Goal: Task Accomplishment & Management: Manage account settings

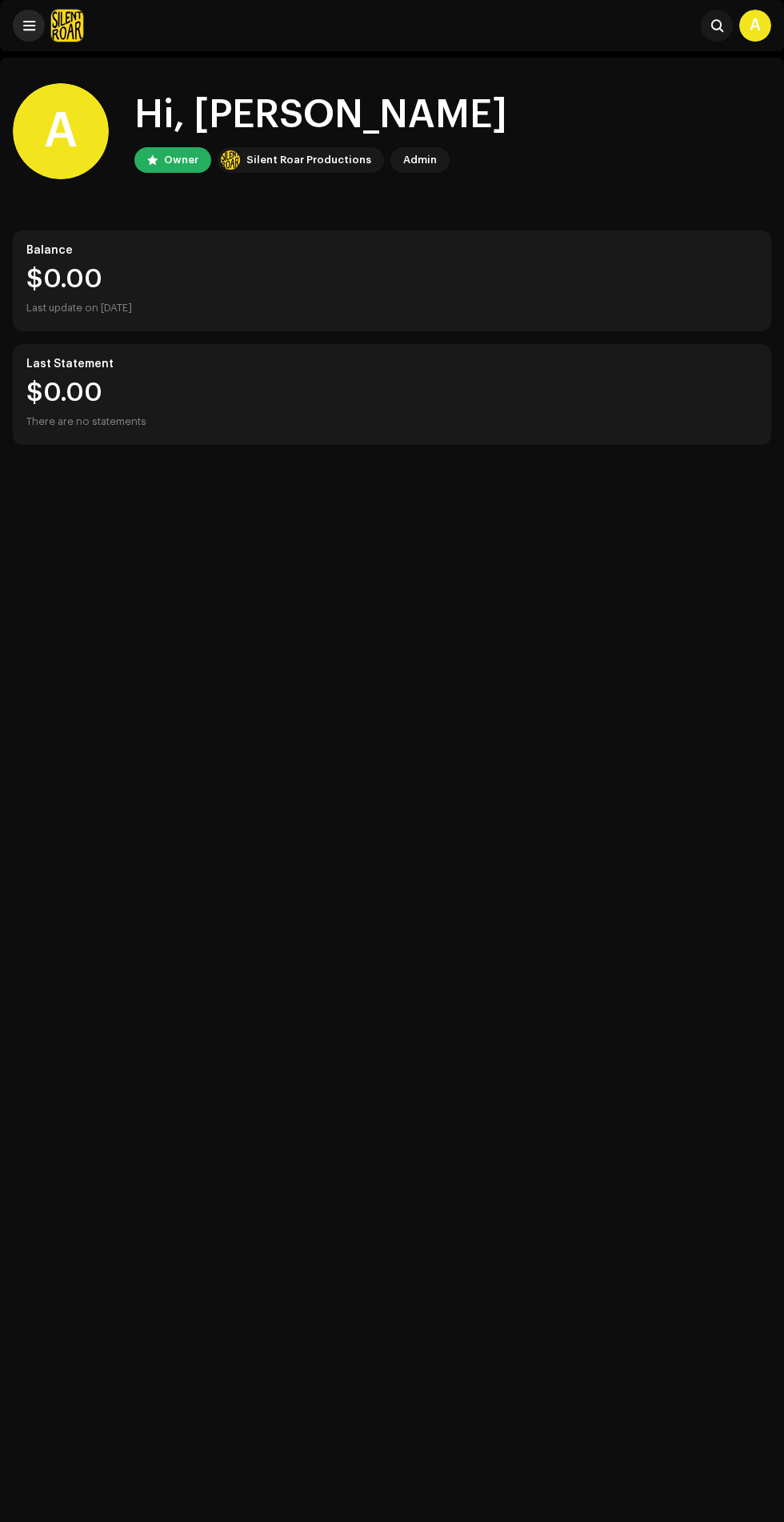
click at [29, 25] on span at bounding box center [29, 25] width 12 height 13
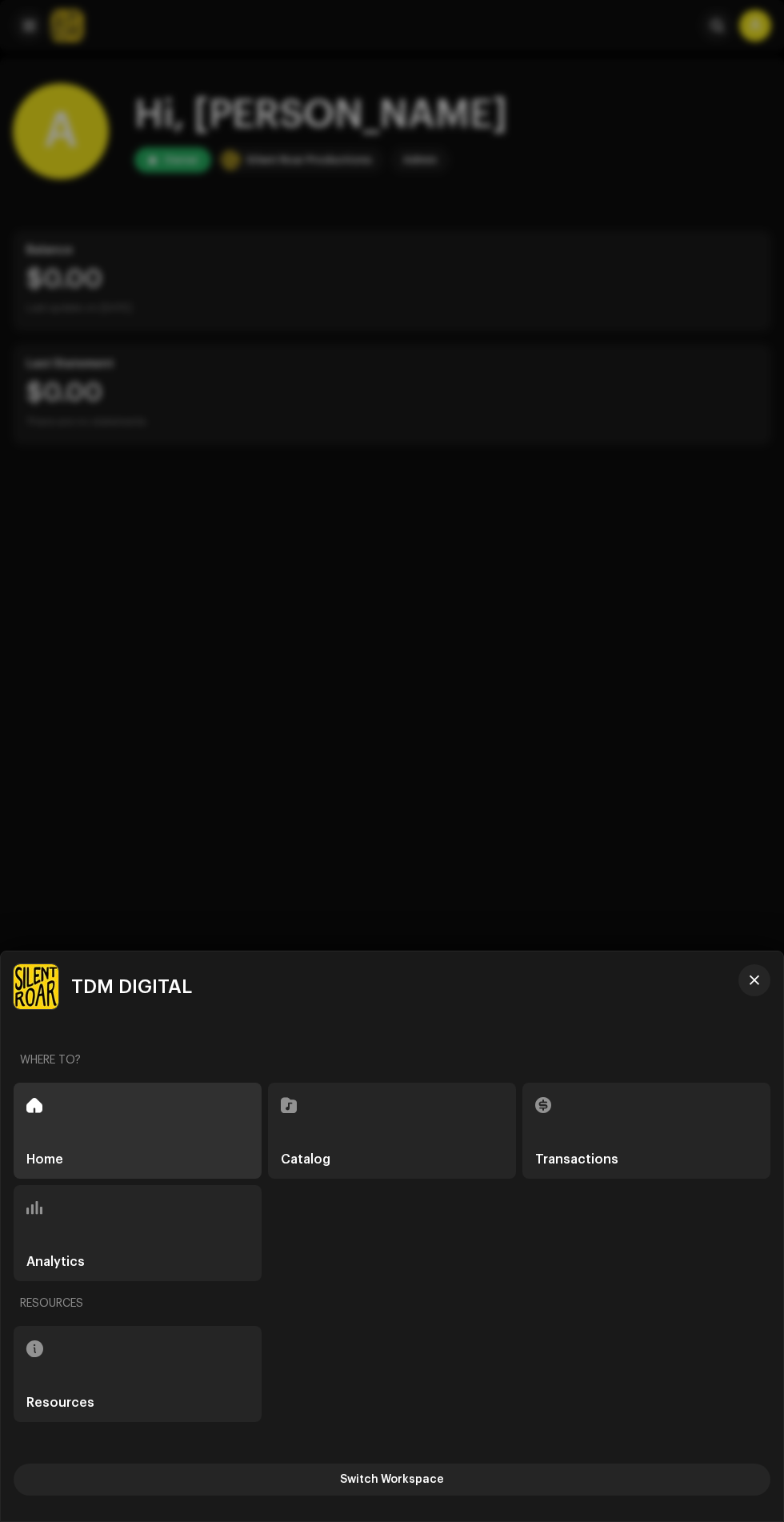
click at [408, 1137] on div "Catalog" at bounding box center [392, 1131] width 248 height 96
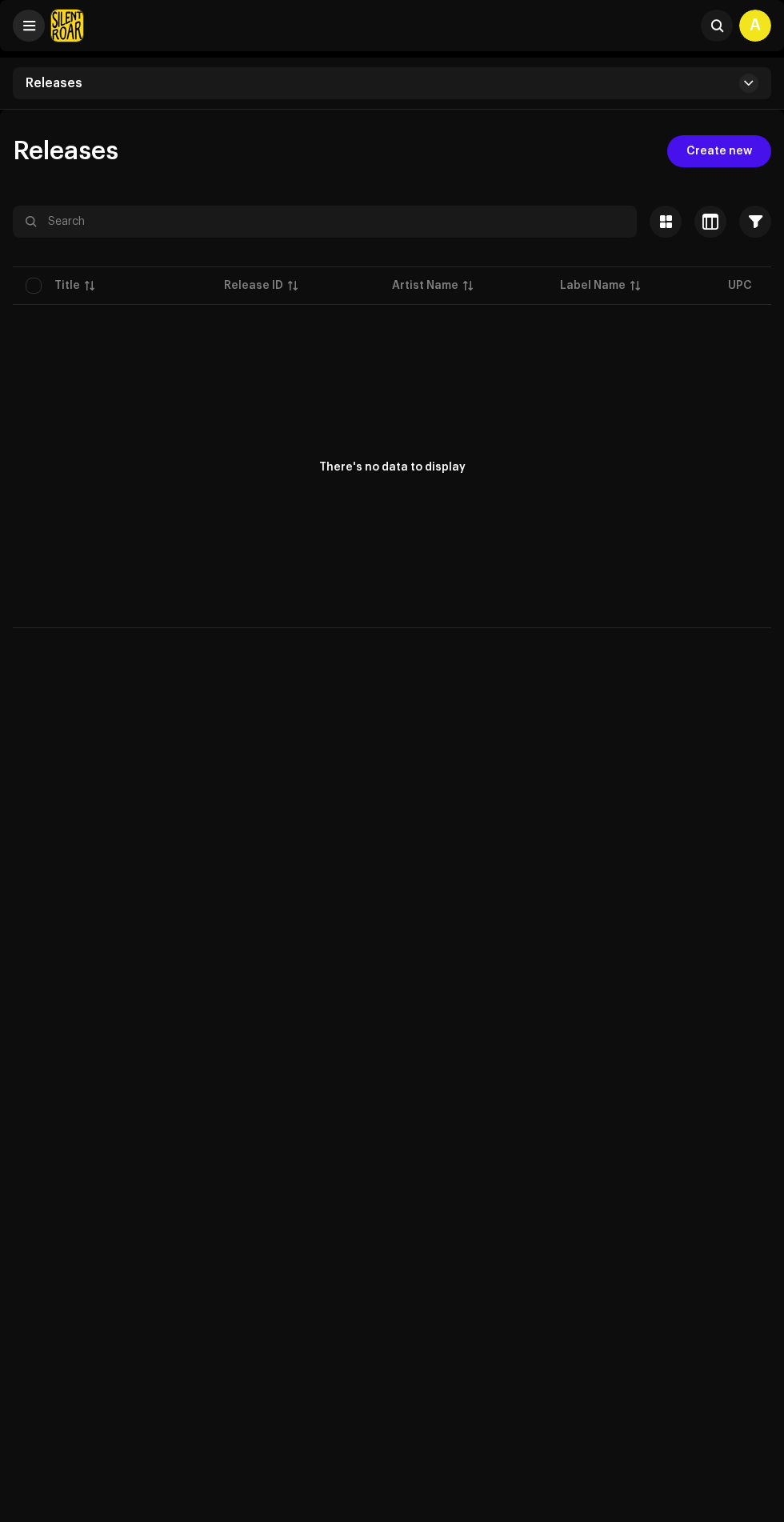
click at [29, 28] on span at bounding box center [29, 25] width 12 height 13
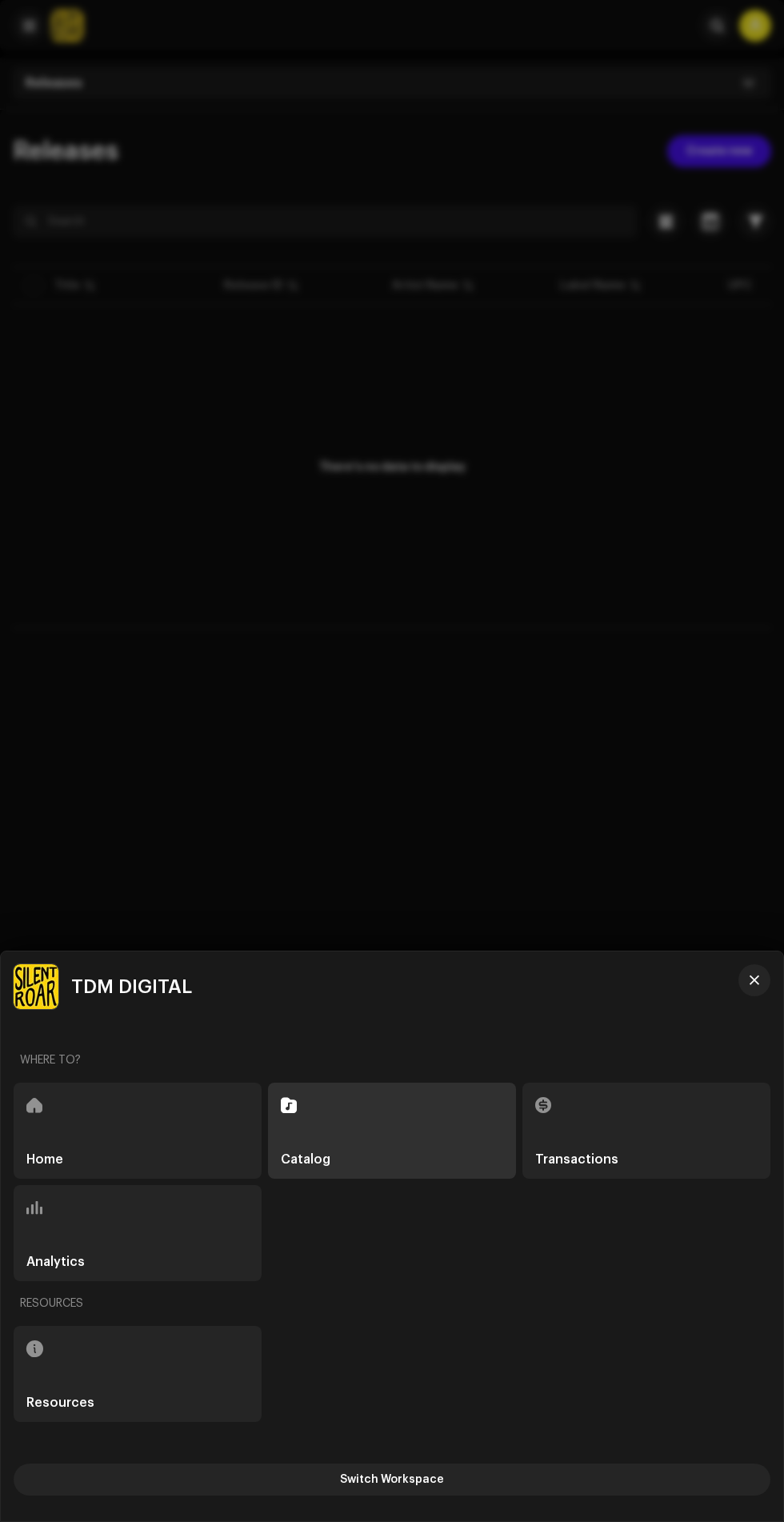
click at [394, 465] on div at bounding box center [392, 761] width 784 height 1522
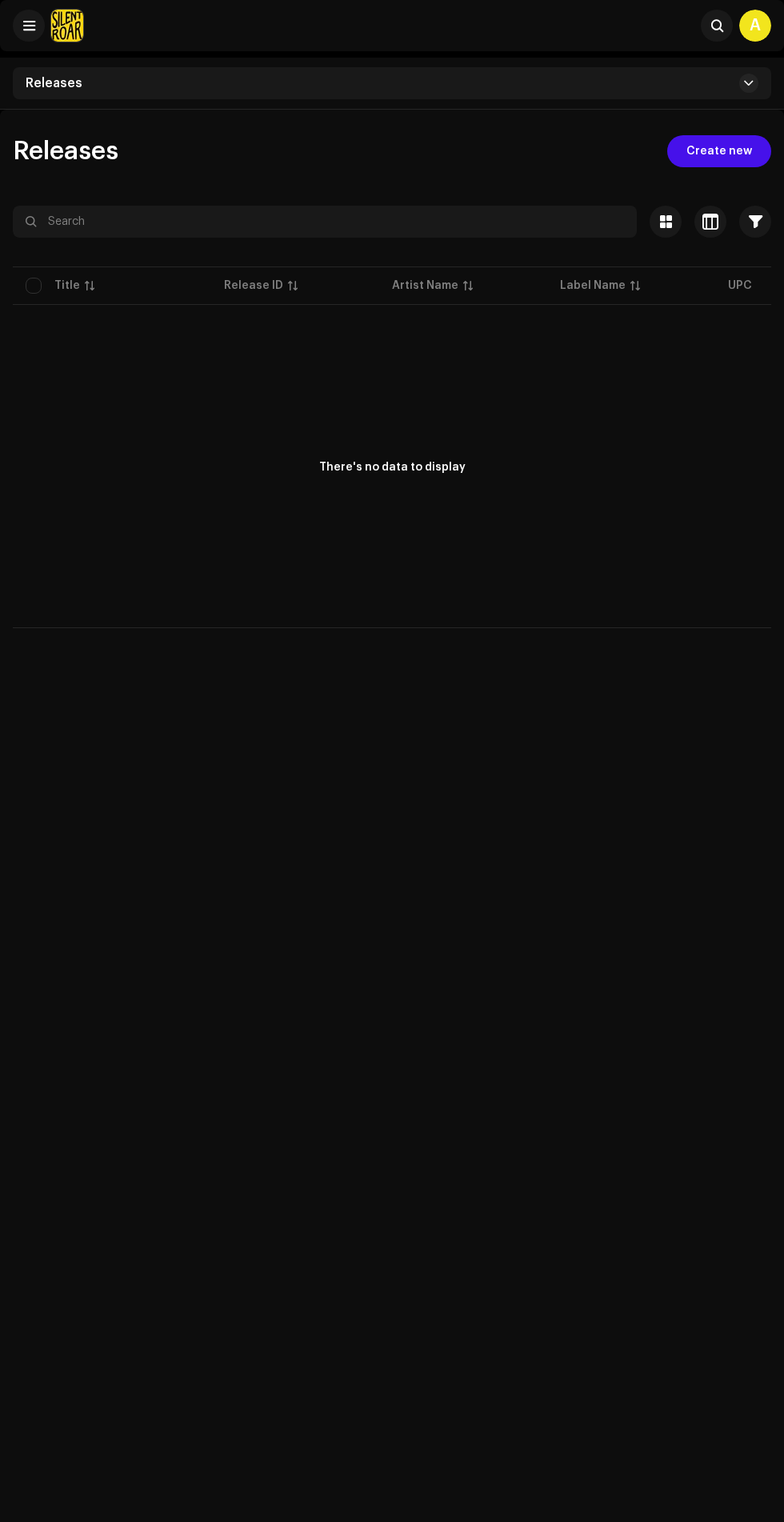
click at [756, 26] on div "A" at bounding box center [755, 25] width 32 height 32
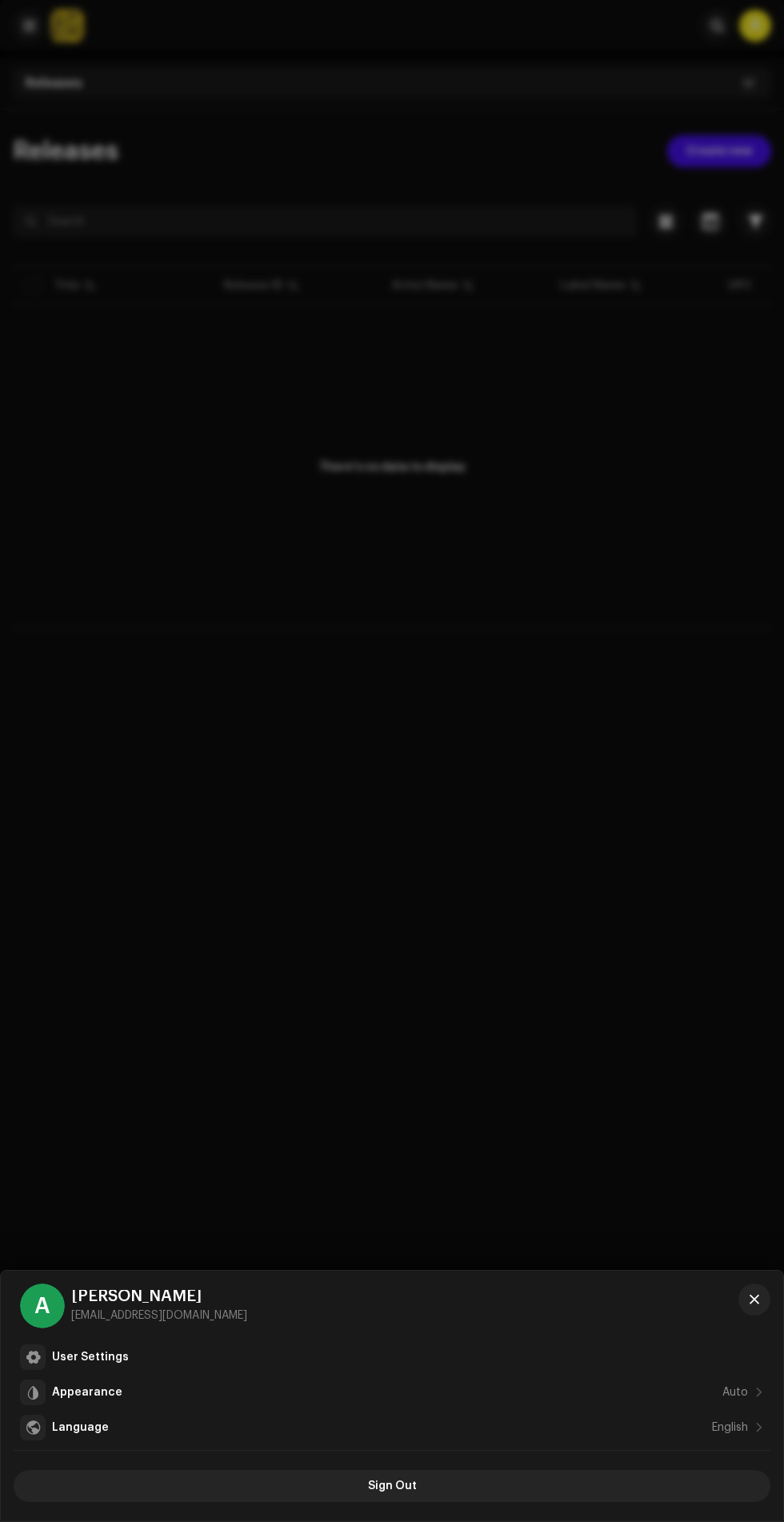
click at [606, 740] on div at bounding box center [392, 761] width 784 height 1522
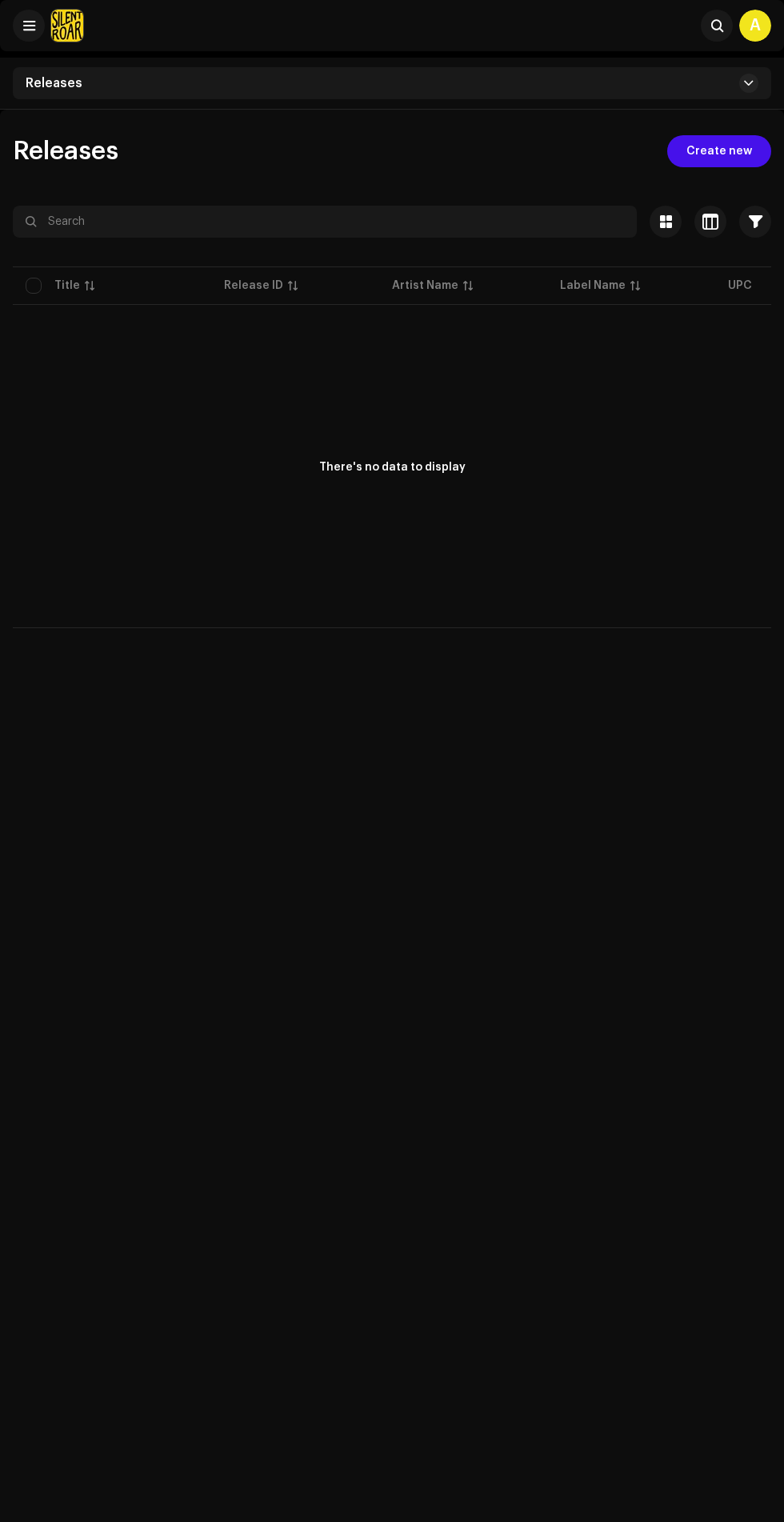
click at [42, 72] on div "Releases" at bounding box center [392, 82] width 759 height 32
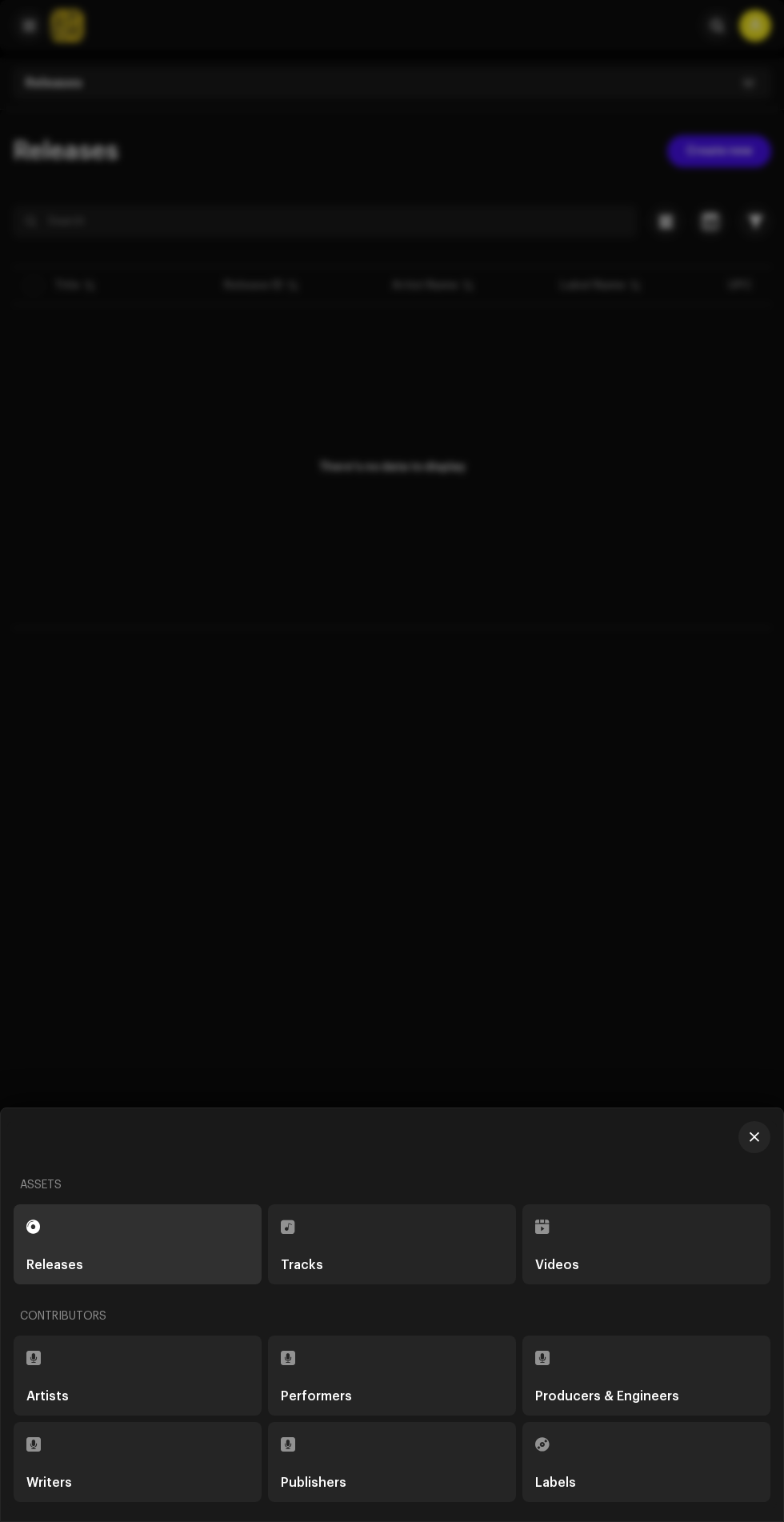
click at [741, 1126] on div "Assets Releases Tracks Videos Contributors Artists Performers Producers & Engin…" at bounding box center [392, 1312] width 757 height 381
click at [758, 1144] on span "button" at bounding box center [754, 1137] width 10 height 13
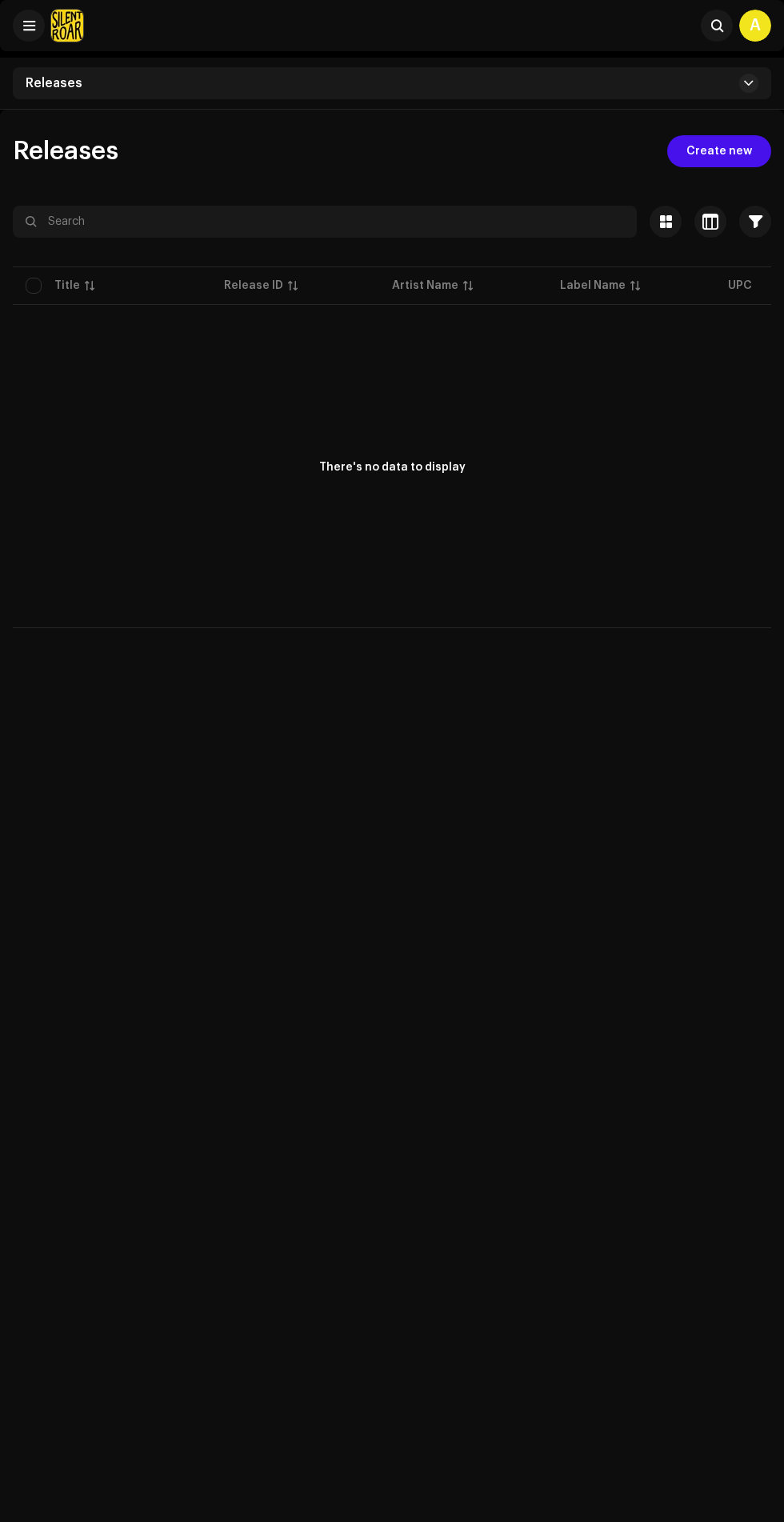
click at [755, 25] on div "A" at bounding box center [755, 25] width 32 height 32
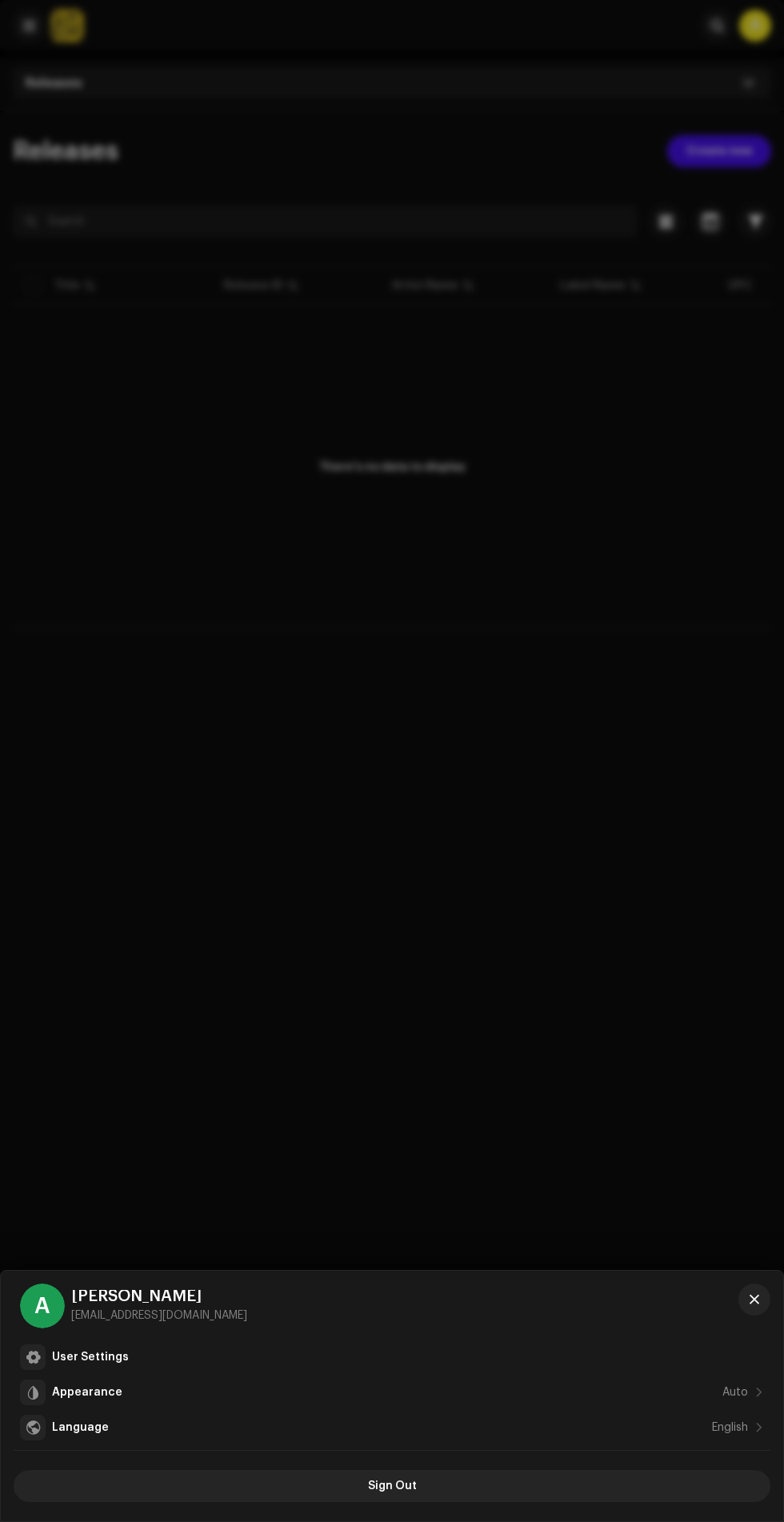
click at [110, 1297] on div "[PERSON_NAME]" at bounding box center [159, 1297] width 176 height 13
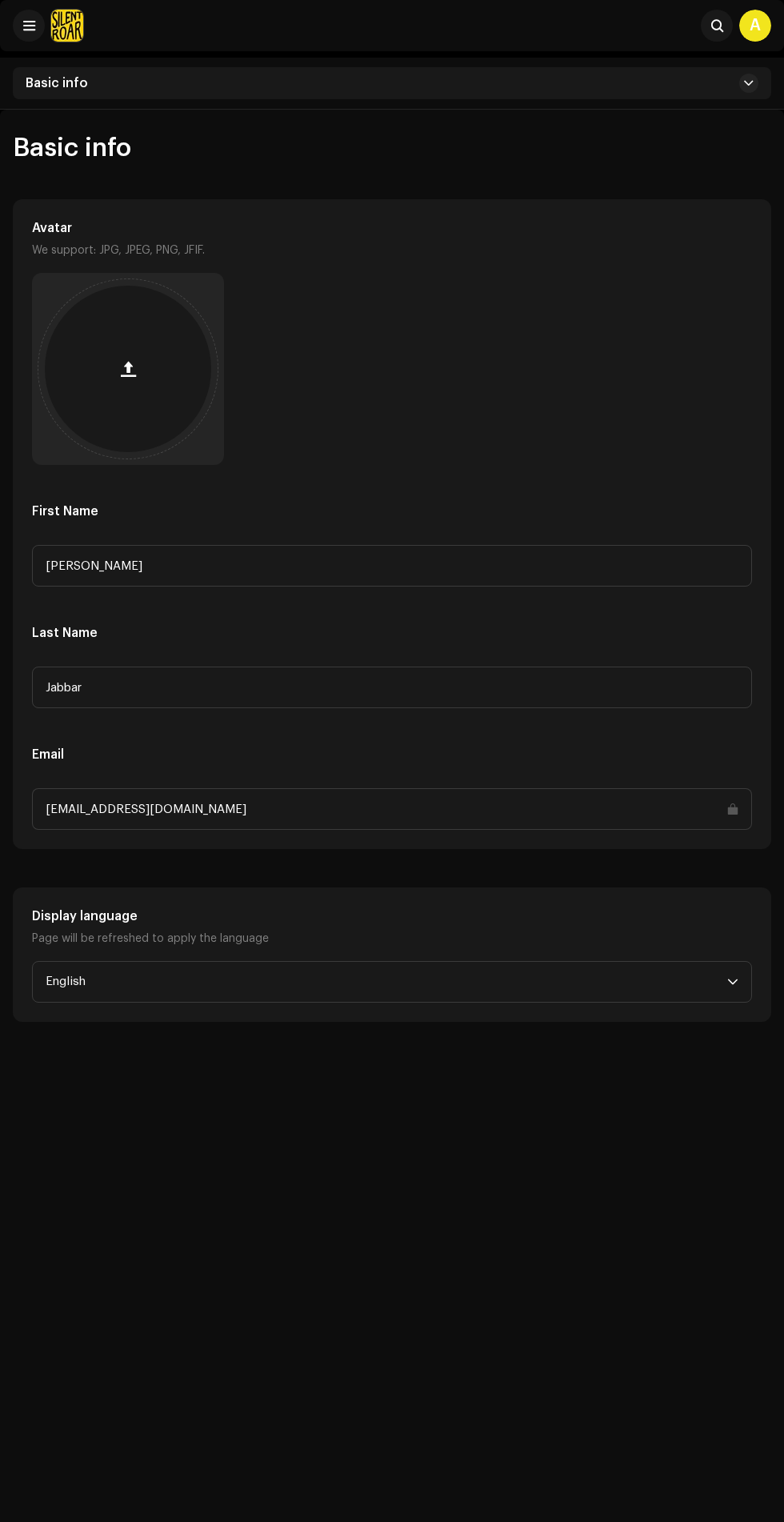
click at [45, 1298] on div "Basic info Avatar We support: JPG, JPEG, PNG, JFIF. First Name Abdul Last Name …" at bounding box center [392, 870] width 784 height 1522
click at [383, 568] on input "Abdul" at bounding box center [392, 566] width 721 height 42
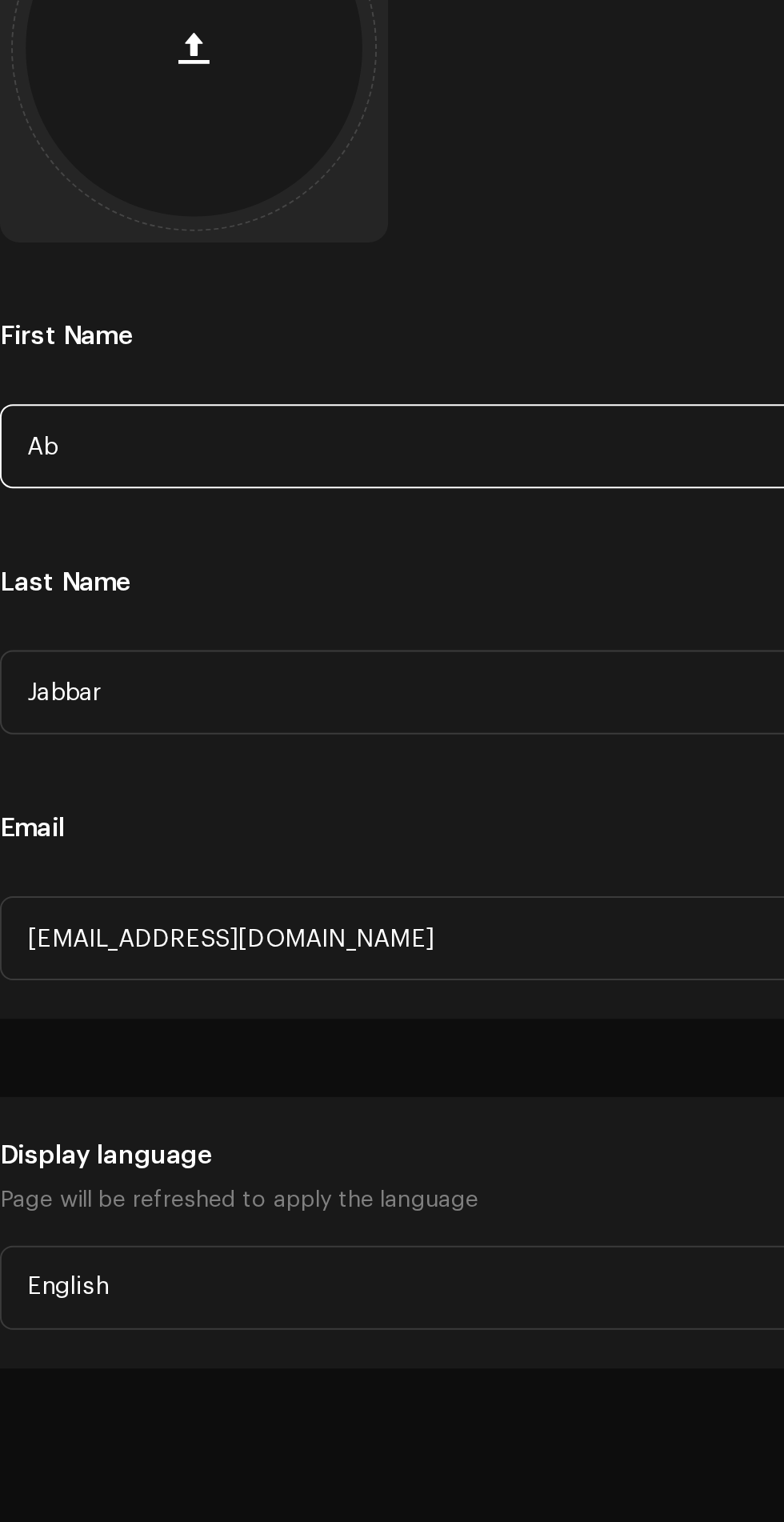
type input "A"
type input "TDM"
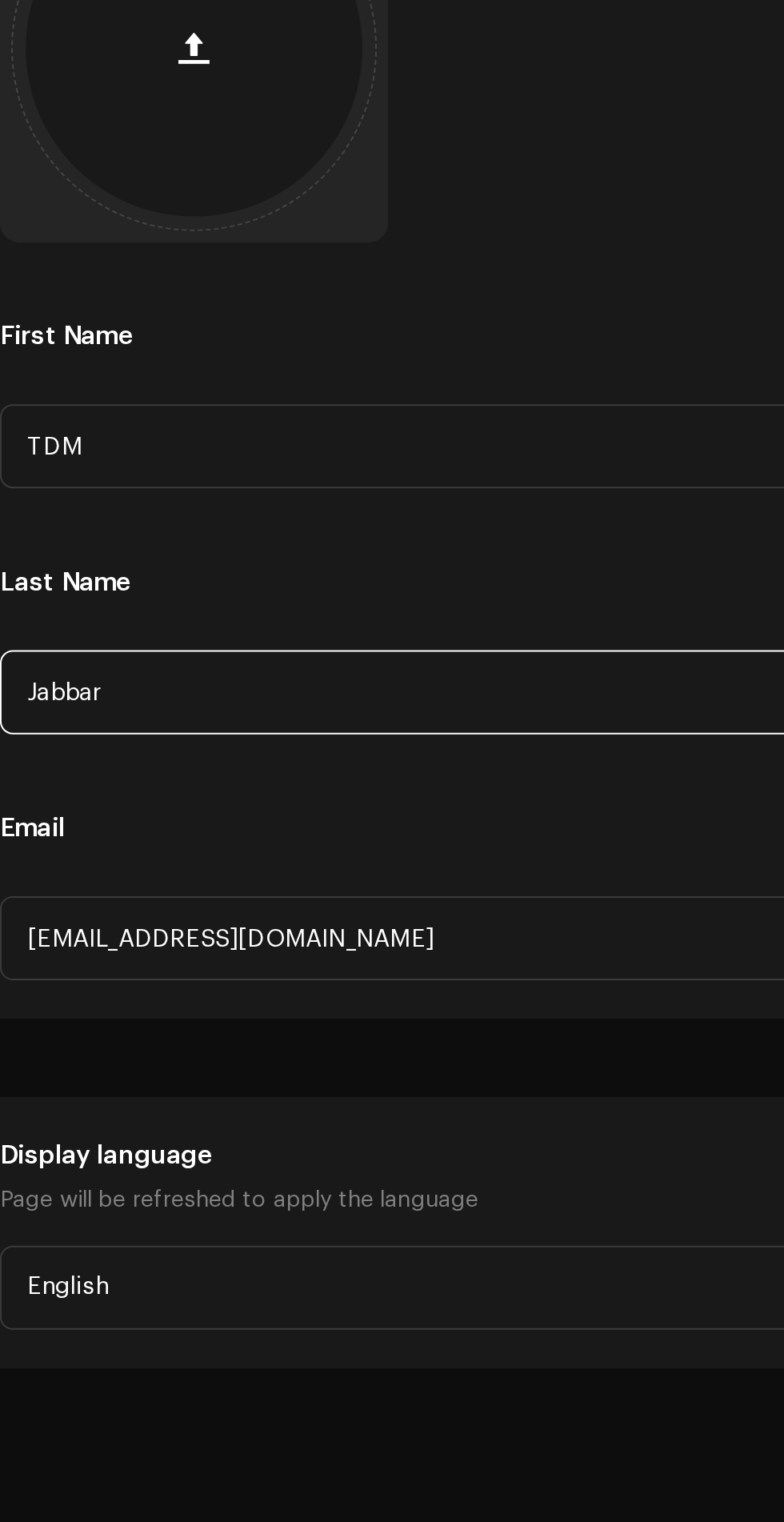
click at [297, 692] on input "Jabbar" at bounding box center [392, 687] width 721 height 42
type input "J"
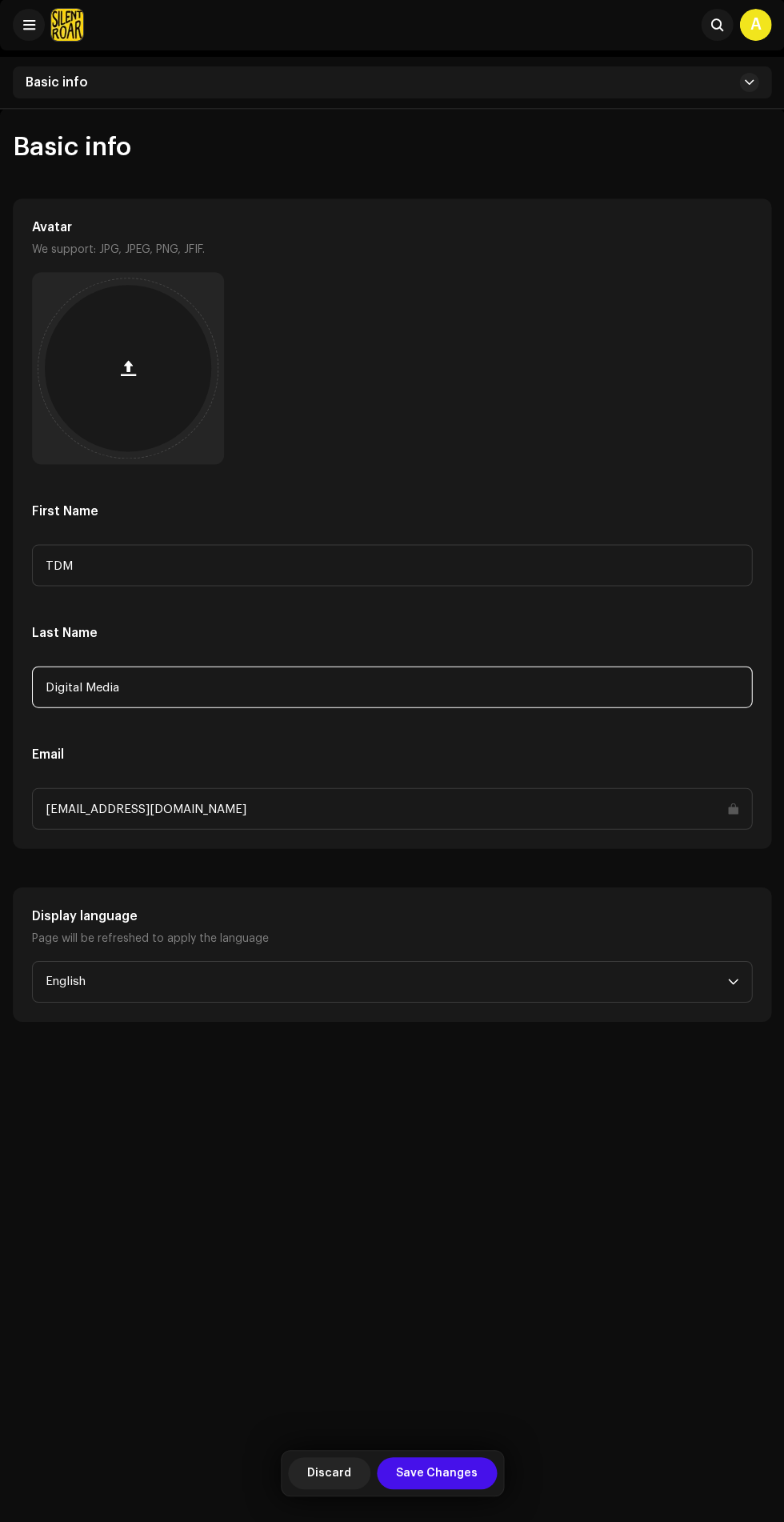
type input "Digital Media"
click at [521, 809] on input "[EMAIL_ADDRESS][DOMAIN_NAME]" at bounding box center [392, 809] width 721 height 42
click at [453, 1466] on span "Save Changes" at bounding box center [437, 1473] width 81 height 32
click at [128, 366] on span "button" at bounding box center [128, 369] width 15 height 13
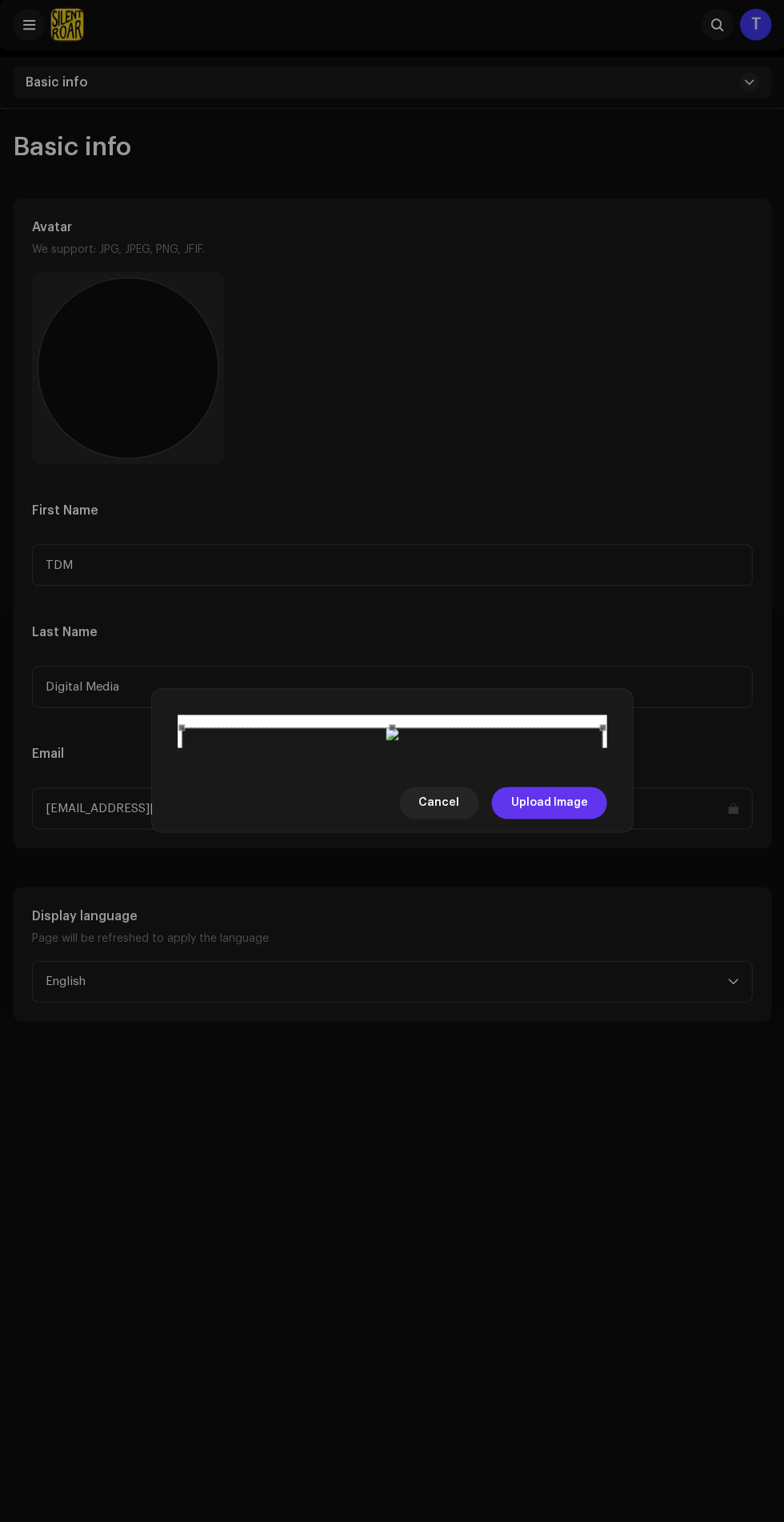
click at [571, 819] on span "Upload Image" at bounding box center [549, 803] width 77 height 32
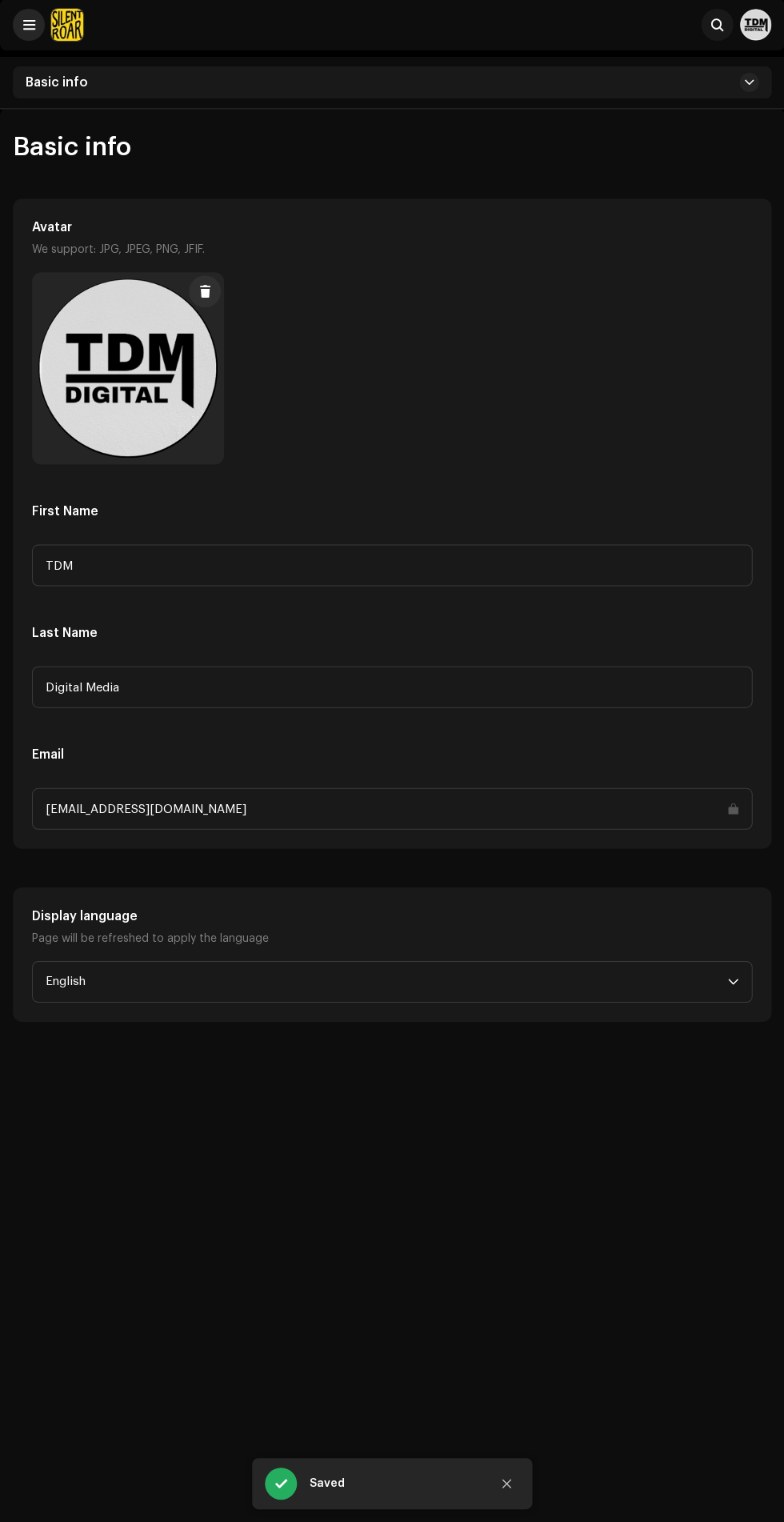
click at [29, 25] on span at bounding box center [29, 25] width 12 height 13
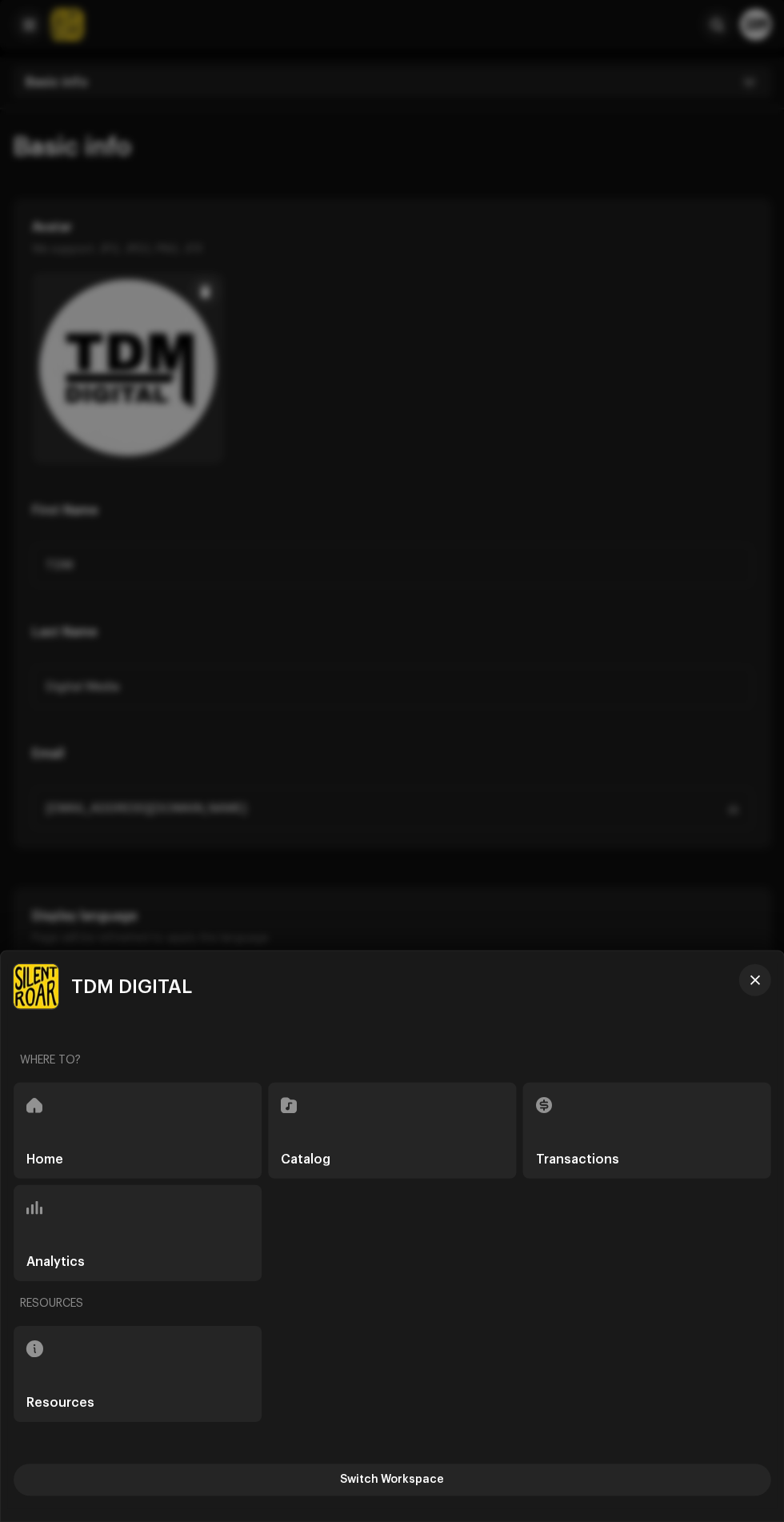
click at [92, 1119] on div "Home" at bounding box center [138, 1131] width 248 height 96
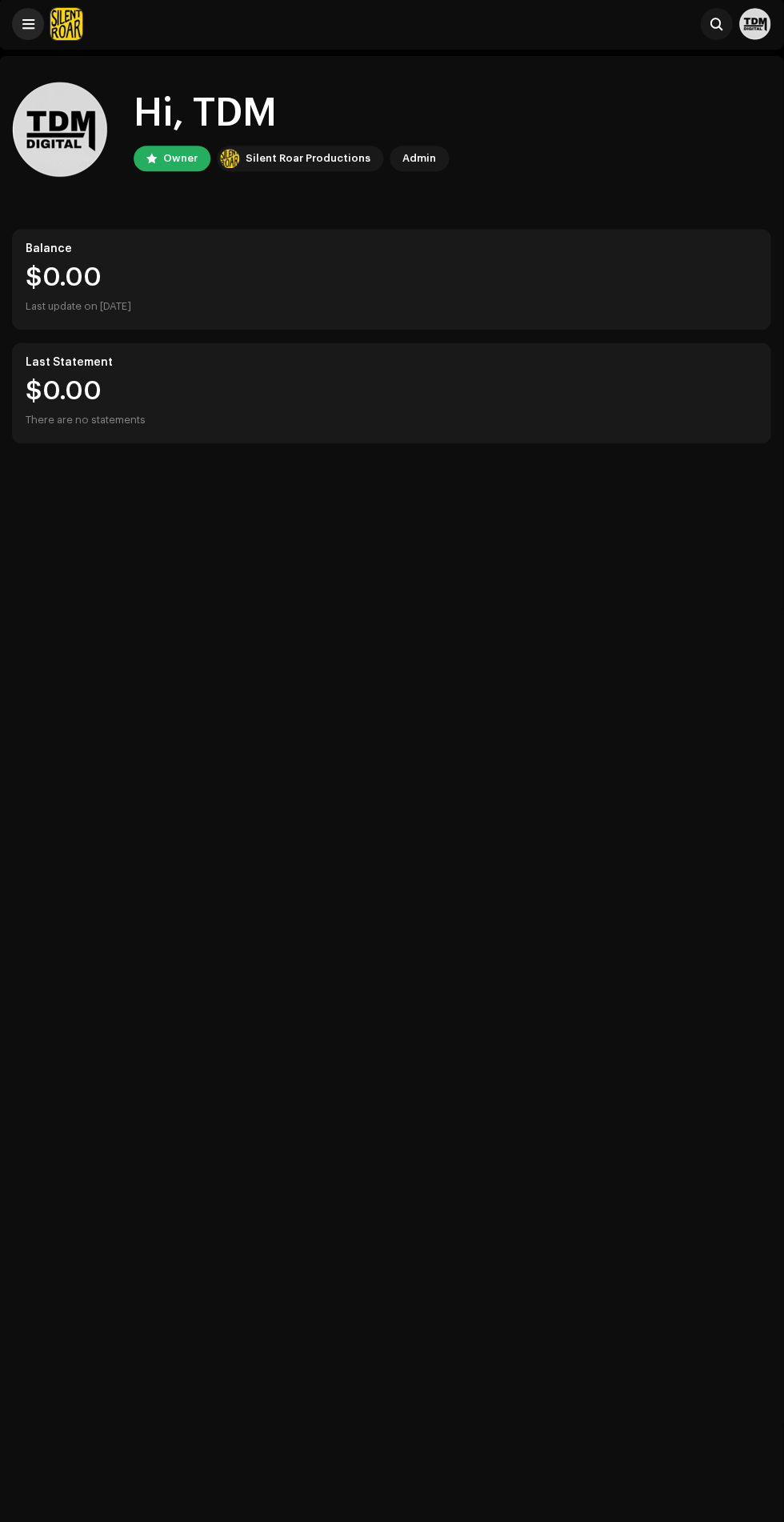
click at [29, 25] on span at bounding box center [29, 25] width 12 height 13
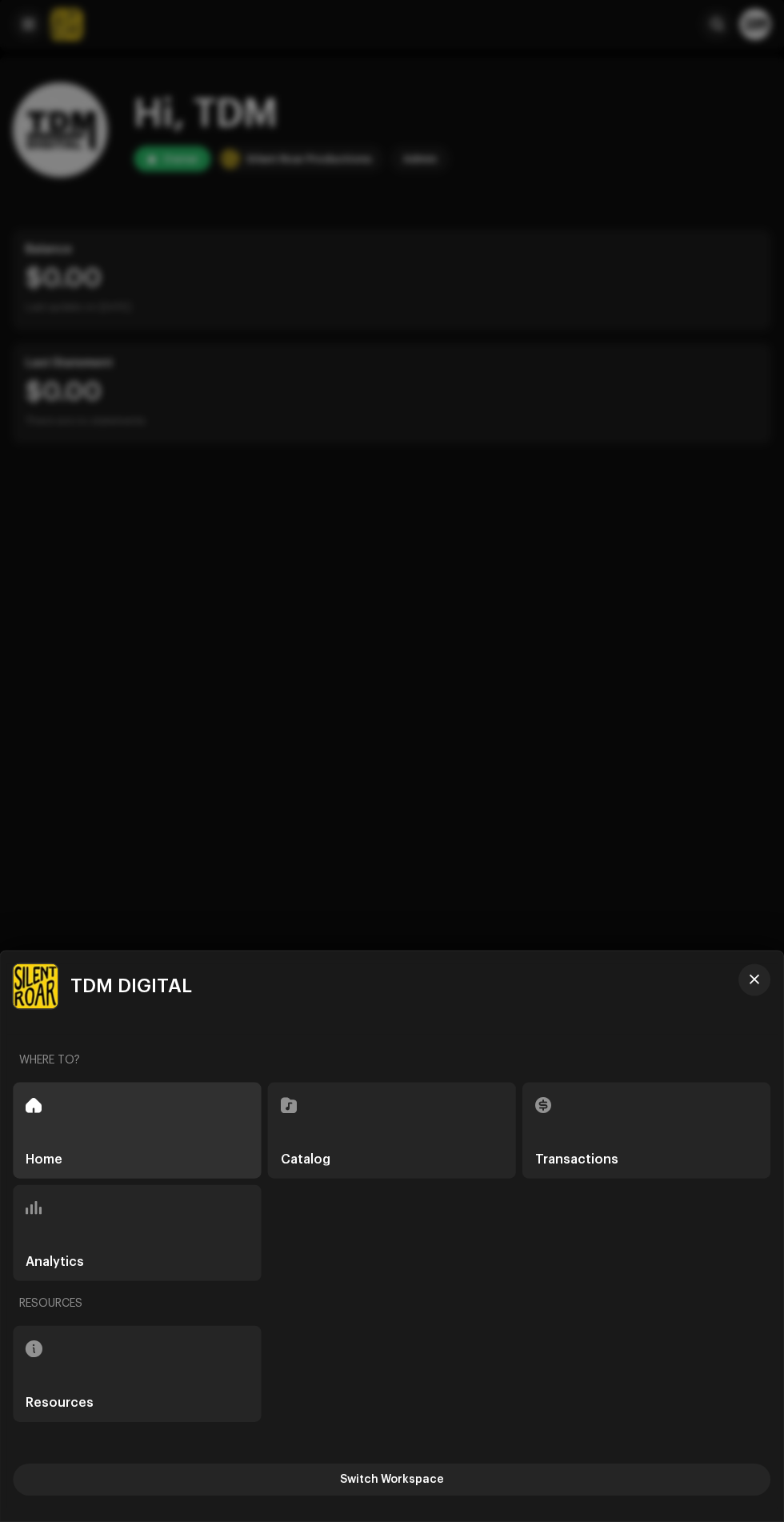
click at [455, 1124] on div "Catalog" at bounding box center [392, 1131] width 248 height 96
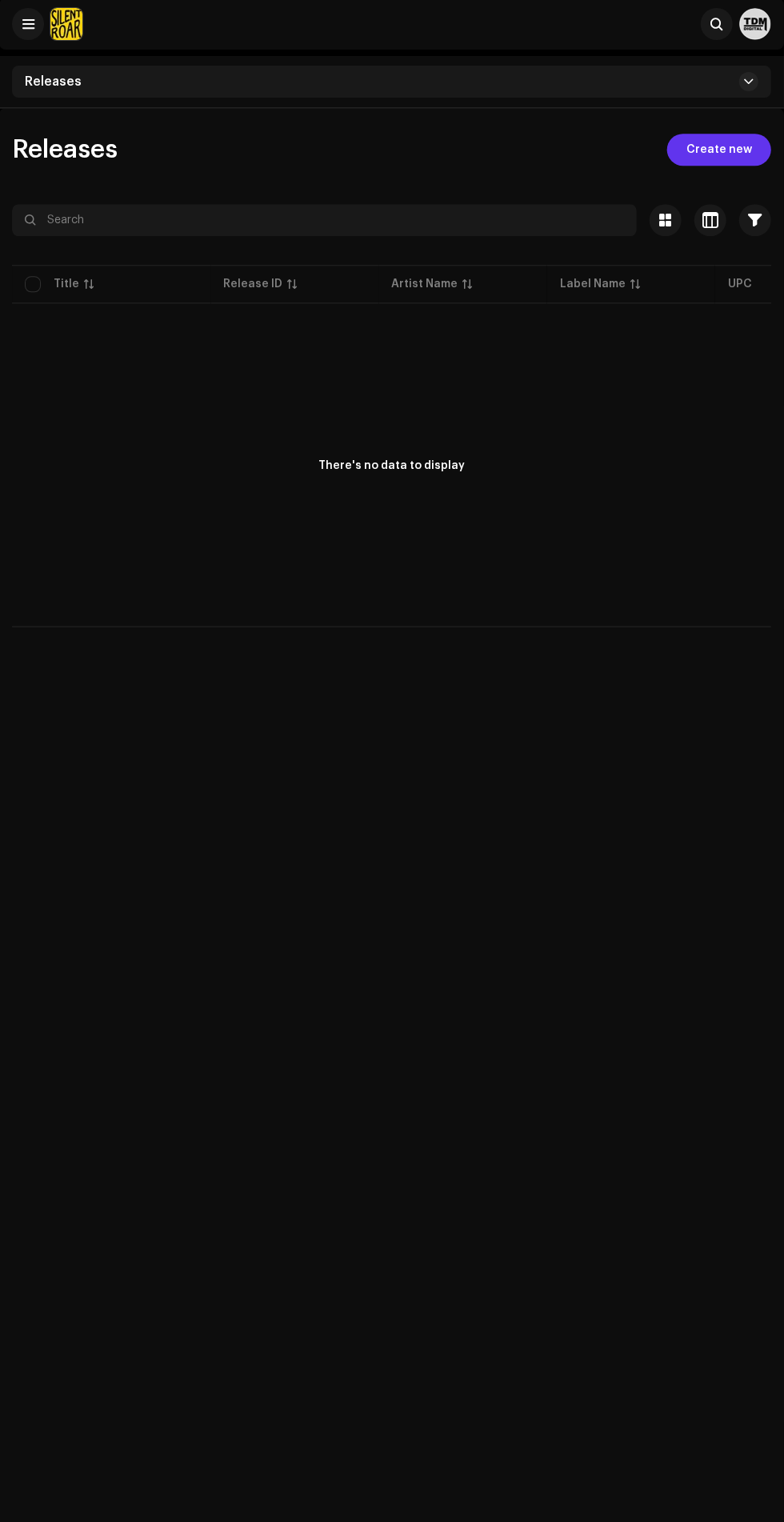
click at [732, 151] on span "Create new" at bounding box center [719, 150] width 65 height 32
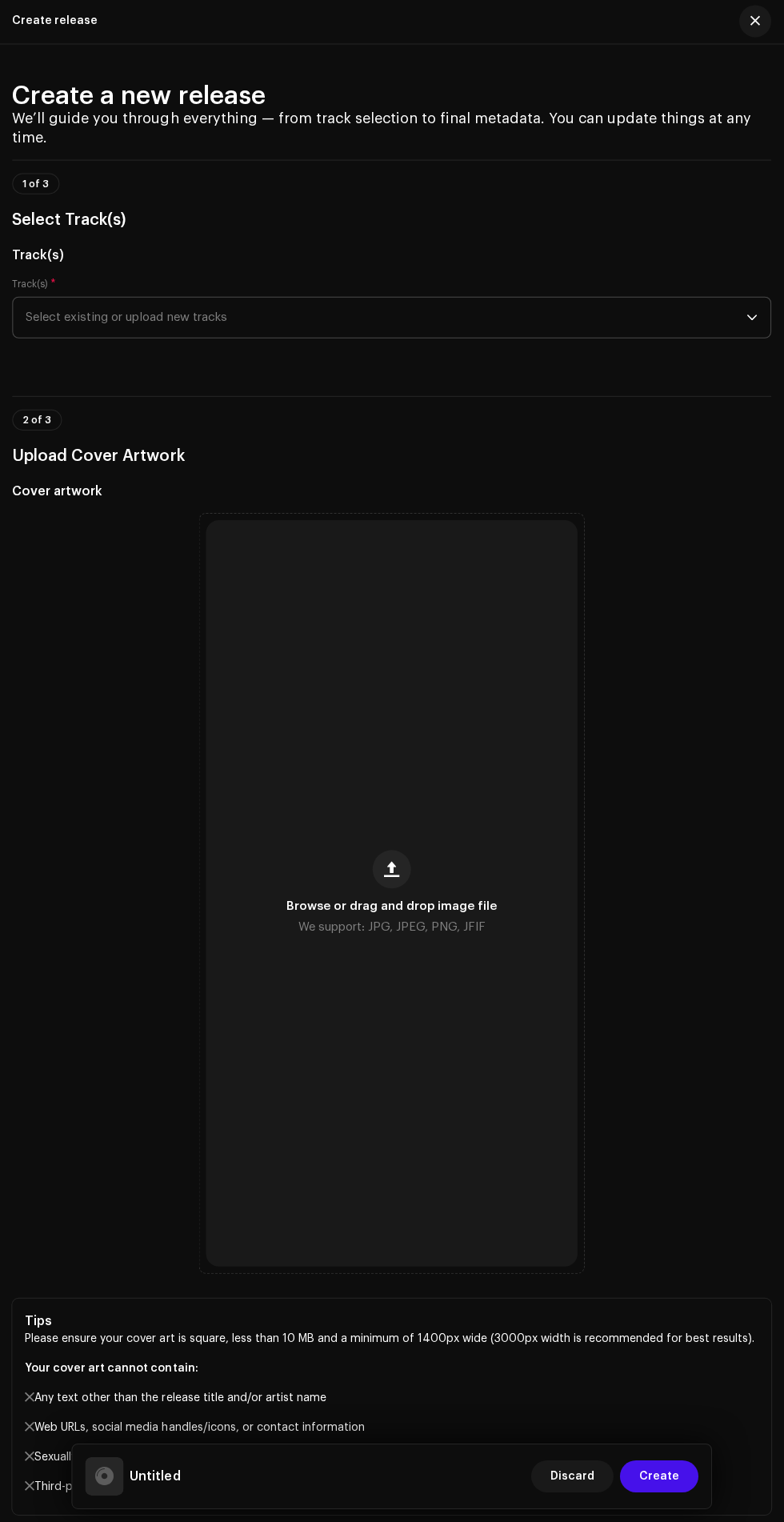
click at [679, 312] on span "Select existing or upload new tracks" at bounding box center [387, 319] width 721 height 40
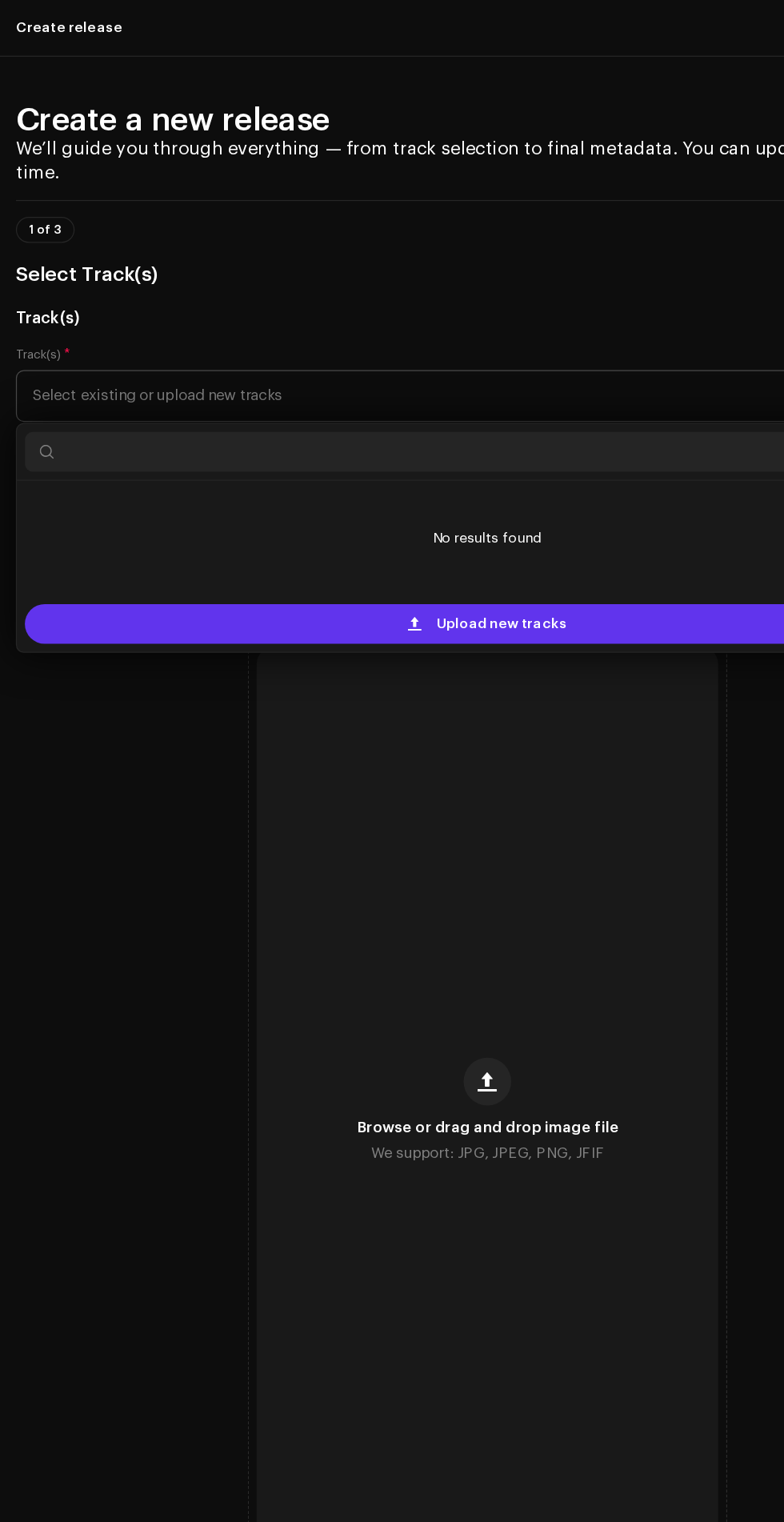
click at [492, 486] on div "Upload new tracks" at bounding box center [392, 502] width 744 height 32
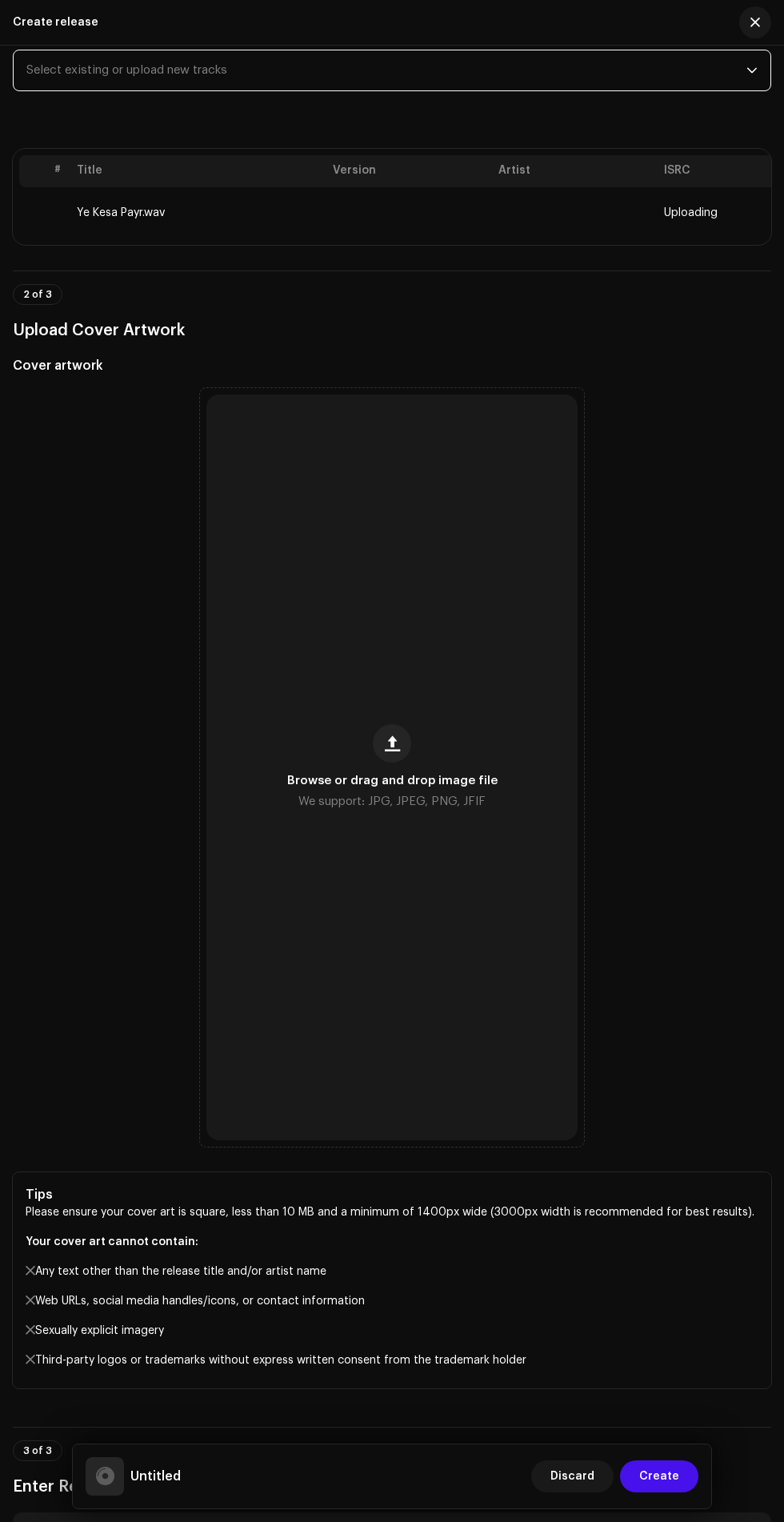
scroll to position [313, 0]
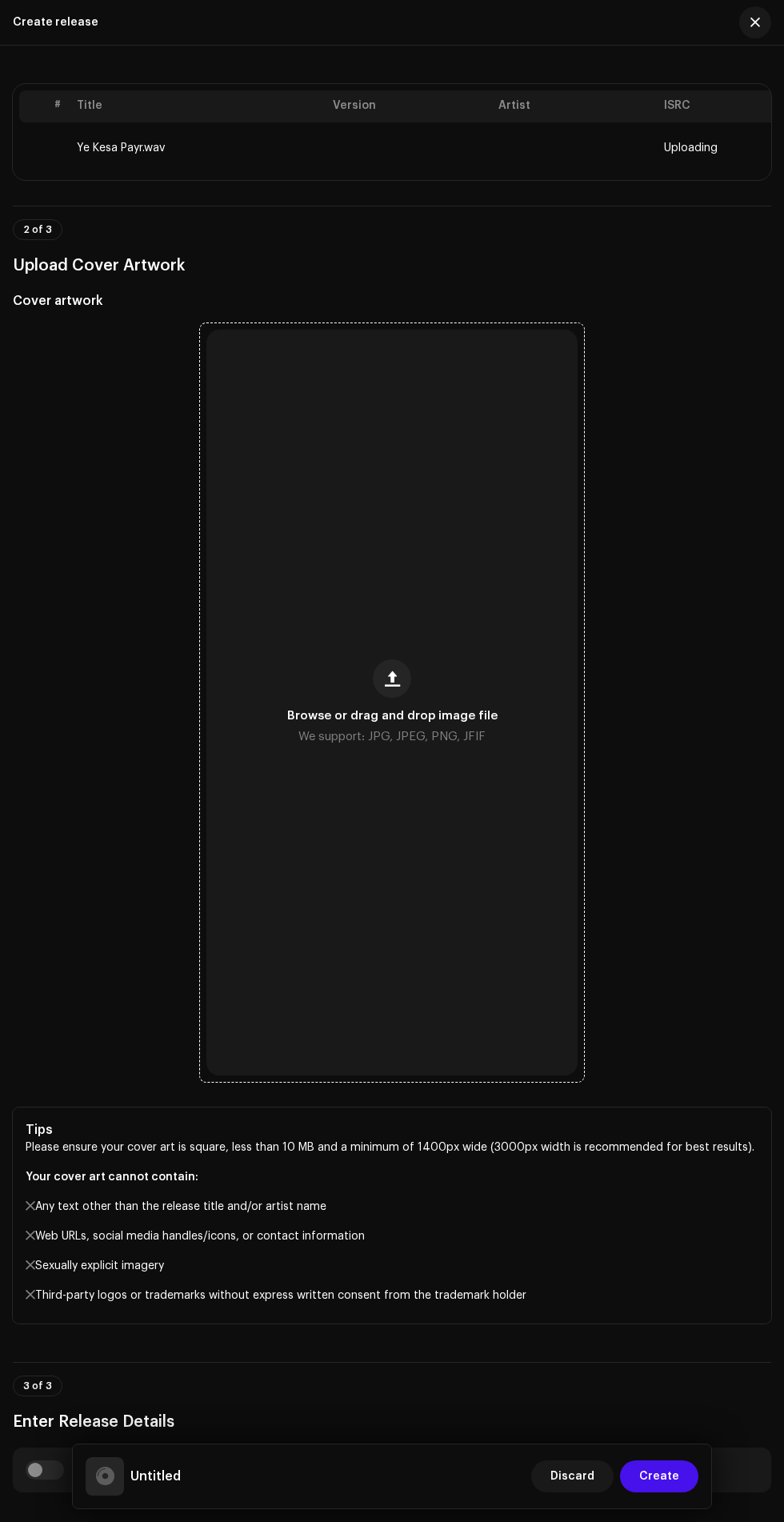
click at [479, 810] on div "Browse or drag and drop image file We support: JPG, JPEG, PNG, JFIF" at bounding box center [392, 703] width 371 height 746
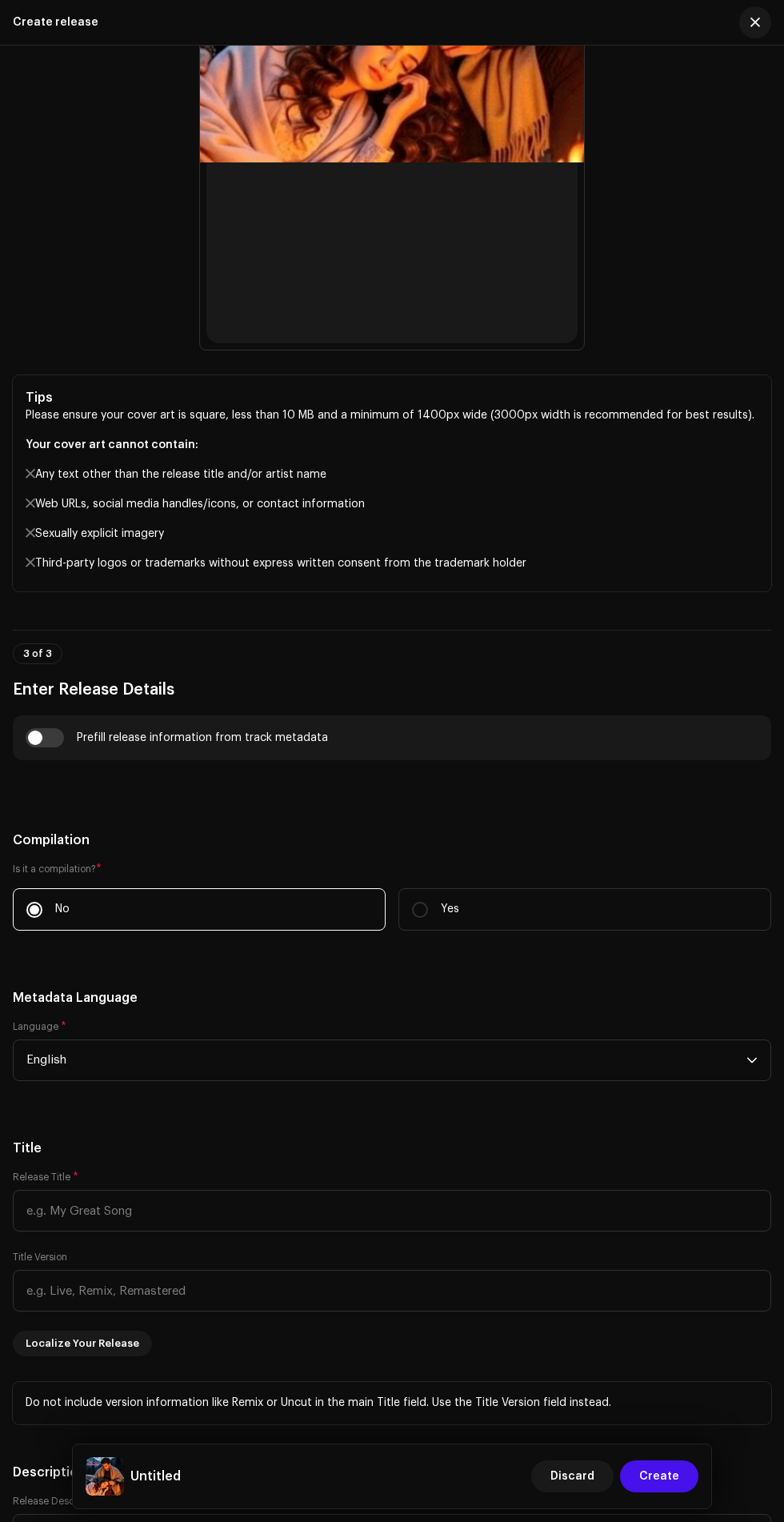
scroll to position [1233, 0]
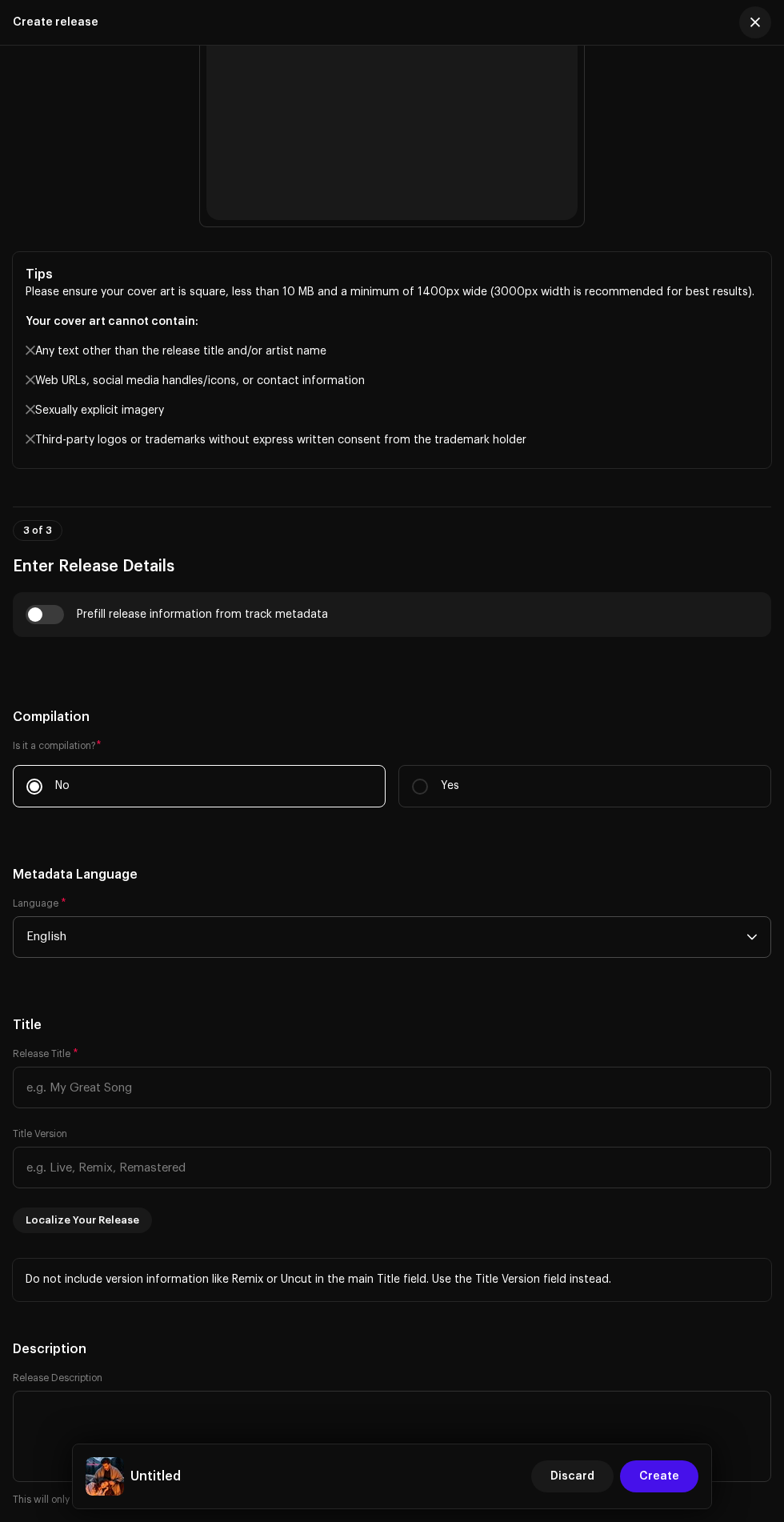
click at [444, 917] on span "English" at bounding box center [387, 937] width 721 height 40
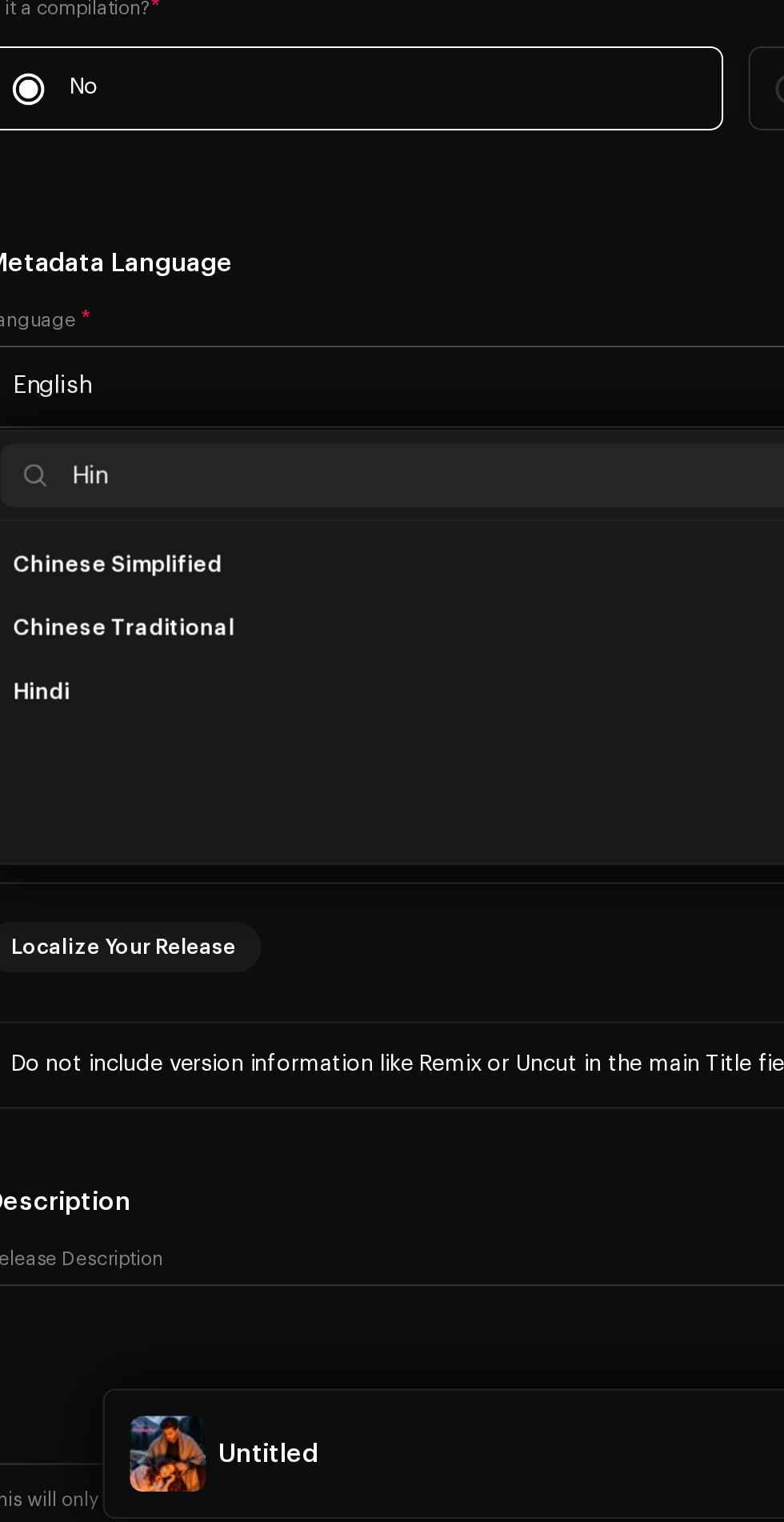
scroll to position [0, 0]
type input "H"
type input "I"
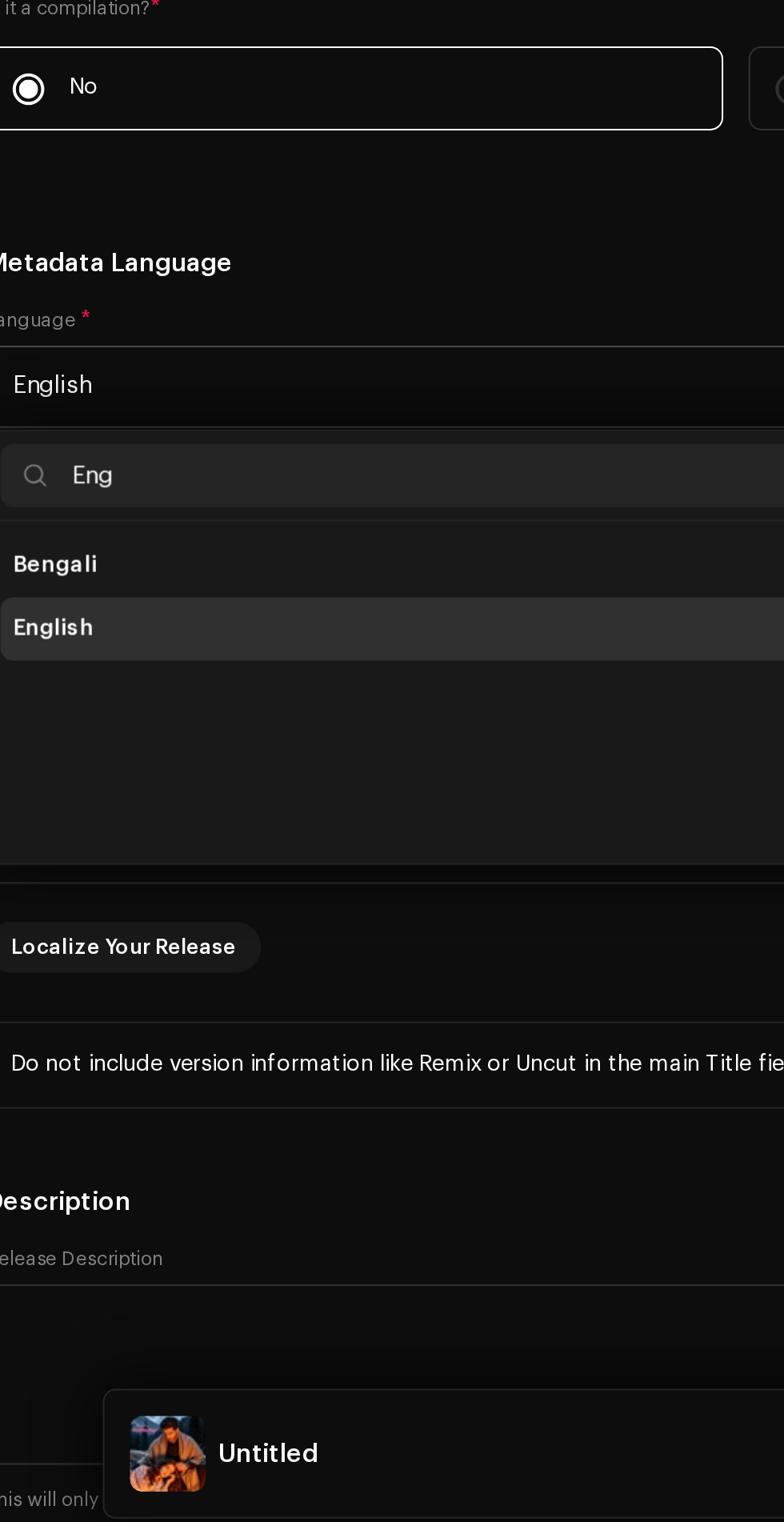
type input "Eng"
click at [242, 1047] on li "English" at bounding box center [392, 1059] width 744 height 32
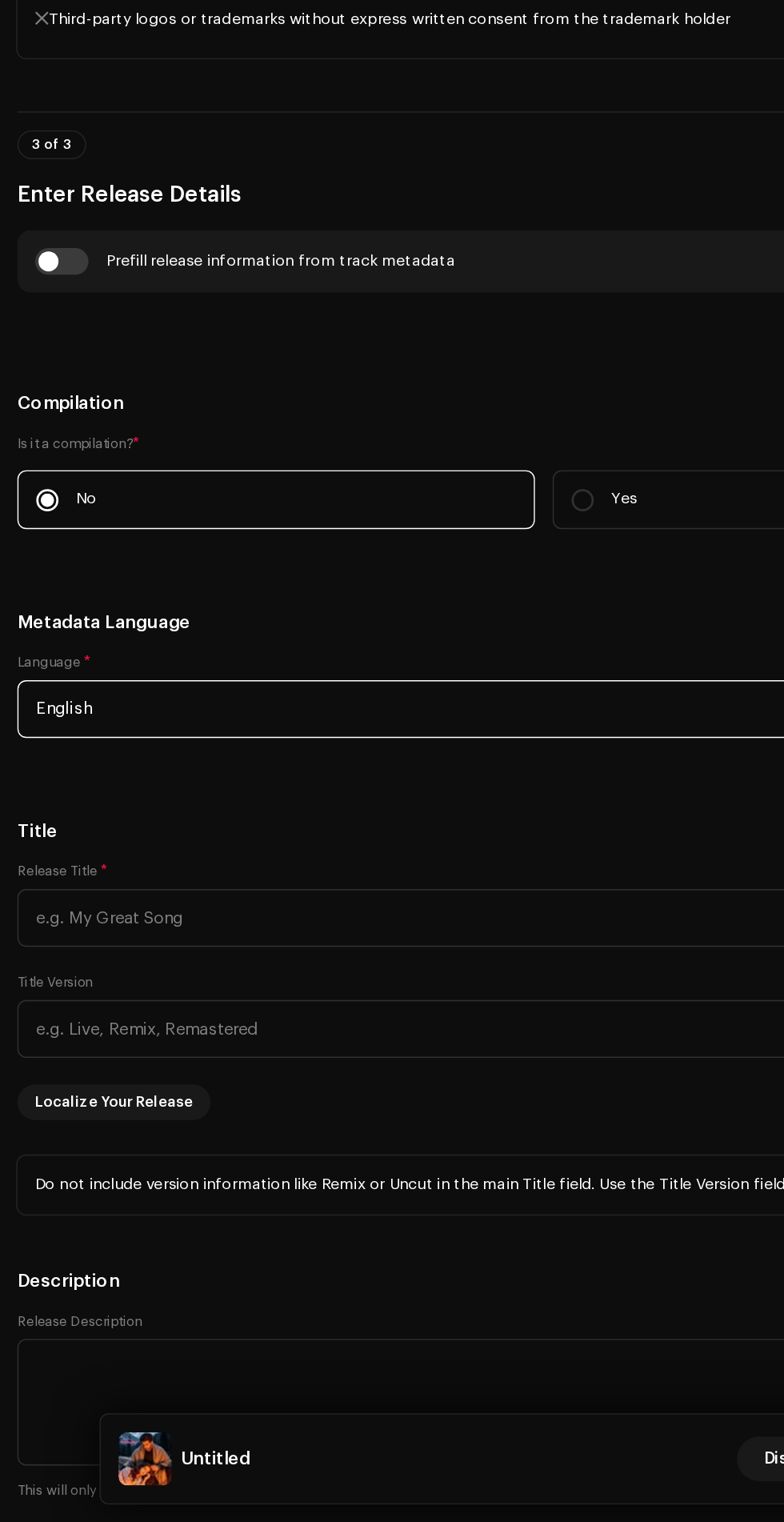
scroll to position [14, 0]
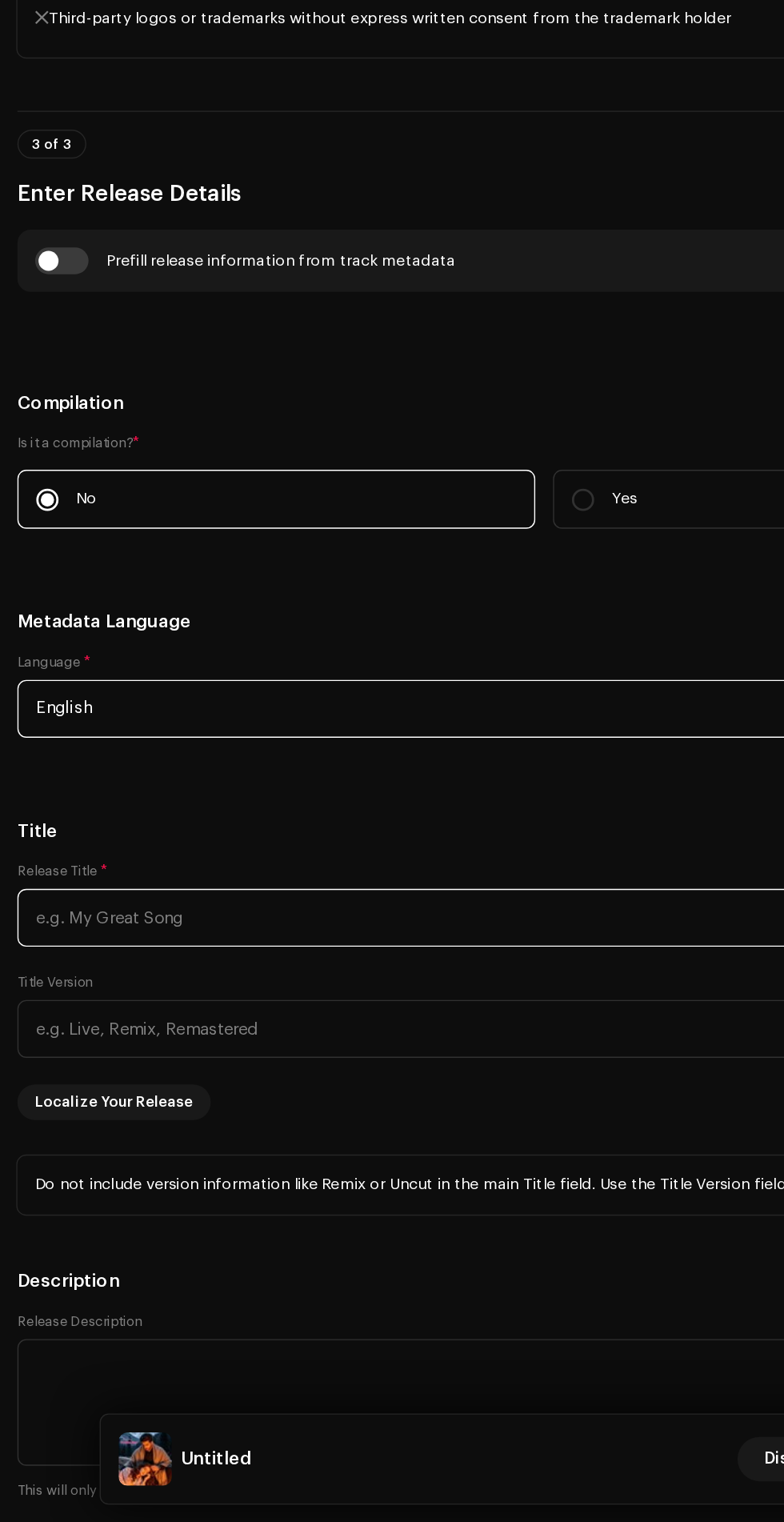
click at [333, 1069] on input "text" at bounding box center [392, 1087] width 759 height 42
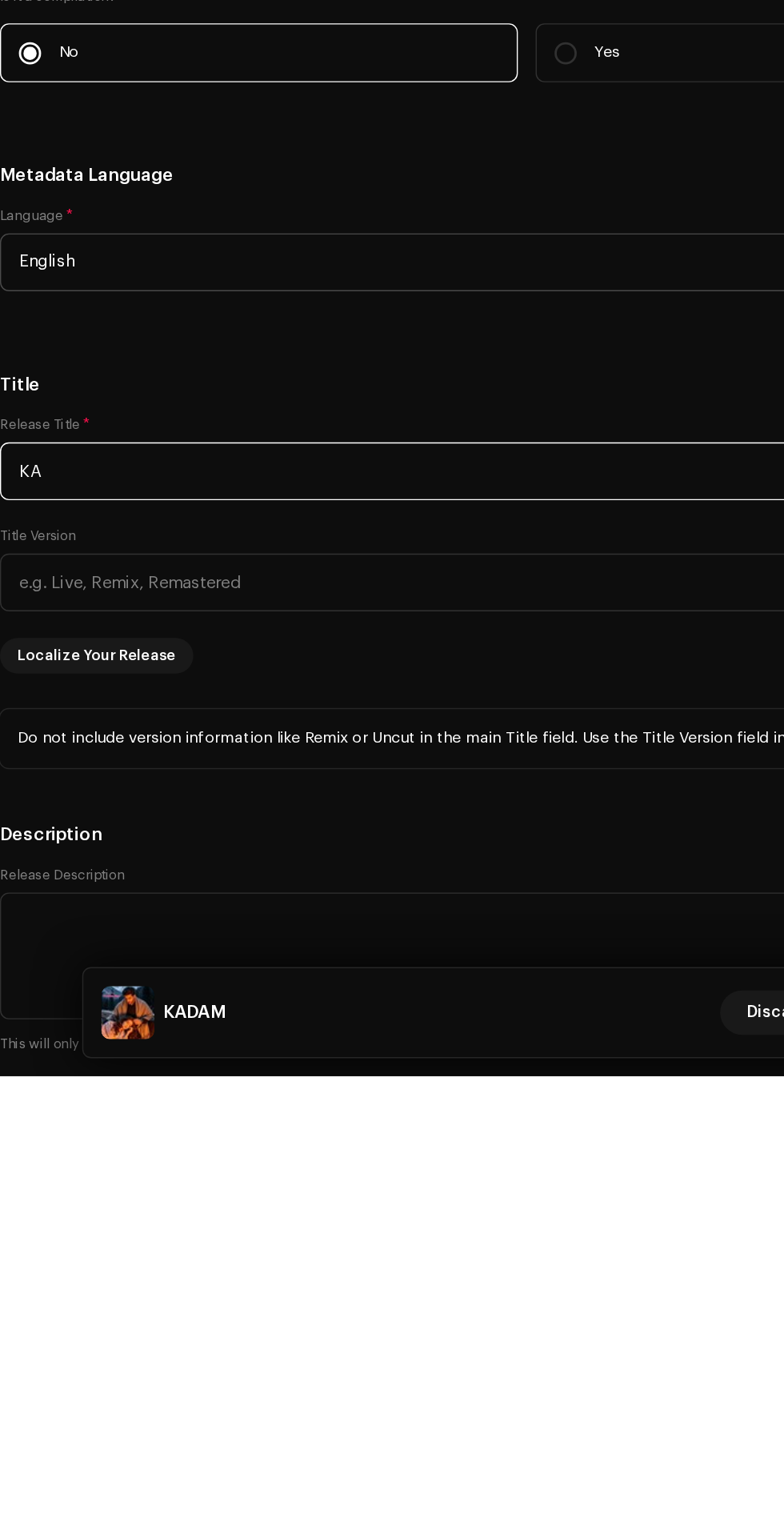
type input "K"
type input "Ye Kesa Payr"
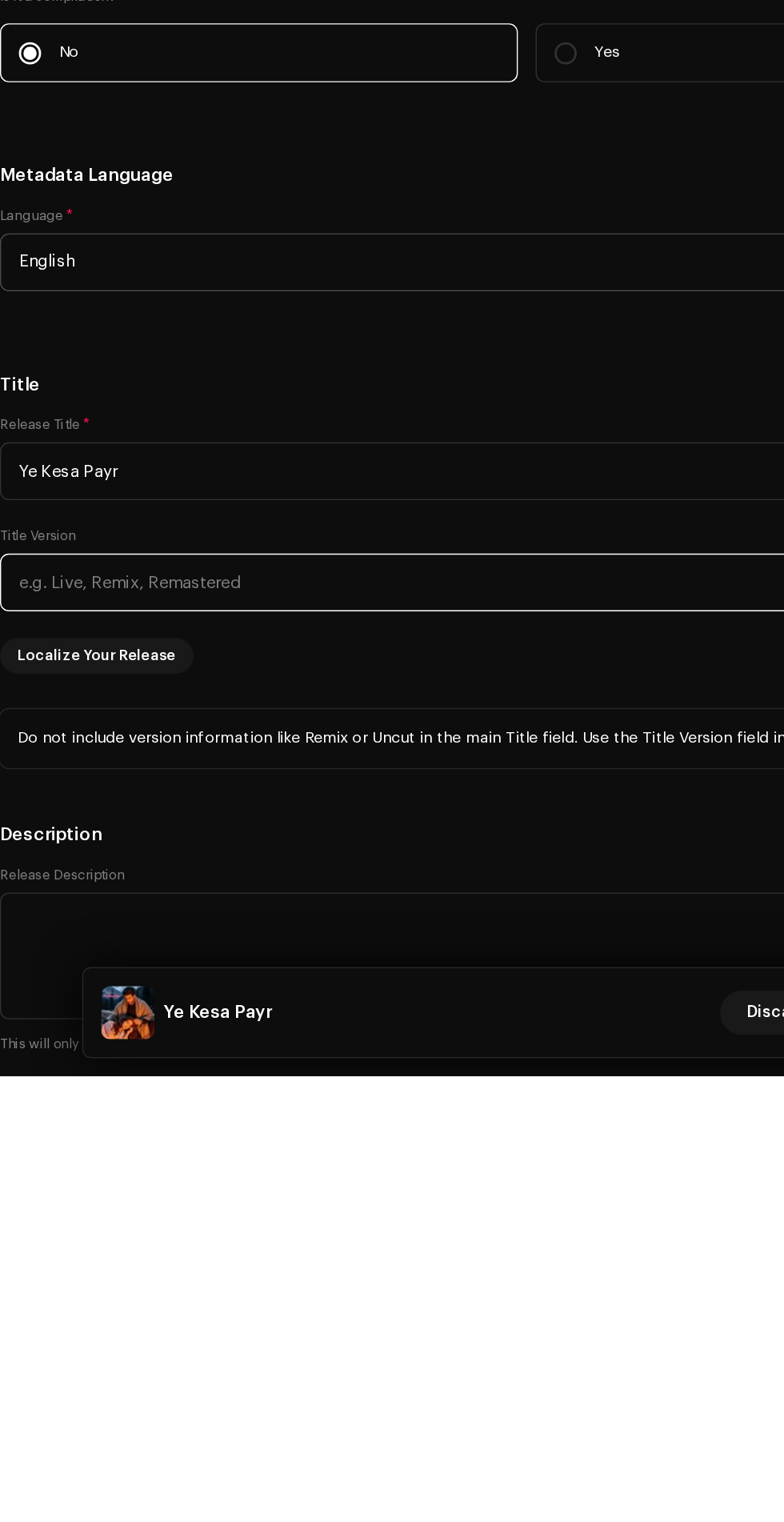
click at [414, 1146] on input "text" at bounding box center [392, 1167] width 759 height 42
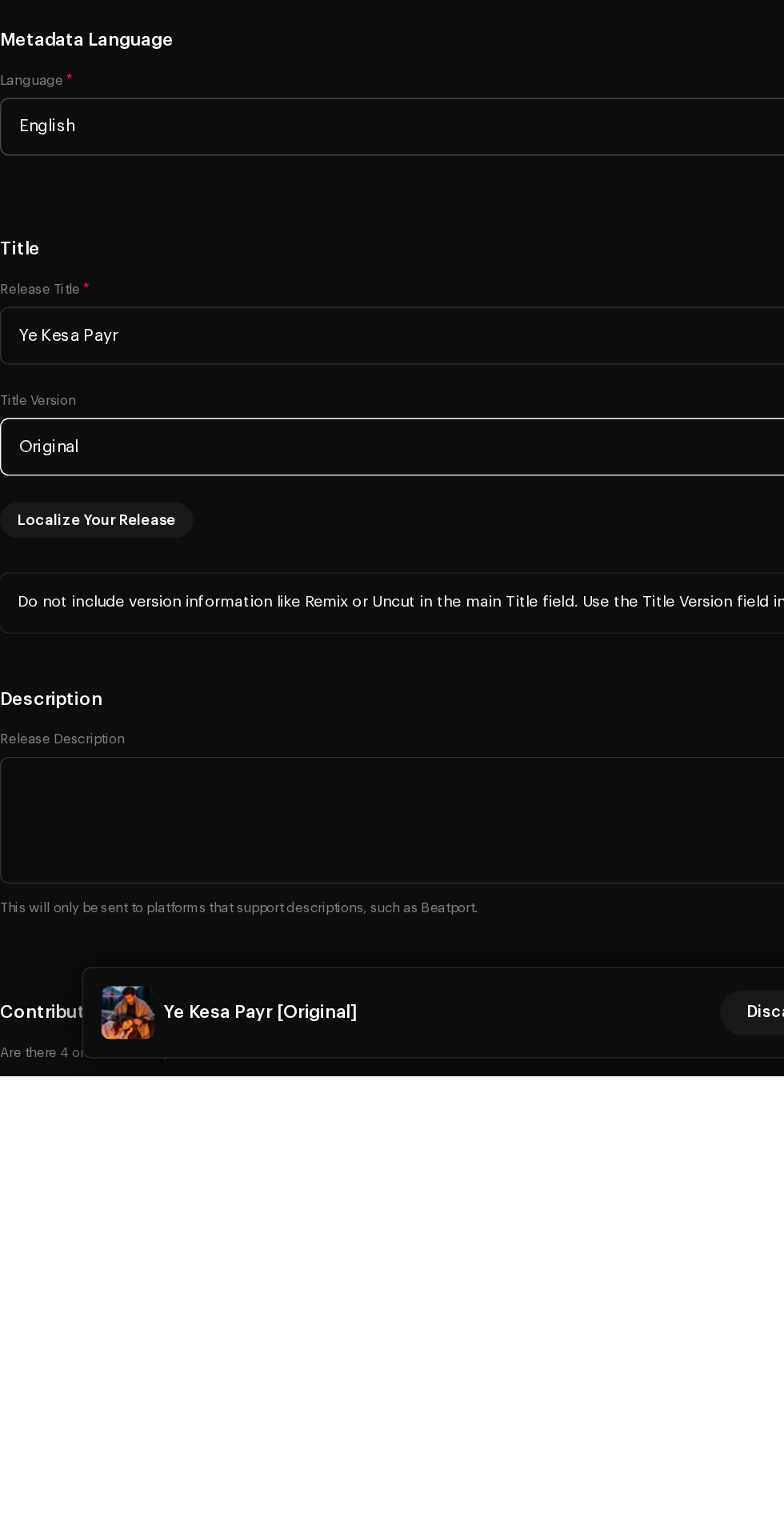
scroll to position [1335, 0]
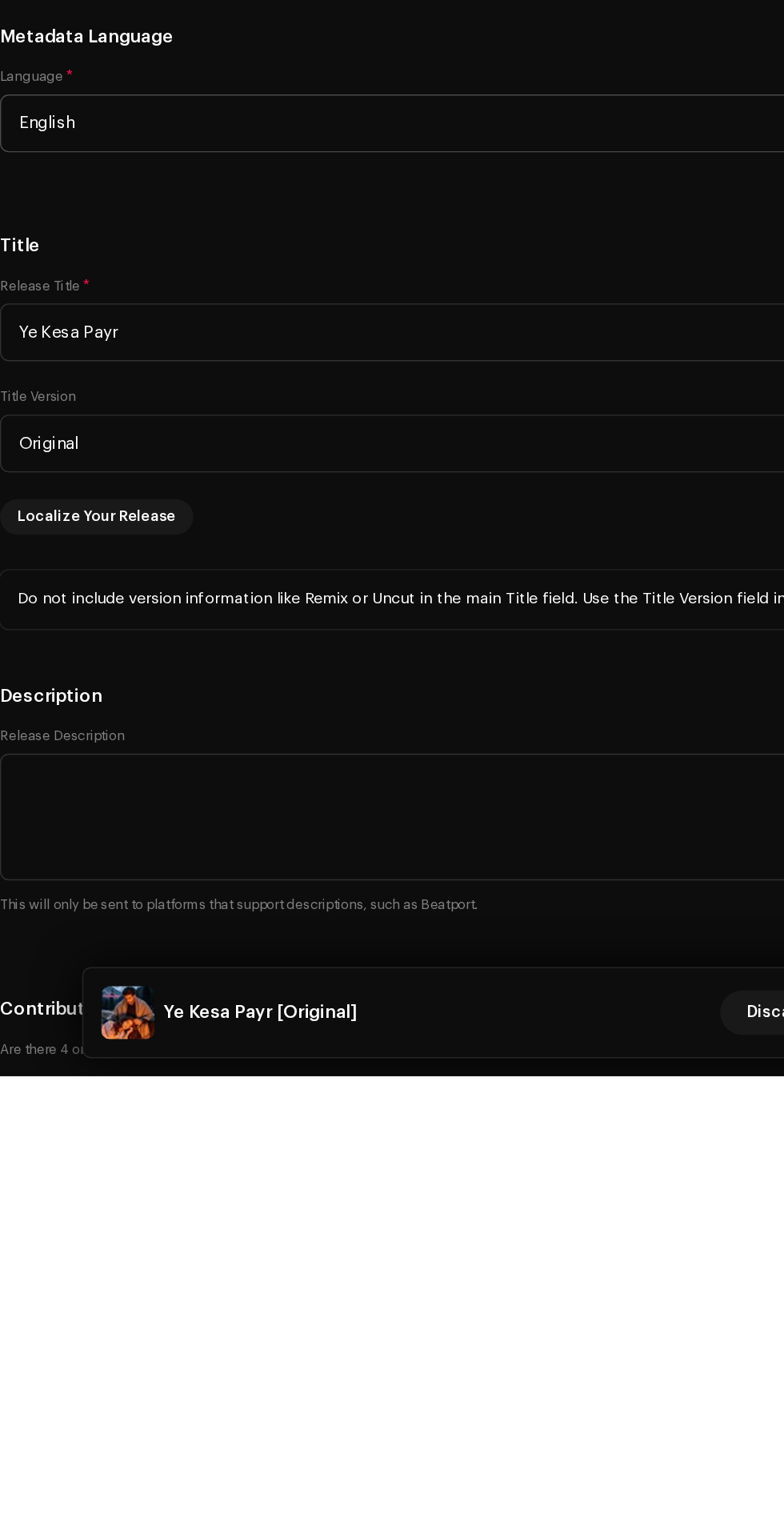
click at [241, 1239] on h5 "Description" at bounding box center [392, 1248] width 759 height 19
type input "Original"
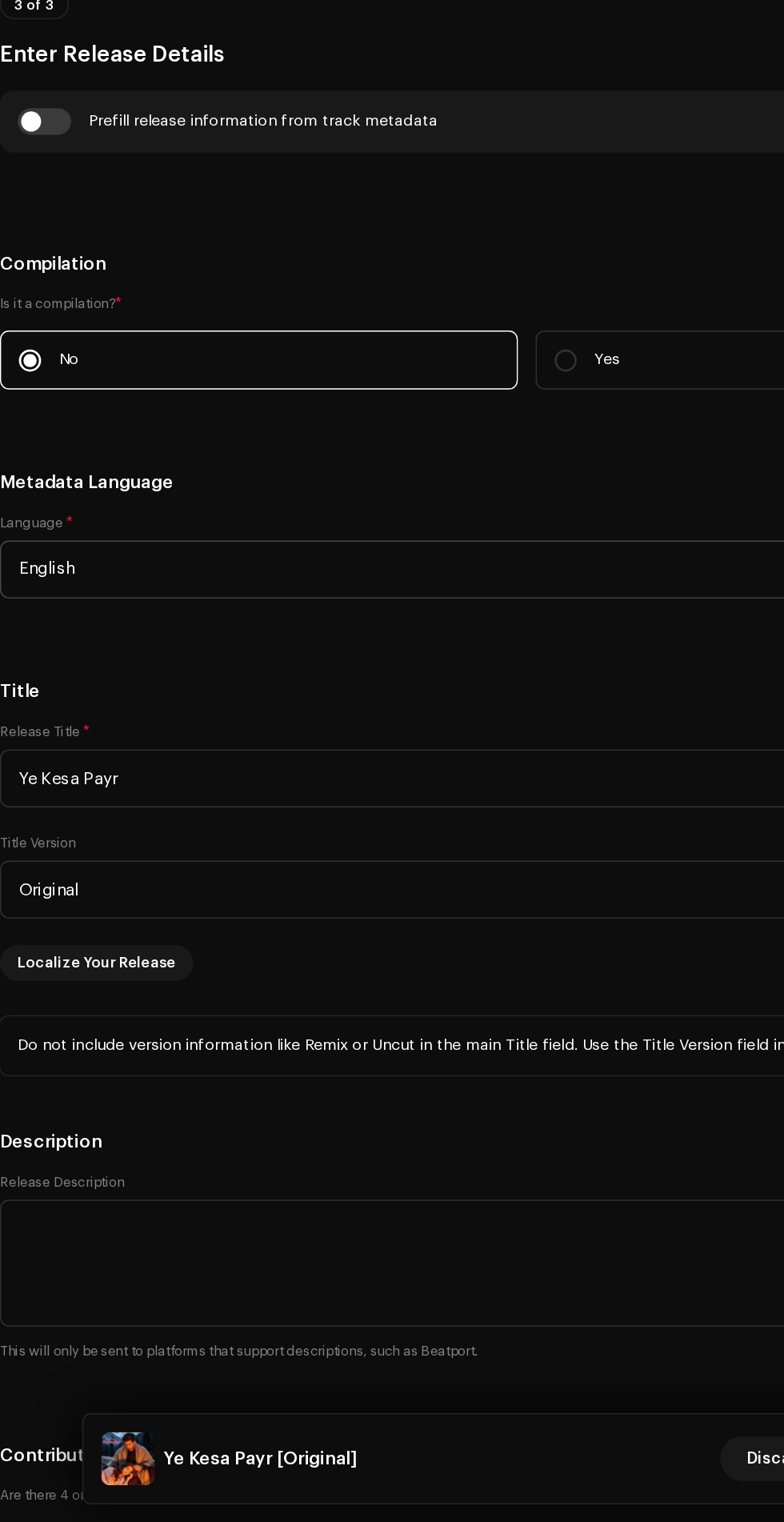
click at [66, 1088] on div "Release Title * Ye Kesa Payr Title Version Original Localize Your Release" at bounding box center [392, 1039] width 759 height 186
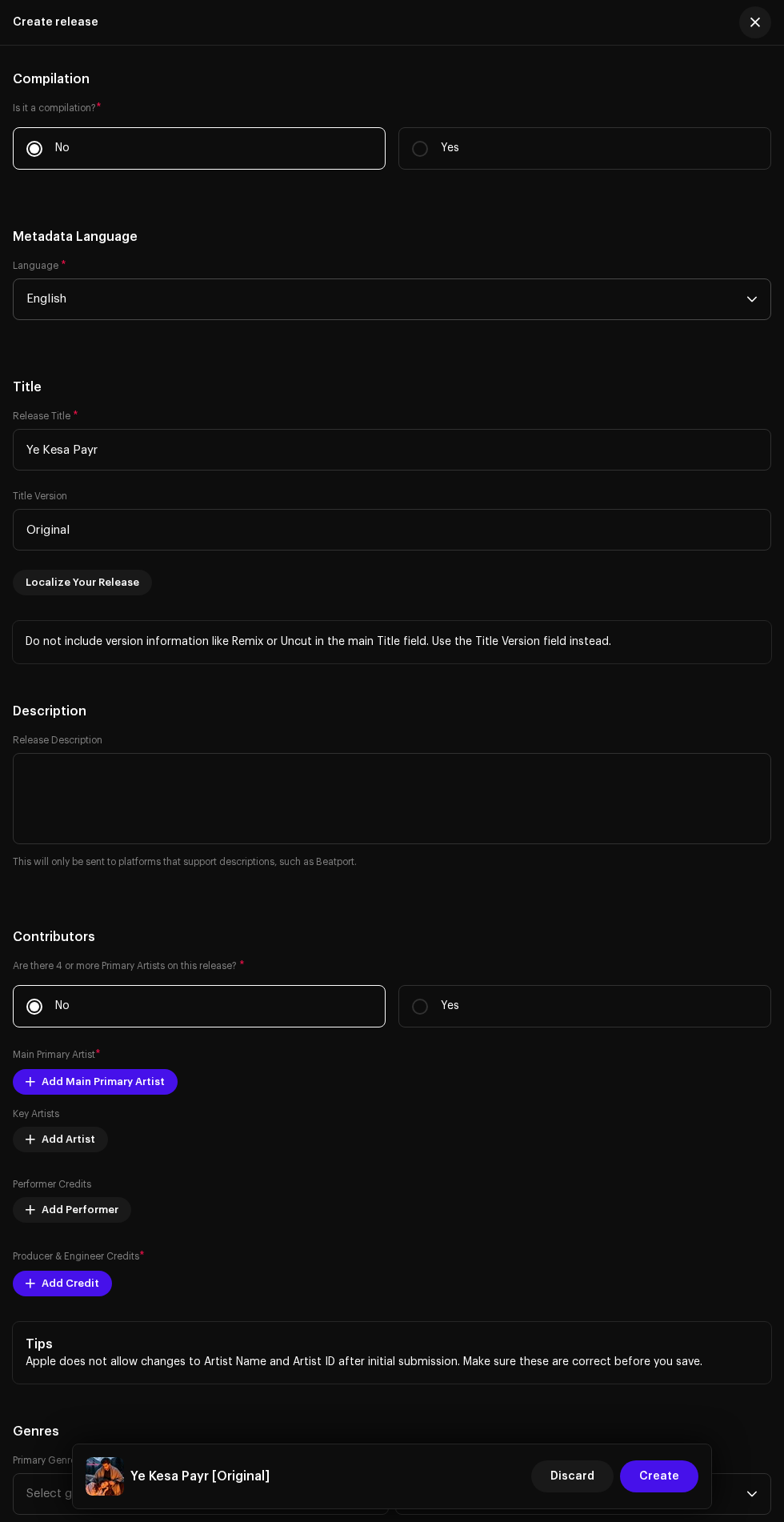
scroll to position [1878, 0]
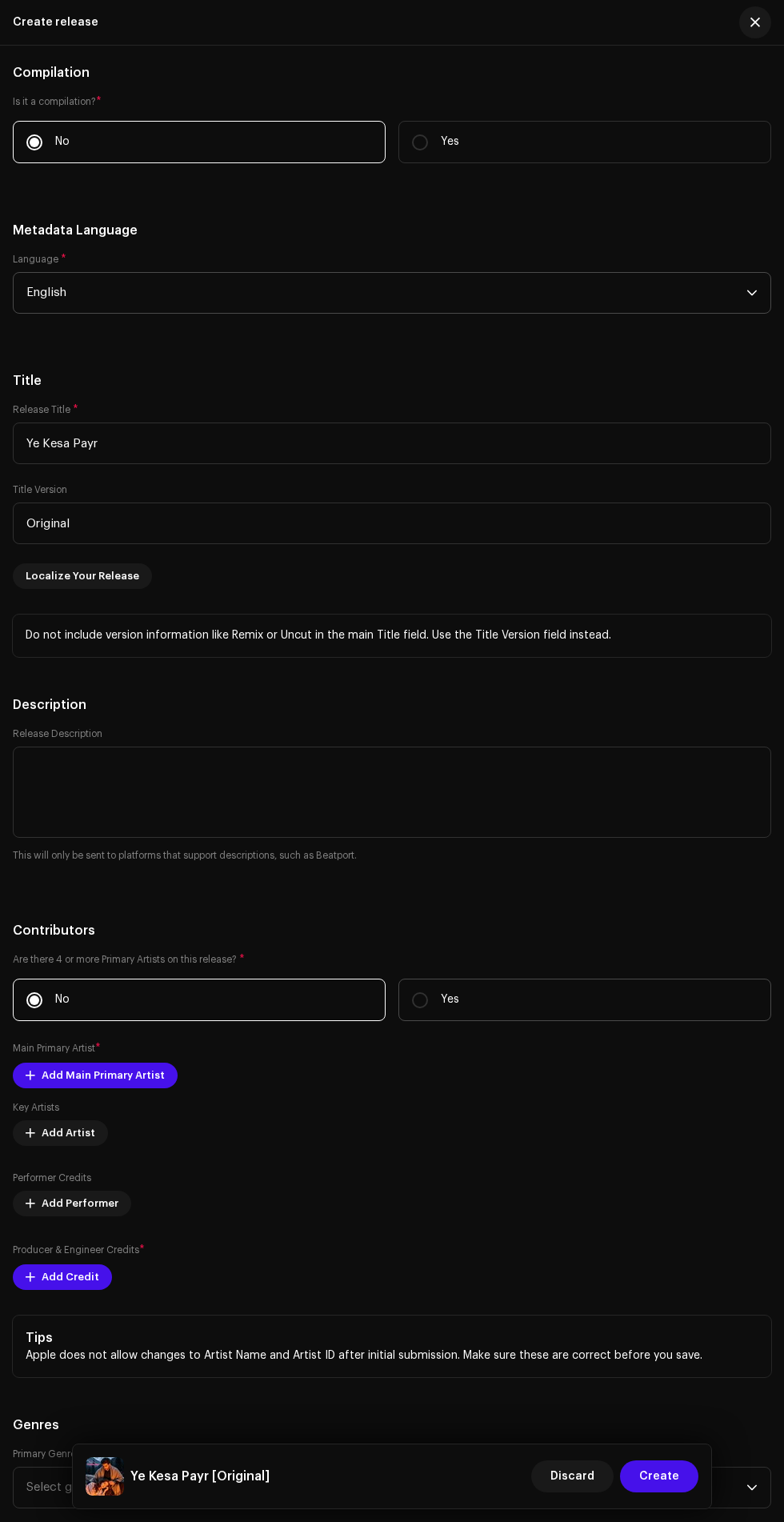
click at [447, 991] on p "Yes" at bounding box center [450, 1000] width 18 height 17
click at [428, 992] on input "Yes" at bounding box center [420, 1000] width 16 height 16
radio input "true"
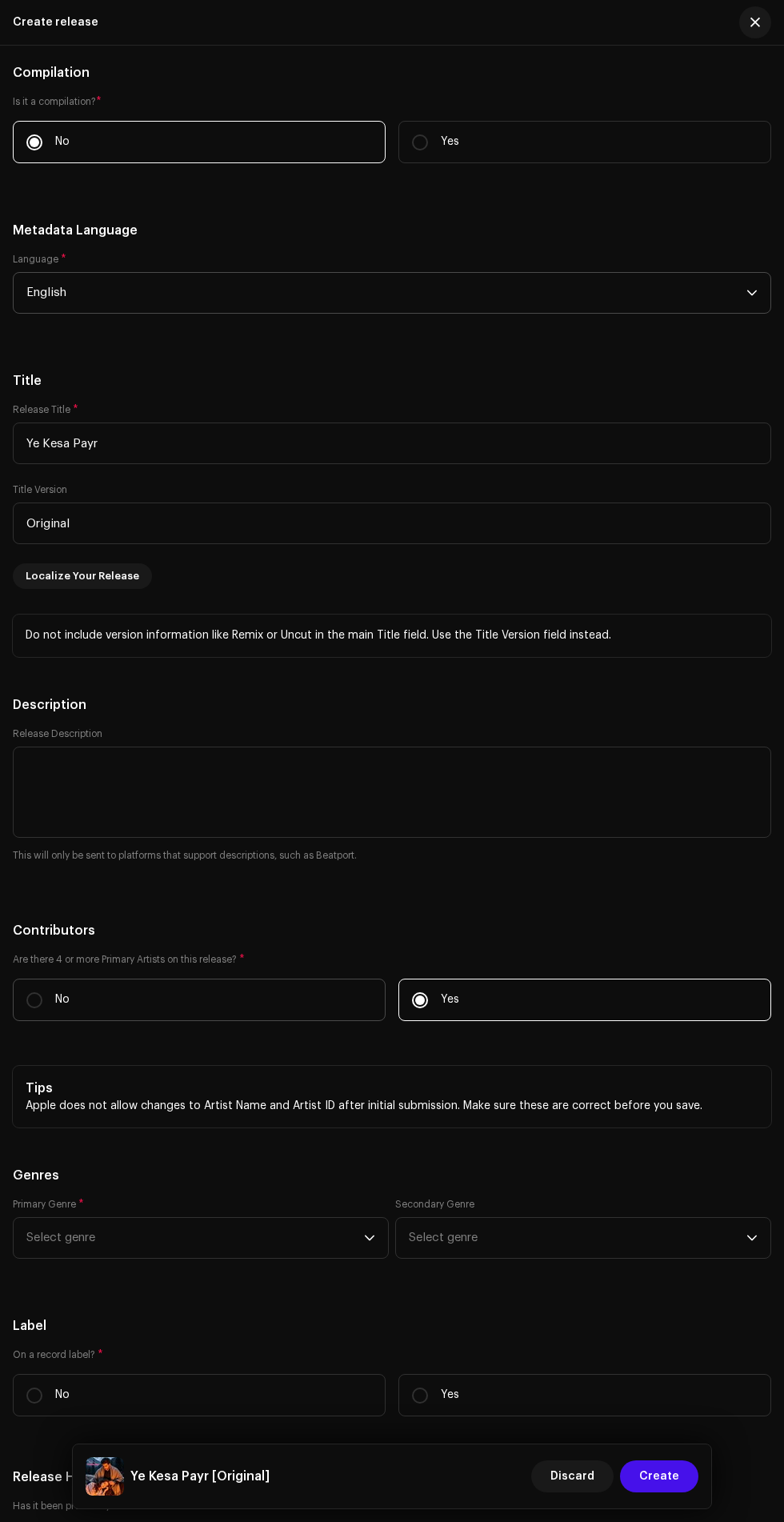
click at [62, 991] on p "No" at bounding box center [62, 1000] width 14 height 17
click at [43, 992] on input "No" at bounding box center [34, 1000] width 16 height 16
radio input "true"
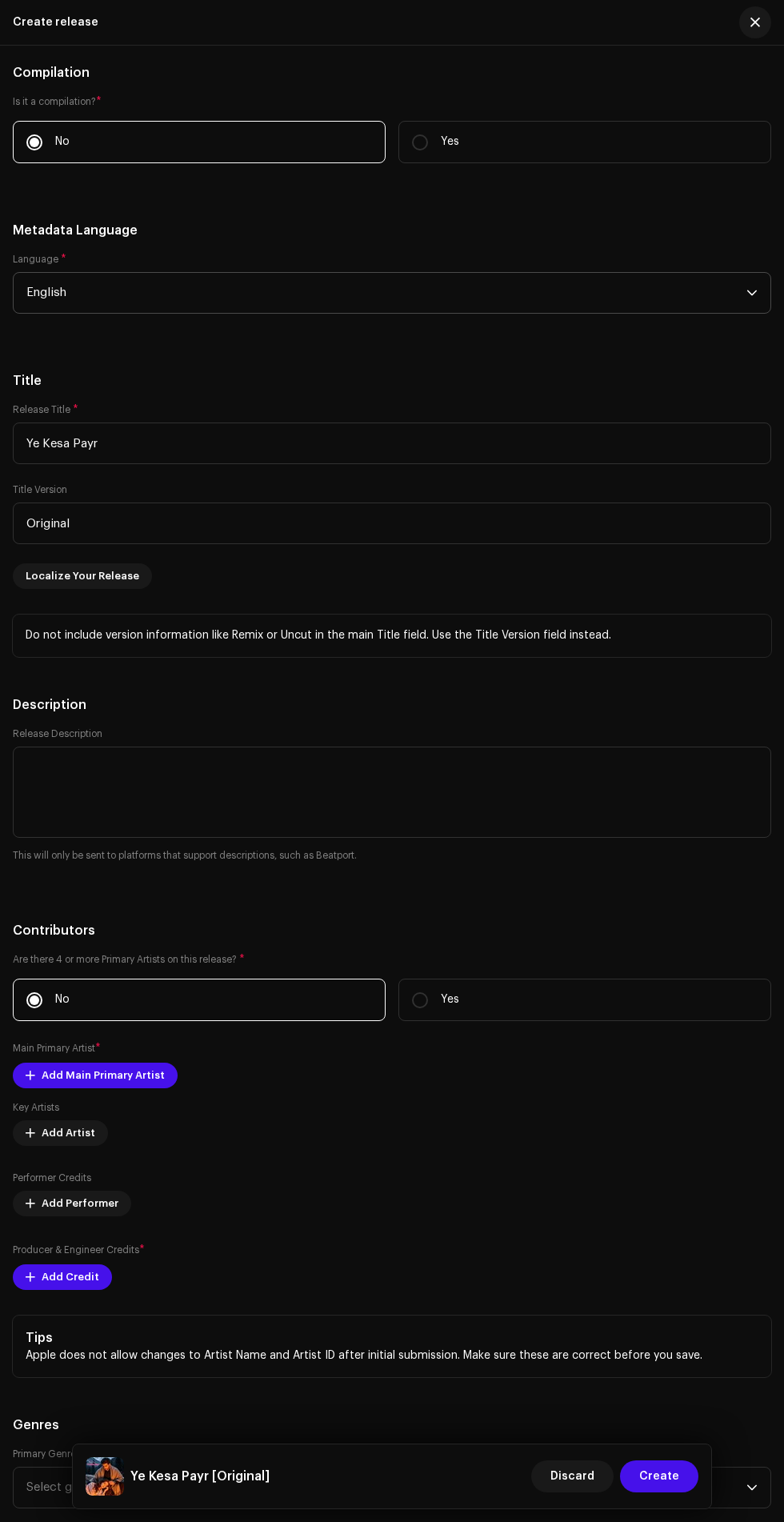
click at [54, 1044] on small "Main Primary Artist" at bounding box center [53, 1048] width 82 height 10
click at [109, 1059] on span "Add Main Primary Artist" at bounding box center [103, 1075] width 123 height 32
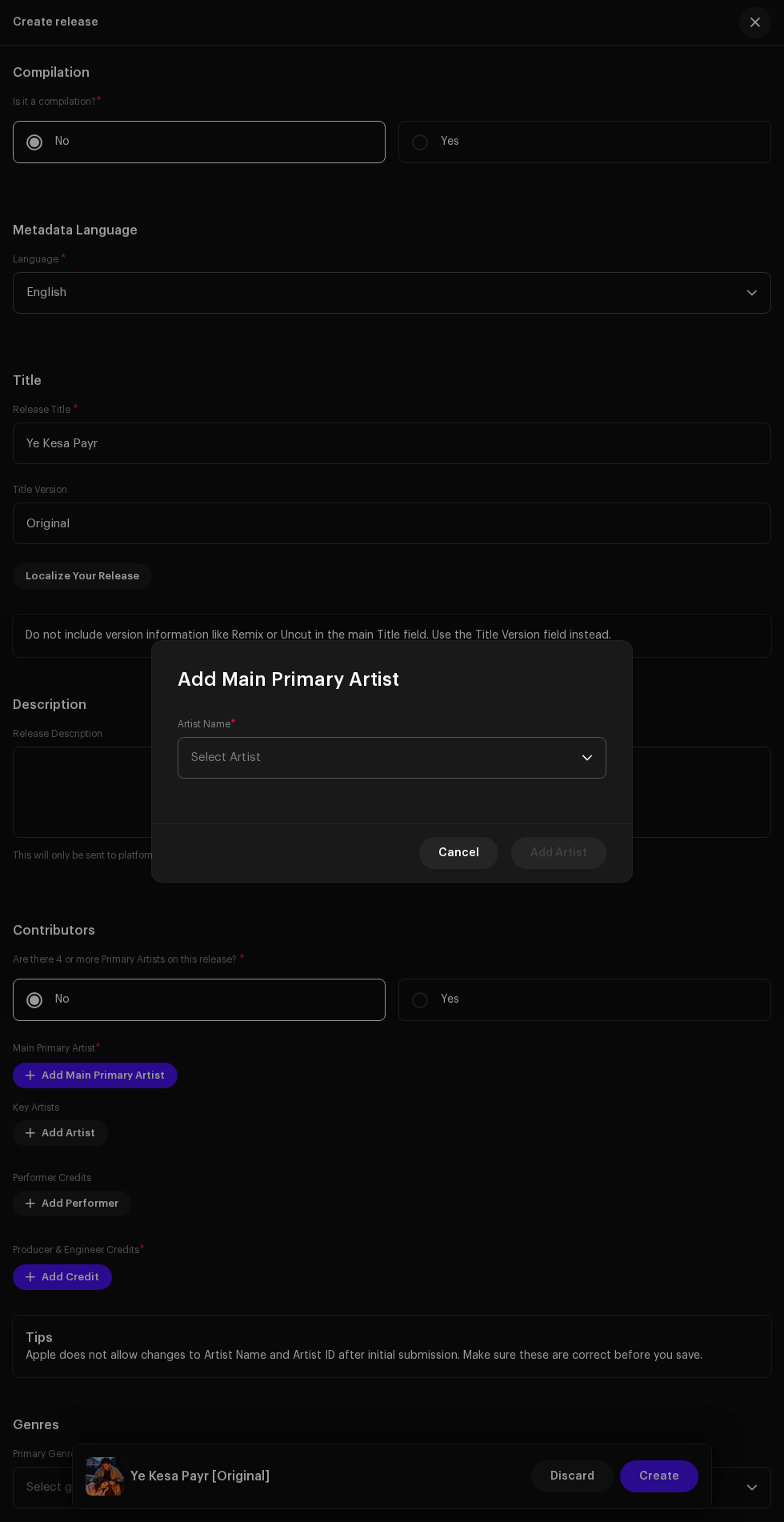
click at [208, 758] on span "Select Artist" at bounding box center [225, 757] width 70 height 12
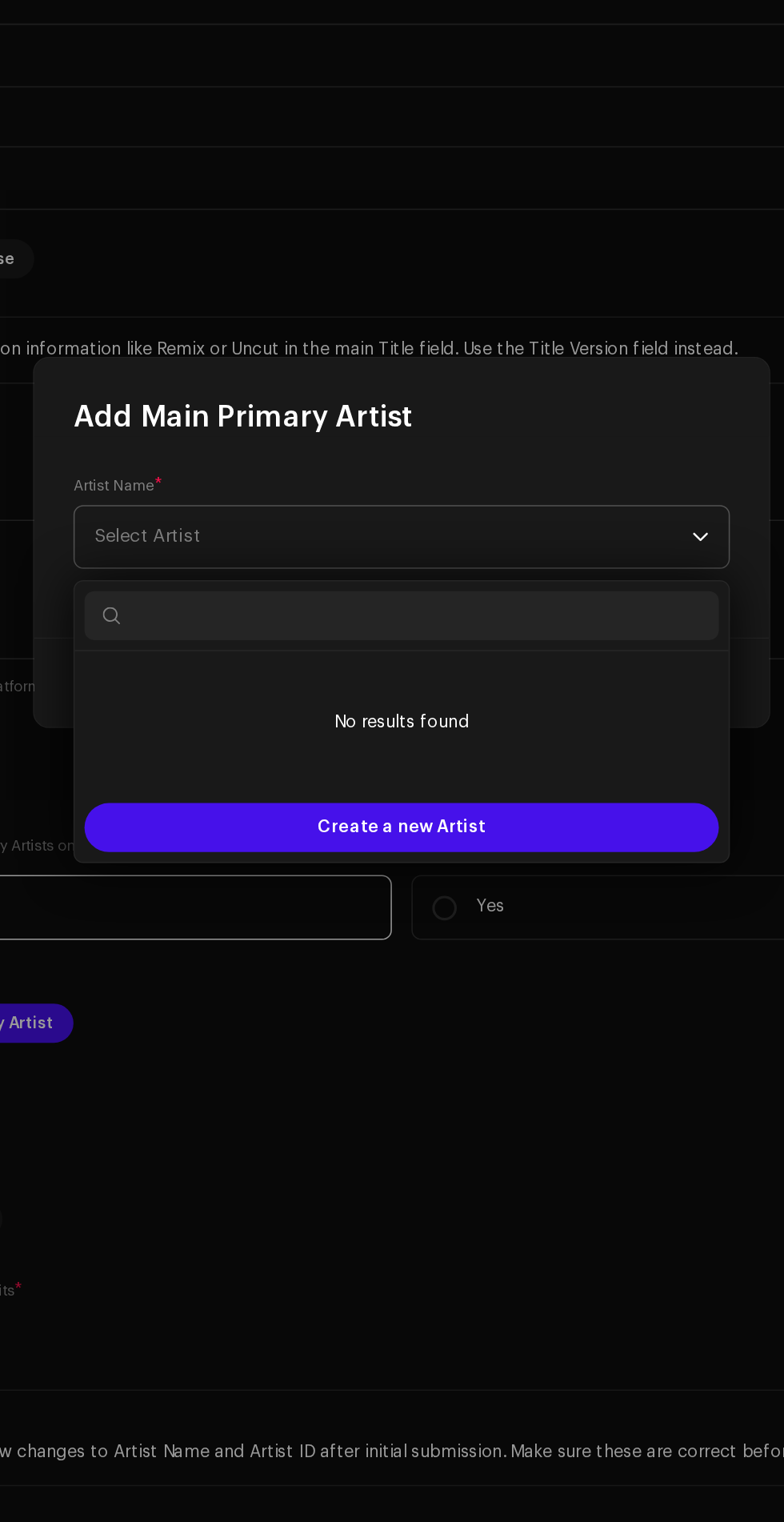
scroll to position [116, 0]
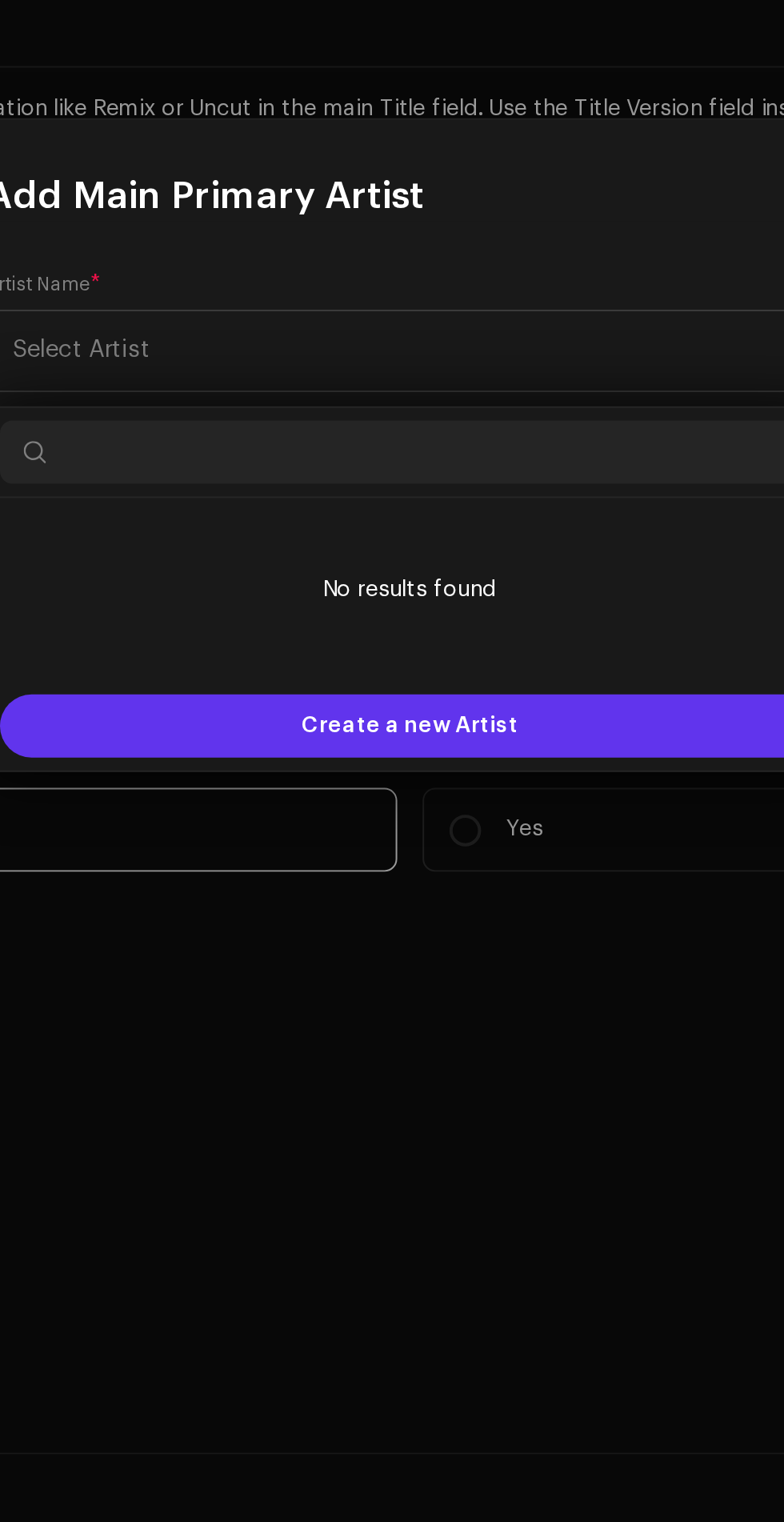
click at [248, 935] on div "Create a new Artist" at bounding box center [392, 947] width 415 height 32
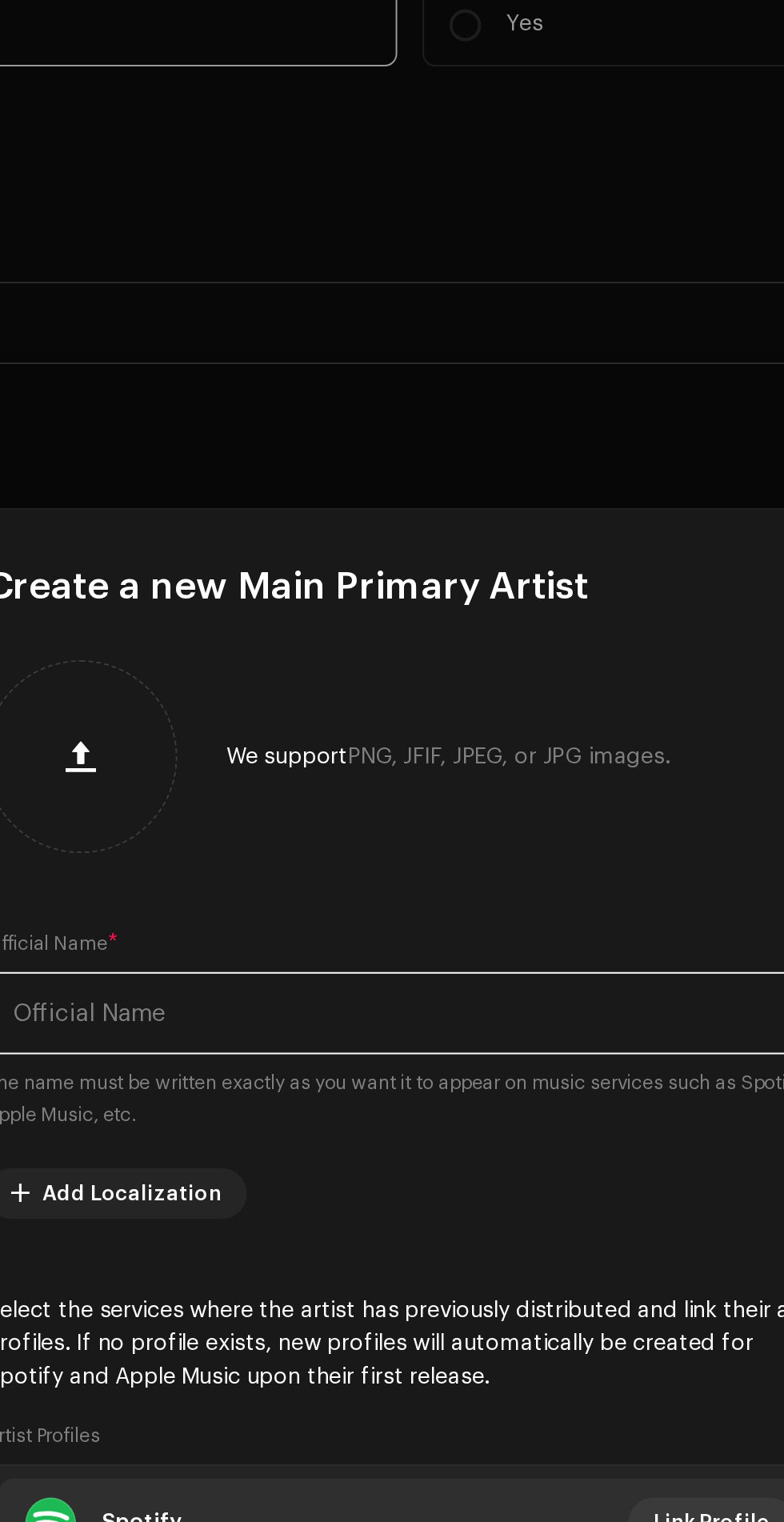
click at [315, 639] on input "text" at bounding box center [392, 642] width 429 height 42
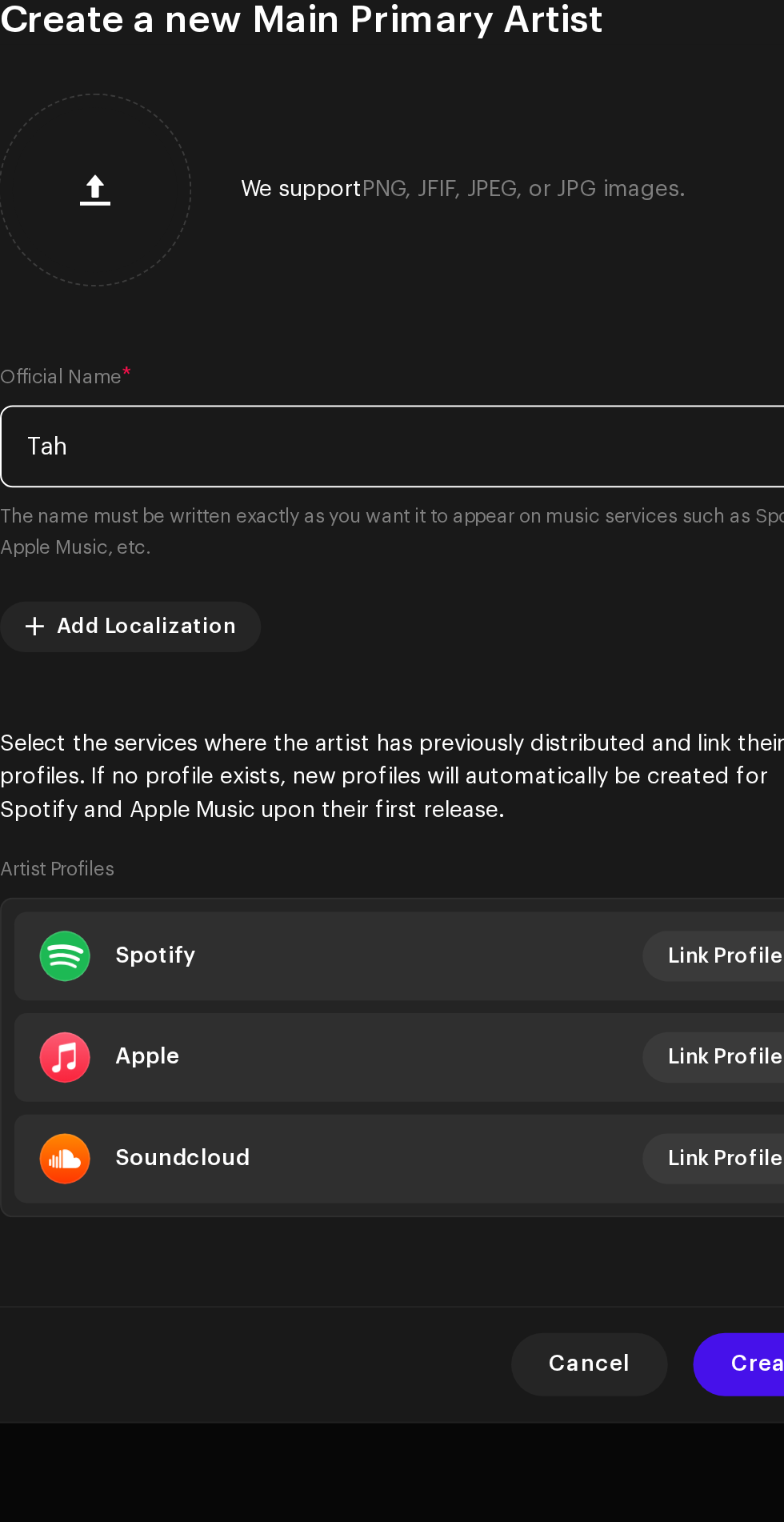
type input "Tahs"
type input "तहस"
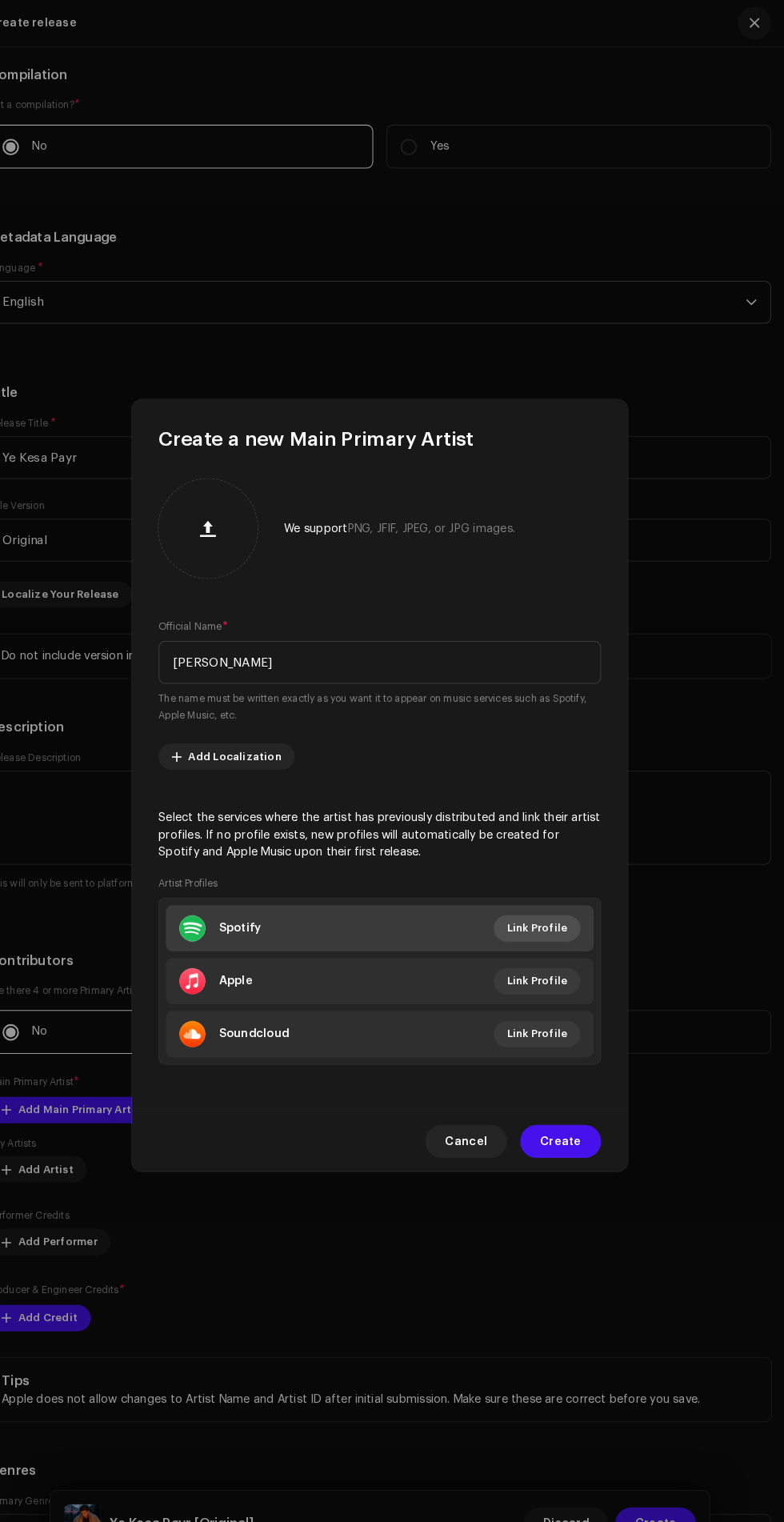
click at [562, 895] on span "Link Profile" at bounding box center [544, 899] width 59 height 32
type input "Tahseem Noor"
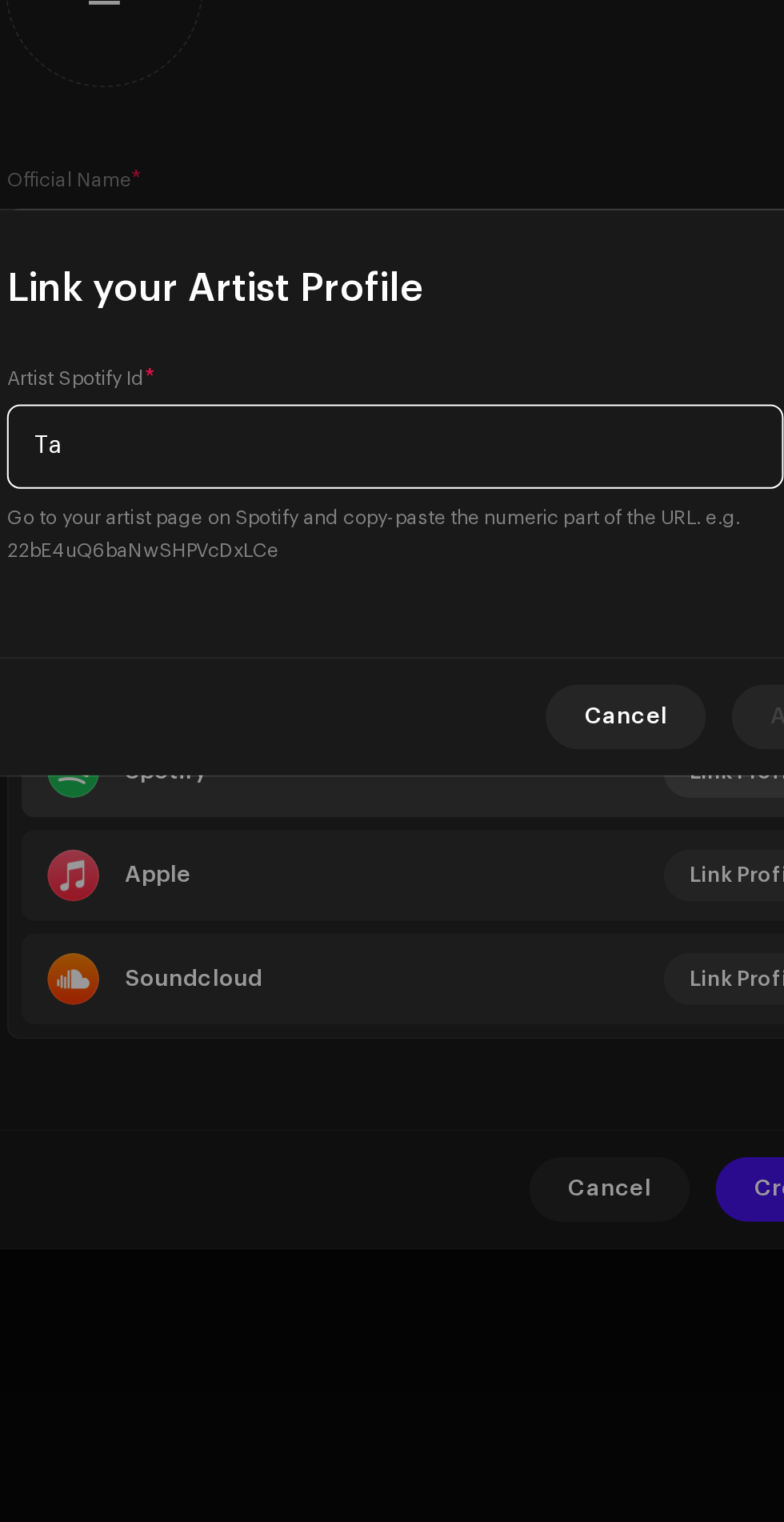
type input "Tah"
type input "यह"
type input "Tahseel"
type input "तहसील"
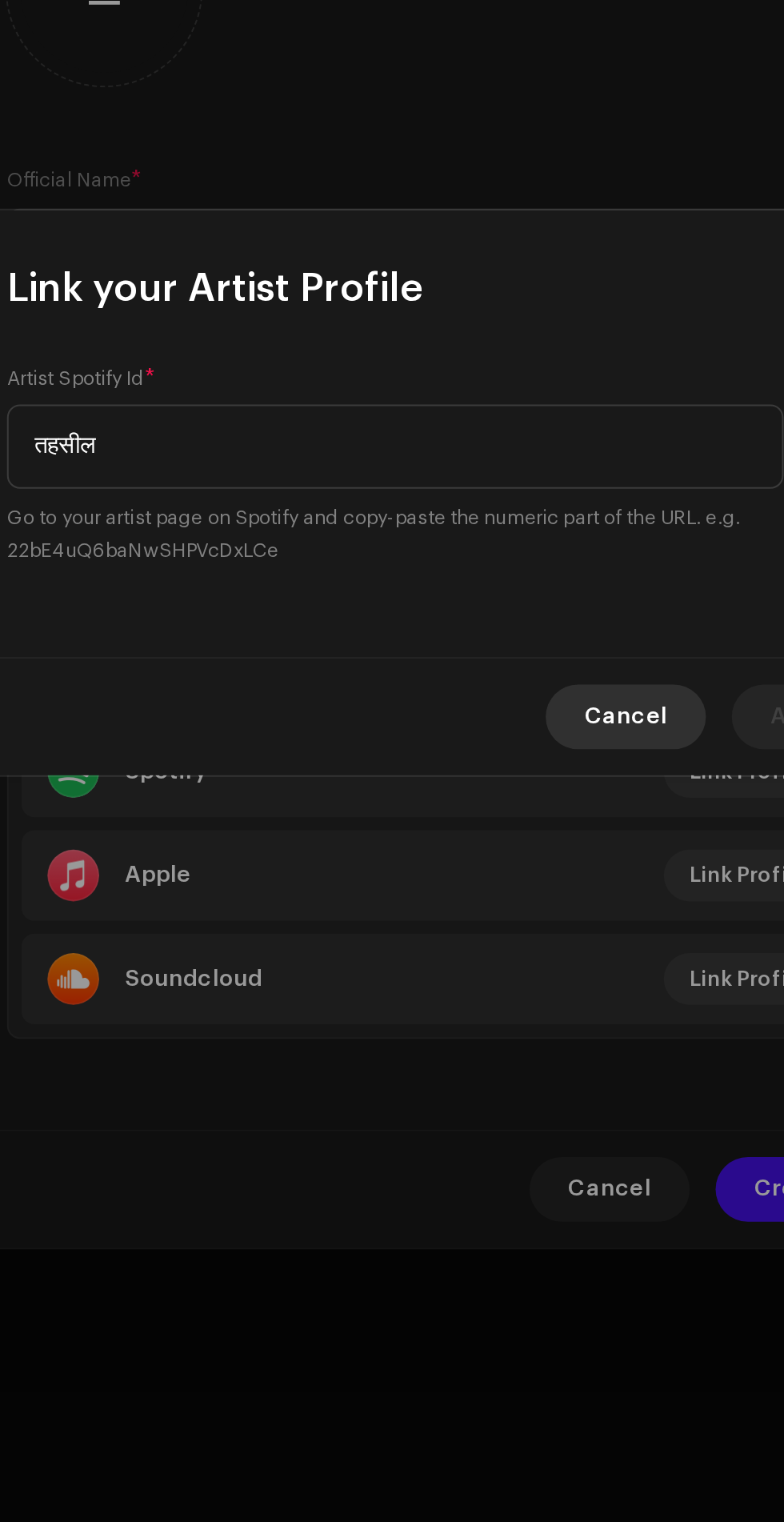
click at [487, 873] on span "Cancel" at bounding box center [483, 872] width 41 height 32
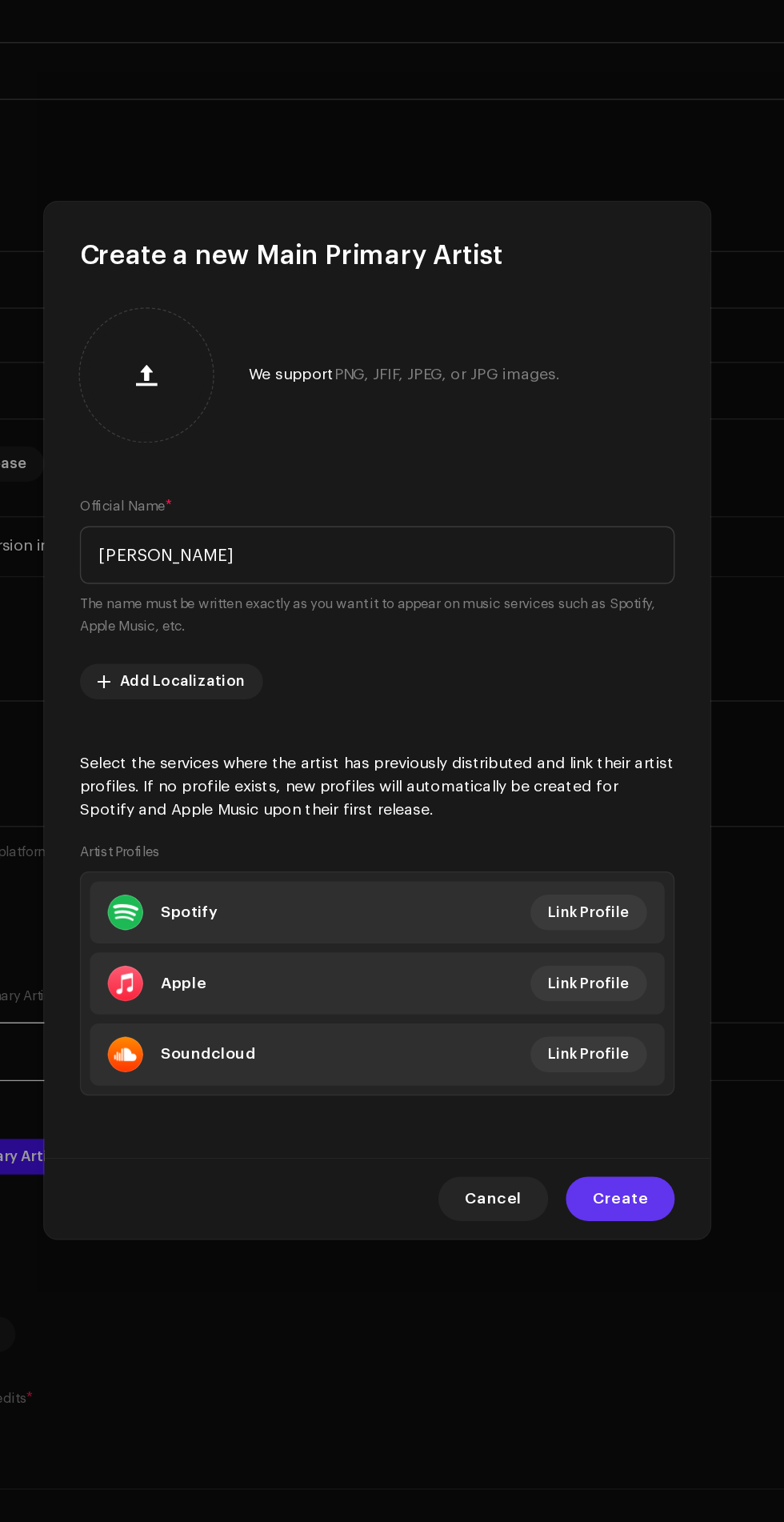
click at [574, 1106] on span "Create" at bounding box center [568, 1106] width 40 height 32
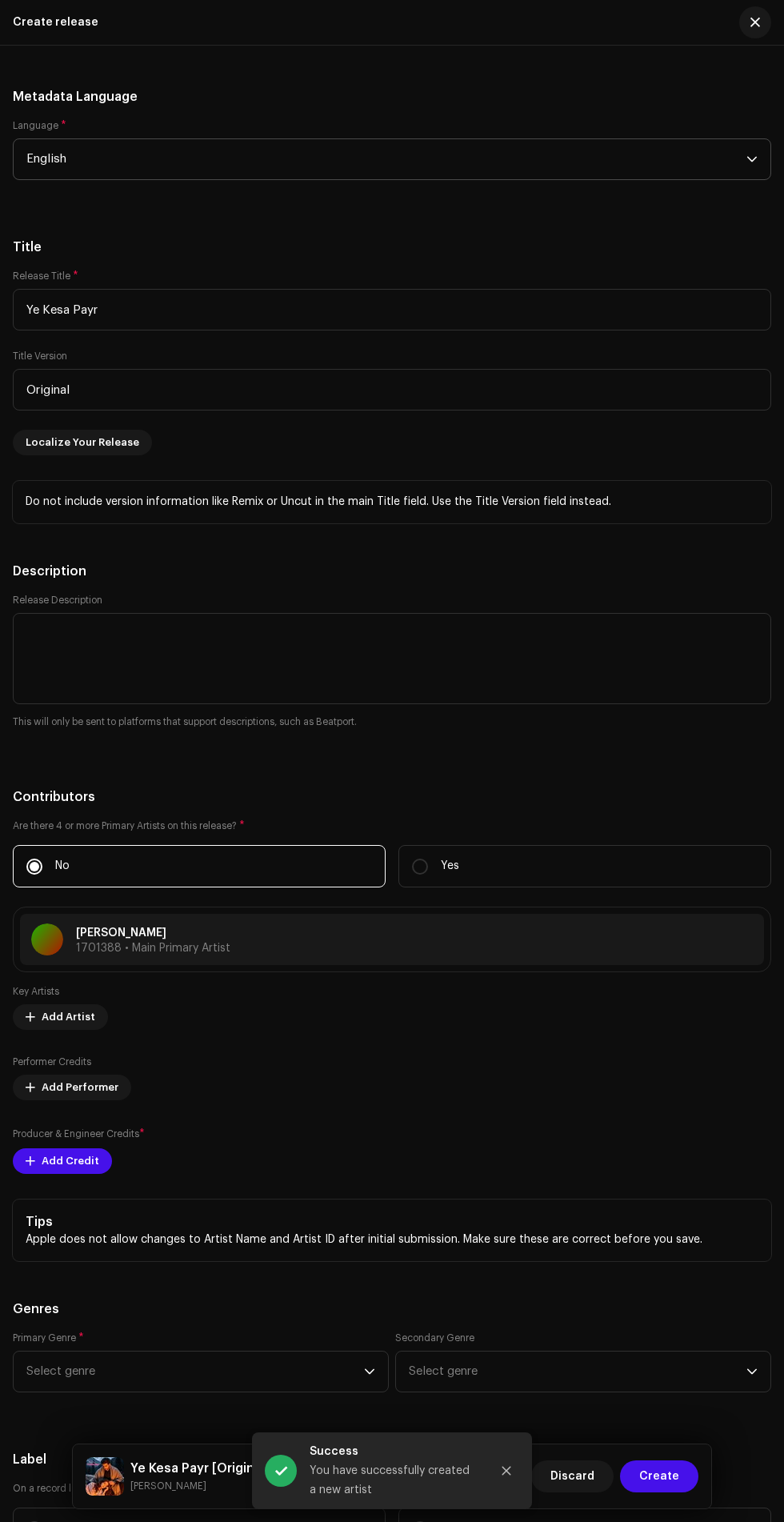
scroll to position [2051, 0]
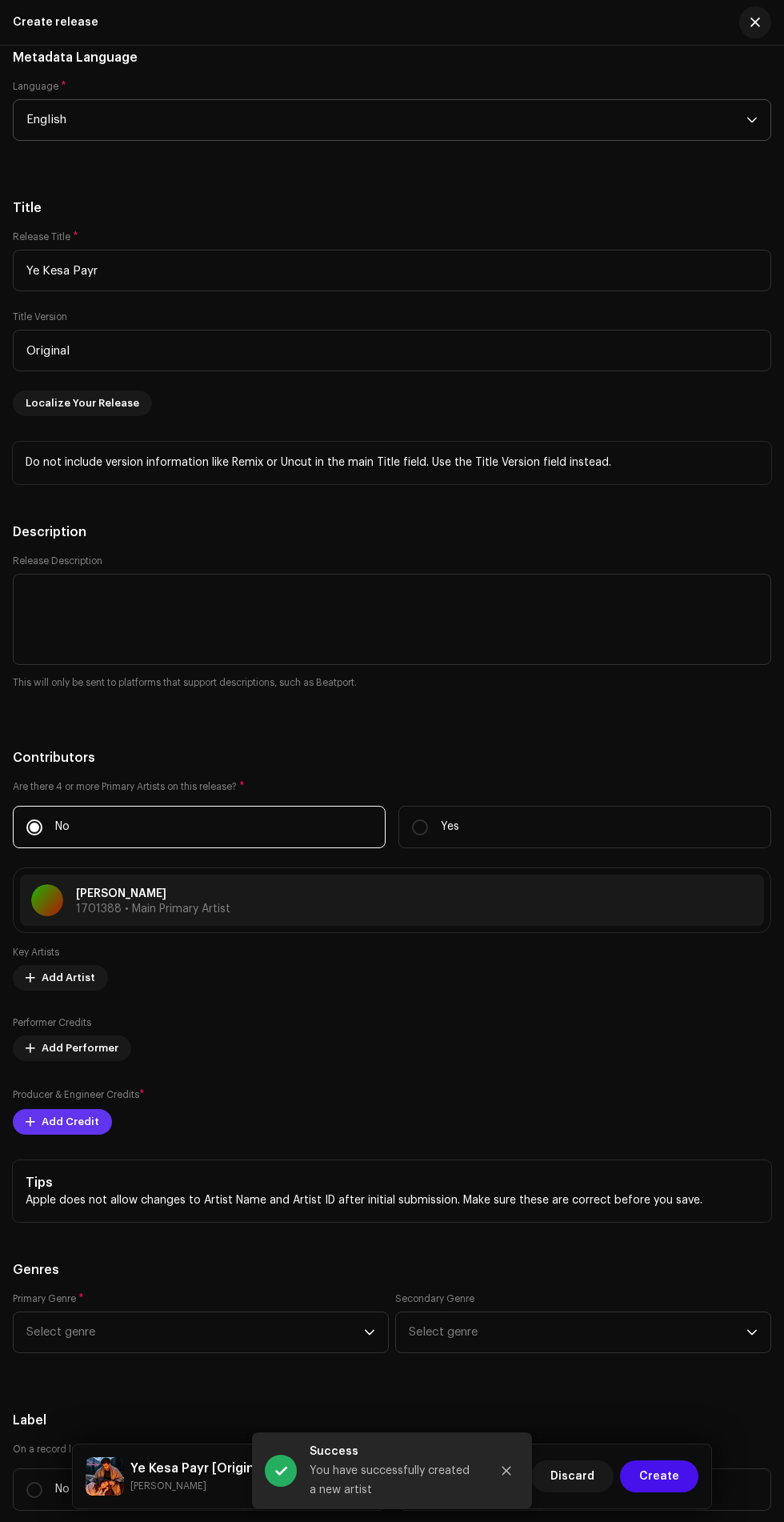
click at [66, 1106] on span "Add Credit" at bounding box center [71, 1122] width 58 height 32
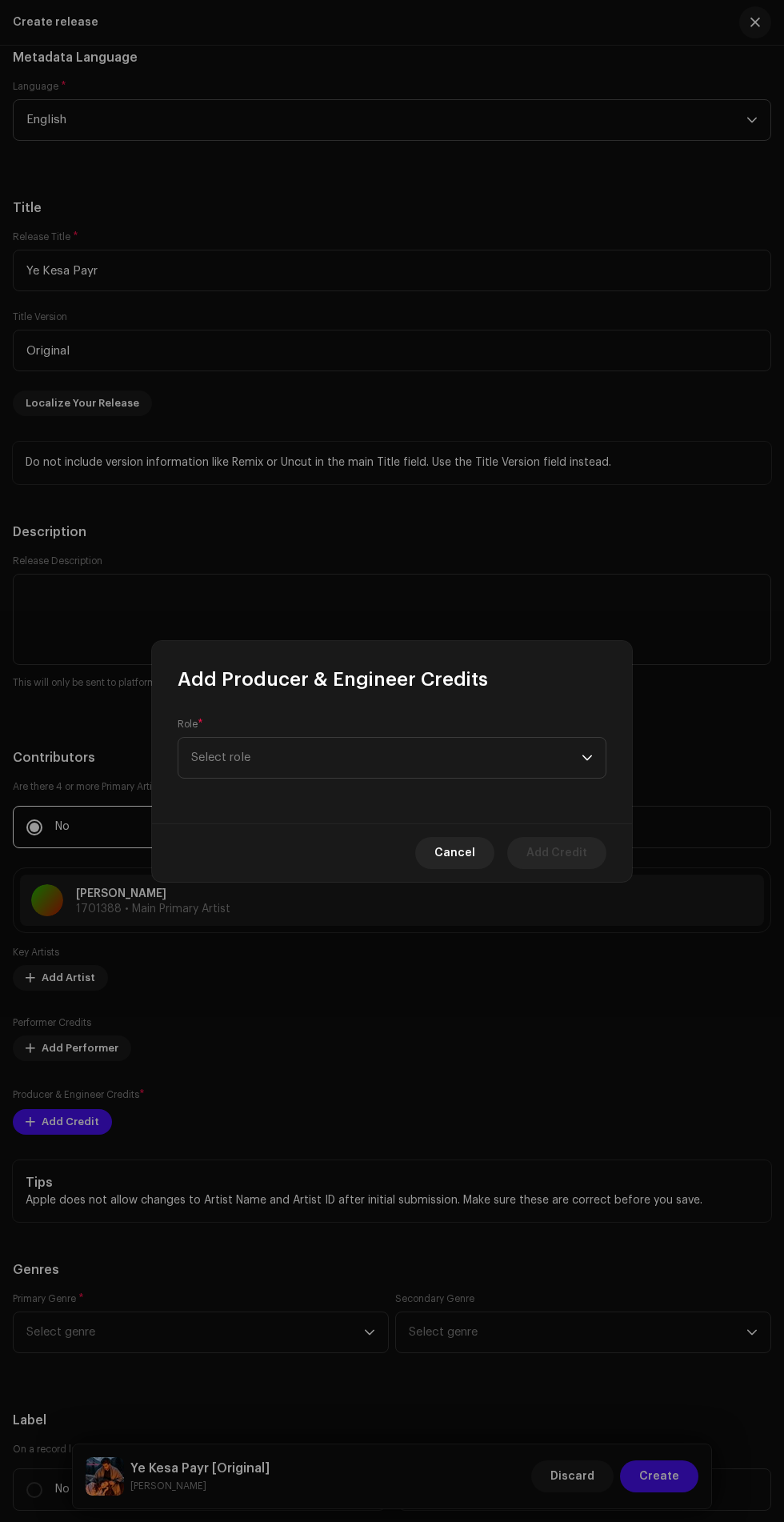
click at [152, 771] on div "Role * Select role" at bounding box center [392, 758] width 480 height 131
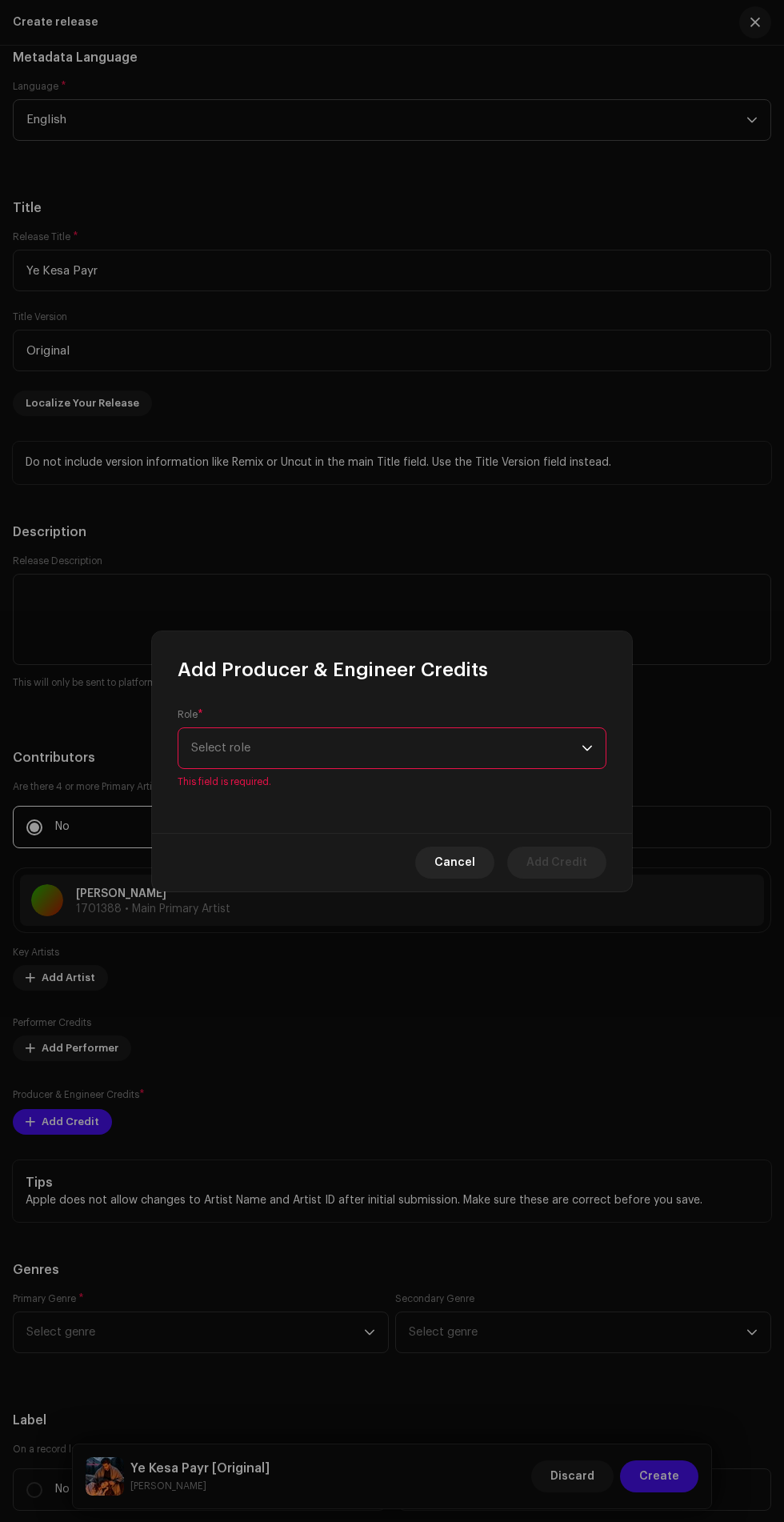
click at [231, 749] on span "Select role" at bounding box center [386, 748] width 390 height 40
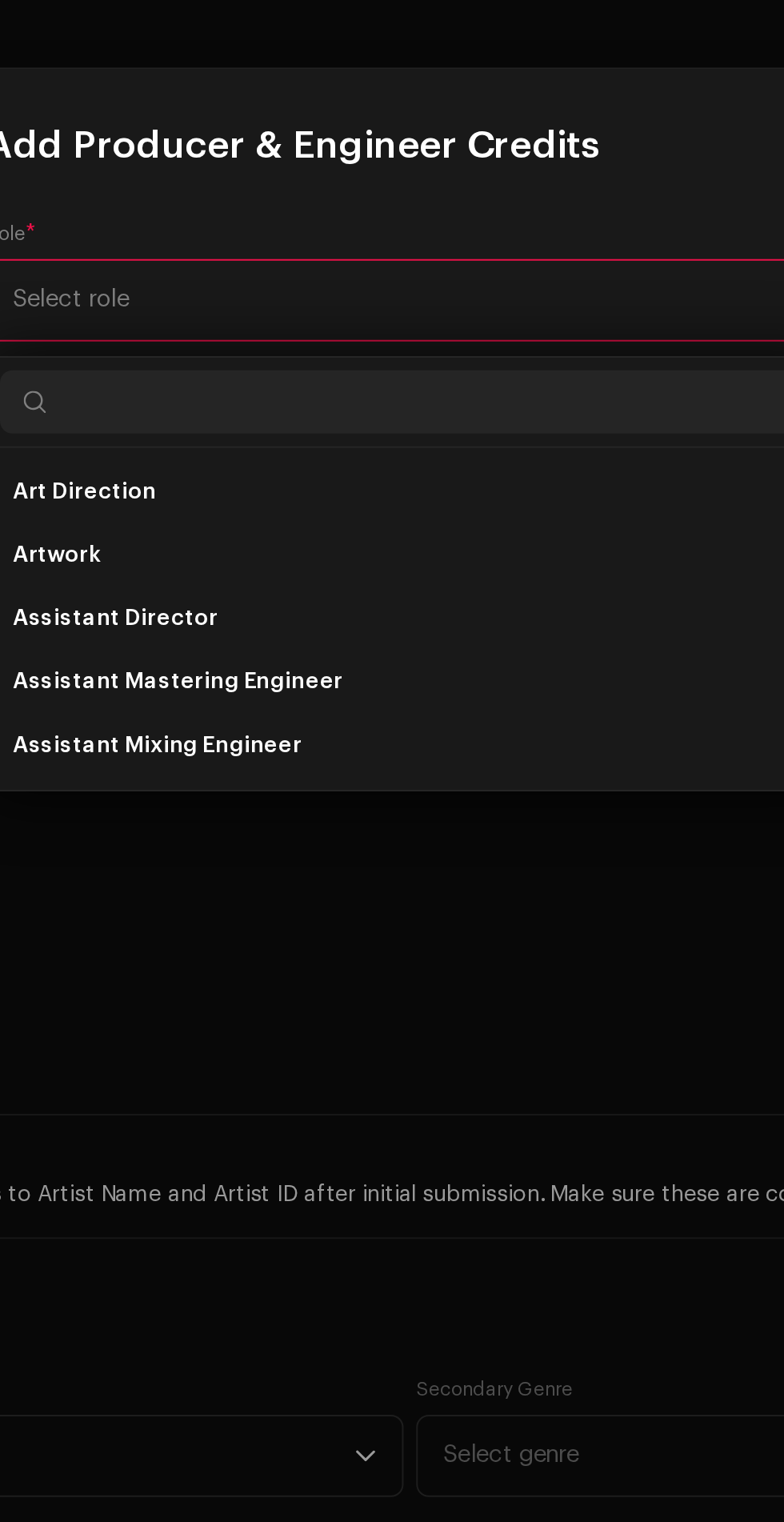
scroll to position [116, 0]
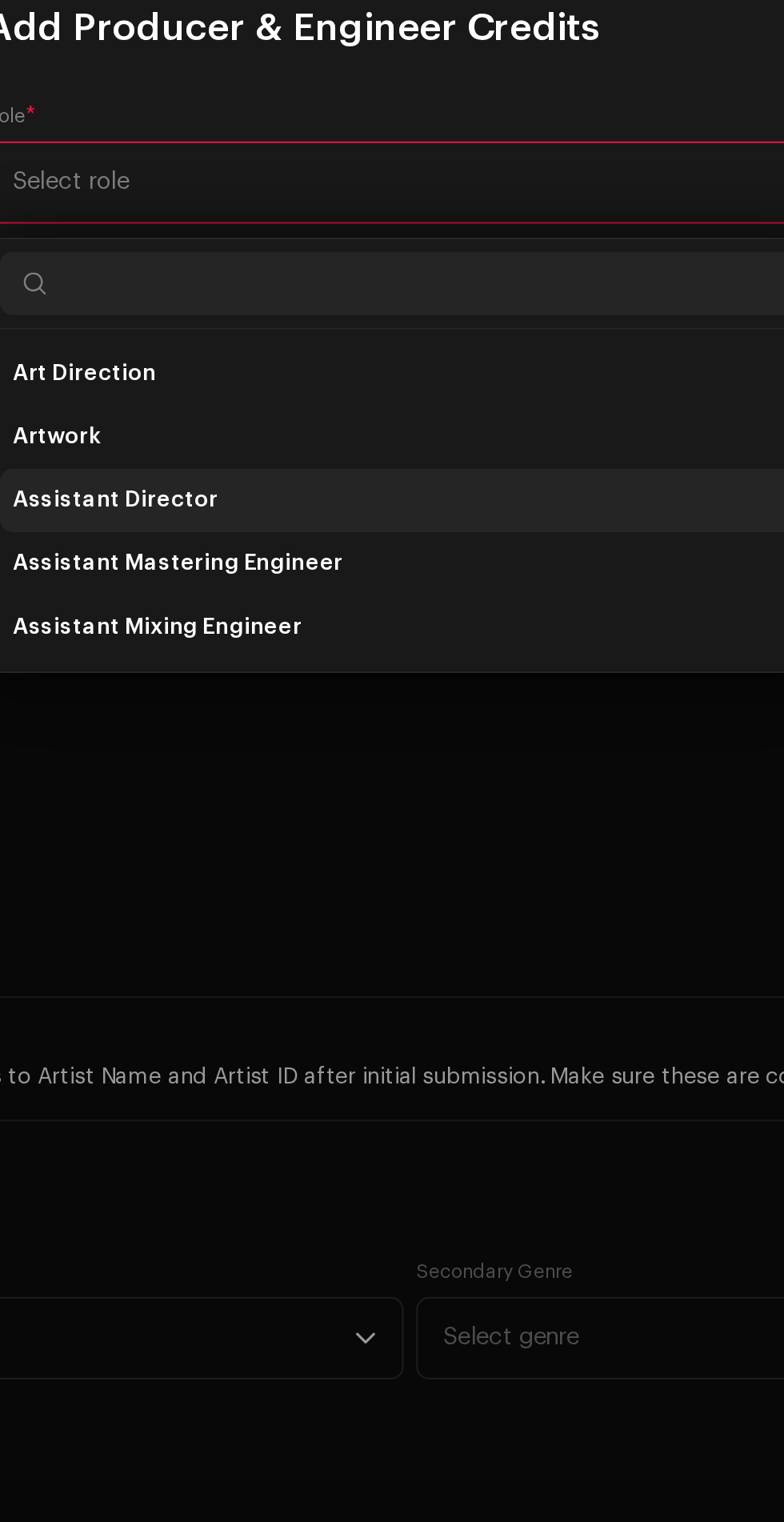
click at [503, 904] on li "Assistant Director" at bounding box center [392, 909] width 415 height 32
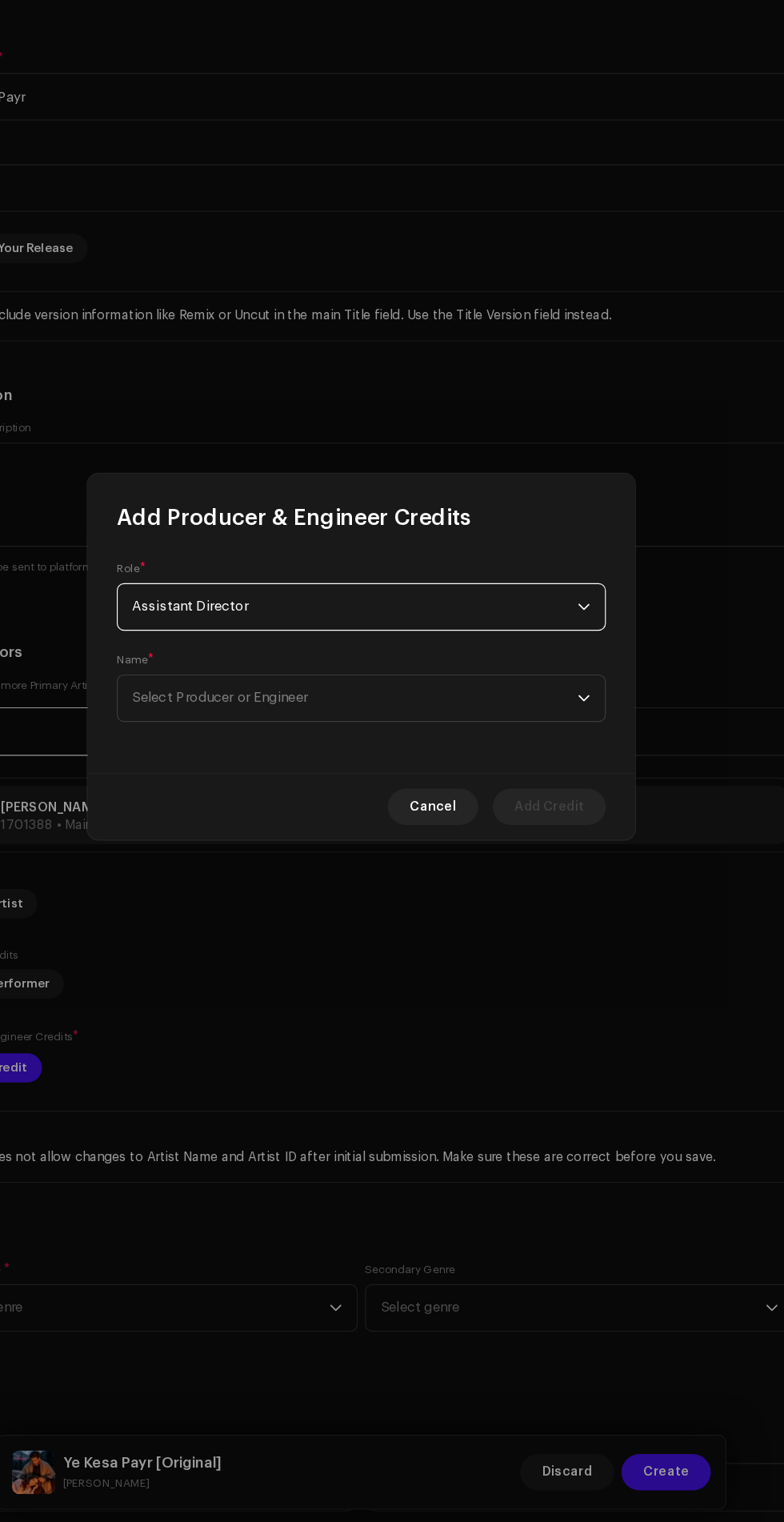
scroll to position [113, 0]
click at [588, 785] on div "dropdown trigger" at bounding box center [588, 798] width 11 height 40
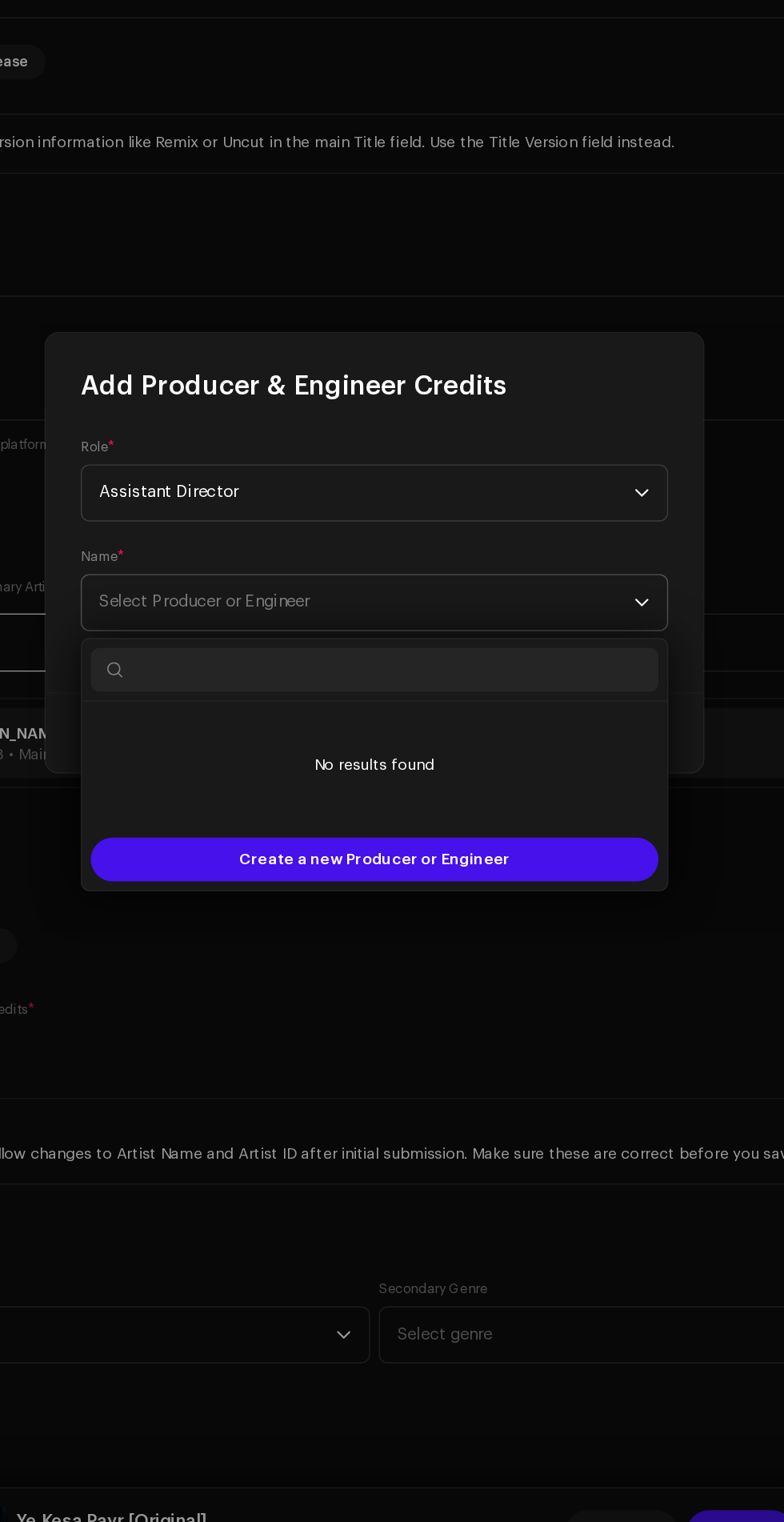
scroll to position [114, 0]
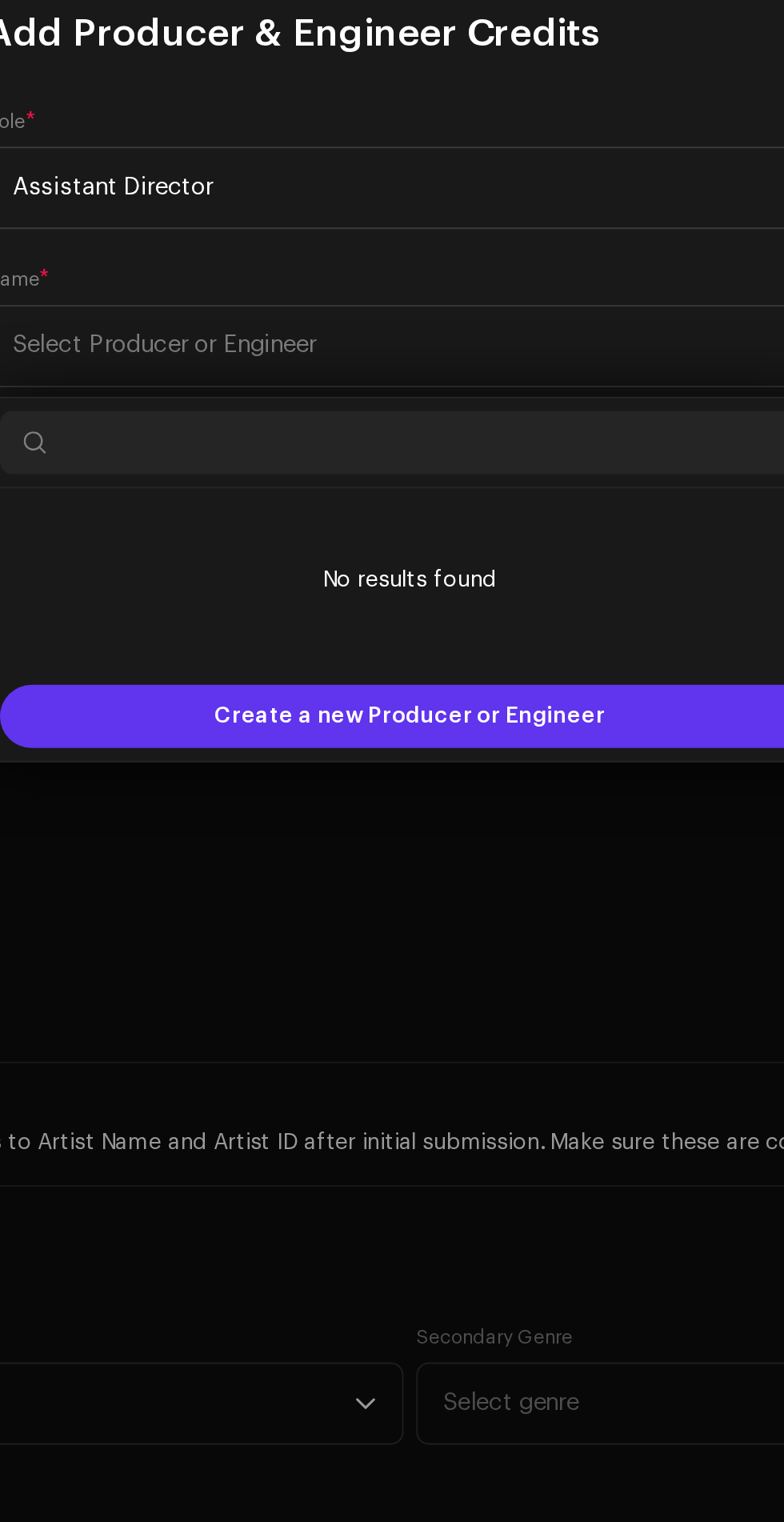
click at [505, 974] on div "Create a new Producer or Engineer" at bounding box center [392, 985] width 415 height 32
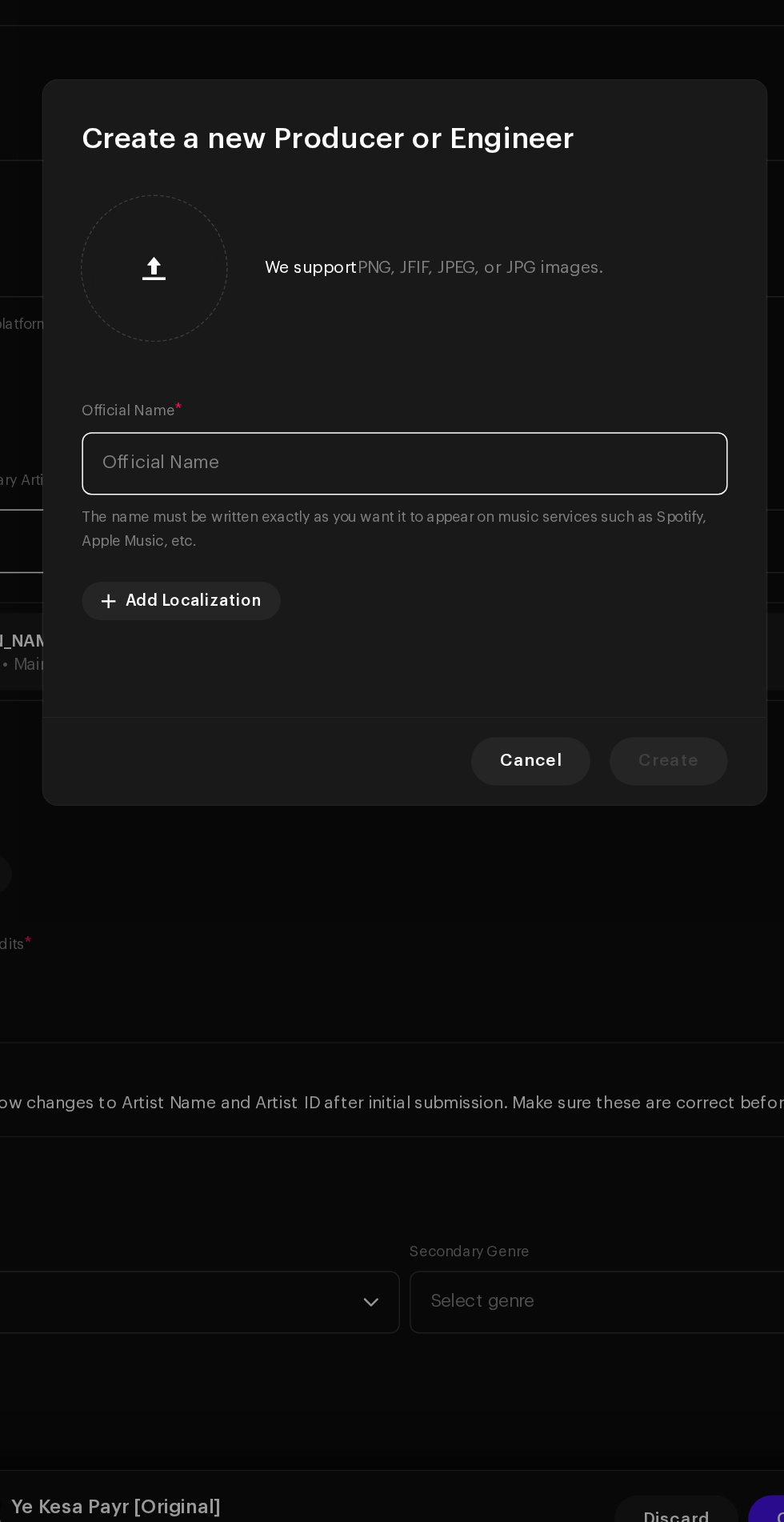
click at [544, 778] on input "text" at bounding box center [392, 776] width 429 height 42
type input "Tah"
type input "यह"
type input "तहस"
type input "Tahseem Dehangal"
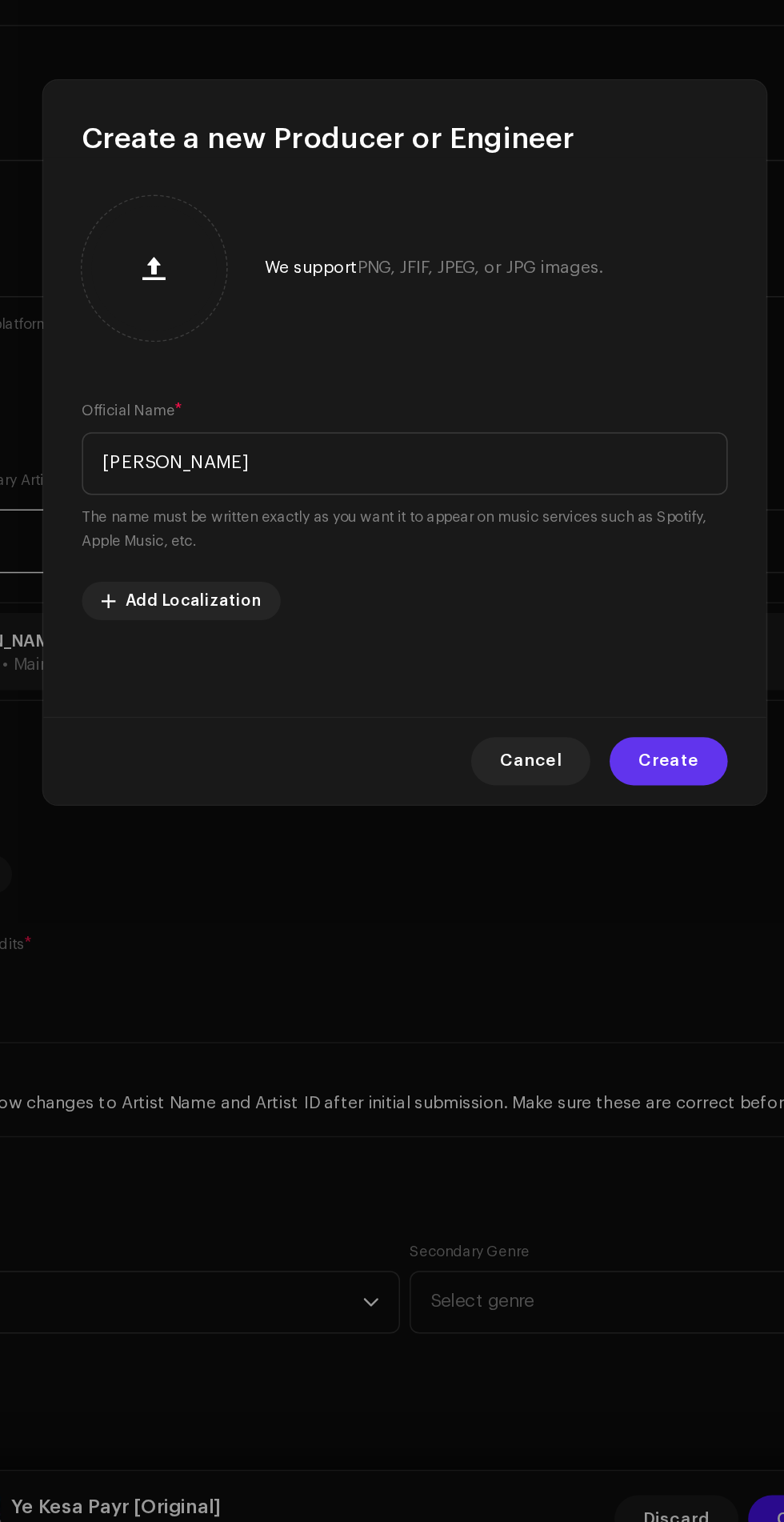
click at [577, 973] on span "Create" at bounding box center [568, 972] width 40 height 32
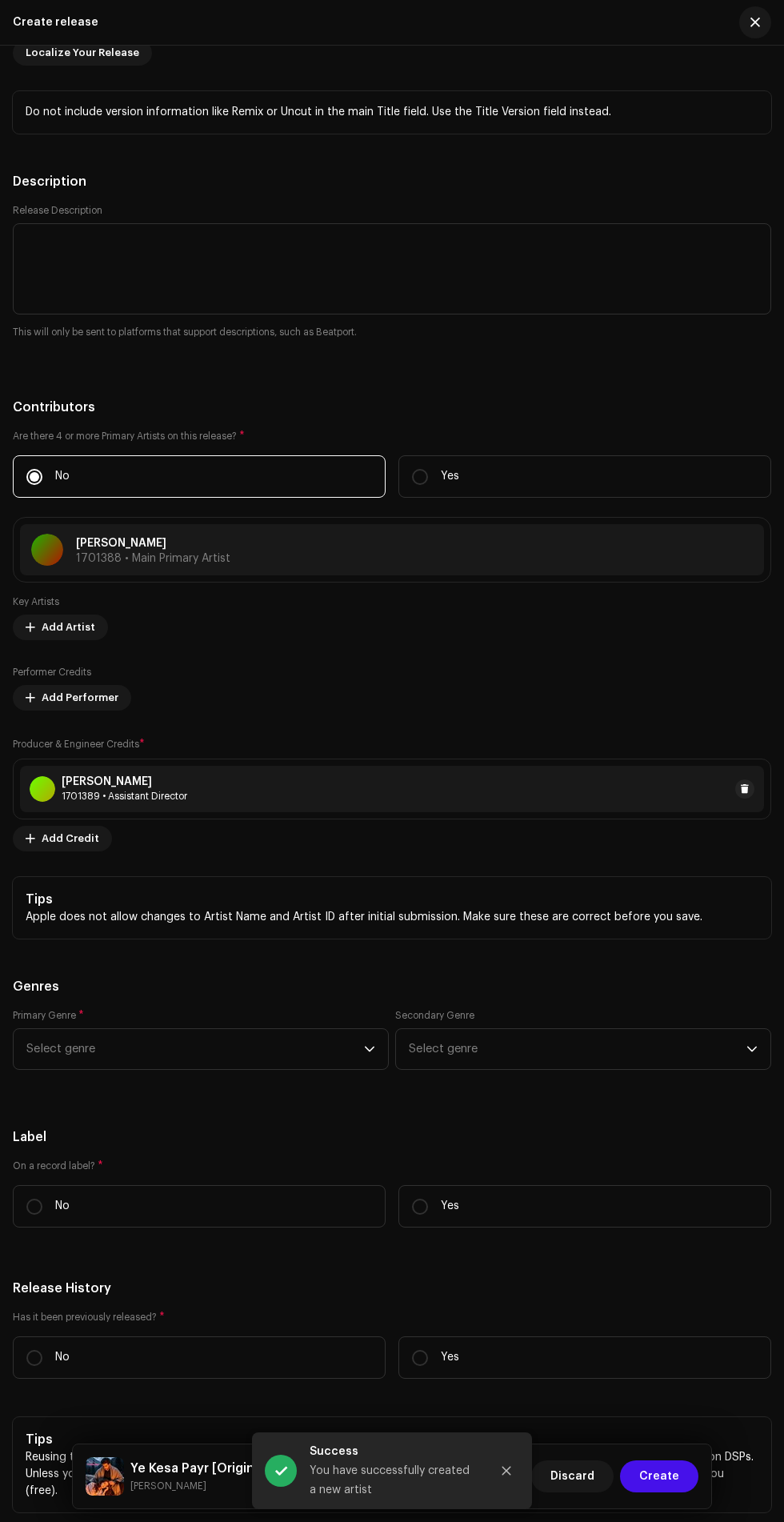
scroll to position [128, 0]
click at [135, 1029] on span "Select genre" at bounding box center [195, 1049] width 338 height 40
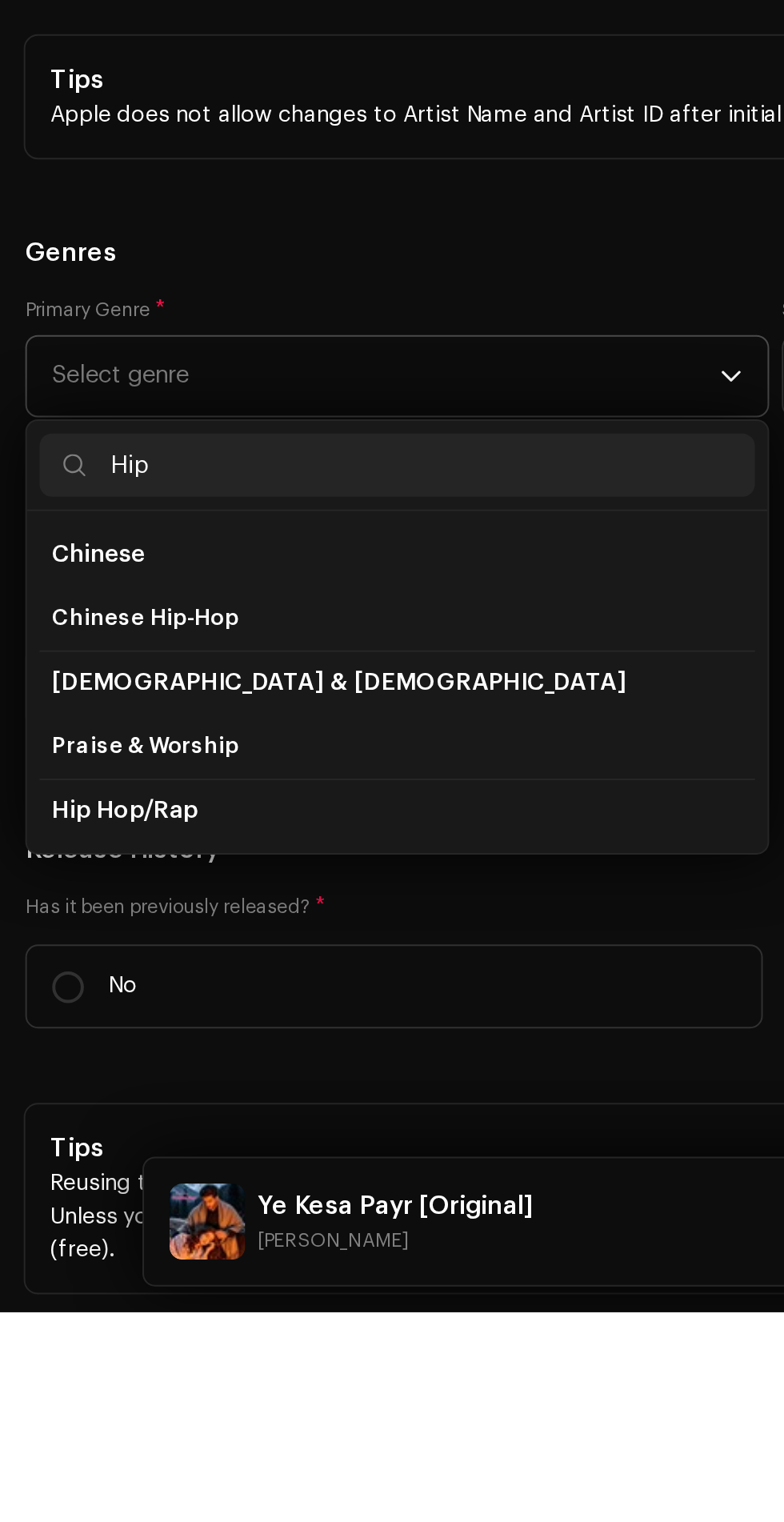
click at [217, 1255] on li "Hip Hop/Rap" at bounding box center [201, 1268] width 362 height 33
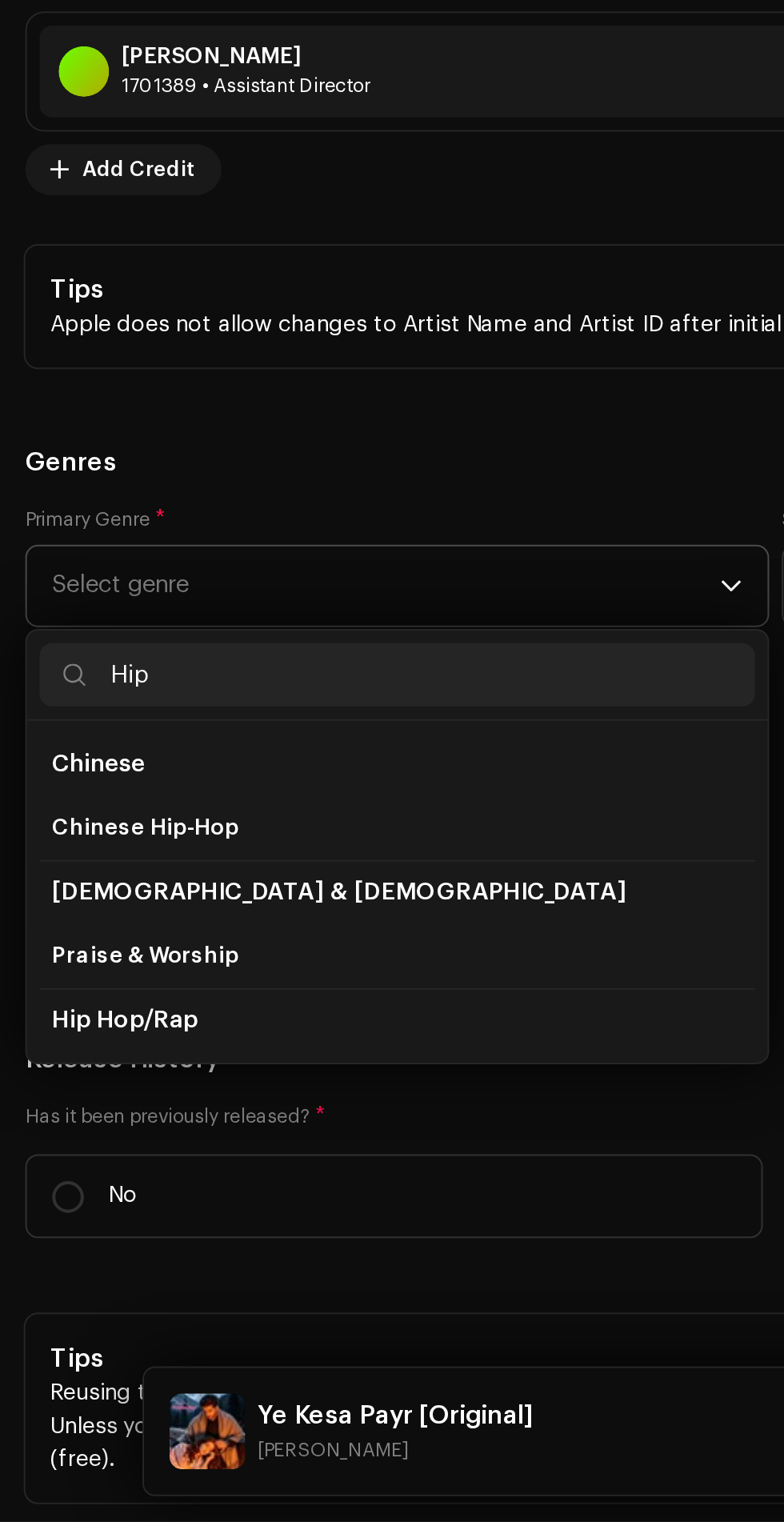
click at [310, 1078] on input "Hip" at bounding box center [201, 1094] width 362 height 32
type input "H"
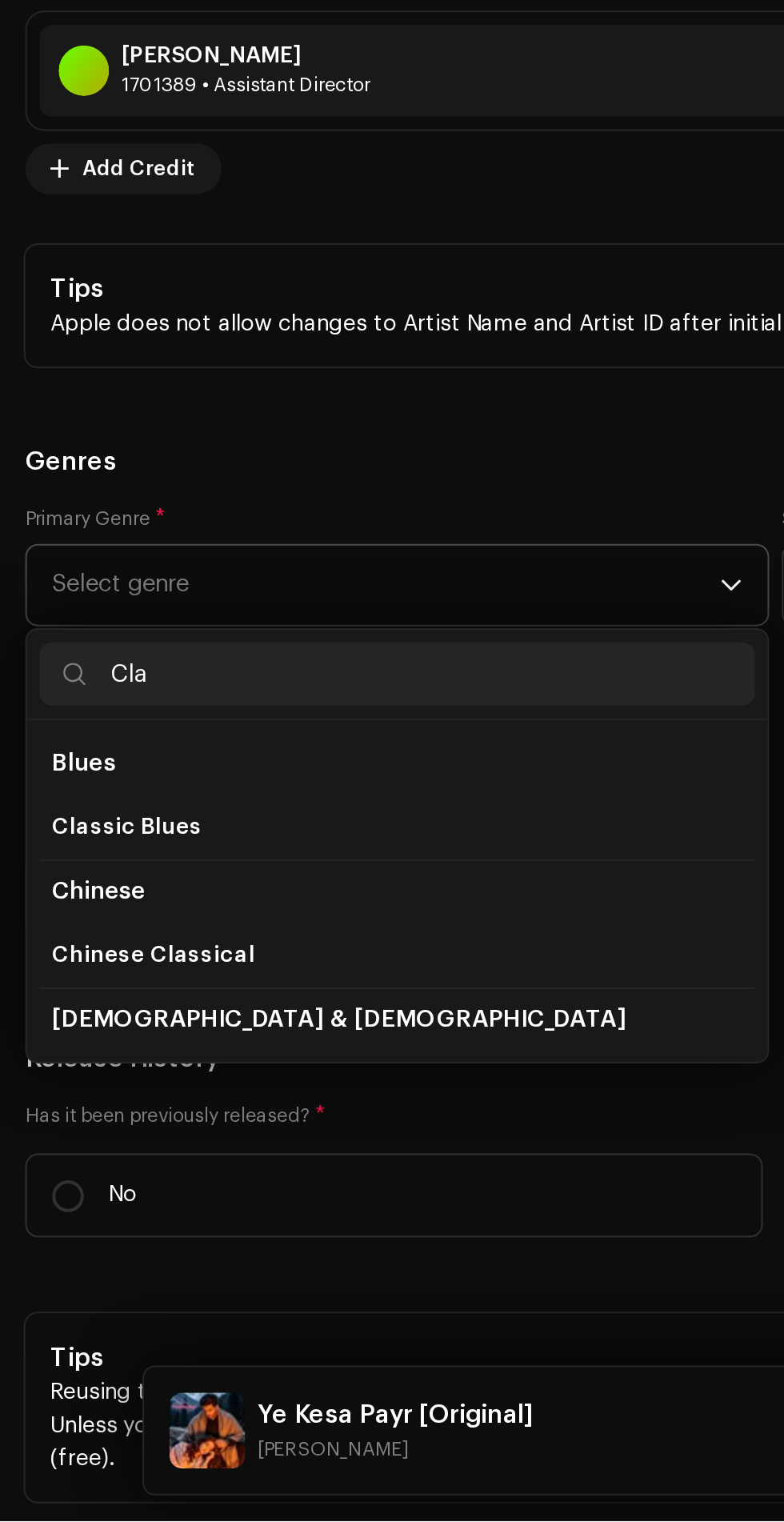
type input "Clas"
type input "क्लास"
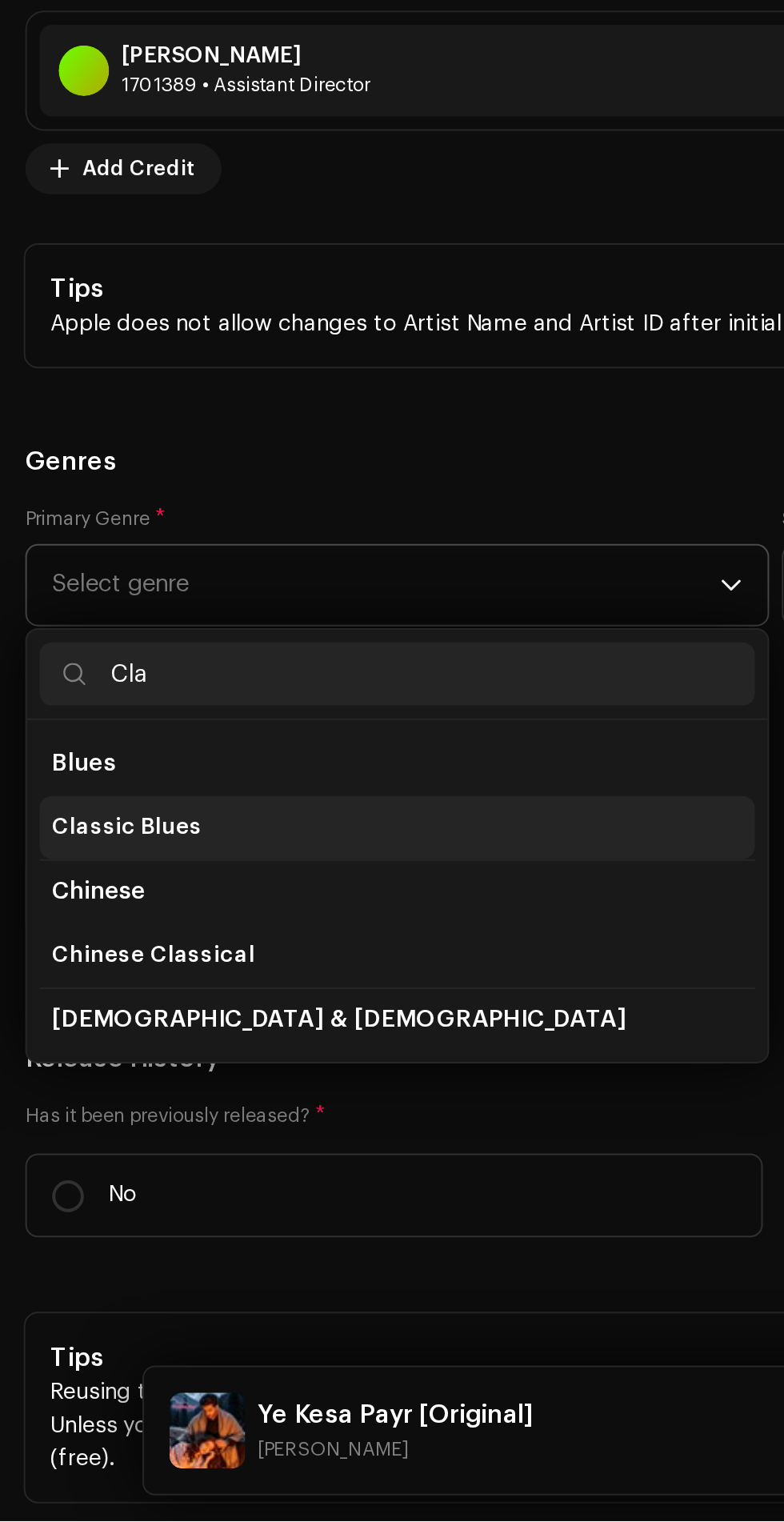
type input "Cla"
click at [52, 1163] on span "Classic Blues" at bounding box center [64, 1172] width 76 height 16
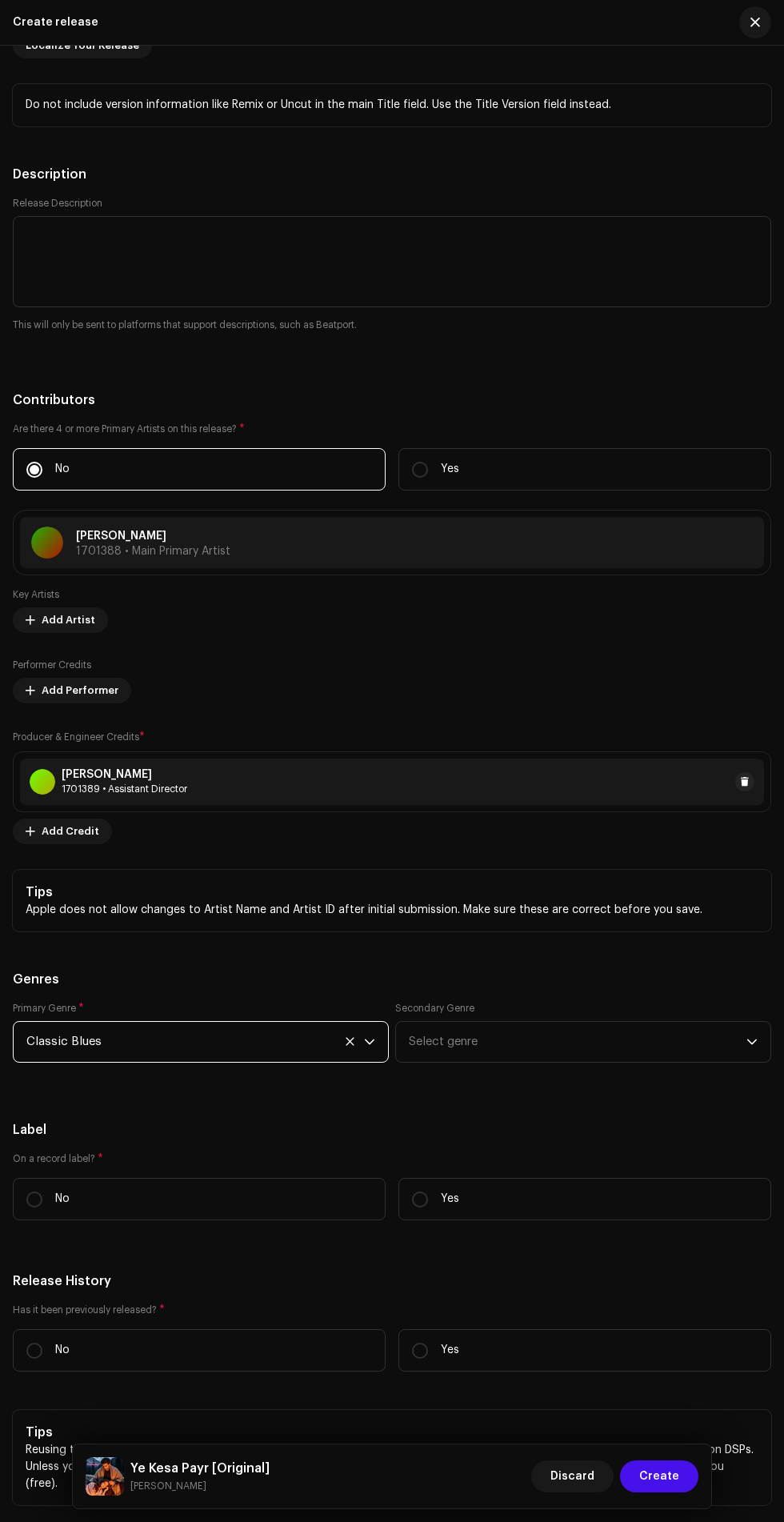
click at [448, 1002] on label "Secondary Genre" at bounding box center [435, 1009] width 80 height 13
click at [443, 1032] on span "Select genre" at bounding box center [578, 1042] width 338 height 40
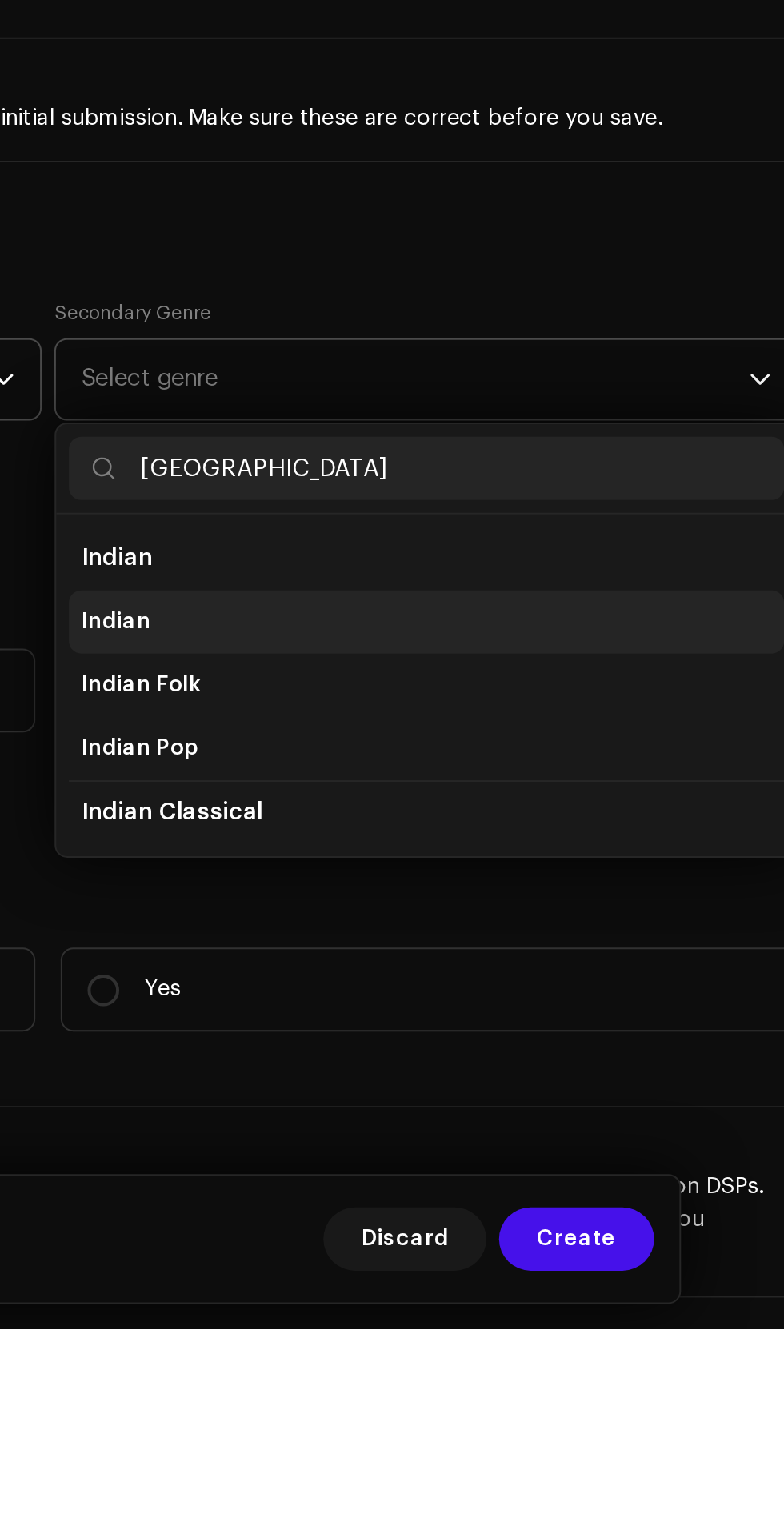
type input "India"
click at [437, 1156] on span "Indian" at bounding box center [426, 1164] width 35 height 16
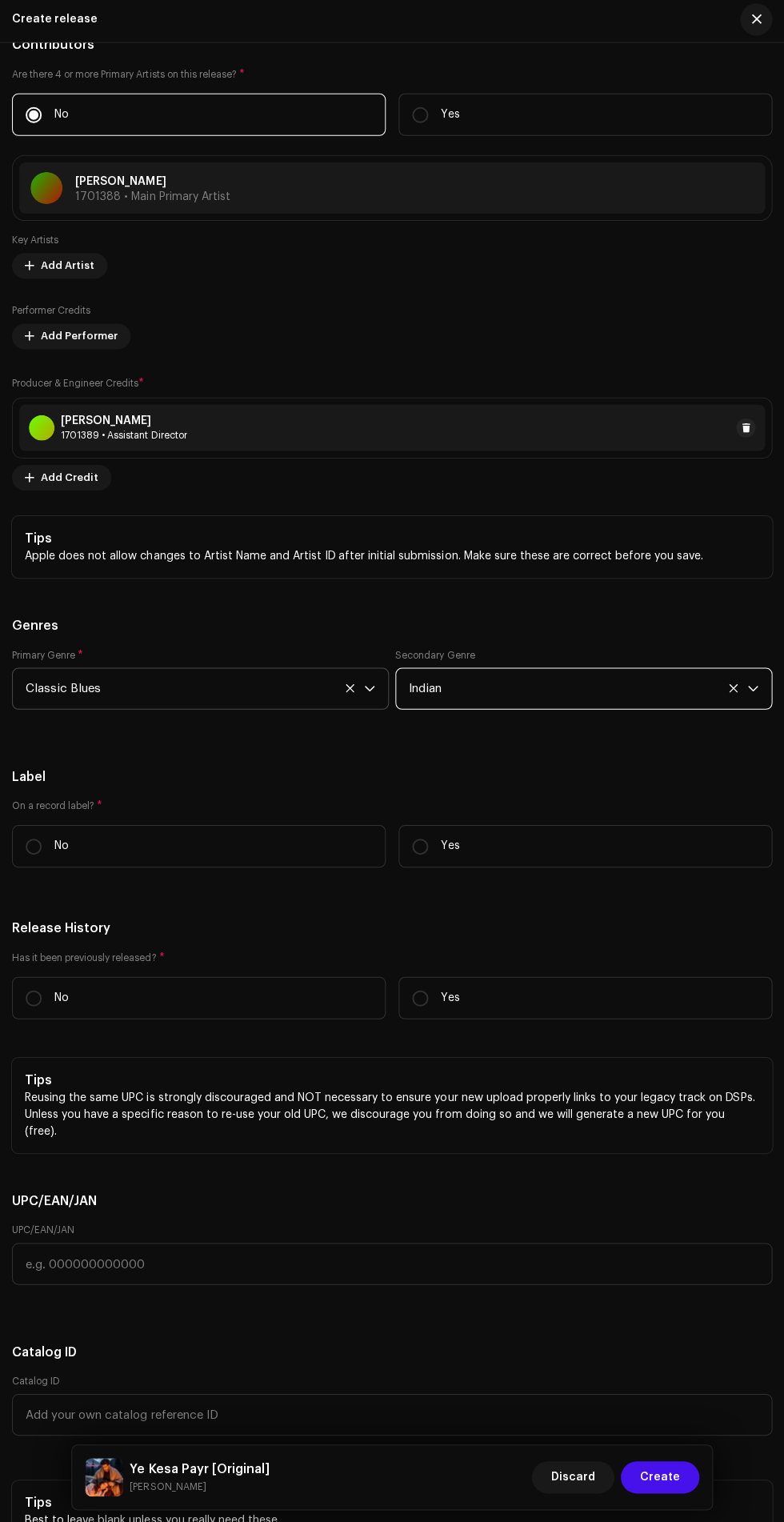
scroll to position [2769, 0]
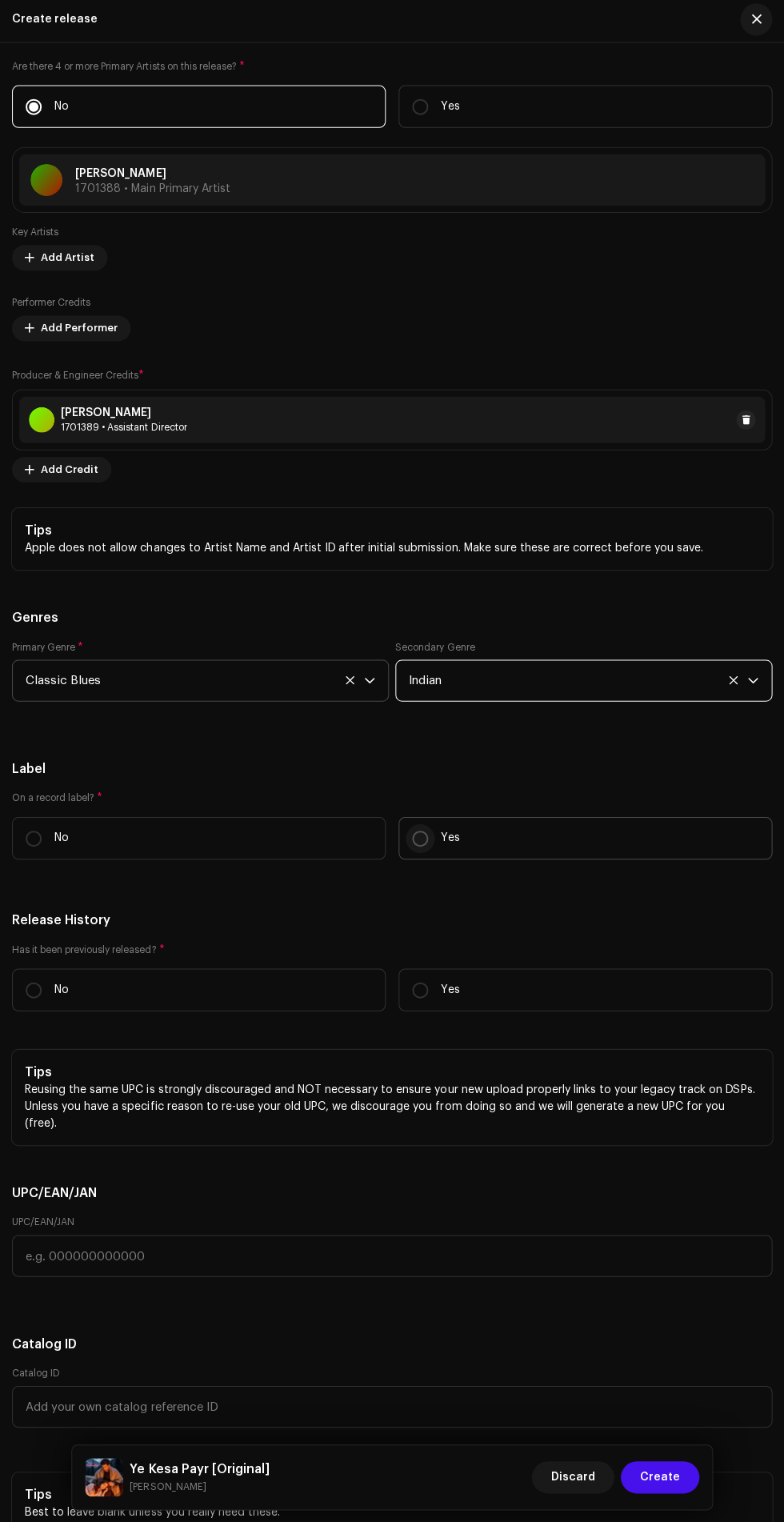
click at [417, 831] on input "Yes" at bounding box center [420, 839] width 16 height 16
radio input "true"
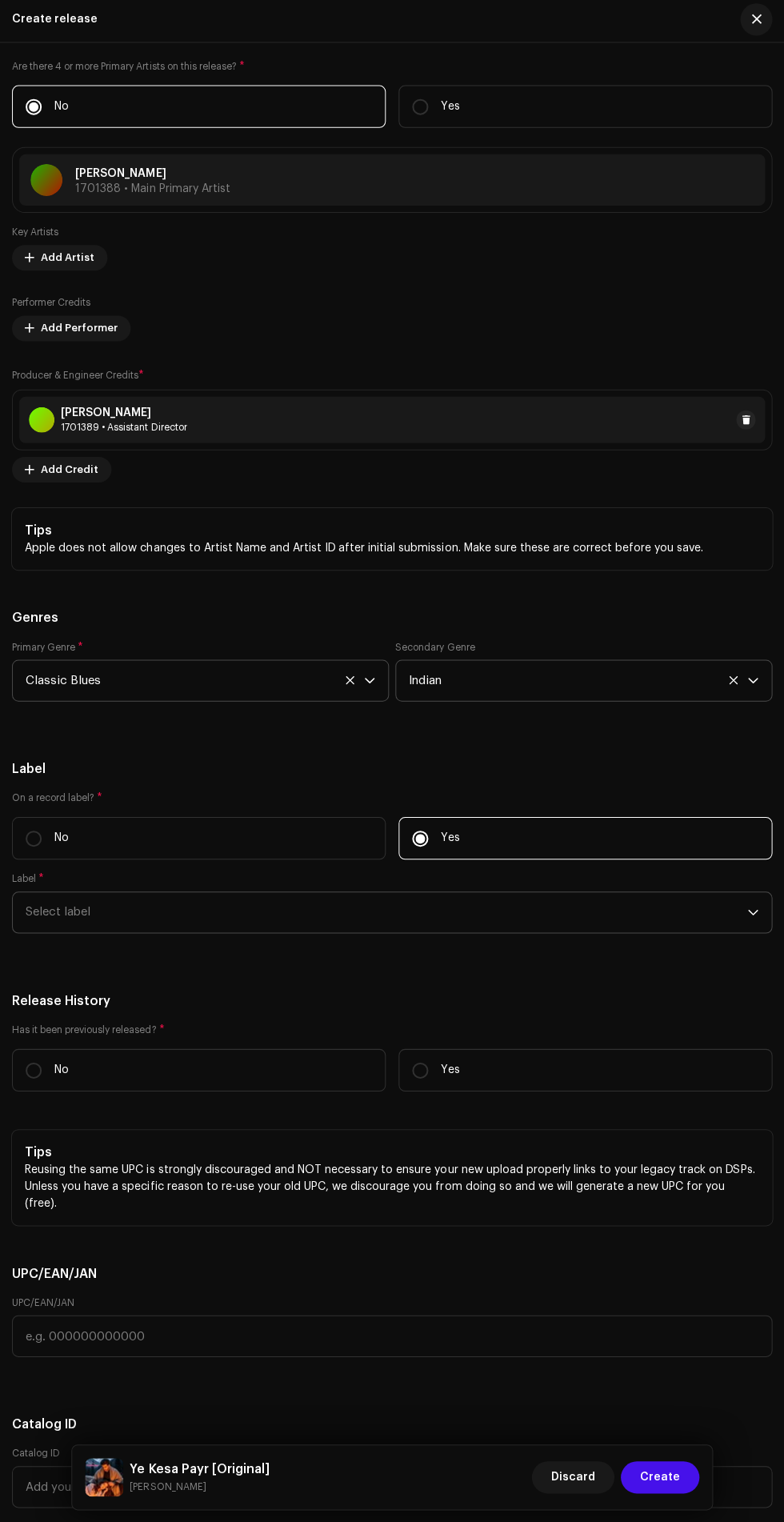
click at [93, 894] on span "Select label" at bounding box center [387, 914] width 721 height 40
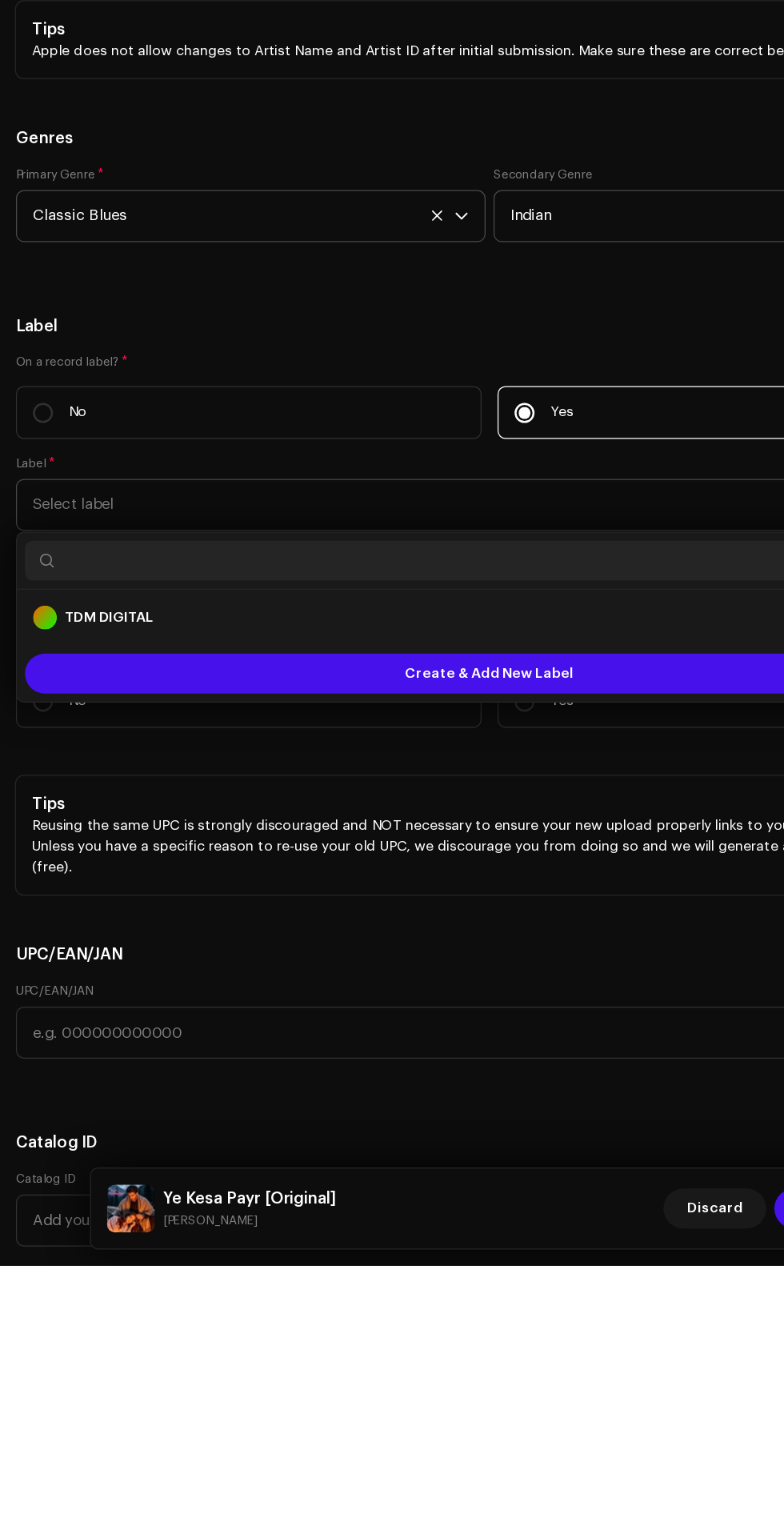
scroll to position [149, 0]
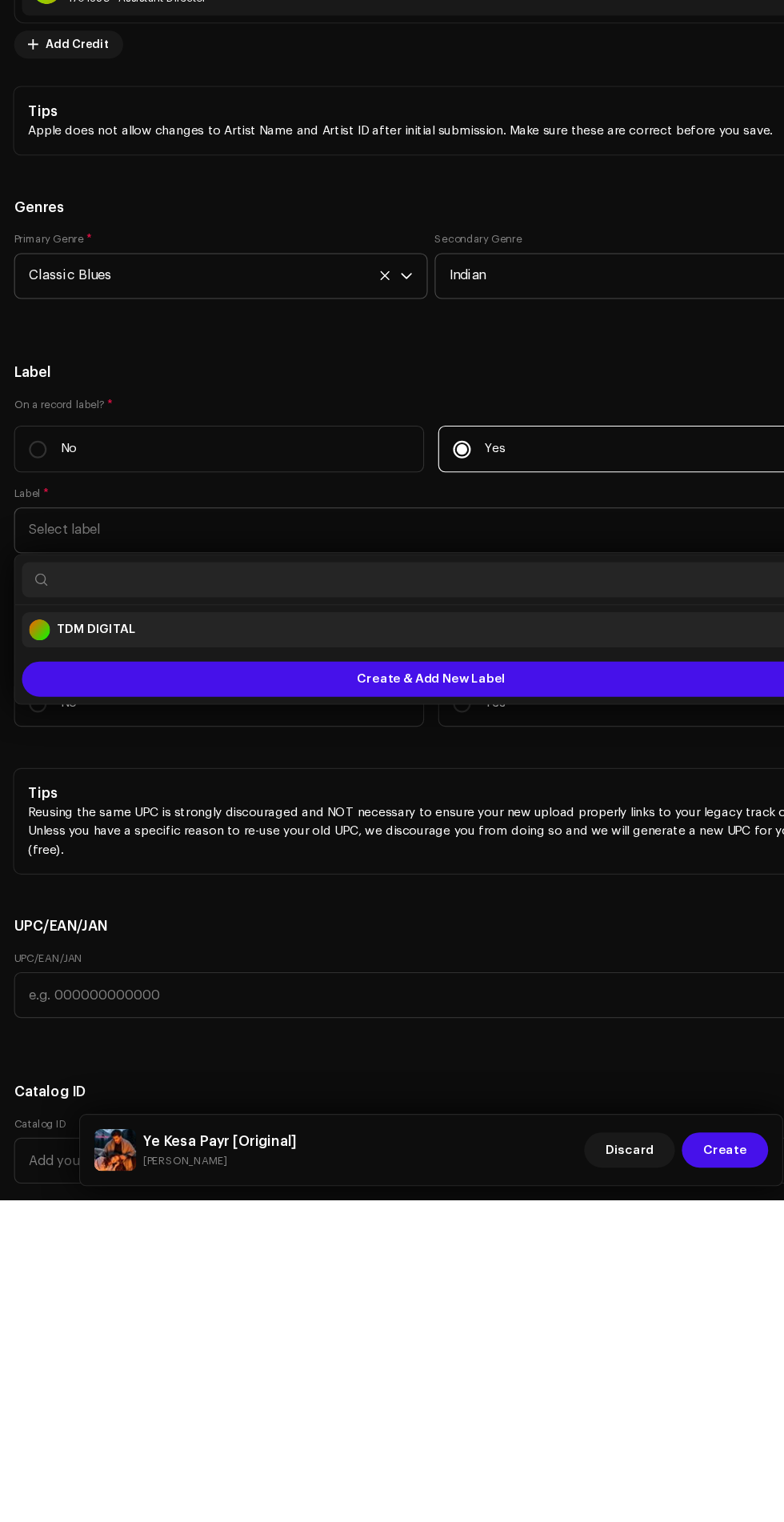
click at [568, 994] on div "TDM DIGITAL 1064561" at bounding box center [392, 1003] width 731 height 19
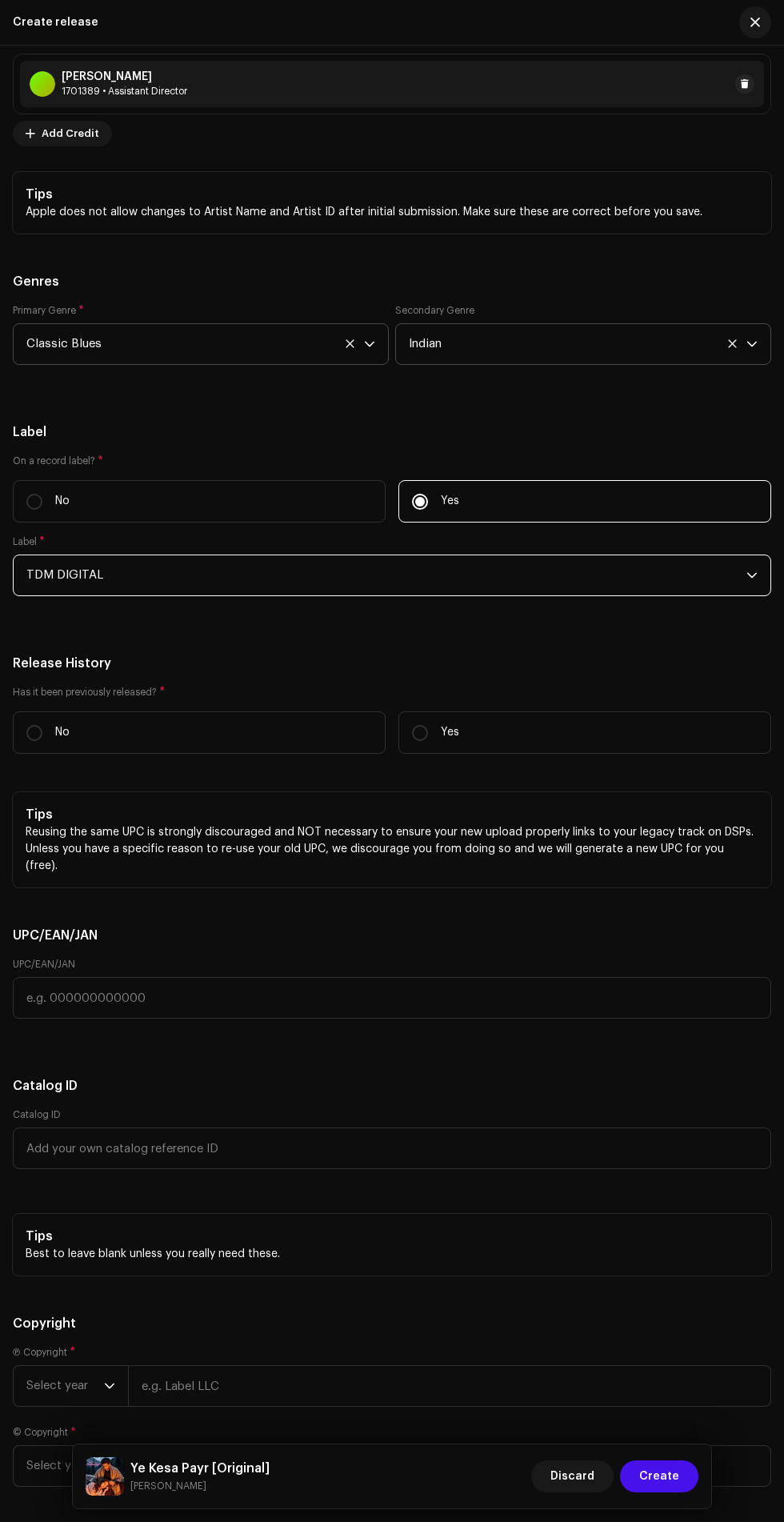
scroll to position [3215, 0]
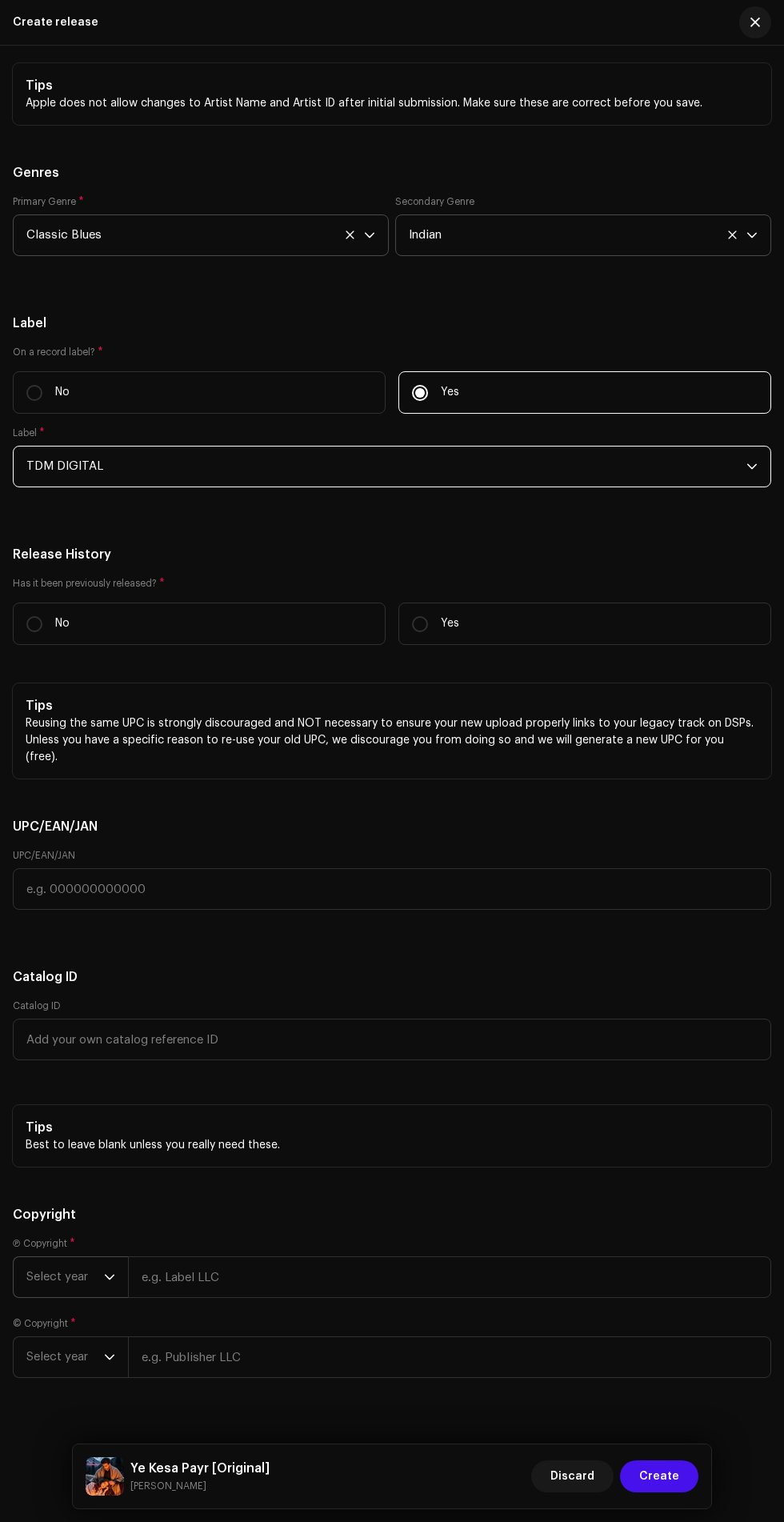
click at [82, 1258] on span "Select year" at bounding box center [65, 1278] width 78 height 40
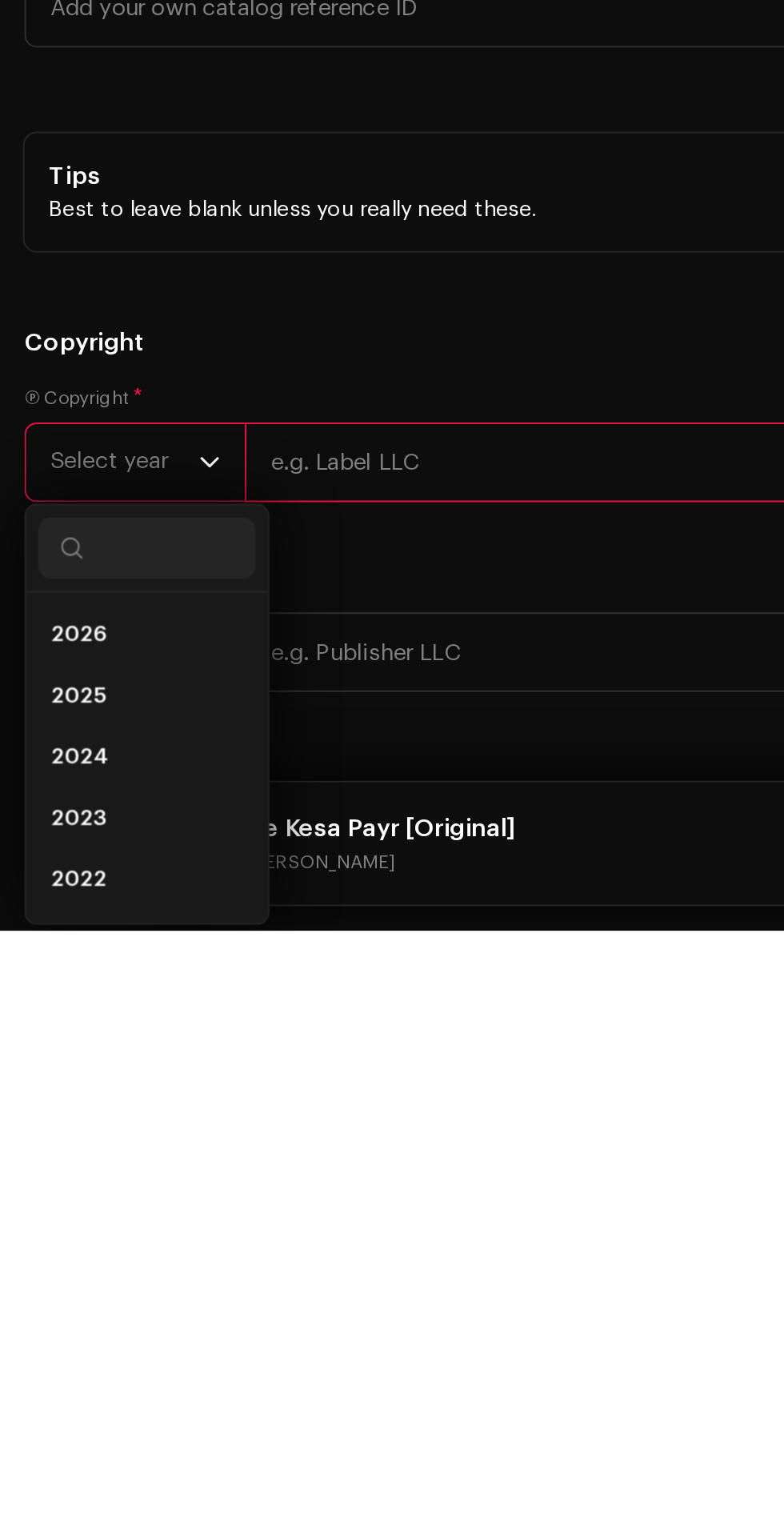
scroll to position [151, 0]
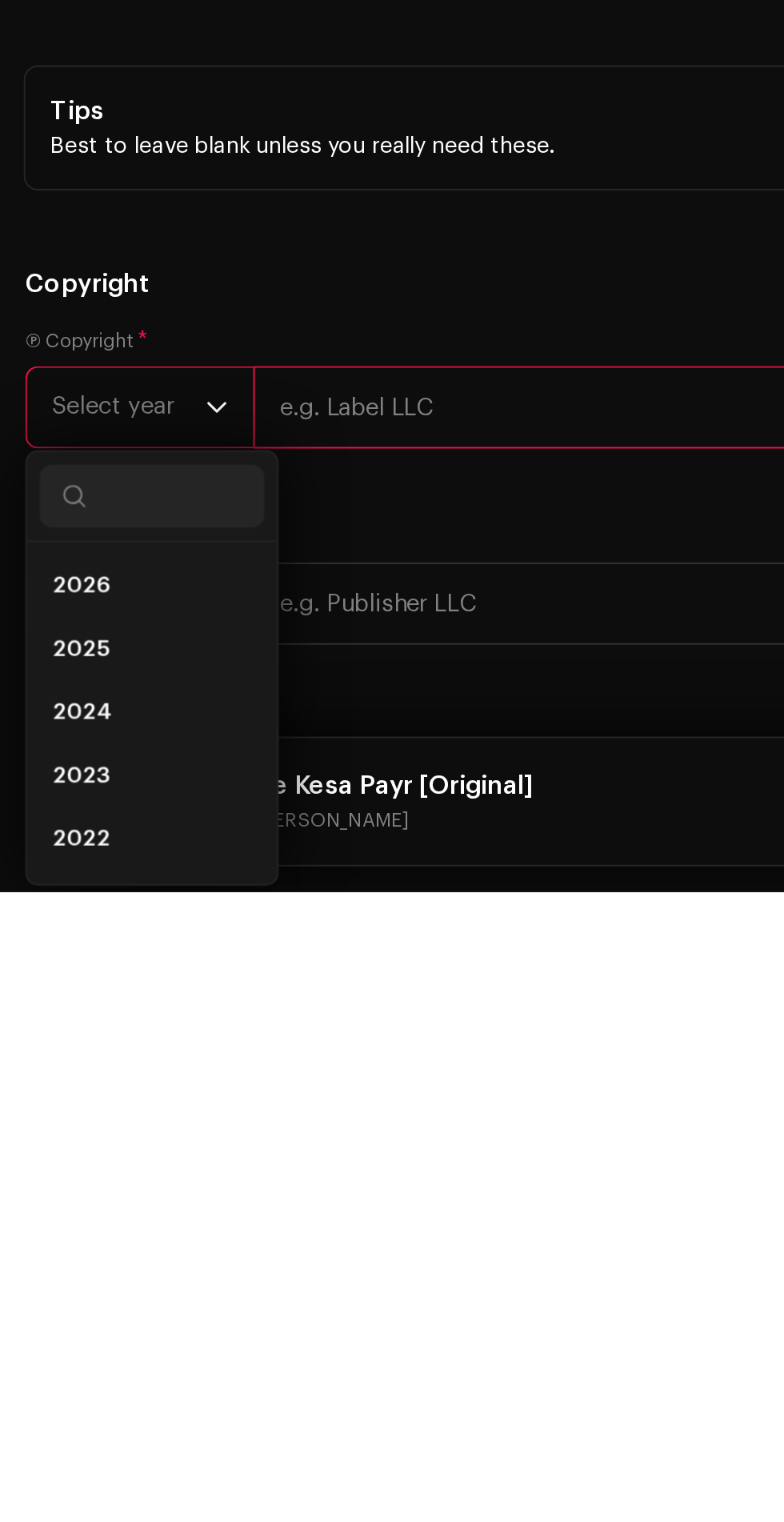
click at [136, 1364] on ul "2026 2025 2024 2023 2022 2021 2020 2019 2018 2017 2016 2015" at bounding box center [77, 1544] width 127 height 397
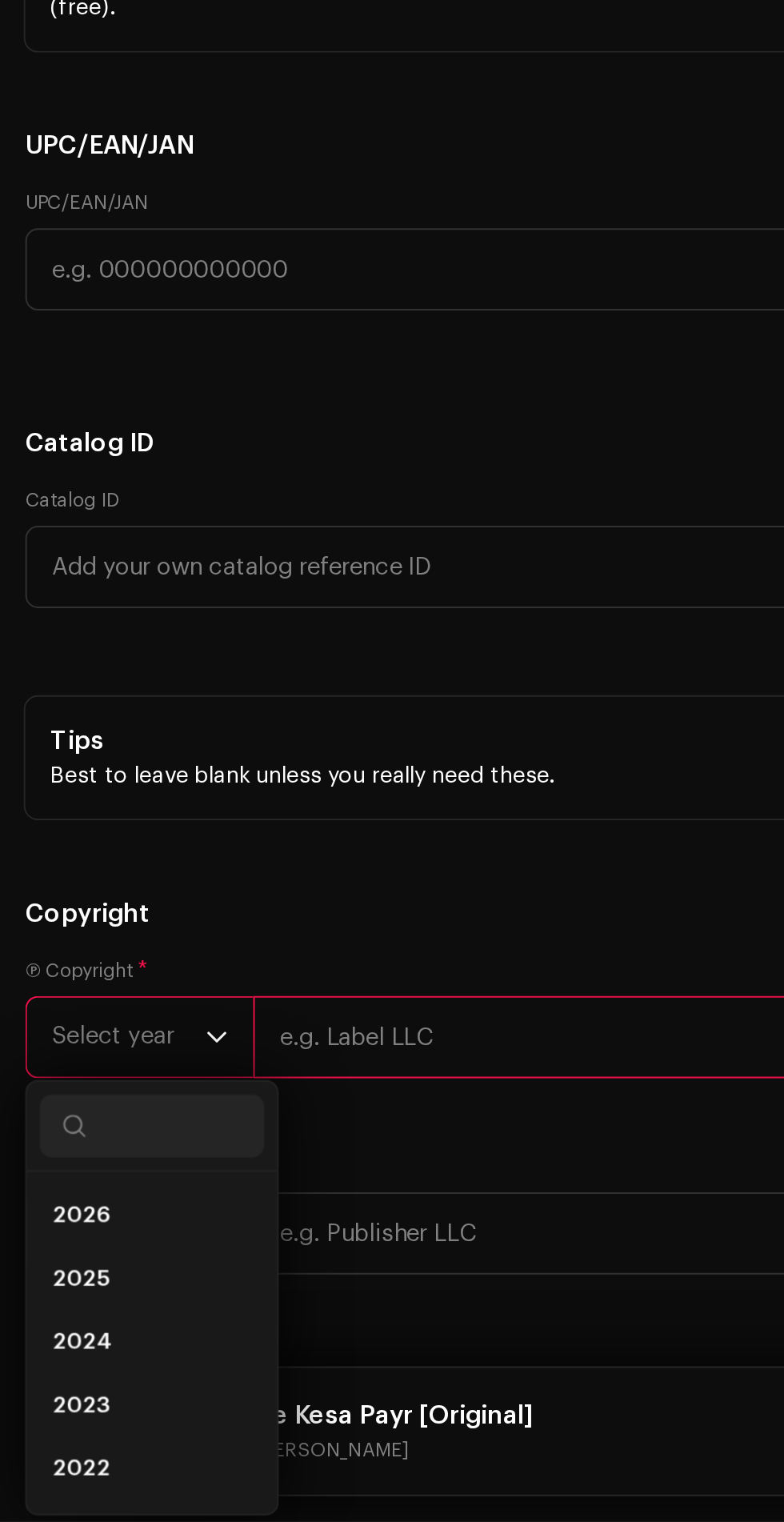
click at [110, 1046] on div "Catalog ID" at bounding box center [392, 1039] width 759 height 80
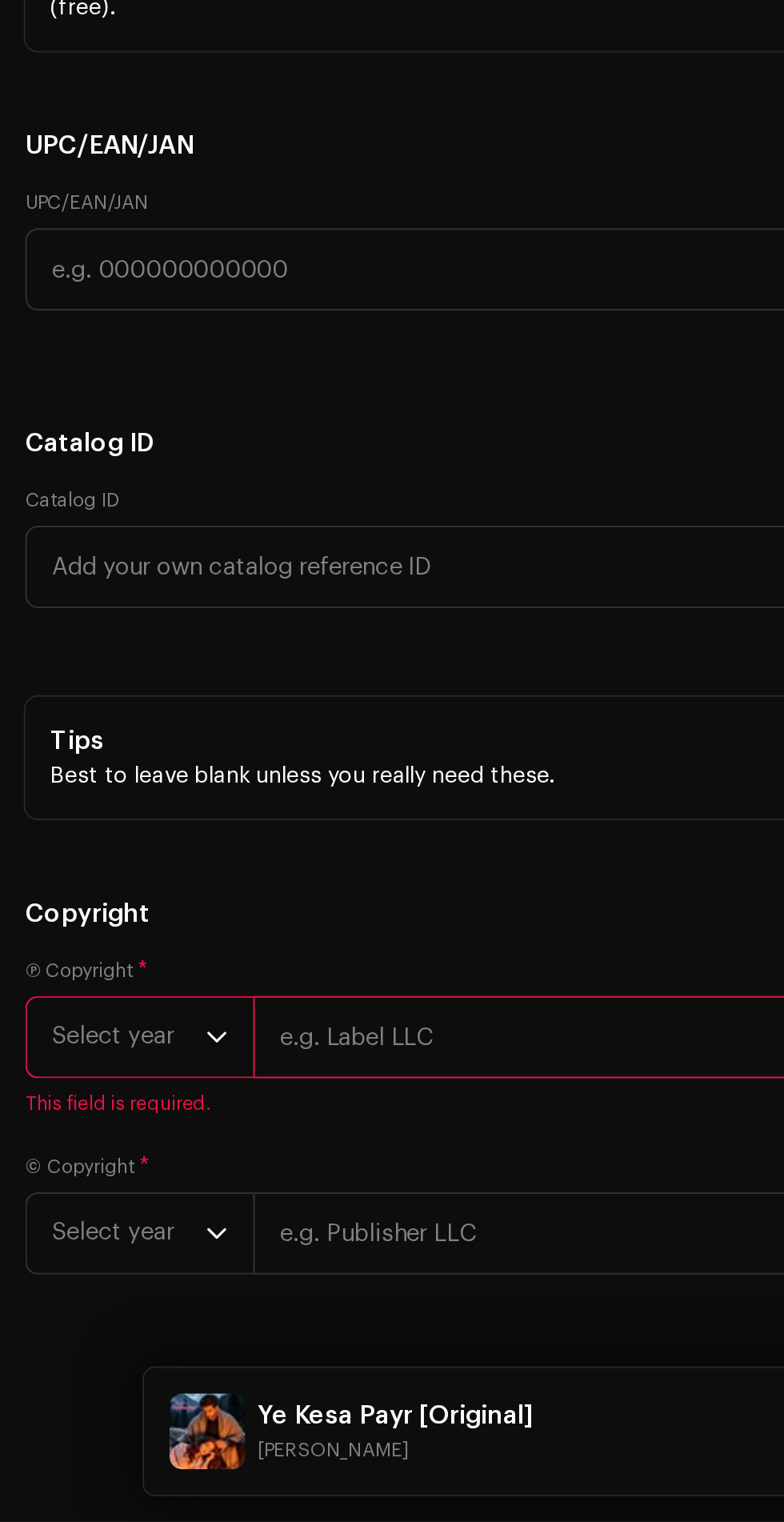
click at [56, 1258] on span "Select year" at bounding box center [65, 1278] width 78 height 40
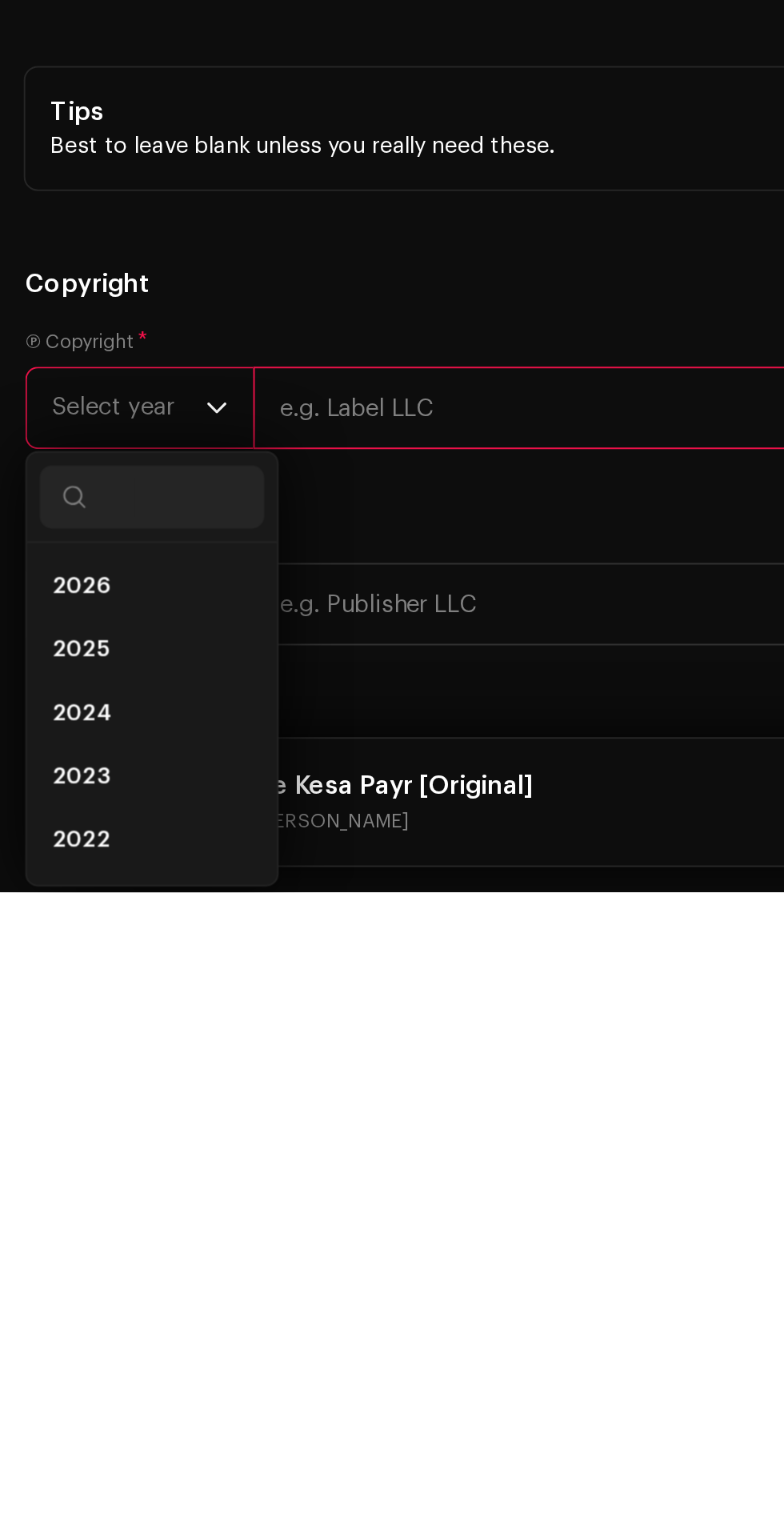
scroll to position [151, 0]
click at [47, 1392] on span "2025" at bounding box center [41, 1400] width 29 height 16
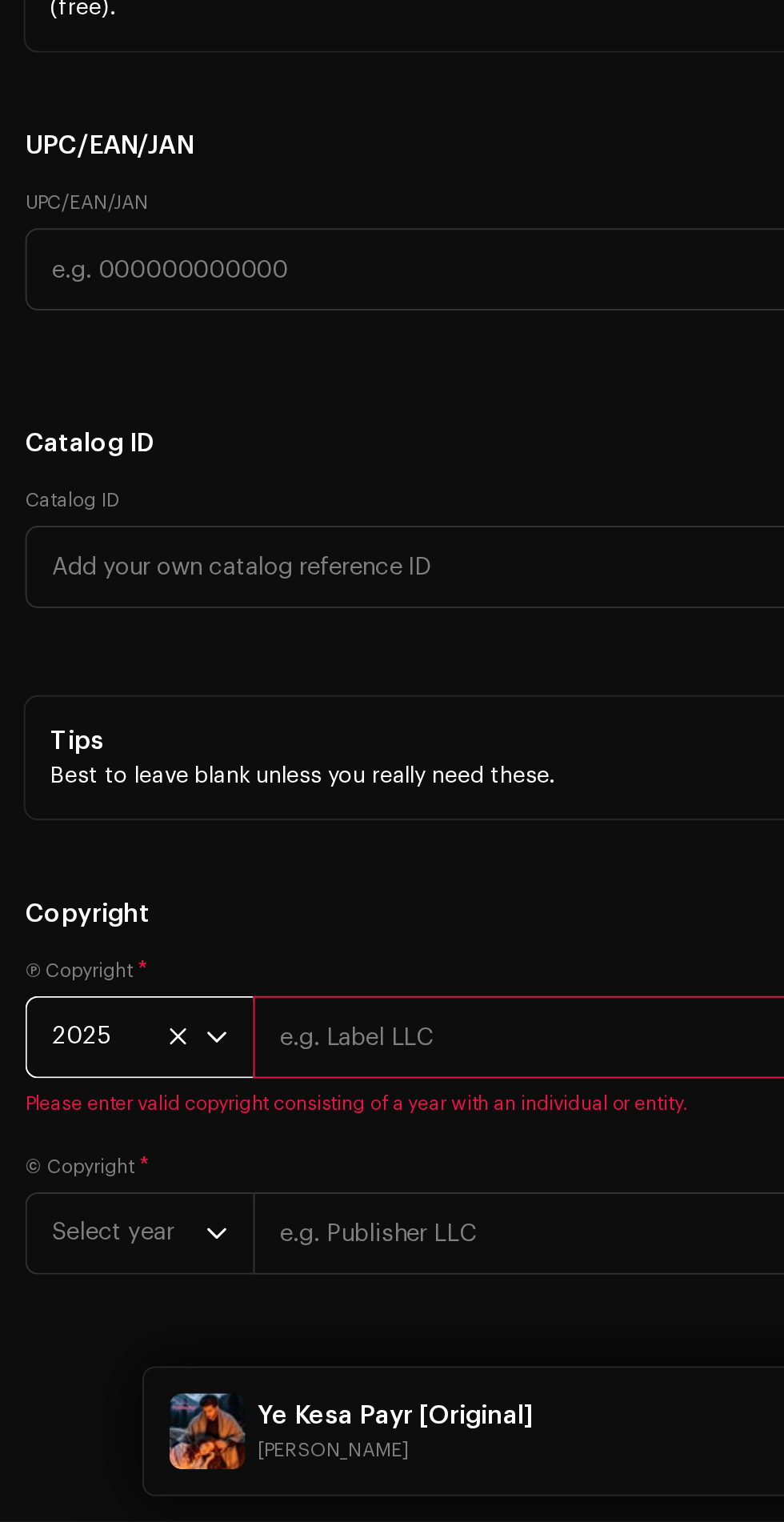
scroll to position [150, 0]
click at [44, 1356] on span "Select year" at bounding box center [65, 1376] width 78 height 40
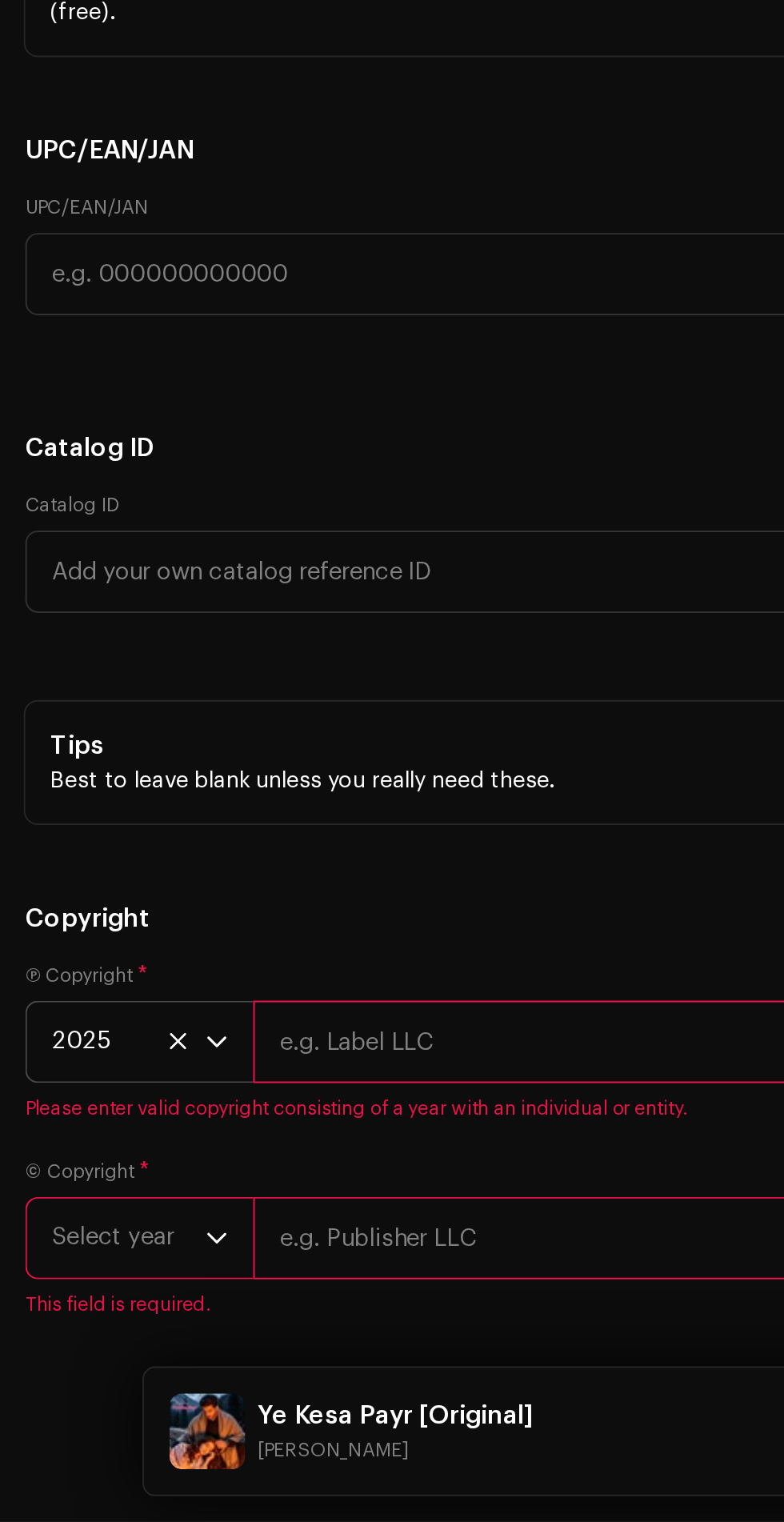
scroll to position [3212, 0]
click at [86, 1370] on span "Select year" at bounding box center [65, 1379] width 78 height 40
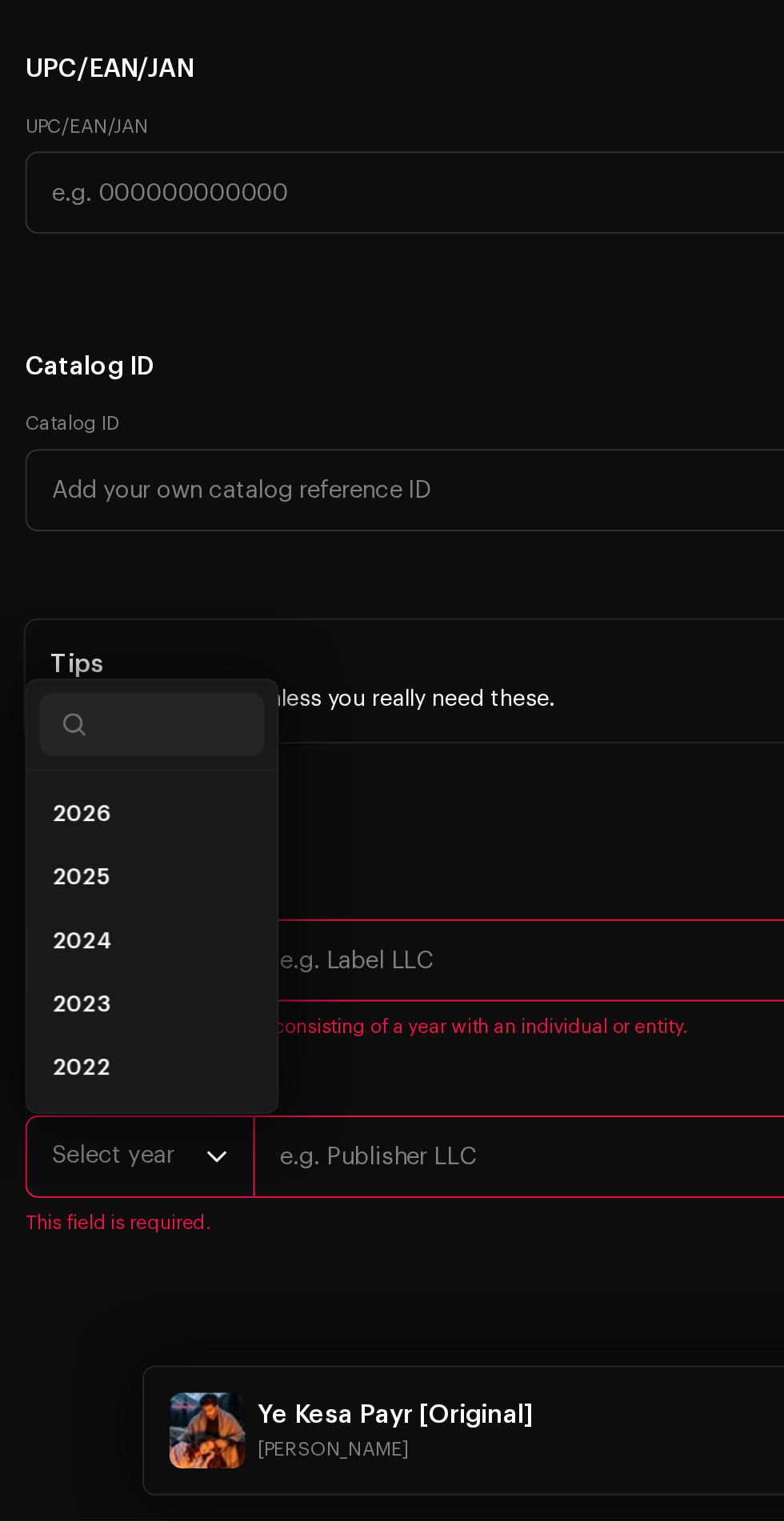
scroll to position [150, 0]
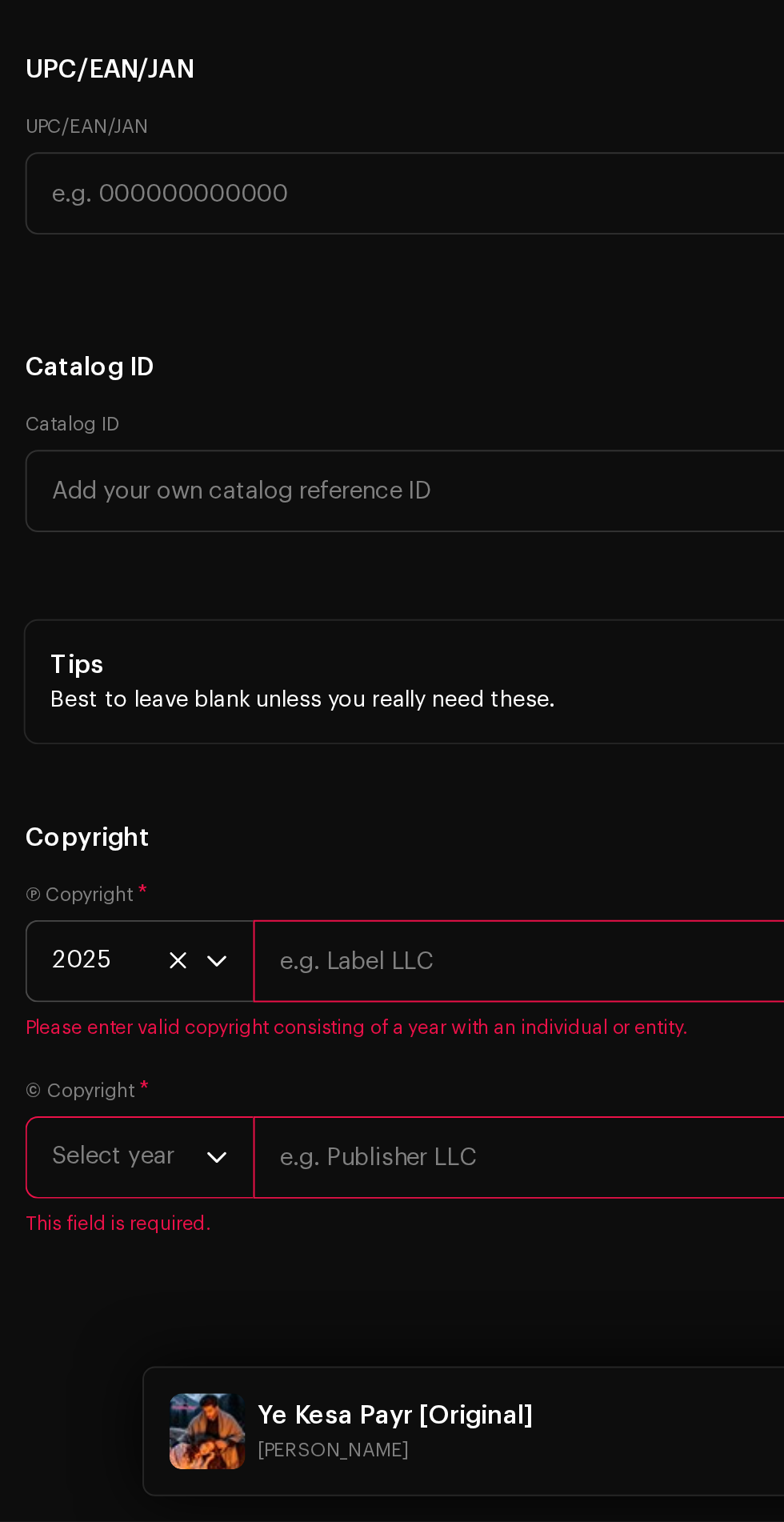
click at [72, 1322] on span "Select year" at bounding box center [65, 1338] width 78 height 40
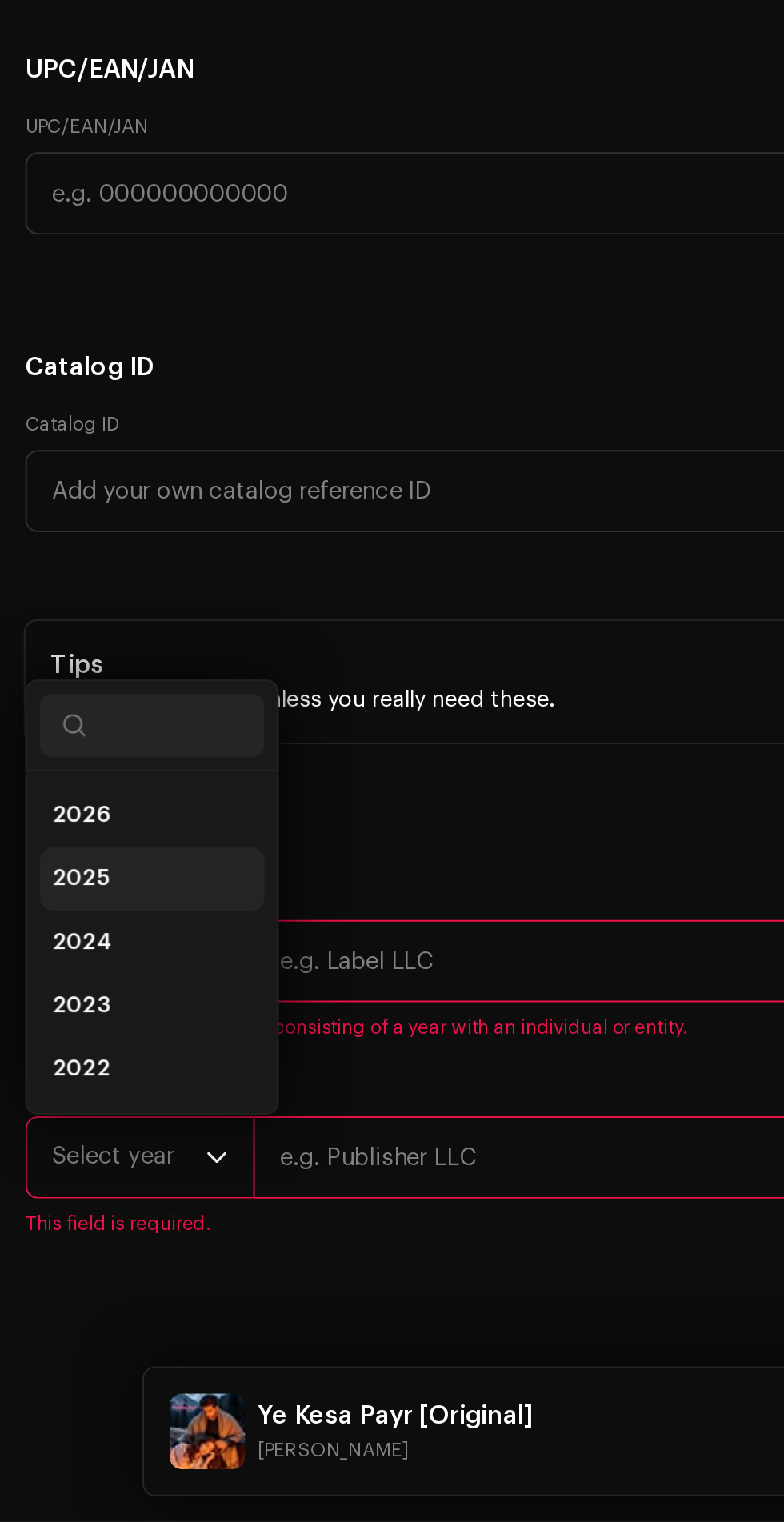
click at [38, 1190] on span "2025" at bounding box center [41, 1198] width 29 height 16
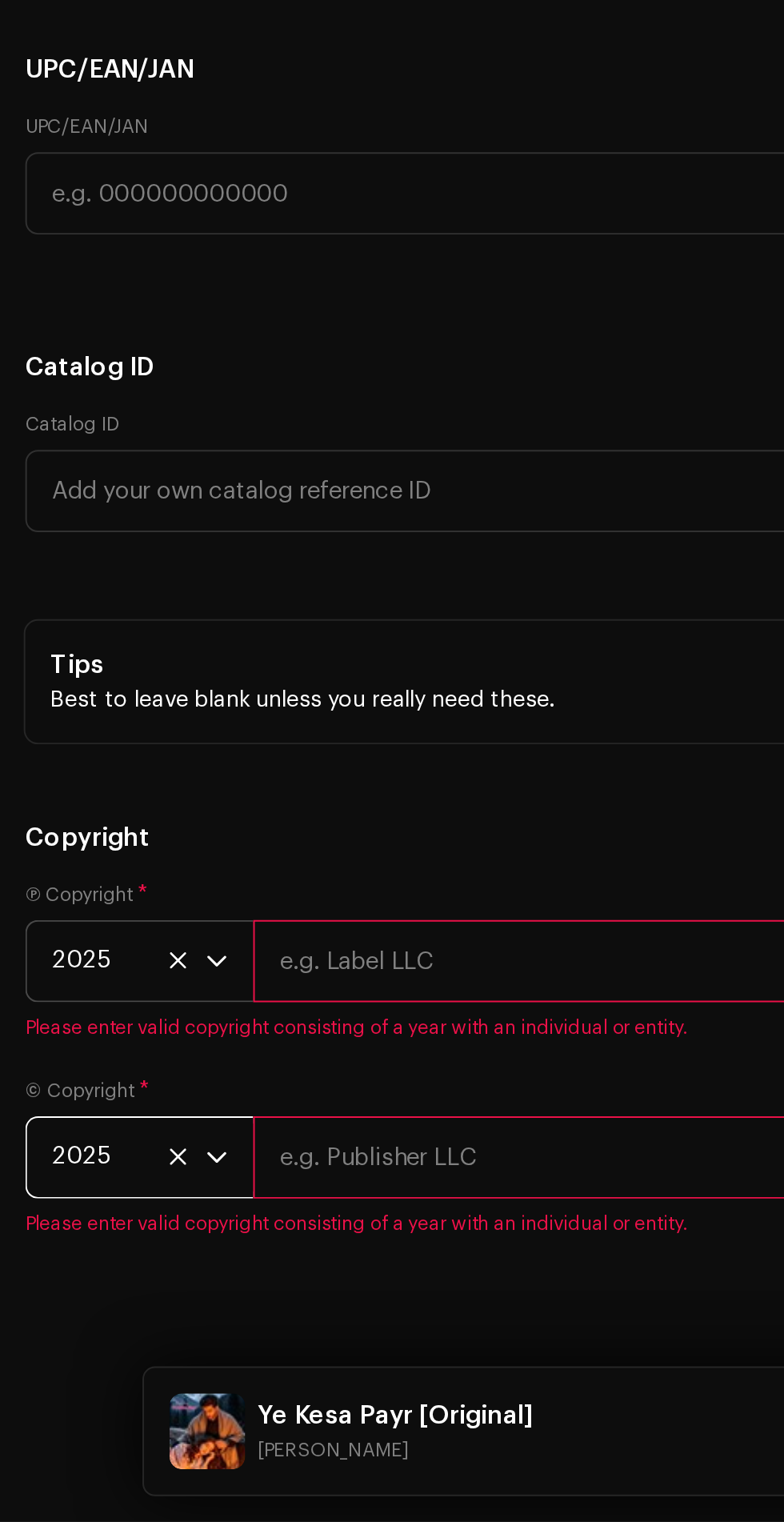
click at [162, 1218] on input "text" at bounding box center [449, 1239] width 644 height 42
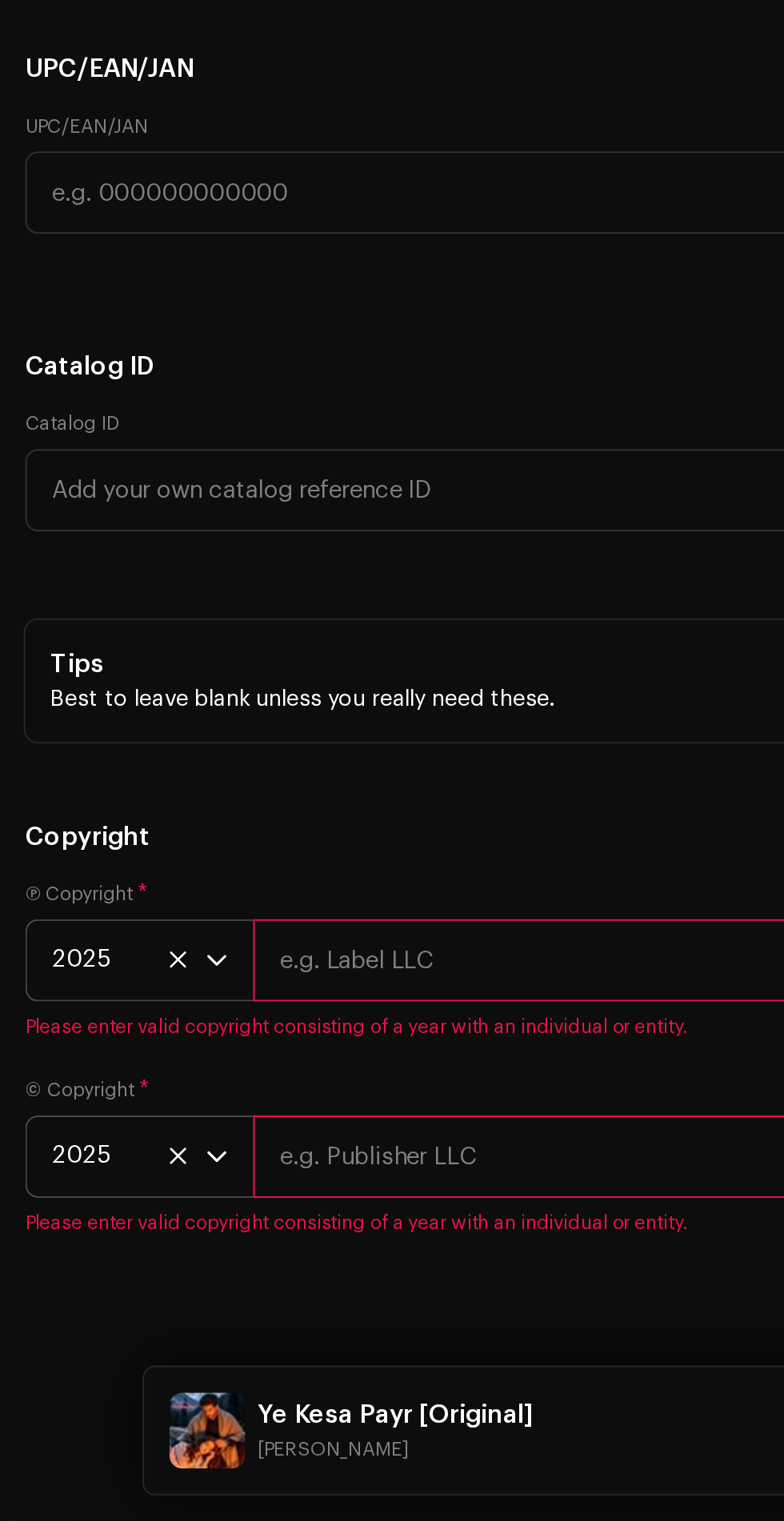
scroll to position [149, 0]
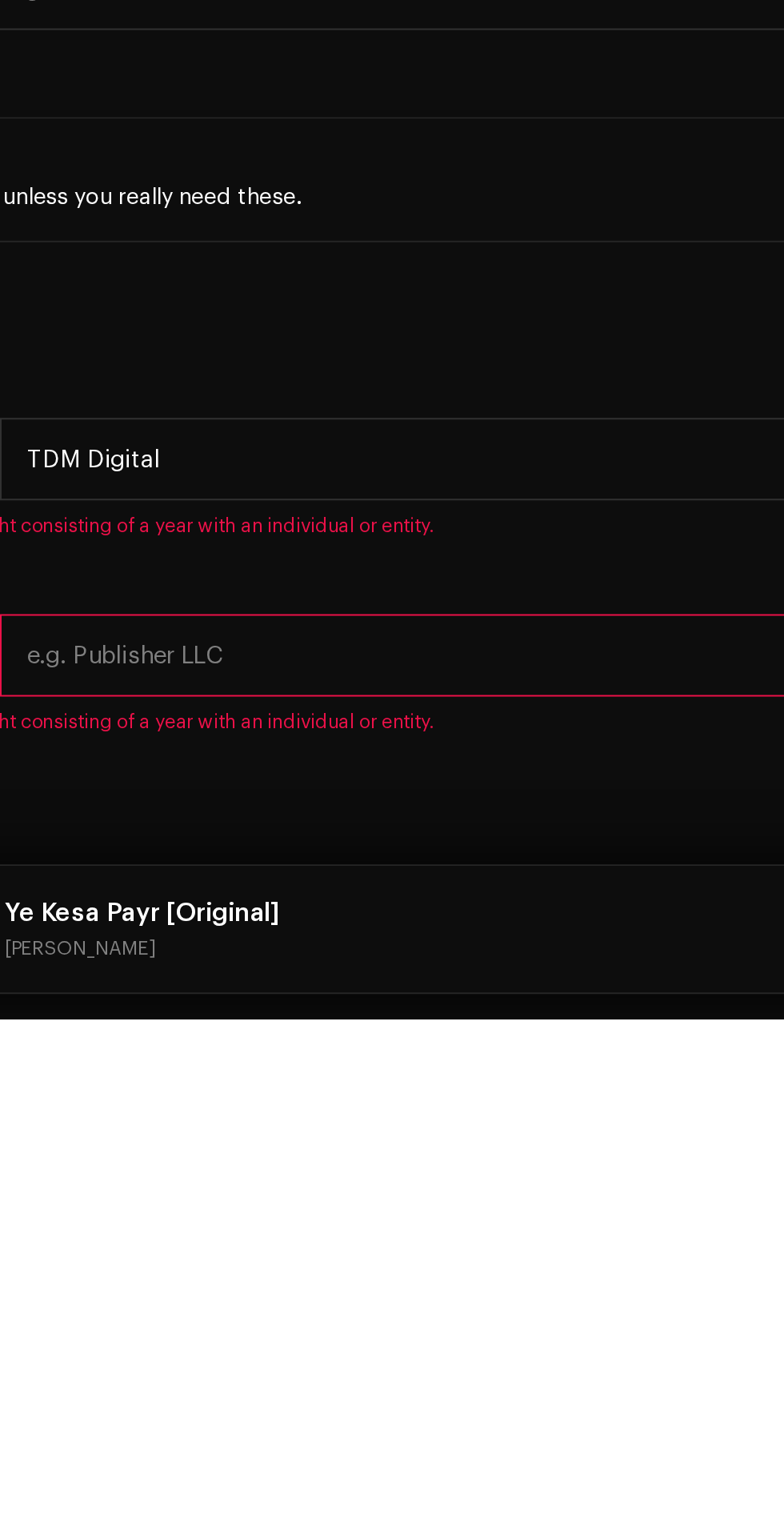
click at [444, 1317] on input "text" at bounding box center [449, 1338] width 644 height 42
type input "TDM Digital"
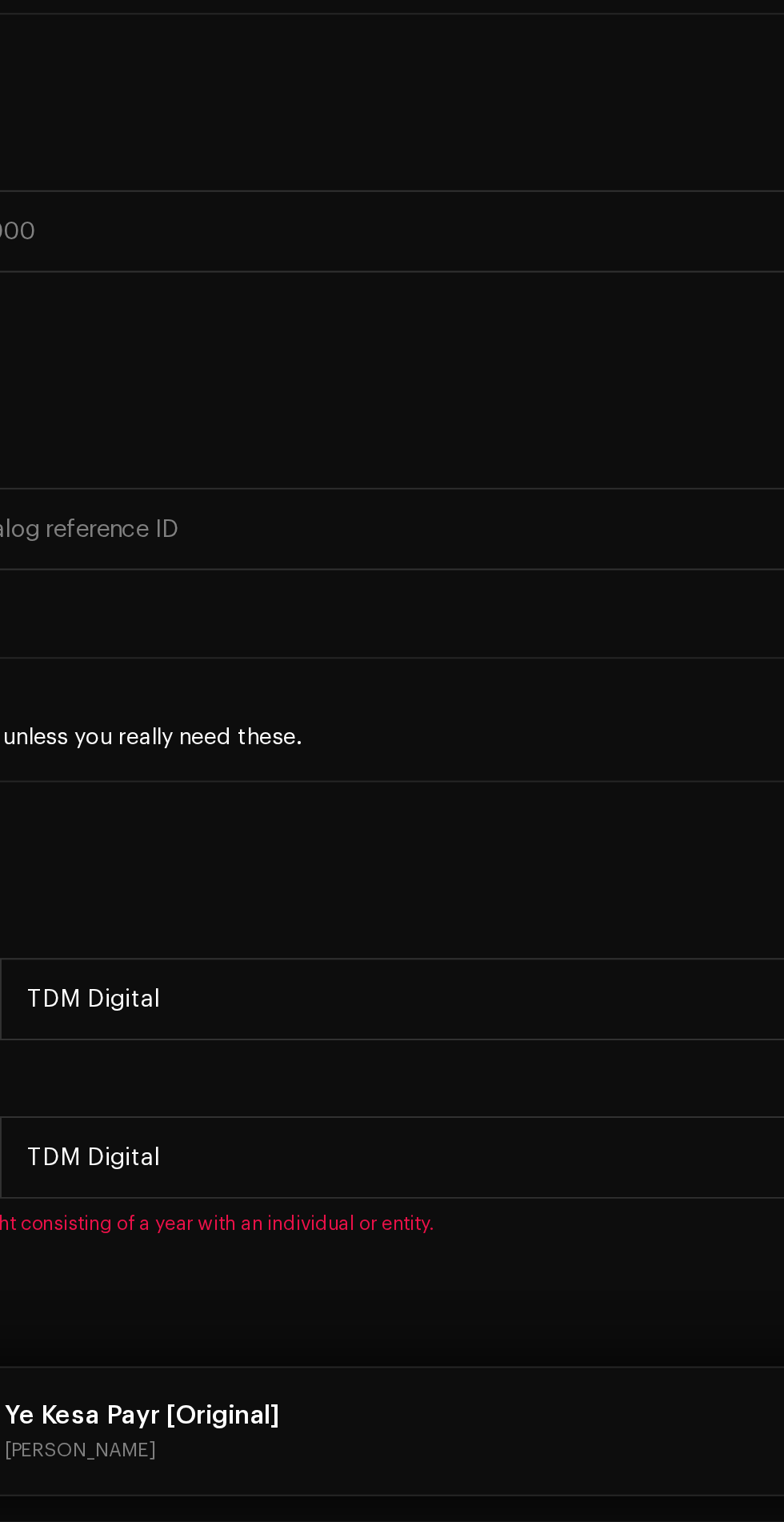
click at [228, 1385] on div "Create a new release We’ll guide you through everything — from track selection …" at bounding box center [392, 783] width 784 height 1477
type input "TDM Digital"
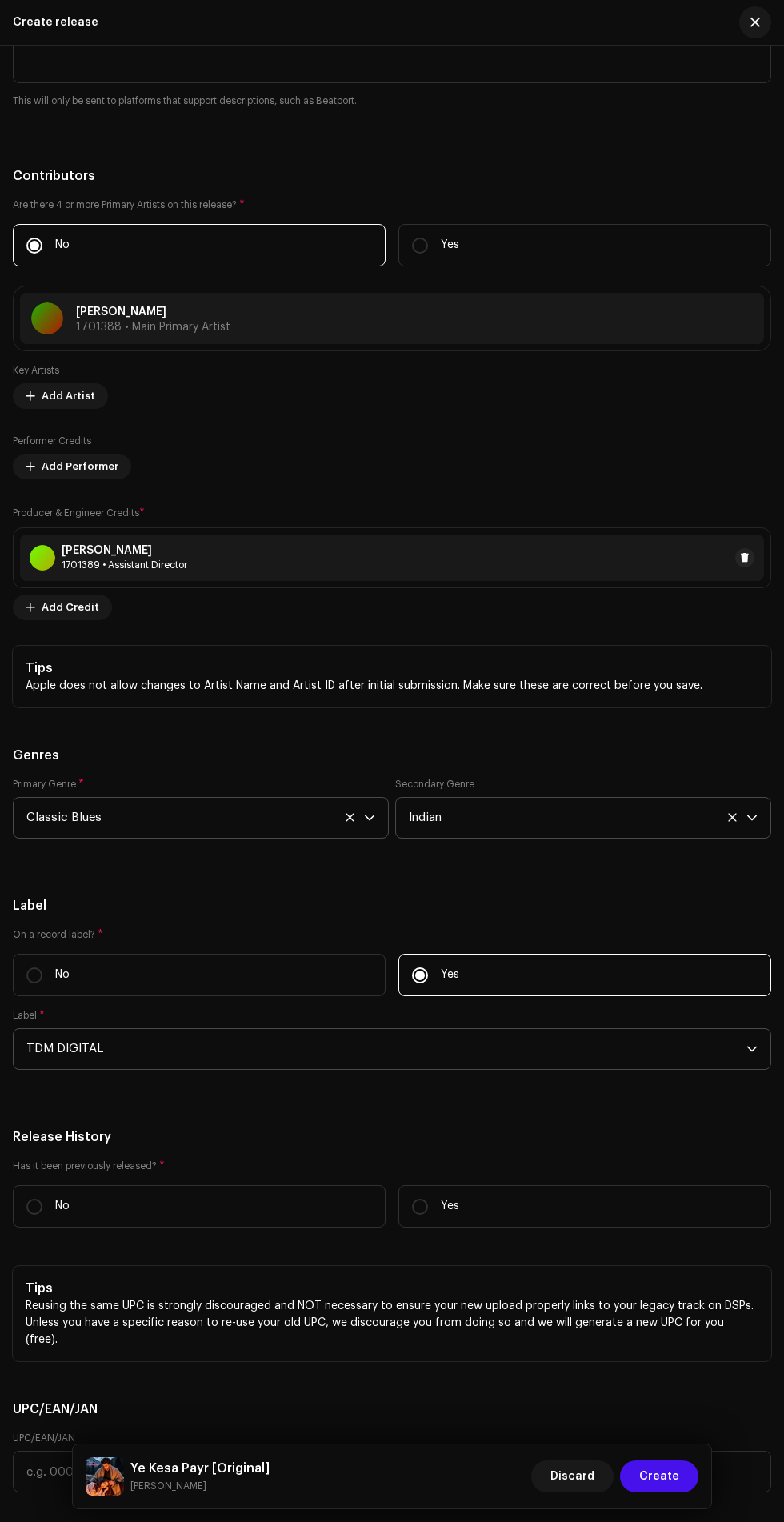
scroll to position [2634, 0]
click at [540, 1046] on span "TDM DIGITAL" at bounding box center [387, 1048] width 721 height 40
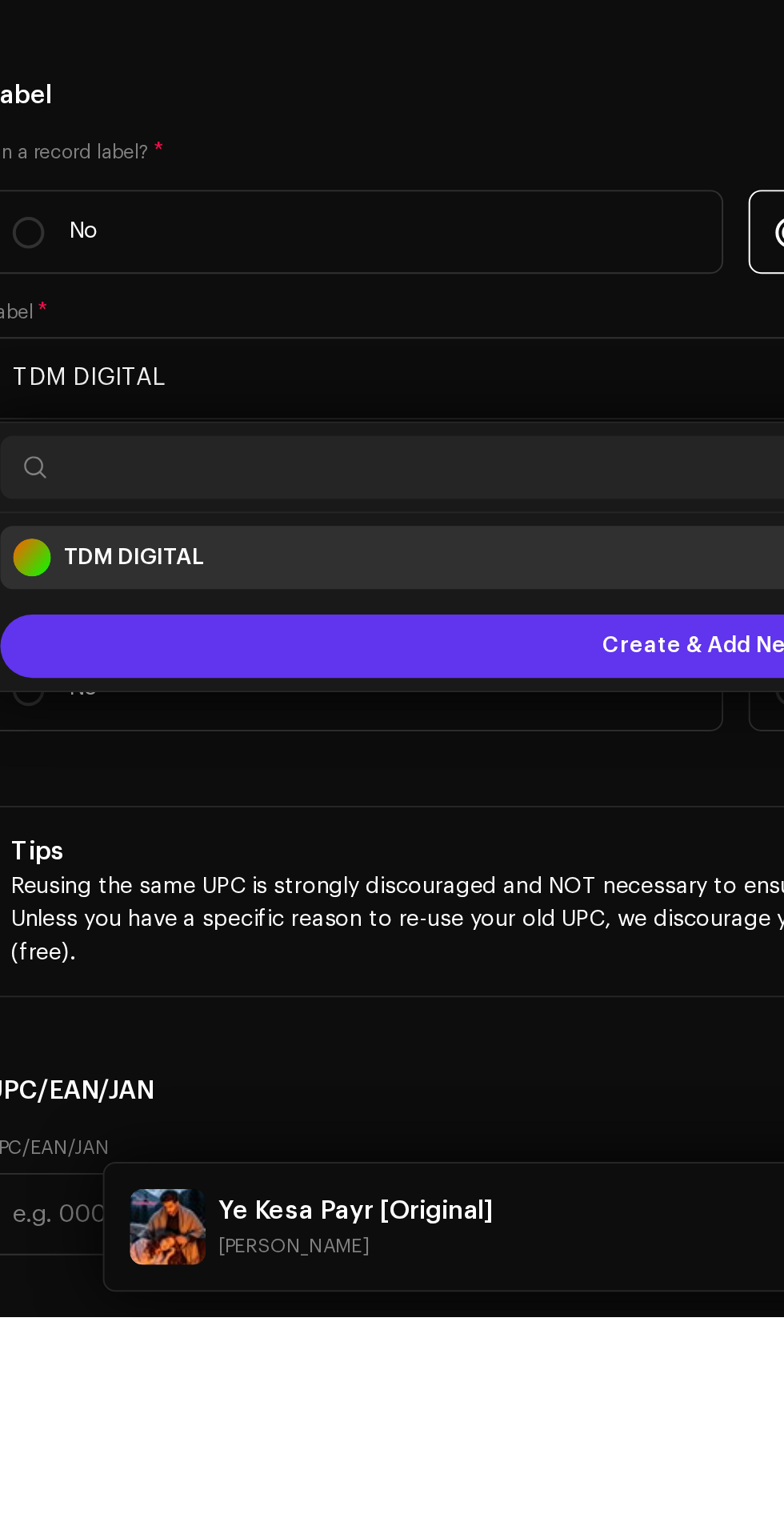
click at [293, 1167] on div "Create & Add New Label" at bounding box center [392, 1182] width 744 height 32
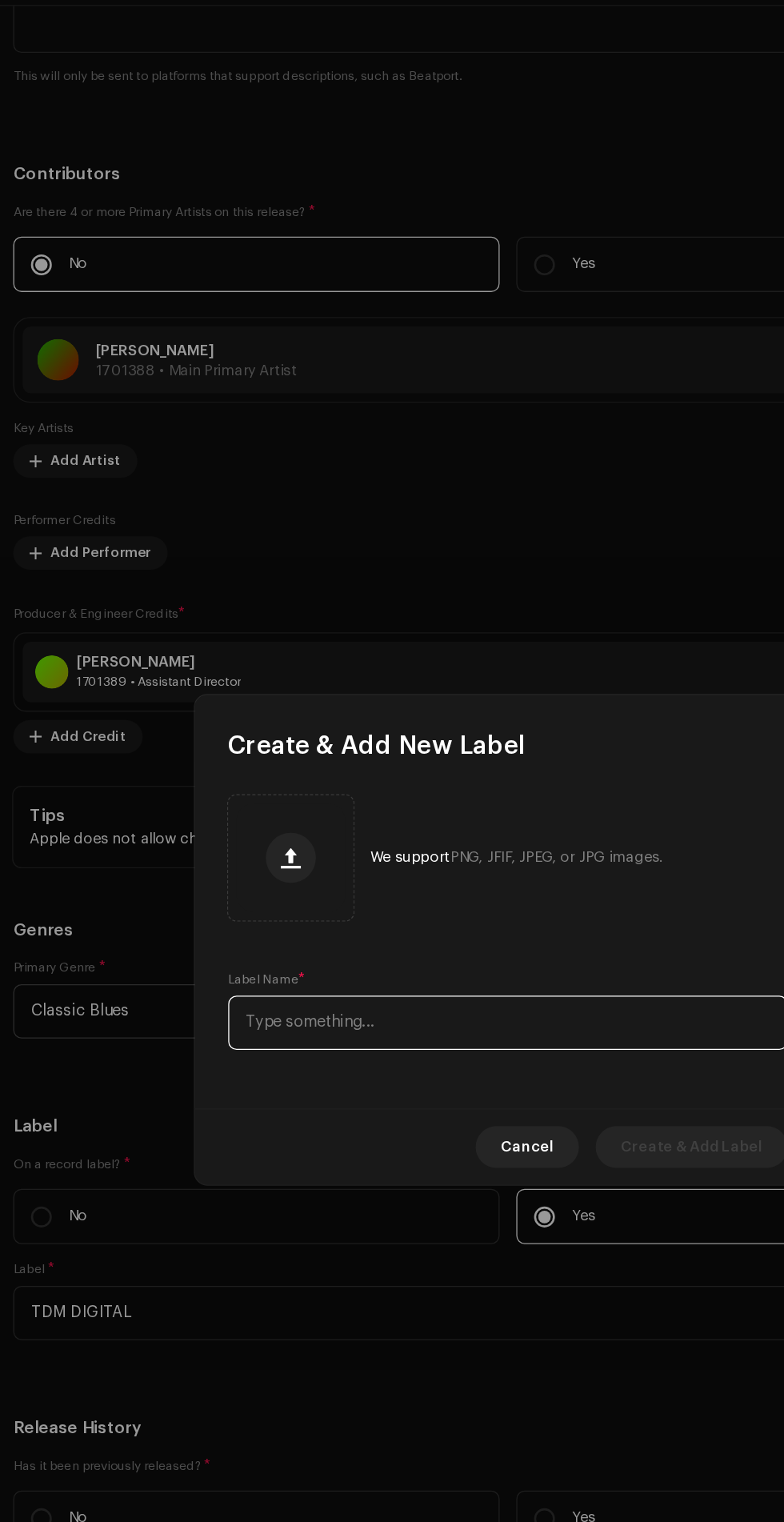
click at [392, 825] on input "text" at bounding box center [392, 825] width 429 height 42
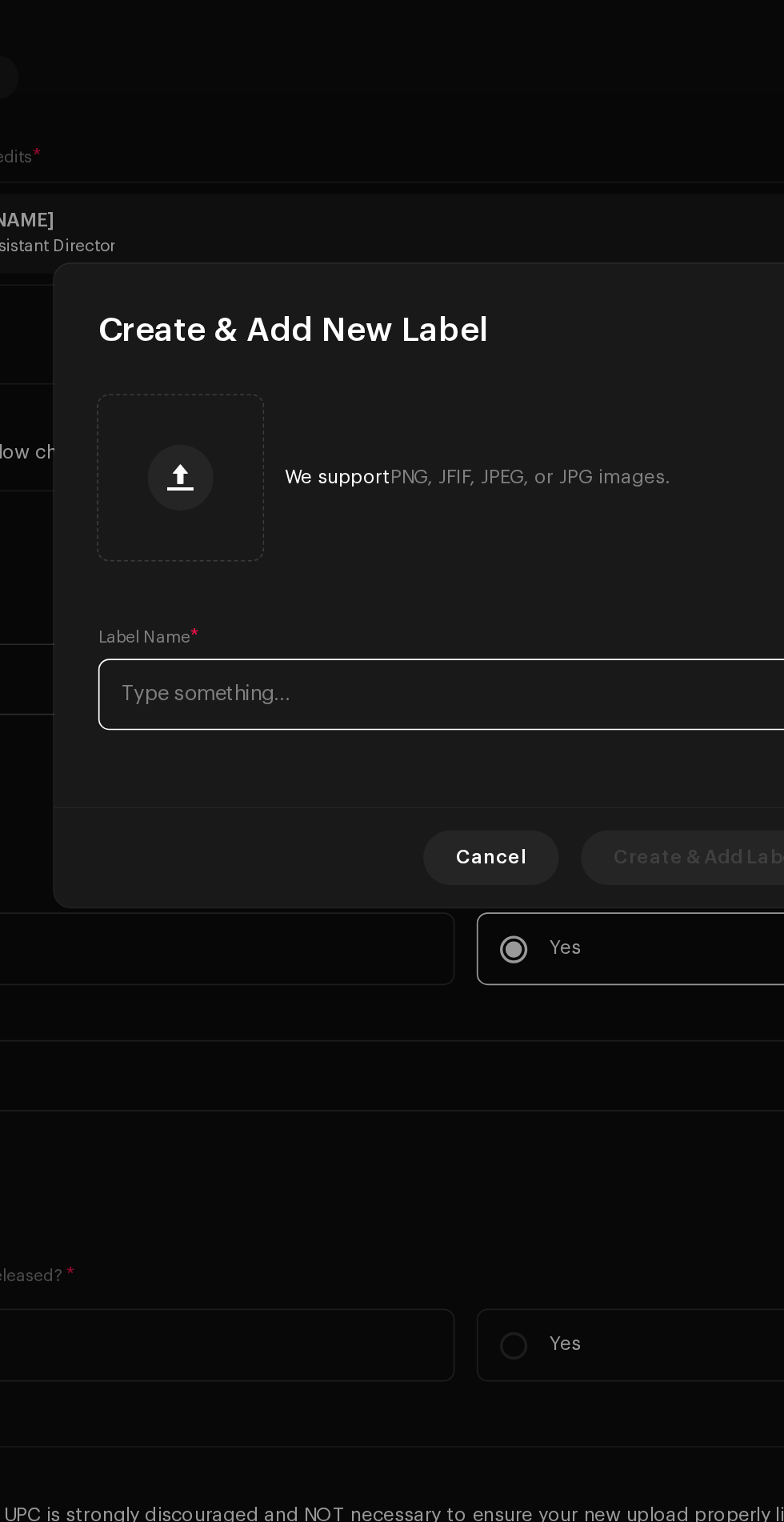
scroll to position [148, 0]
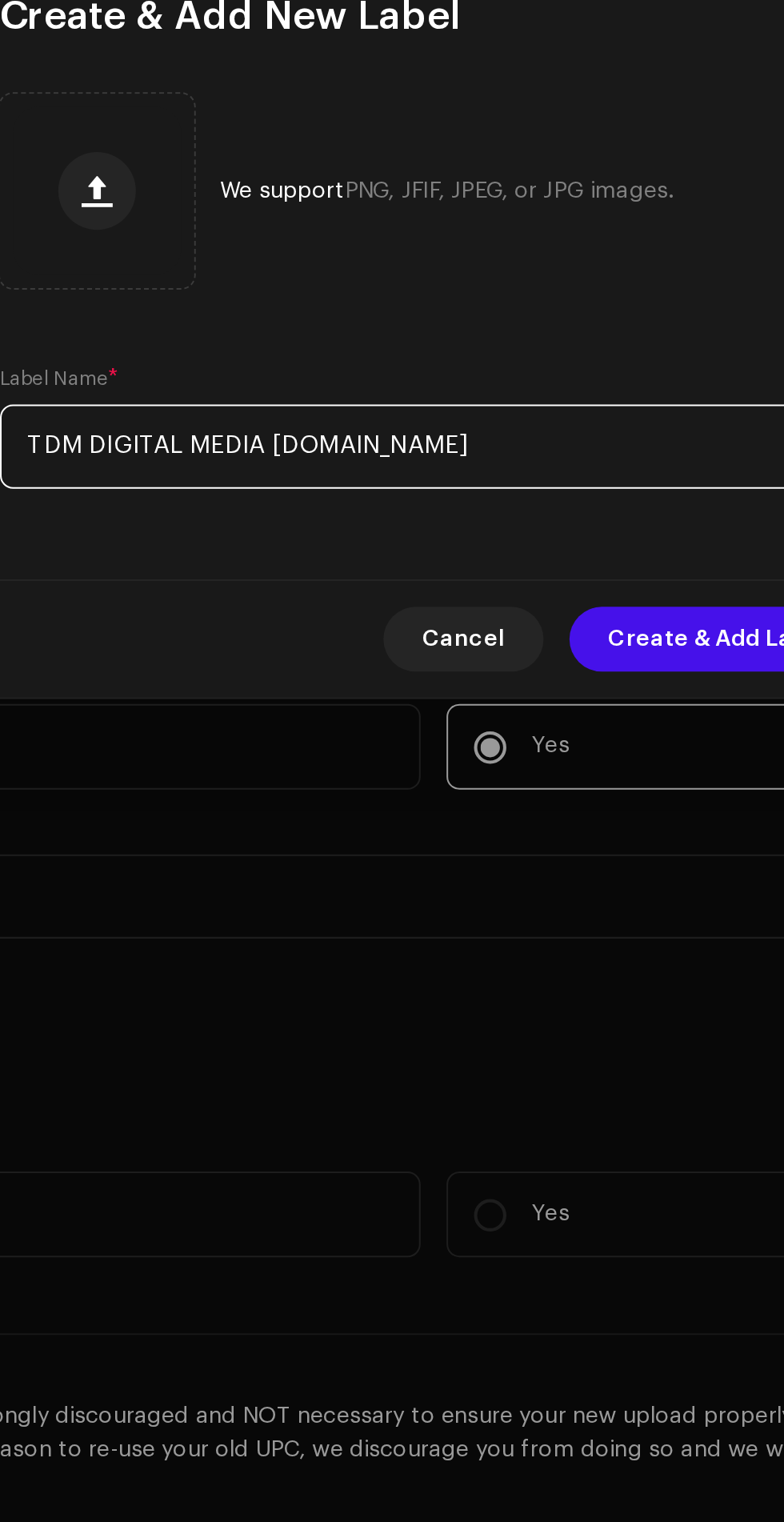
type input "TDM DIGITAL MEDIA PVT.LTD"
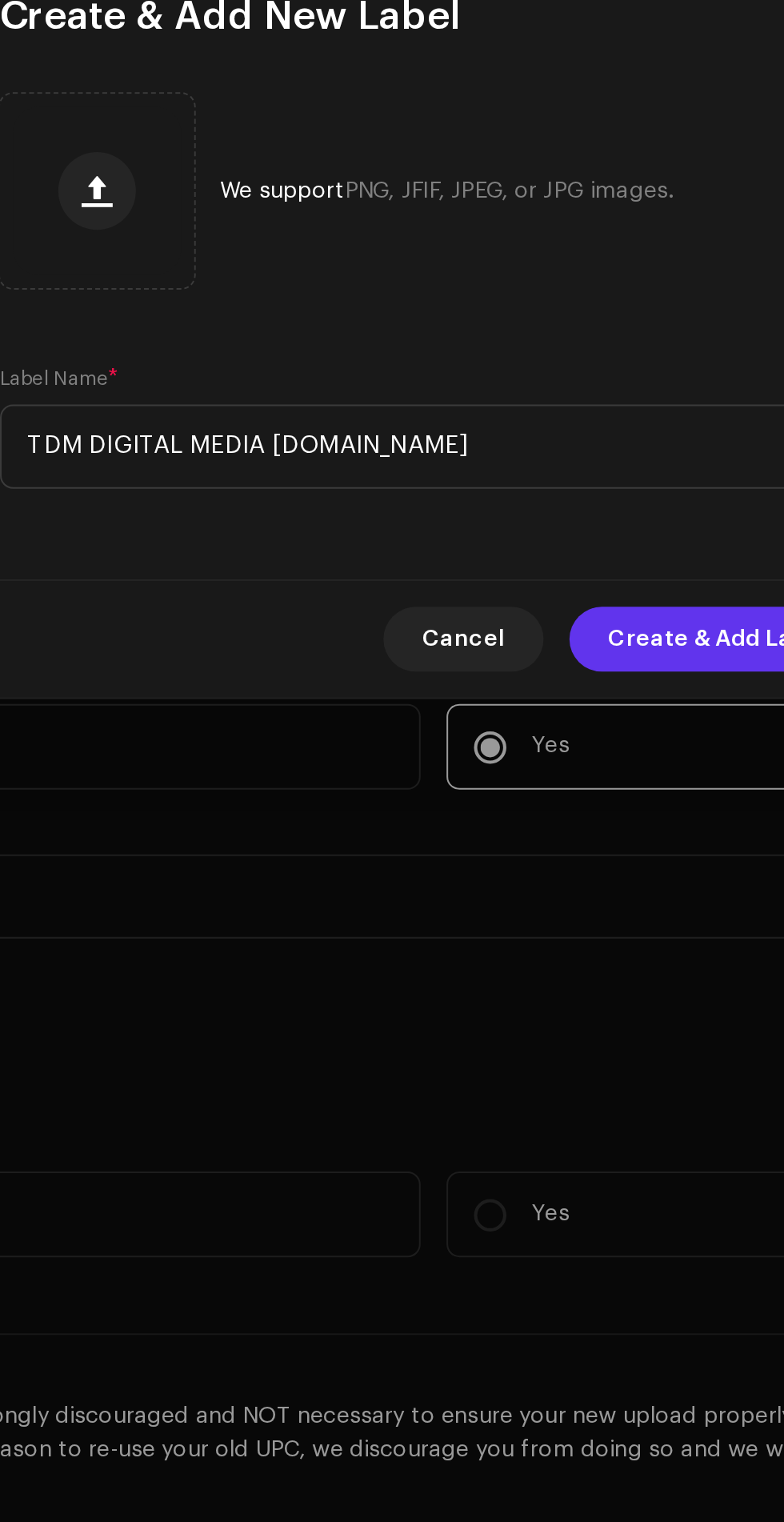
click at [507, 935] on span "Create & Add Label" at bounding box center [533, 920] width 109 height 32
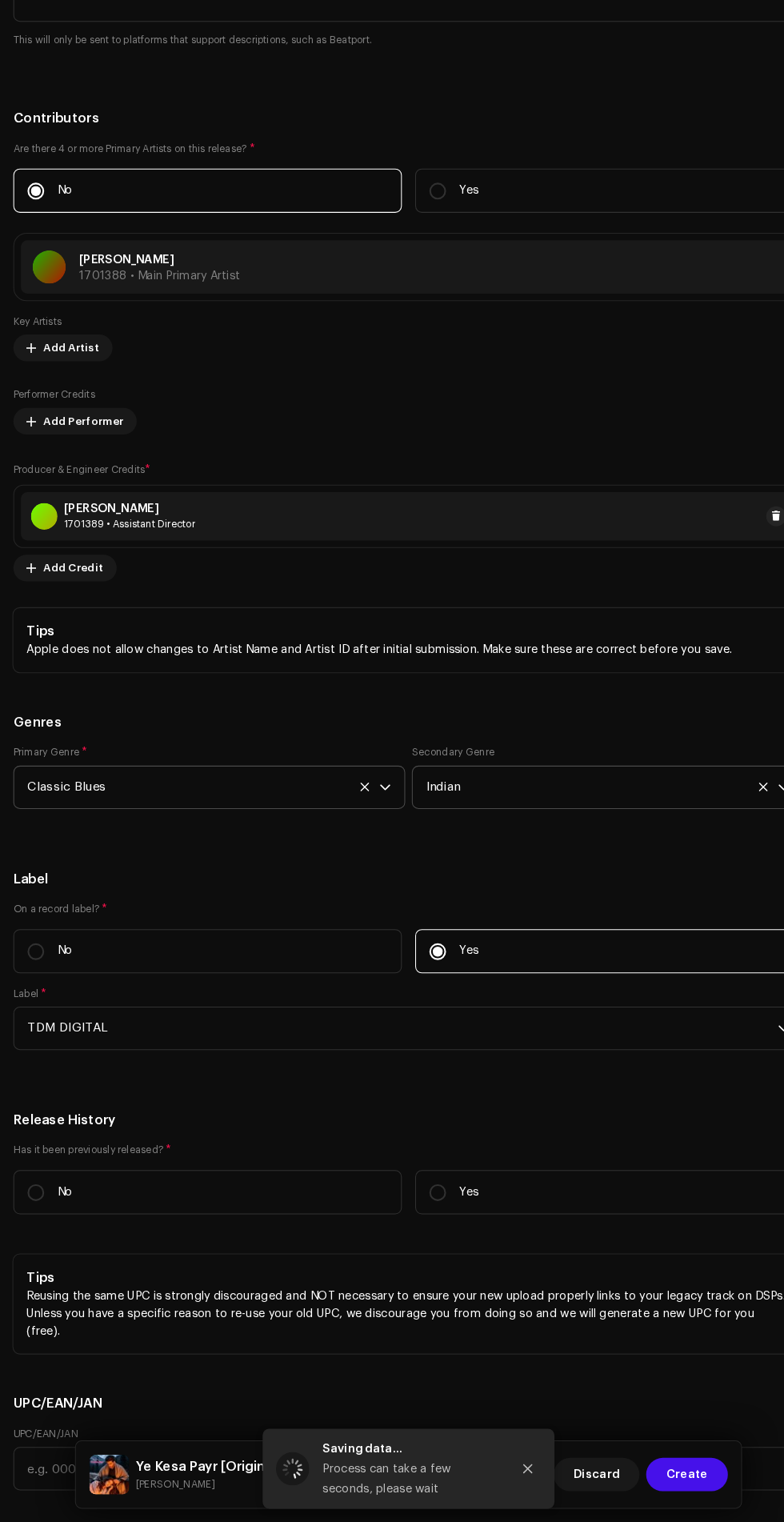
scroll to position [150, 0]
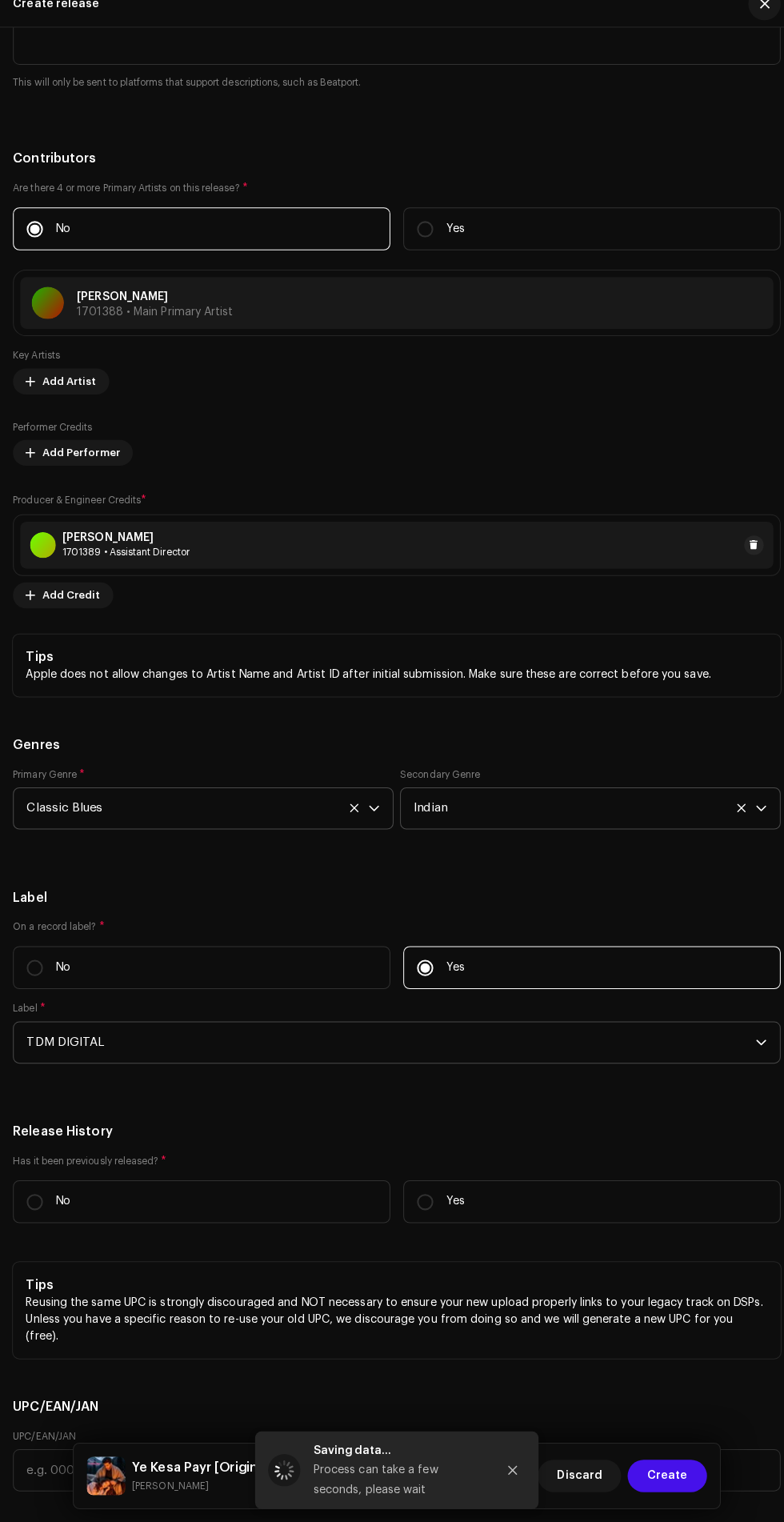
click at [509, 1033] on span "TDM DIGITAL" at bounding box center [387, 1048] width 721 height 40
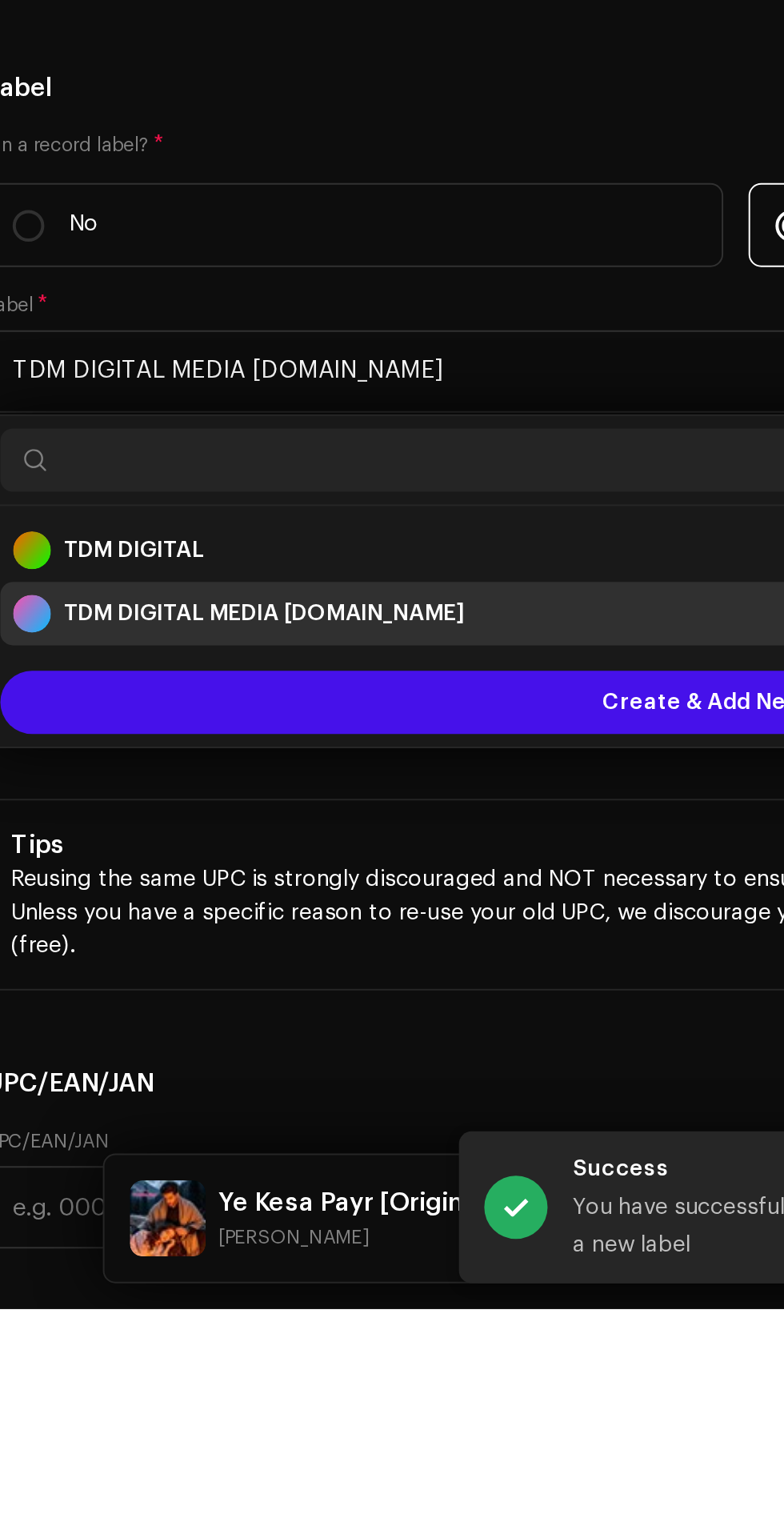
click at [329, 1162] on div "TDM DIGITAL MEDIA PVT.LTD 1064562" at bounding box center [392, 1171] width 731 height 19
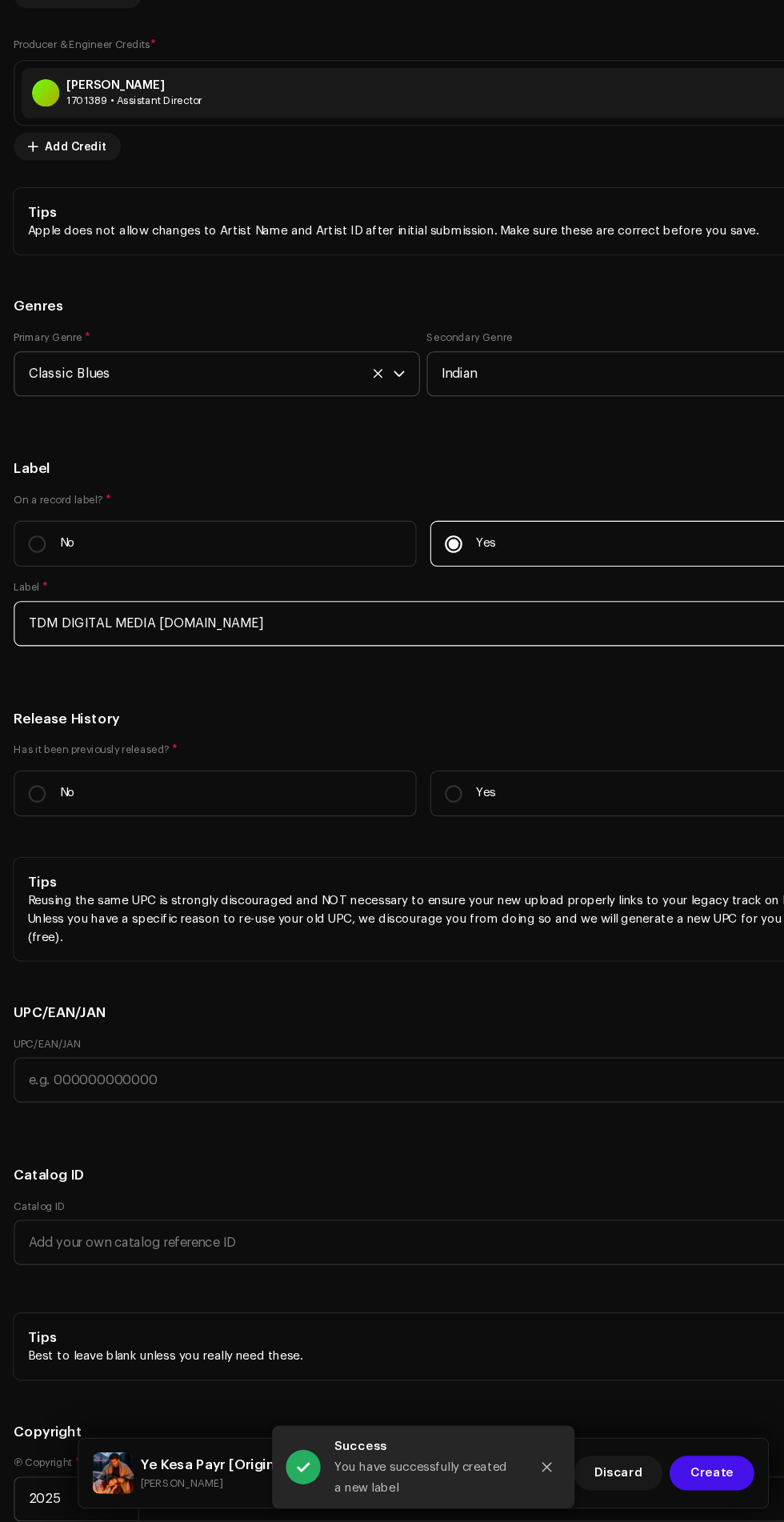
scroll to position [3215, 0]
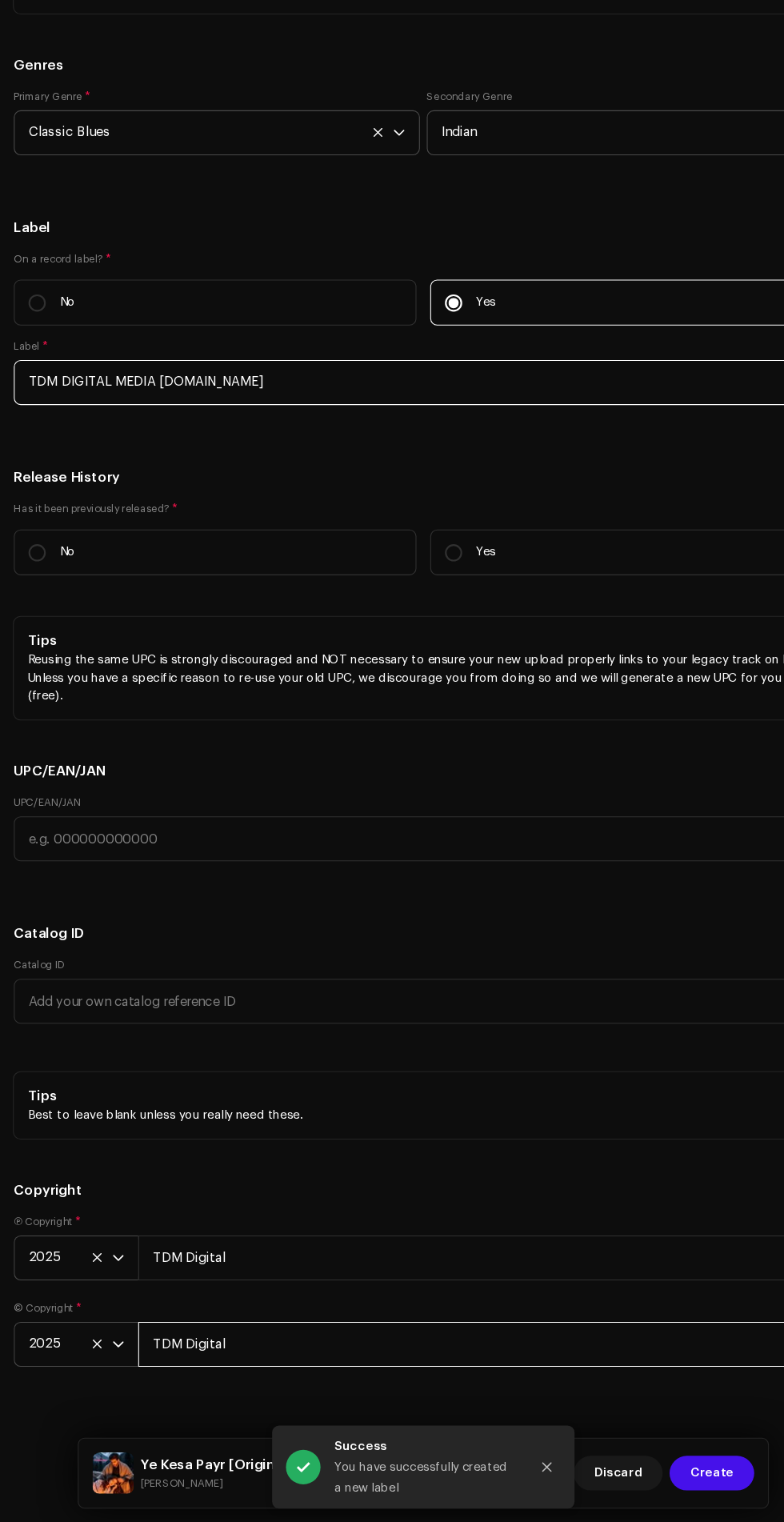
click at [464, 1336] on input "TDM Digital" at bounding box center [449, 1357] width 644 height 42
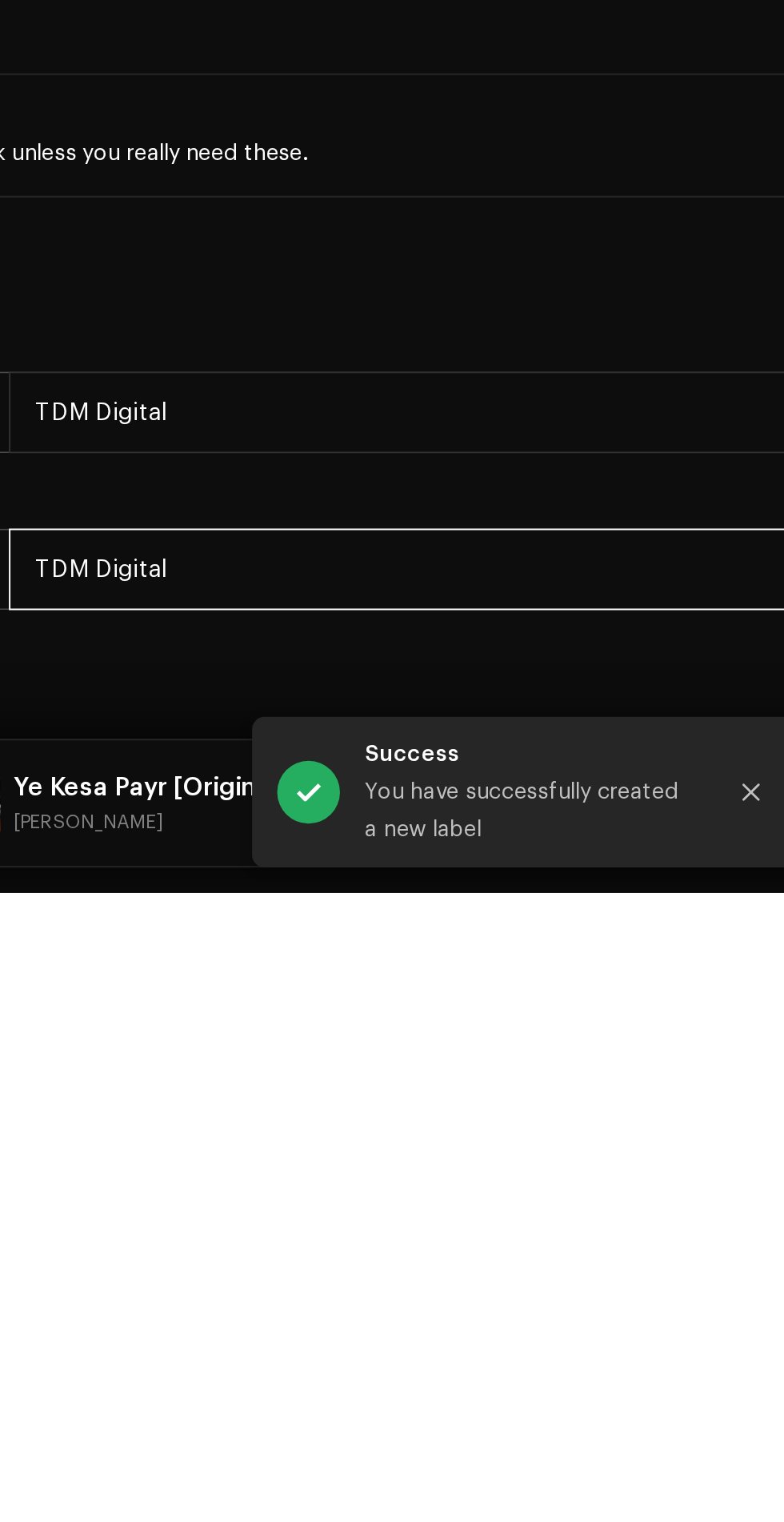
scroll to position [194, 0]
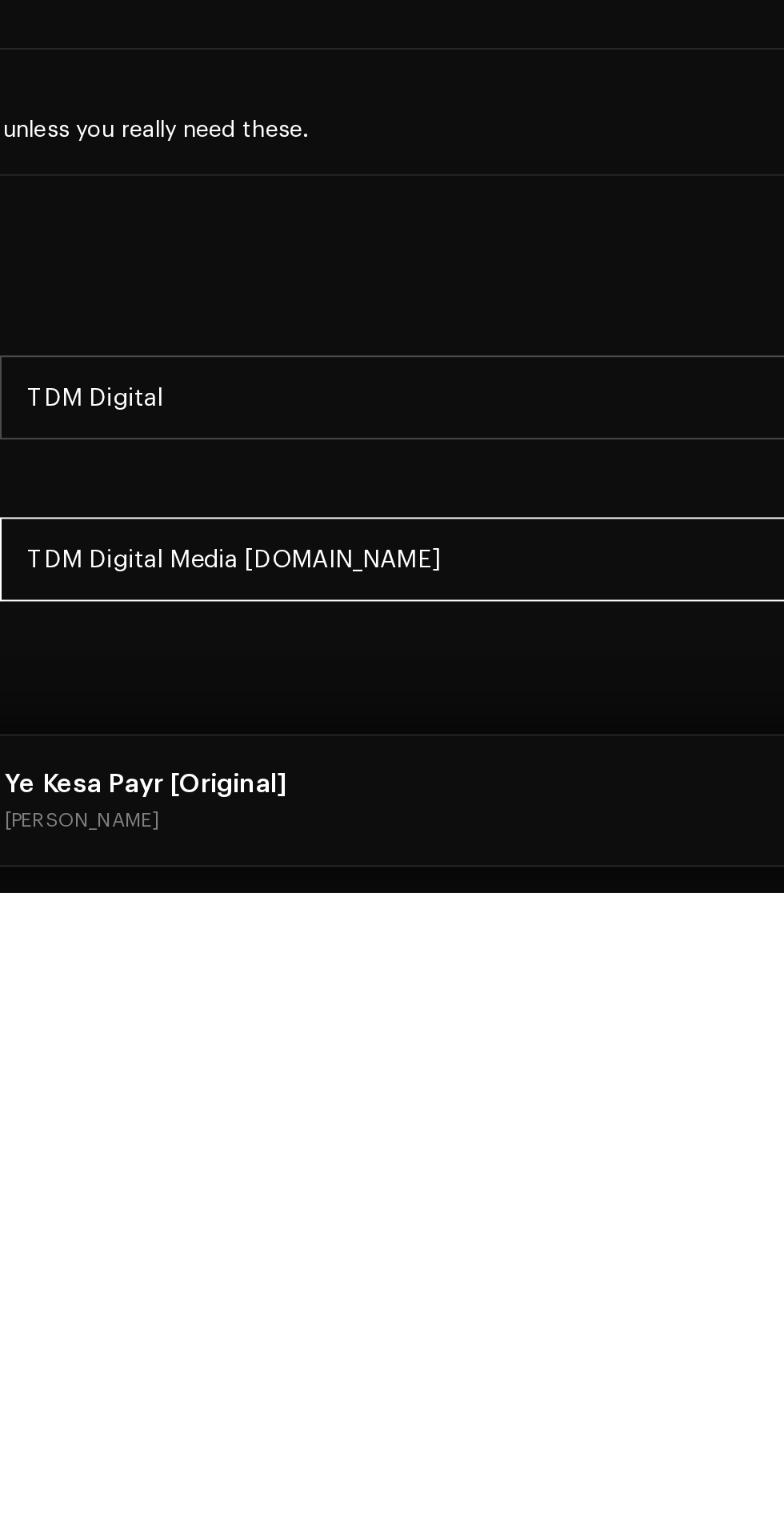
type input "TDM Digital Media Pvt.Ltd"
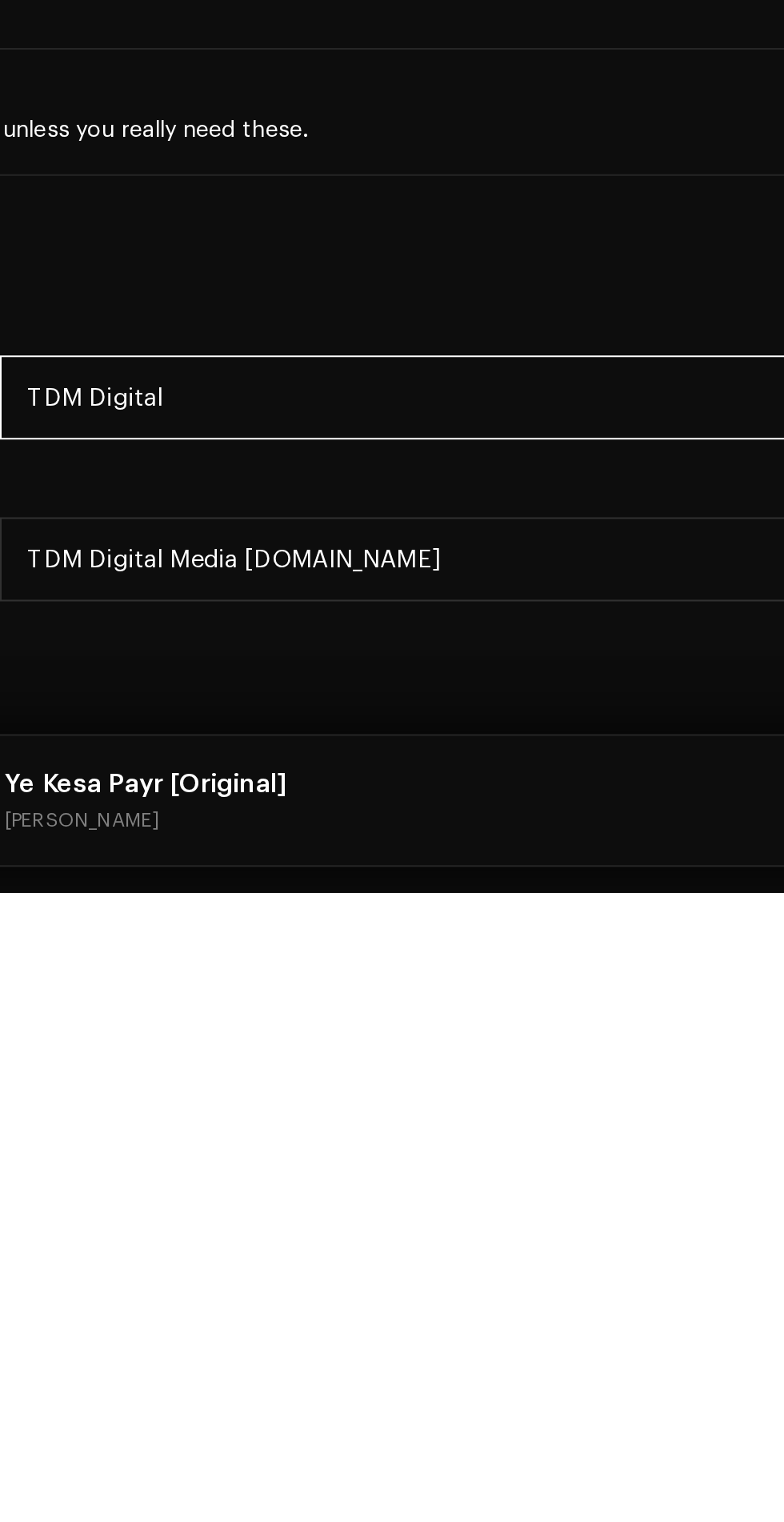
click at [423, 1257] on input "TDM Digital" at bounding box center [449, 1278] width 644 height 42
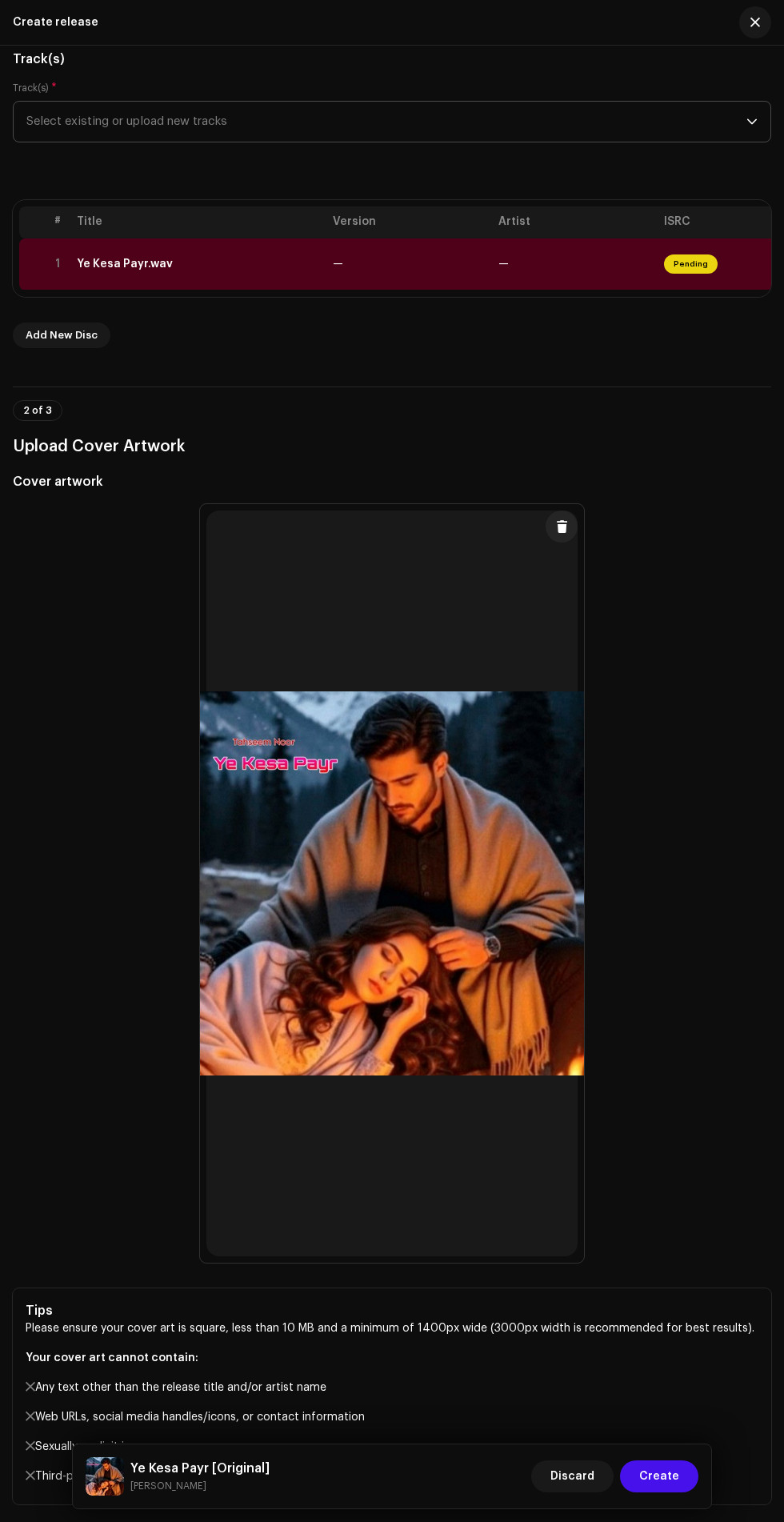
scroll to position [0, 0]
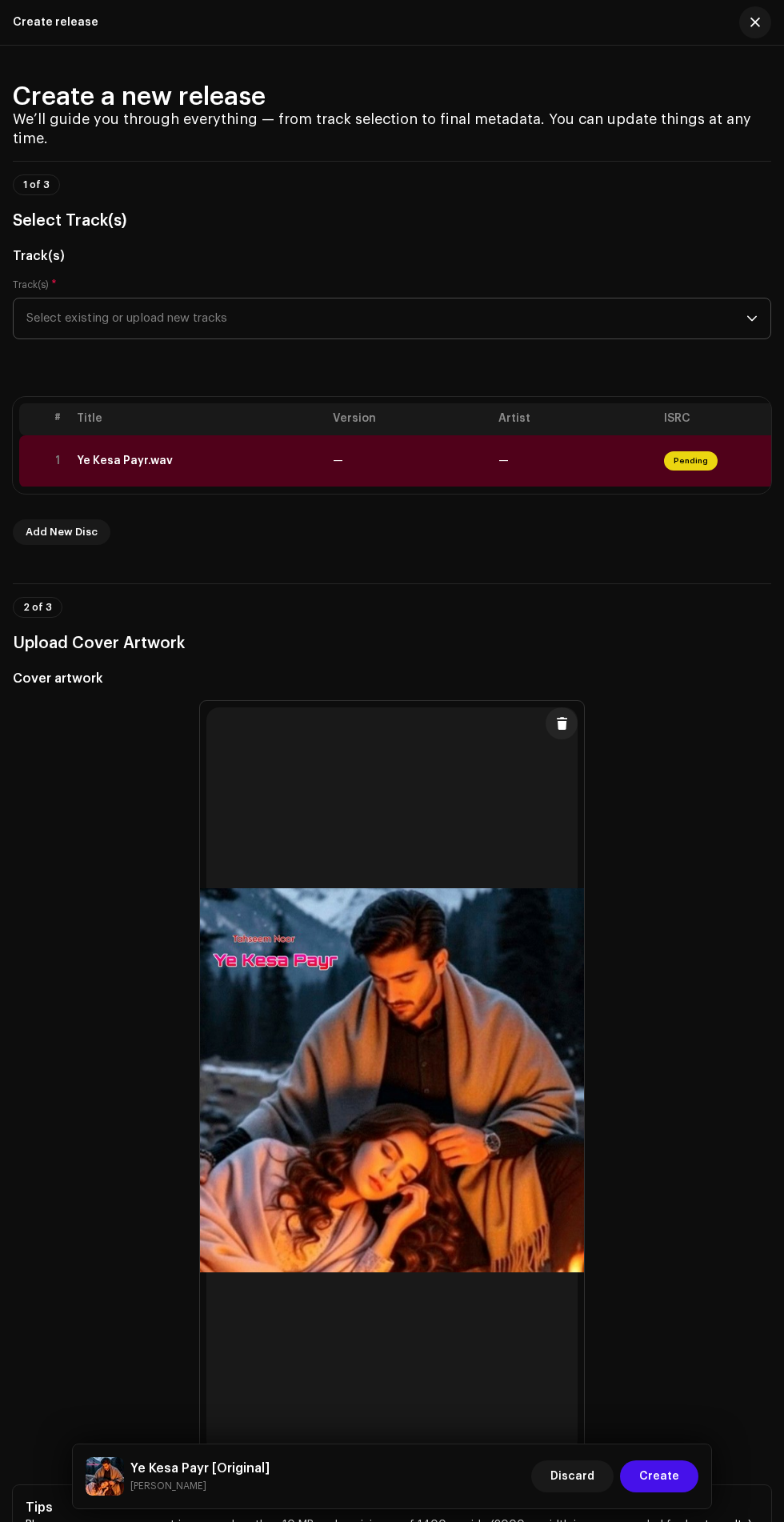
type input "TDM Digital Media Pvt.Ltd"
click at [689, 452] on span "Pending" at bounding box center [691, 461] width 53 height 19
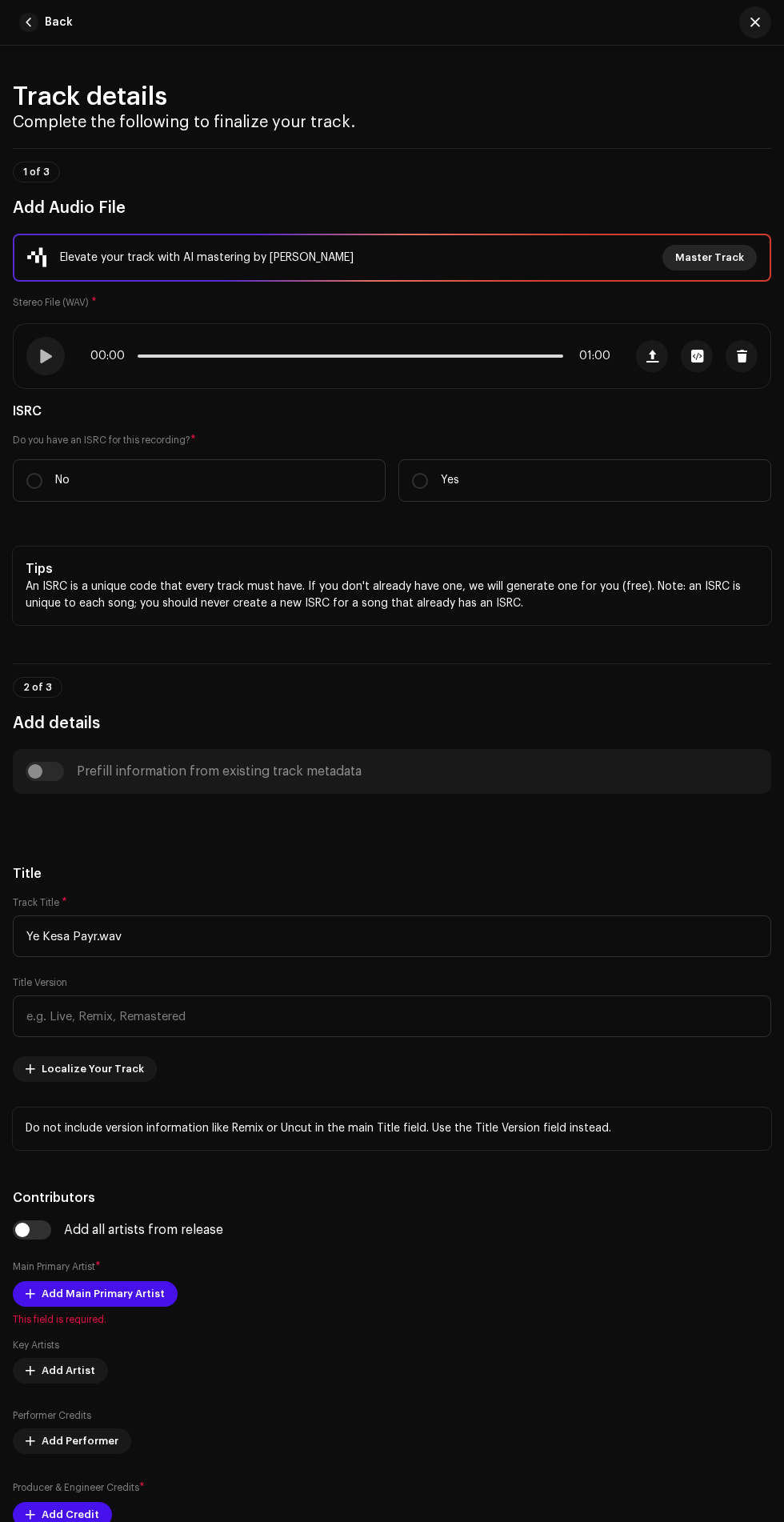
click at [726, 257] on span "Master Track" at bounding box center [710, 257] width 69 height 32
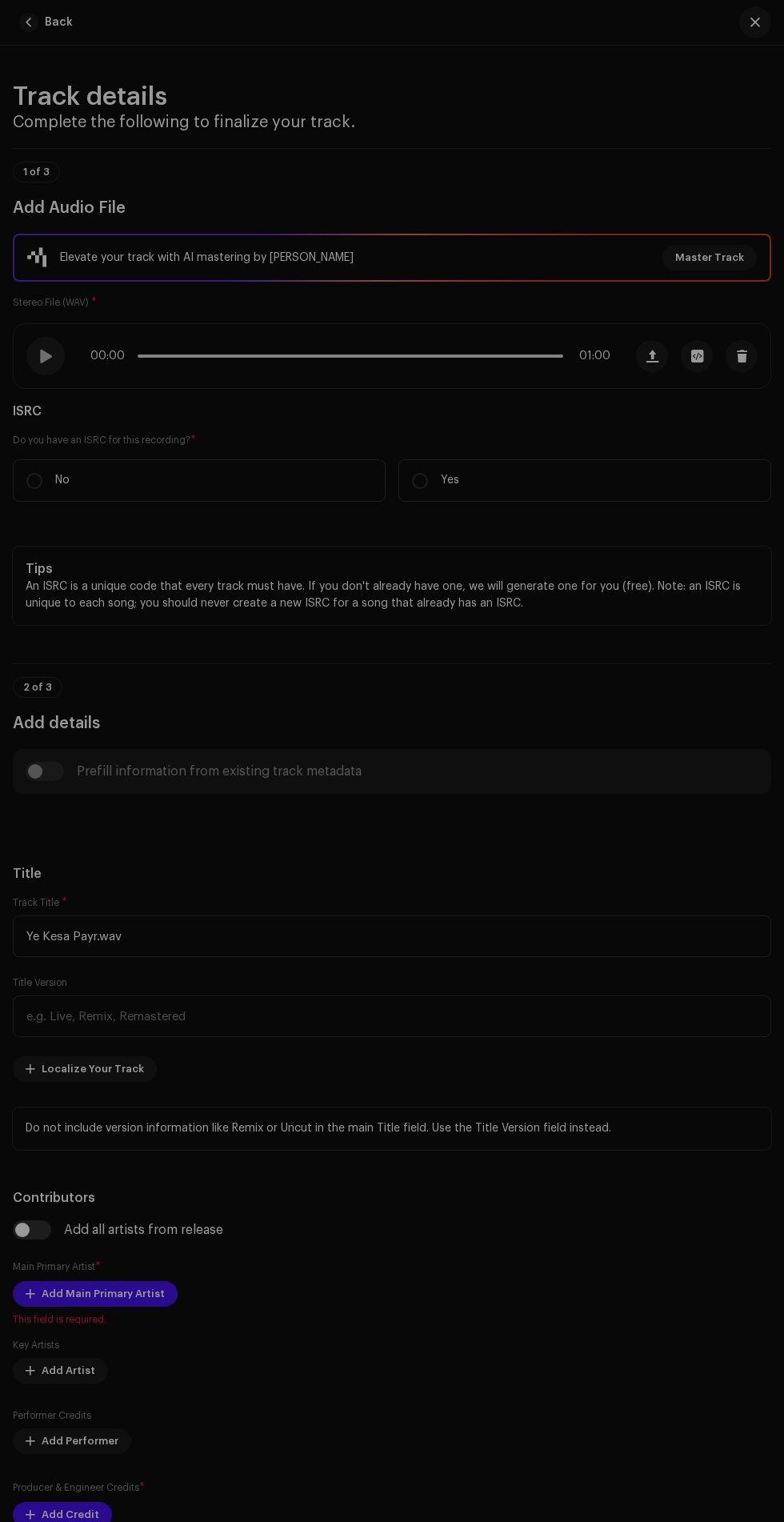
click at [727, 323] on div "Master Your Track with AI Experience the difference of professional-grade audio…" at bounding box center [392, 761] width 784 height 1522
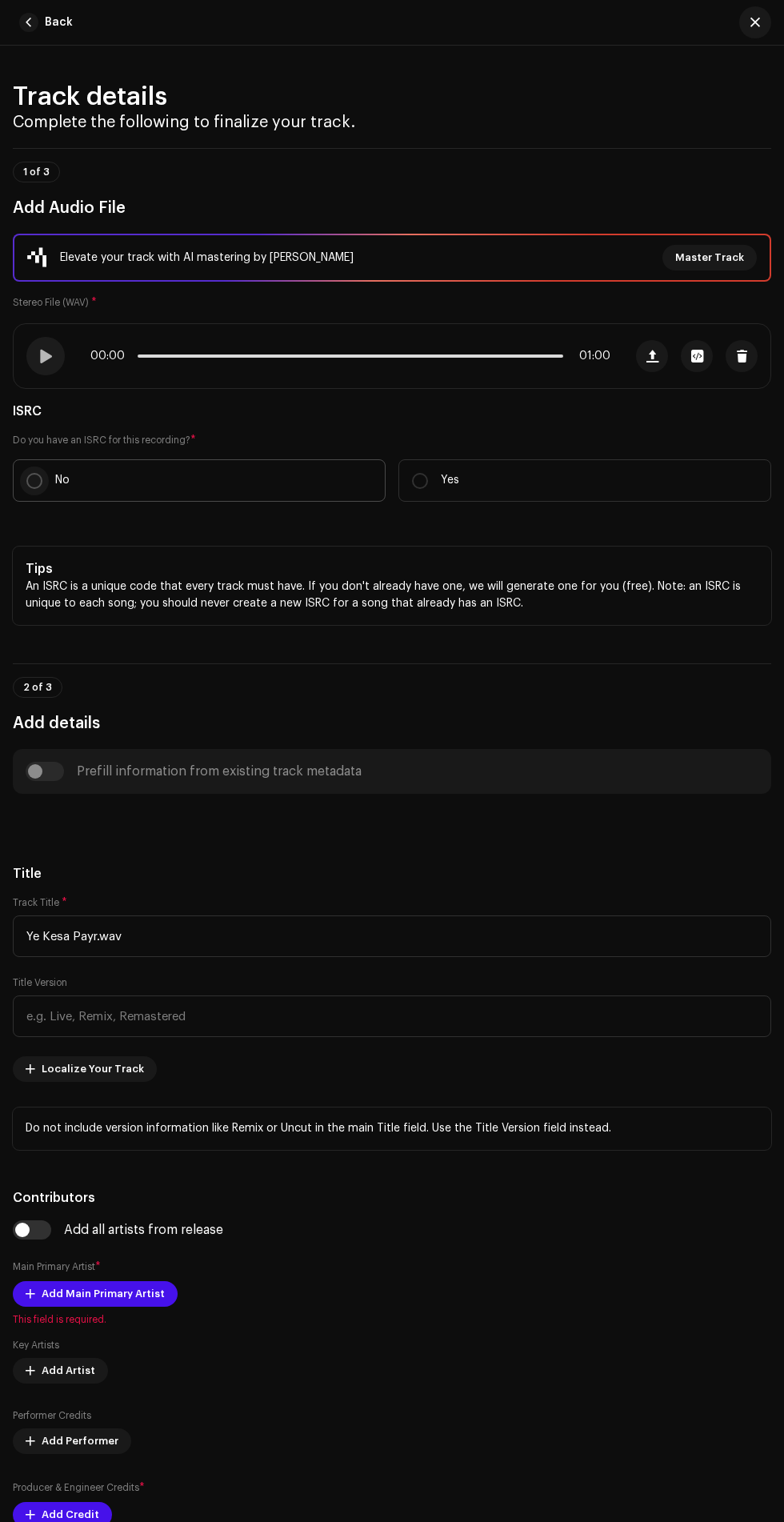
click at [34, 481] on input "No" at bounding box center [34, 481] width 16 height 16
radio input "true"
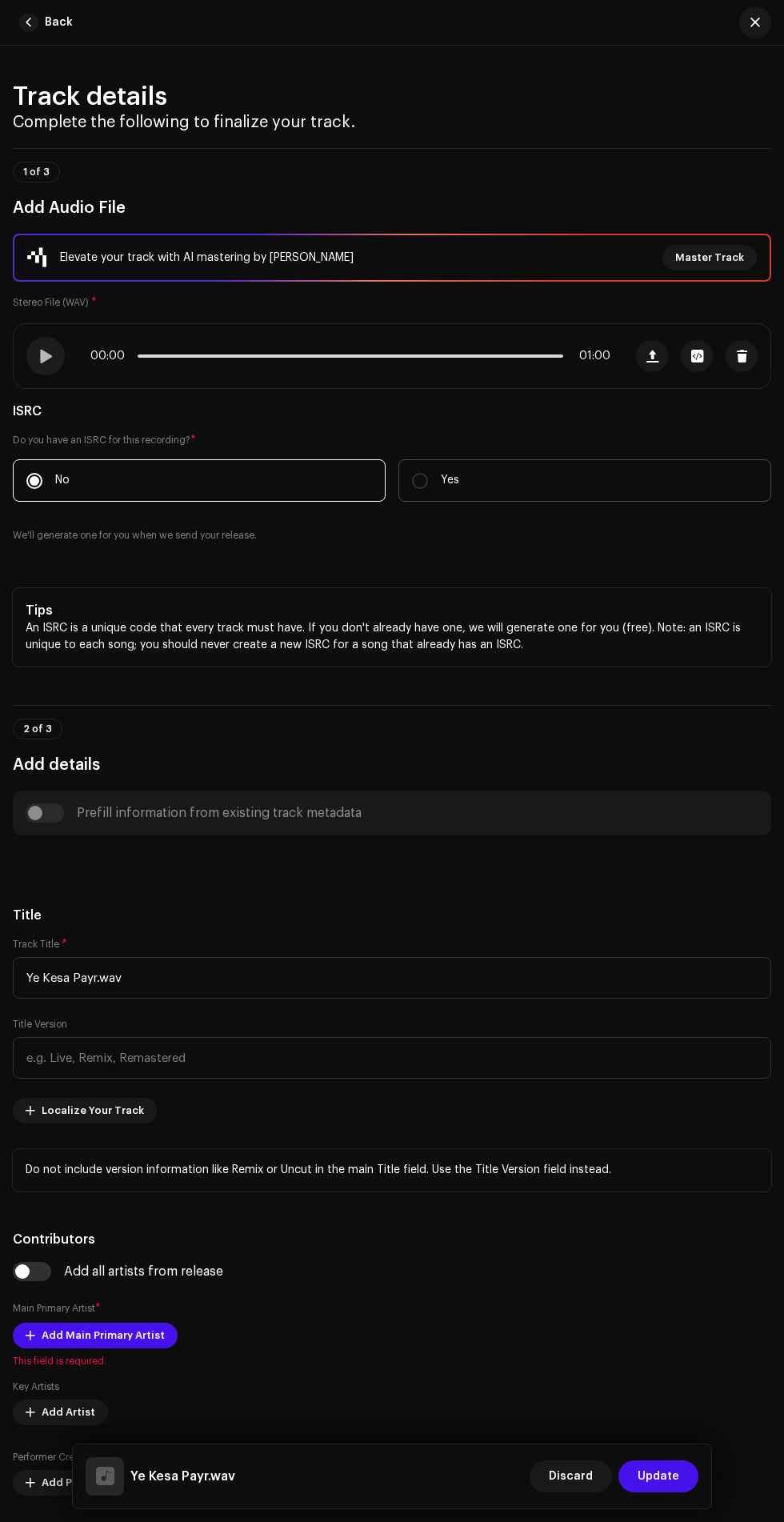
click at [450, 481] on p "Yes" at bounding box center [450, 481] width 18 height 17
click at [428, 481] on input "Yes" at bounding box center [420, 481] width 16 height 16
radio input "true"
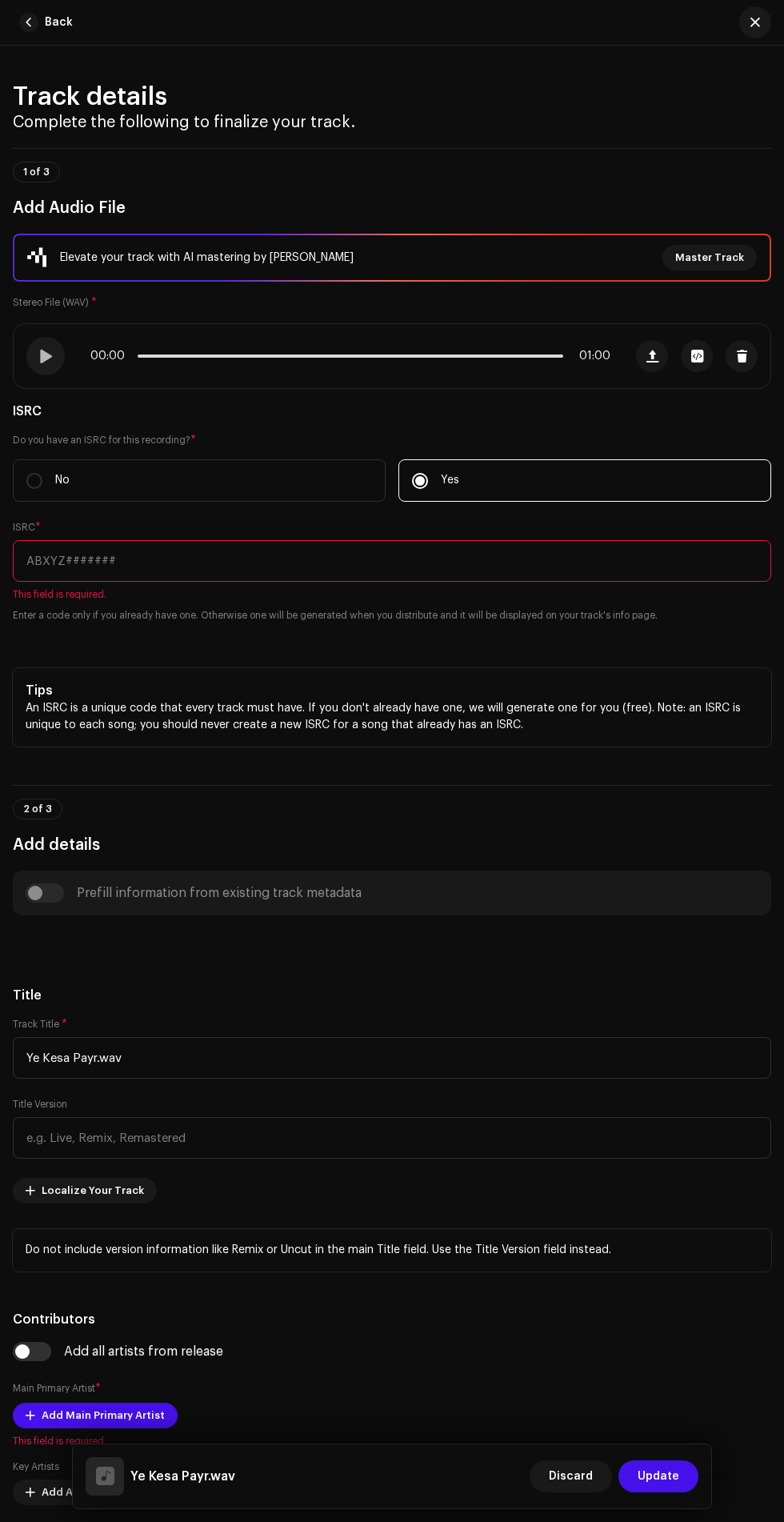
click at [465, 568] on input "text" at bounding box center [392, 561] width 759 height 42
click at [62, 481] on p "No" at bounding box center [62, 481] width 14 height 17
click at [43, 481] on input "No" at bounding box center [34, 481] width 16 height 16
radio input "true"
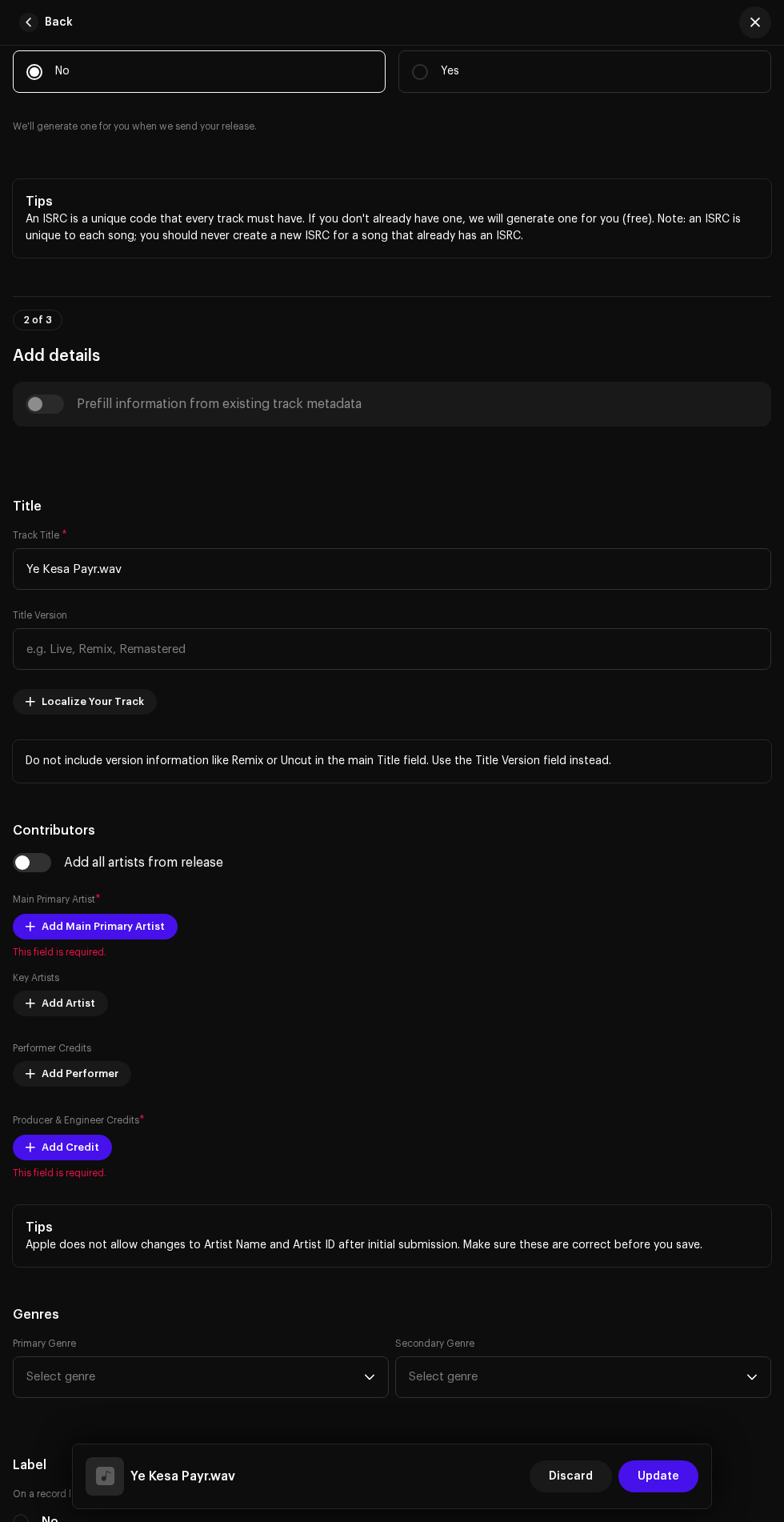
scroll to position [447, 0]
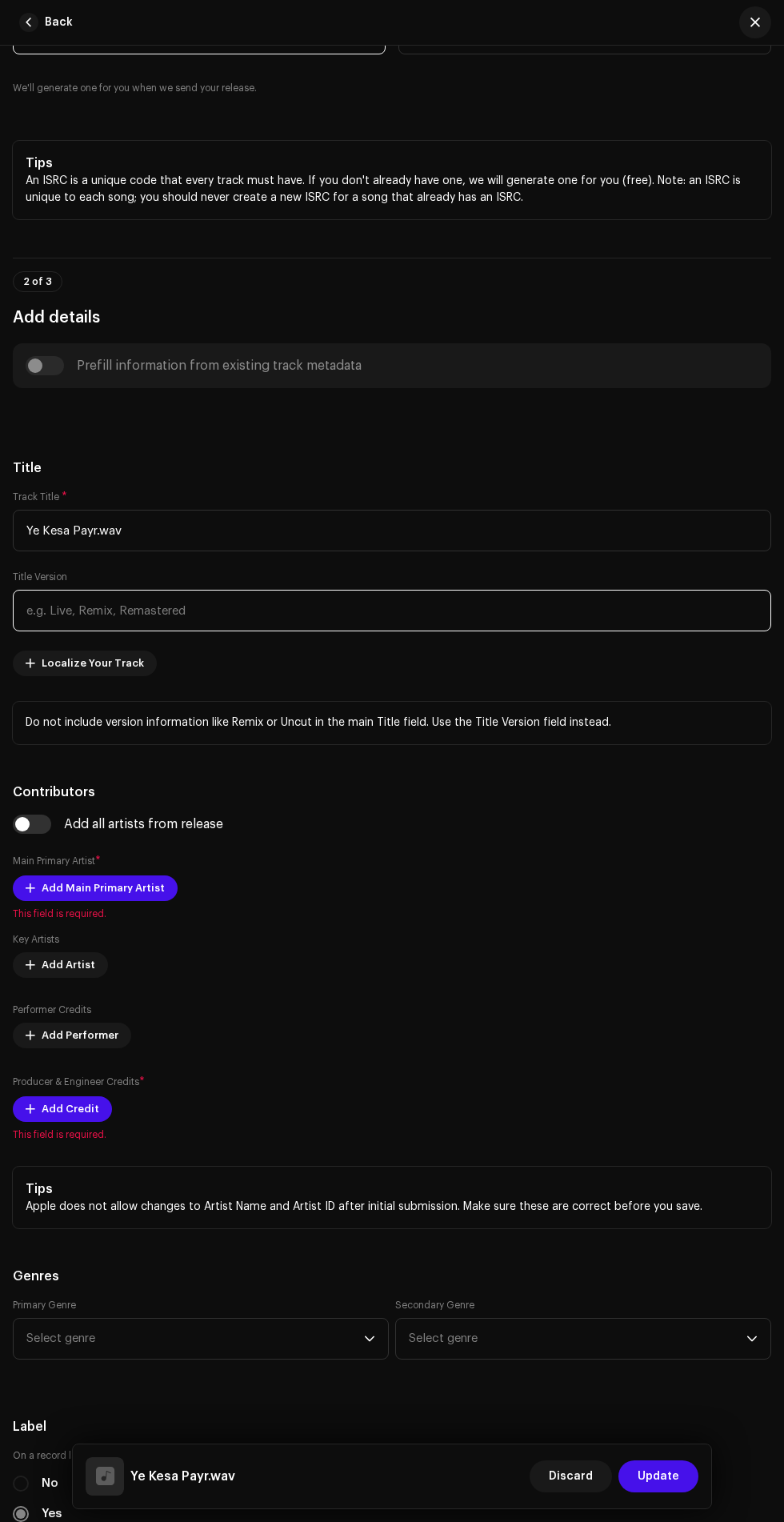
click at [396, 611] on input "text" at bounding box center [392, 611] width 759 height 42
type input "Original"
click at [106, 914] on span "This field is required." at bounding box center [392, 914] width 759 height 13
click at [77, 890] on span "Add Main Primary Artist" at bounding box center [103, 888] width 123 height 32
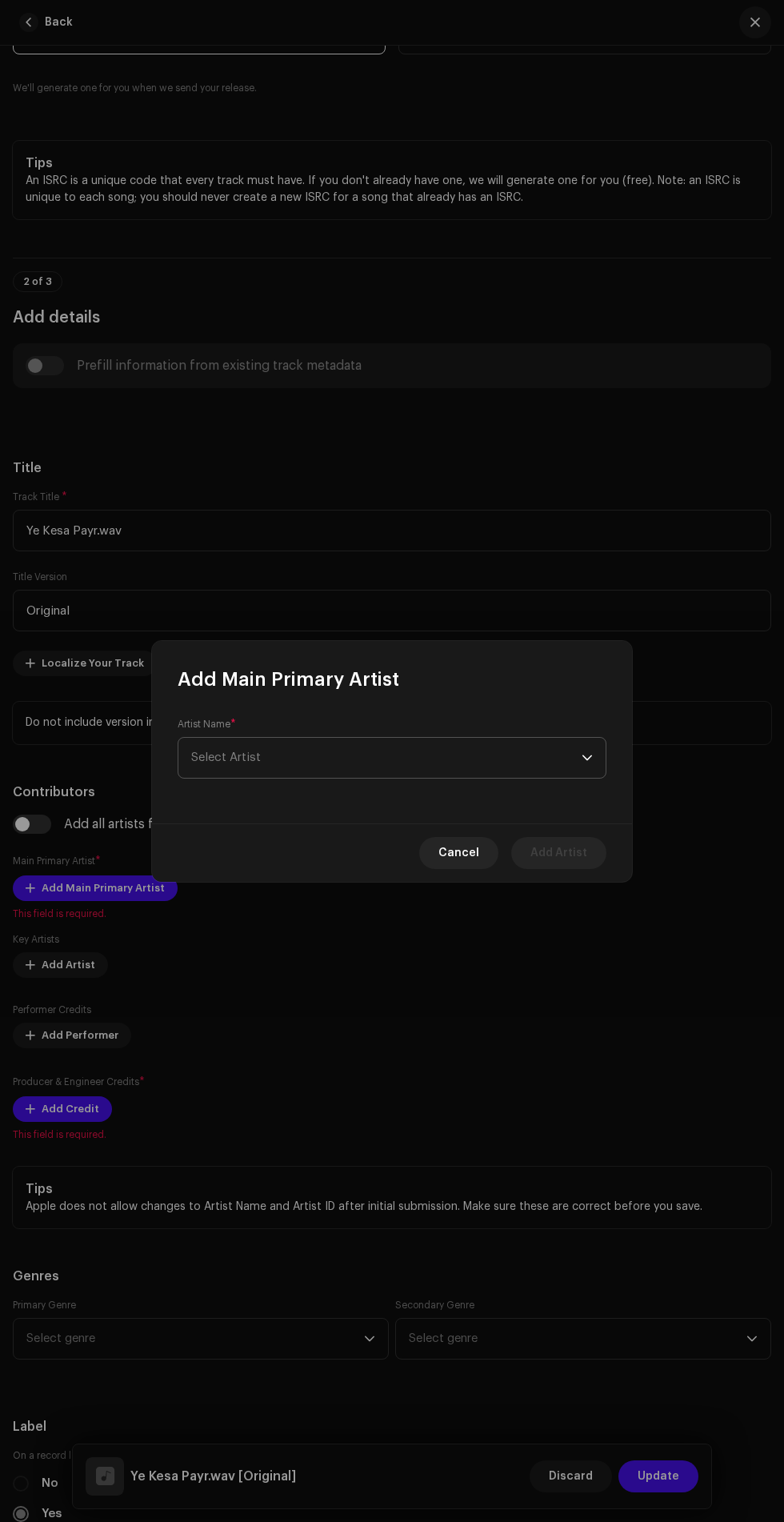
click at [507, 761] on span "Select Artist" at bounding box center [386, 758] width 390 height 40
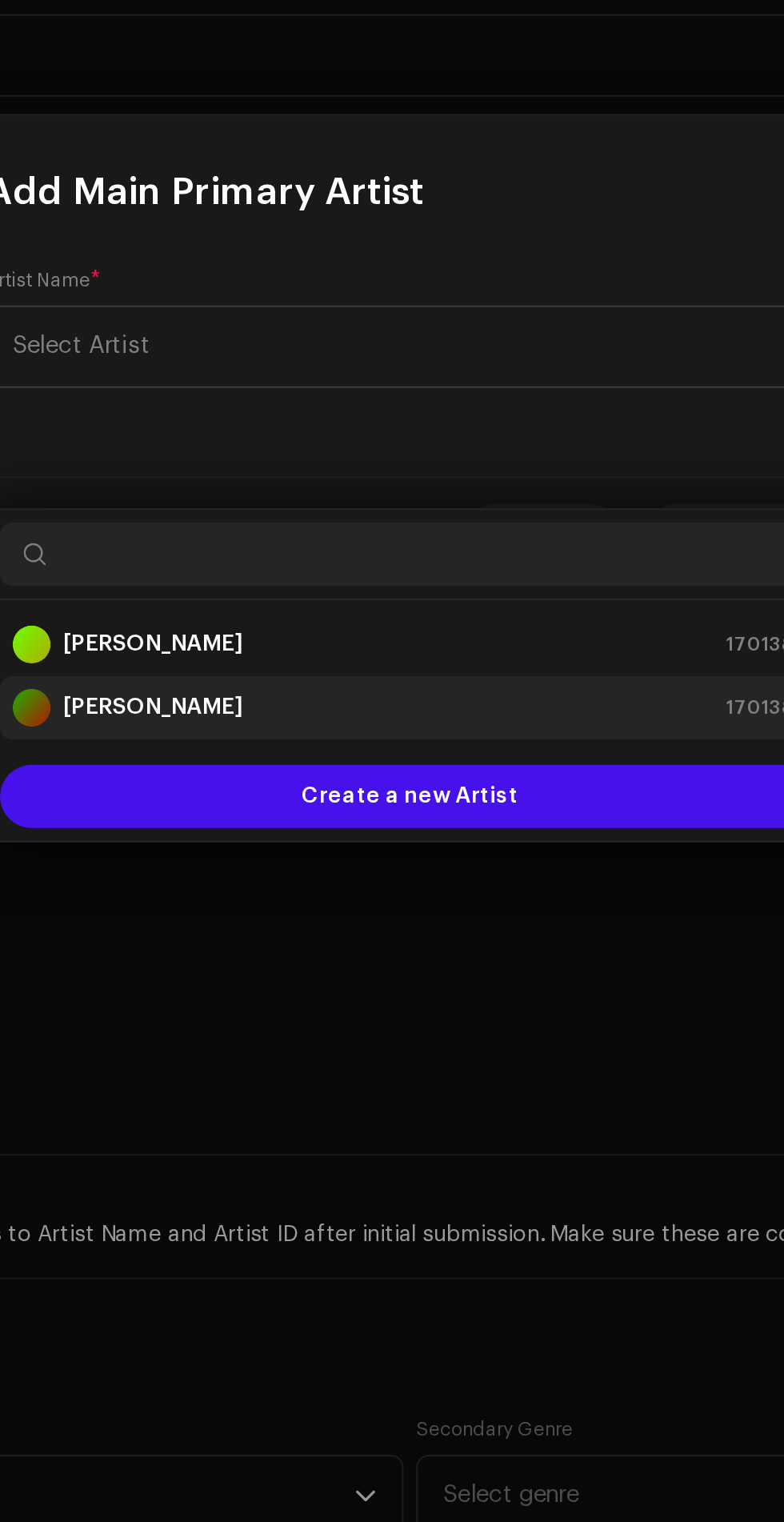
click at [427, 931] on div "Tahseem Noor 1701388" at bounding box center [392, 940] width 402 height 19
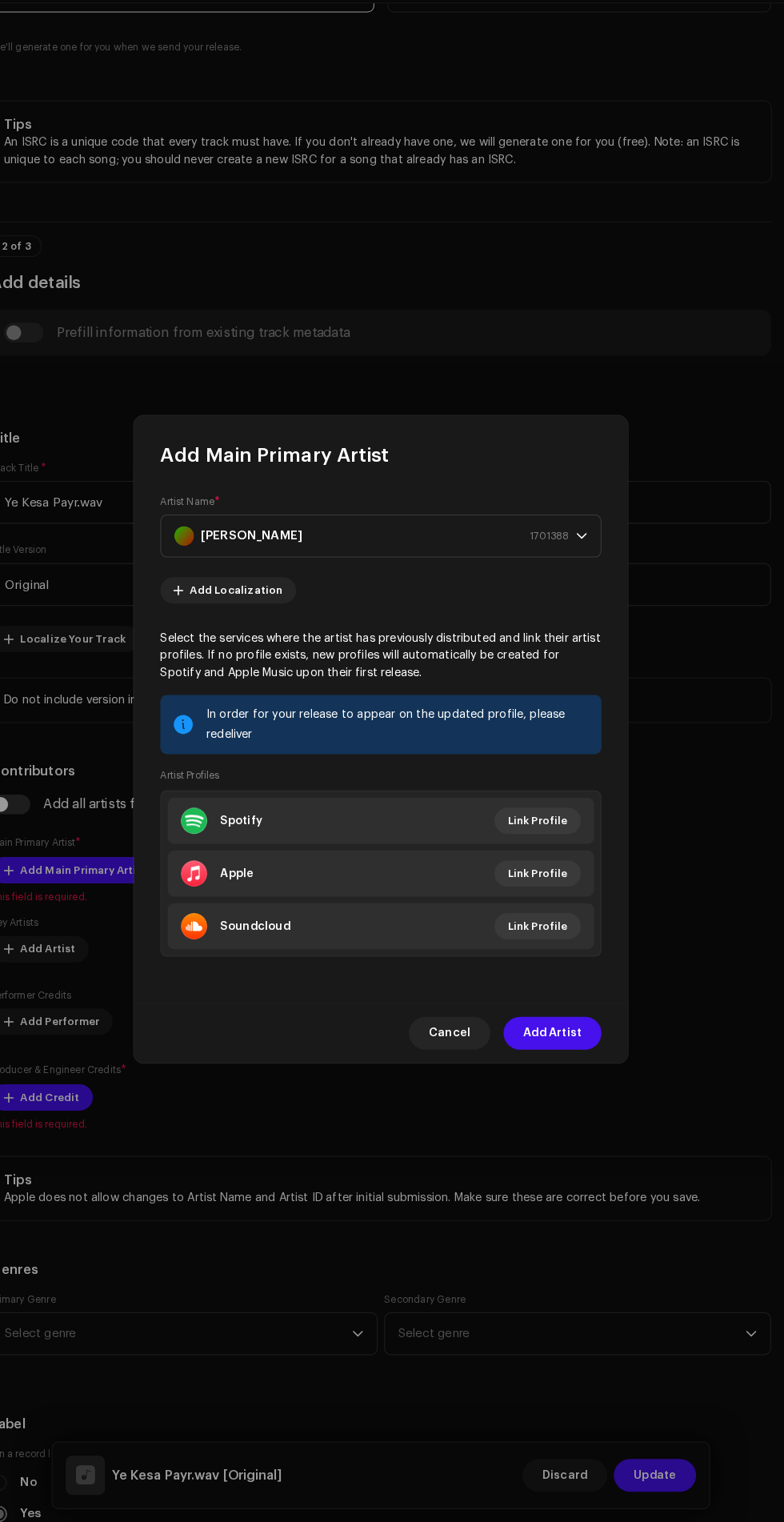
scroll to position [169, 0]
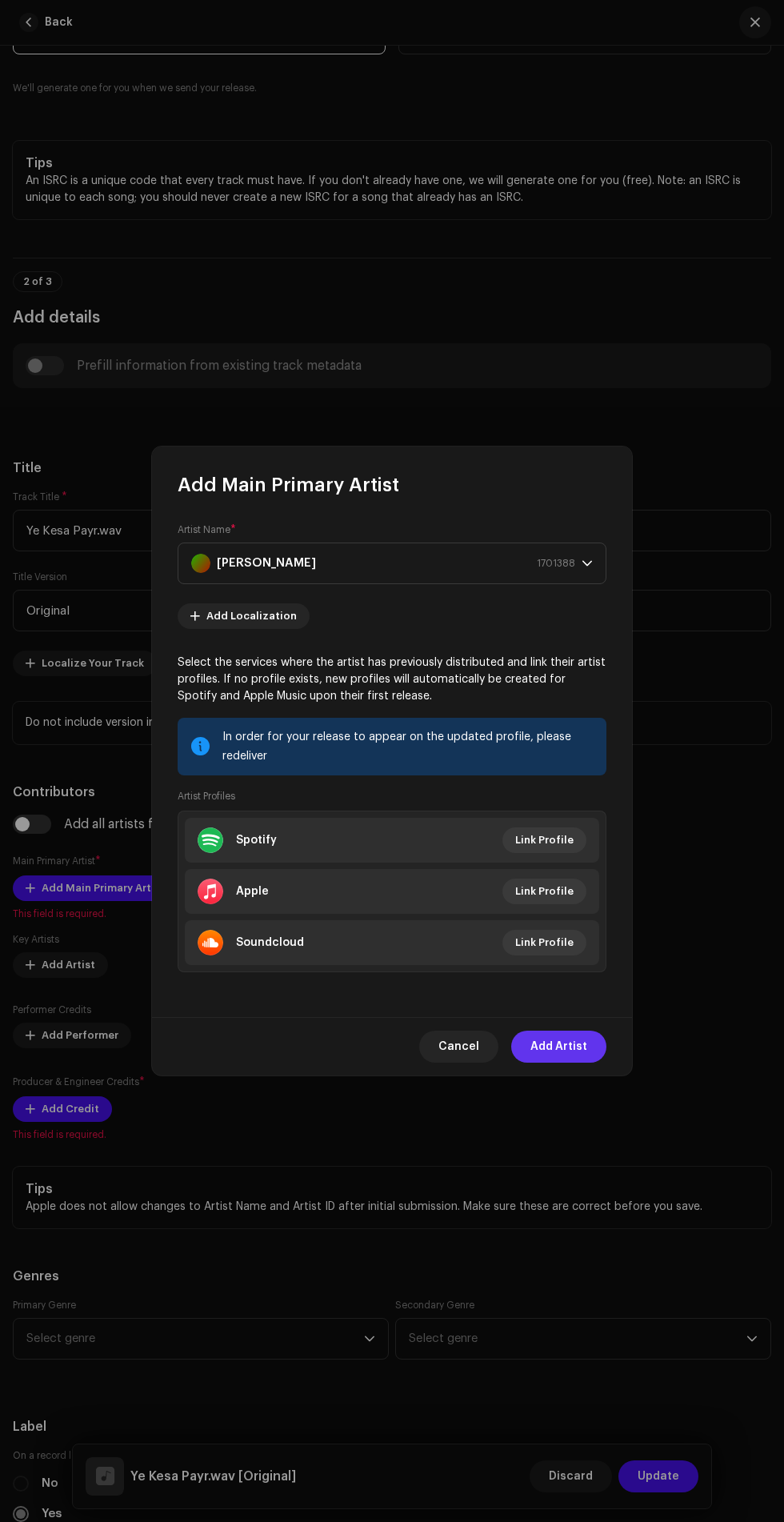
click at [570, 1052] on span "Add Artist" at bounding box center [559, 1047] width 57 height 32
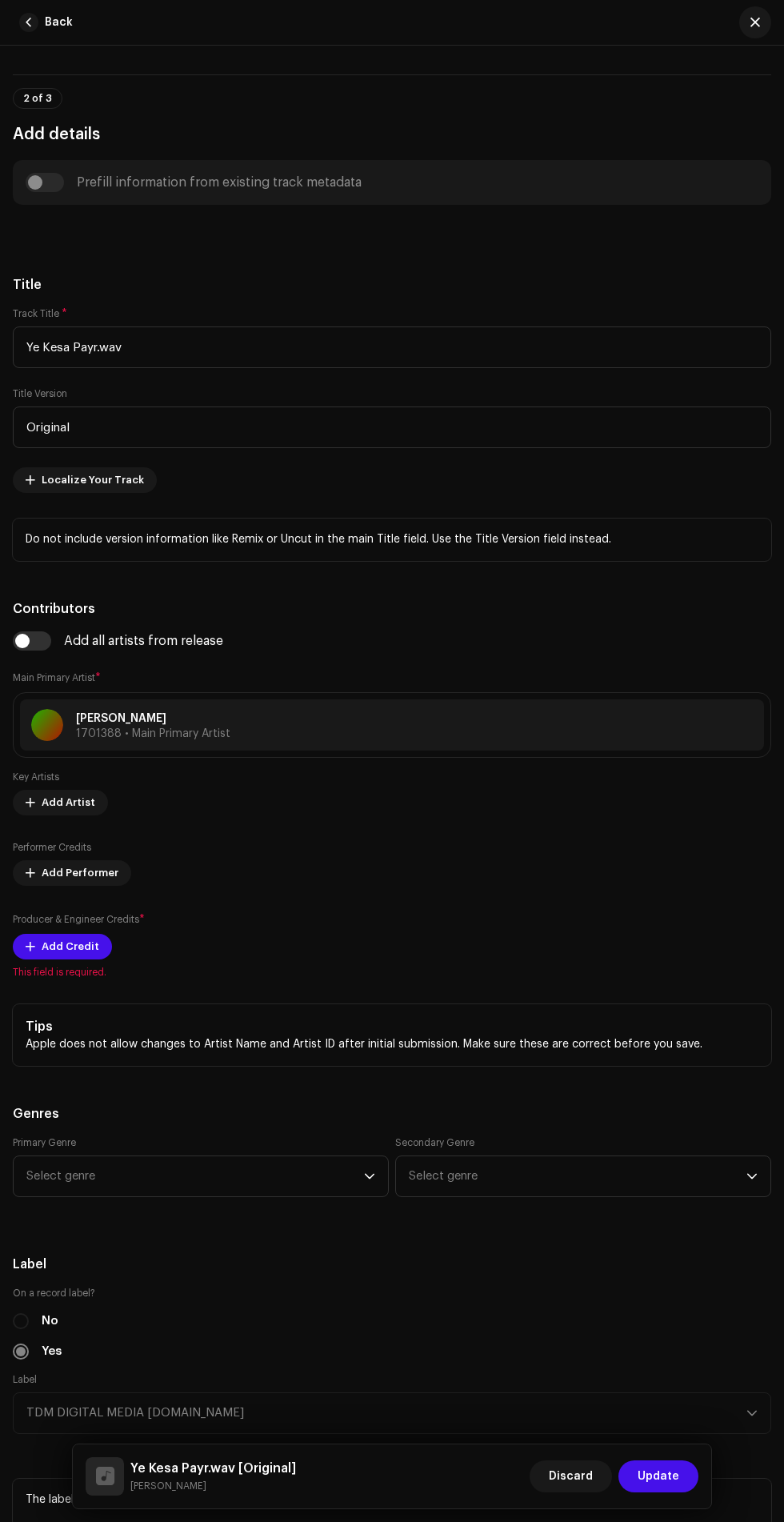
scroll to position [637, 0]
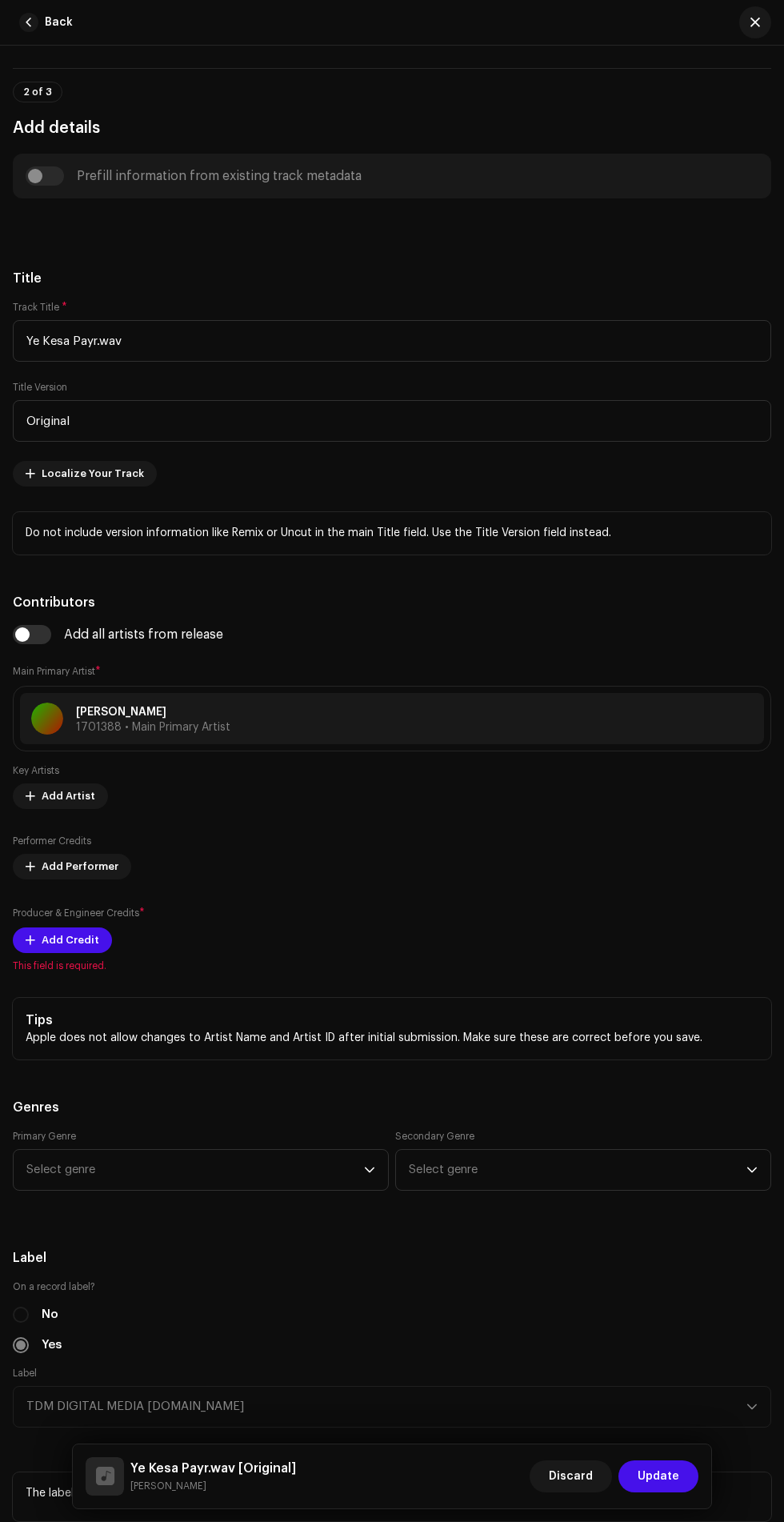
click at [66, 968] on span "This field is required." at bounding box center [392, 966] width 759 height 13
click at [77, 942] on span "Add Credit" at bounding box center [71, 940] width 58 height 32
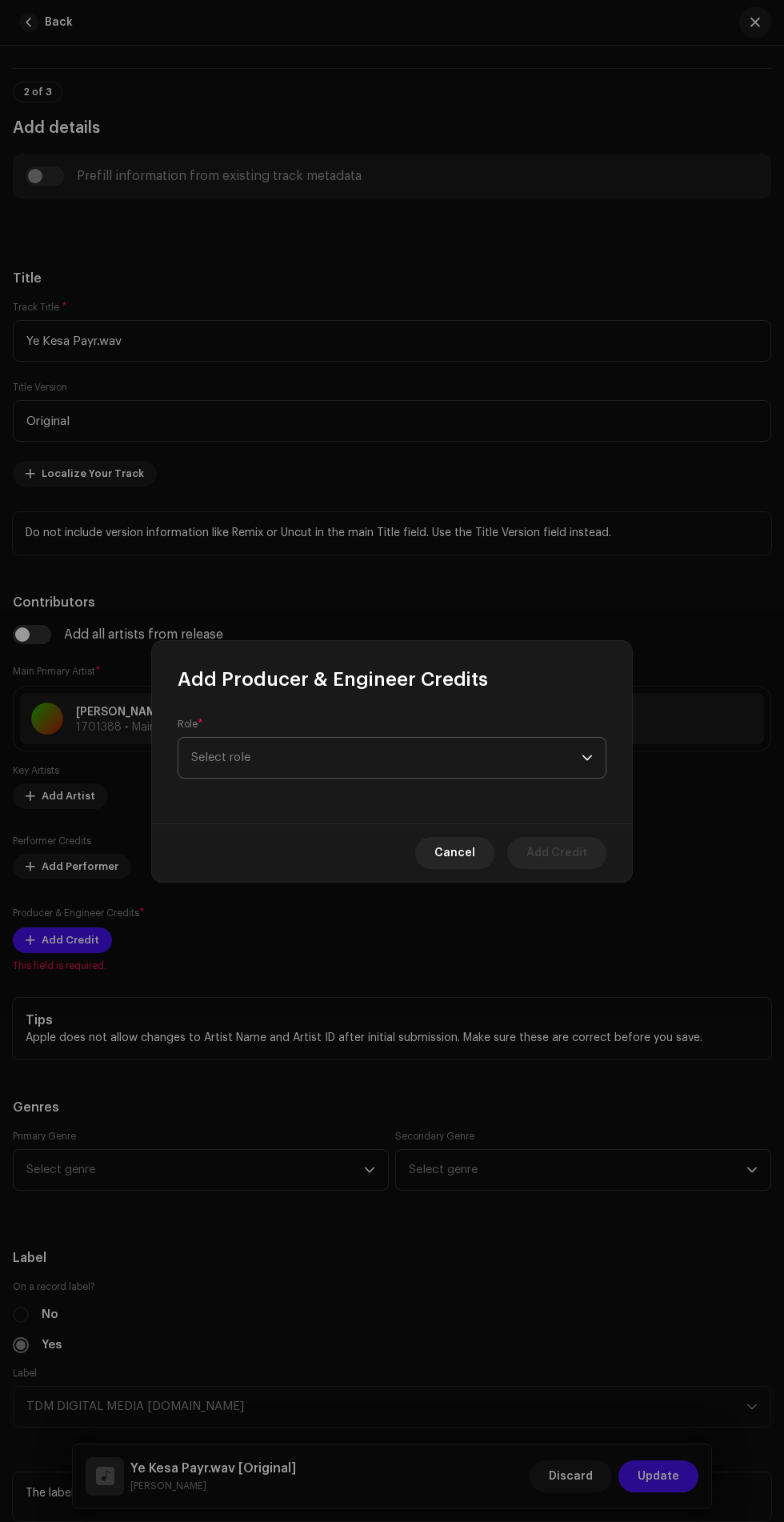
click at [427, 744] on span "Select role" at bounding box center [386, 758] width 390 height 40
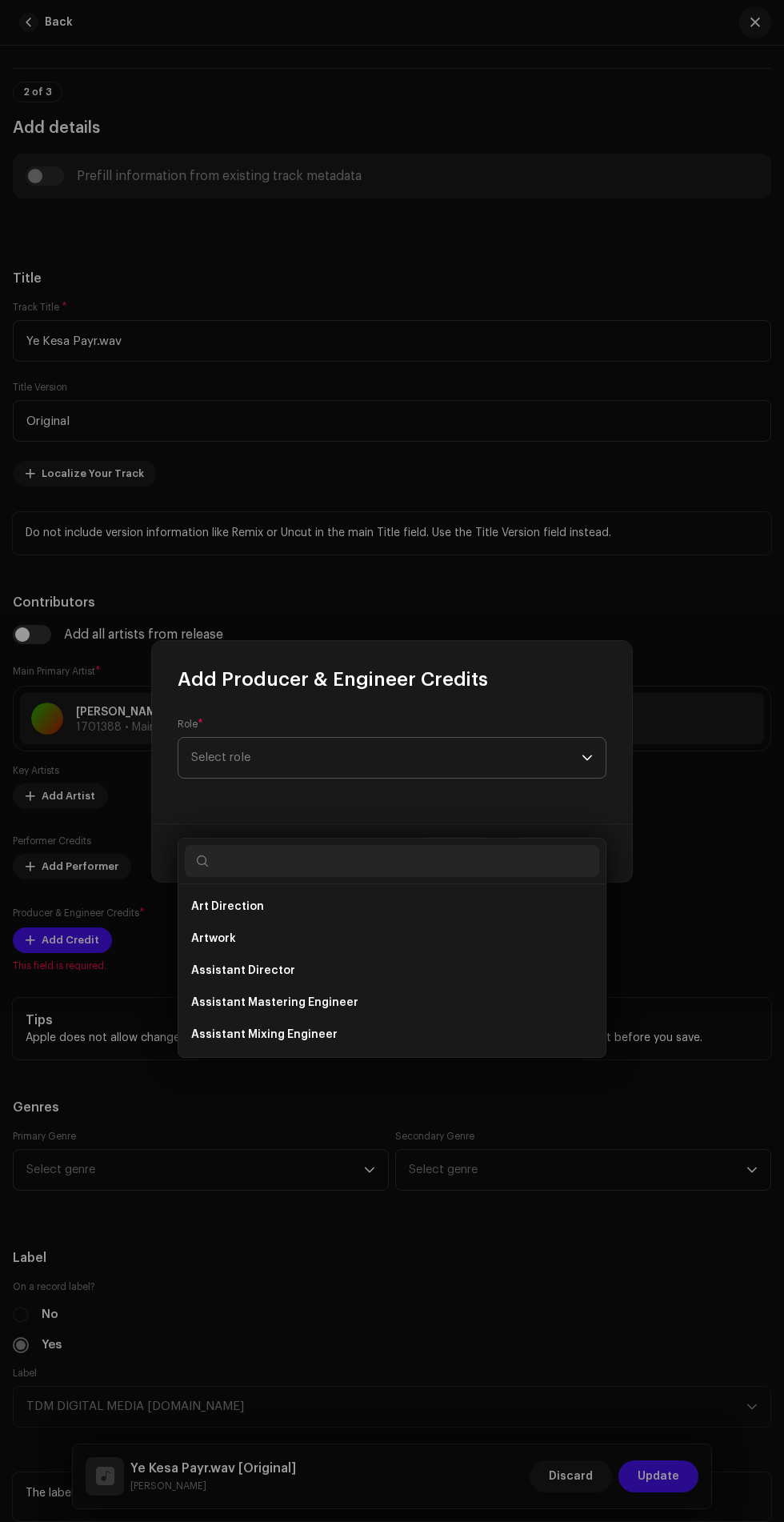
scroll to position [169, 0]
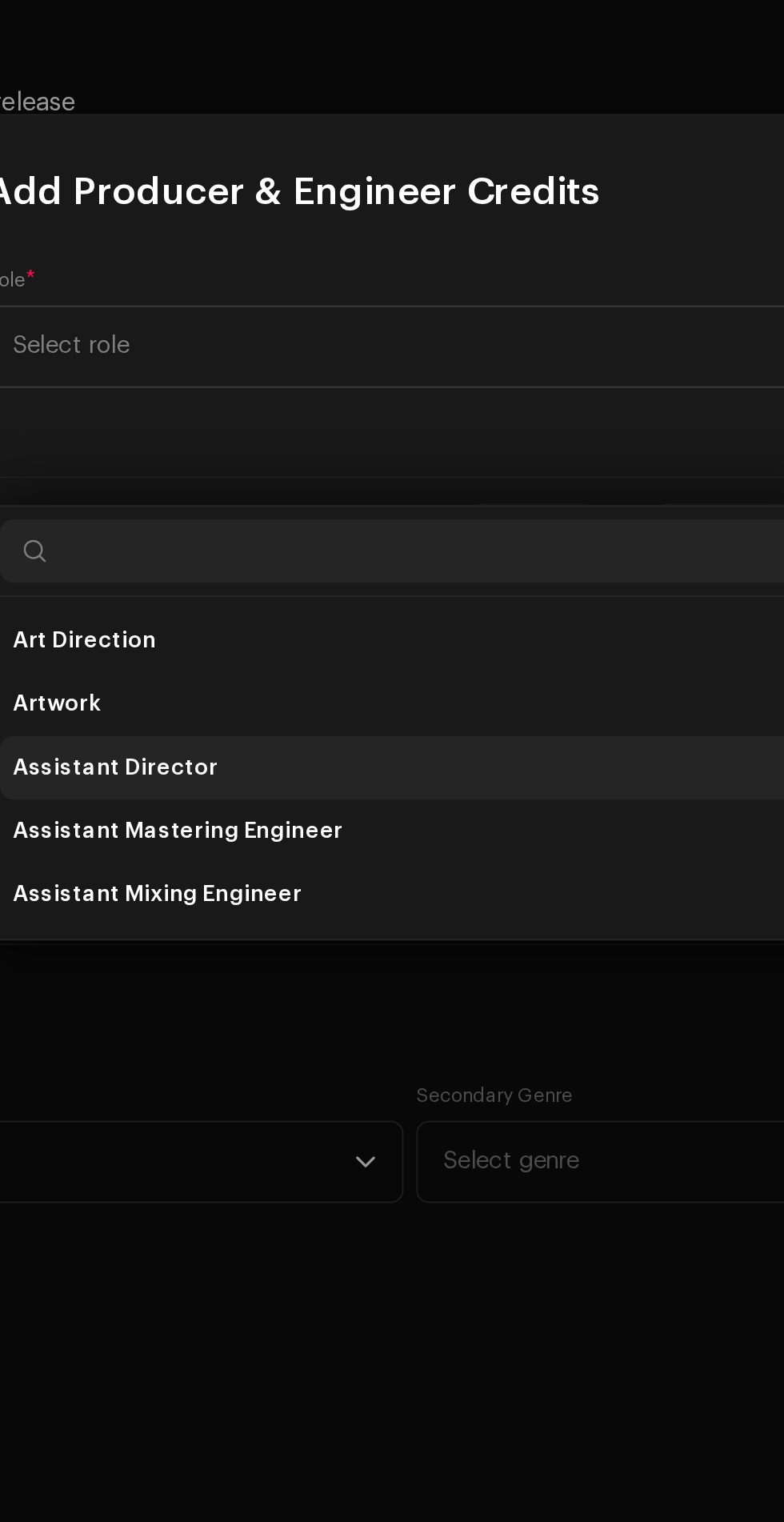
click at [269, 962] on span "Assistant Director" at bounding box center [243, 971] width 104 height 16
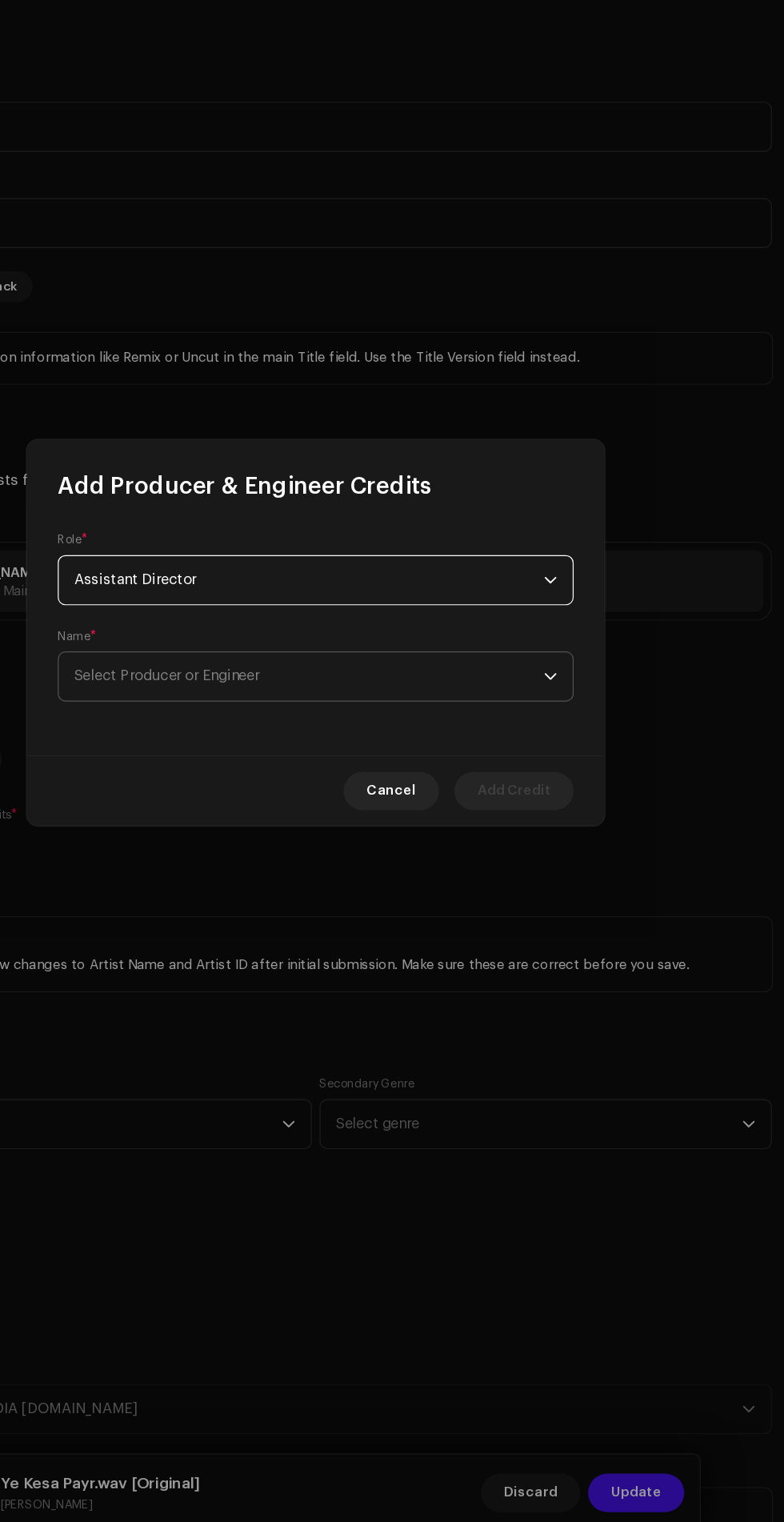
click at [499, 804] on span "Select Producer or Engineer" at bounding box center [386, 798] width 390 height 40
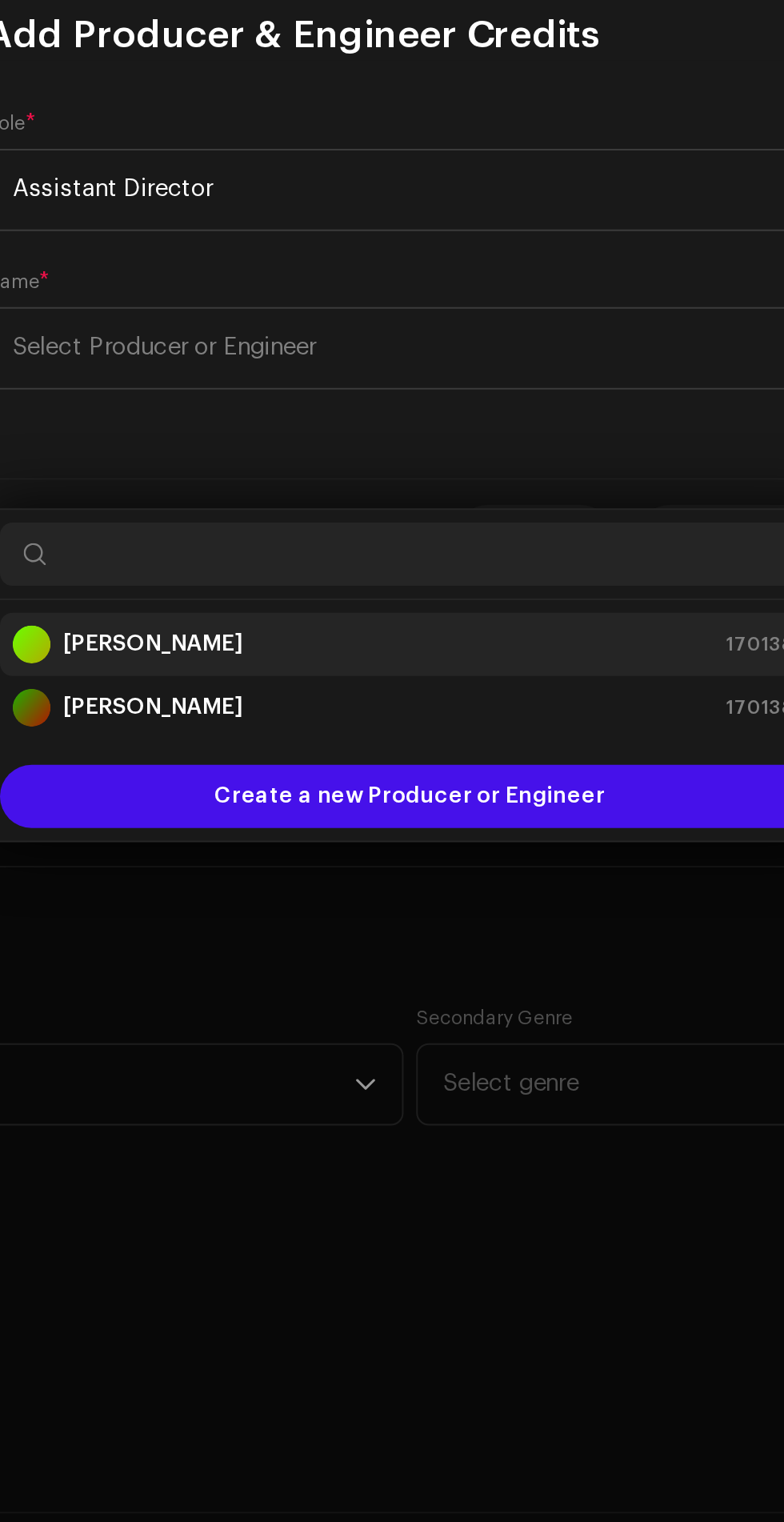
click at [410, 938] on div "Tahseem Dehangal 1701389" at bounding box center [392, 947] width 402 height 19
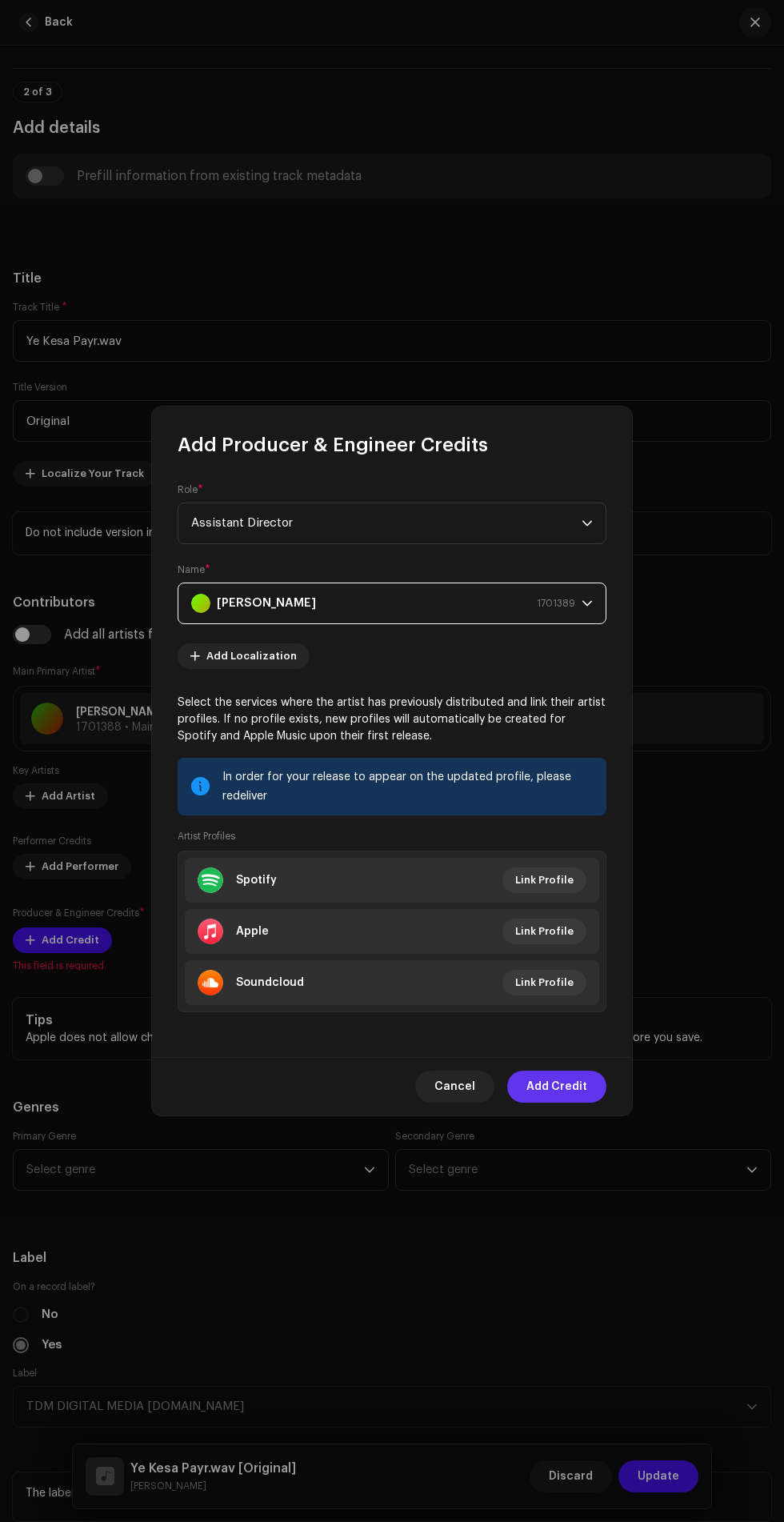
click at [567, 1087] on span "Add Credit" at bounding box center [557, 1086] width 61 height 32
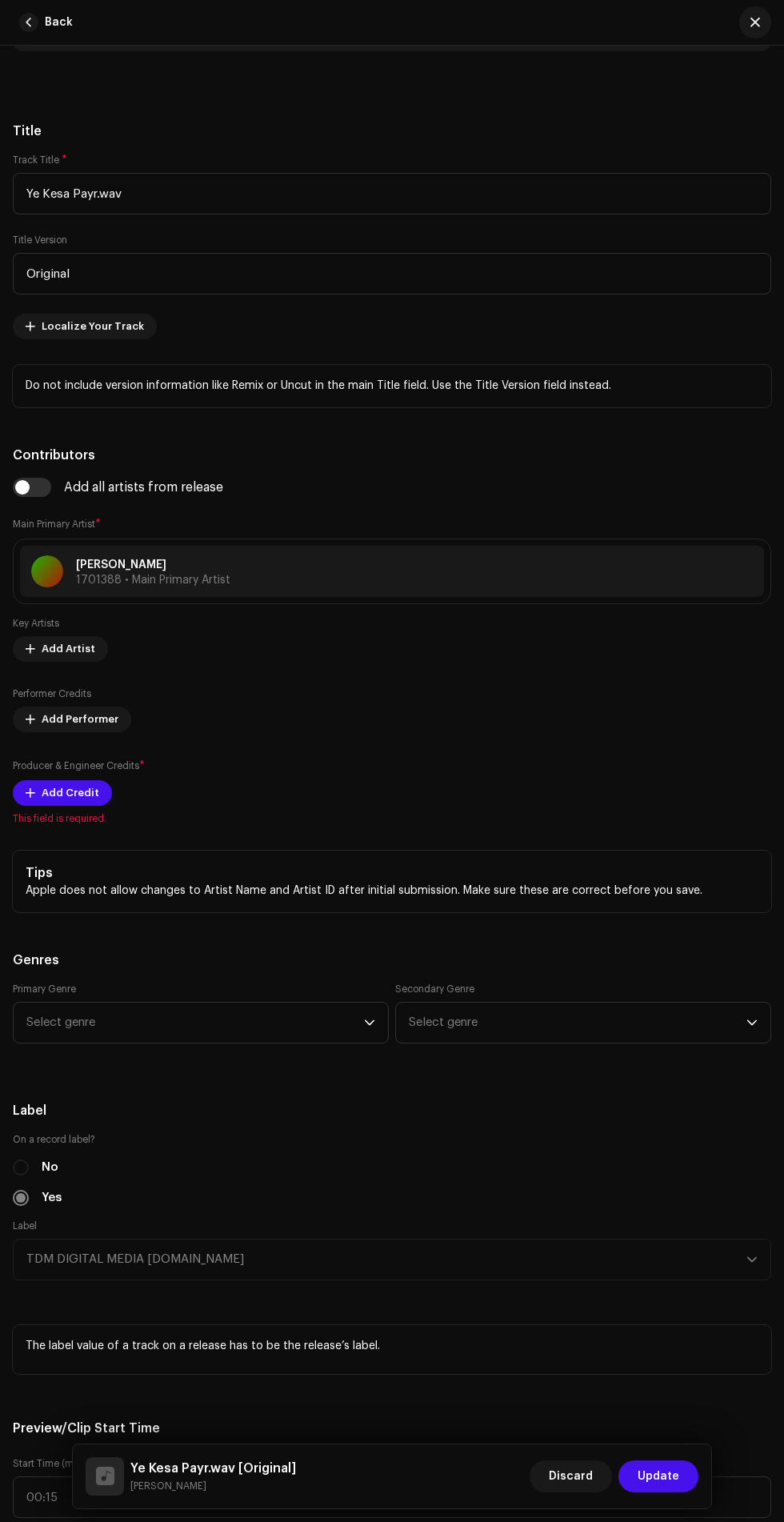
scroll to position [790, 0]
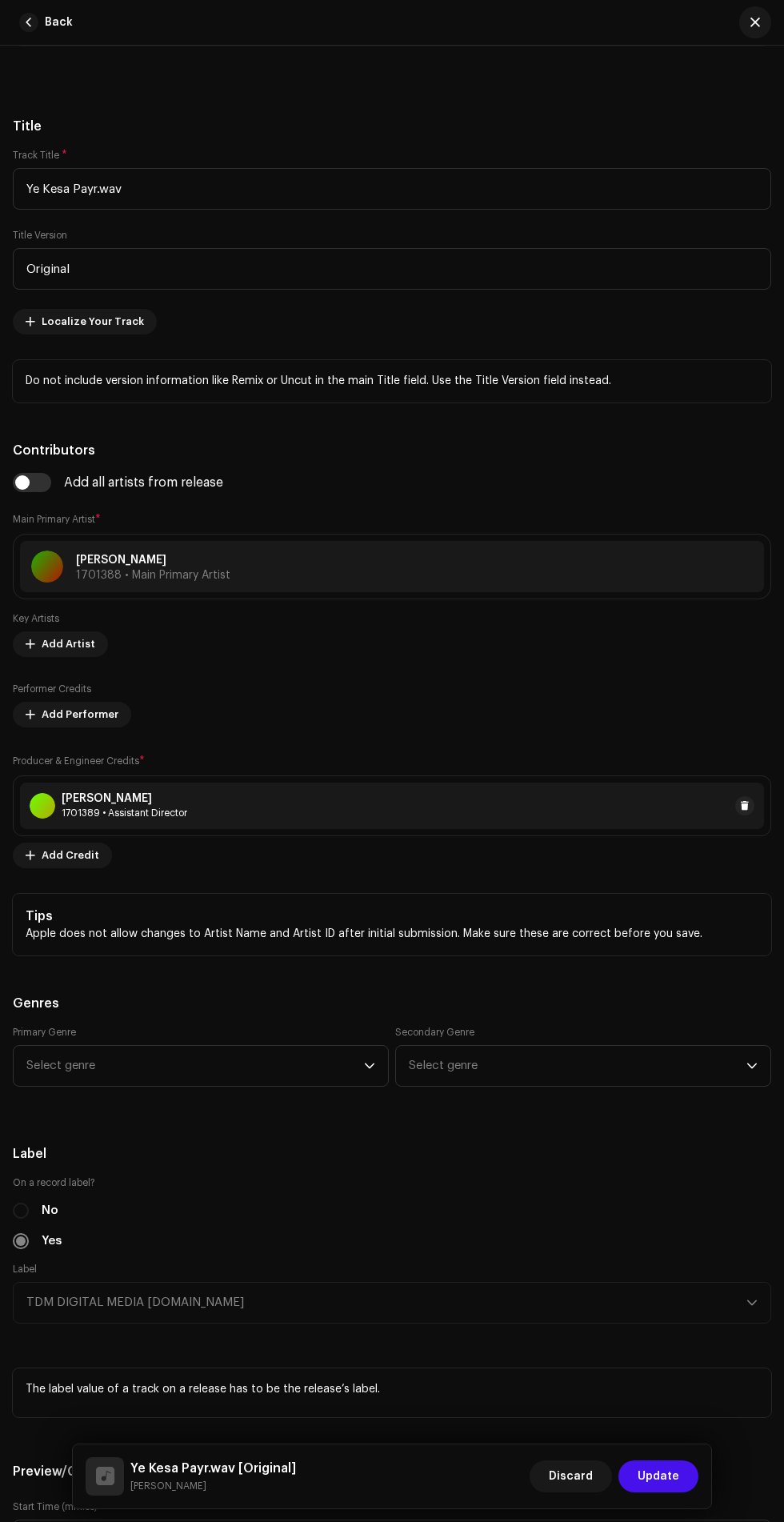
click at [77, 815] on div "1701389 • Assistant Director" at bounding box center [124, 813] width 126 height 13
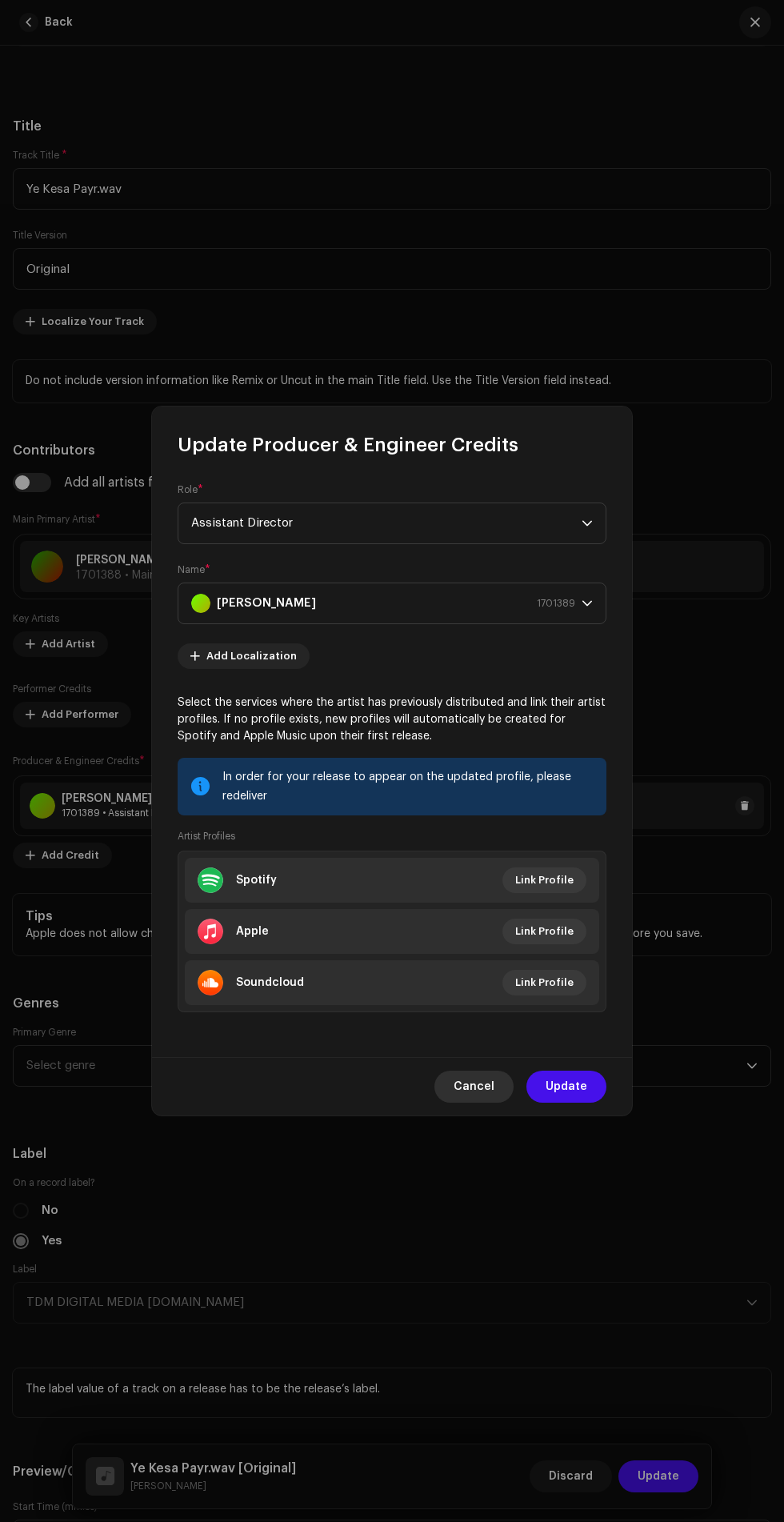
click at [490, 1090] on span "Cancel" at bounding box center [473, 1086] width 41 height 32
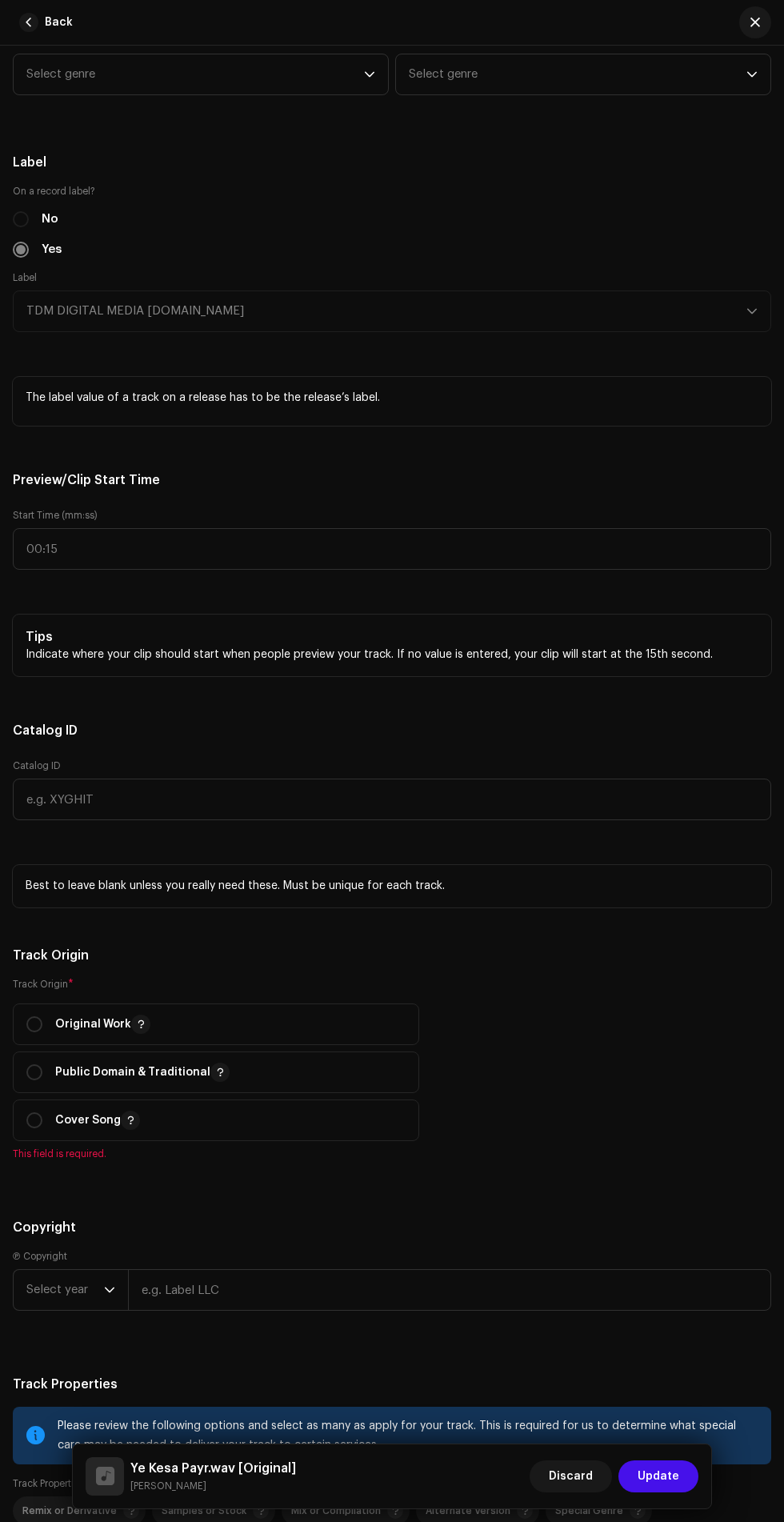
scroll to position [1783, 0]
click at [34, 1026] on input "radio" at bounding box center [34, 1023] width 16 height 16
radio input "true"
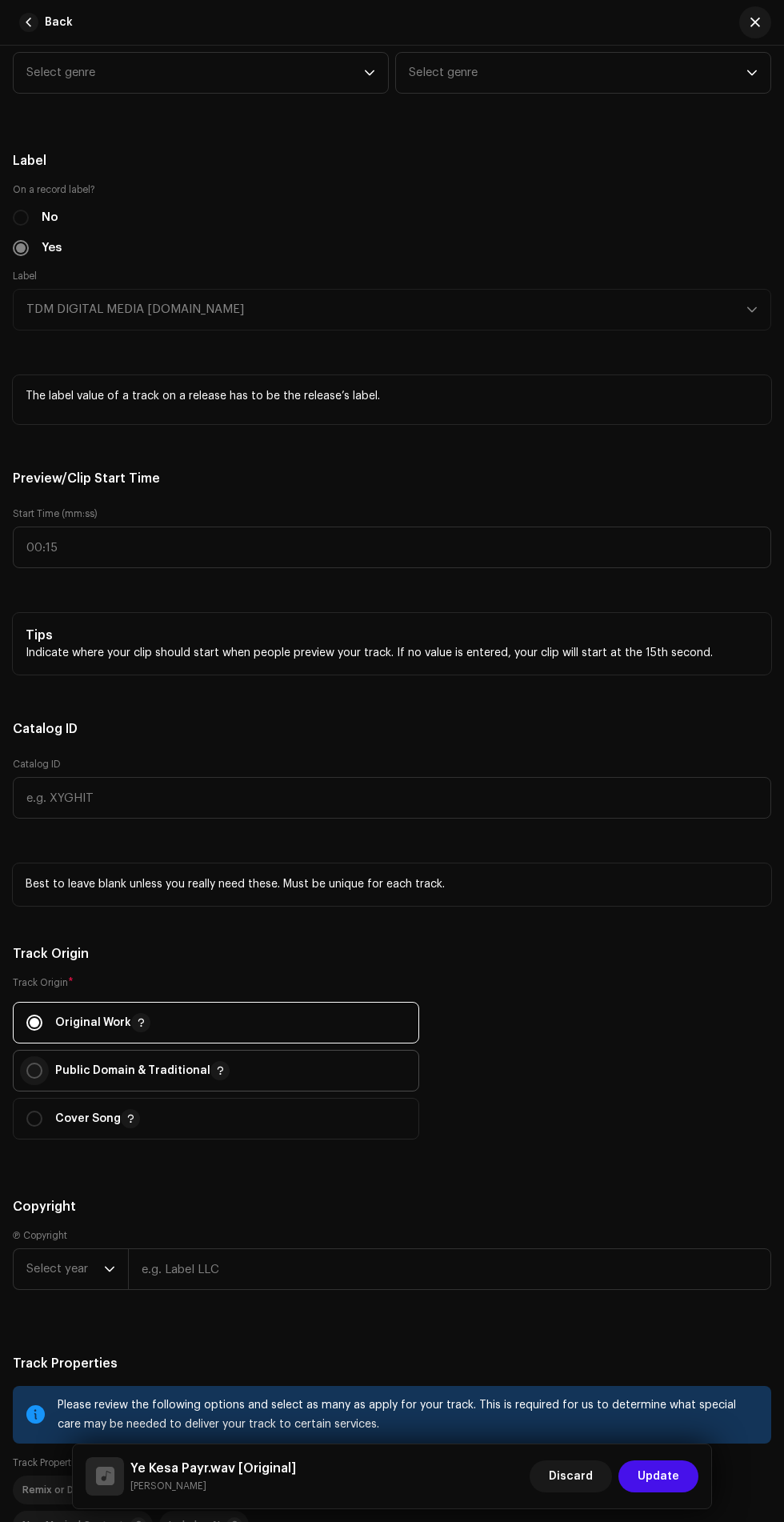
click at [34, 1074] on input "radio" at bounding box center [34, 1071] width 16 height 16
radio input "true"
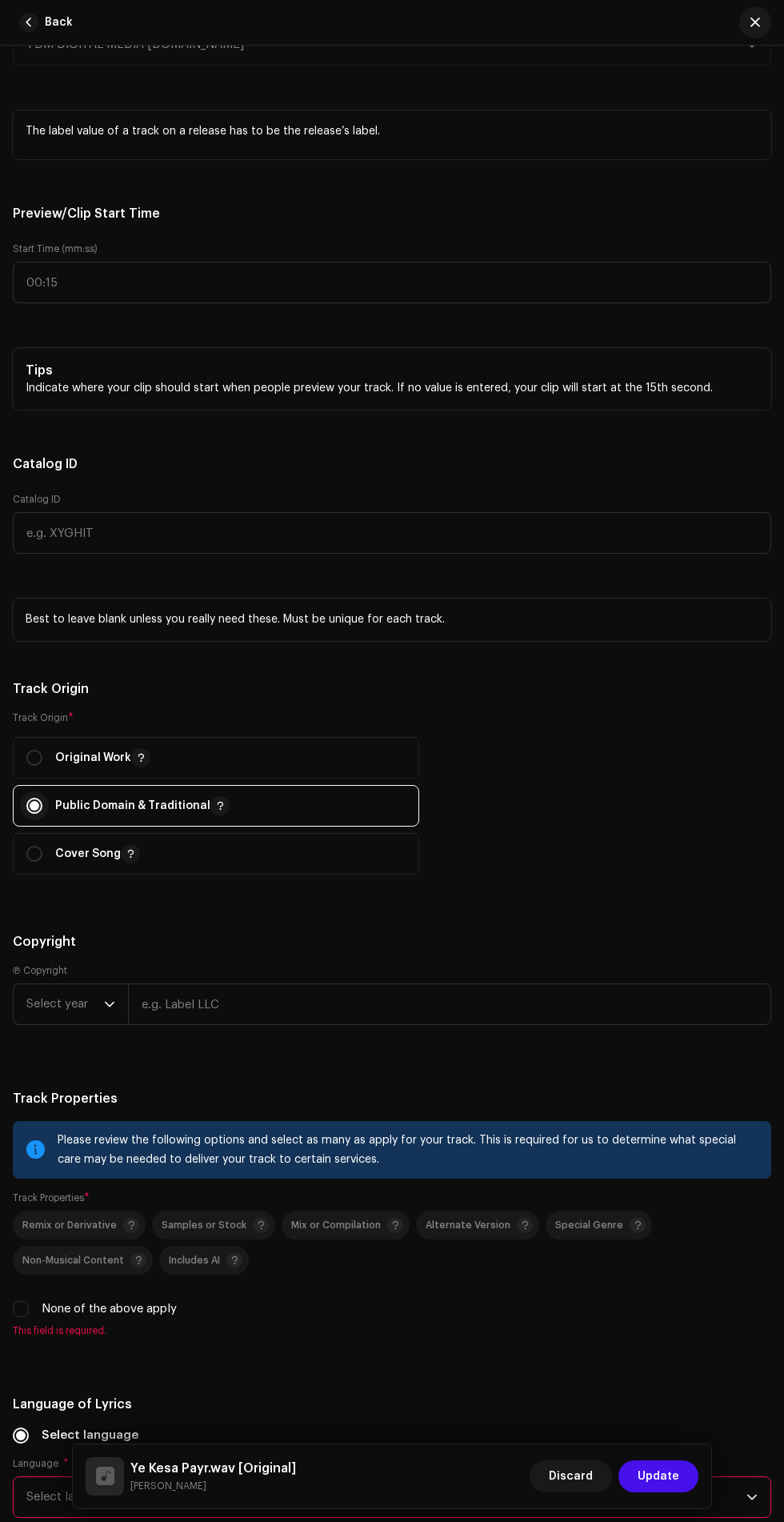
scroll to position [2053, 0]
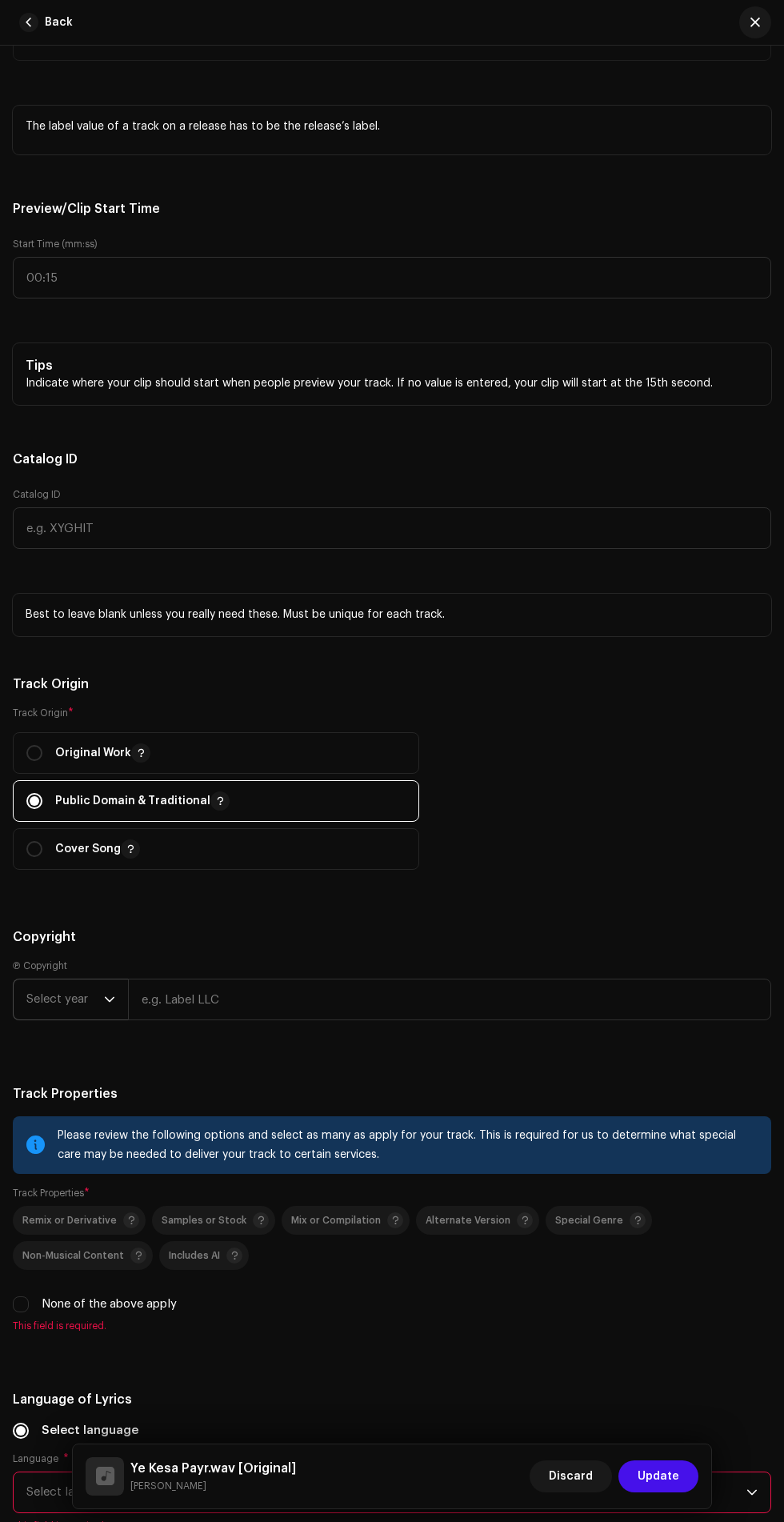
click at [69, 1006] on span "Select year" at bounding box center [65, 1000] width 78 height 40
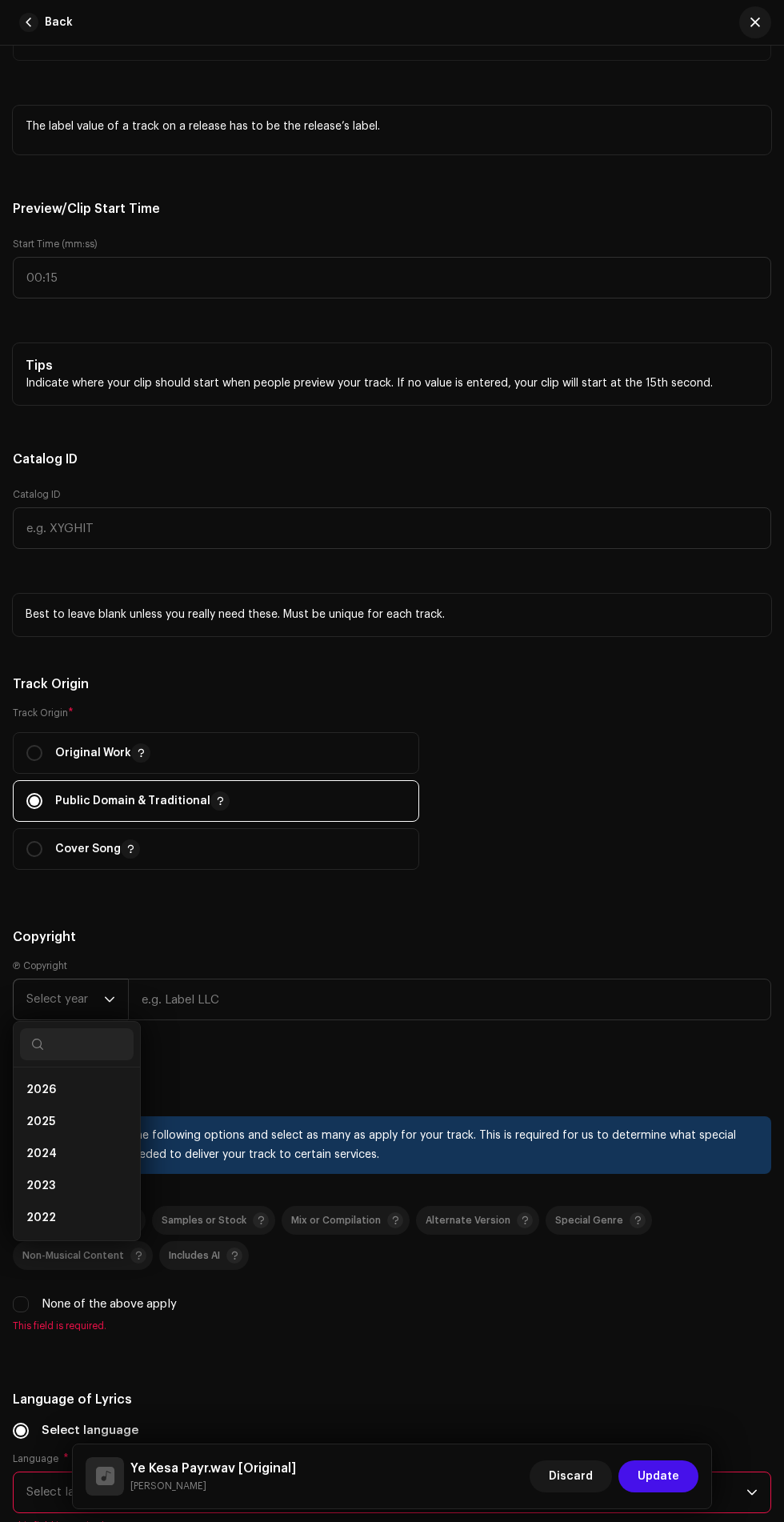
scroll to position [169, 0]
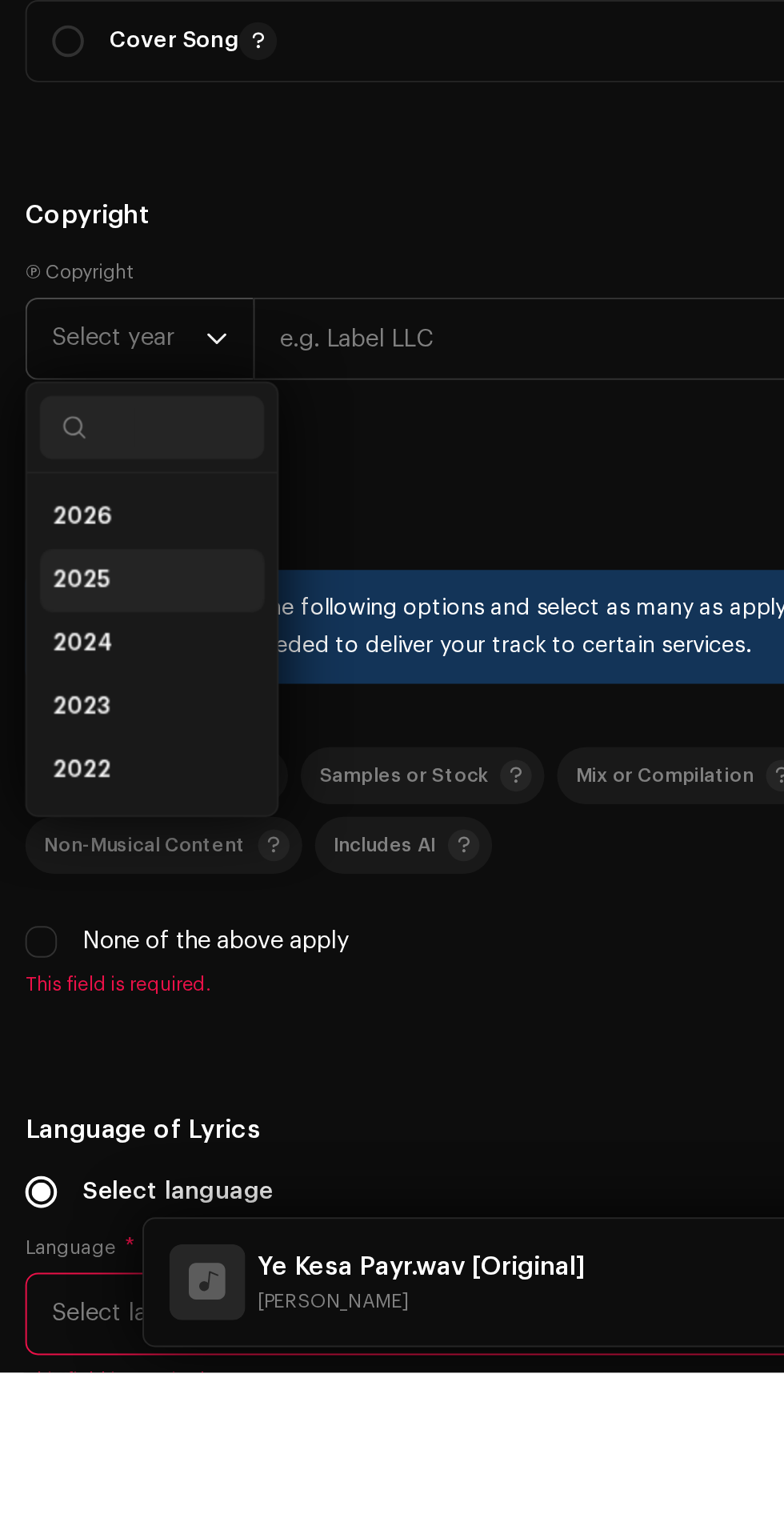
click at [102, 1123] on li "2025" at bounding box center [77, 1122] width 114 height 32
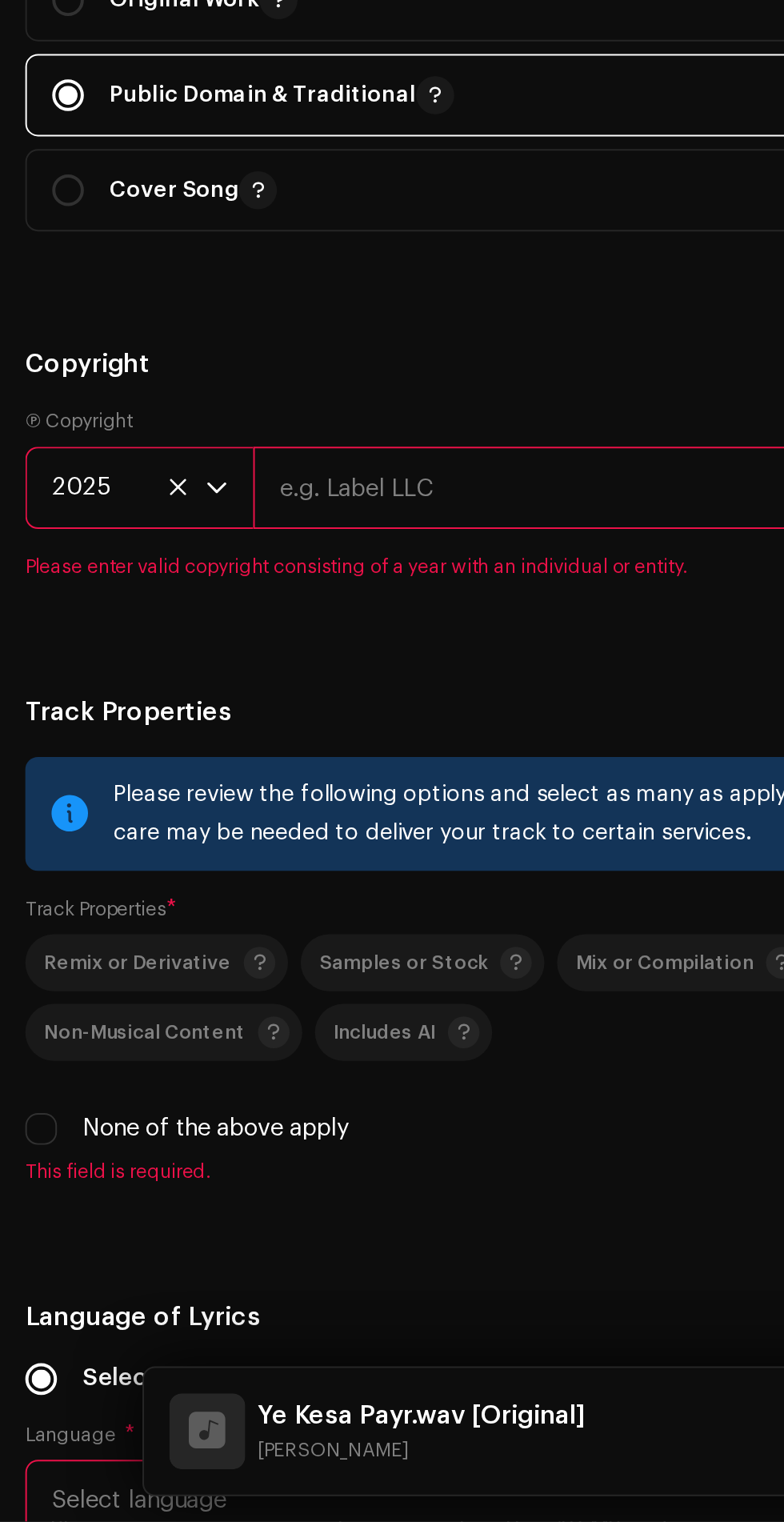
click at [282, 1008] on input "text" at bounding box center [449, 1000] width 644 height 42
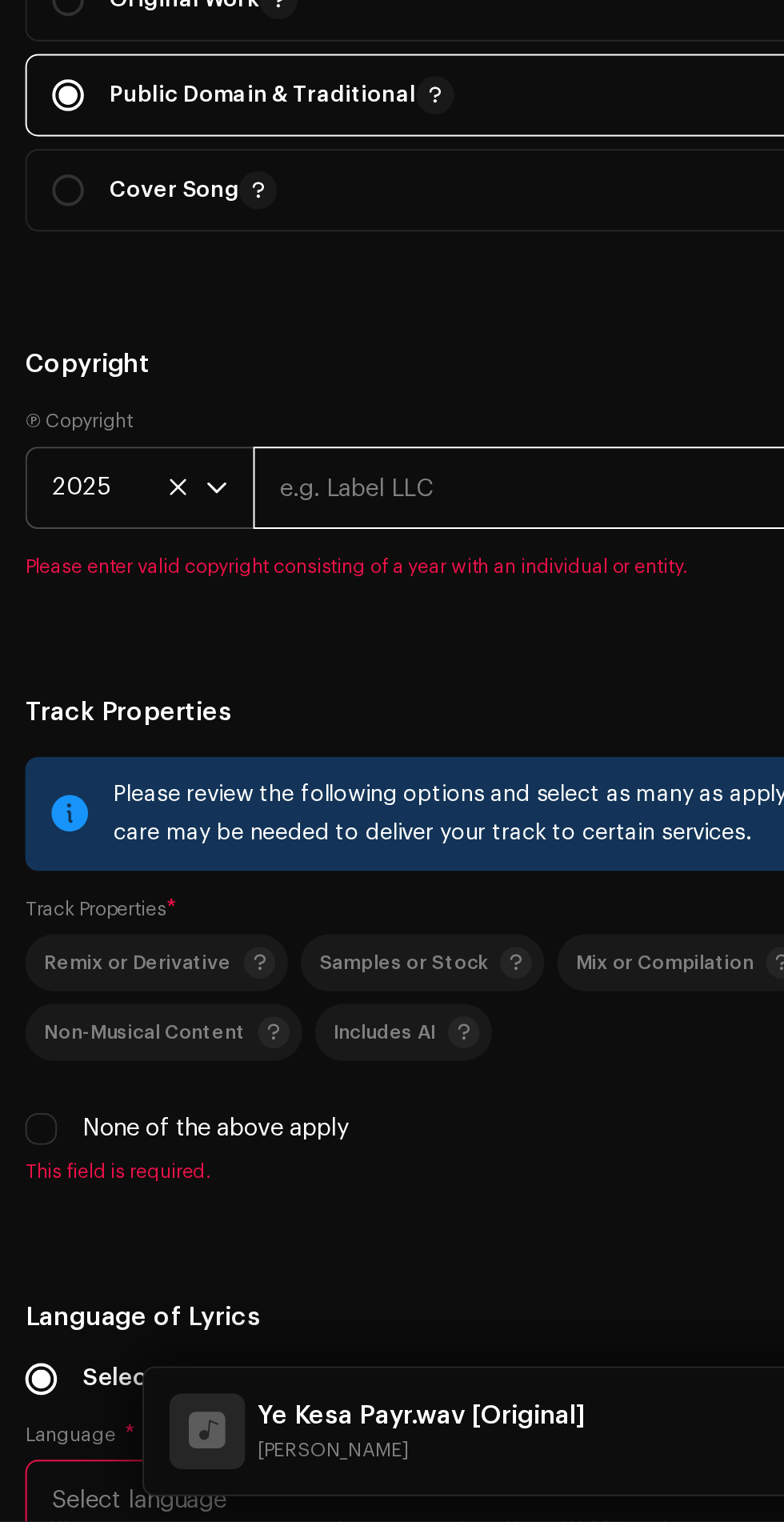
scroll to position [168, 0]
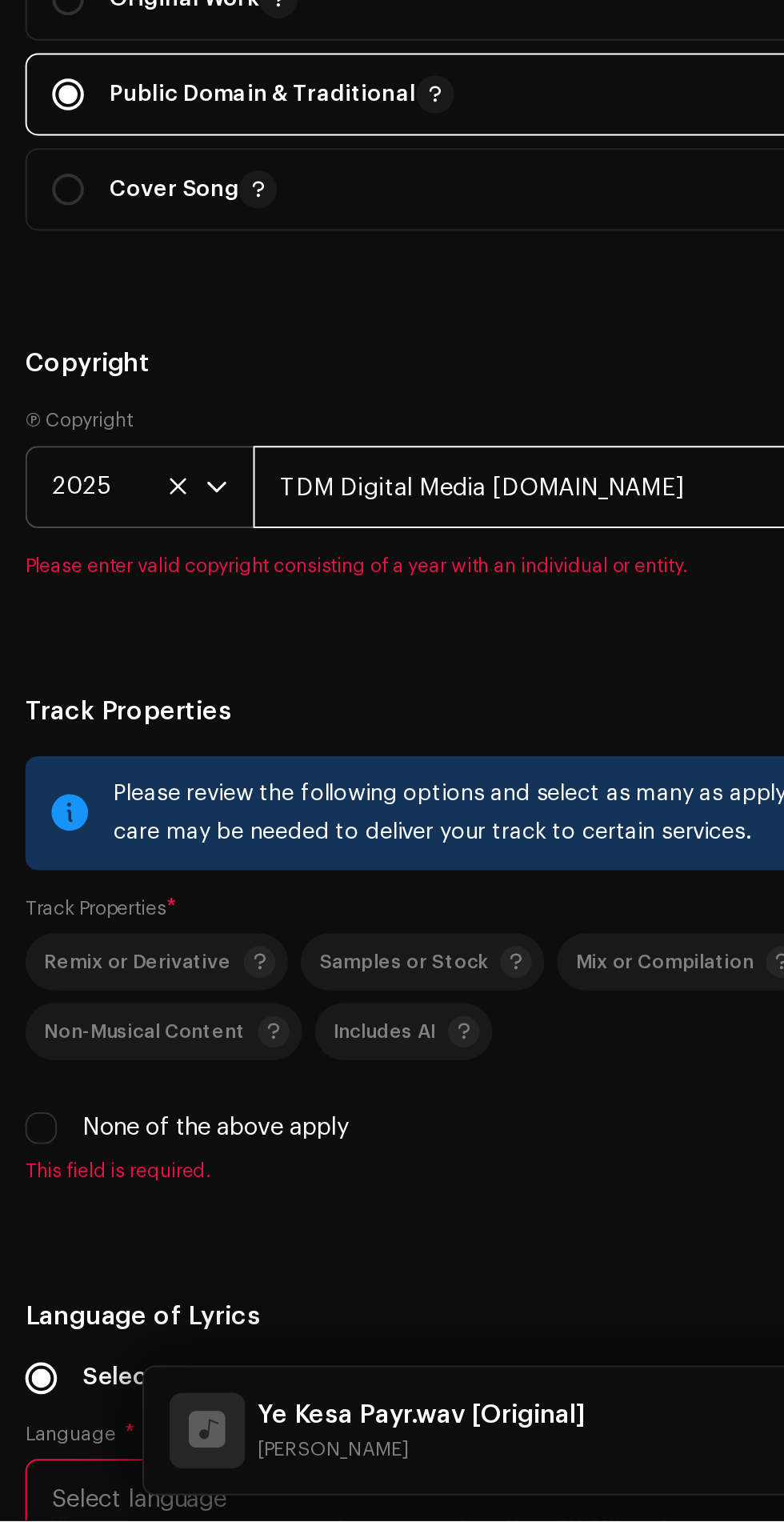
type input "TDM Digital Media Pvt.Ltd"
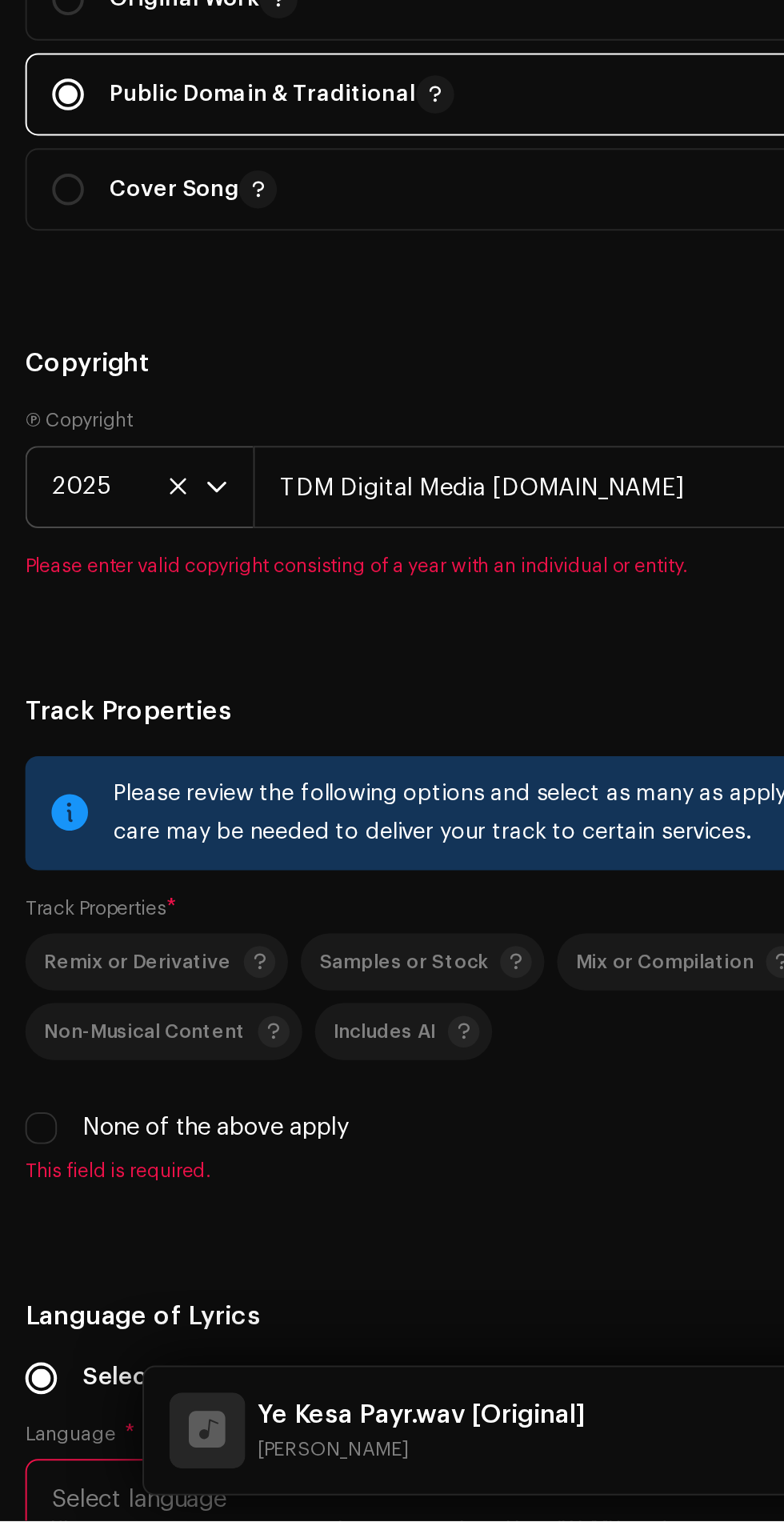
click at [307, 1111] on div "Track Properties Please review the following options and select as many as appl…" at bounding box center [392, 1237] width 759 height 267
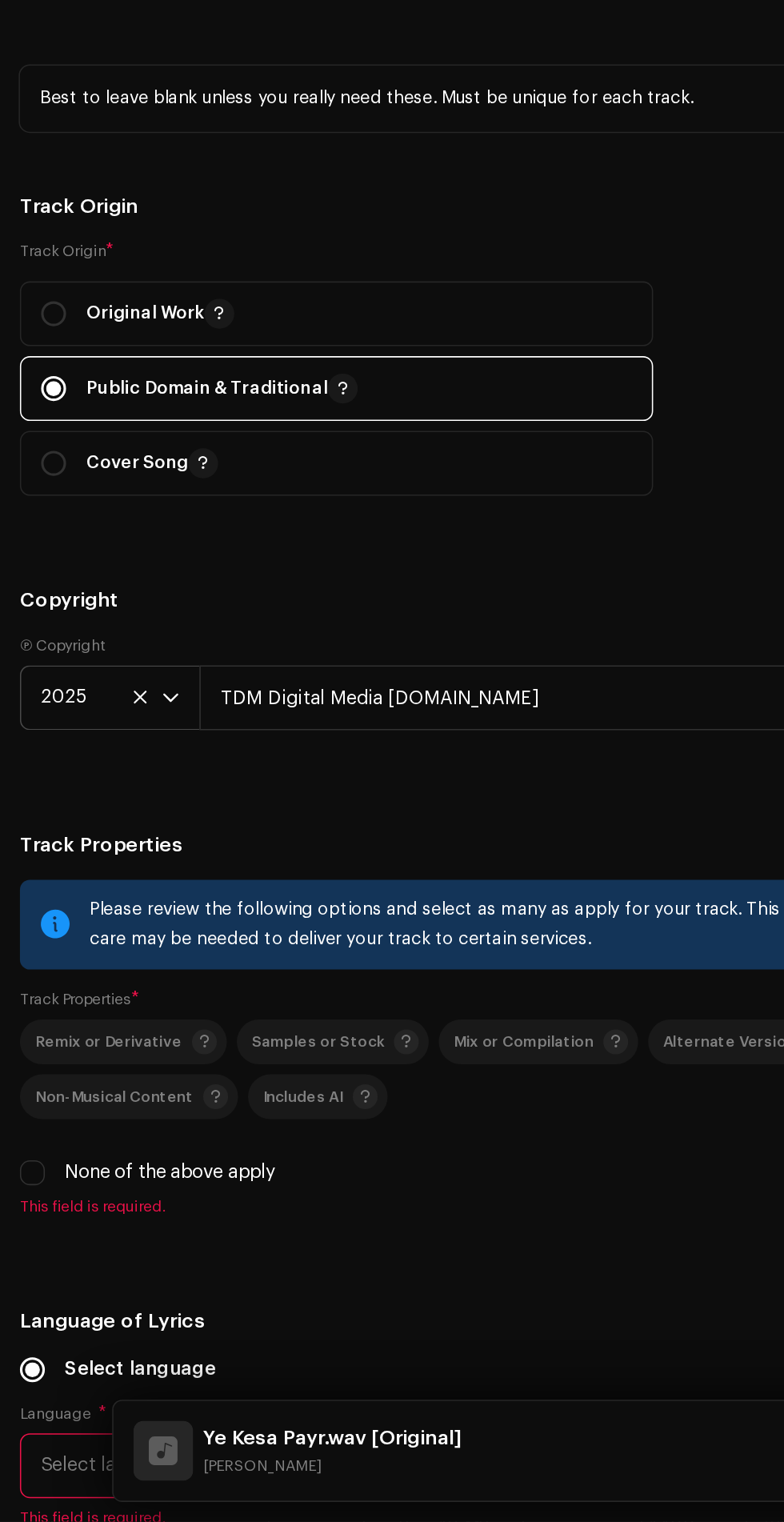
scroll to position [198, 0]
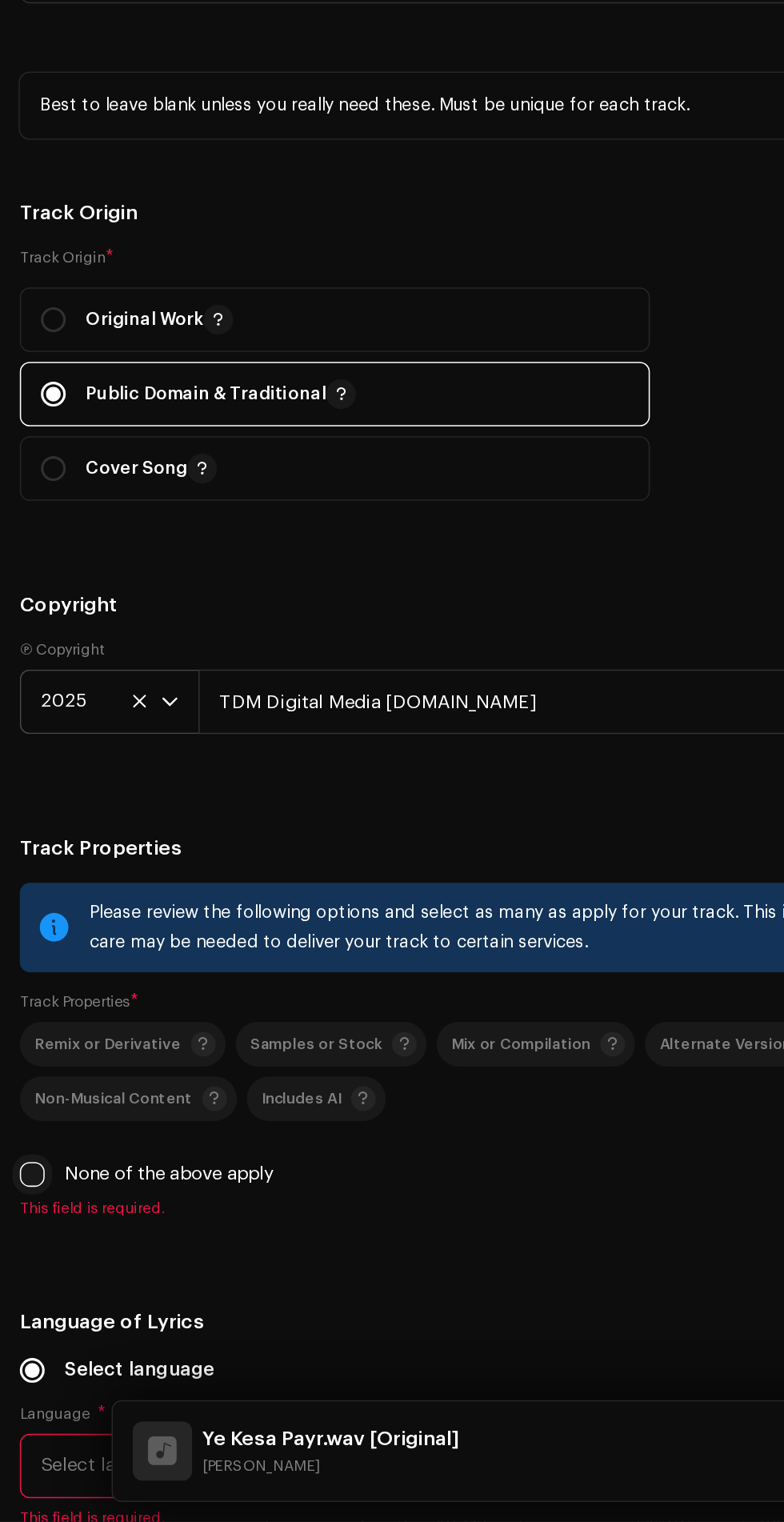
click at [24, 1304] on input "None of the above apply" at bounding box center [21, 1298] width 16 height 16
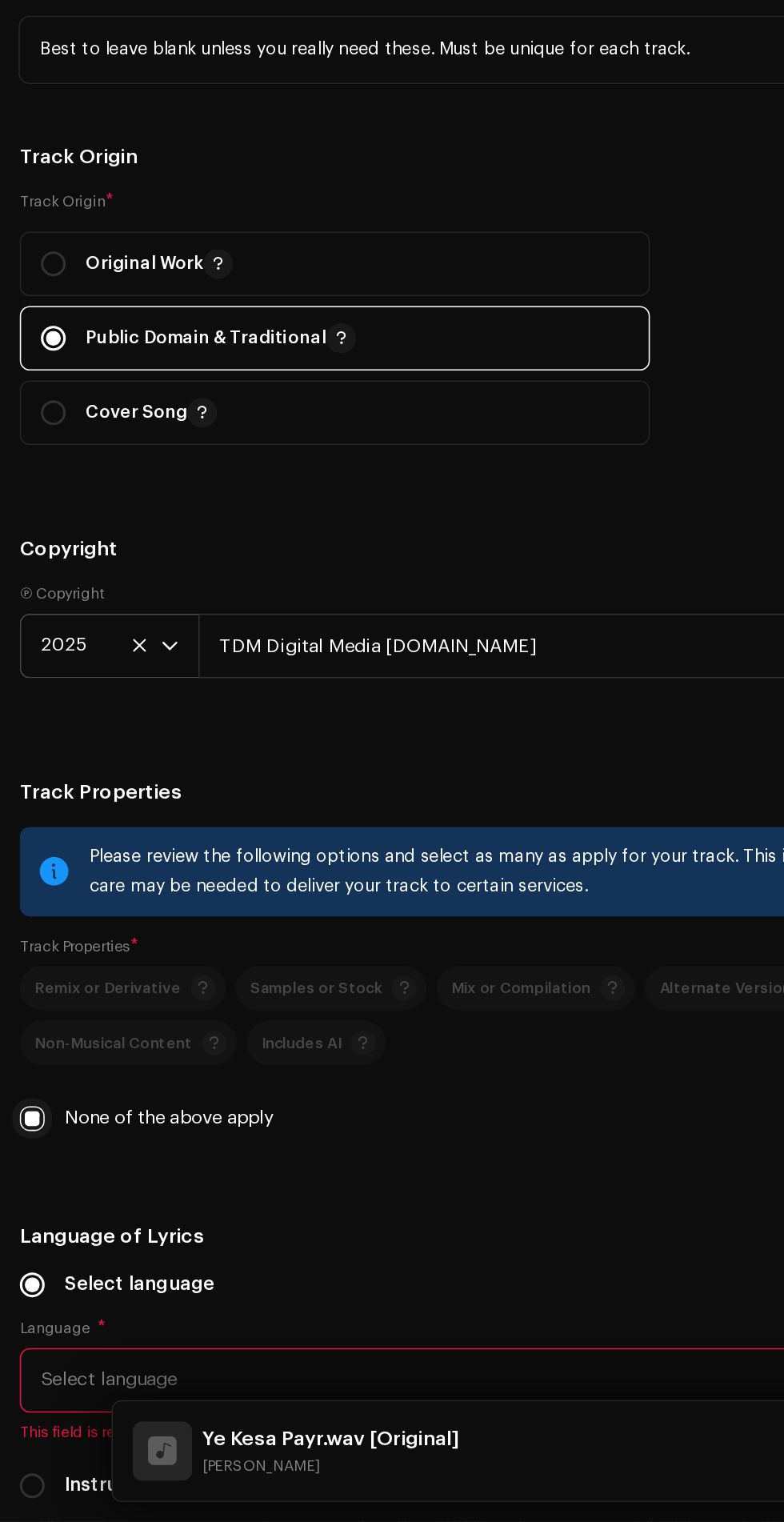
scroll to position [2094, 0]
click at [21, 1267] on input "None of the above apply" at bounding box center [21, 1262] width 16 height 16
checkbox input "false"
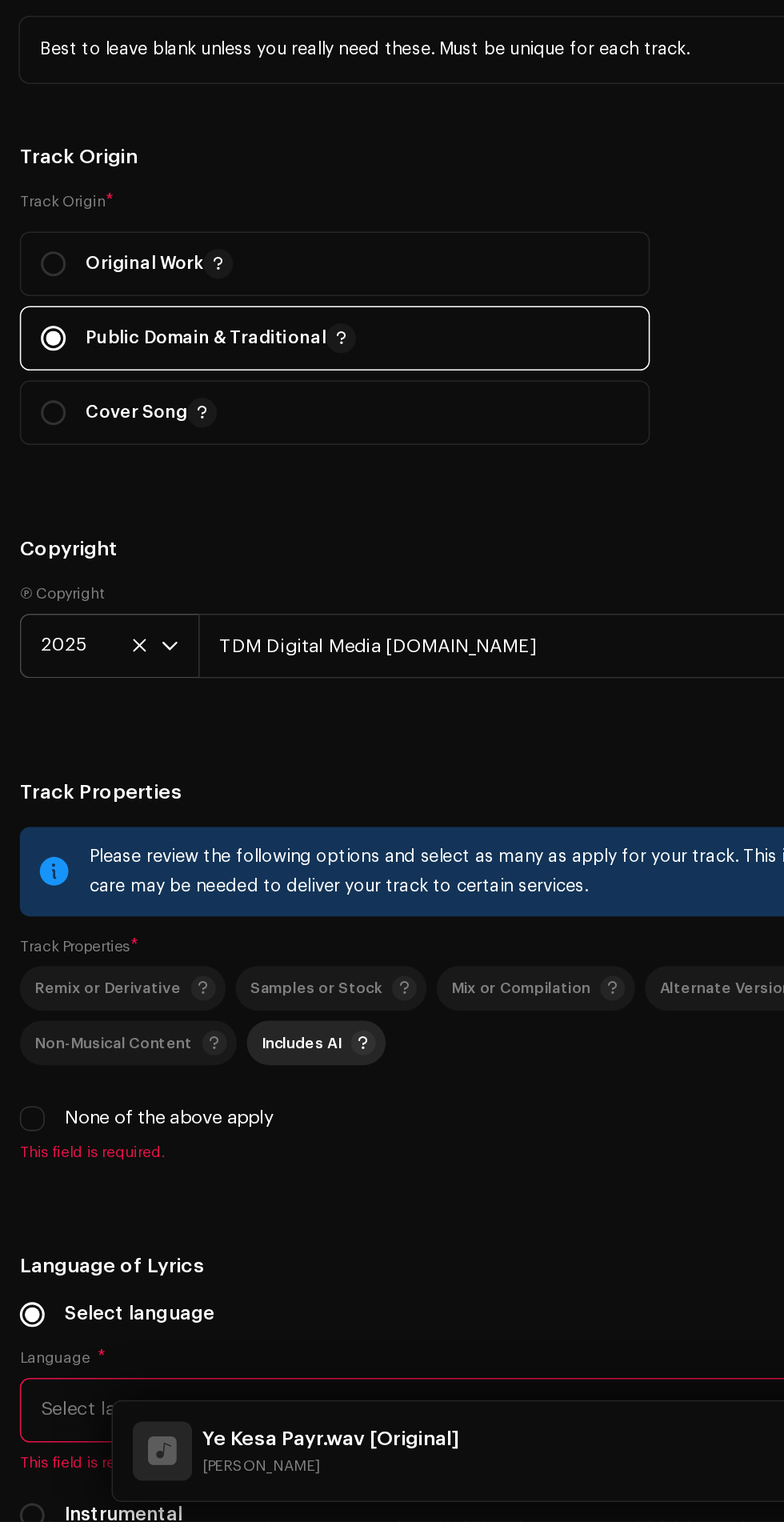
click at [169, 1219] on span "Includes AI" at bounding box center [195, 1213] width 52 height 10
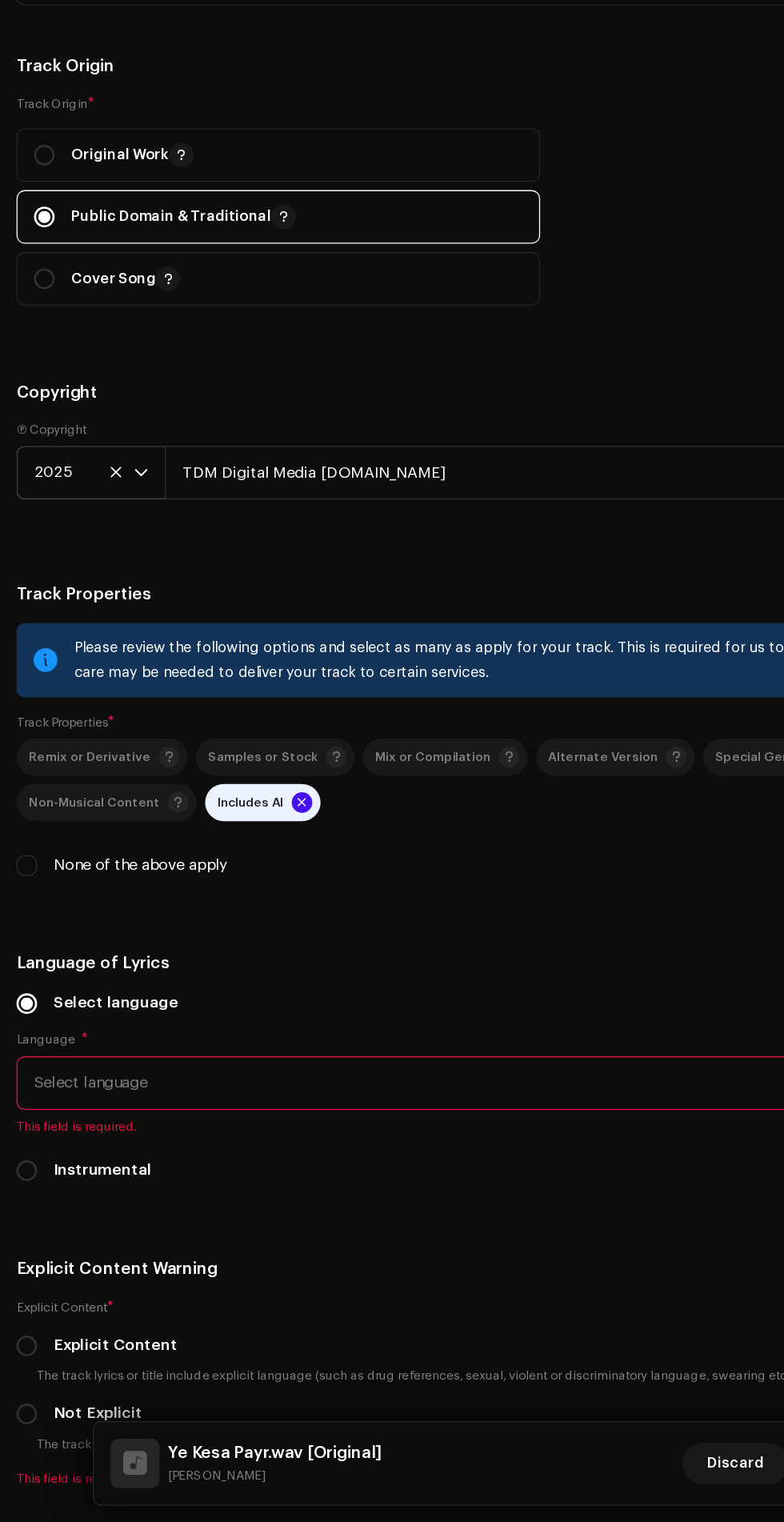
scroll to position [2346, 0]
click at [346, 1191] on span "Select language" at bounding box center [387, 1180] width 721 height 40
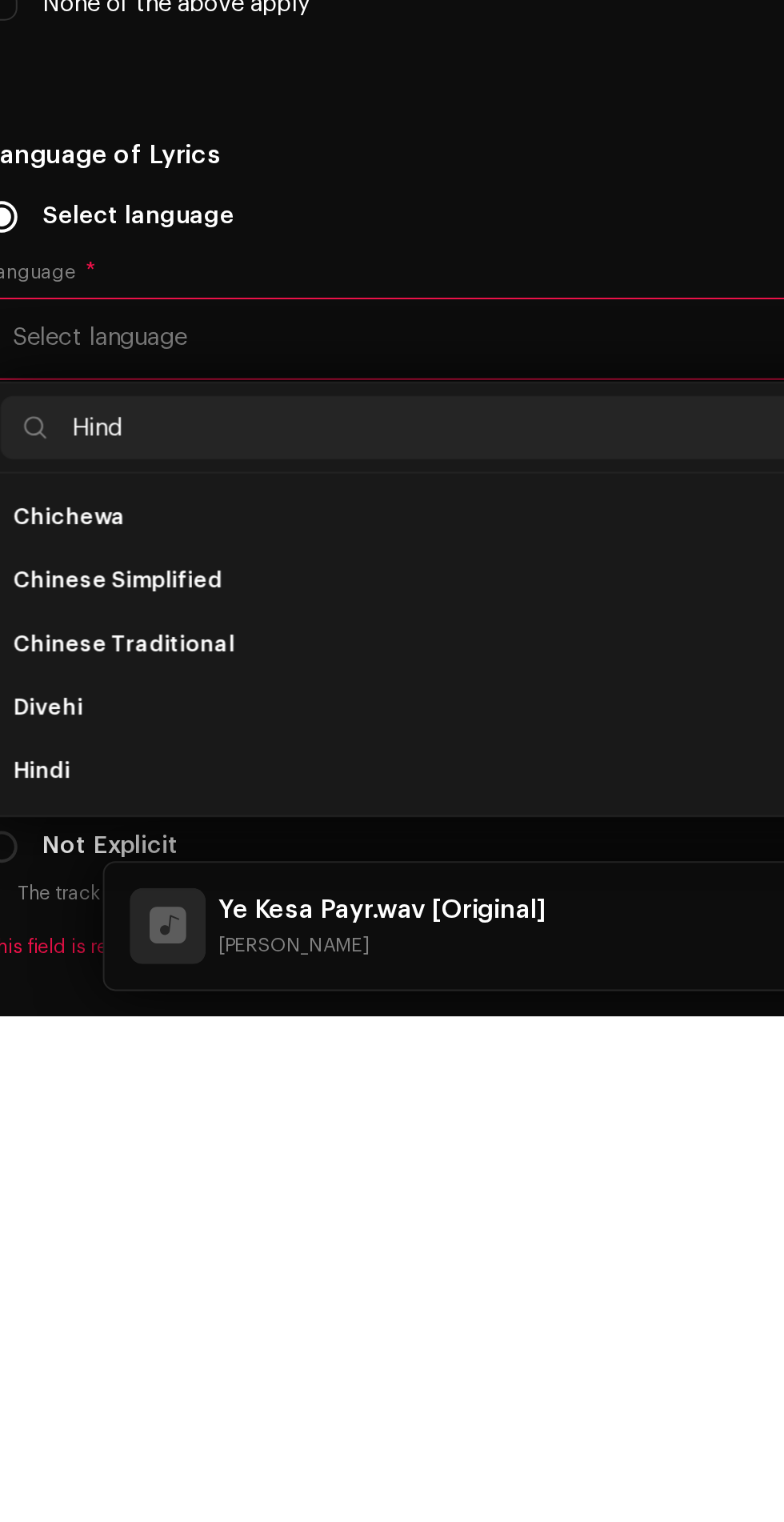
scroll to position [0, 0]
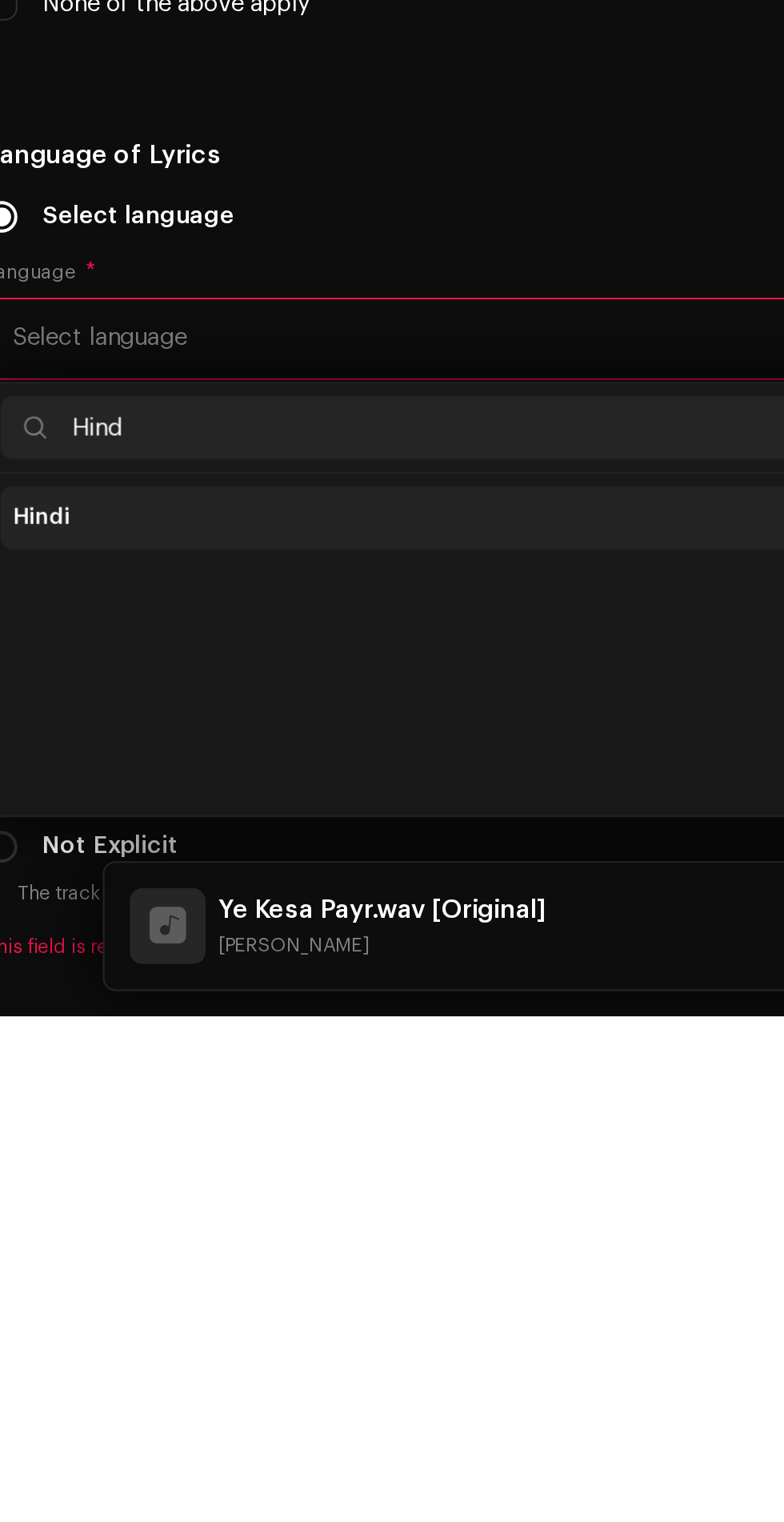
type input "Hind"
click at [241, 1287] on li "Hindi" at bounding box center [392, 1269] width 744 height 32
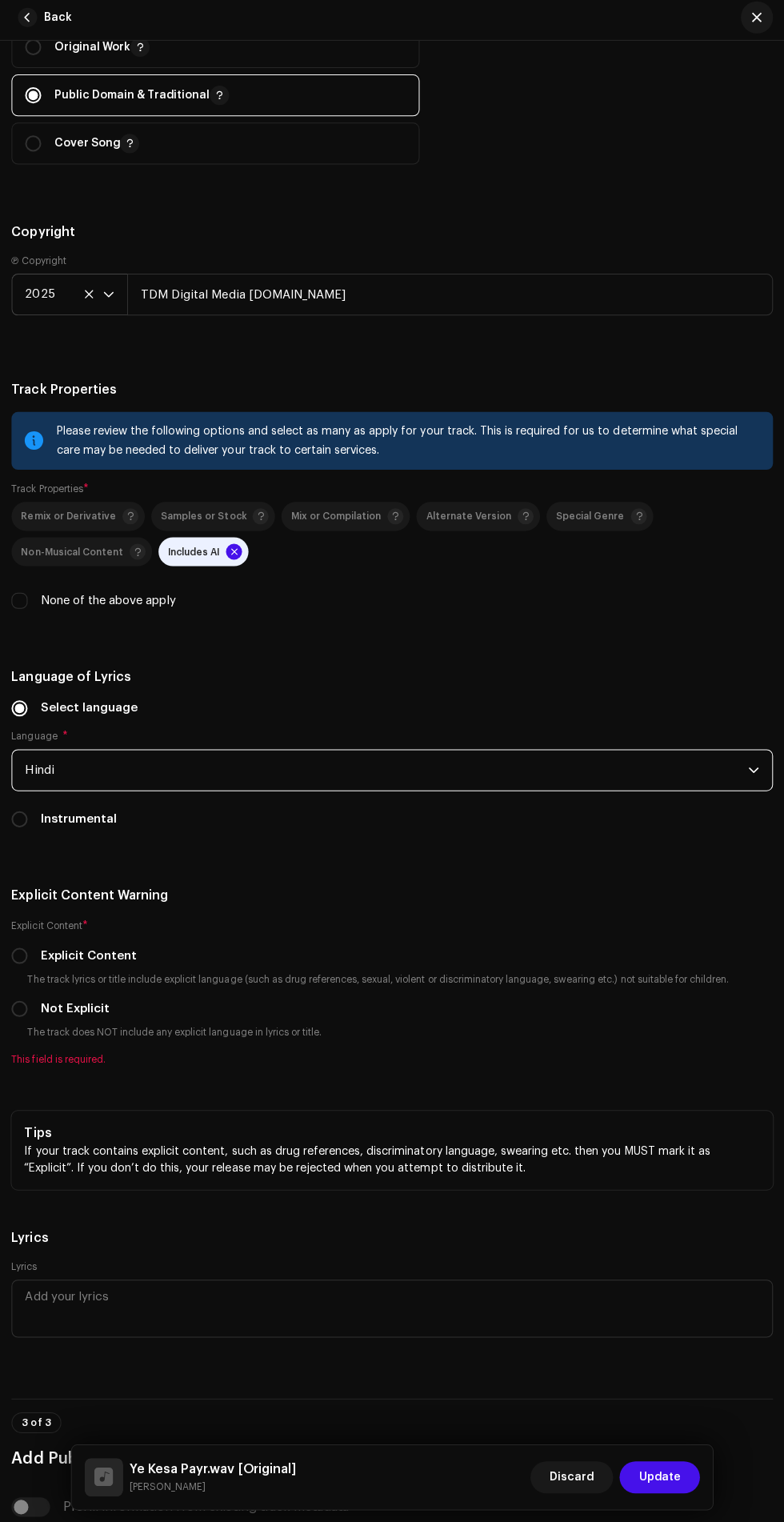
scroll to position [2771, 0]
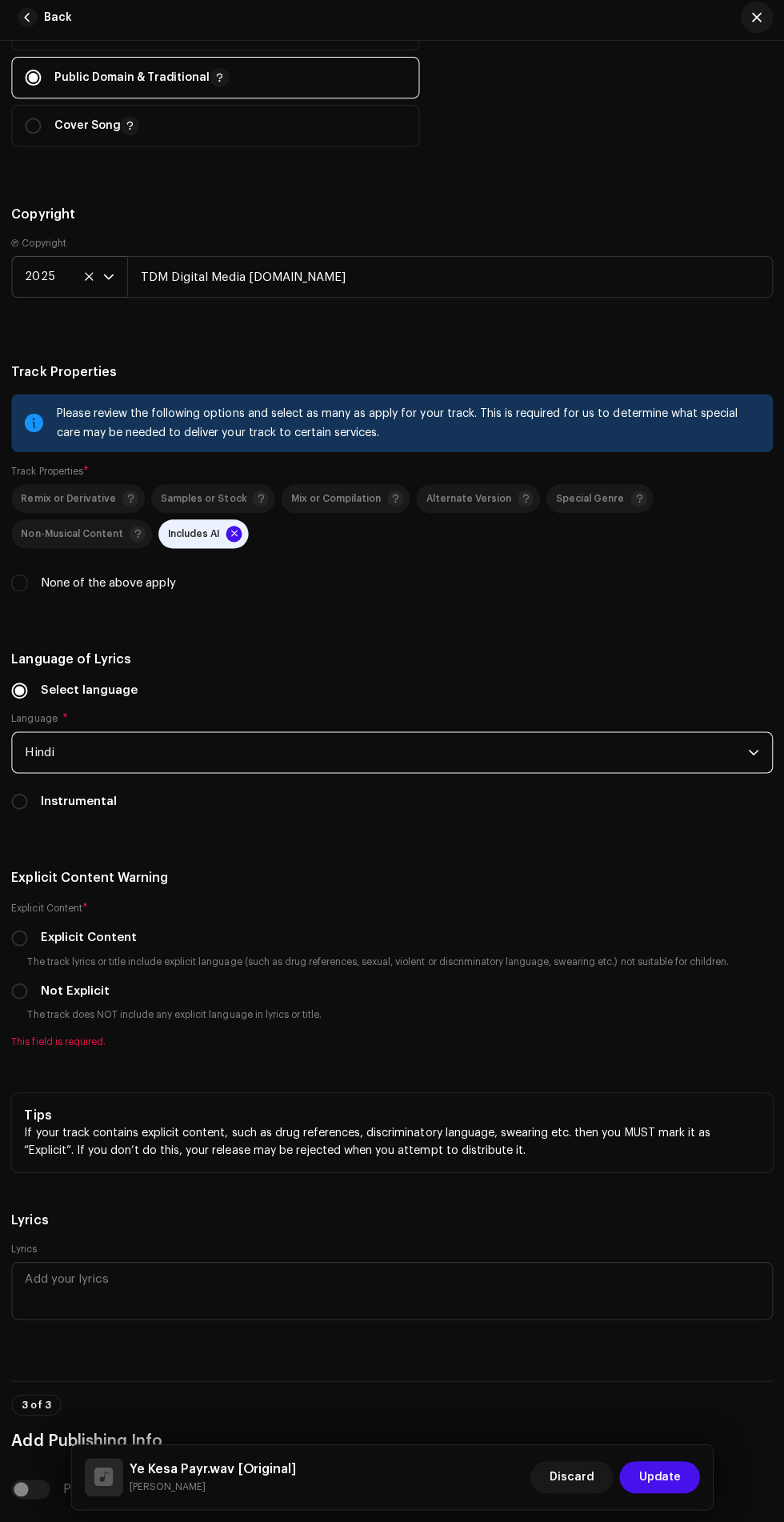
click at [43, 1018] on small "The track does NOT include any explicit language in lyrics or title." at bounding box center [175, 1016] width 300 height 16
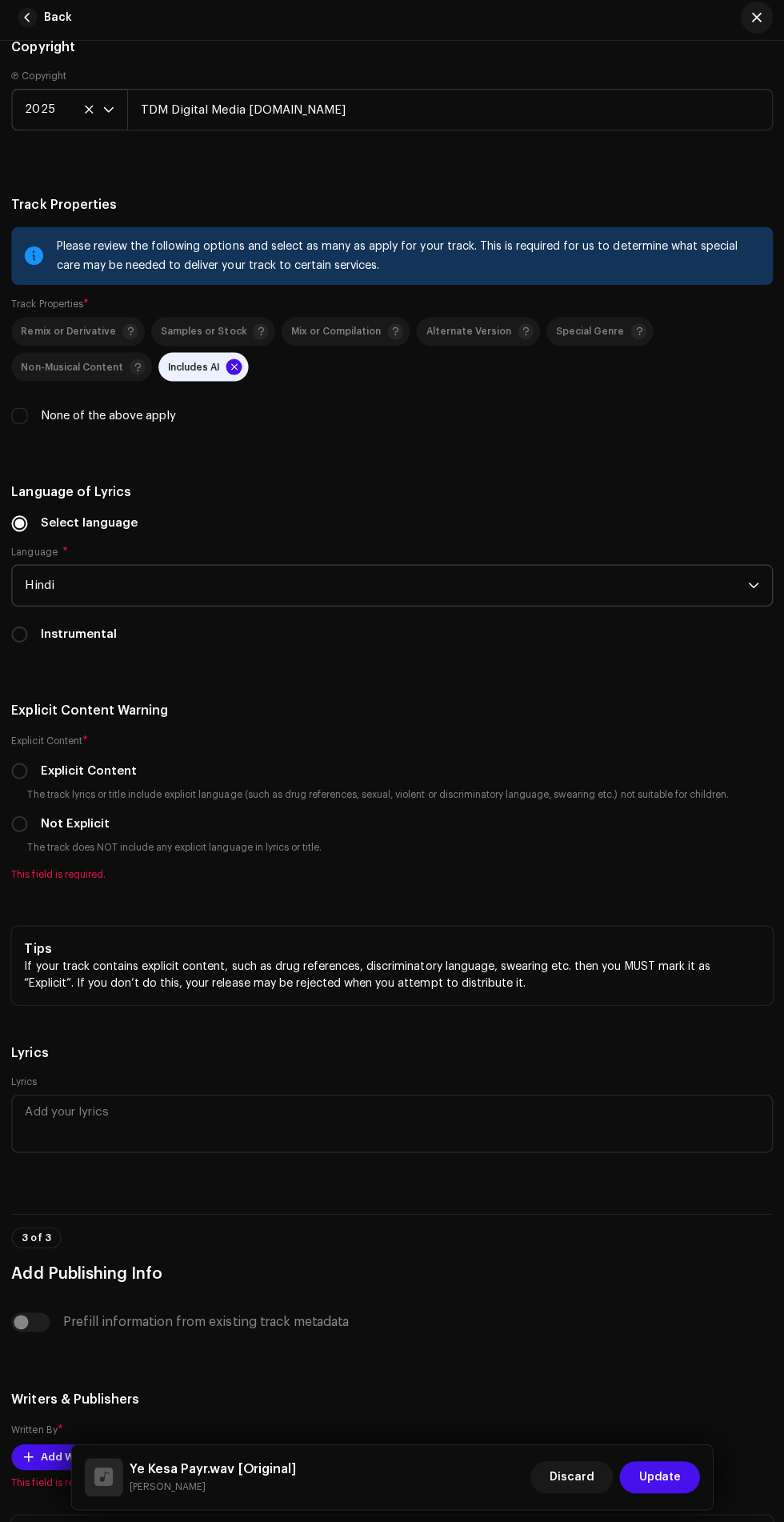
scroll to position [2937, 0]
click at [32, 856] on small "The track does NOT include any explicit language in lyrics or title." at bounding box center [175, 849] width 300 height 16
click at [21, 833] on input "Not Explicit" at bounding box center [21, 826] width 16 height 16
radio input "true"
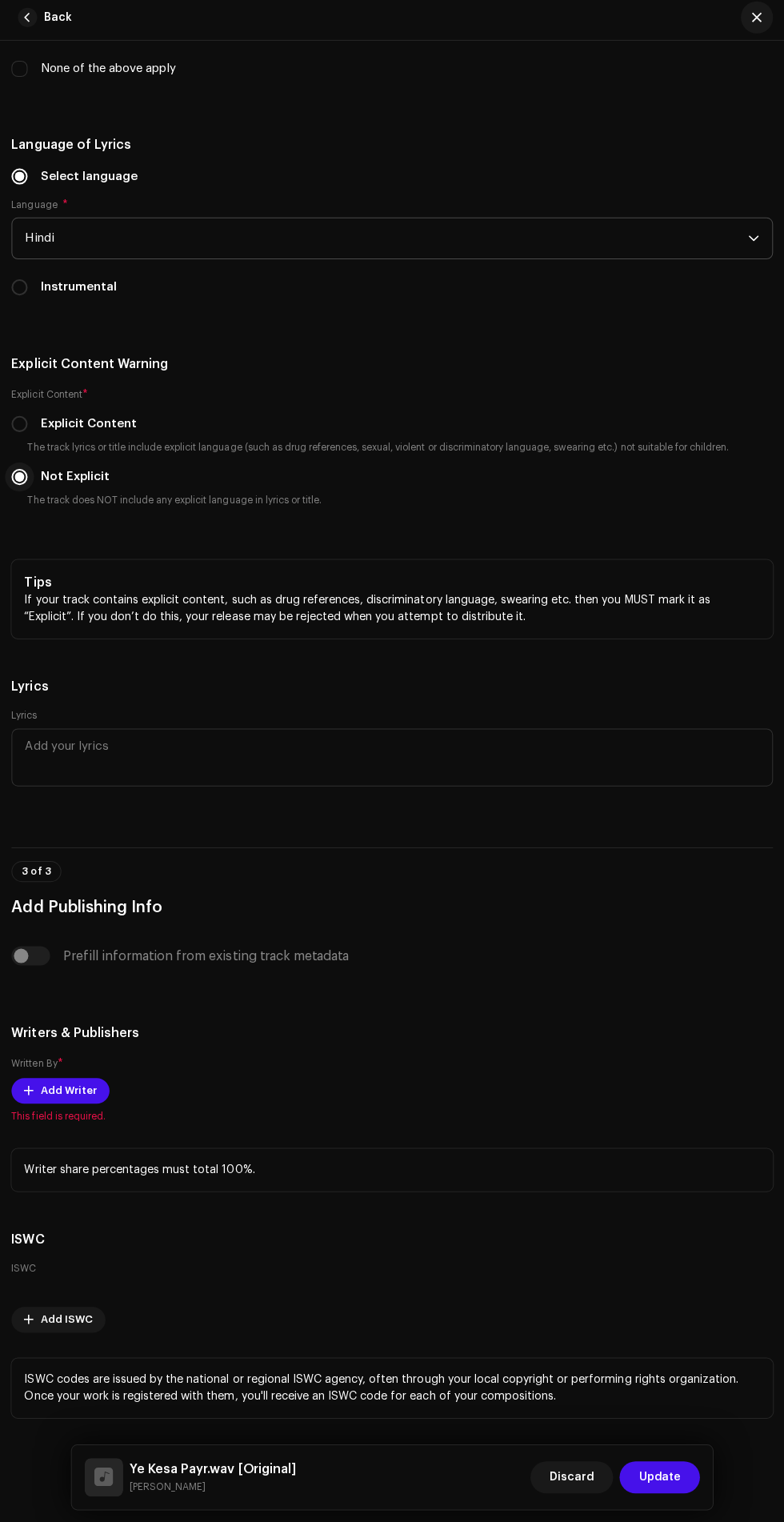
scroll to position [3336, 0]
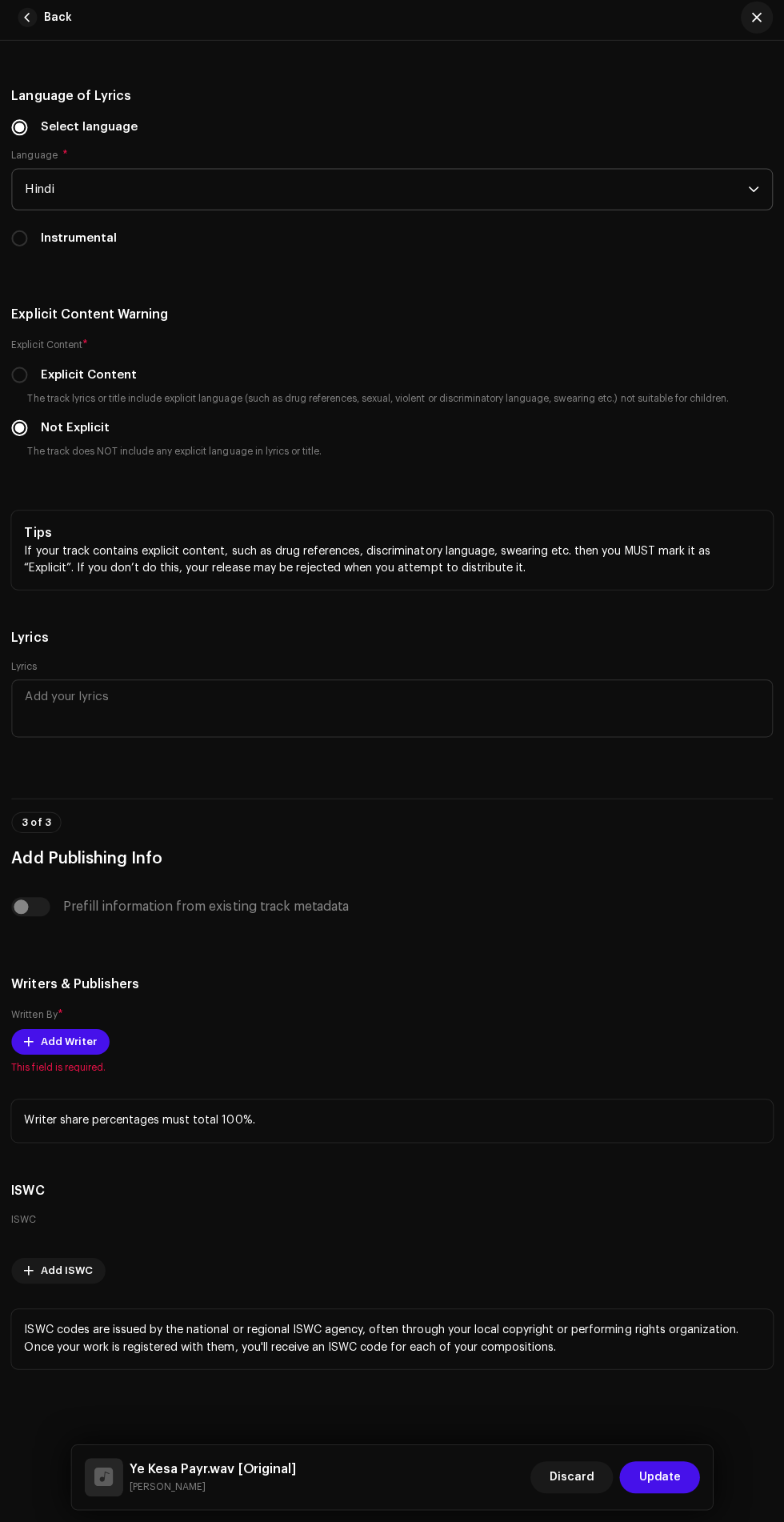
click at [102, 1067] on span "This field is required." at bounding box center [392, 1068] width 759 height 13
click at [82, 1043] on span "Add Writer" at bounding box center [70, 1042] width 56 height 32
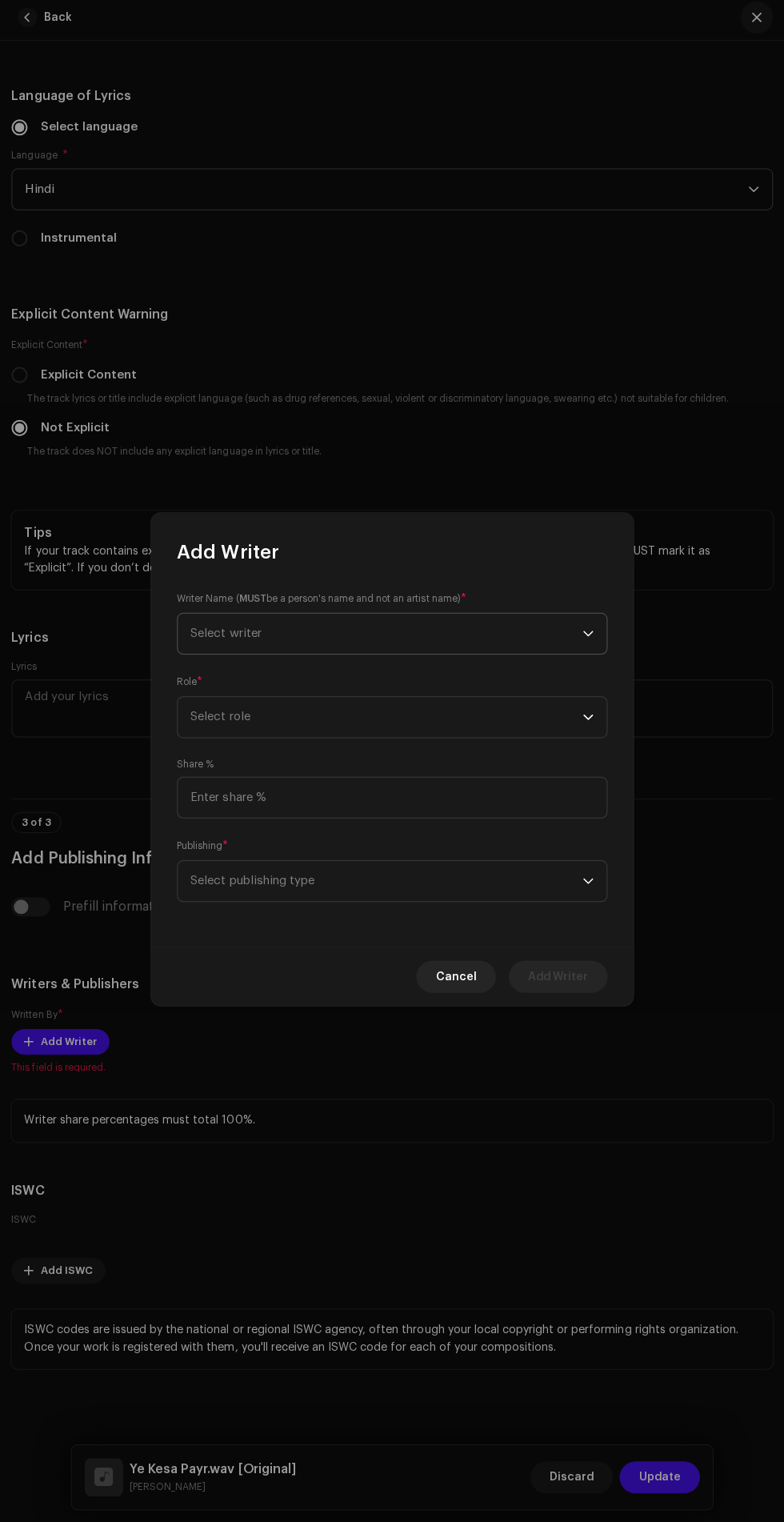
click at [518, 652] on span "Select writer" at bounding box center [386, 637] width 390 height 40
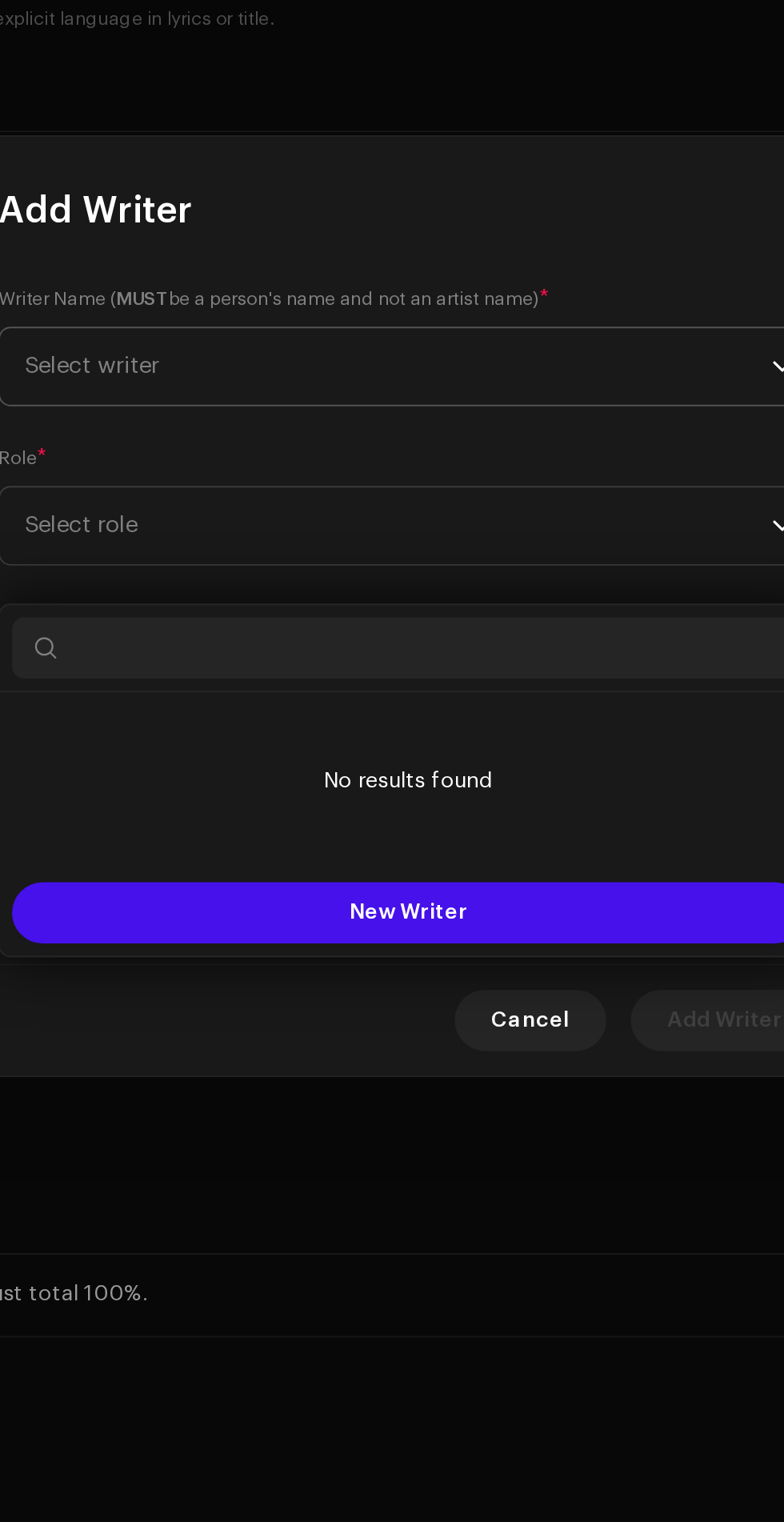
scroll to position [213, 0]
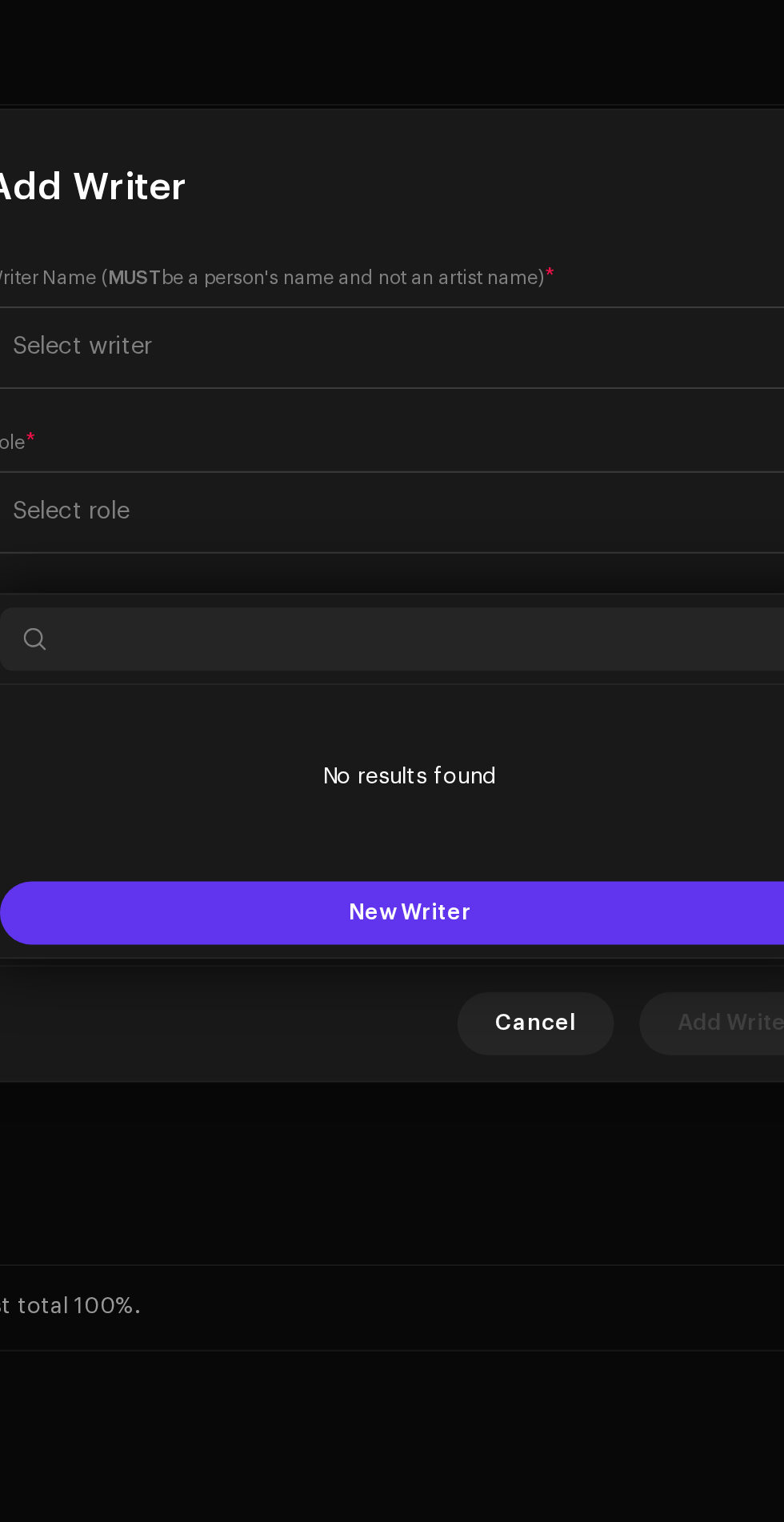
click at [435, 906] on button "New Writer" at bounding box center [392, 922] width 415 height 32
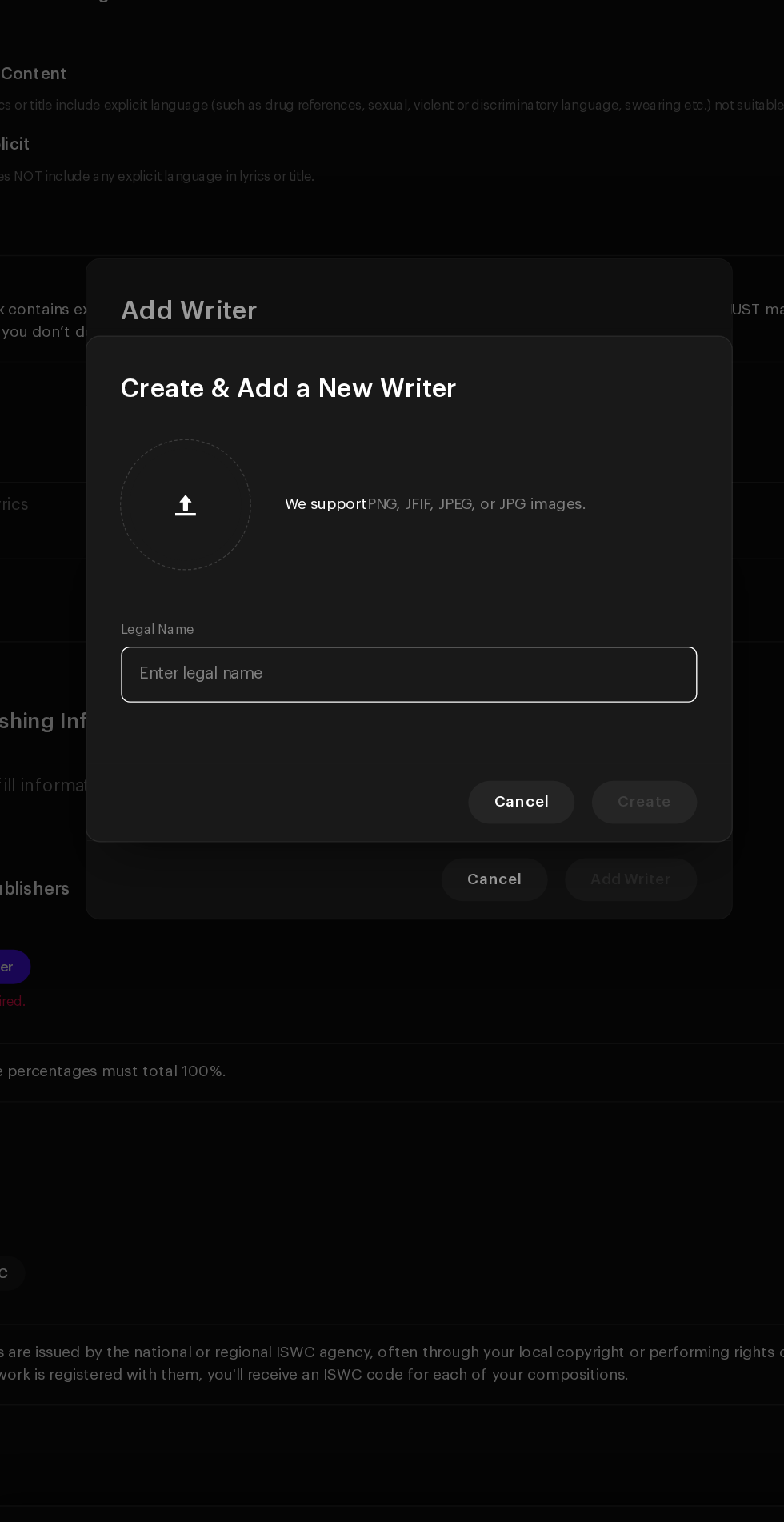
click at [418, 825] on input "text" at bounding box center [392, 825] width 429 height 42
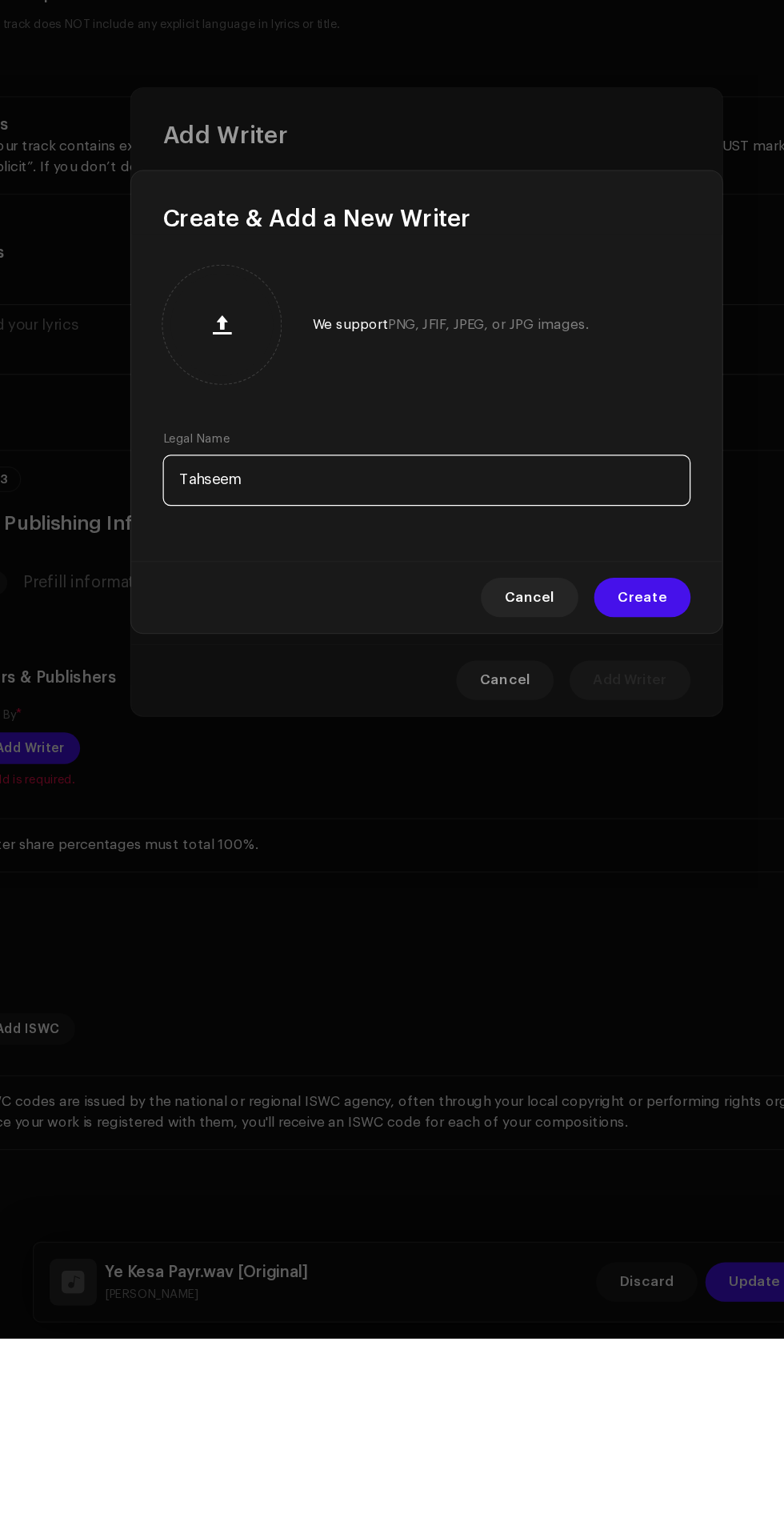
type input "Tahseem Dehangal"
click at [586, 922] on span "Create" at bounding box center [568, 920] width 40 height 32
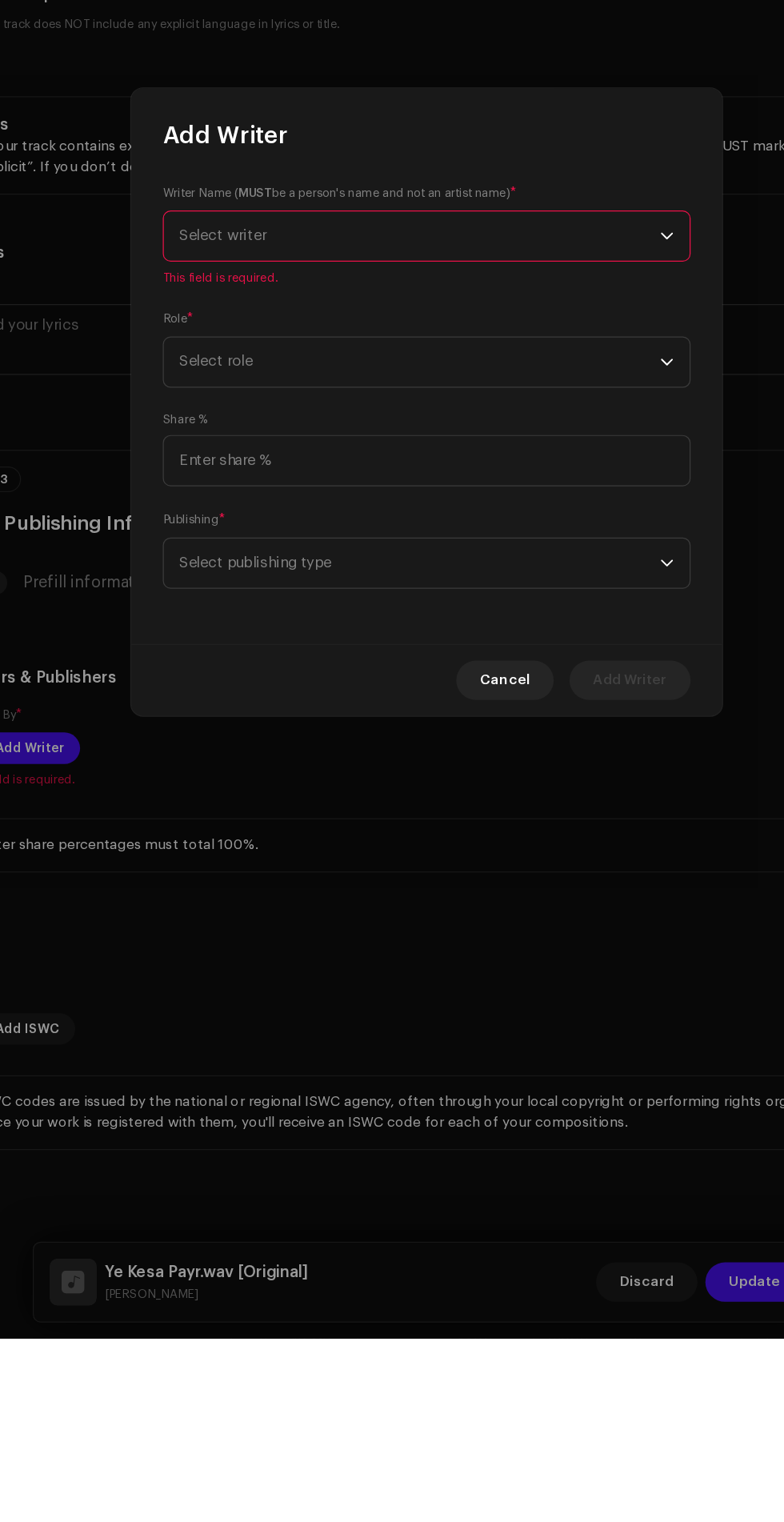
scroll to position [214, 0]
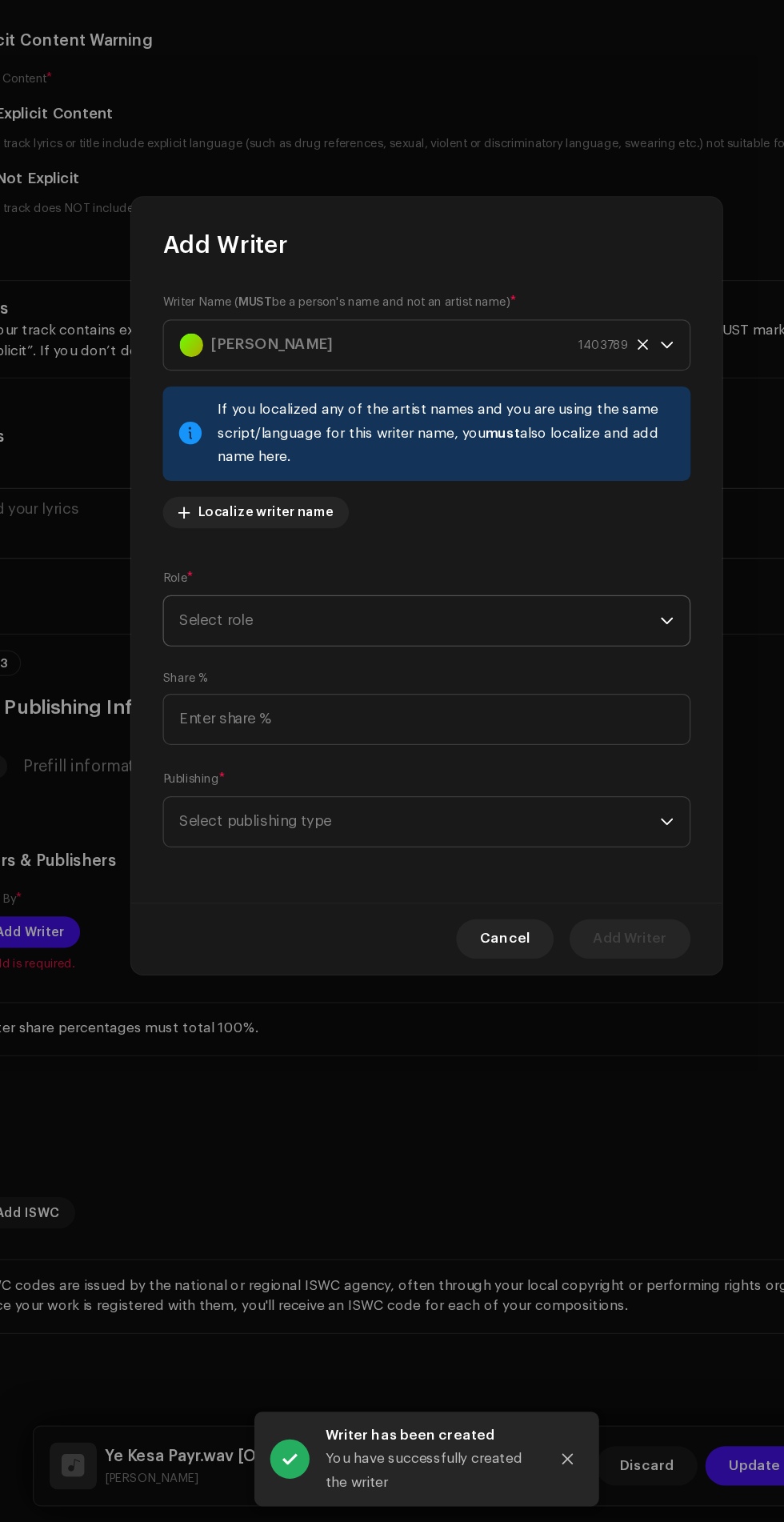
click at [503, 791] on span "Select role" at bounding box center [386, 790] width 390 height 40
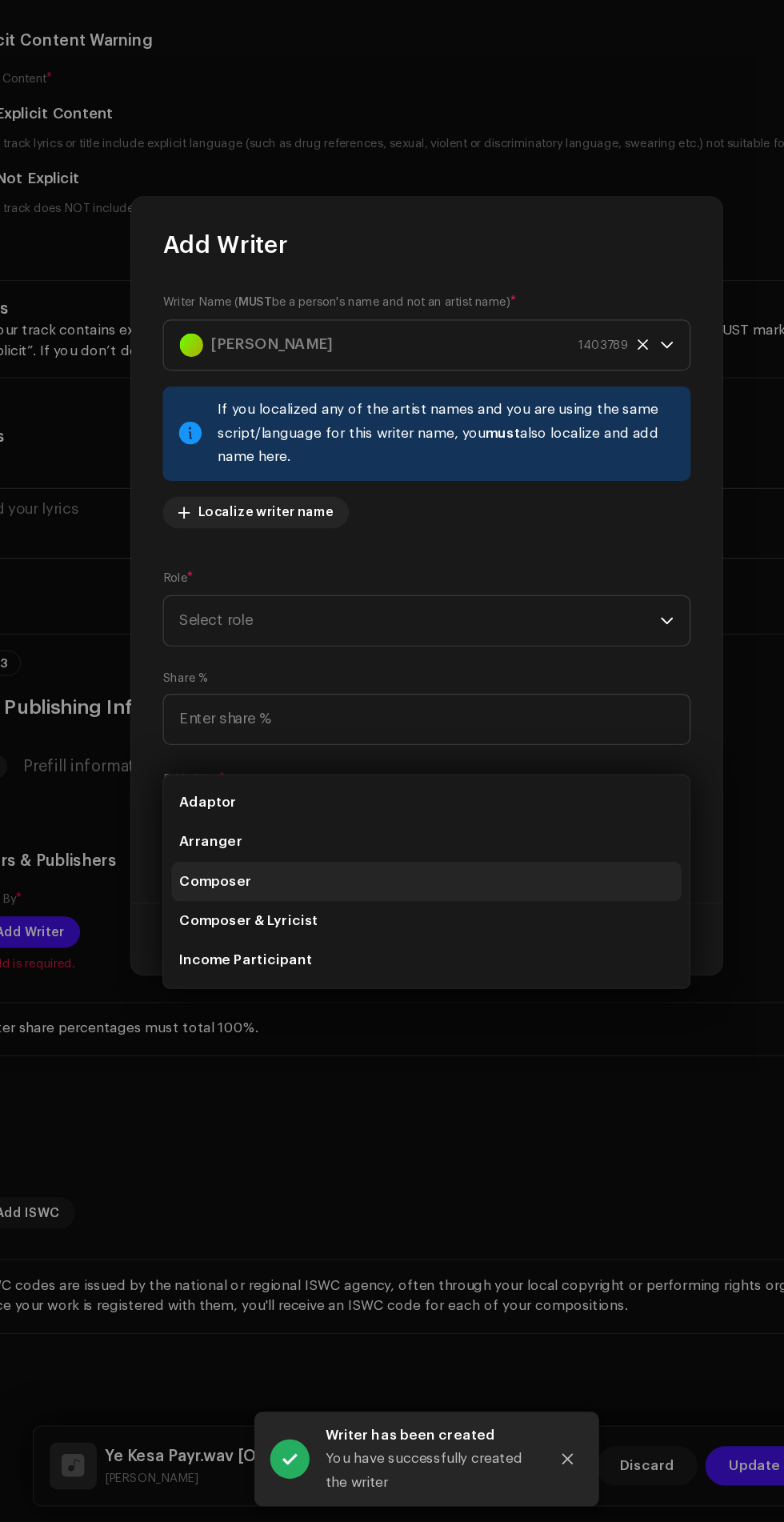
click at [334, 986] on li "Composer" at bounding box center [392, 1001] width 415 height 32
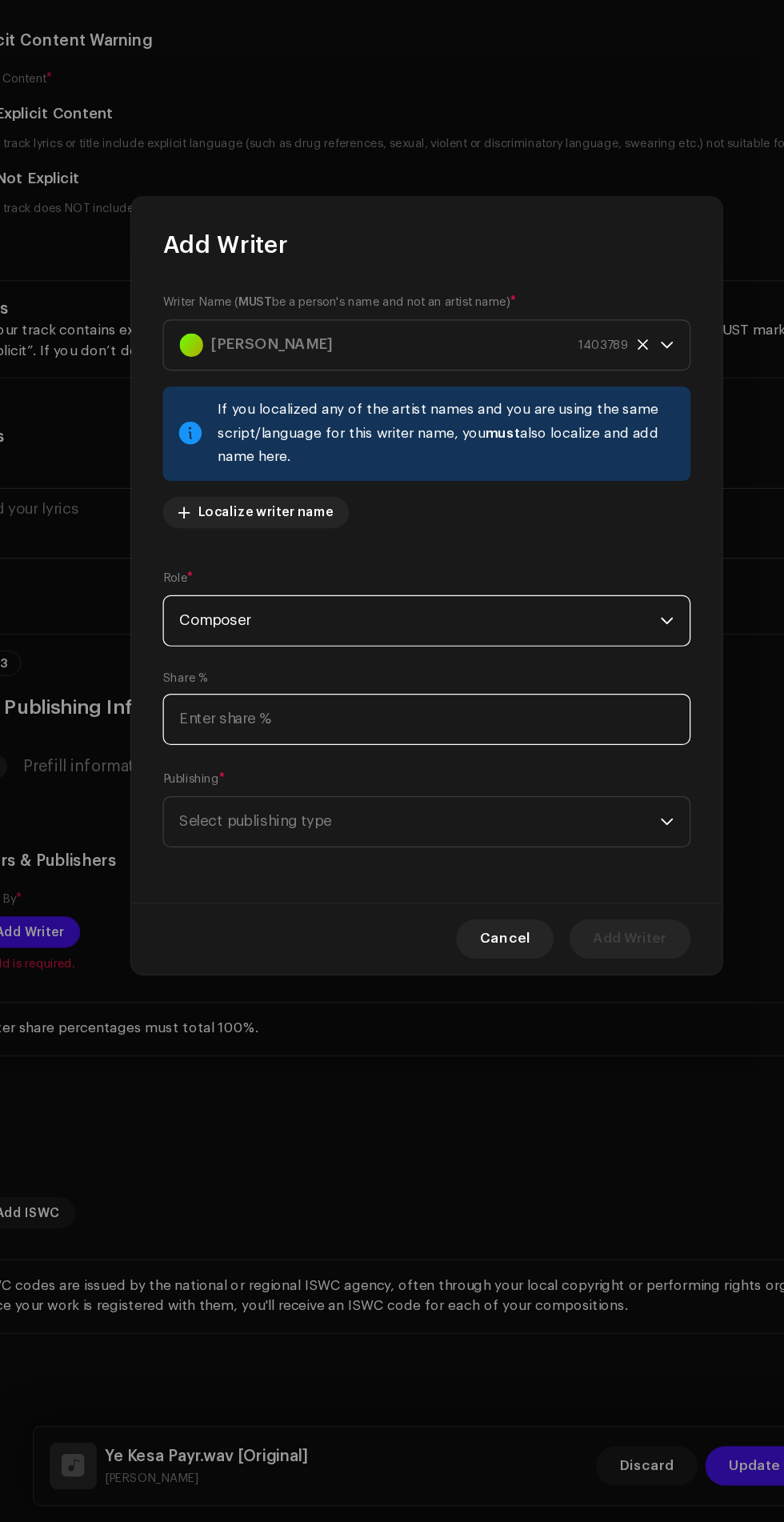
click at [444, 868] on input at bounding box center [392, 870] width 429 height 42
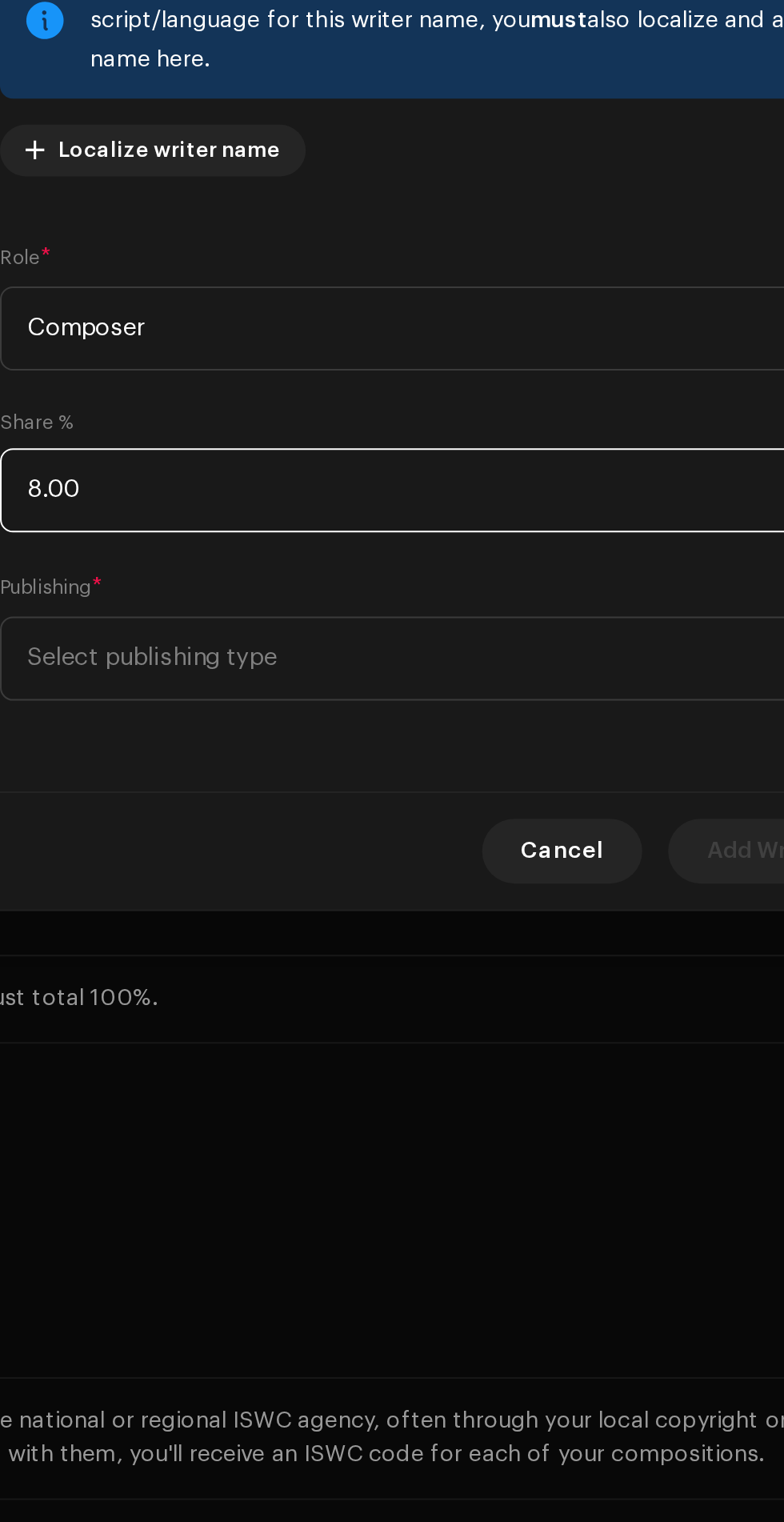
type input "80.00"
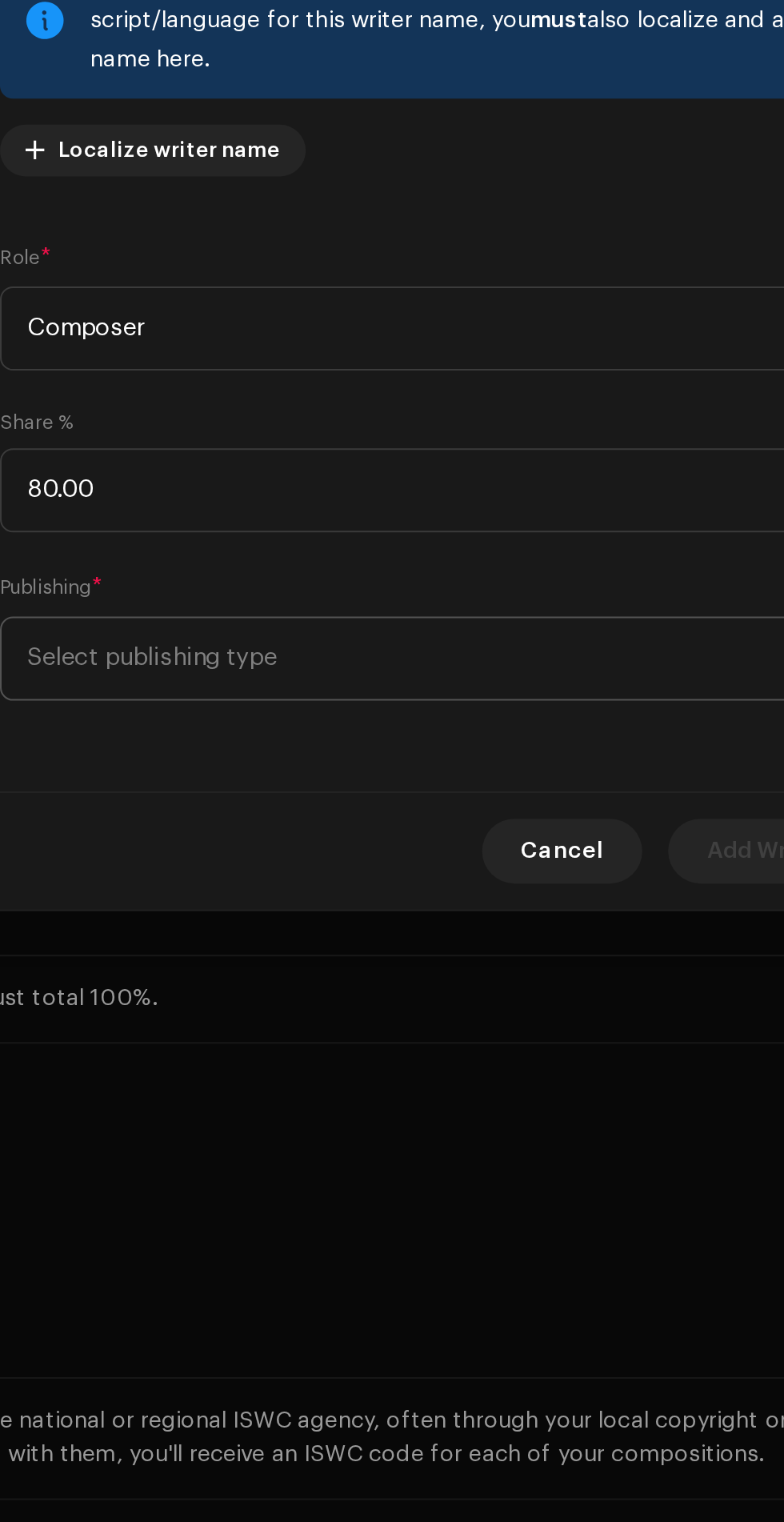
click at [464, 959] on span "Select publishing type" at bounding box center [386, 953] width 390 height 40
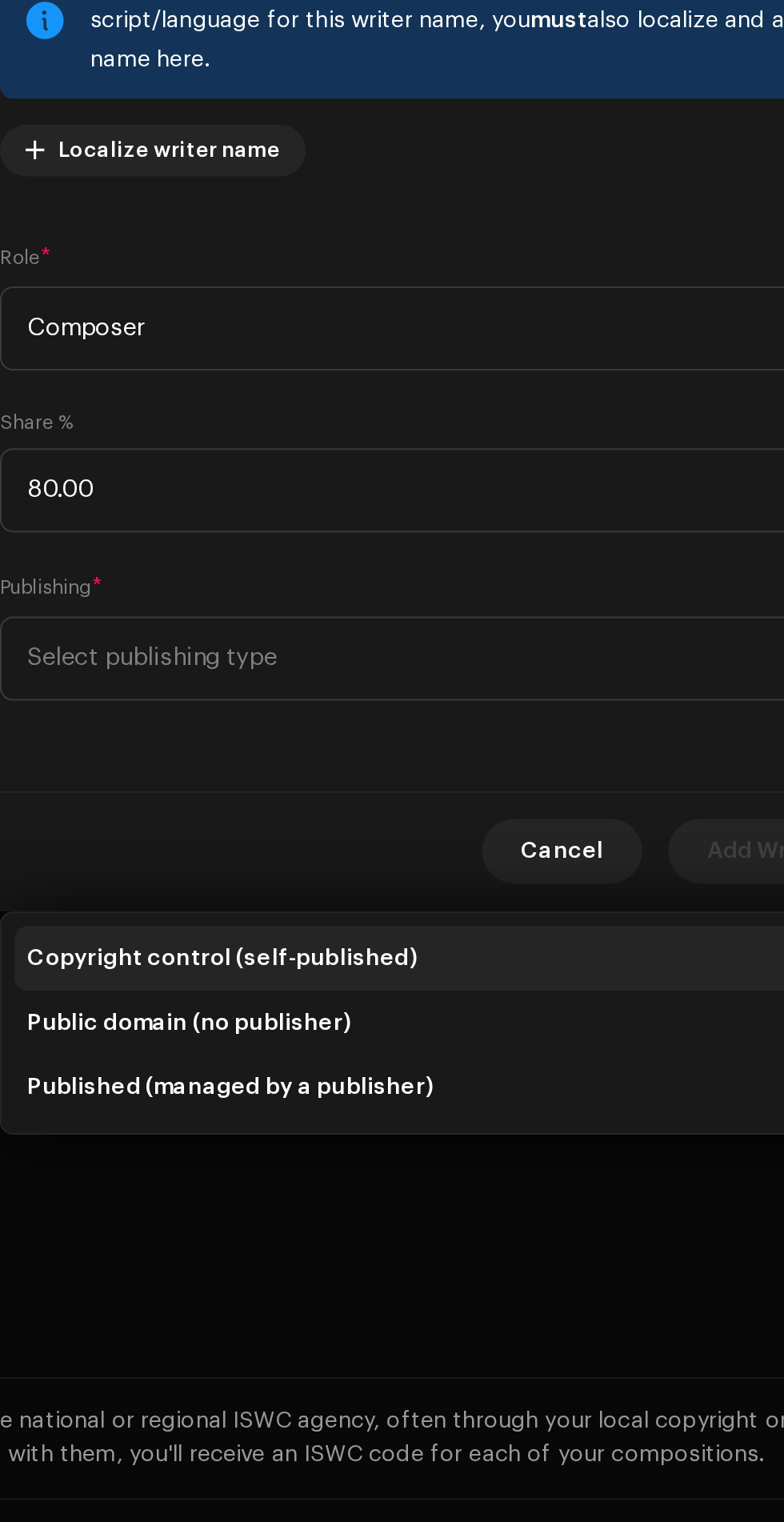
click at [364, 1094] on span "Copyright control (self-published)" at bounding box center [287, 1102] width 192 height 16
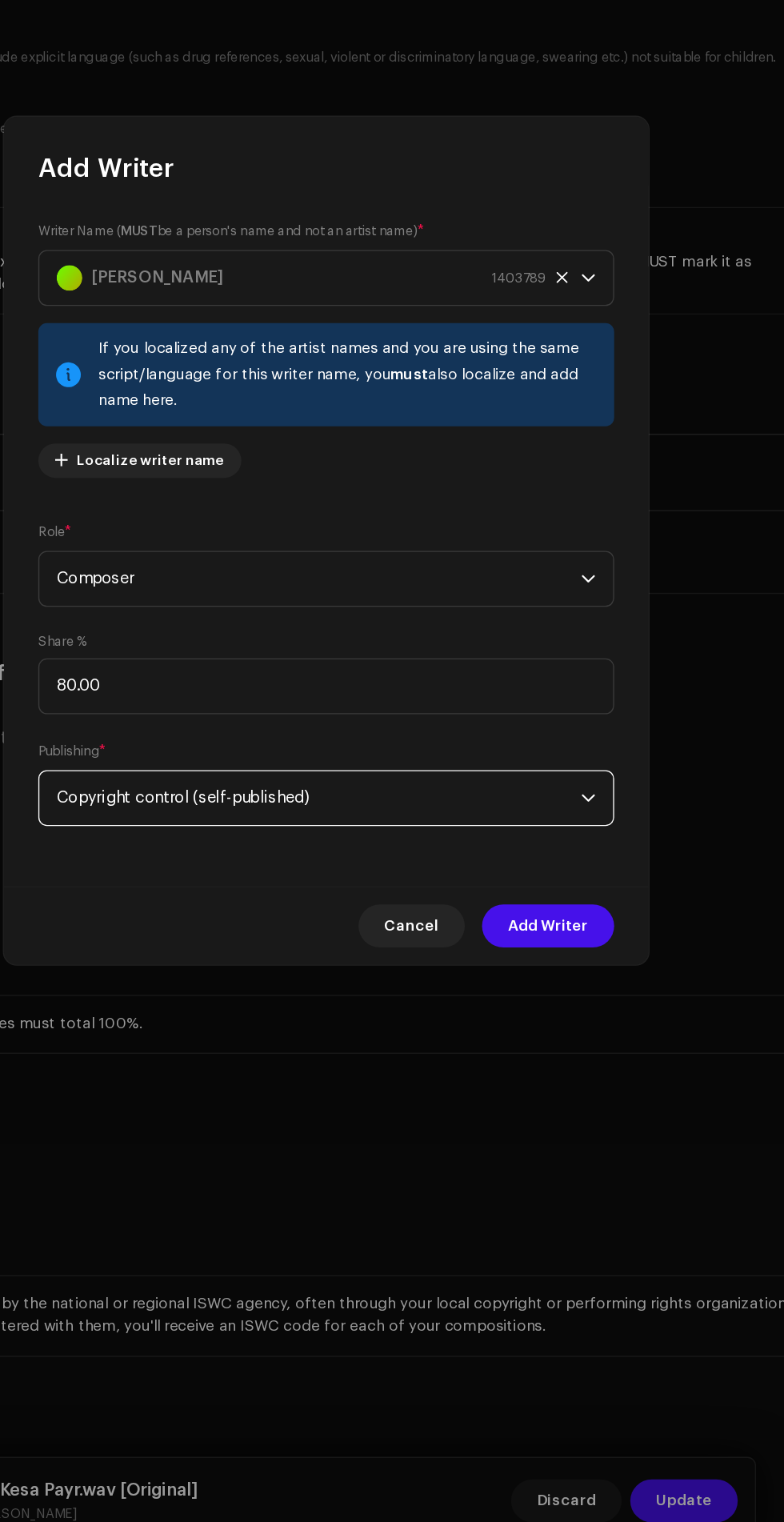
scroll to position [208, 0]
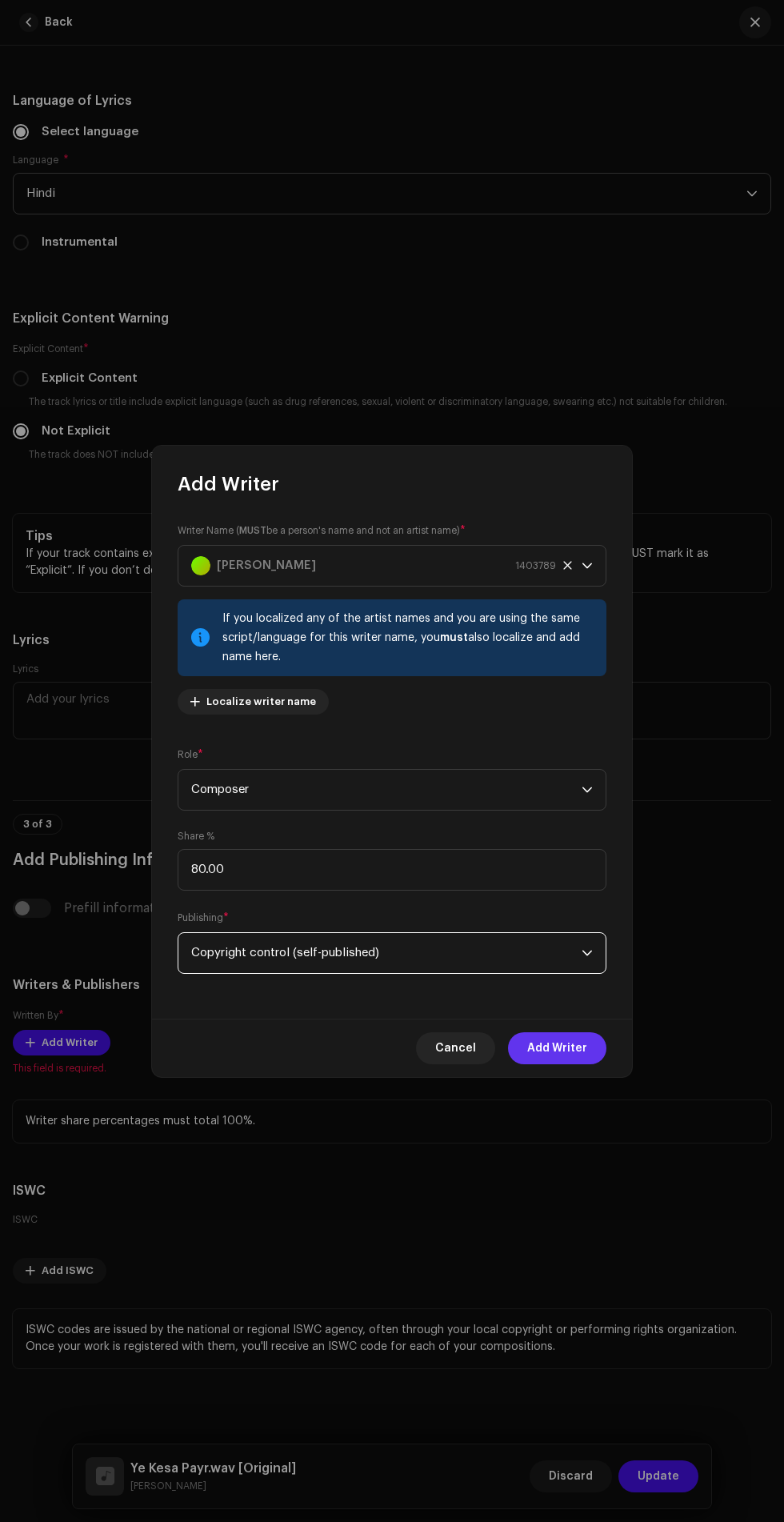
click at [576, 1048] on span "Add Writer" at bounding box center [558, 1048] width 60 height 32
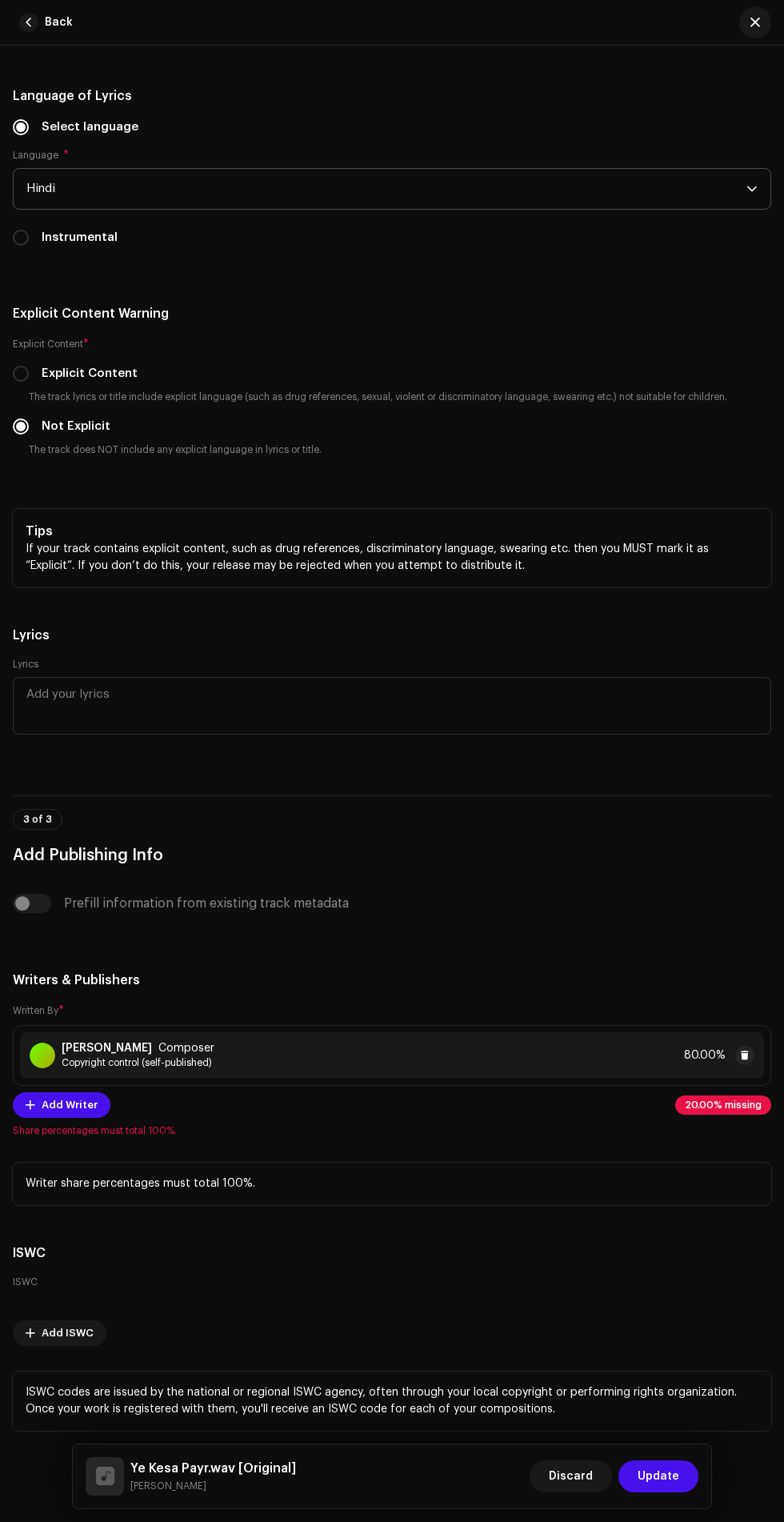
scroll to position [3404, 0]
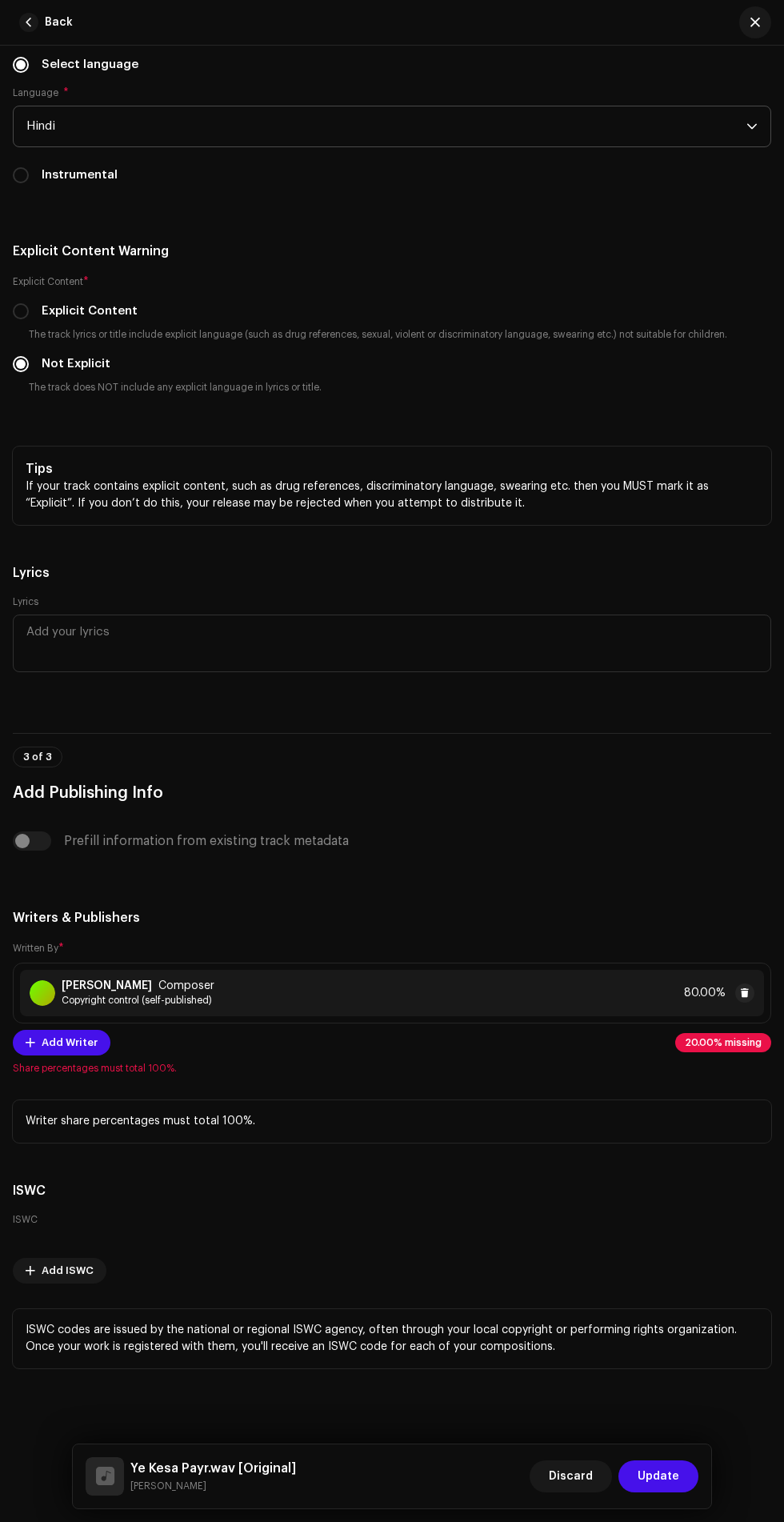
click at [707, 1039] on span "20.00% missing" at bounding box center [723, 1043] width 77 height 10
click at [559, 1000] on div "Tahseem Dehangal Composer Copyright control (self-published) 80.00%" at bounding box center [392, 992] width 744 height 46
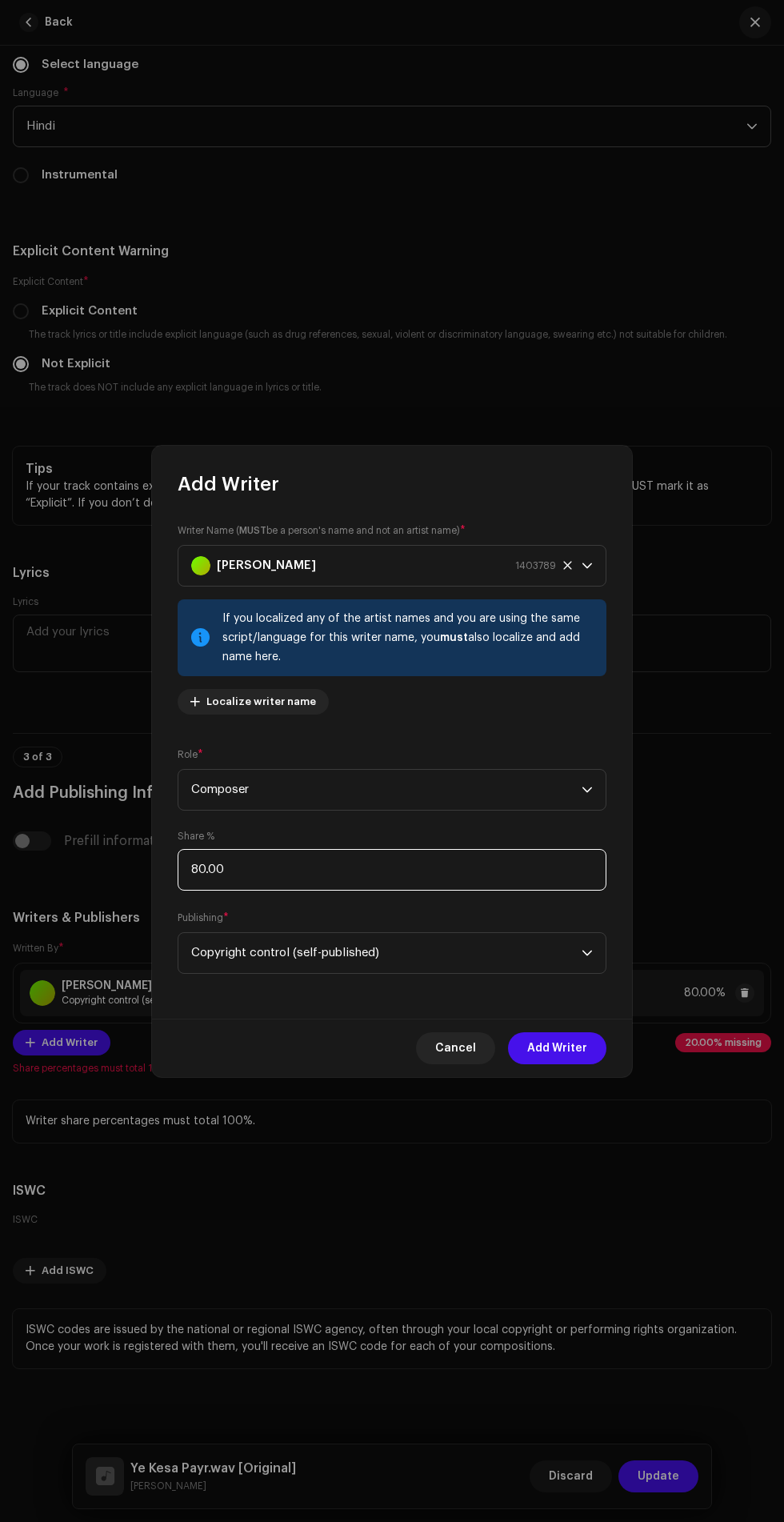
click at [489, 868] on input "80.00" at bounding box center [392, 870] width 429 height 42
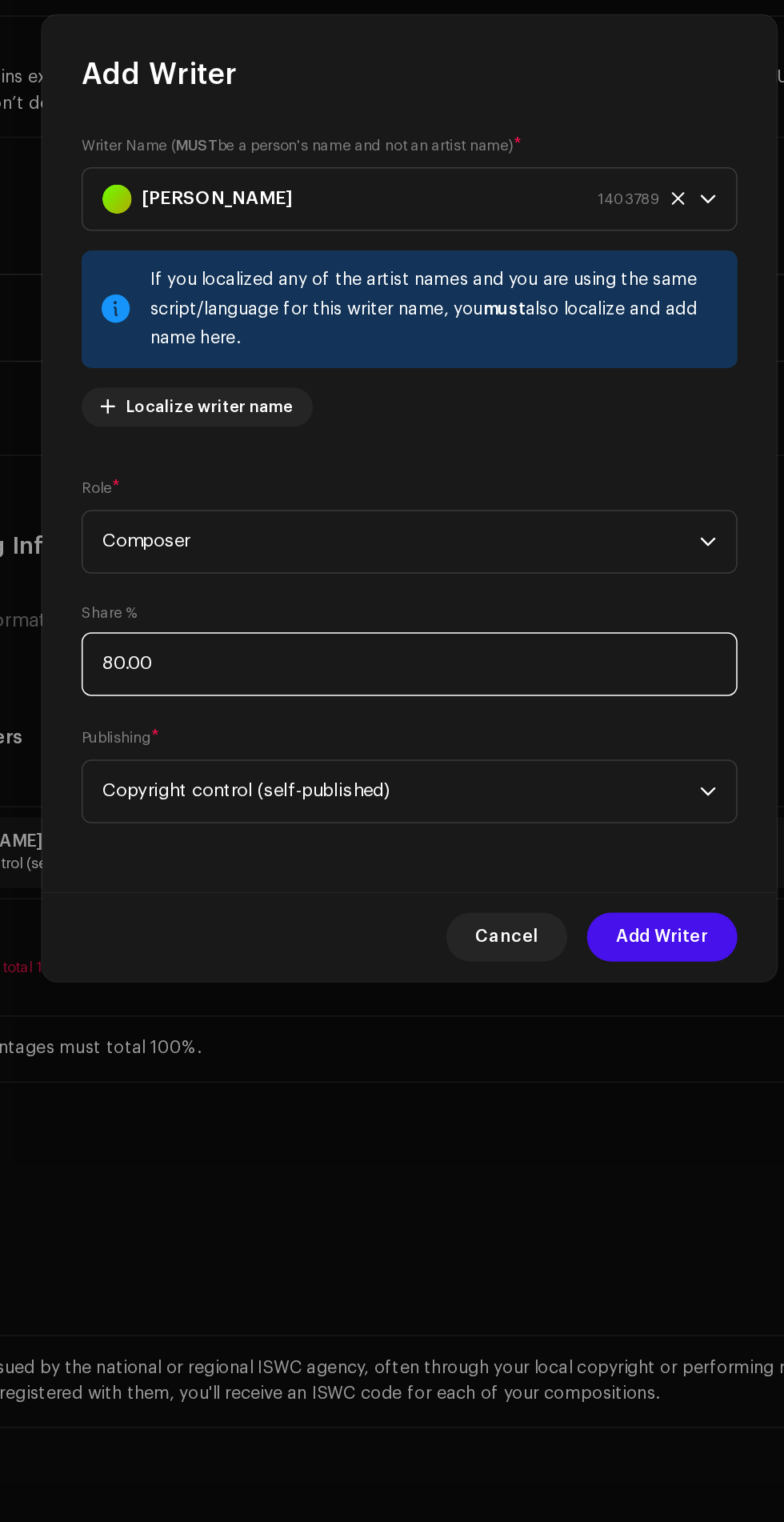
scroll to position [208, 0]
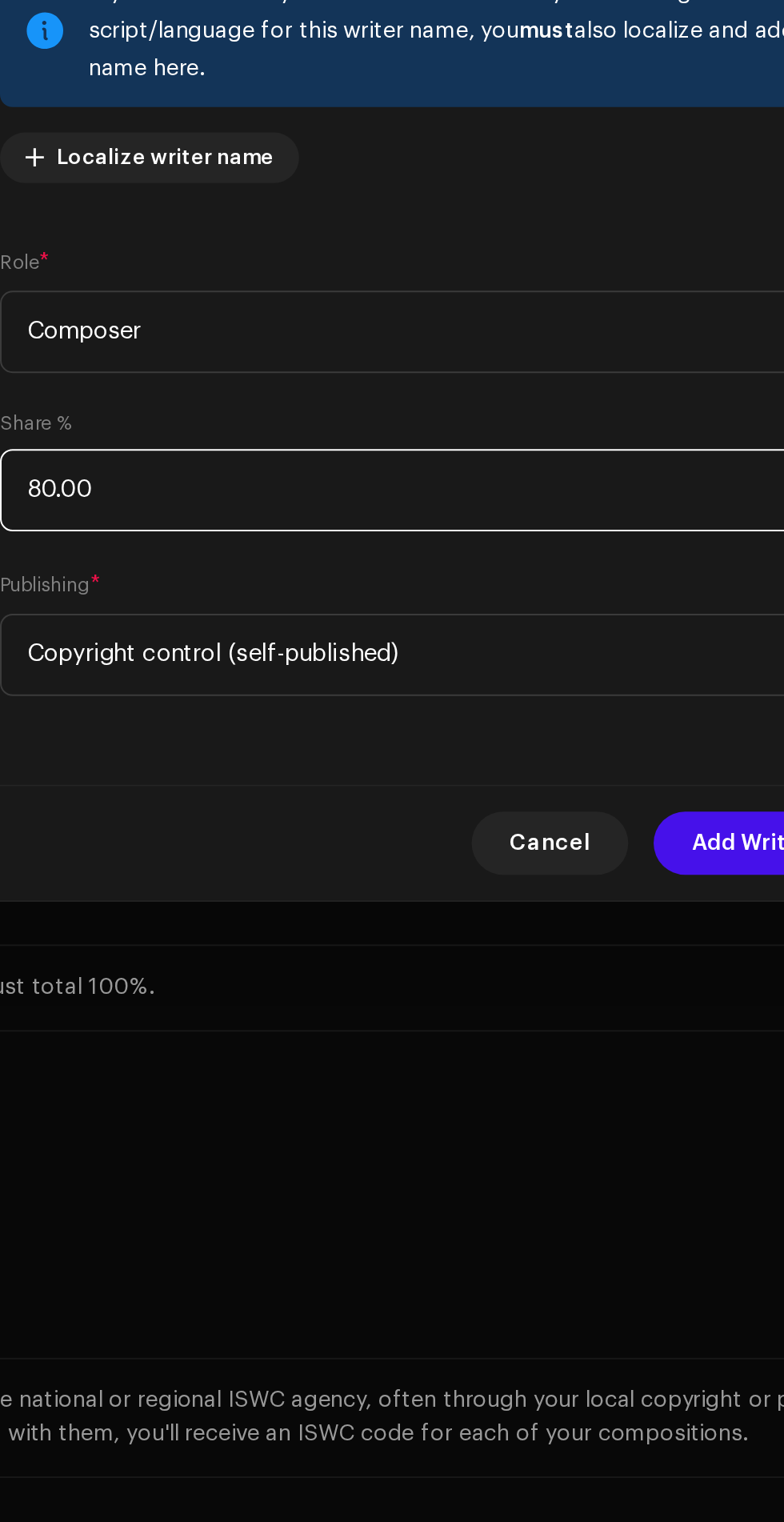
click at [210, 872] on input "80.00" at bounding box center [392, 870] width 429 height 42
type input "8.00"
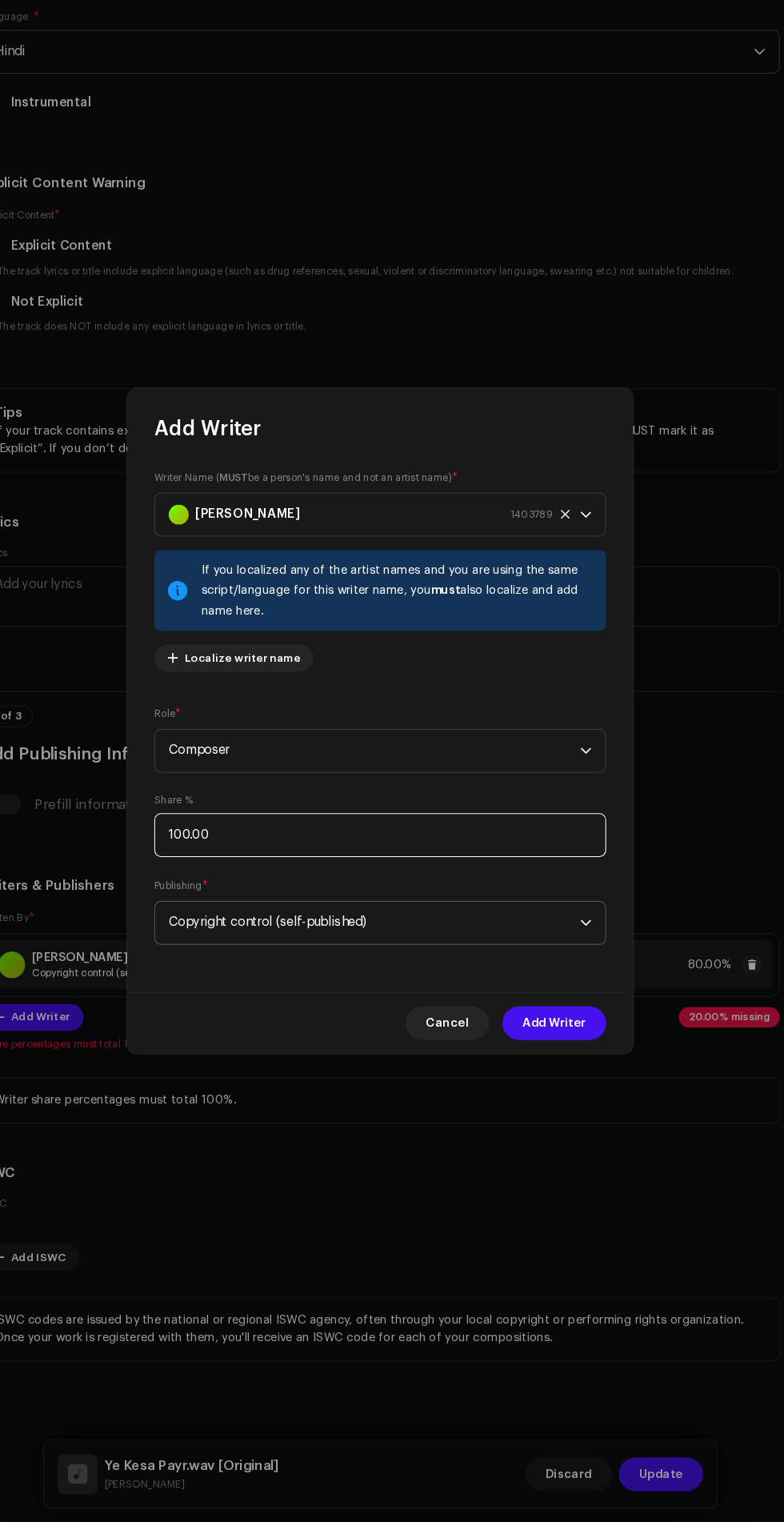
type input "100.00"
click at [549, 958] on span "Copyright control (self-published)" at bounding box center [386, 953] width 390 height 40
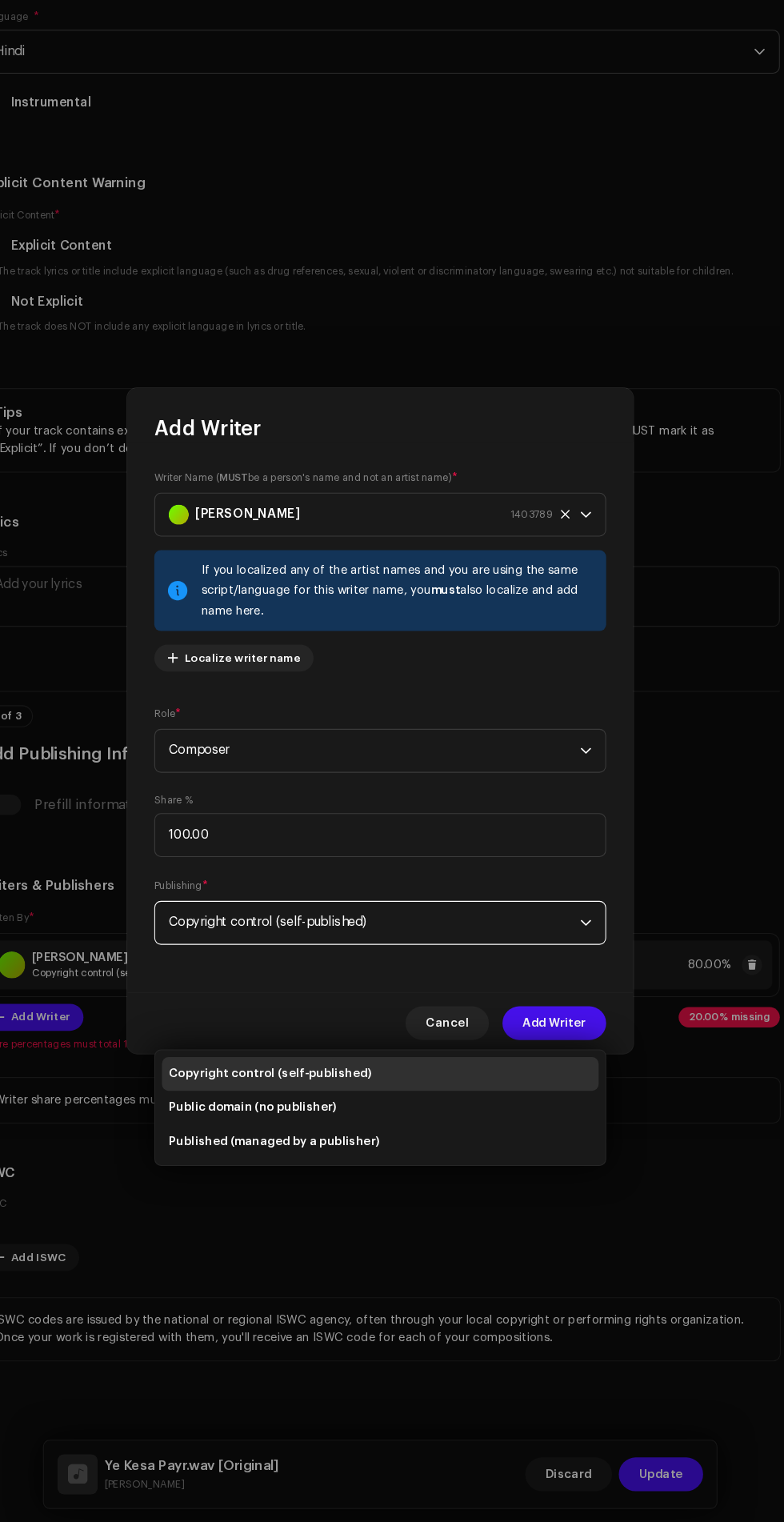
click at [497, 1080] on li "Copyright control (self-published)" at bounding box center [392, 1096] width 415 height 32
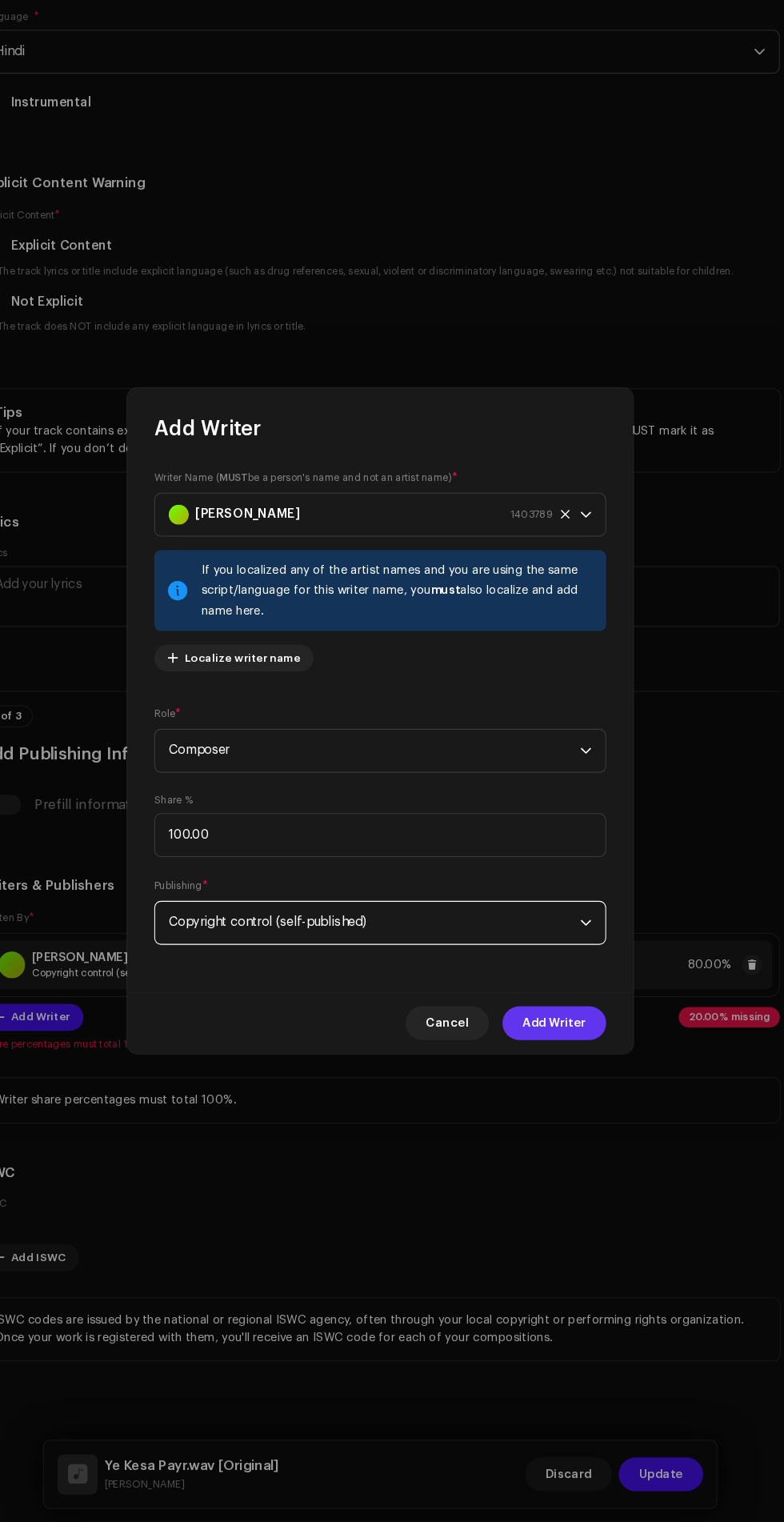
click at [576, 1048] on span "Add Writer" at bounding box center [558, 1048] width 60 height 32
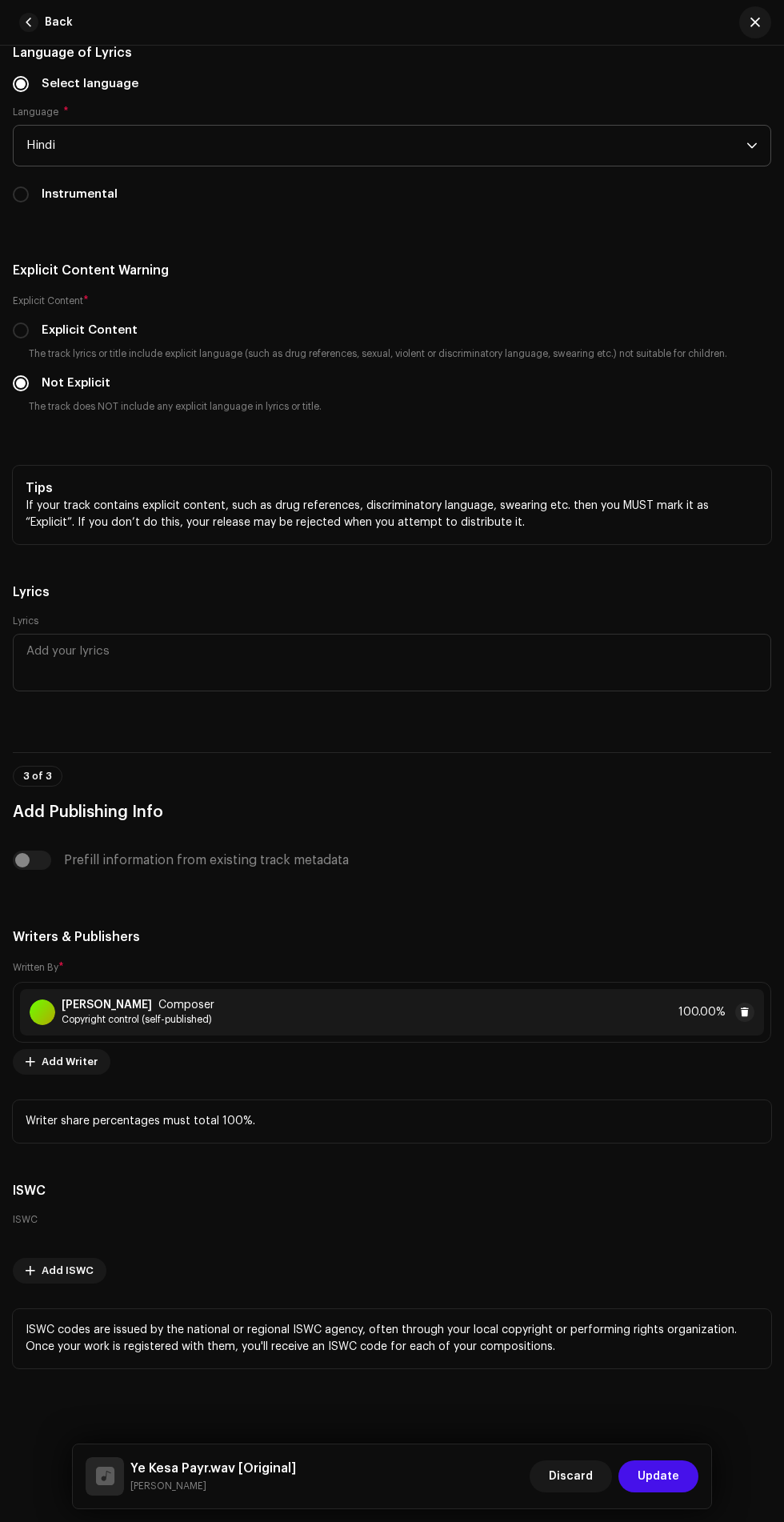
scroll to position [3385, 0]
click at [667, 1481] on span "Update" at bounding box center [659, 1476] width 42 height 32
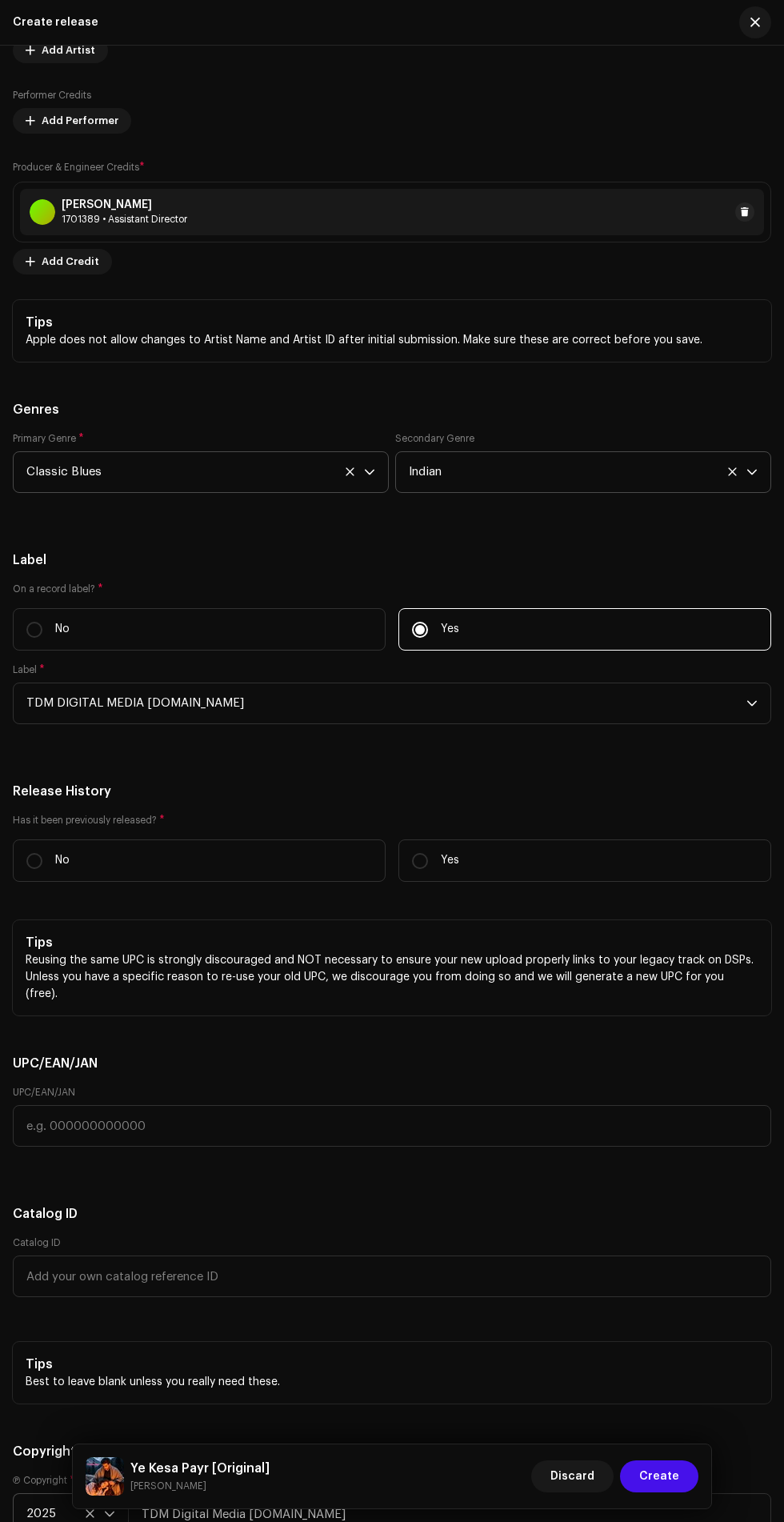
scroll to position [2969, 0]
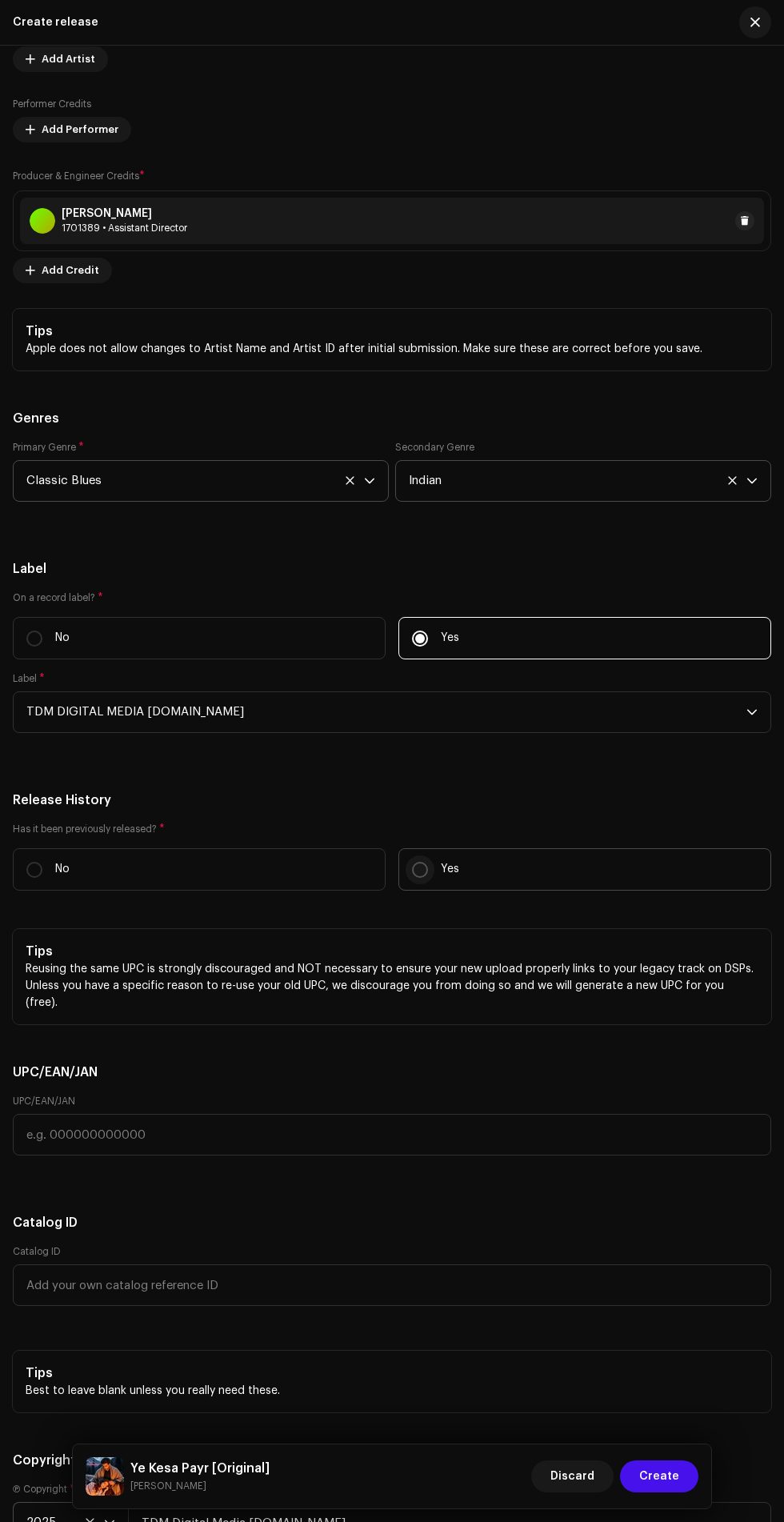
click at [419, 862] on input "Yes" at bounding box center [420, 870] width 16 height 16
radio input "true"
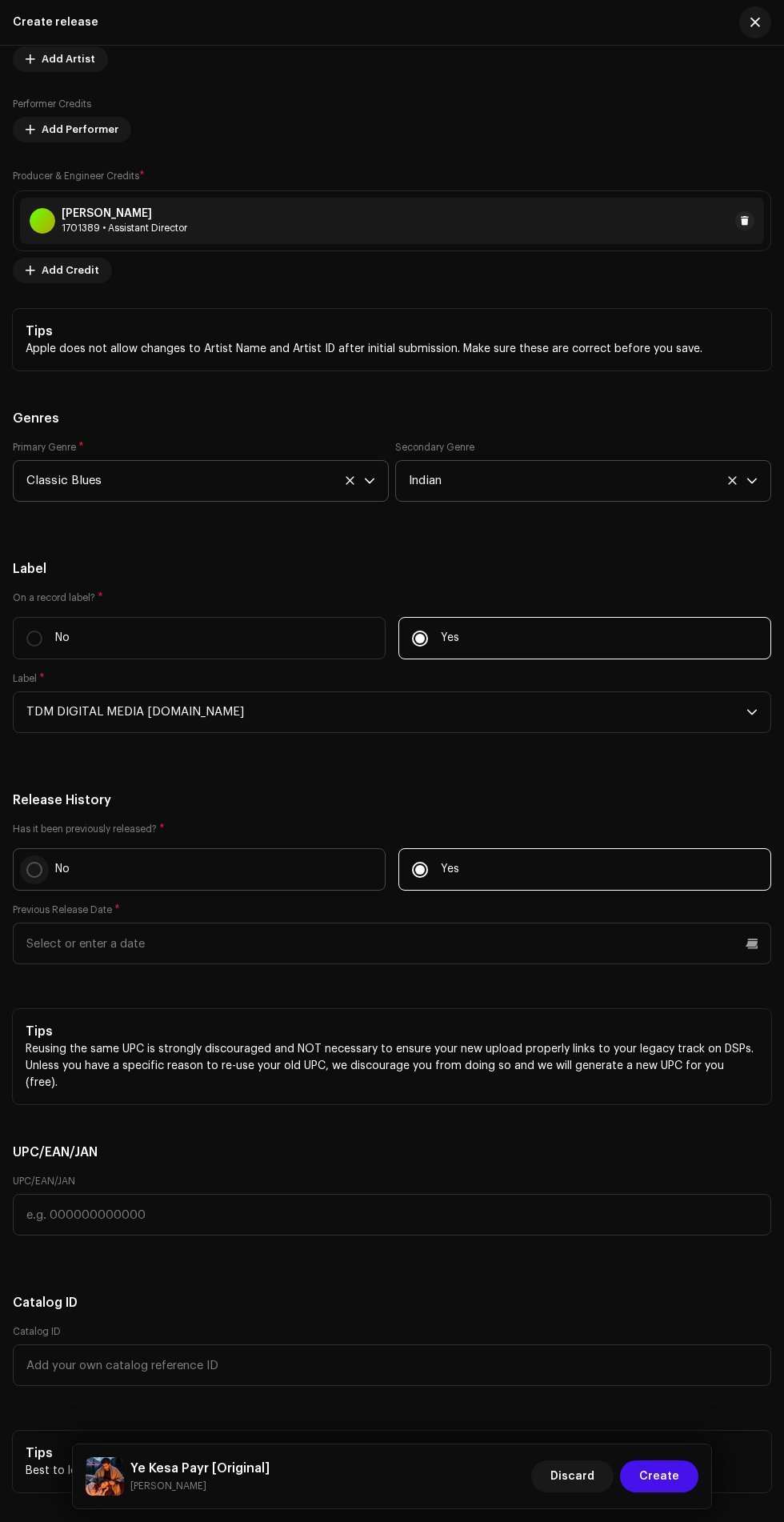
click at [39, 862] on input "No" at bounding box center [34, 870] width 16 height 16
radio input "true"
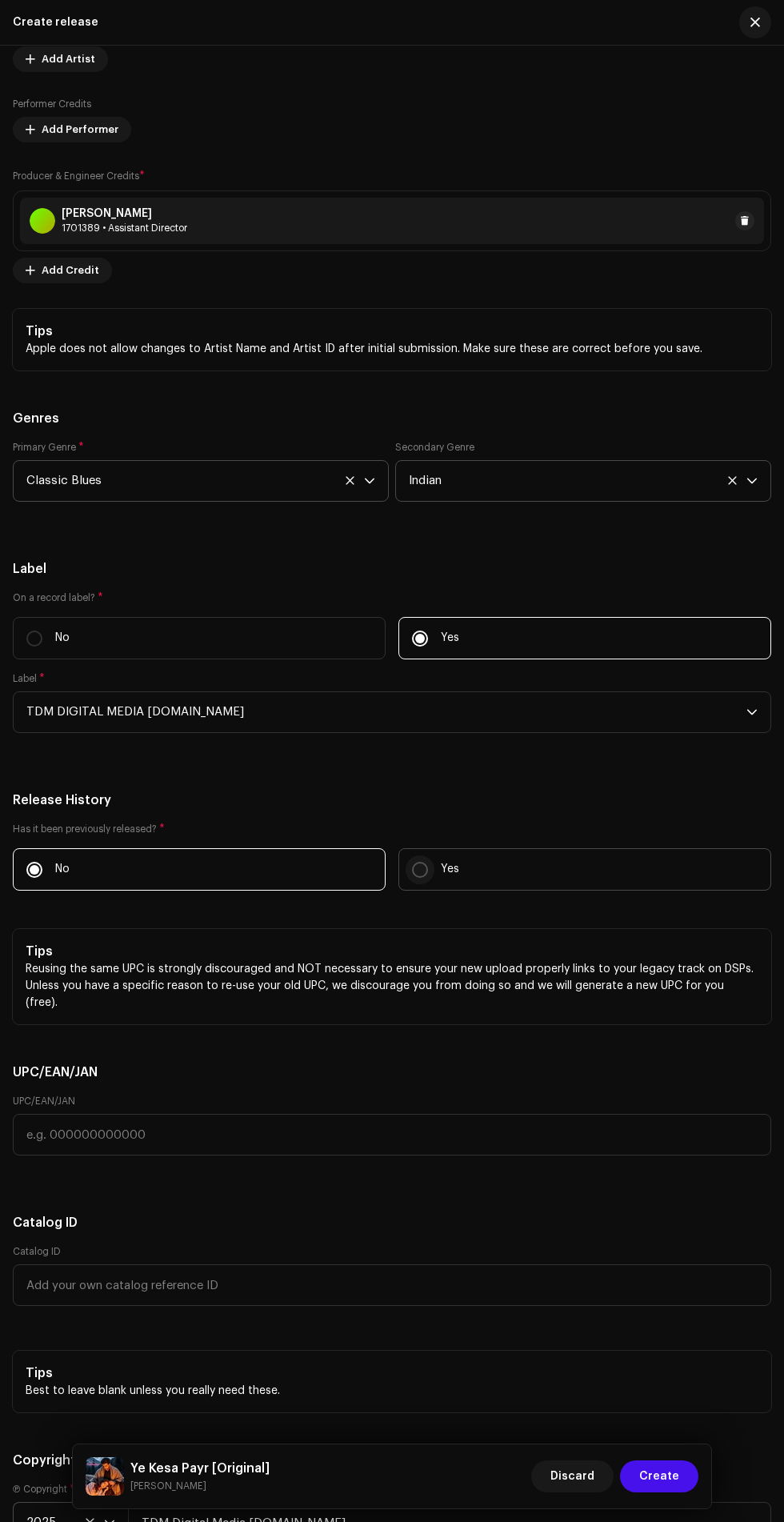
click at [420, 862] on input "Yes" at bounding box center [420, 870] width 16 height 16
radio input "true"
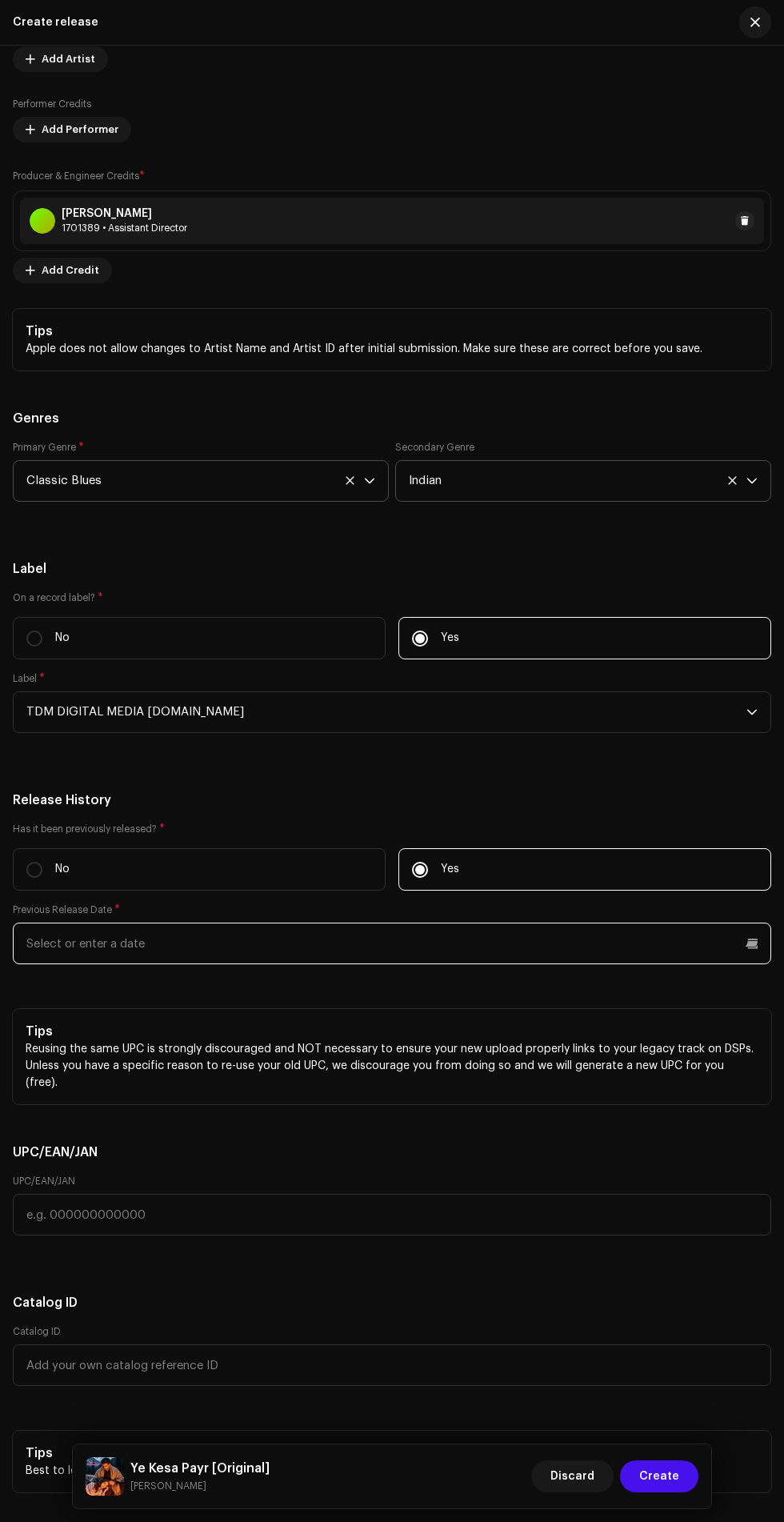
click at [470, 945] on input "text" at bounding box center [392, 943] width 759 height 42
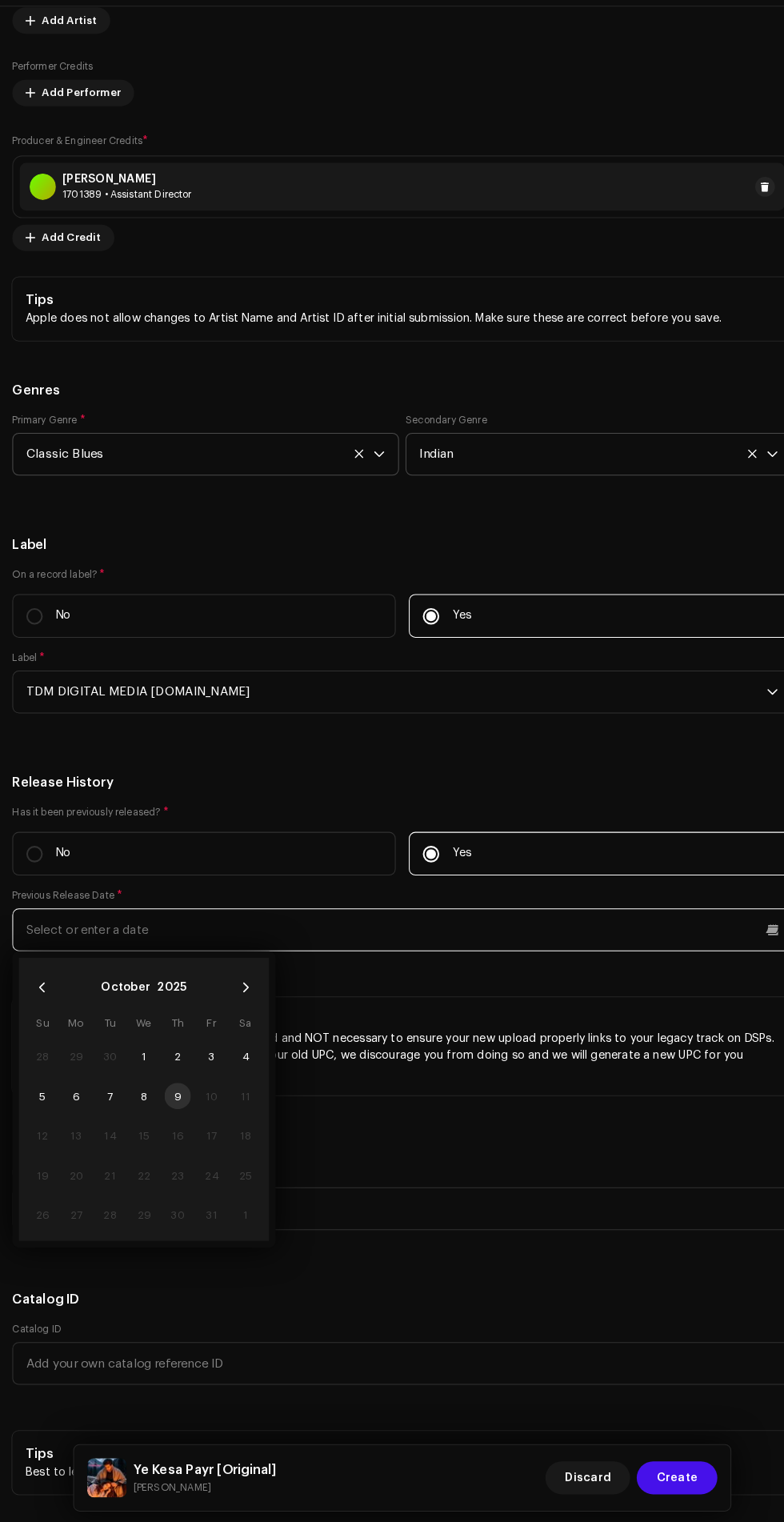
scroll to position [211, 0]
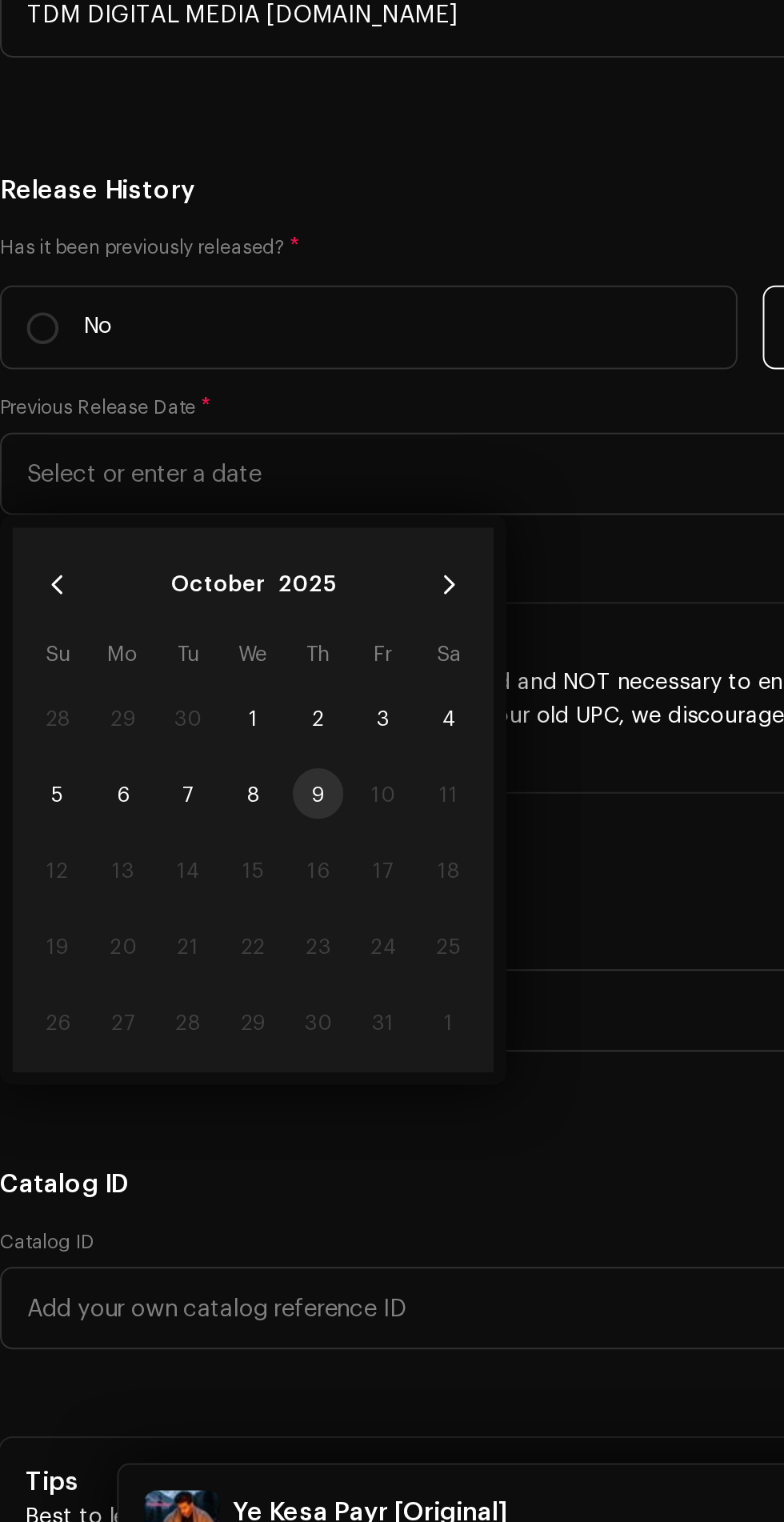
click at [178, 1086] on td "9" at bounding box center [174, 1106] width 33 height 38
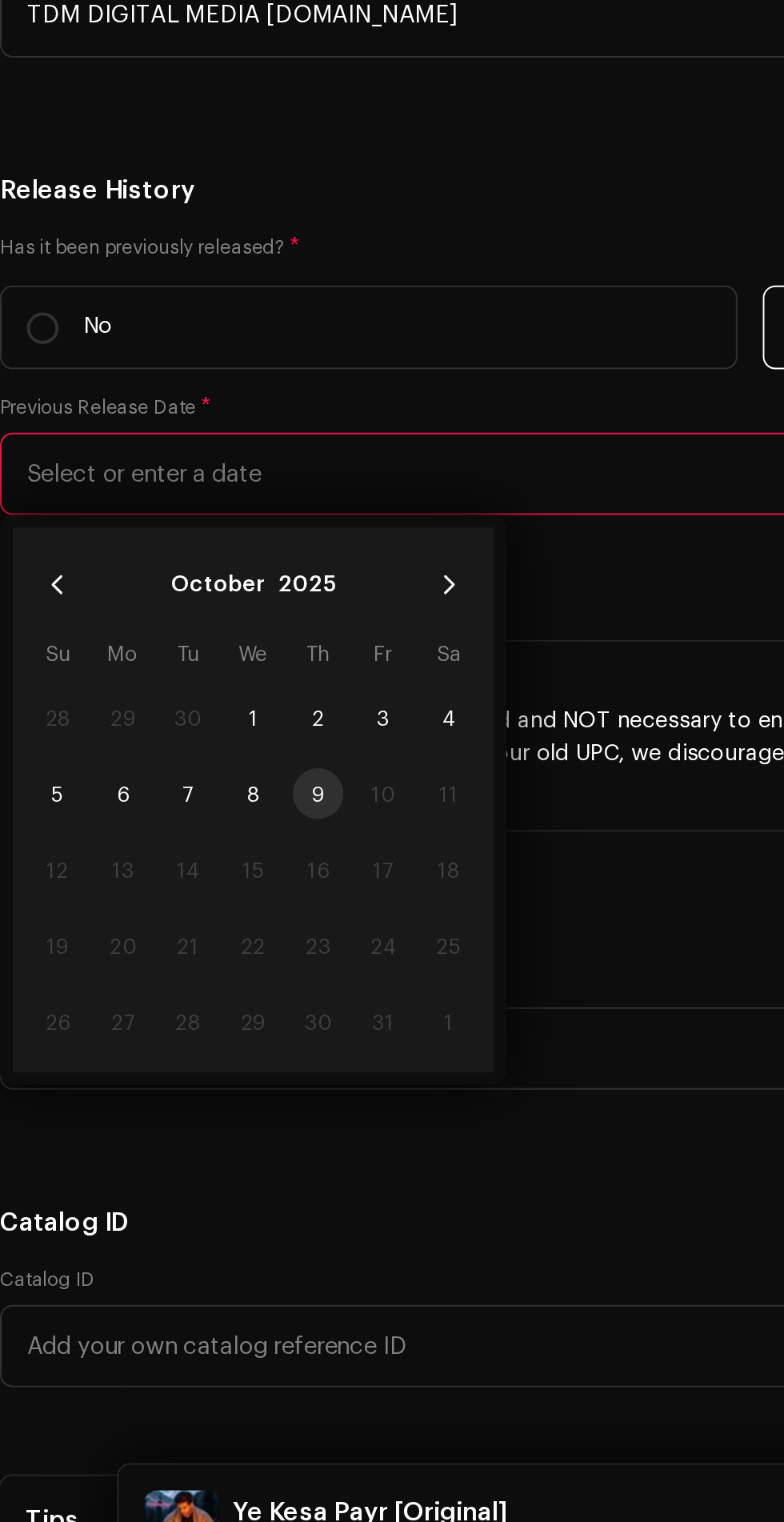
click at [181, 1093] on td "9" at bounding box center [174, 1106] width 33 height 38
click at [167, 1091] on td "9" at bounding box center [174, 1106] width 33 height 38
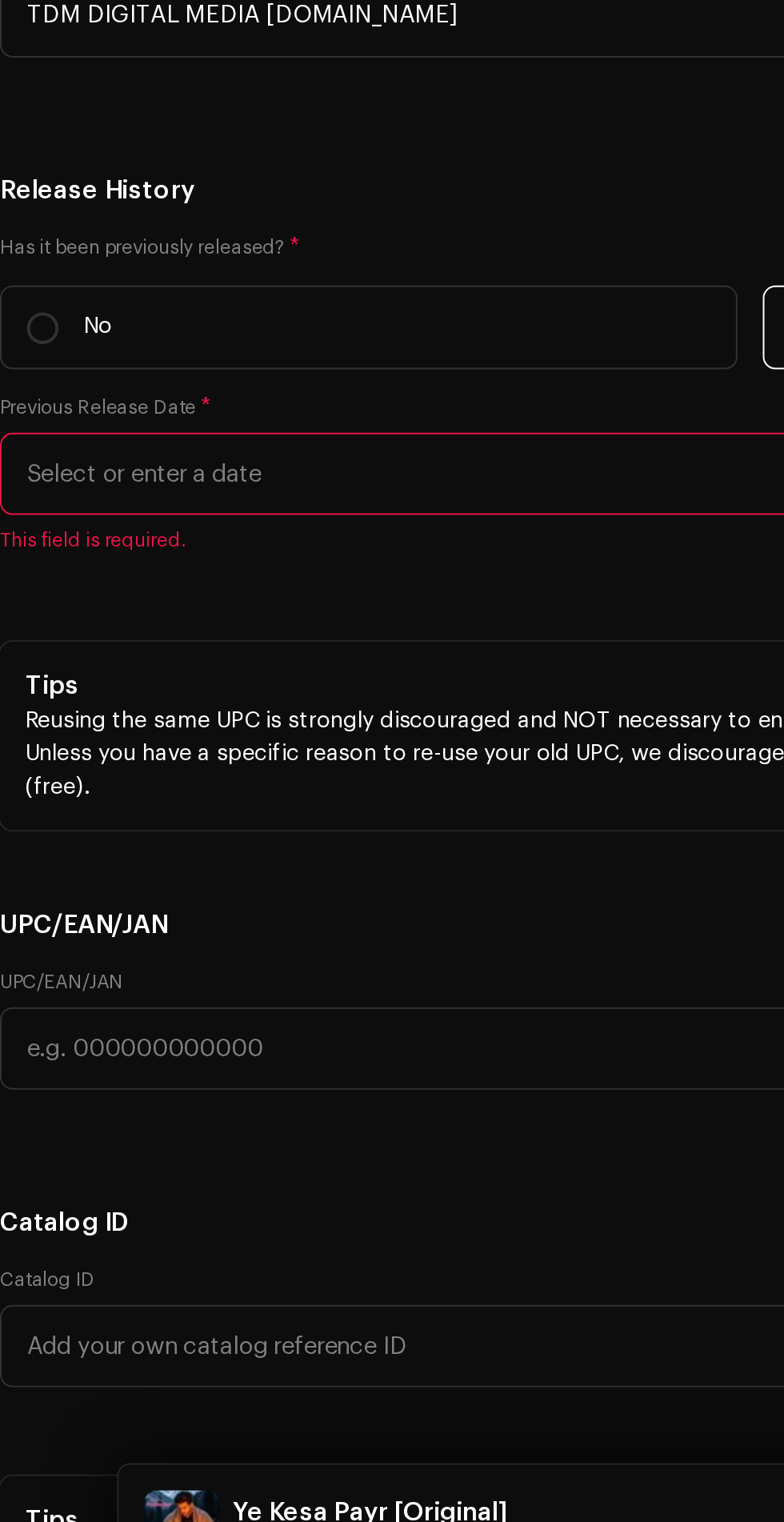
scroll to position [2969, 0]
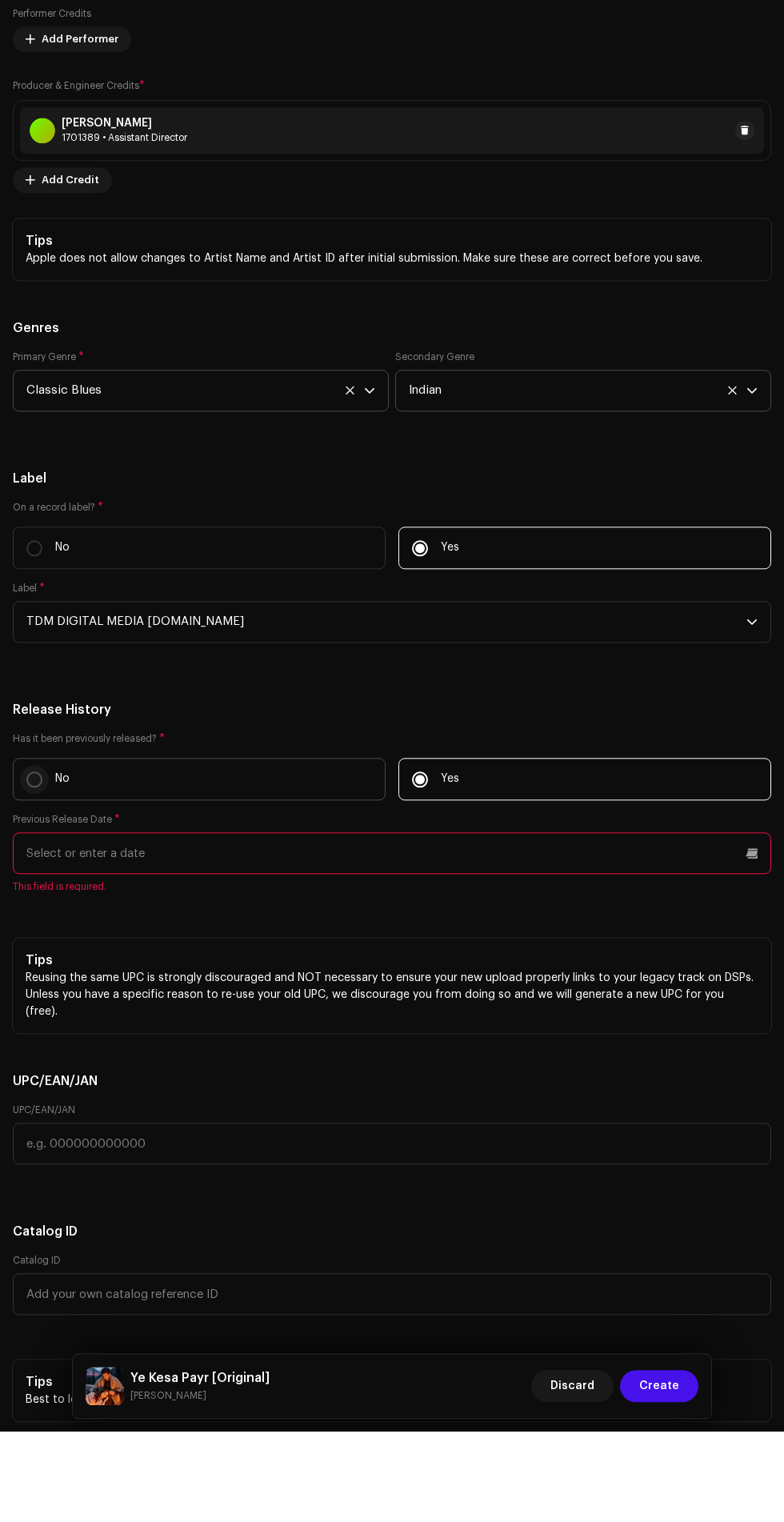
click at [39, 862] on input "No" at bounding box center [34, 870] width 16 height 16
radio input "true"
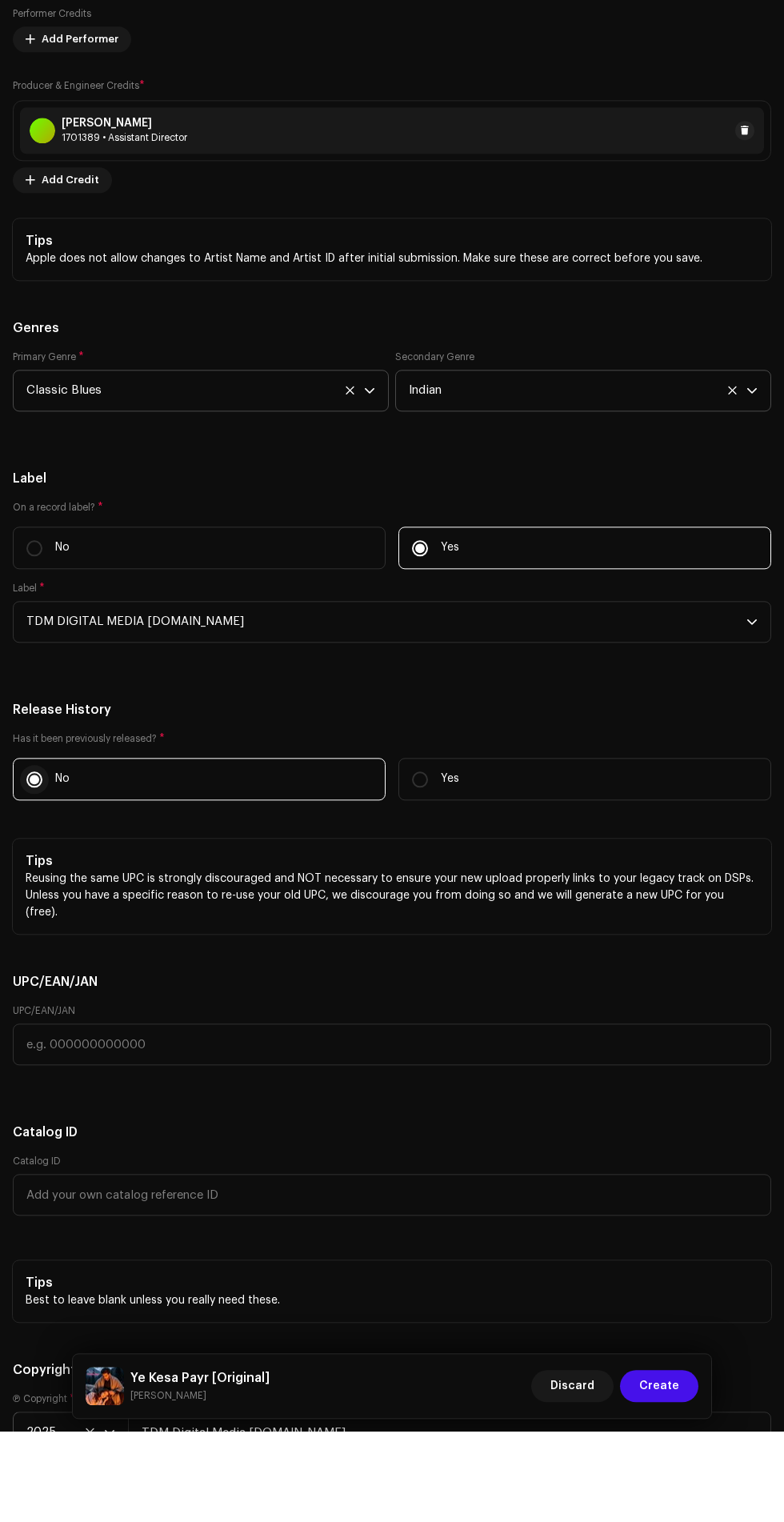
scroll to position [211, 0]
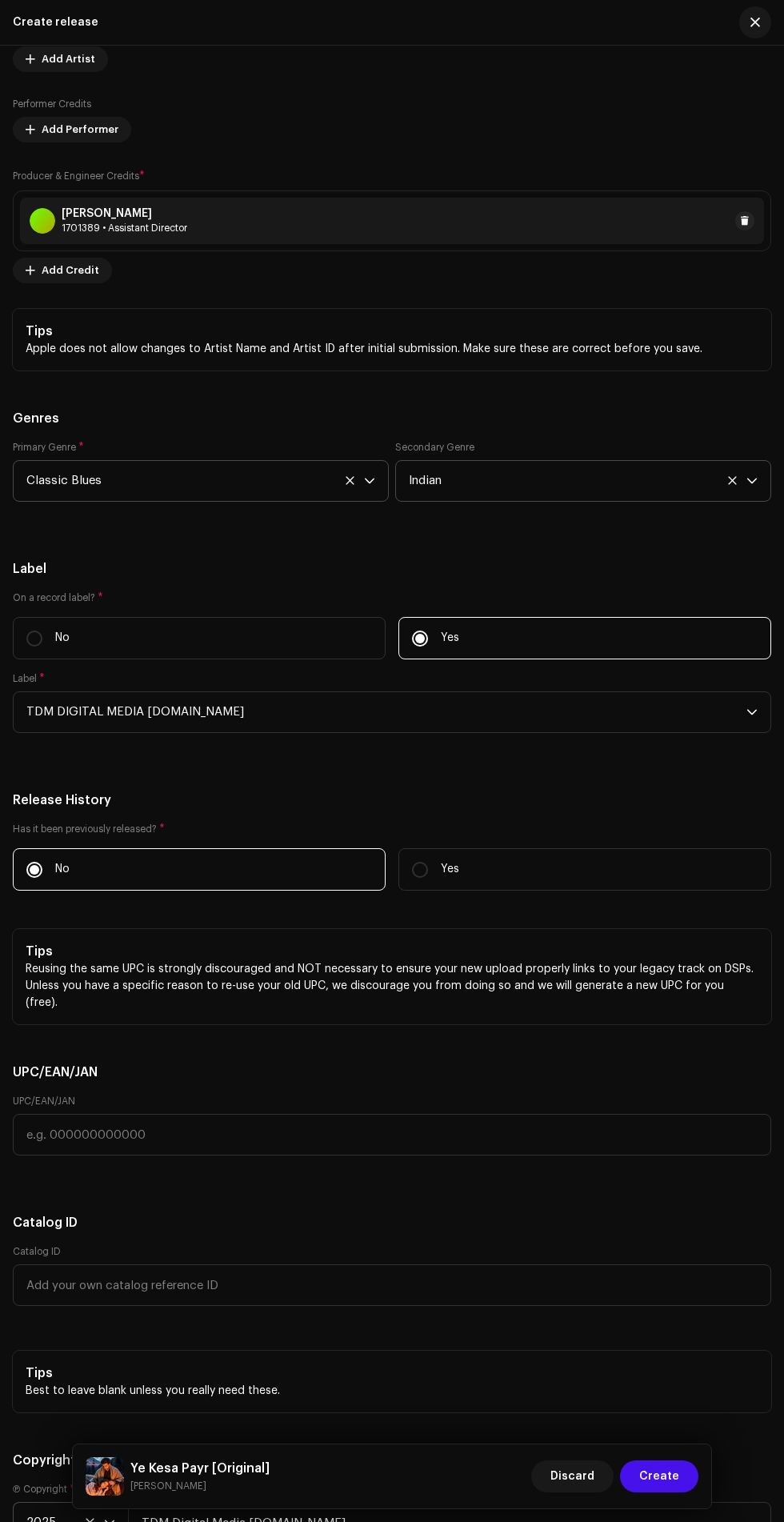
click at [293, 790] on h5 "Release History" at bounding box center [392, 799] width 759 height 19
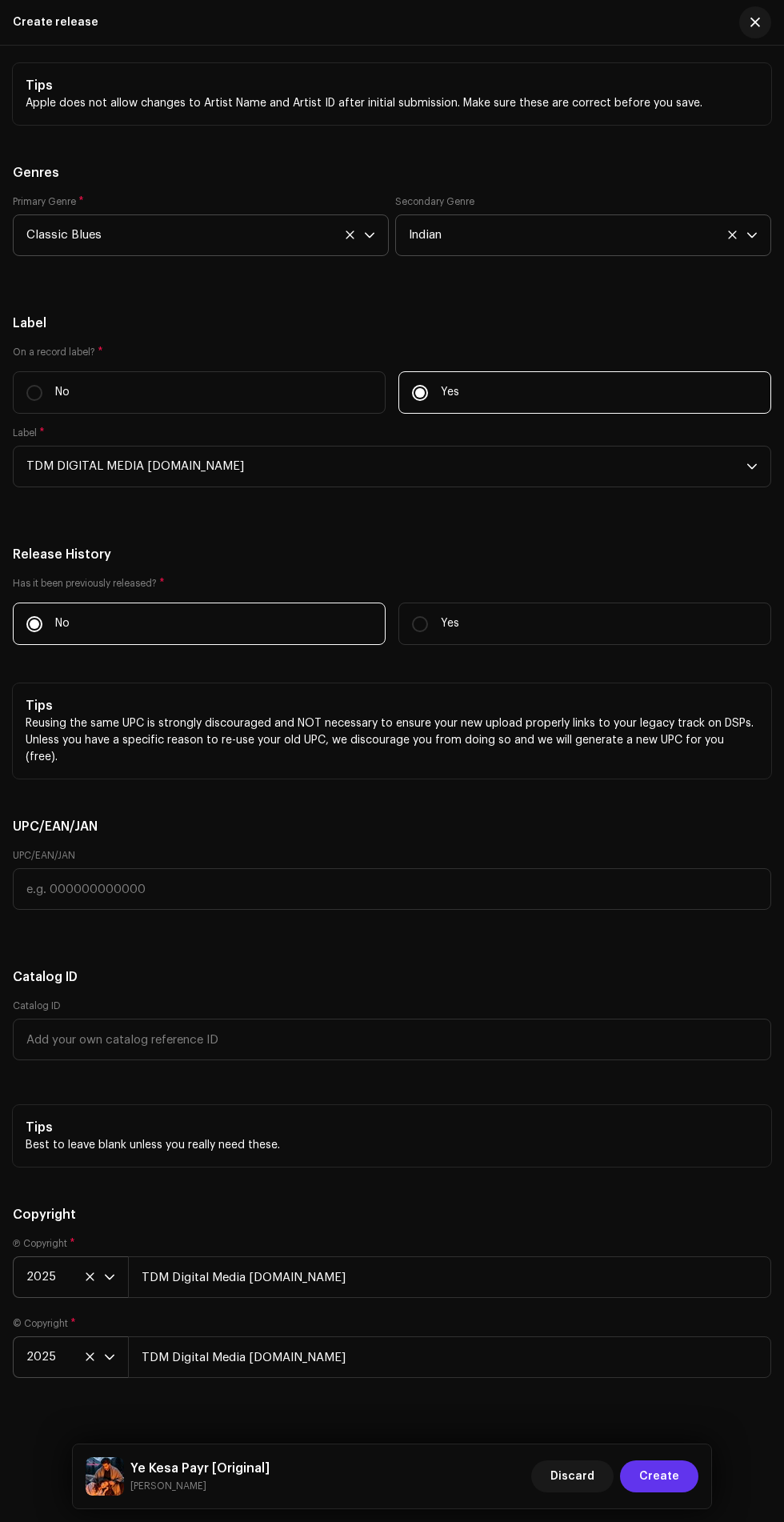
click at [664, 1472] on span "Create" at bounding box center [659, 1476] width 40 height 32
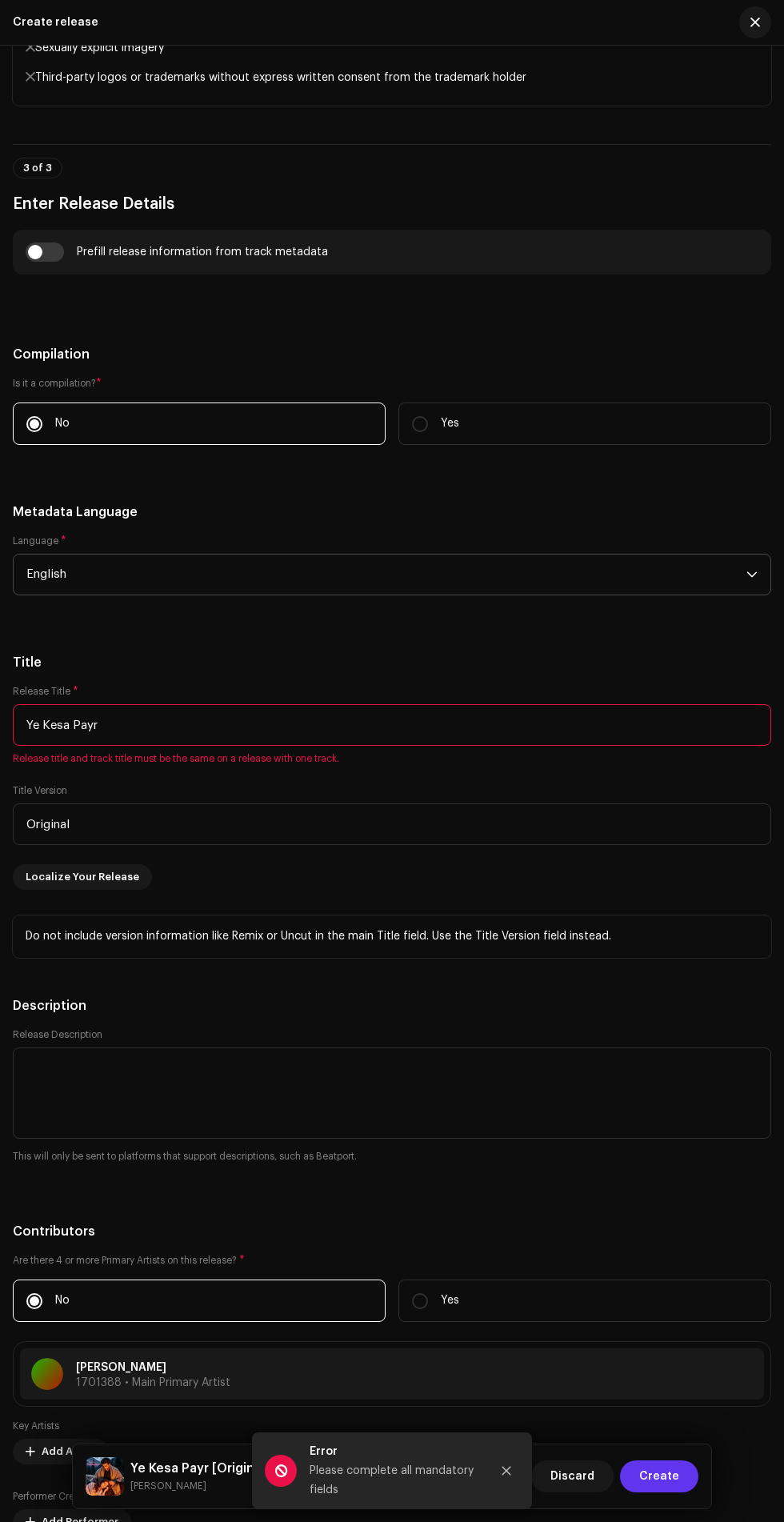
scroll to position [1570, 0]
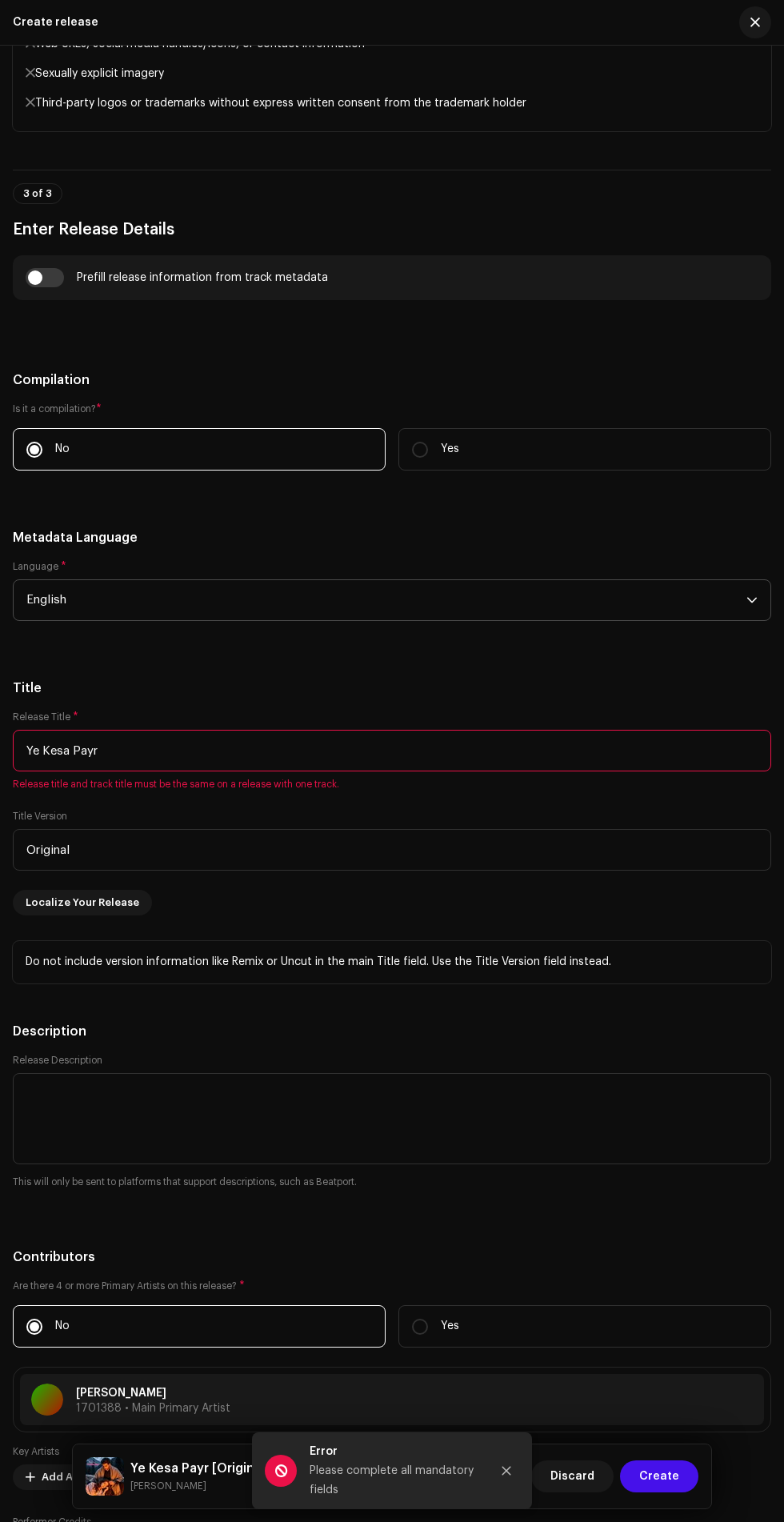
click at [569, 730] on input "Ye Kesa Payr" at bounding box center [392, 751] width 759 height 42
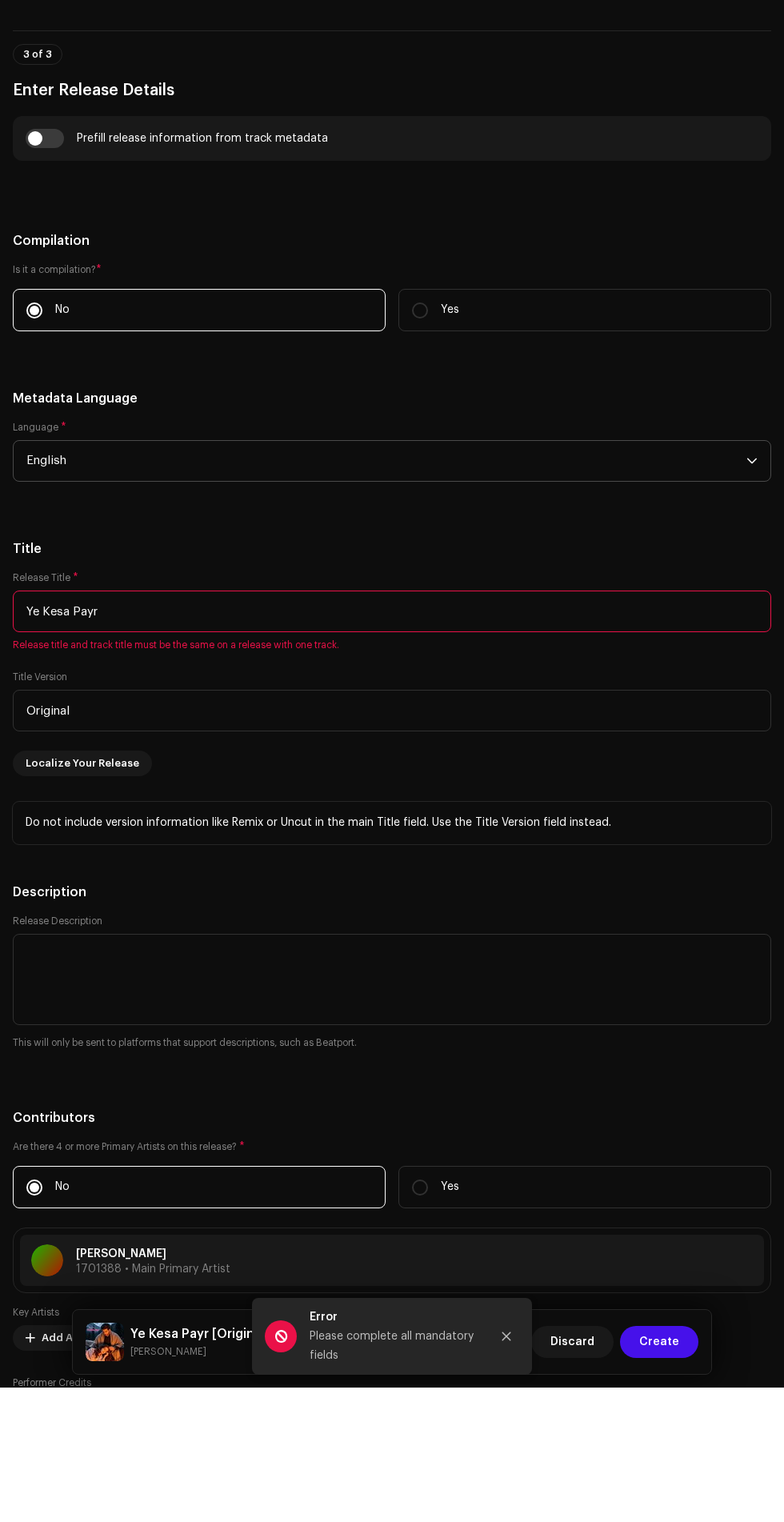
scroll to position [1443, 0]
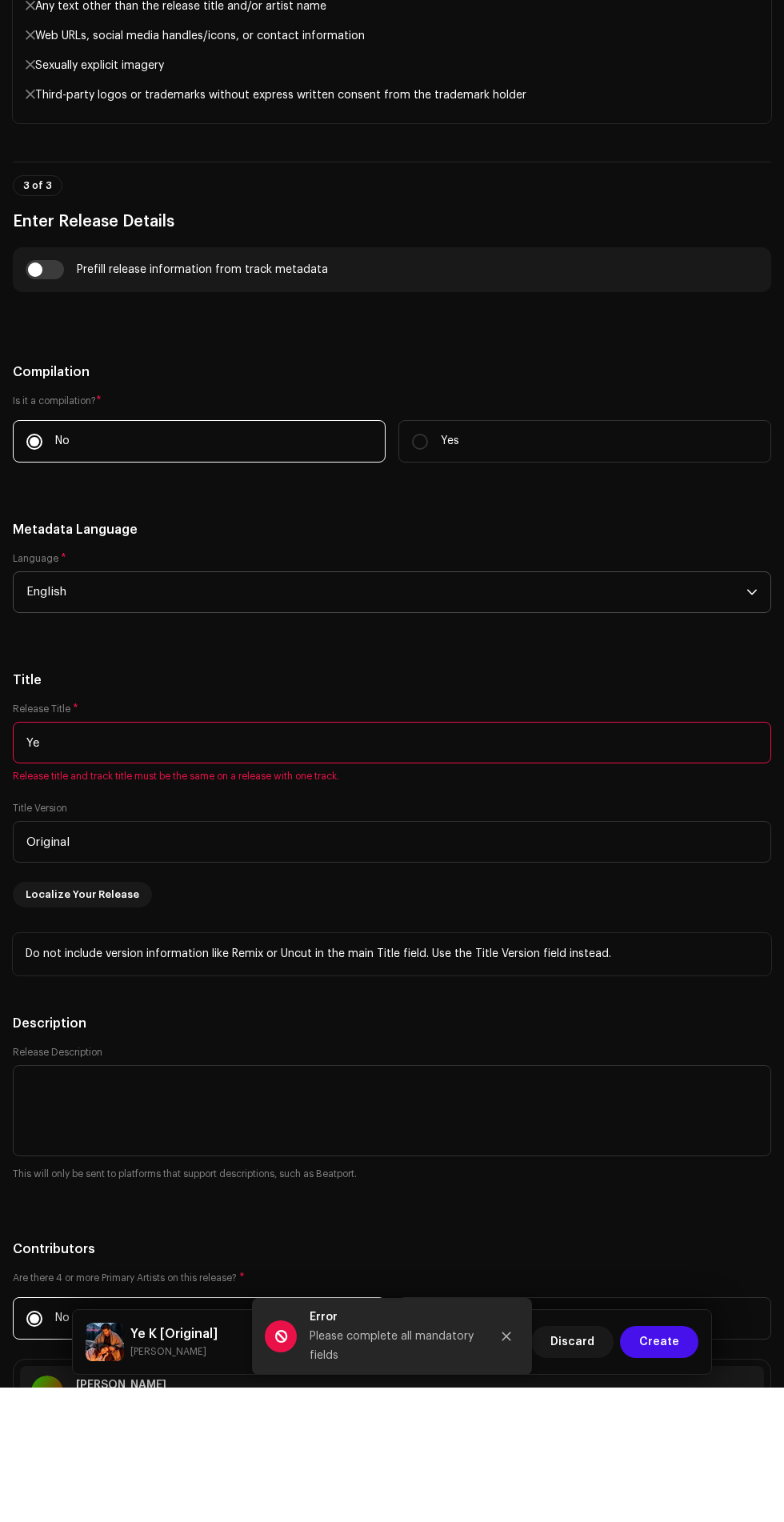
type input "Y"
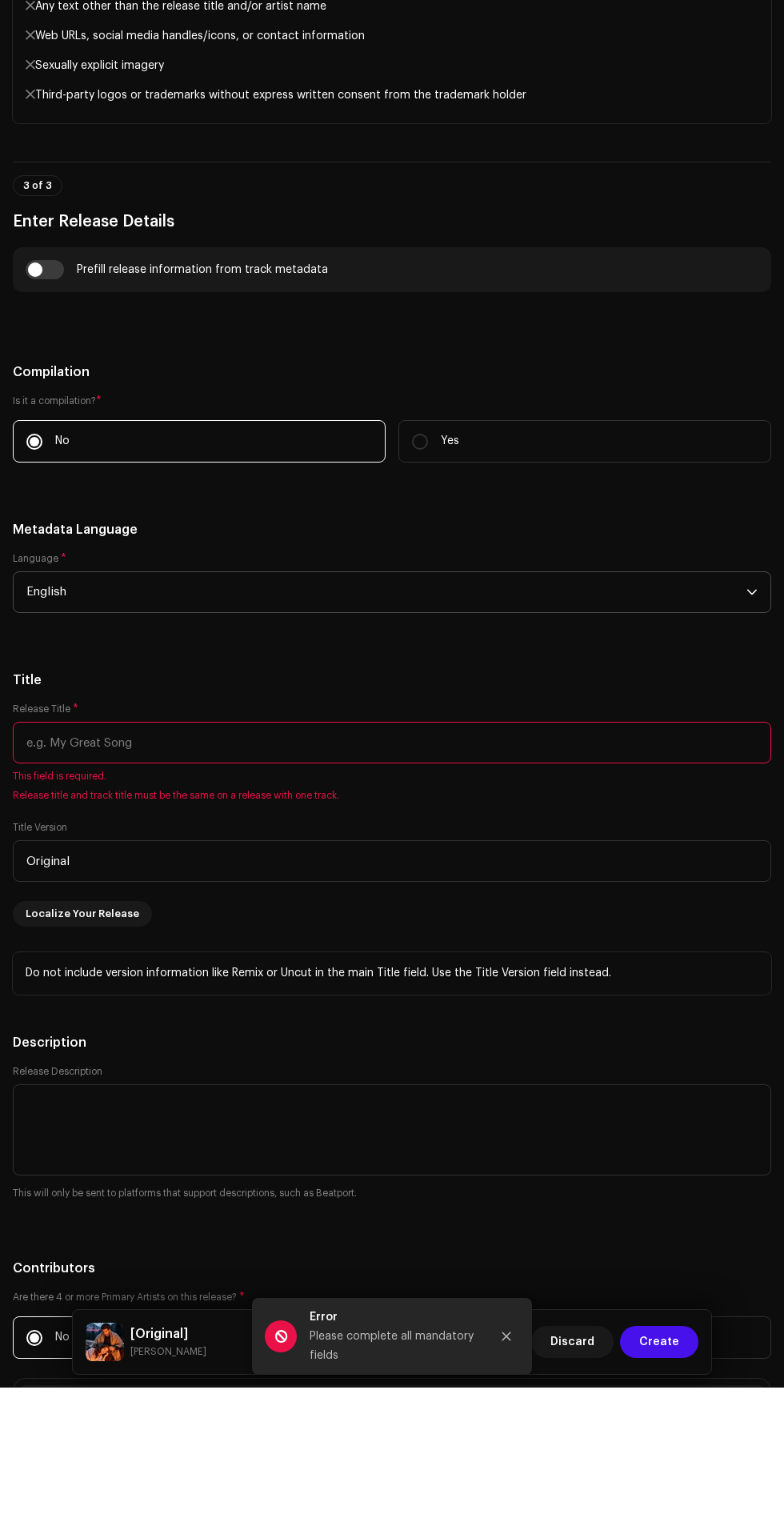
type input "Ye Kesa Payr"
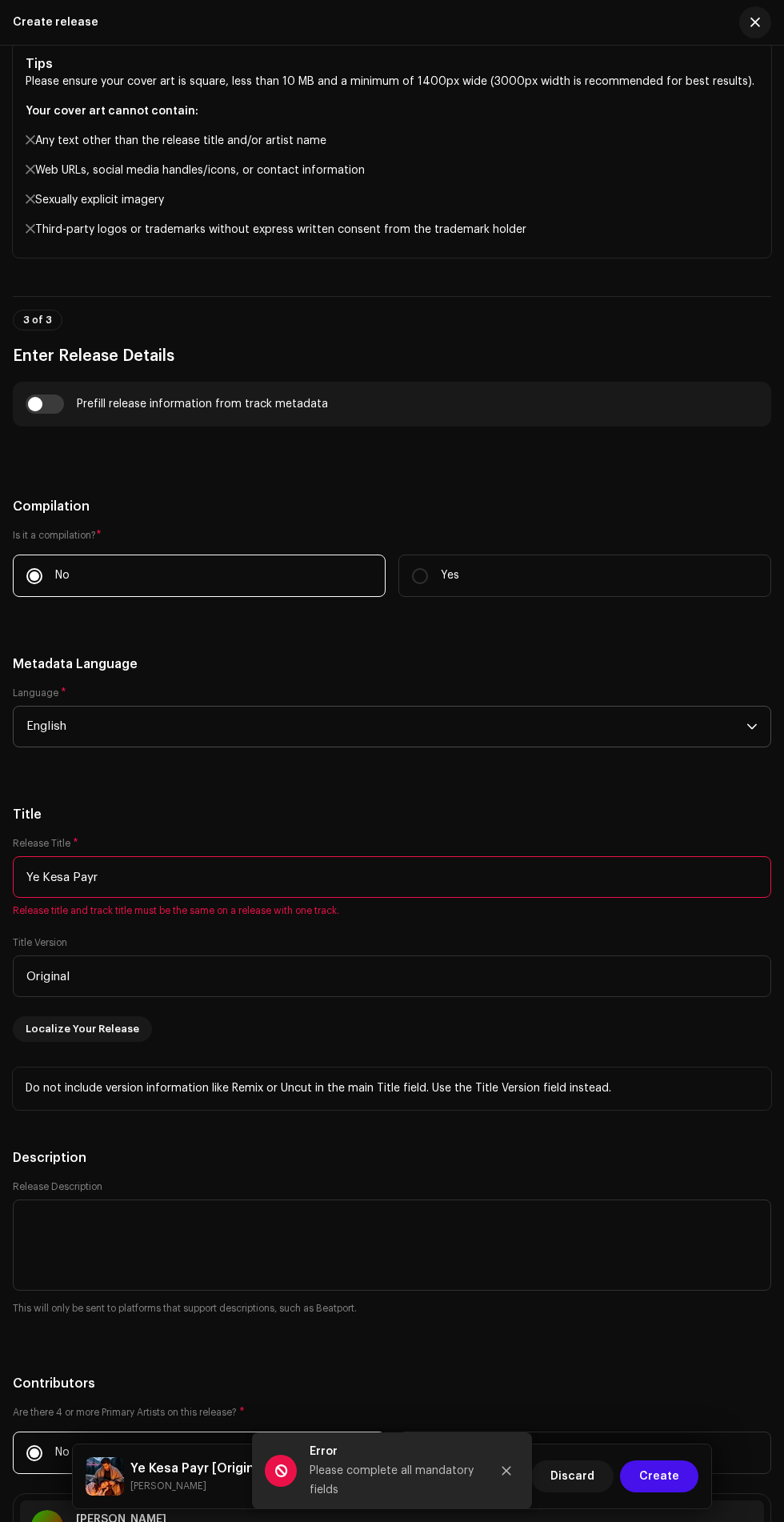
scroll to position [1449, 0]
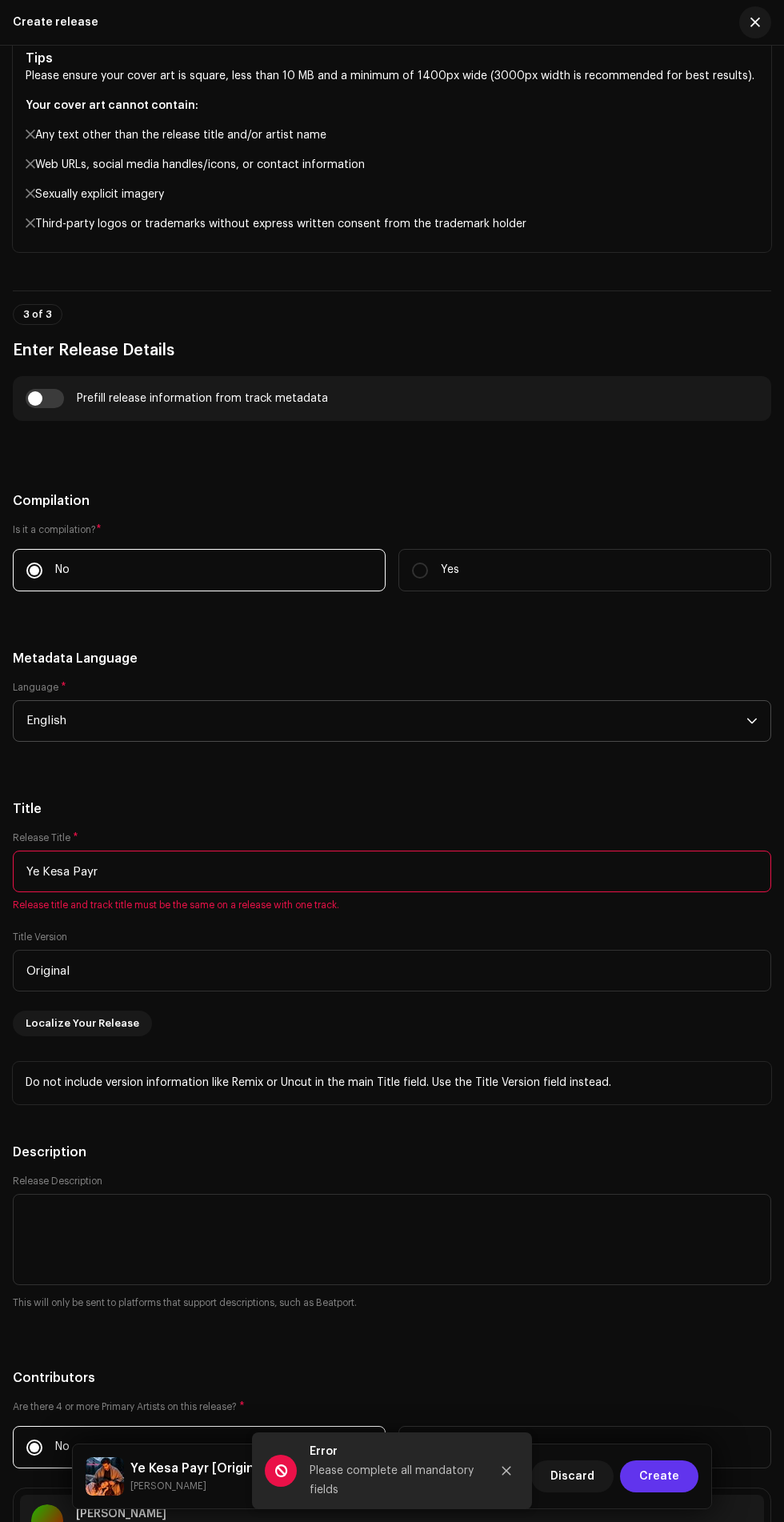
click at [664, 1477] on span "Create" at bounding box center [659, 1476] width 40 height 32
click at [507, 1471] on icon "Close" at bounding box center [507, 1471] width 9 height 9
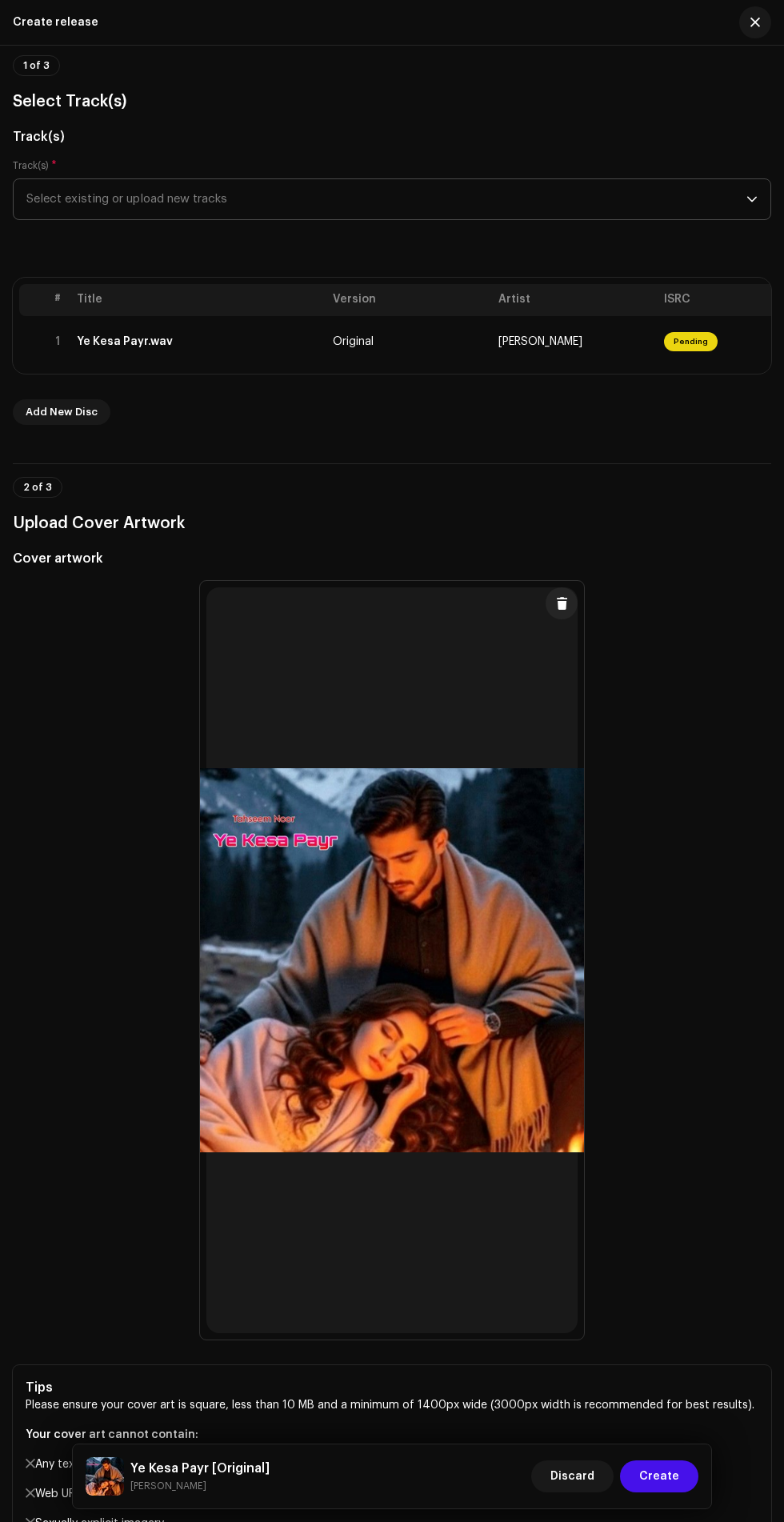
scroll to position [109, 0]
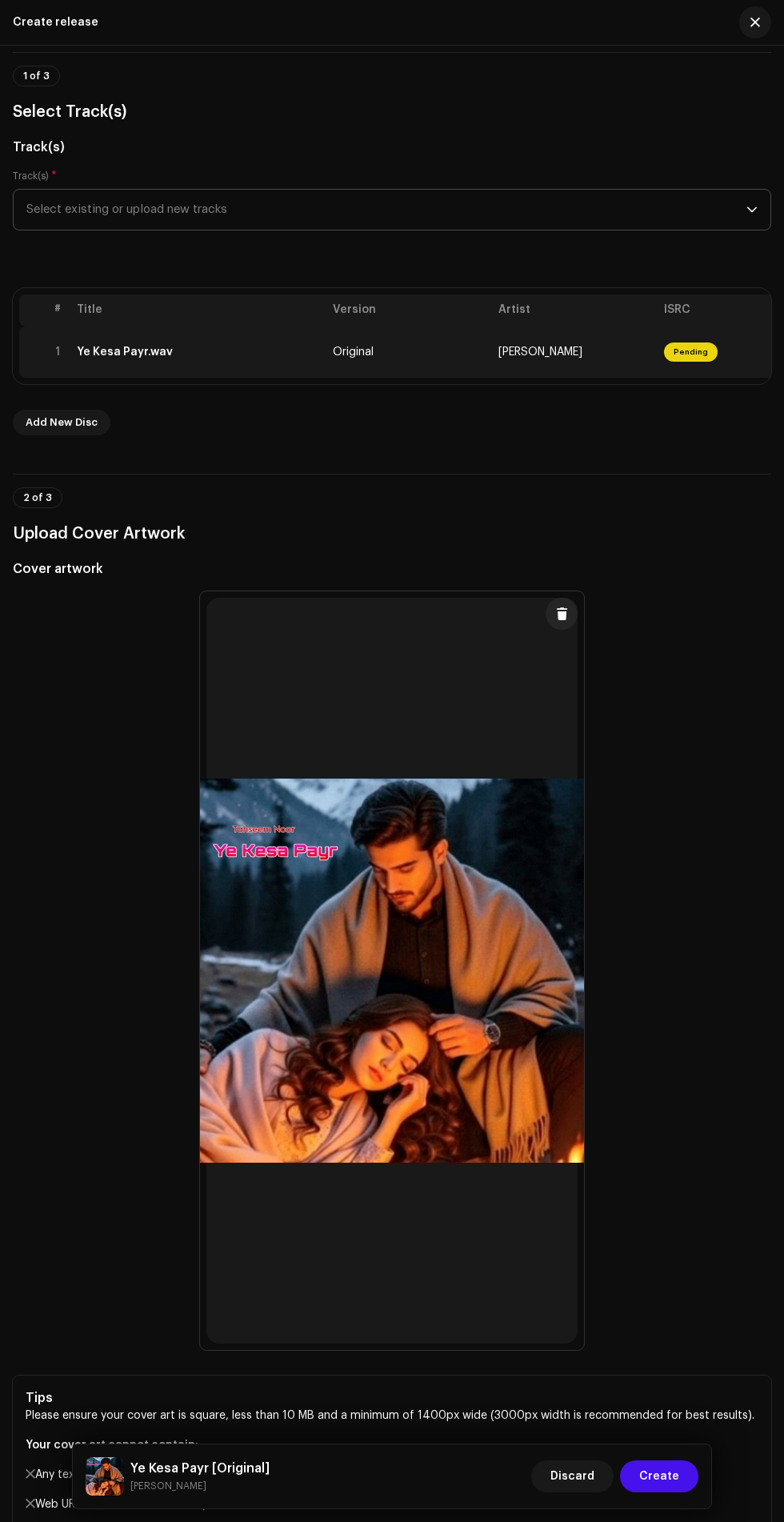
click at [689, 342] on span "Pending" at bounding box center [691, 351] width 53 height 19
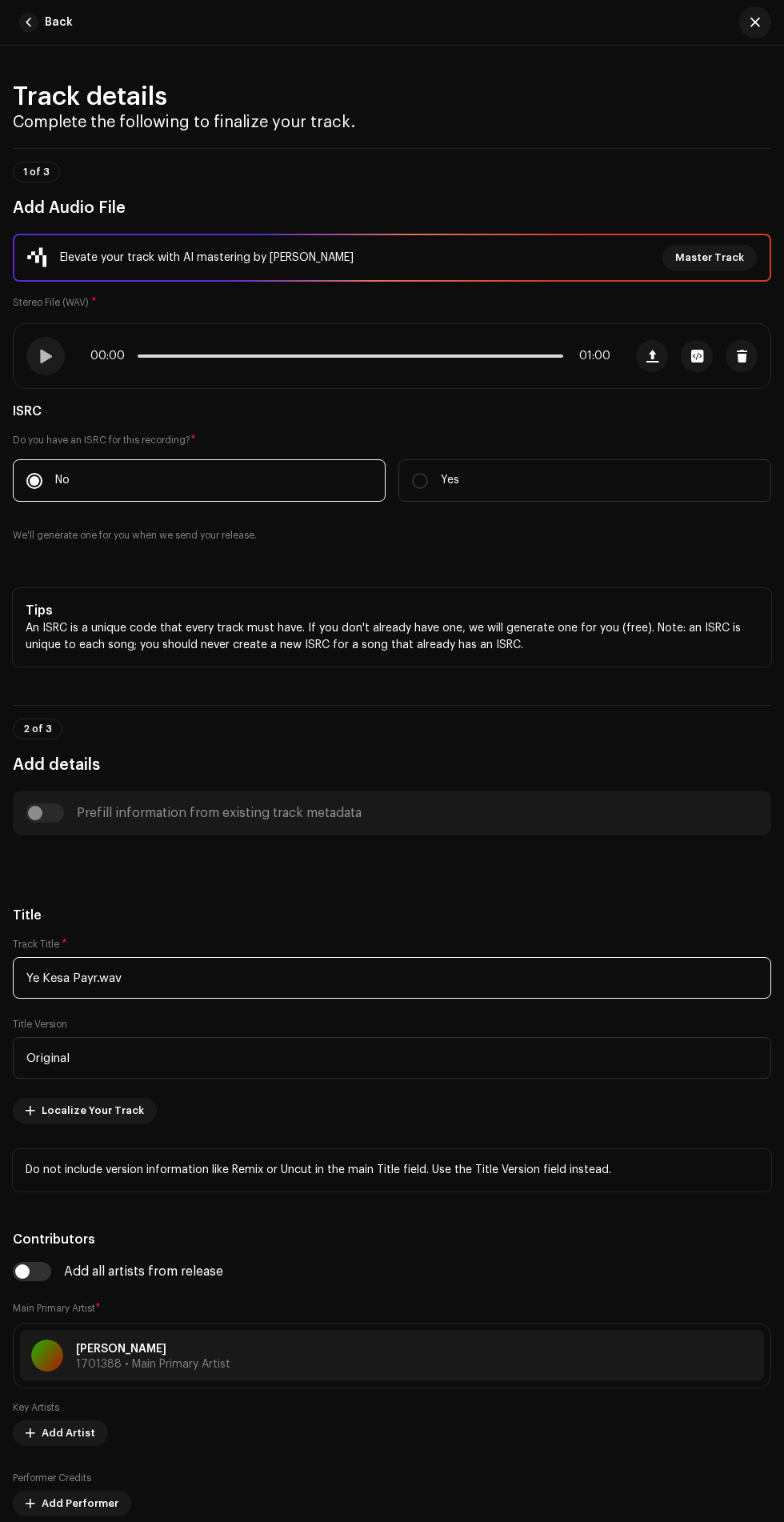
click at [500, 979] on input "Ye Kesa Payr.wav" at bounding box center [392, 978] width 759 height 42
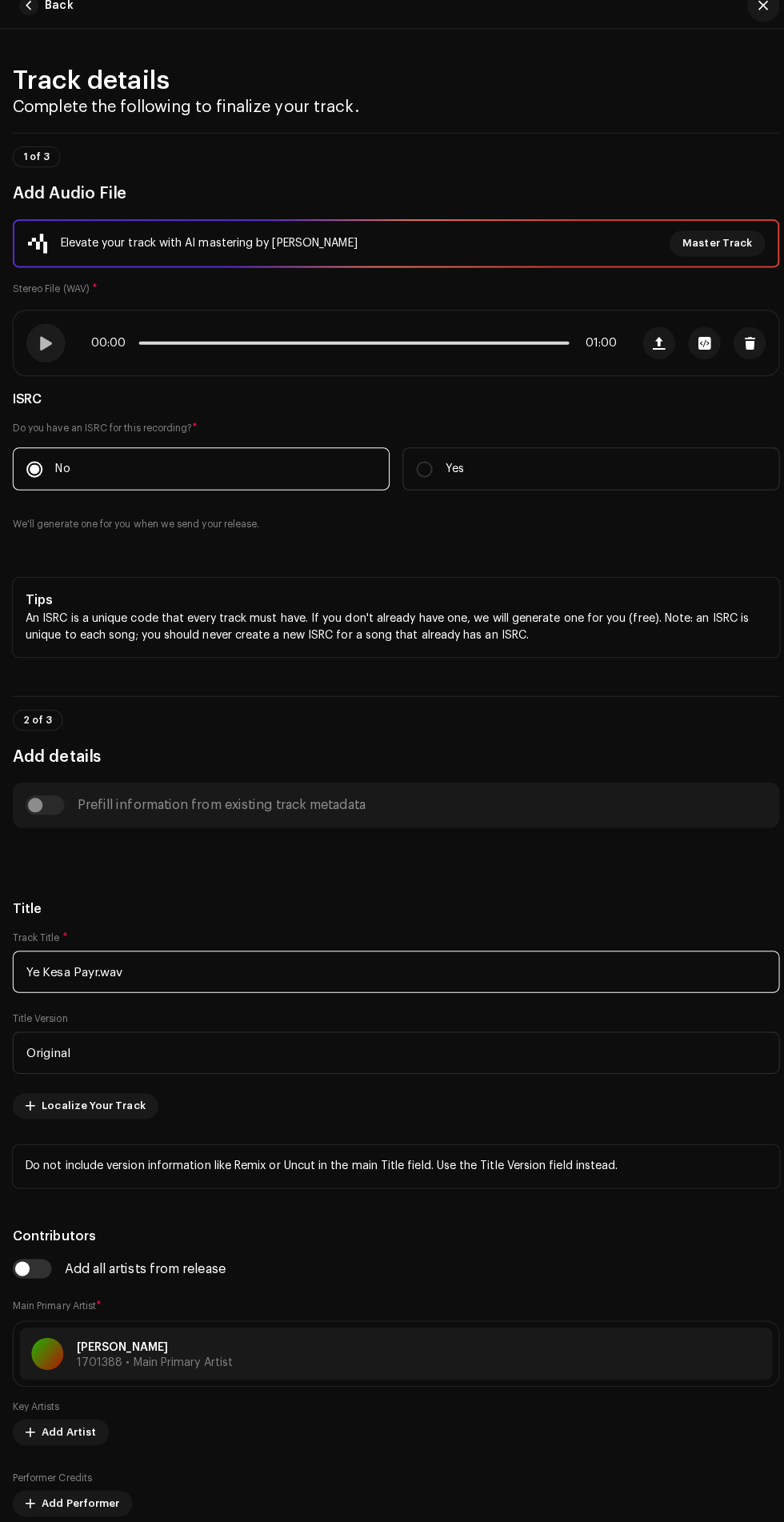
scroll to position [214, 0]
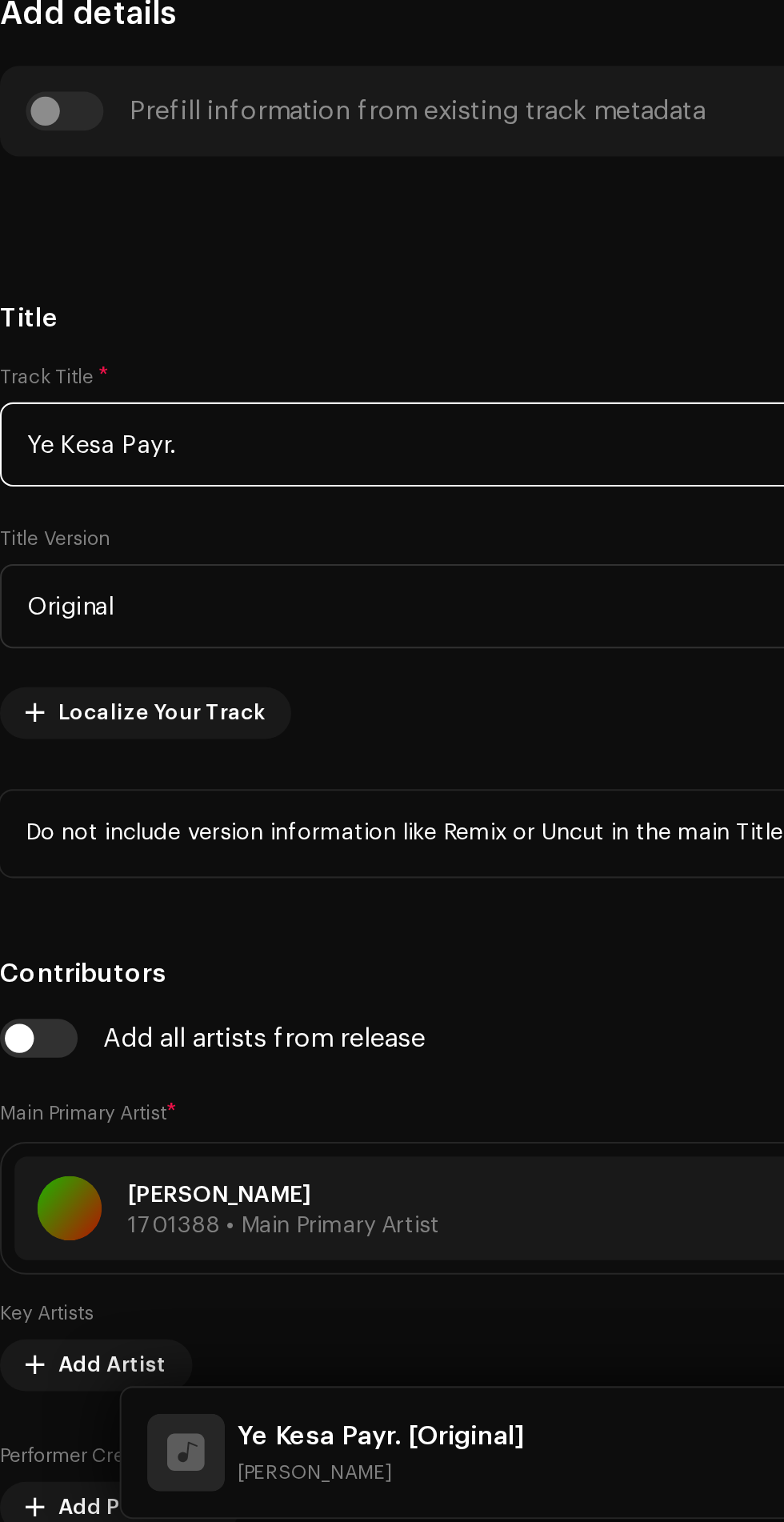
type input "Ye Kesa Payr"
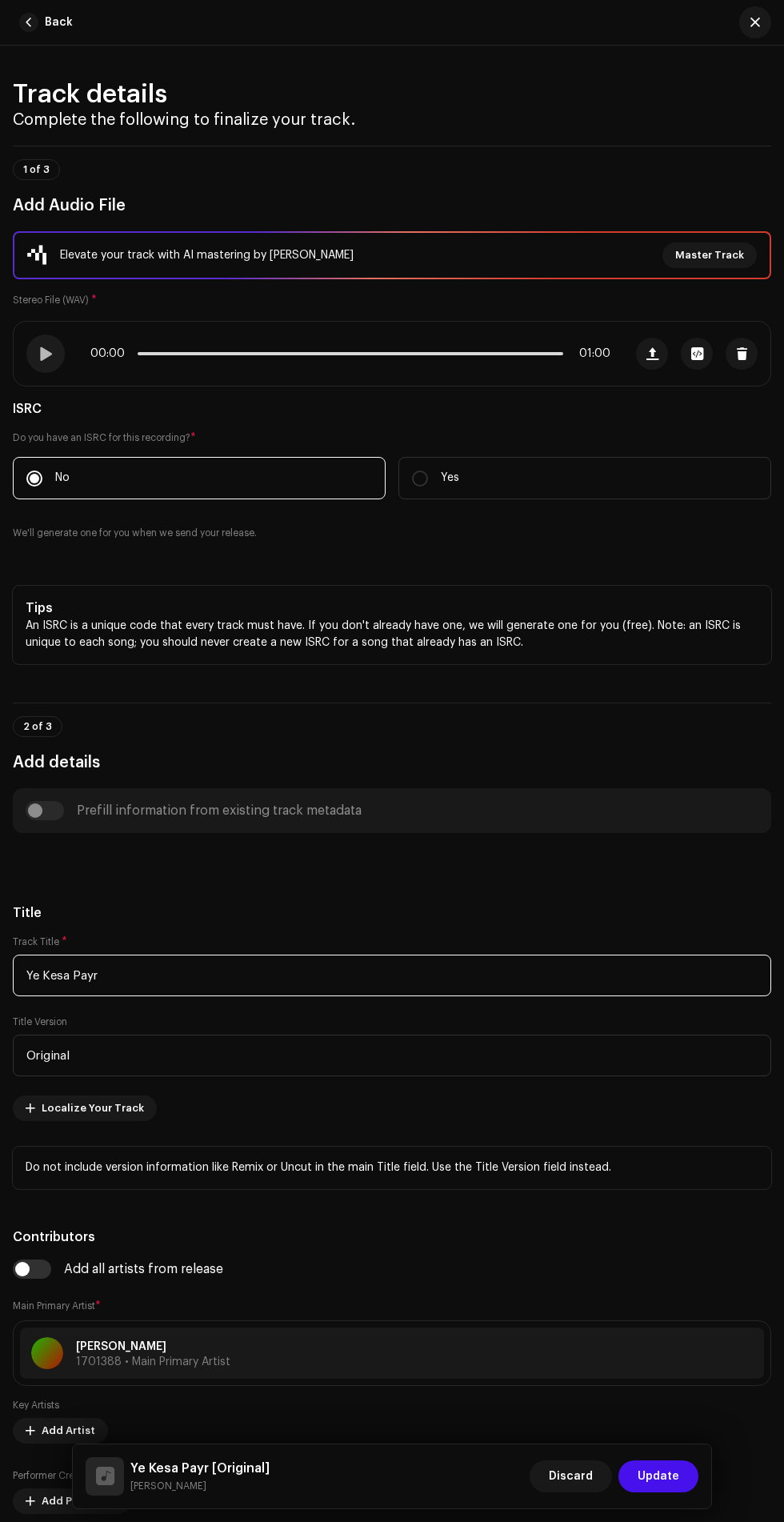
scroll to position [207, 0]
click at [667, 1477] on span "Update" at bounding box center [659, 1476] width 42 height 32
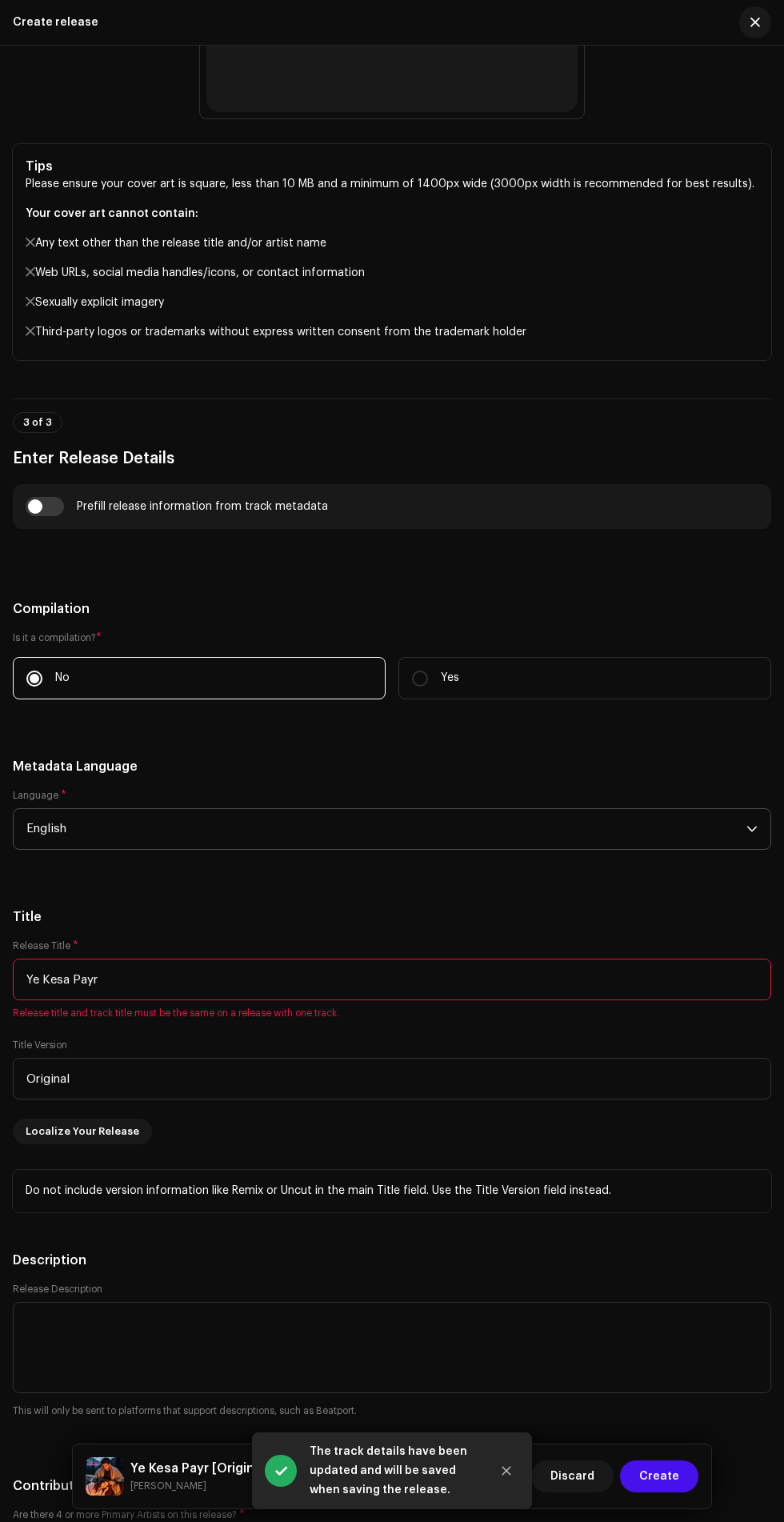
scroll to position [1340, 0]
click at [676, 1473] on span "Create" at bounding box center [659, 1476] width 40 height 32
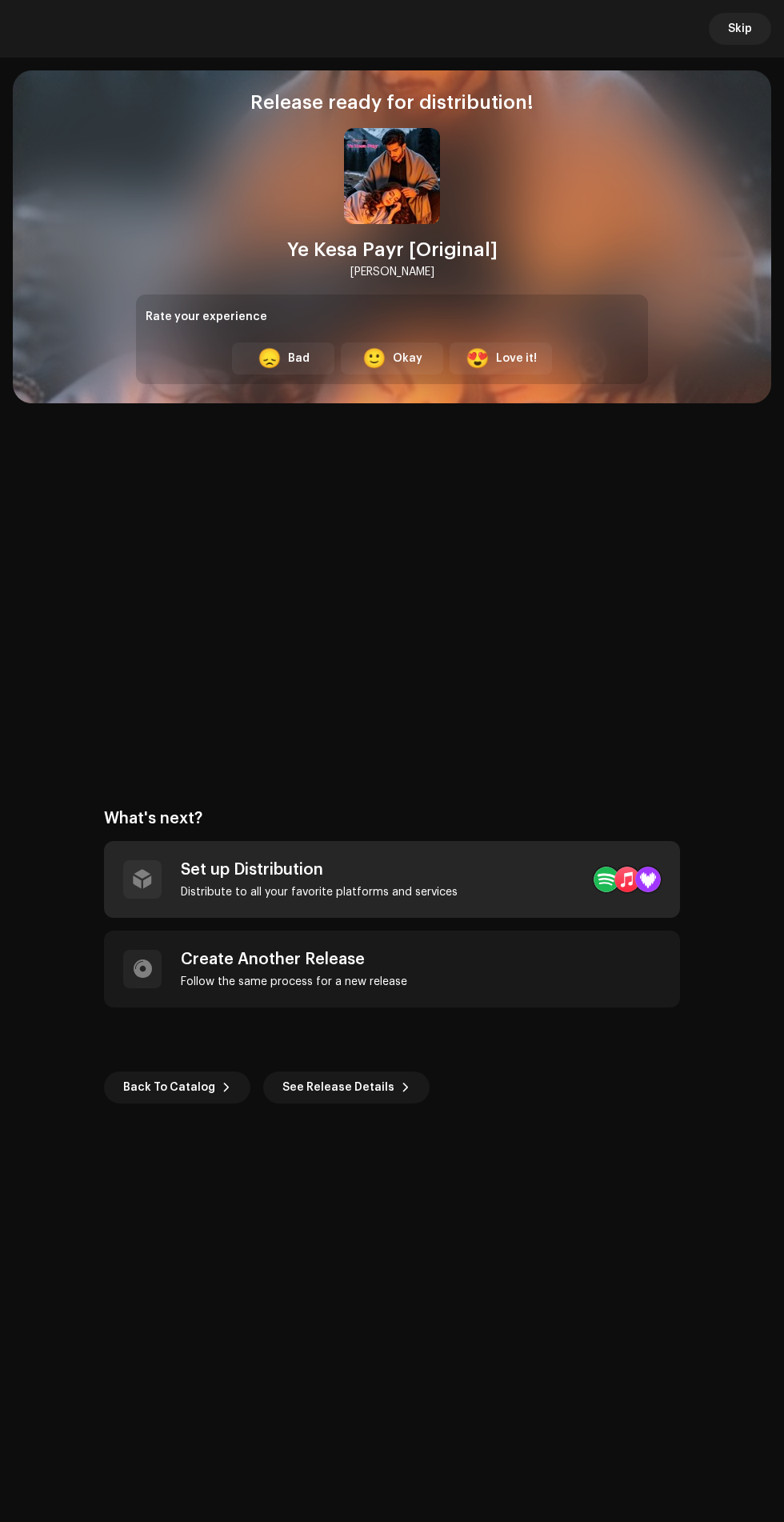
click at [228, 893] on div "Distribute to all your favorite platforms and services" at bounding box center [320, 893] width 277 height 13
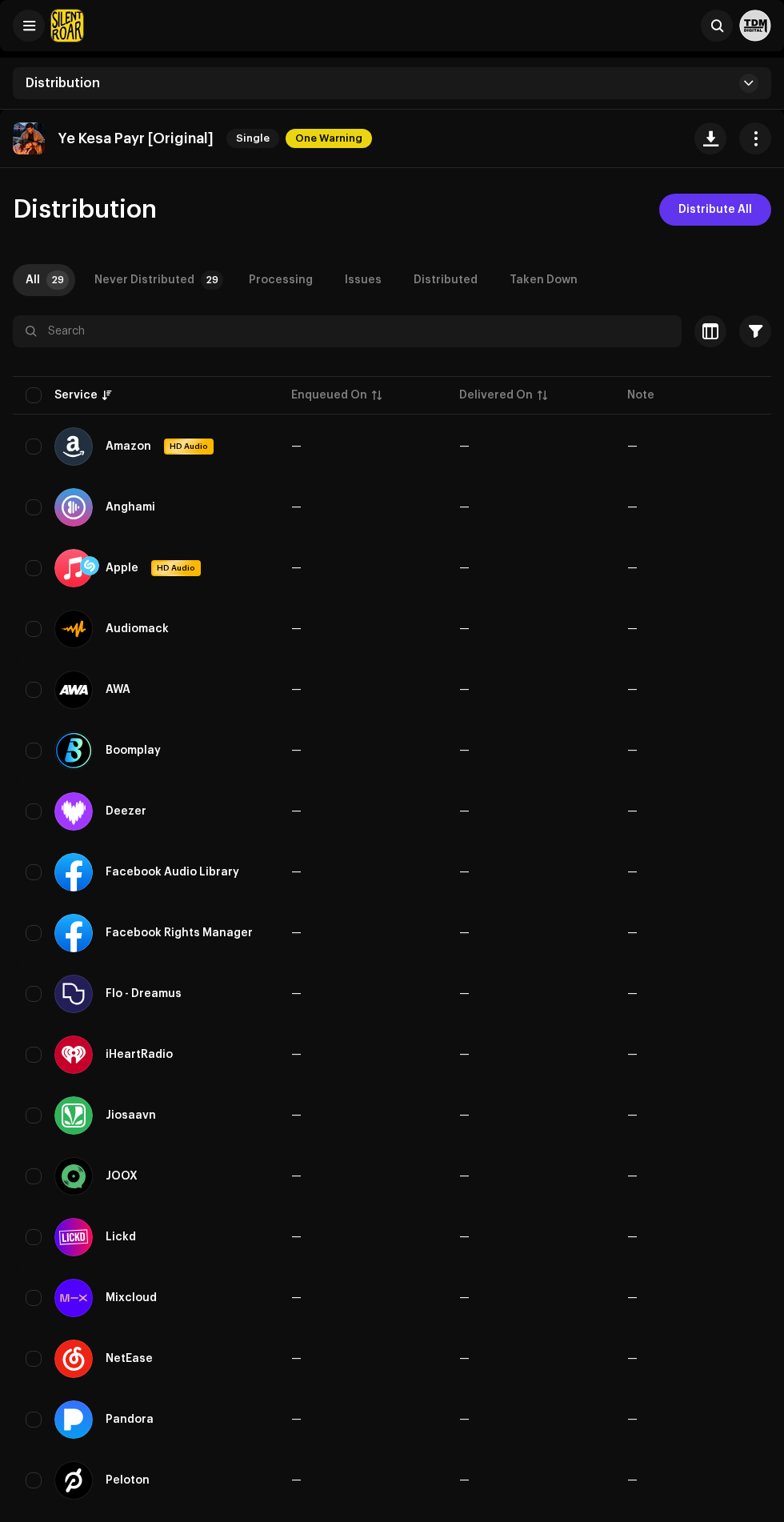
click at [738, 210] on span "Distribute All" at bounding box center [715, 209] width 73 height 32
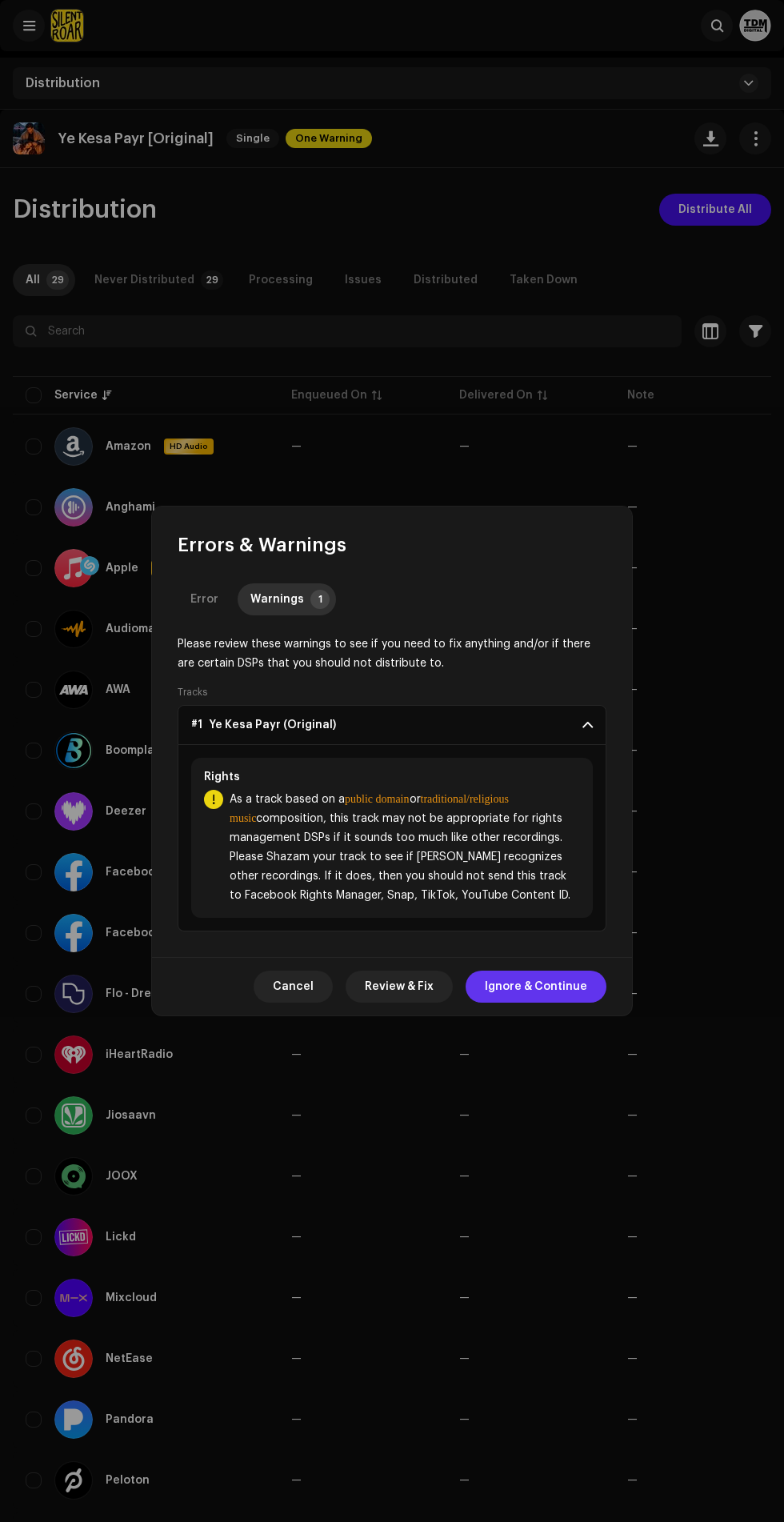
click at [568, 987] on span "Ignore & Continue" at bounding box center [536, 986] width 102 height 32
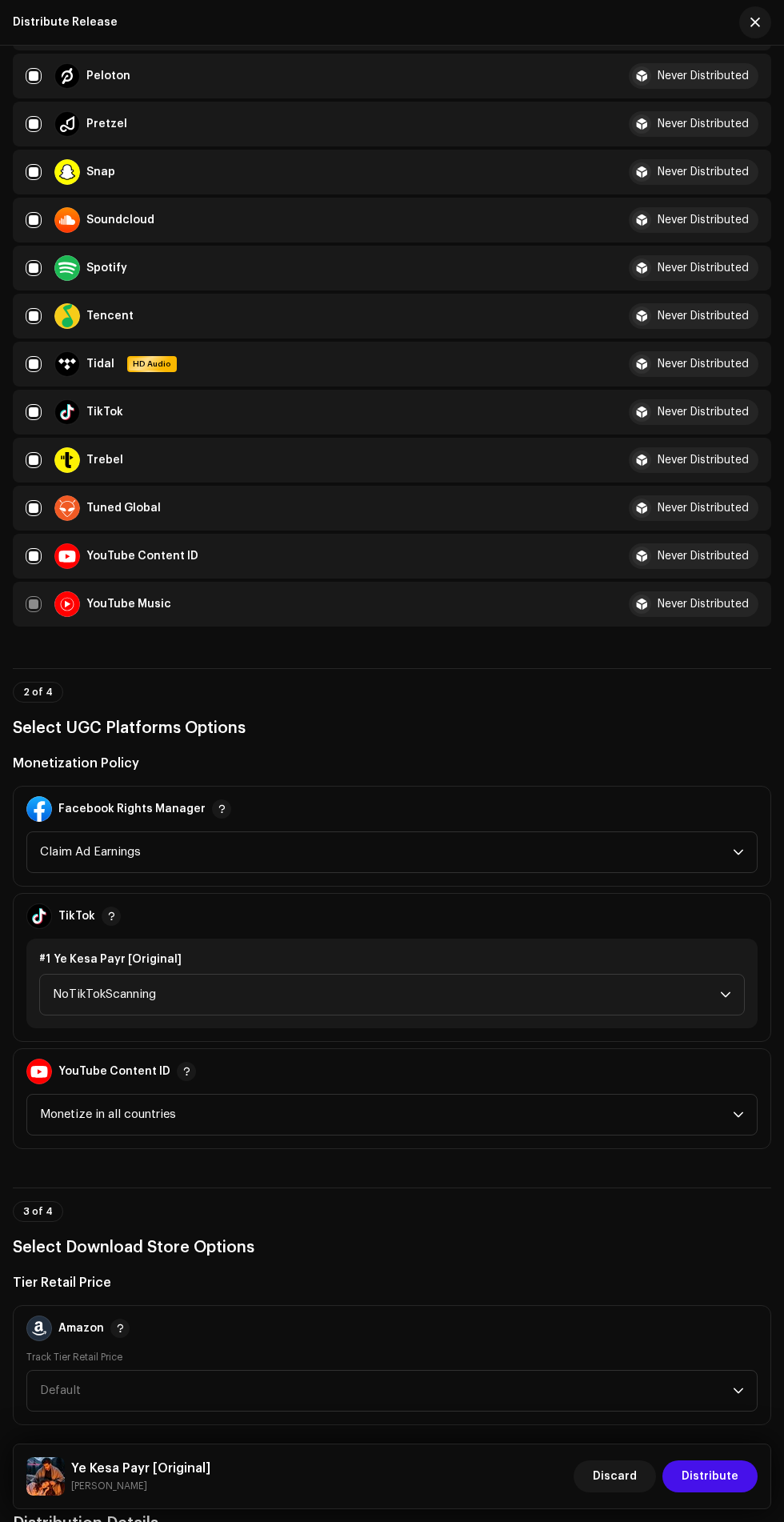
scroll to position [994, 0]
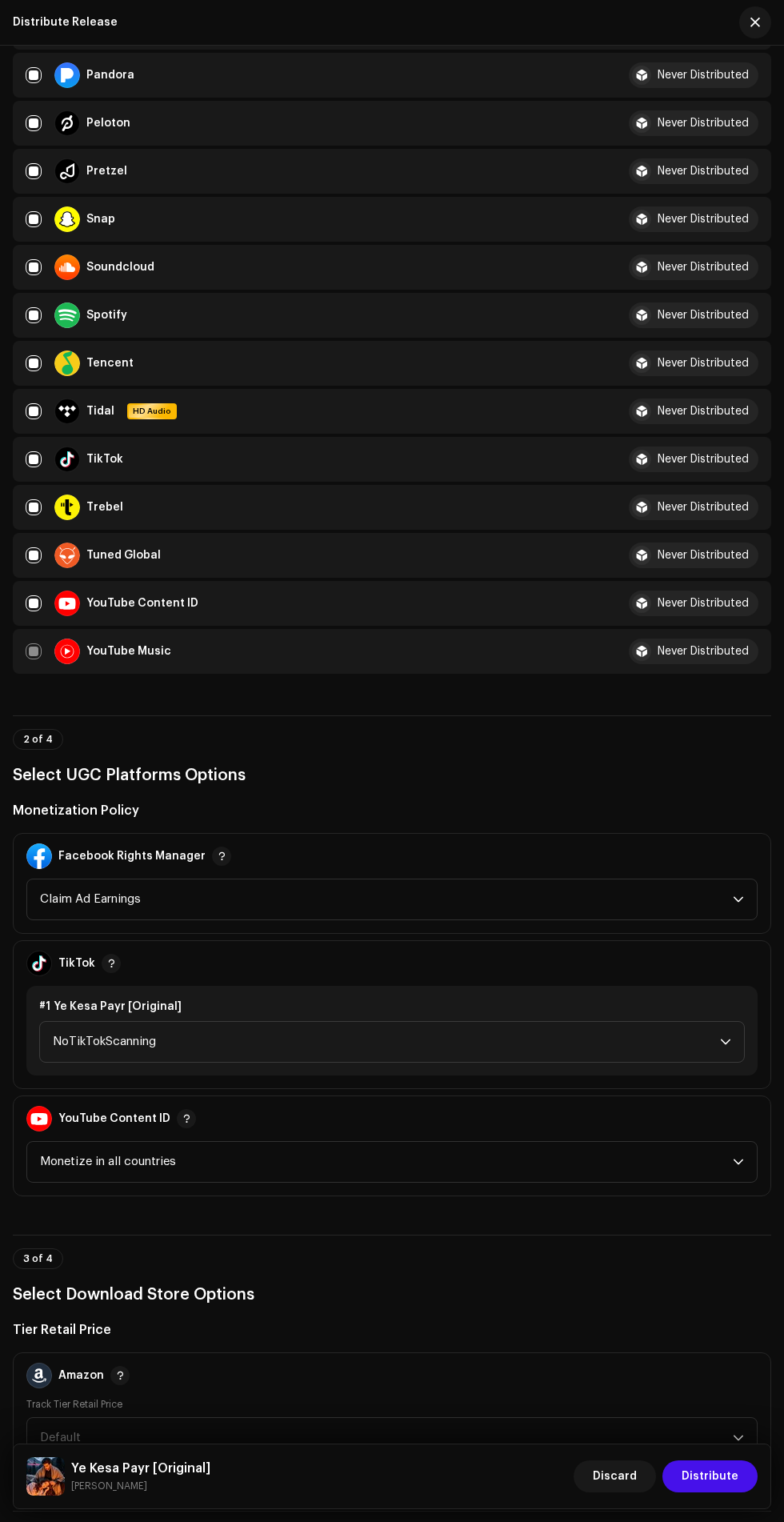
click at [34, 604] on input "checkbox" at bounding box center [33, 604] width 16 height 16
checkbox input "false"
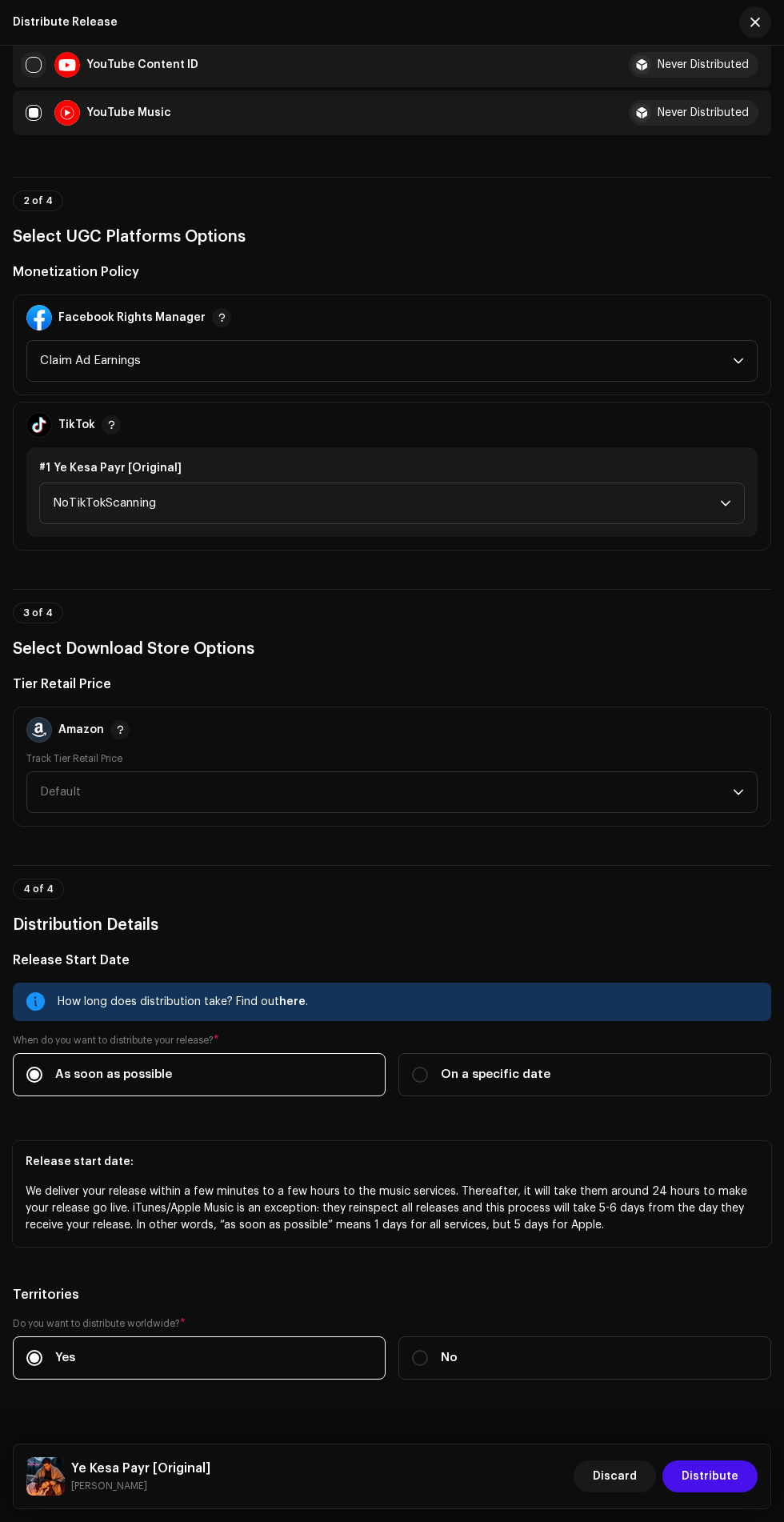
scroll to position [1562, 0]
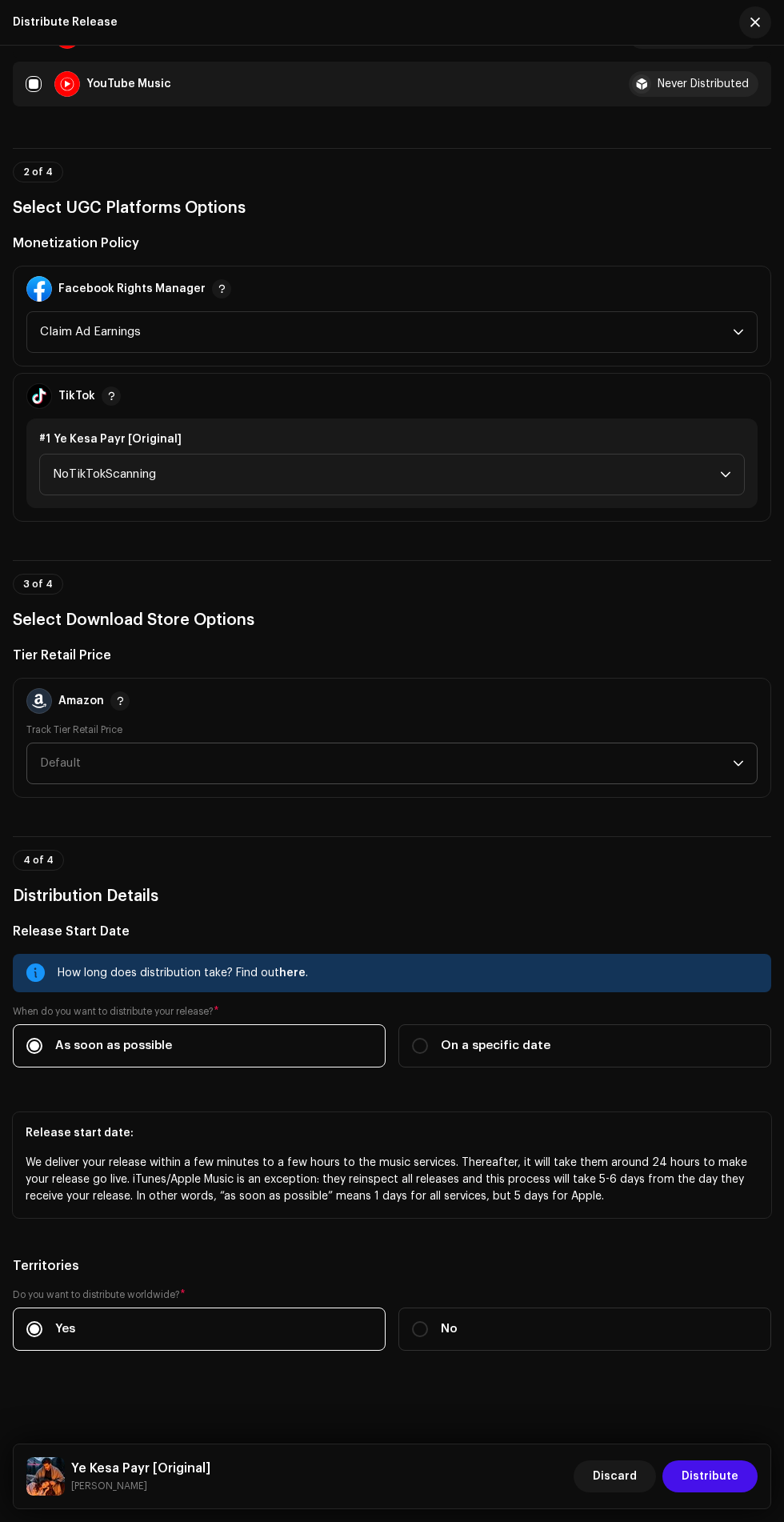
click at [505, 776] on span "Default" at bounding box center [387, 763] width 693 height 40
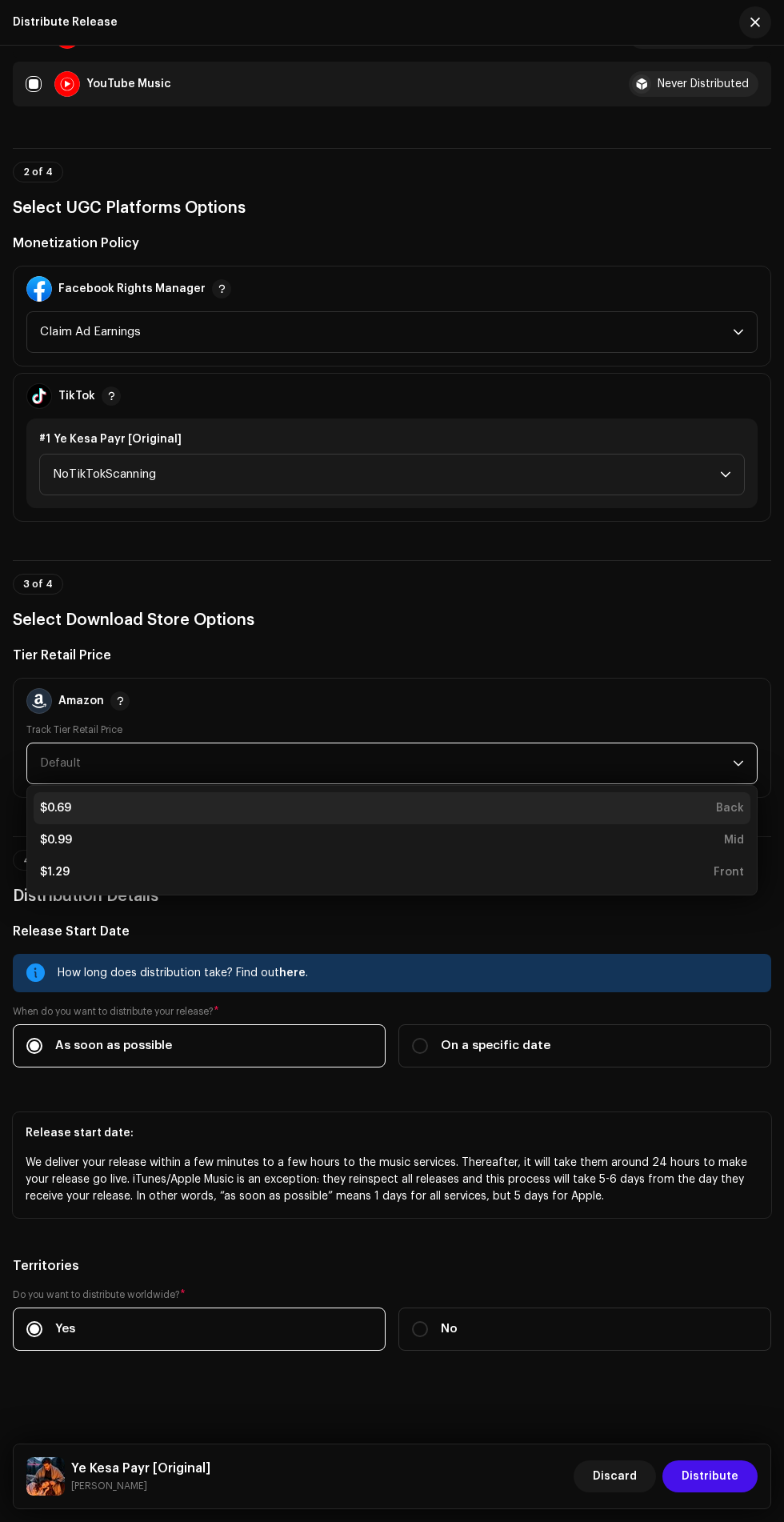
click at [393, 809] on div "$0.69 Back" at bounding box center [392, 809] width 704 height 16
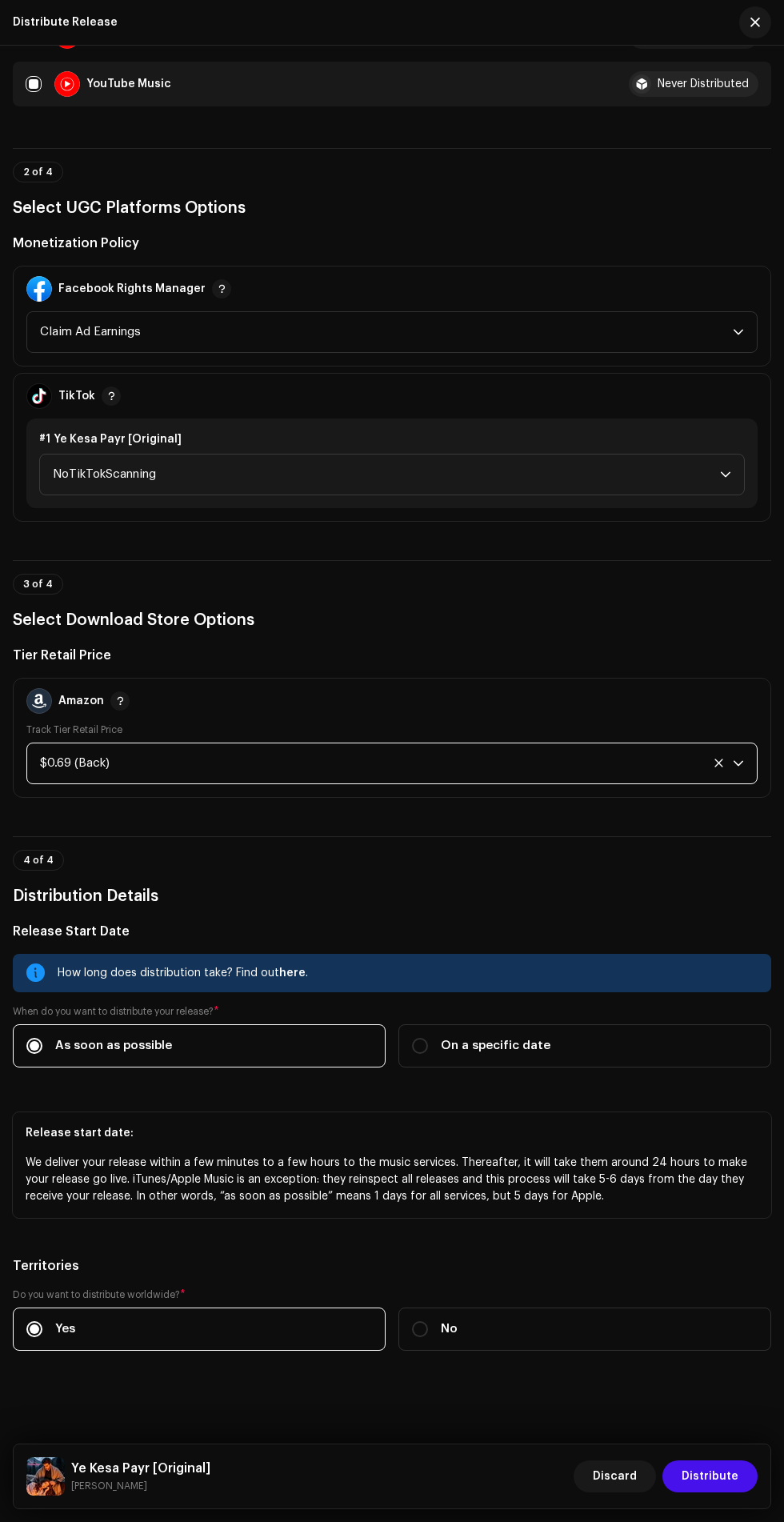
scroll to position [1564, 0]
click at [731, 1479] on span "Distribute" at bounding box center [710, 1476] width 57 height 32
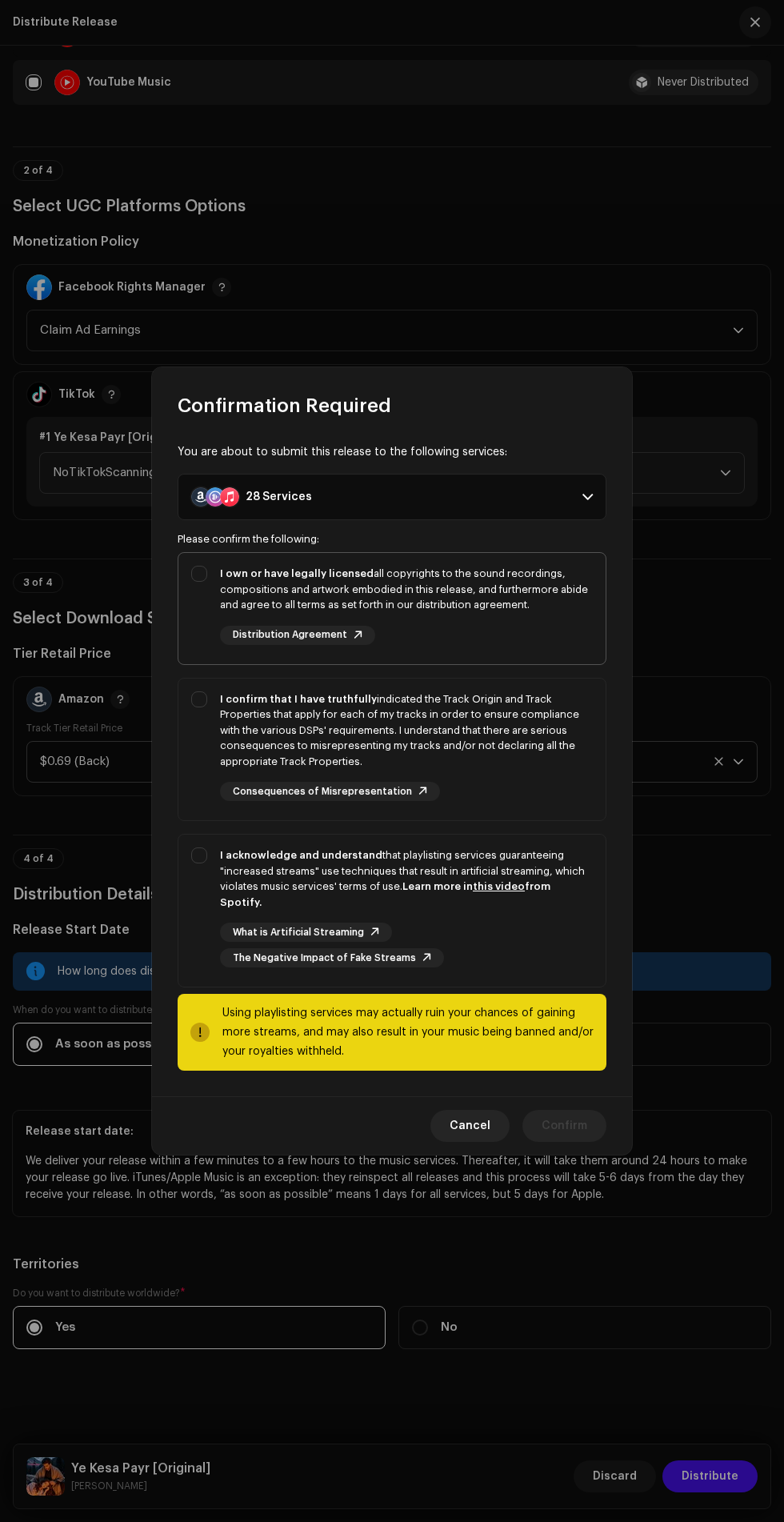
click at [223, 579] on strong "I own or have legally licensed" at bounding box center [297, 573] width 154 height 10
checkbox input "true"
click at [229, 702] on strong "I confirm that I have truthfully" at bounding box center [298, 698] width 157 height 10
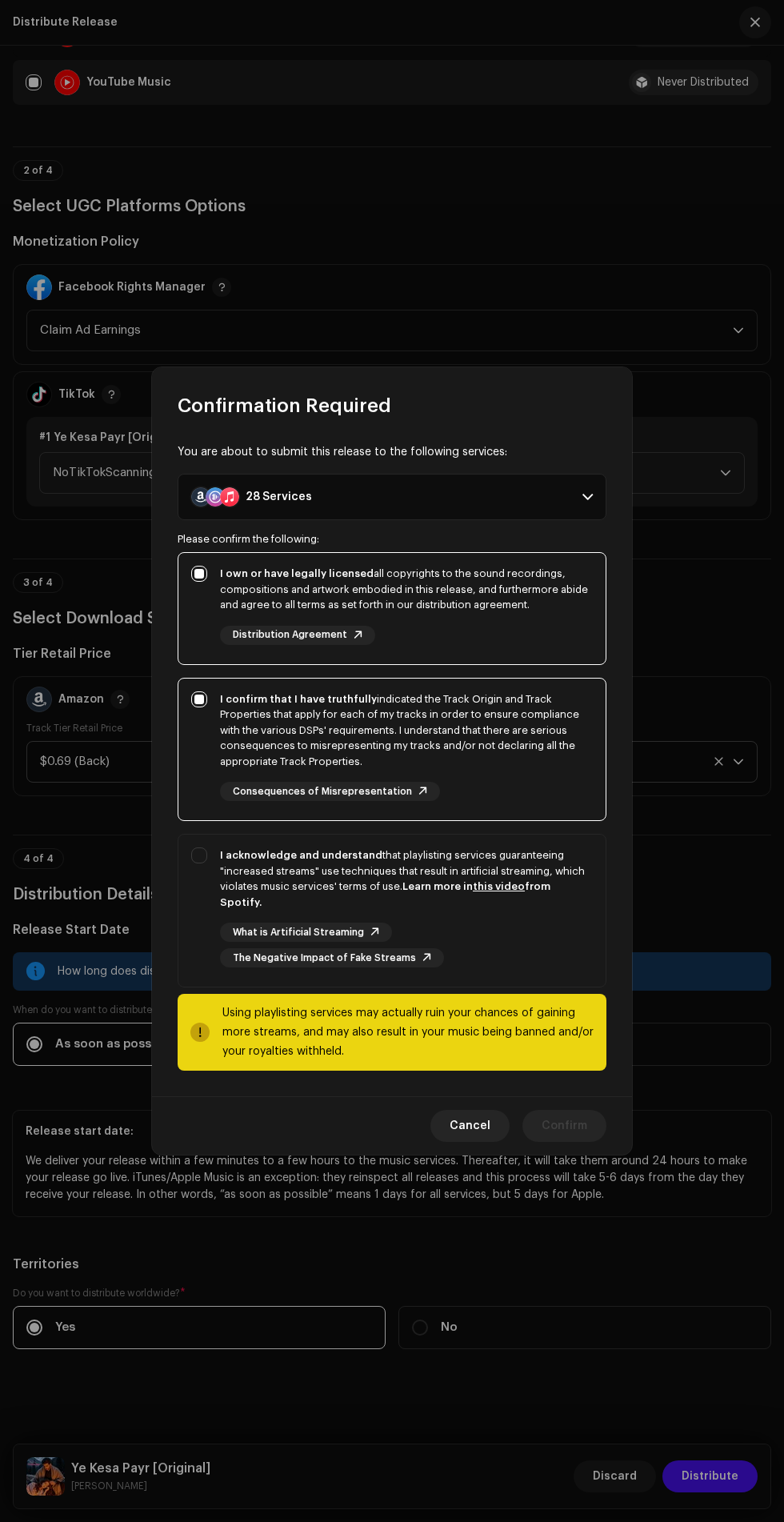
click at [215, 815] on div "I confirm that I have truthfully indicated the Track Origin and Track Propertie…" at bounding box center [392, 747] width 427 height 136
checkbox input "false"
click at [224, 860] on strong "I acknowledge and understand" at bounding box center [301, 855] width 162 height 10
checkbox input "true"
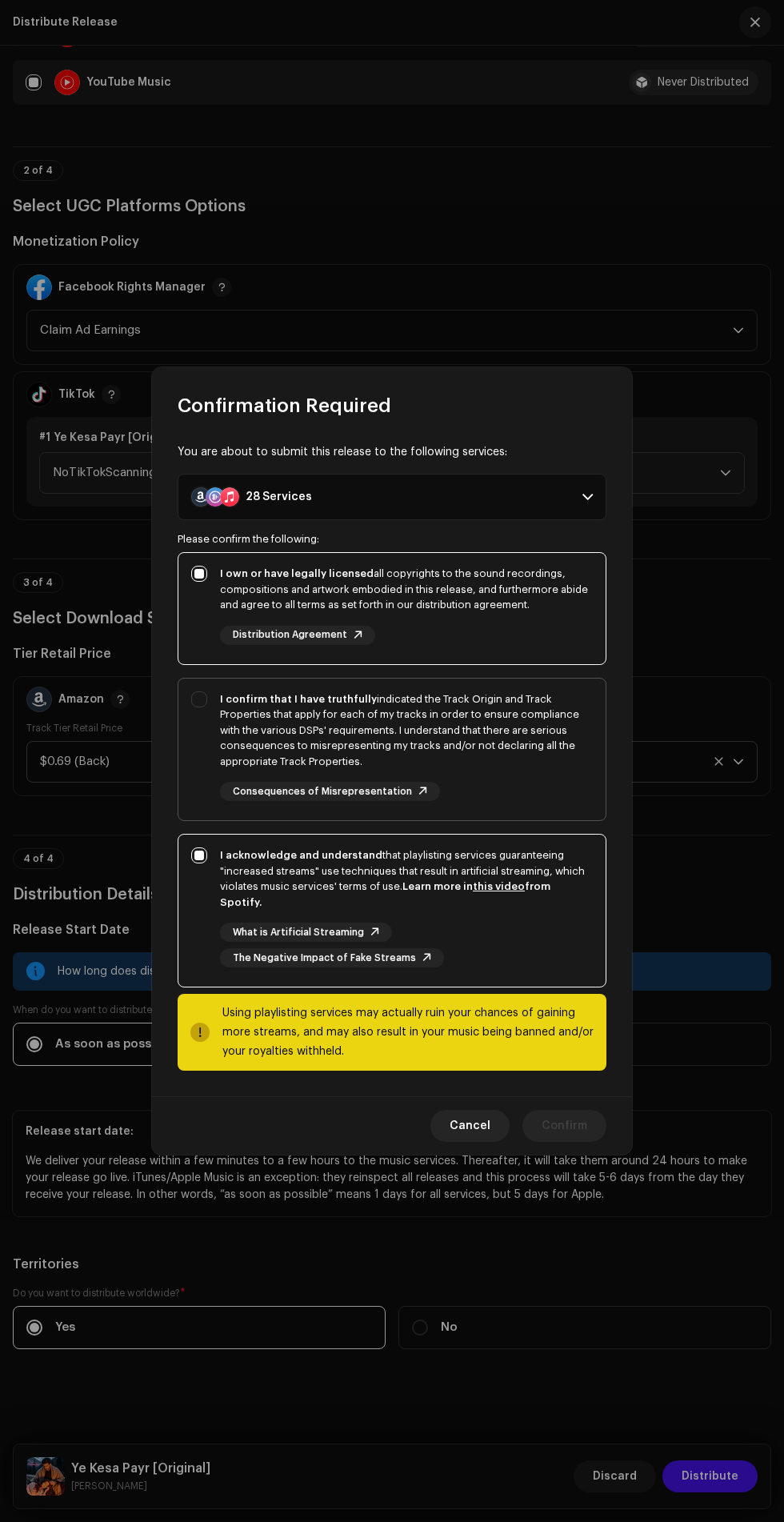
click at [220, 704] on strong "I confirm that I have truthfully" at bounding box center [298, 698] width 157 height 10
checkbox input "true"
click at [580, 1119] on span "Confirm" at bounding box center [564, 1125] width 45 height 32
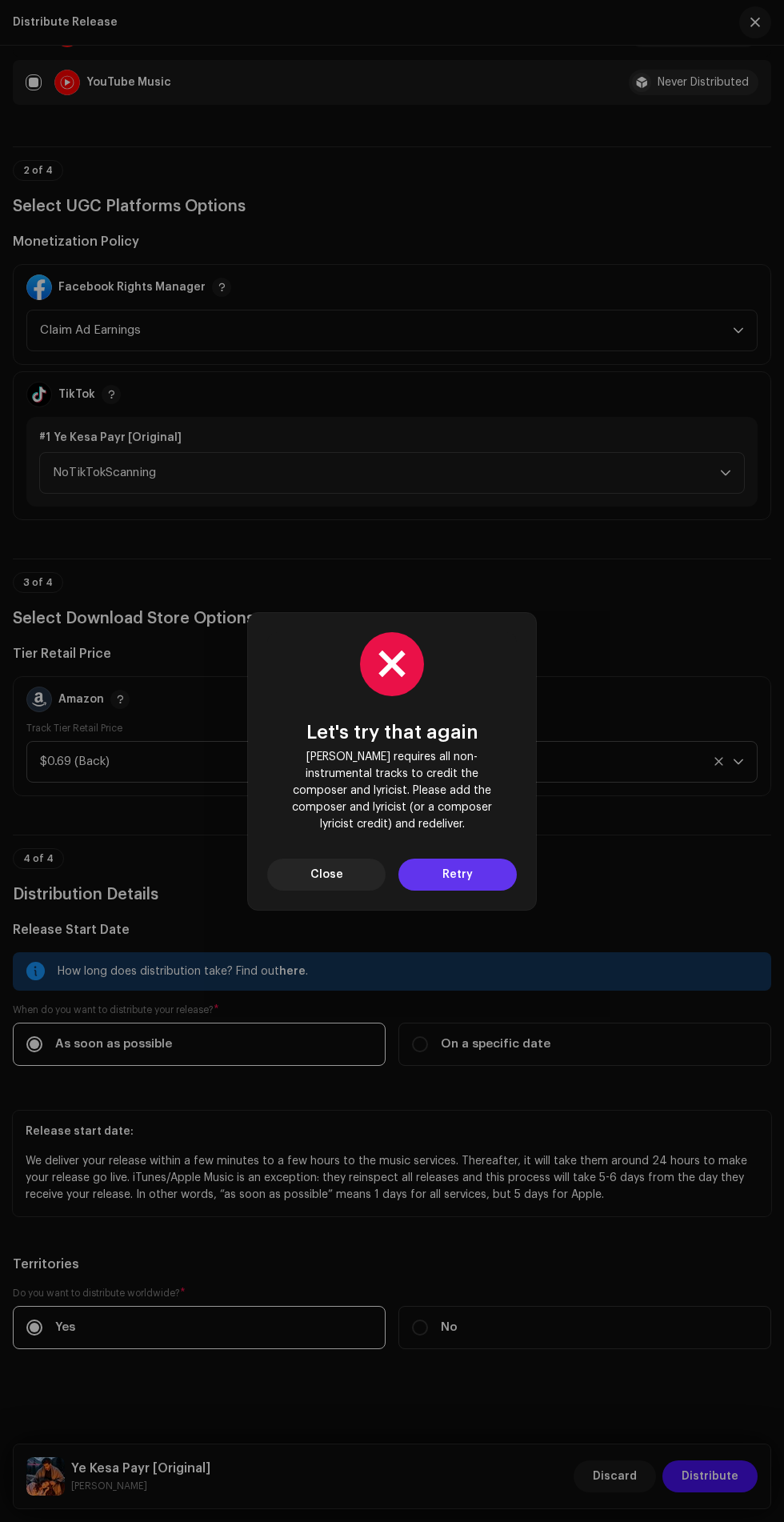
click at [448, 866] on span "Retry" at bounding box center [458, 875] width 31 height 32
click at [292, 859] on button "Close" at bounding box center [326, 875] width 119 height 32
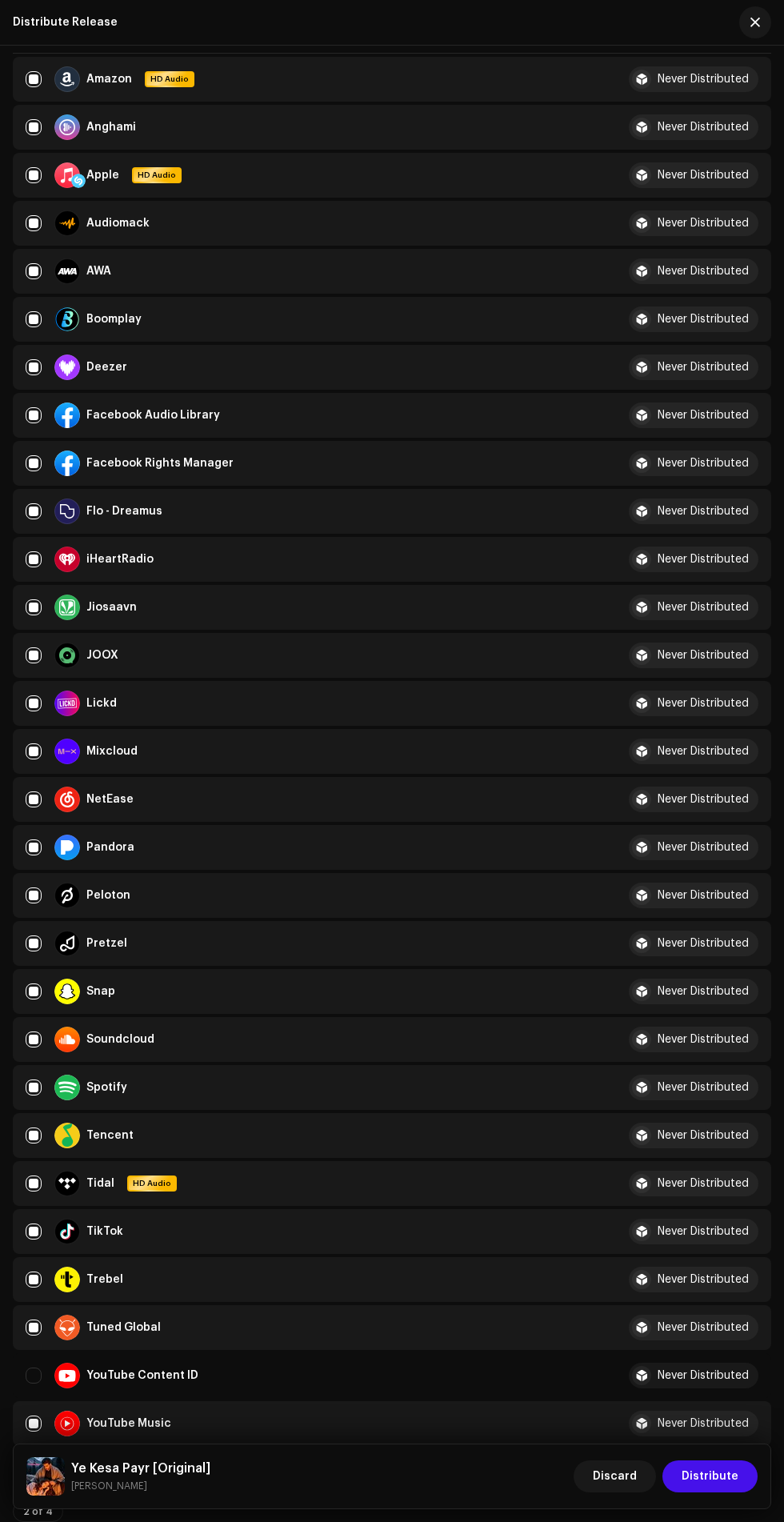
scroll to position [0, 0]
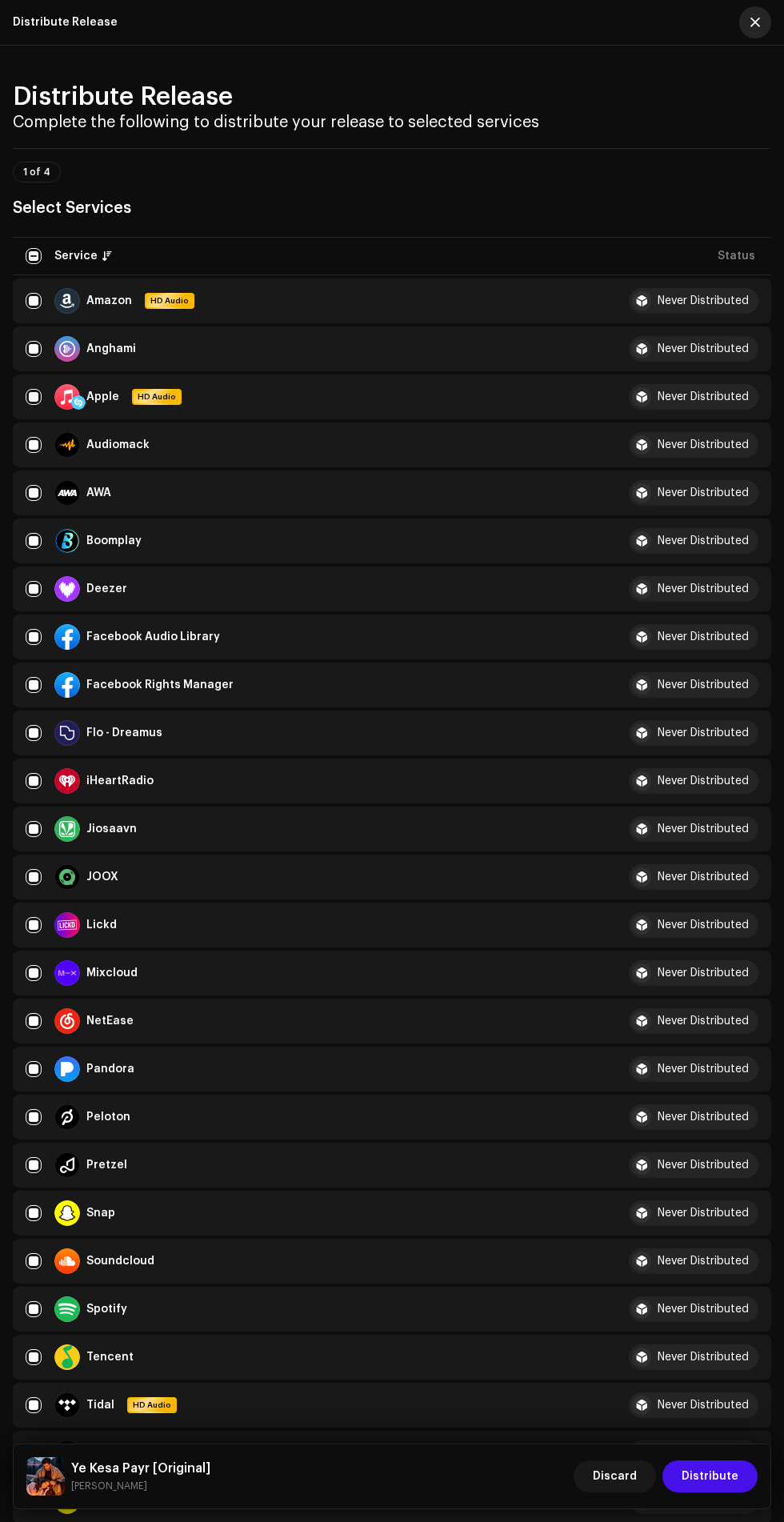
click at [756, 23] on span "button" at bounding box center [755, 23] width 10 height 13
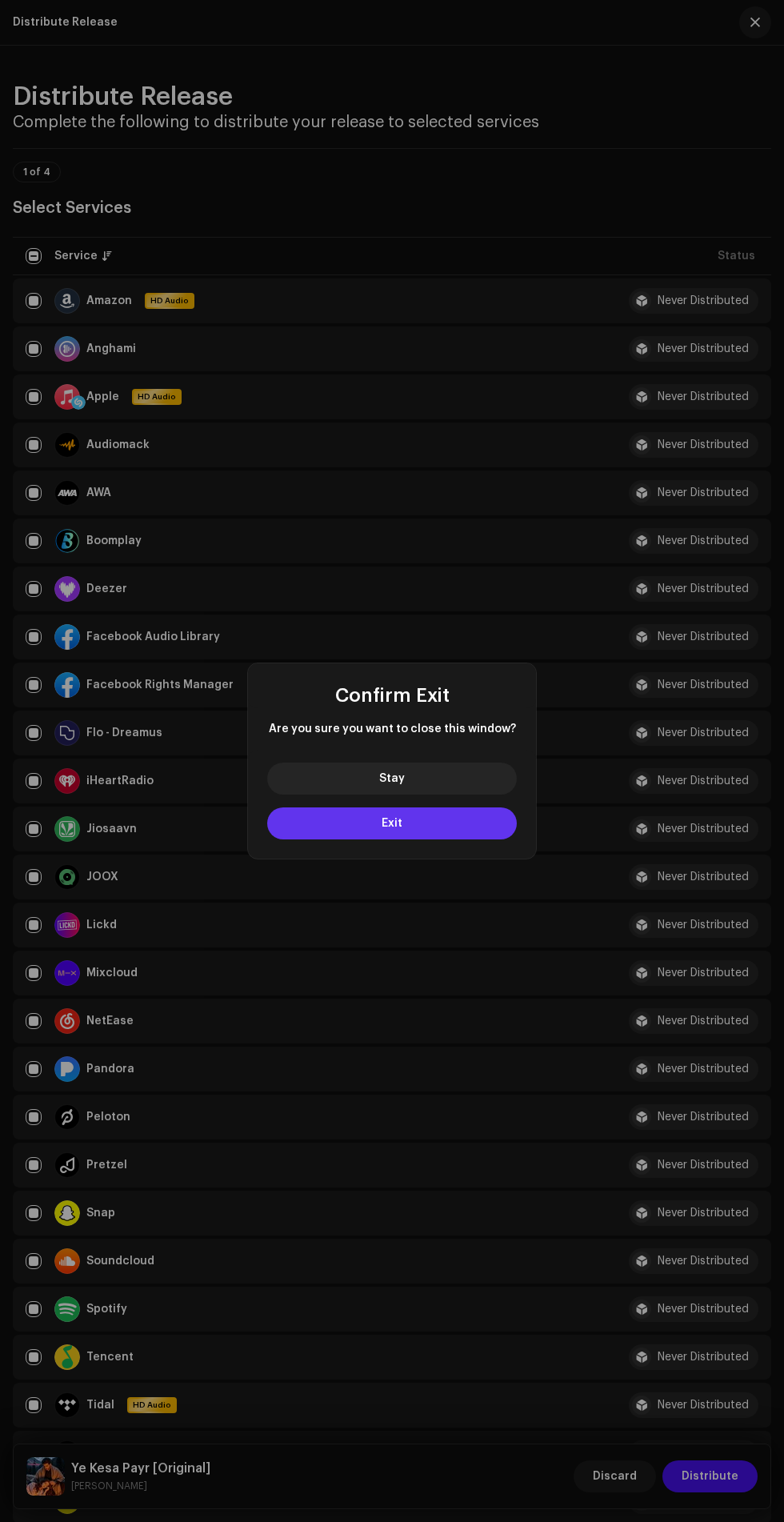
click at [308, 825] on button "Exit" at bounding box center [392, 823] width 250 height 32
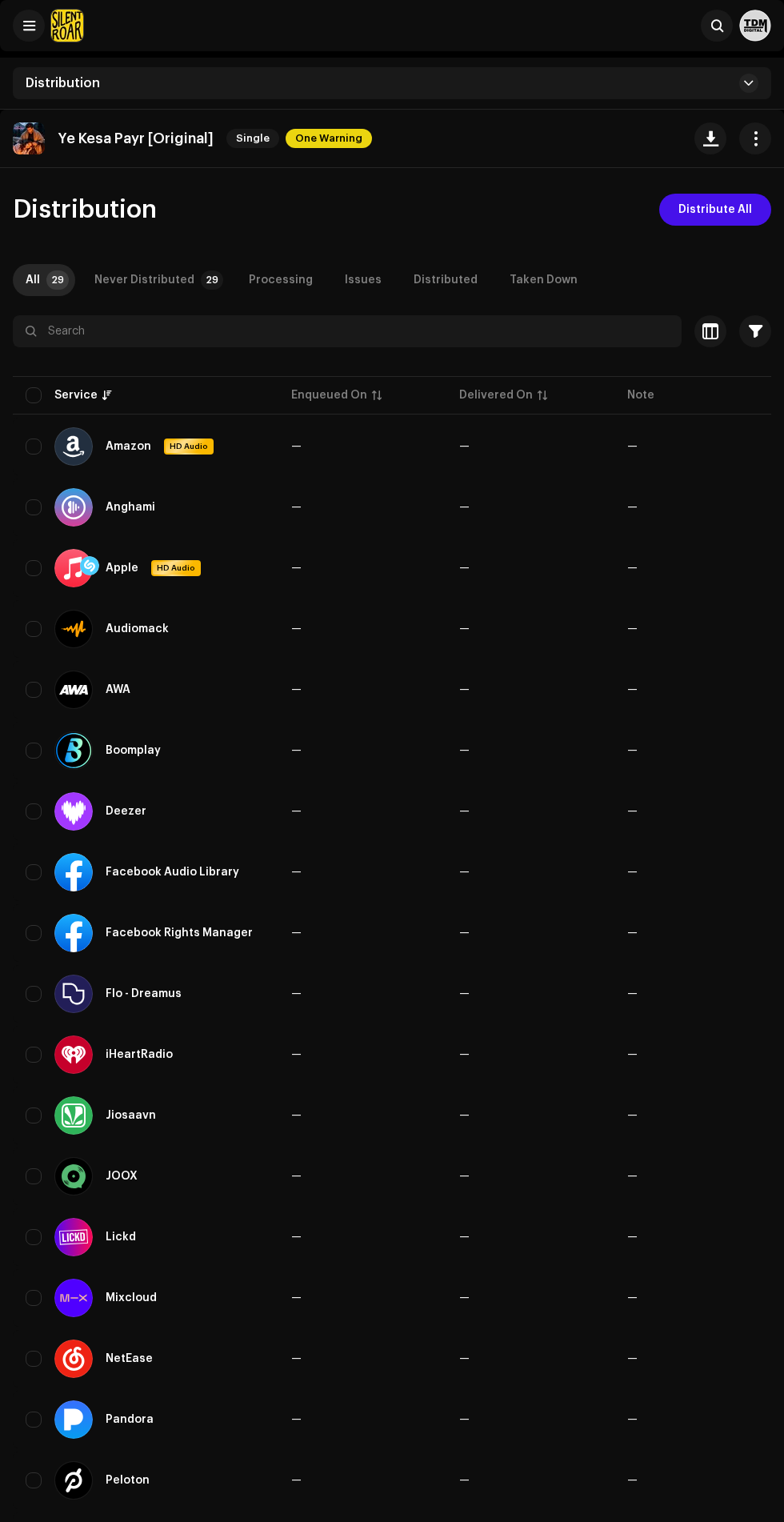
click at [29, 129] on img at bounding box center [28, 138] width 32 height 32
click at [743, 147] on button "button" at bounding box center [755, 138] width 32 height 32
click at [618, 210] on span "Edit" at bounding box center [620, 210] width 22 height 13
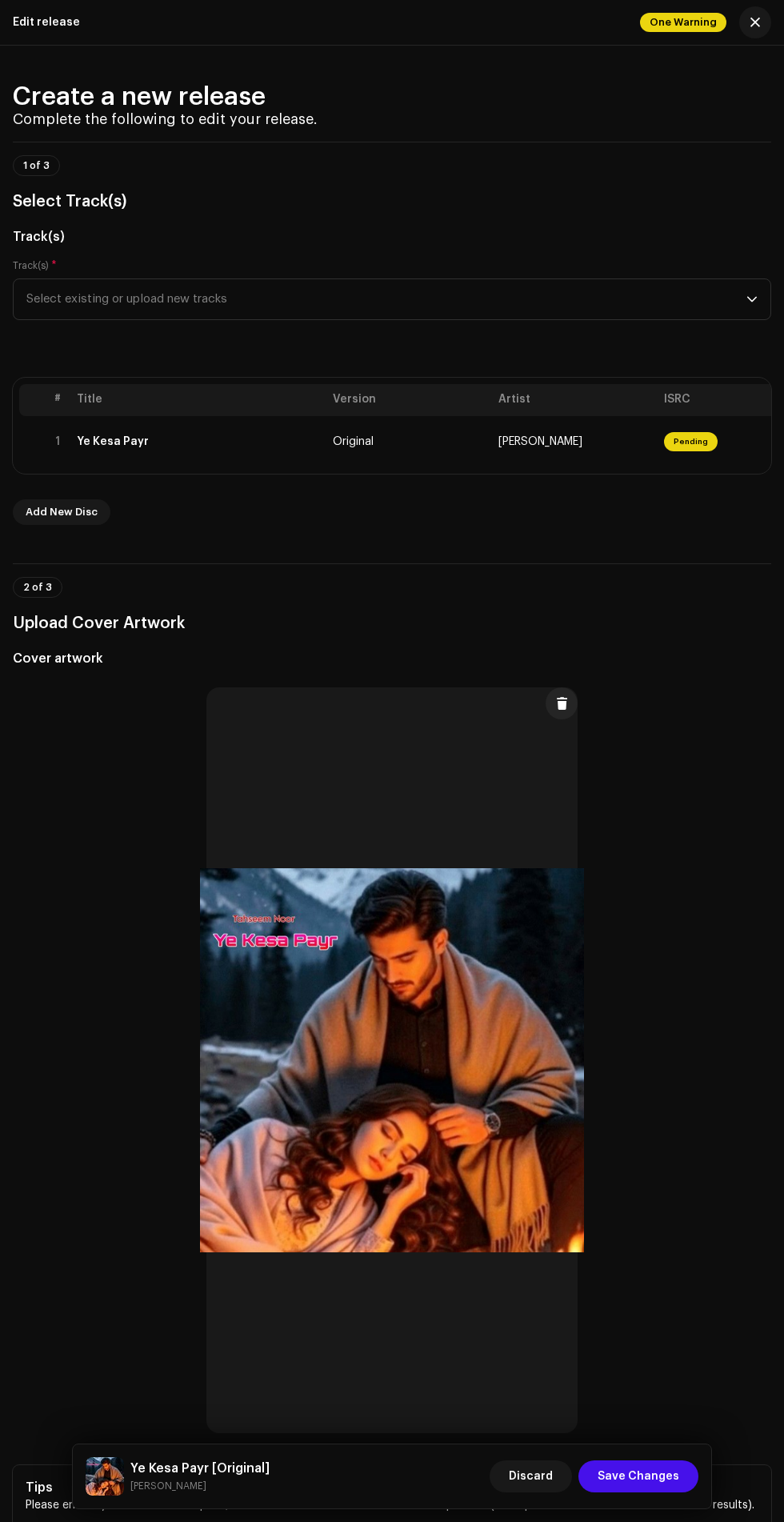
click at [579, 331] on div "Track(s) * Select existing or upload new tracks" at bounding box center [392, 299] width 759 height 80
click at [606, 311] on span "Select existing or upload new tracks" at bounding box center [387, 300] width 721 height 40
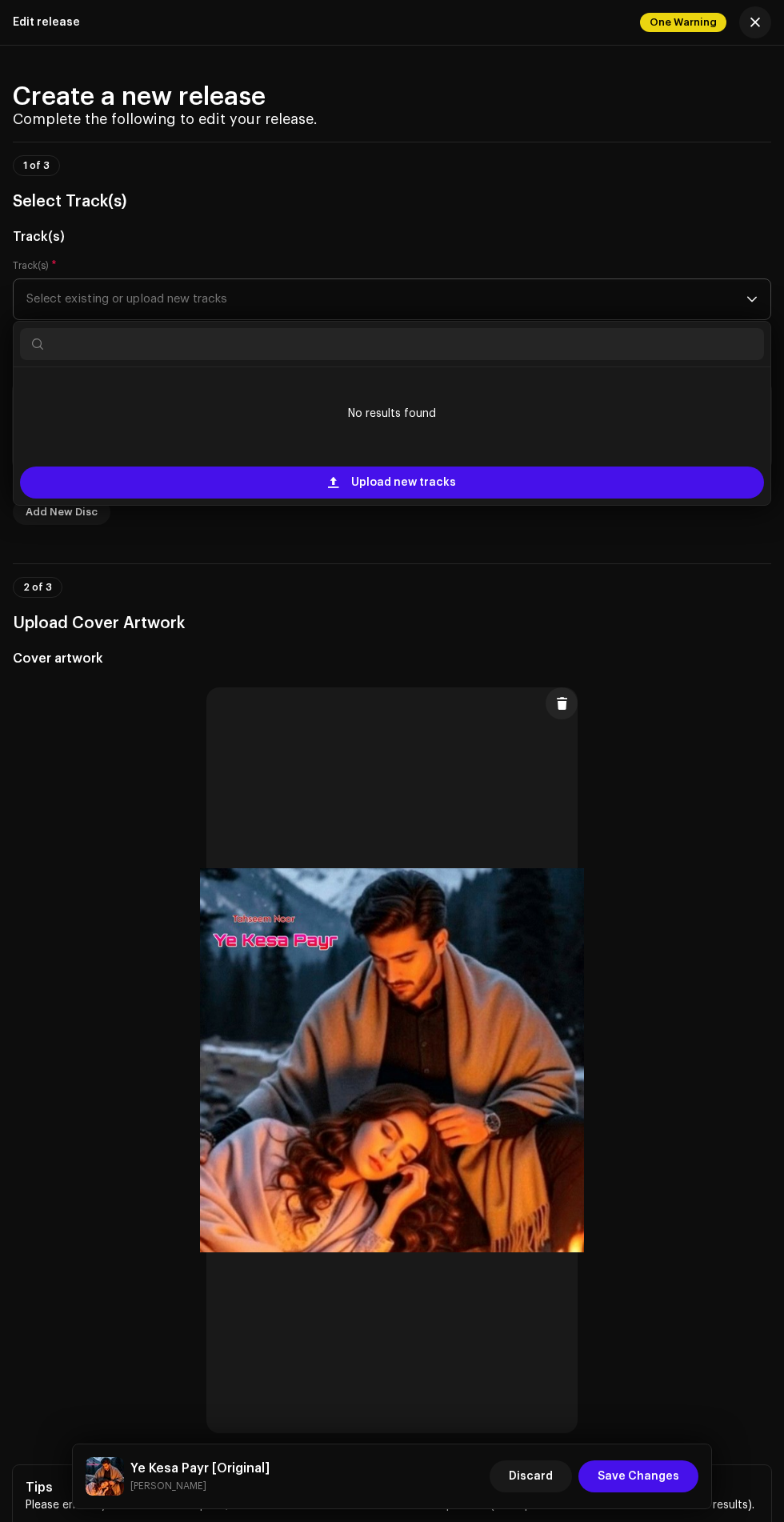
click at [664, 311] on span "Select existing or upload new tracks" at bounding box center [387, 300] width 721 height 40
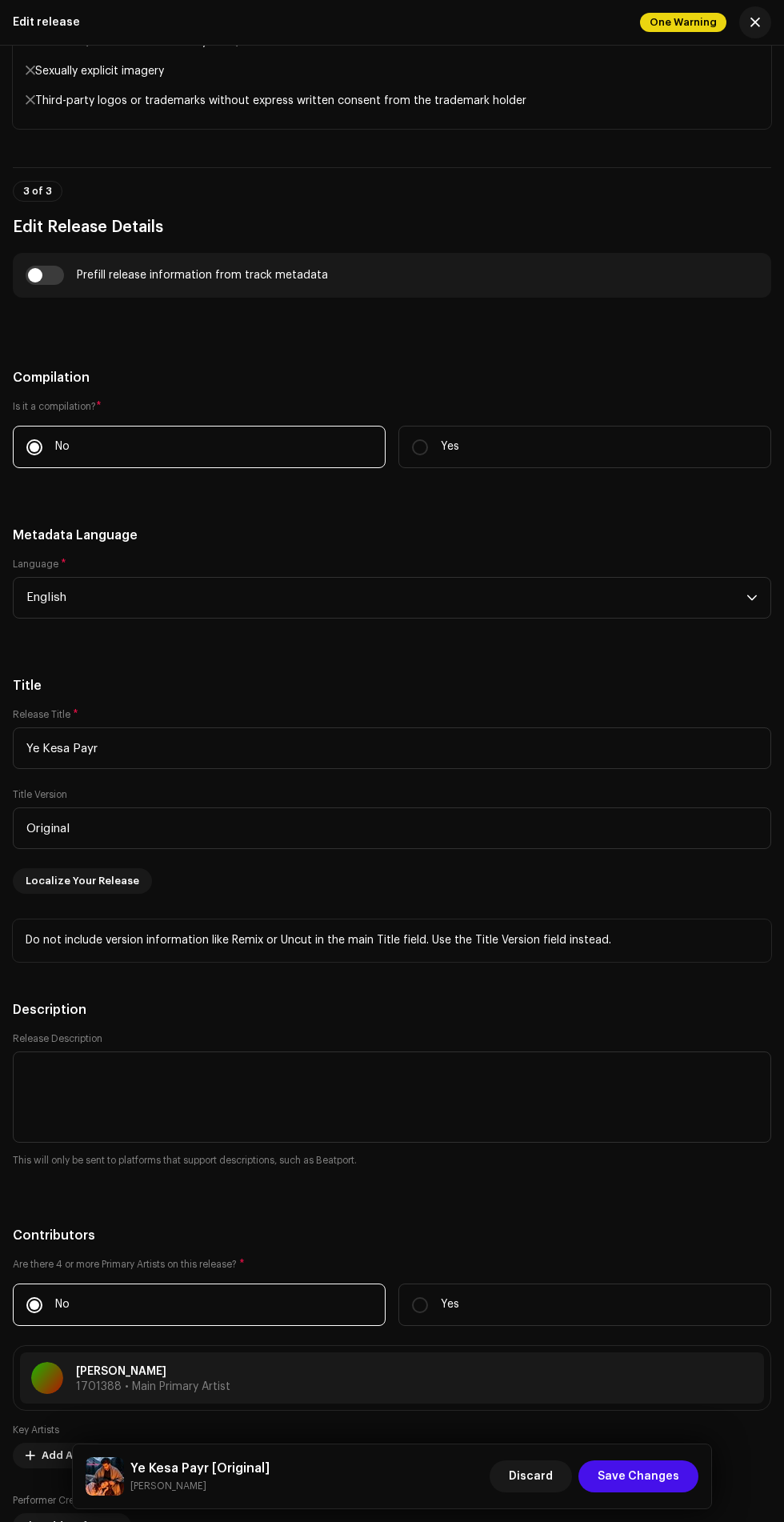
scroll to position [1555, 0]
click at [670, 35] on div "One Warning" at bounding box center [705, 22] width 131 height 32
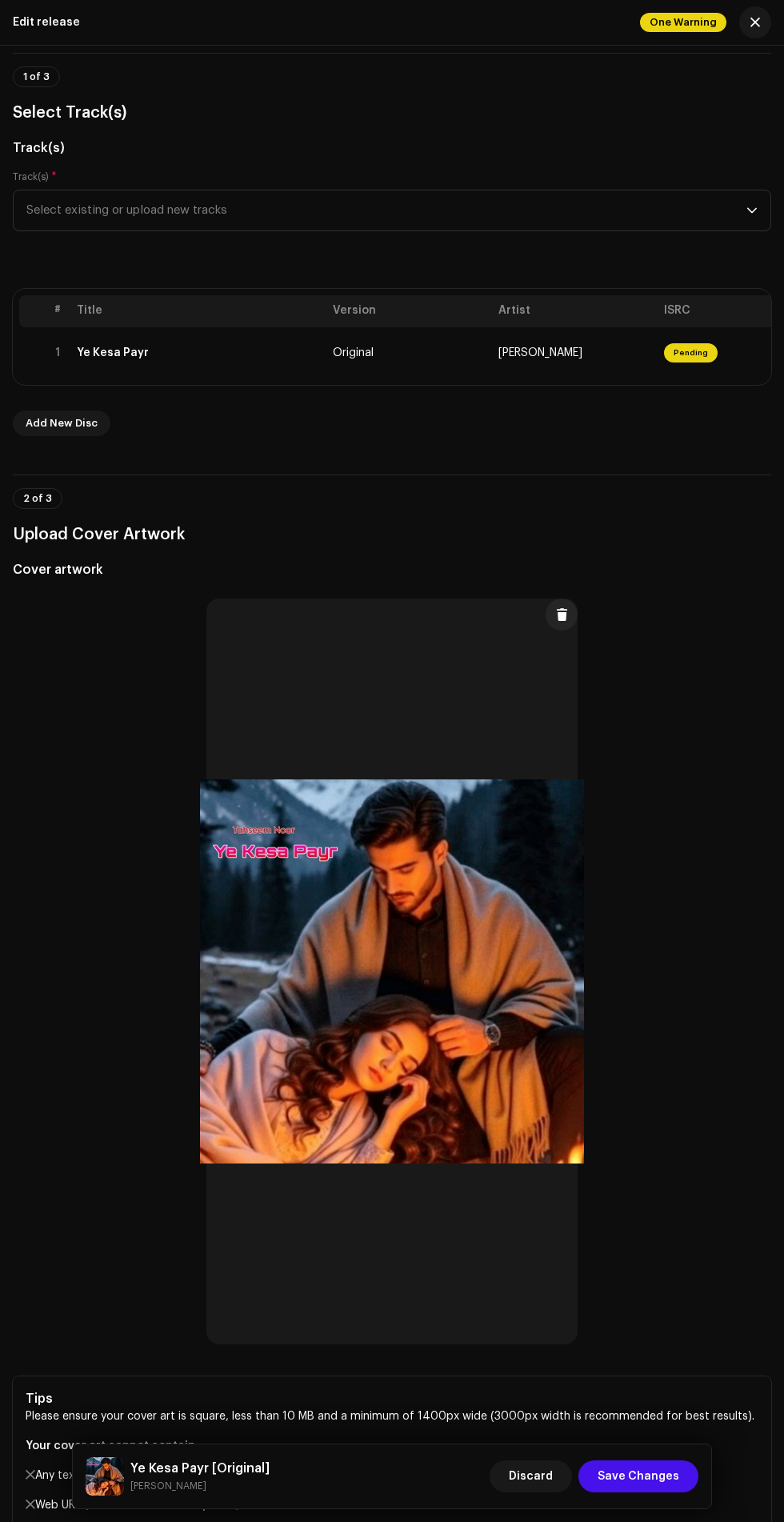
scroll to position [0, 0]
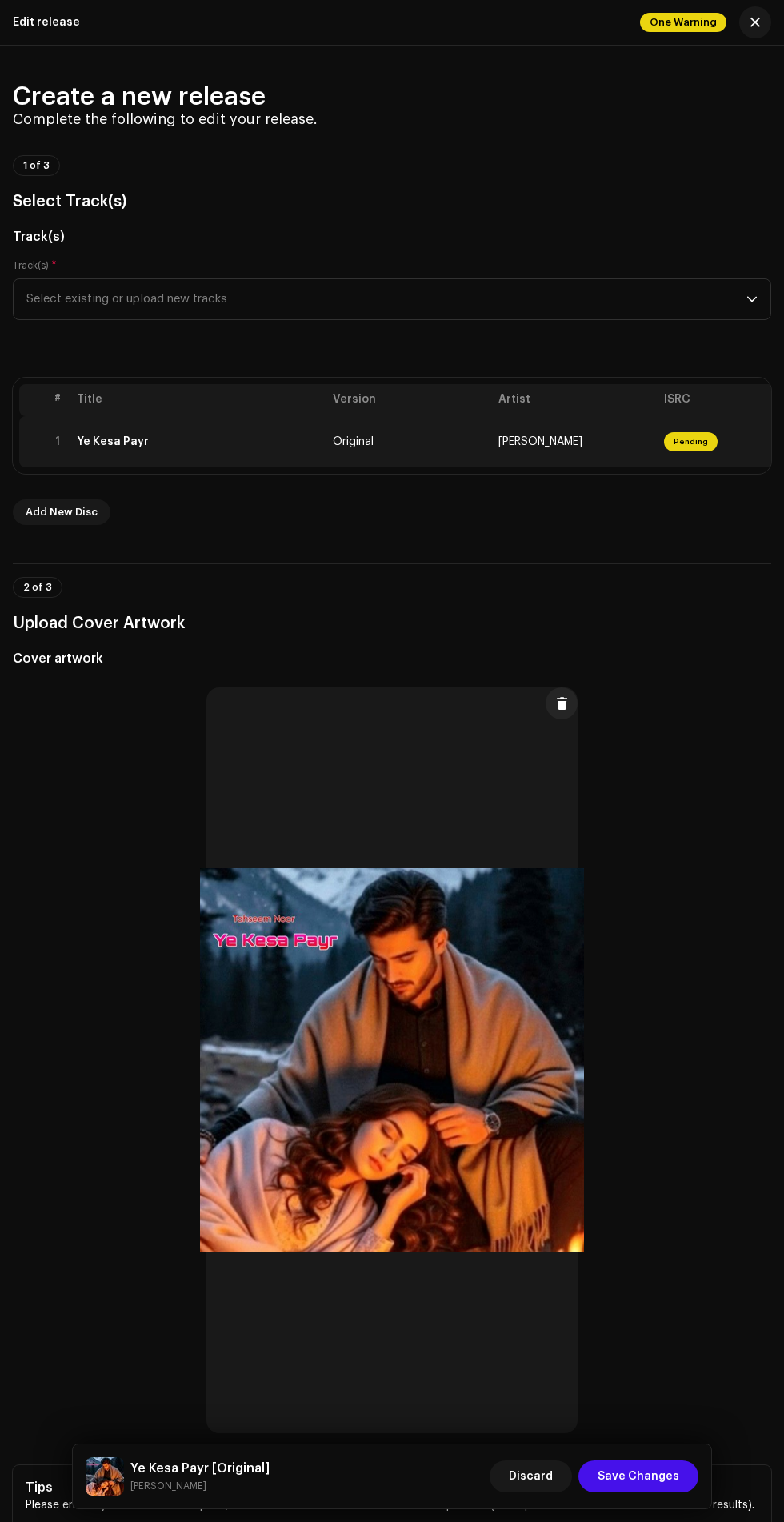
click at [650, 465] on td "Tahseem Noor" at bounding box center [575, 442] width 166 height 52
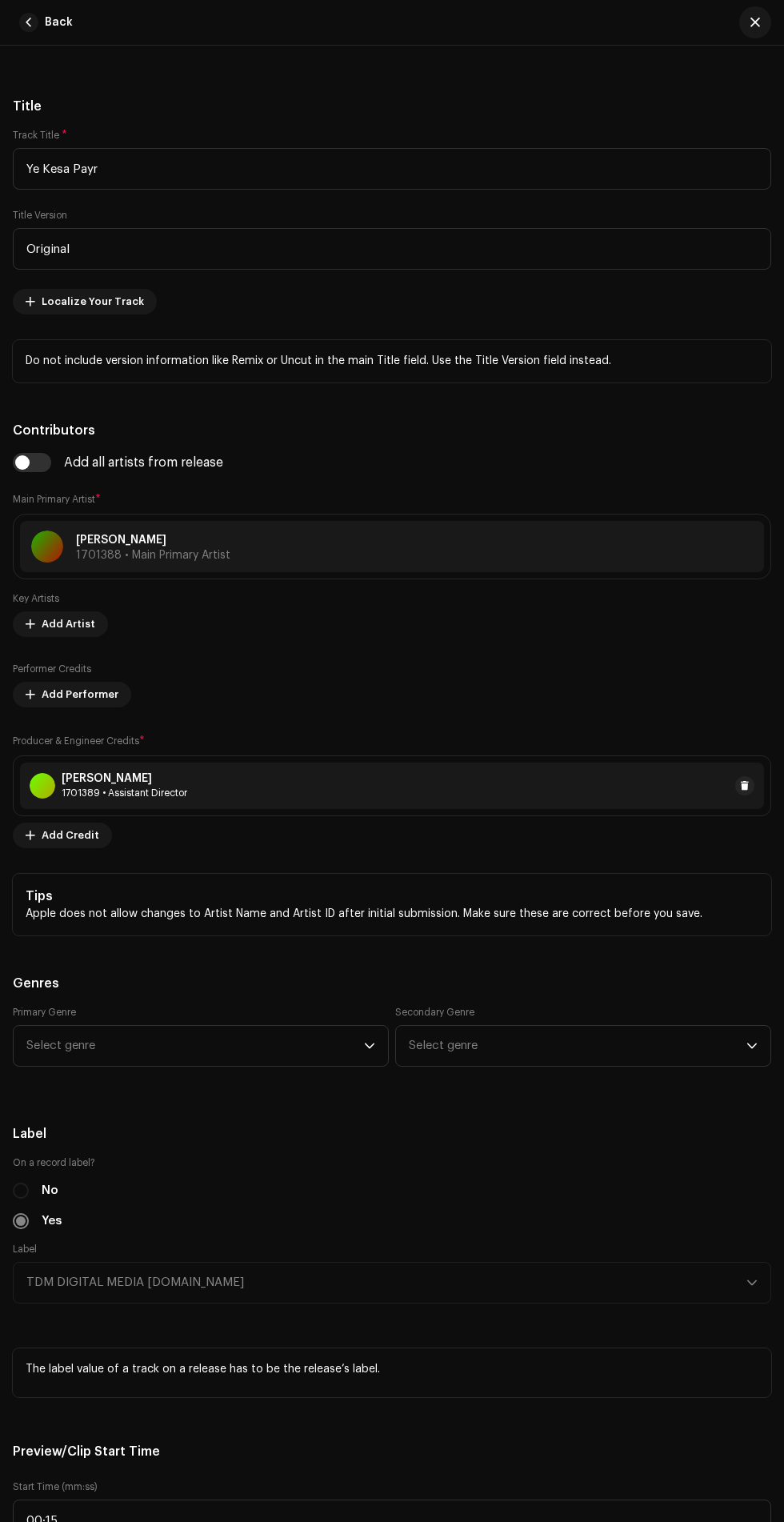
scroll to position [811, 0]
click at [85, 843] on span "Add Credit" at bounding box center [71, 833] width 58 height 32
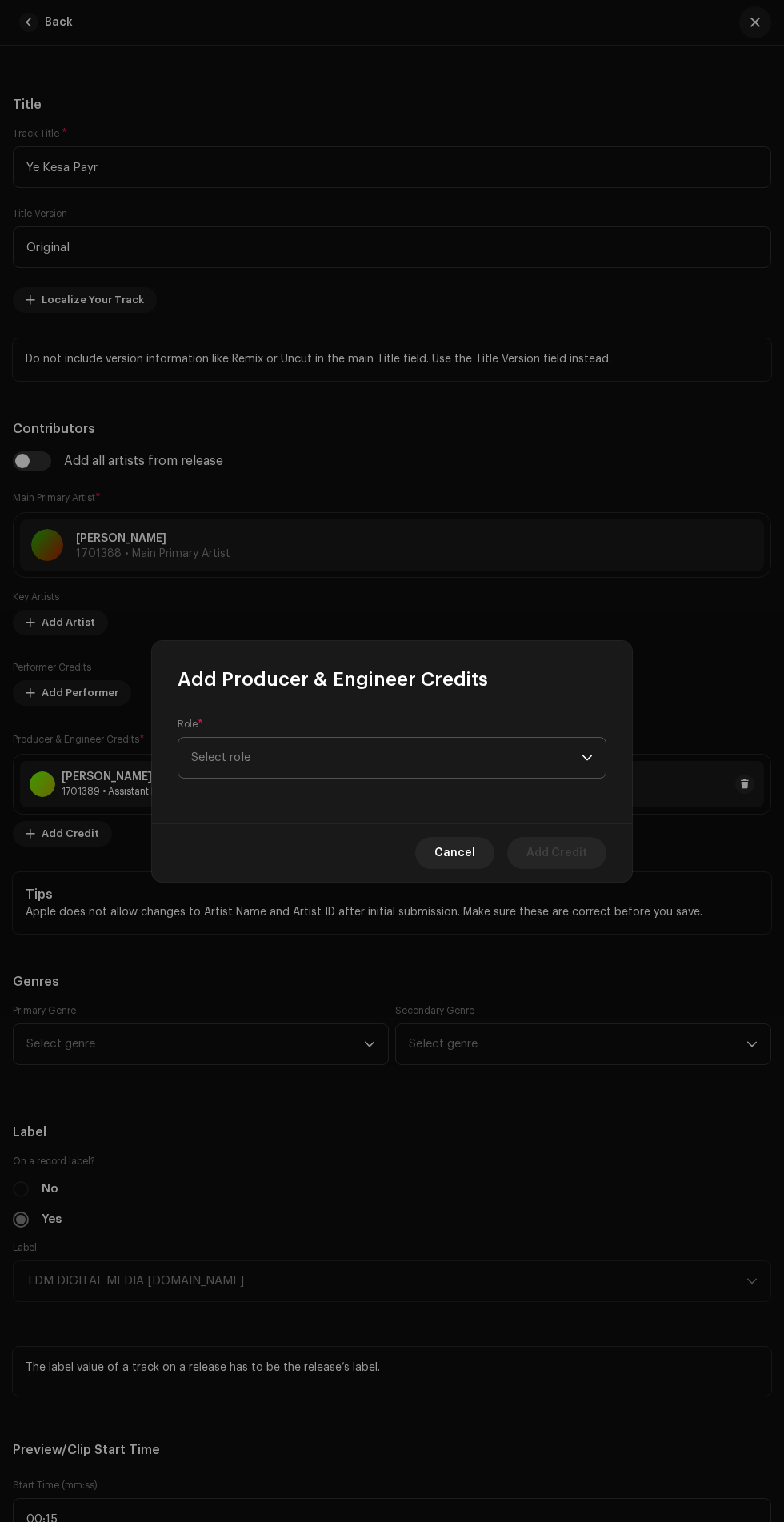
click at [441, 753] on span "Select role" at bounding box center [386, 758] width 390 height 40
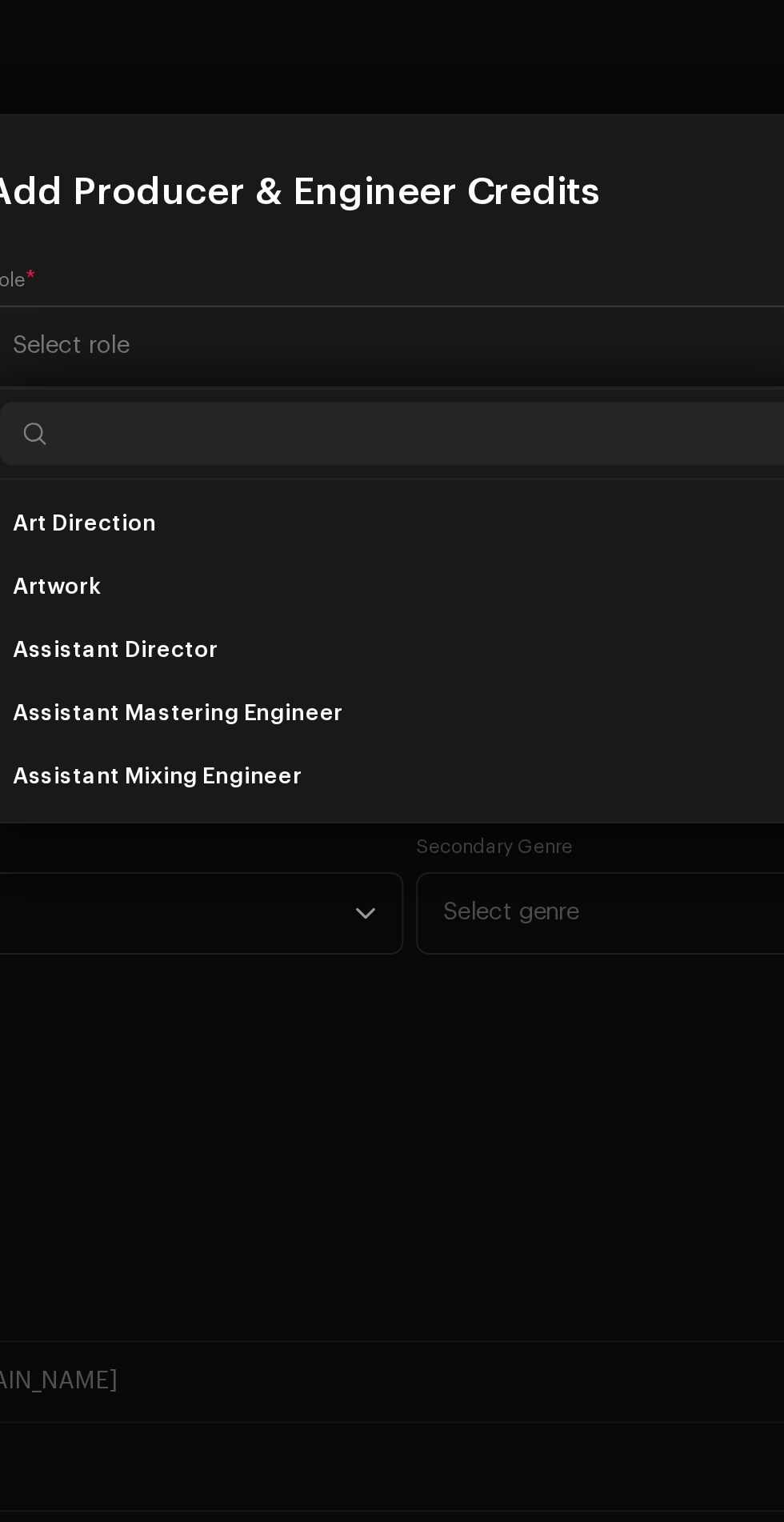
click at [536, 624] on div "Add Producer & Engineer Credits Role * Select role Cancel Add Credit" at bounding box center [392, 761] width 784 height 1522
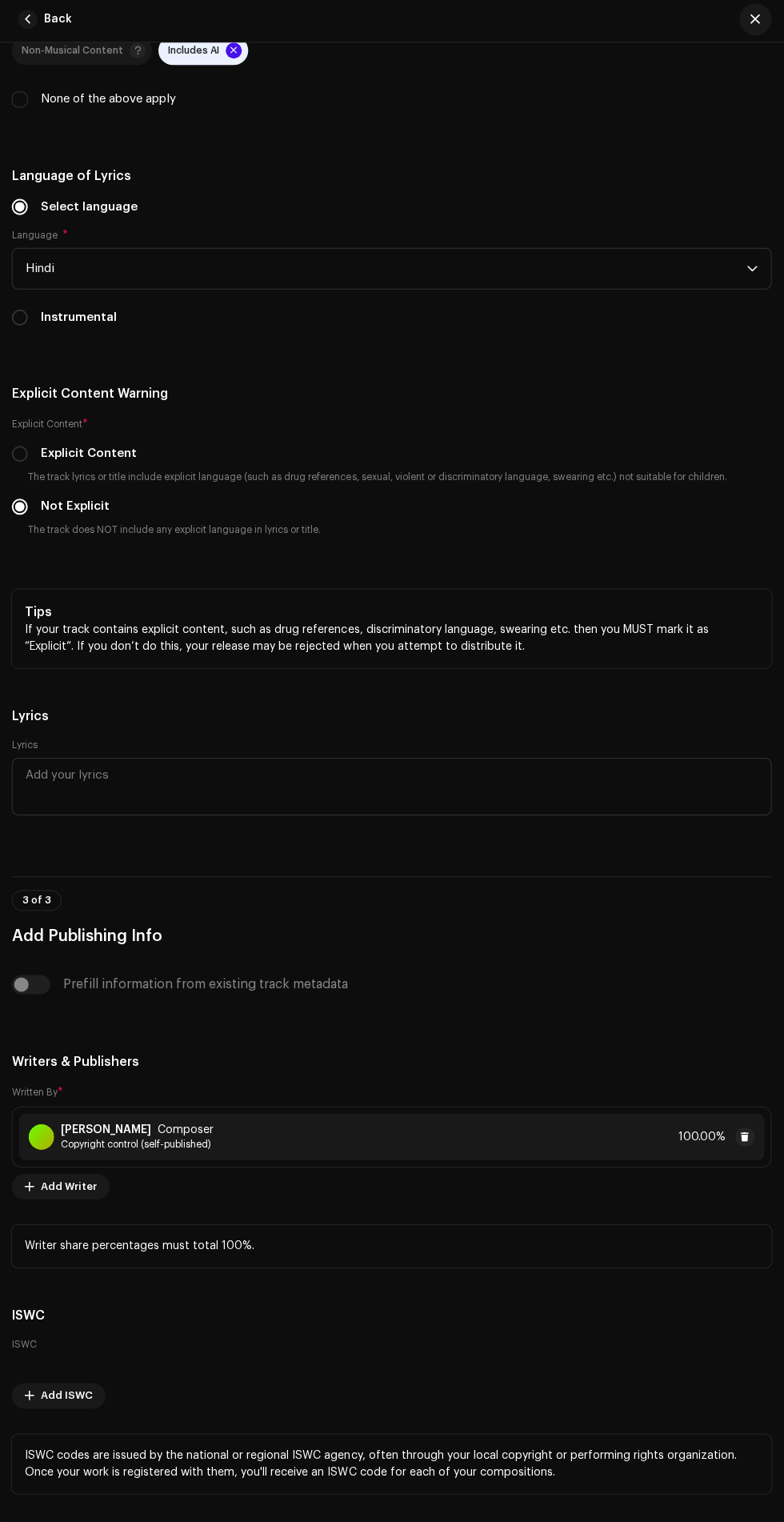
scroll to position [3385, 0]
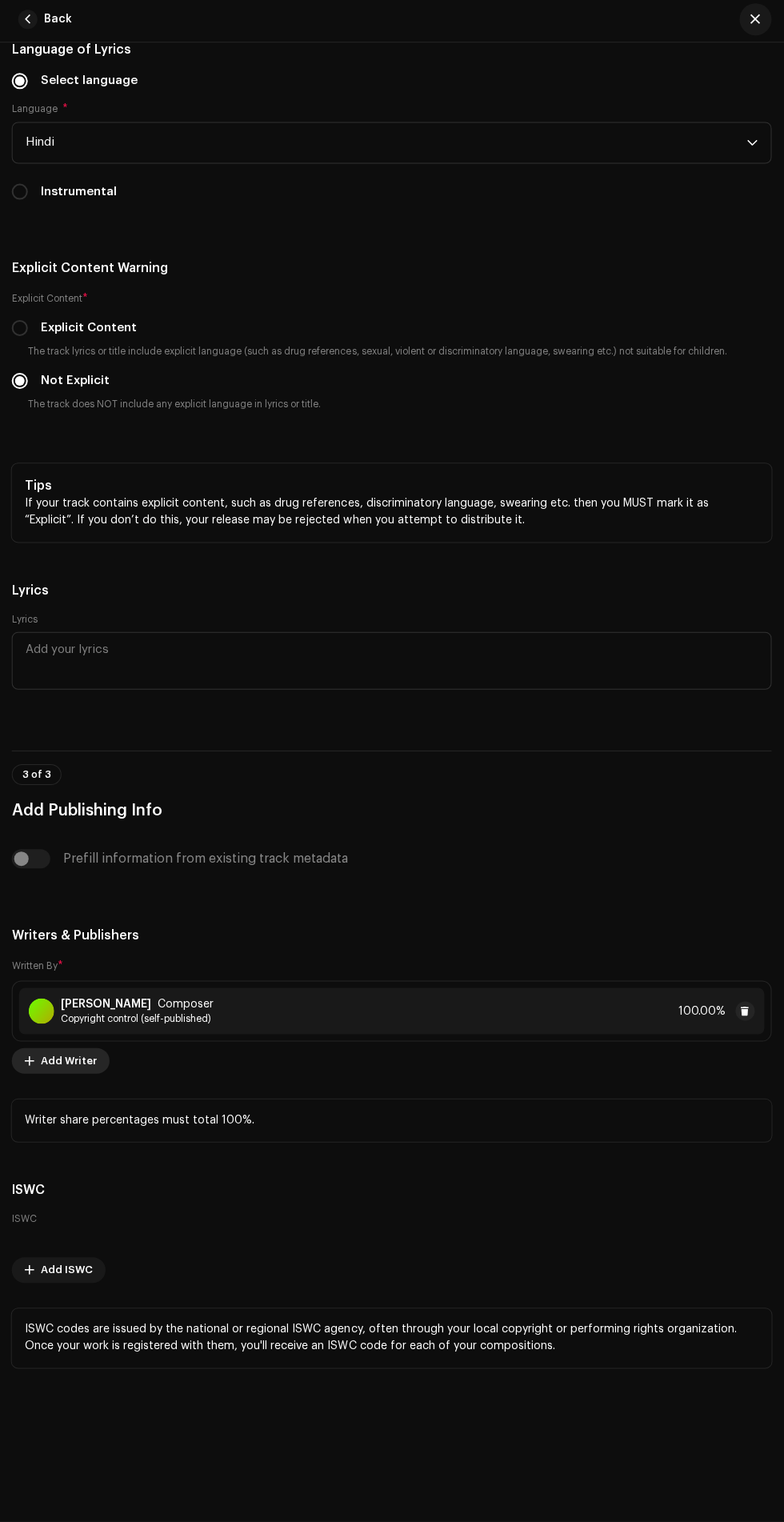
click at [88, 1070] on span "Add Writer" at bounding box center [70, 1061] width 56 height 32
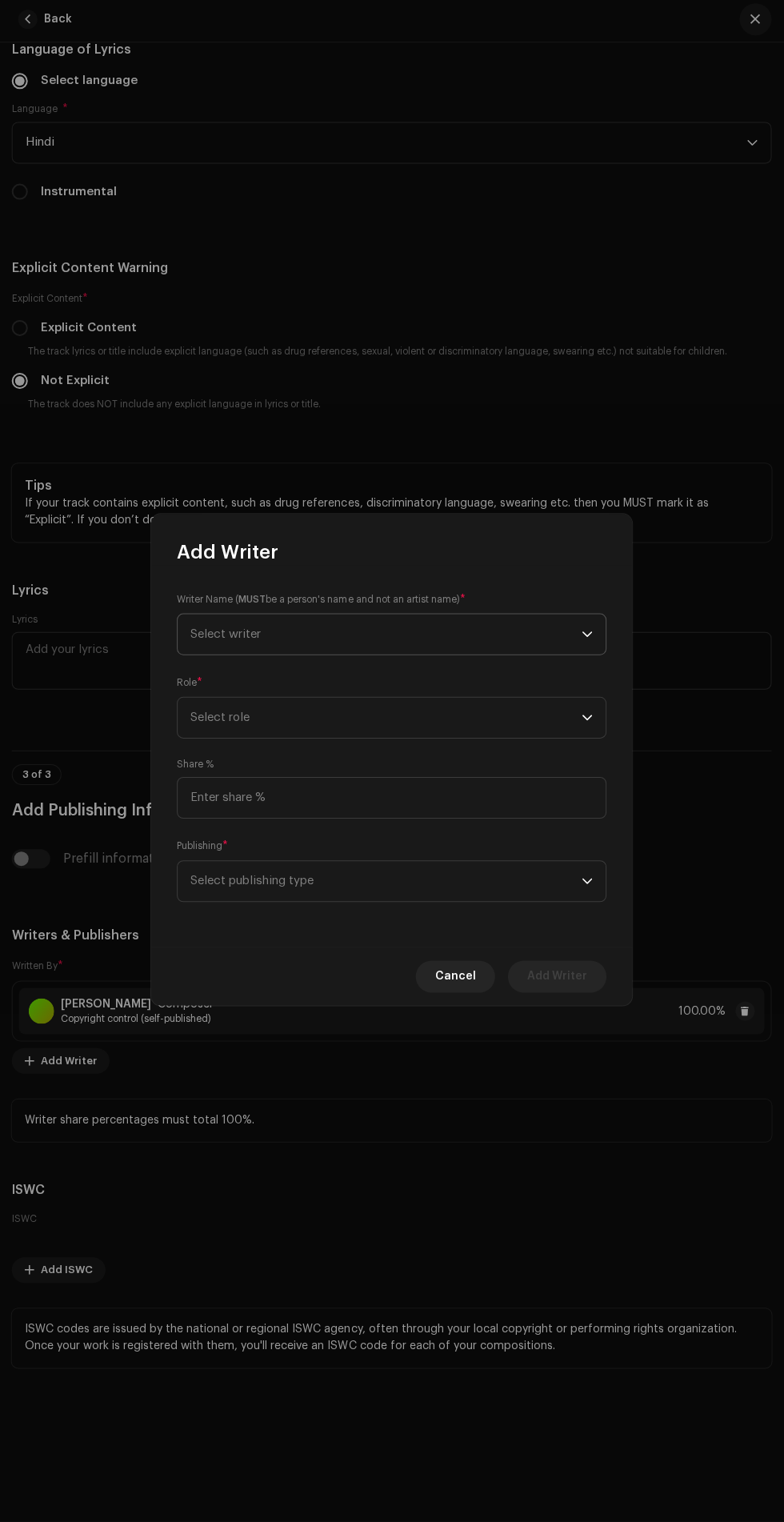
click at [551, 646] on span "Select writer" at bounding box center [386, 637] width 390 height 40
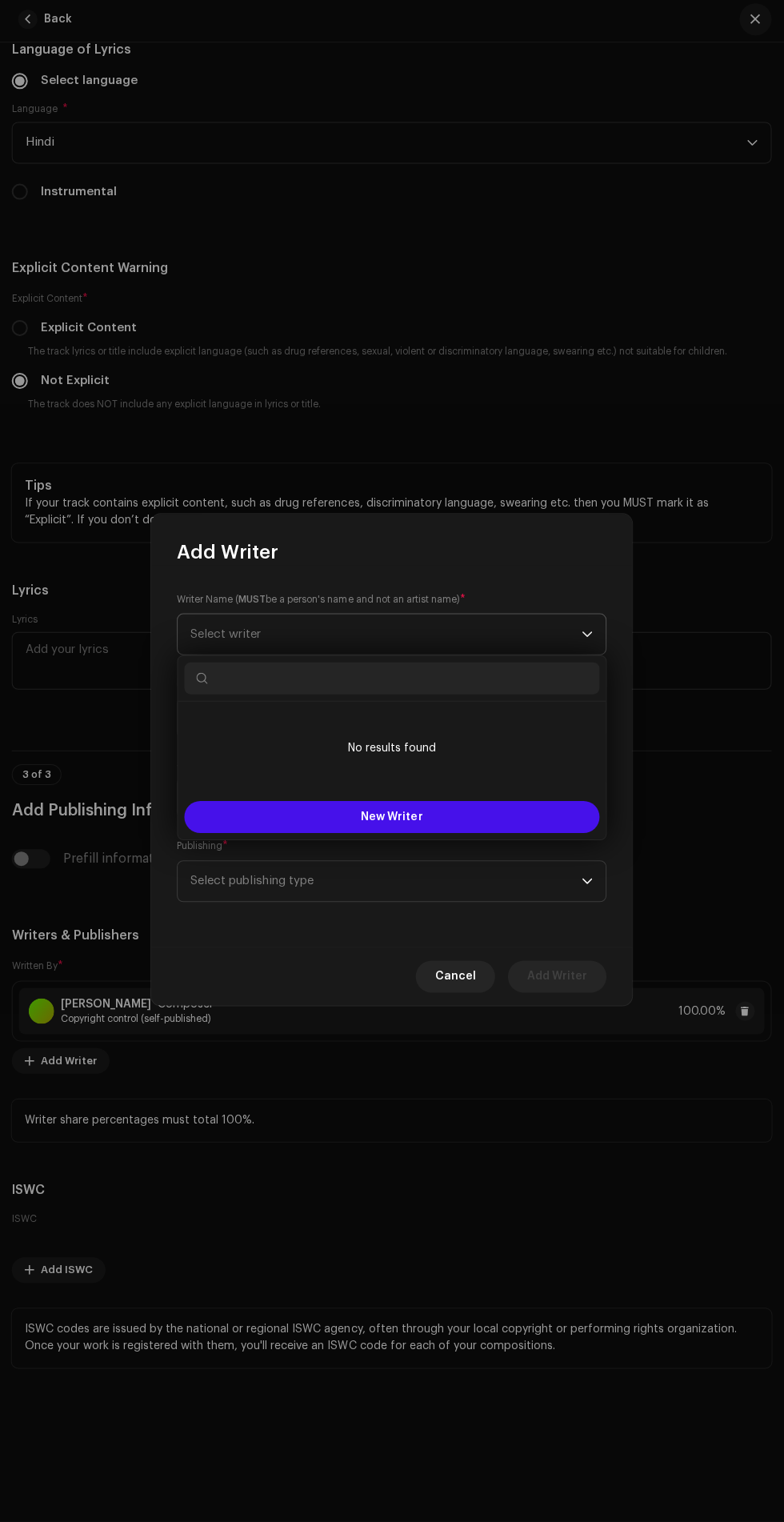
scroll to position [18, 0]
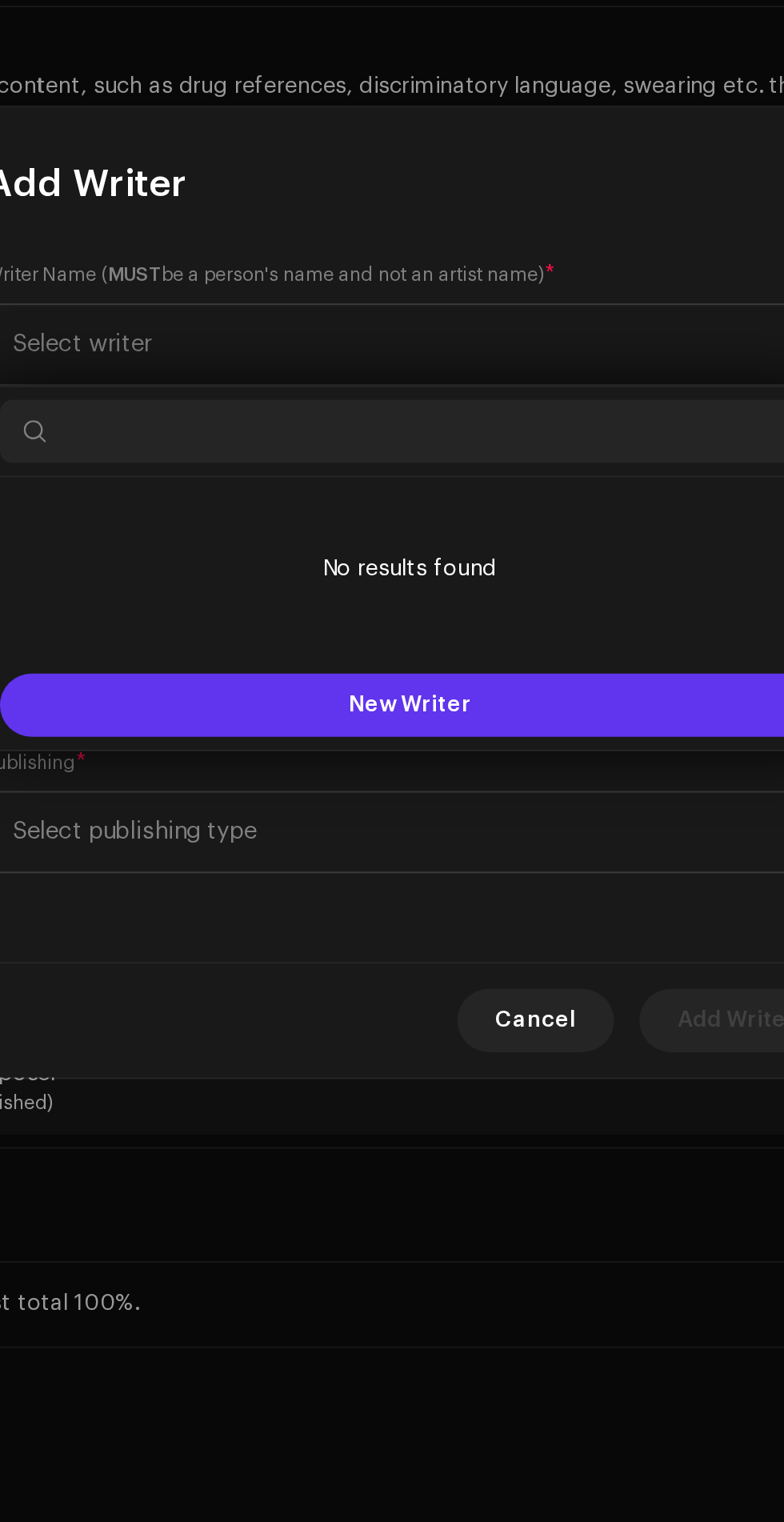
click at [461, 806] on button "New Writer" at bounding box center [392, 818] width 415 height 32
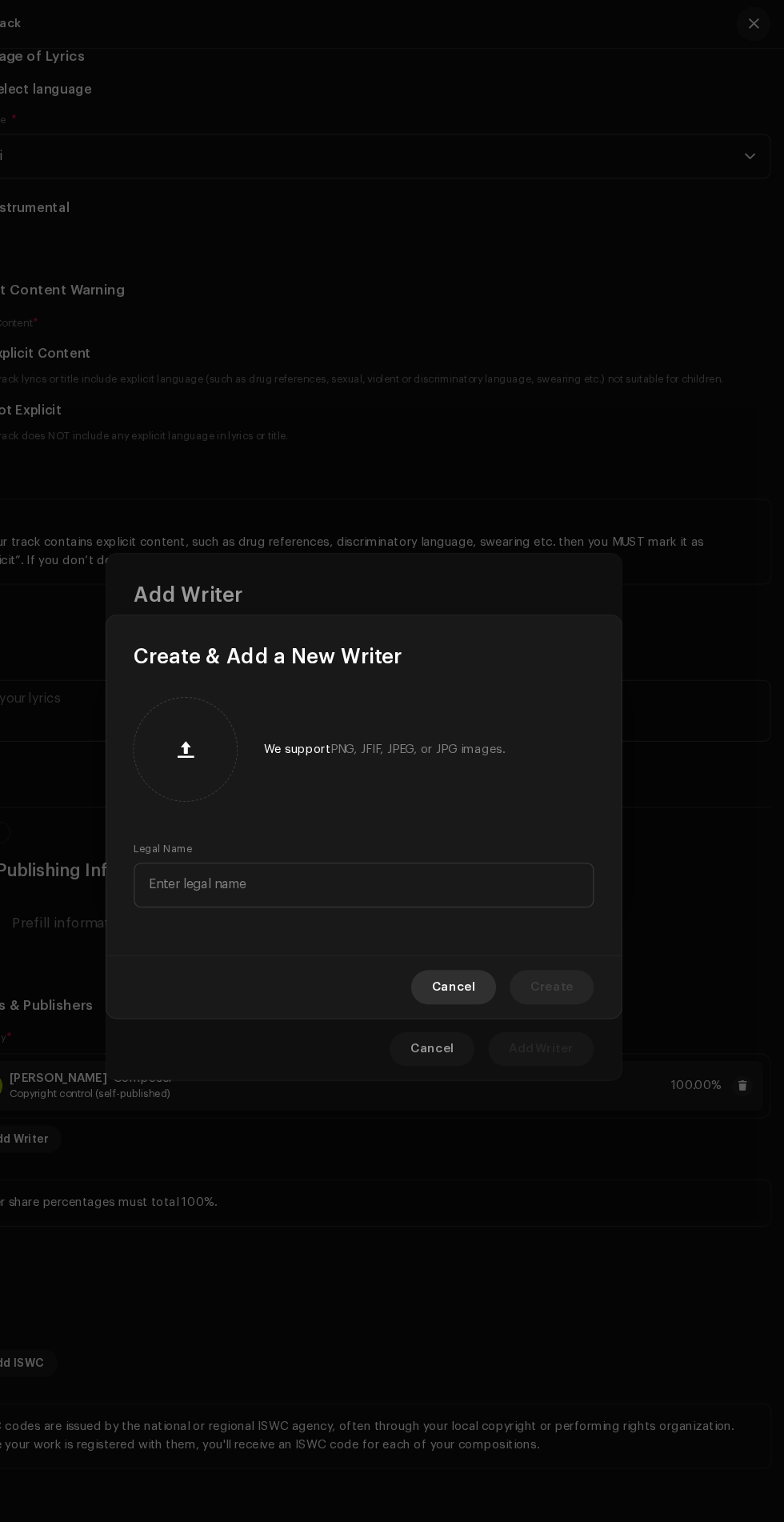
click at [488, 935] on span "Cancel" at bounding box center [475, 920] width 41 height 32
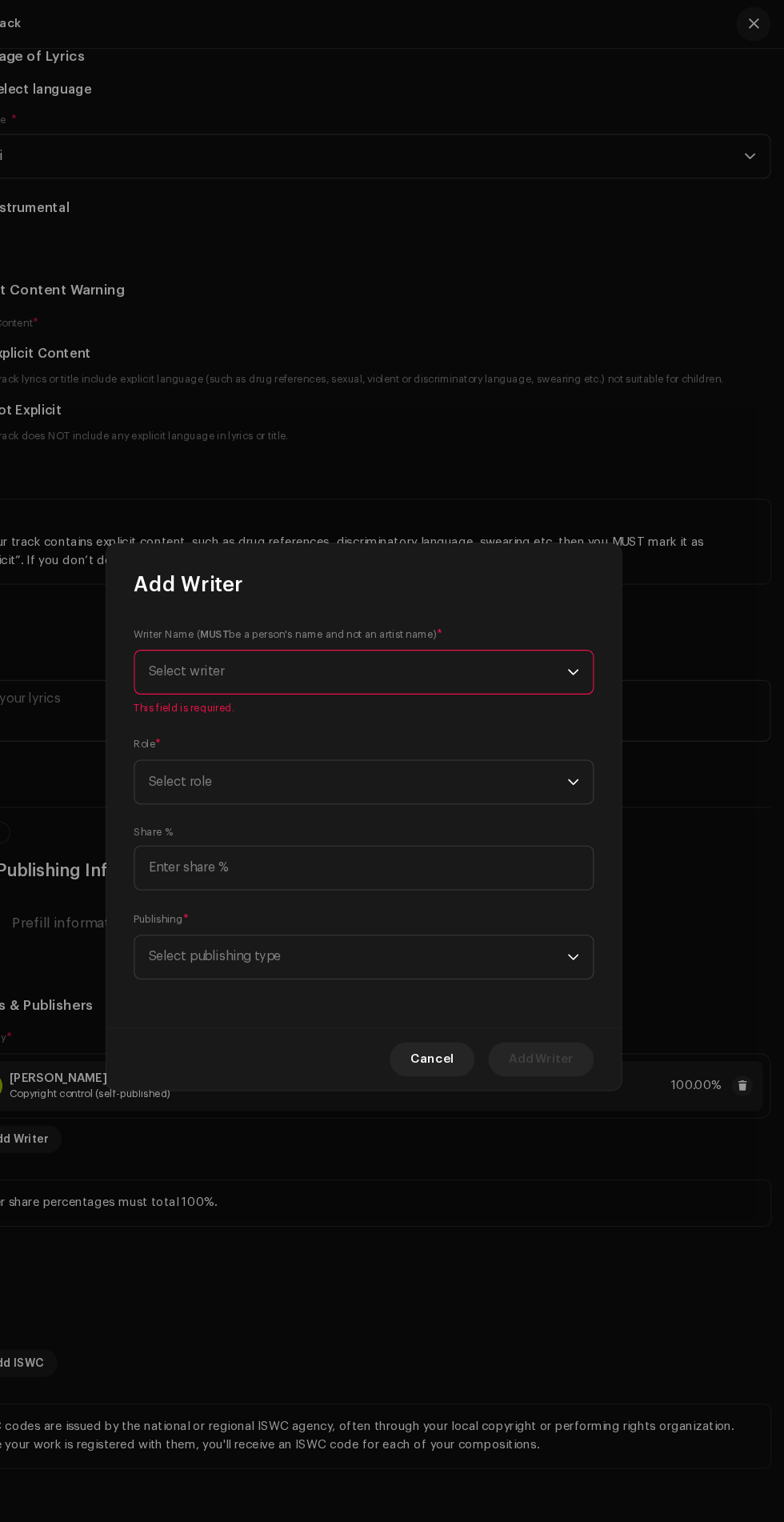
click at [588, 625] on icon "dropdown trigger" at bounding box center [588, 627] width 11 height 11
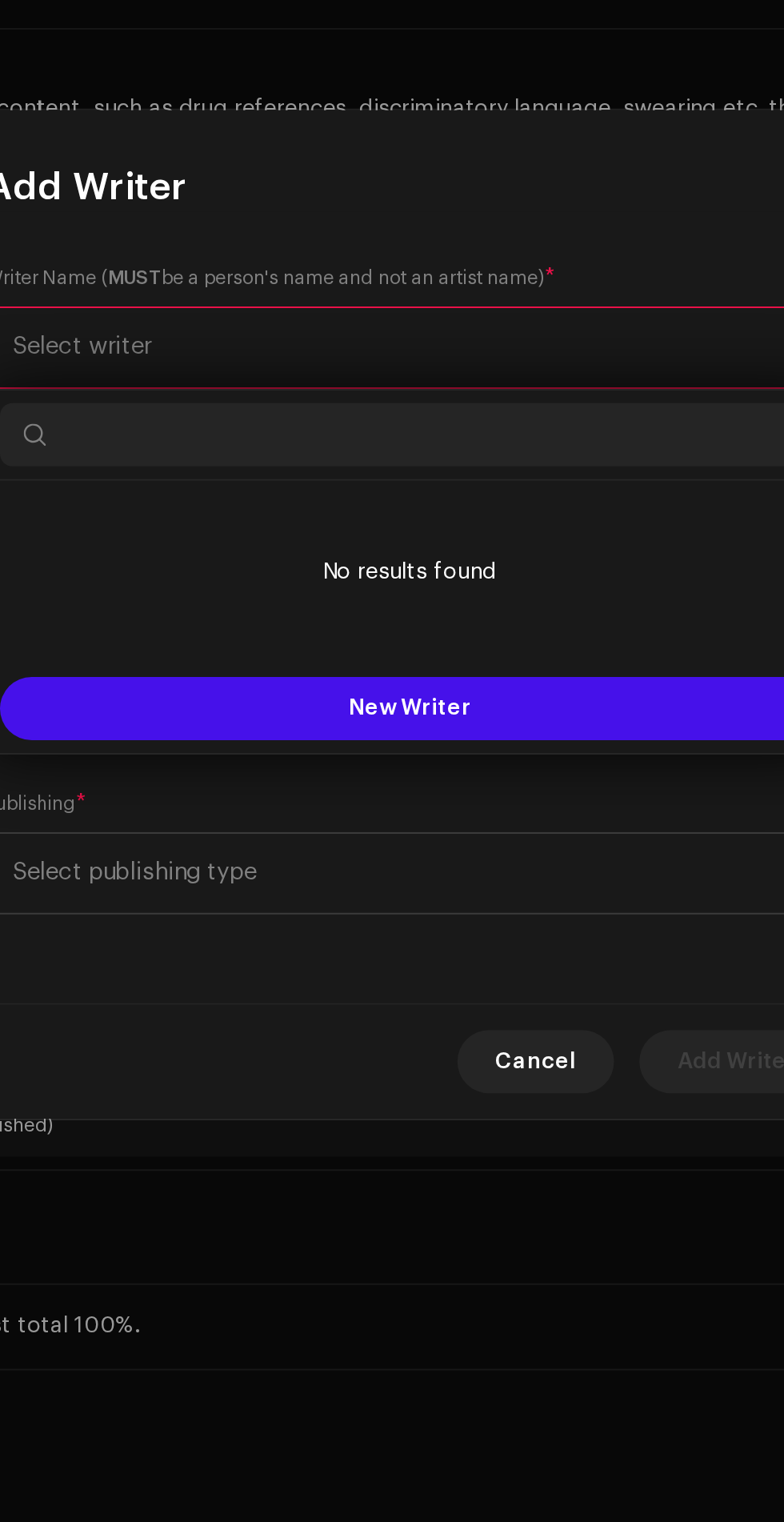
click at [413, 549] on div "Add Writer" at bounding box center [392, 532] width 480 height 52
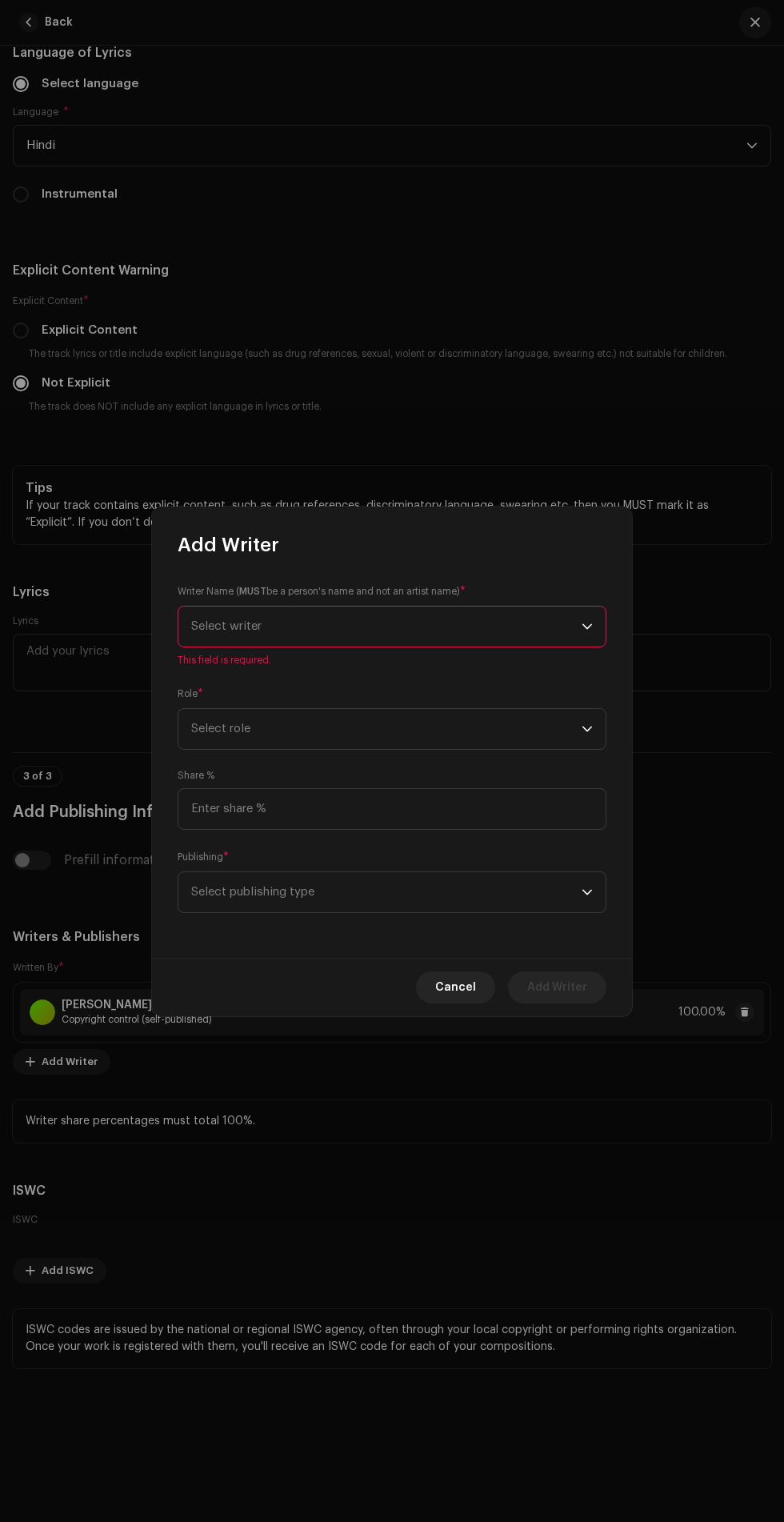
scroll to position [35, 0]
click at [548, 631] on span "Select writer" at bounding box center [386, 627] width 390 height 40
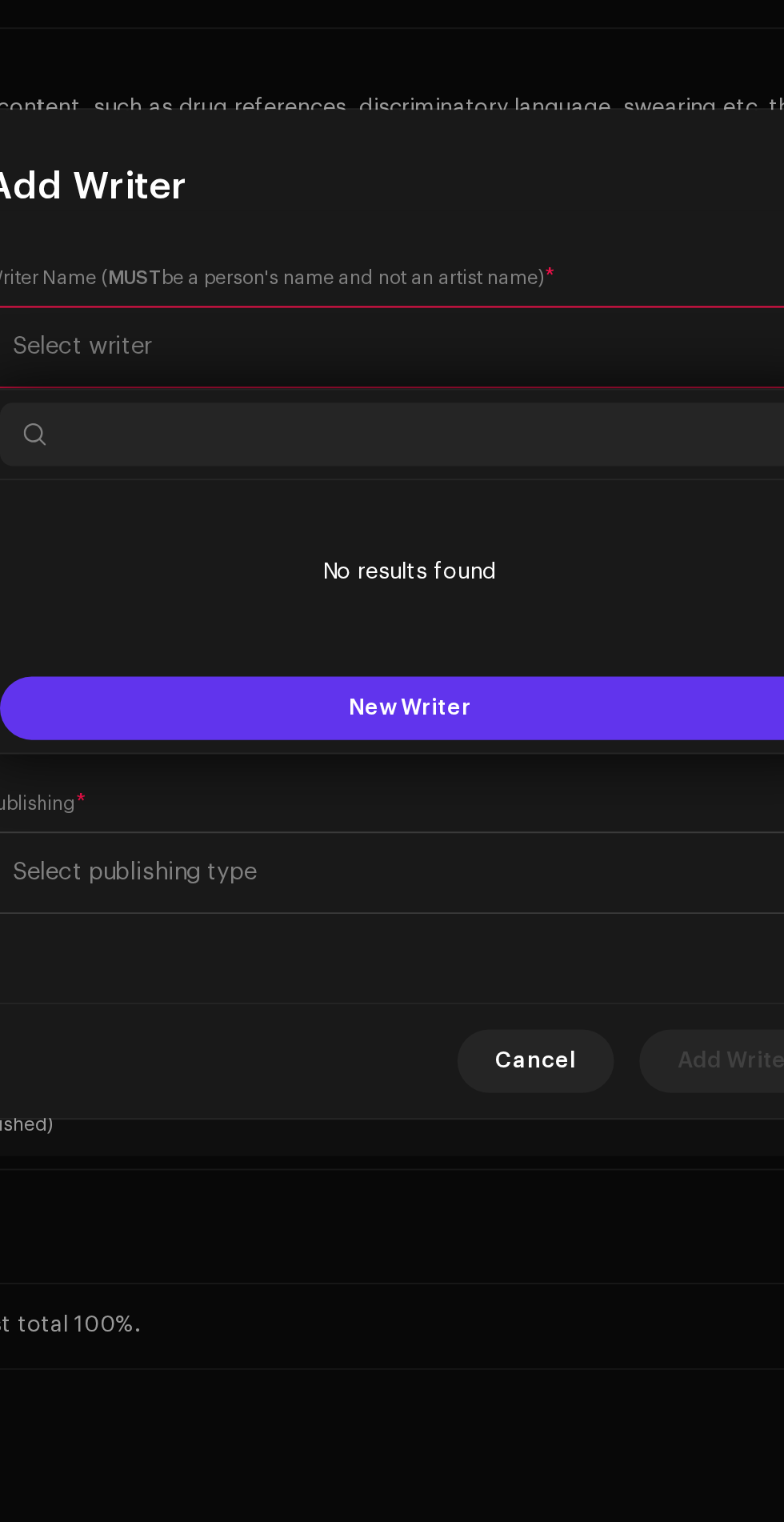
click at [433, 798] on button "New Writer" at bounding box center [392, 809] width 415 height 32
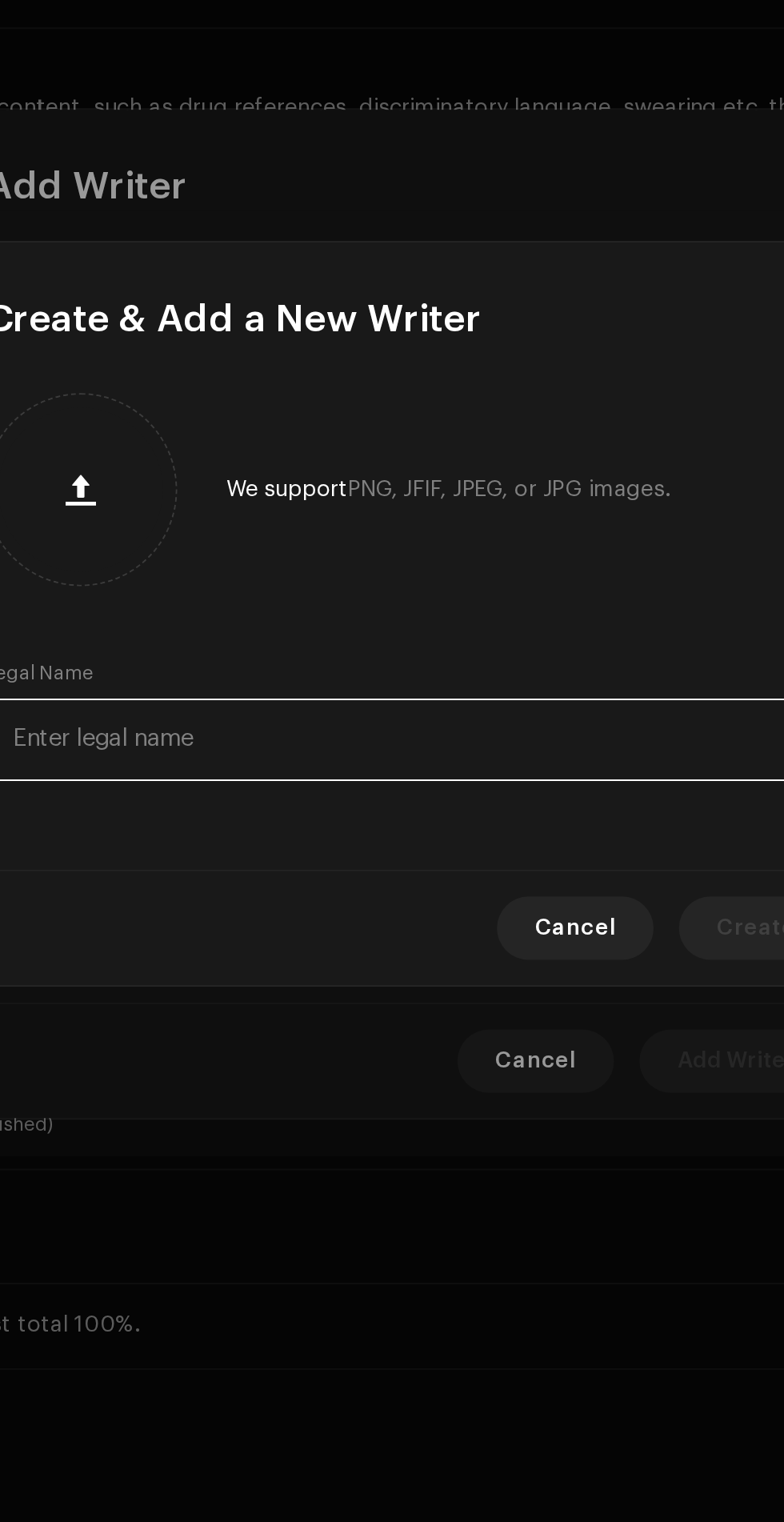
click at [439, 827] on input "text" at bounding box center [392, 825] width 429 height 42
type input "Tahseem Dehangal"
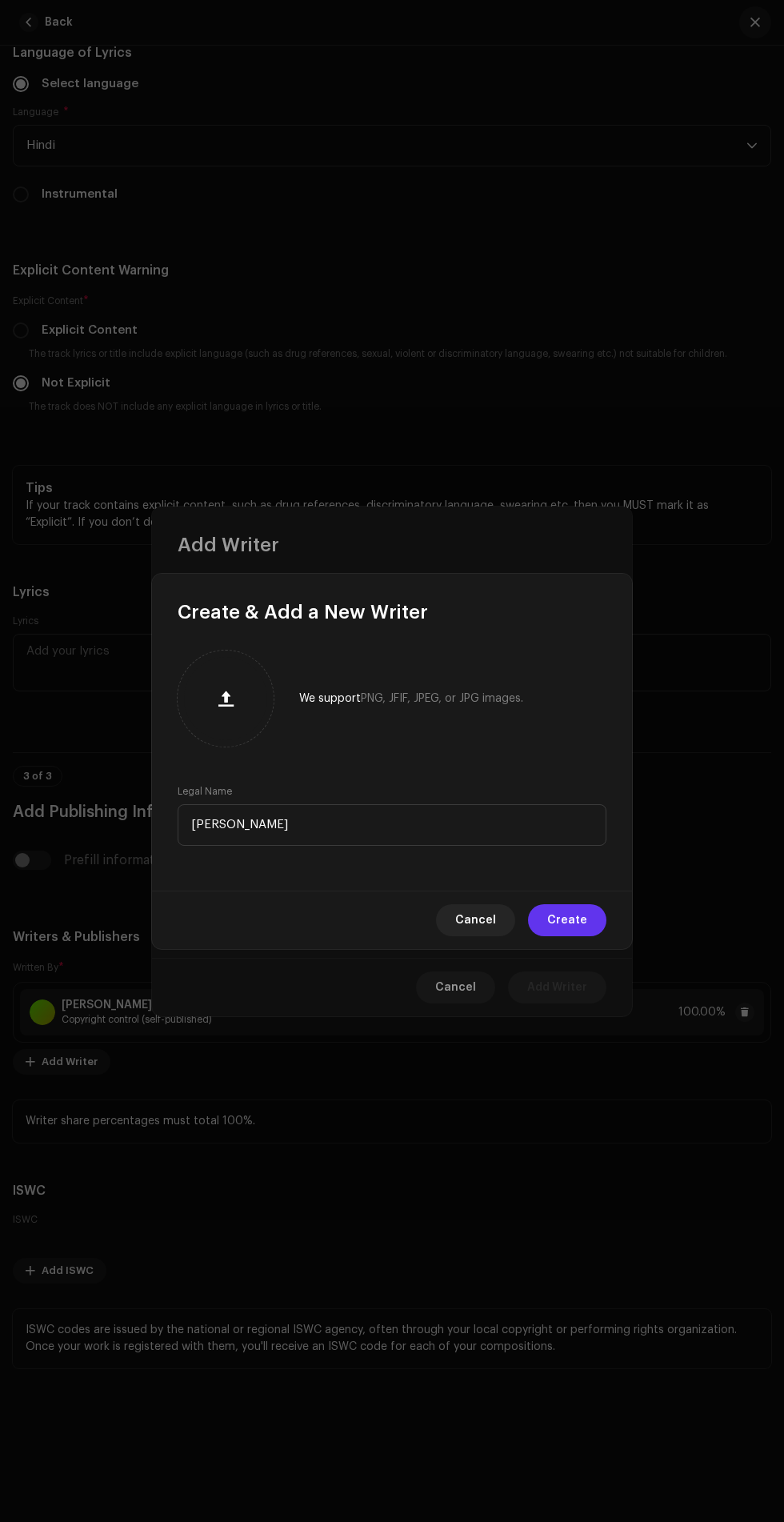
click at [575, 920] on span "Create" at bounding box center [568, 920] width 40 height 32
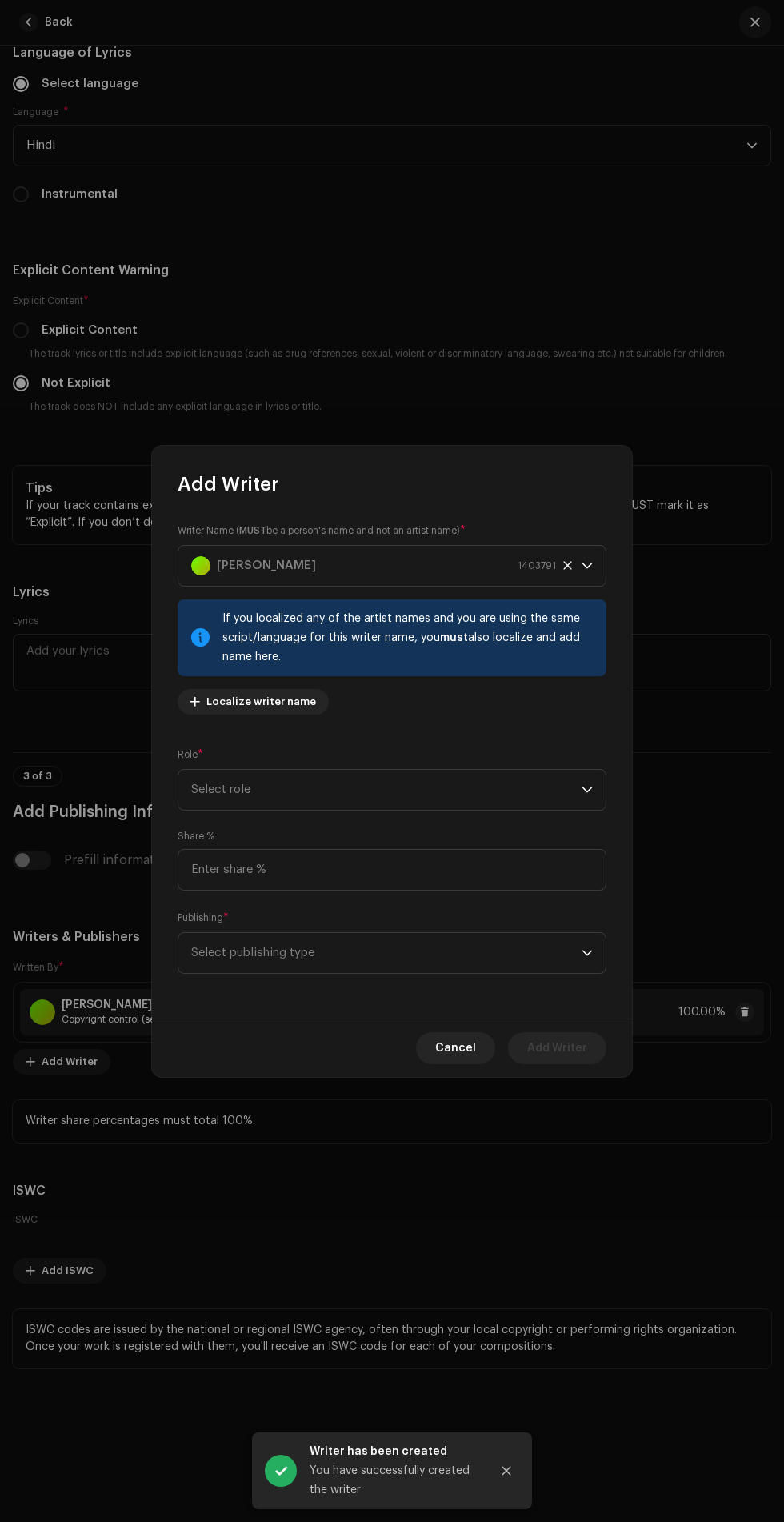
click at [549, 747] on div "Role * Select role" at bounding box center [392, 779] width 429 height 64
click at [531, 790] on span "Select role" at bounding box center [386, 790] width 390 height 40
click at [246, 851] on li "Income Participant" at bounding box center [392, 838] width 415 height 32
click at [478, 782] on span "Income Participant" at bounding box center [386, 790] width 390 height 40
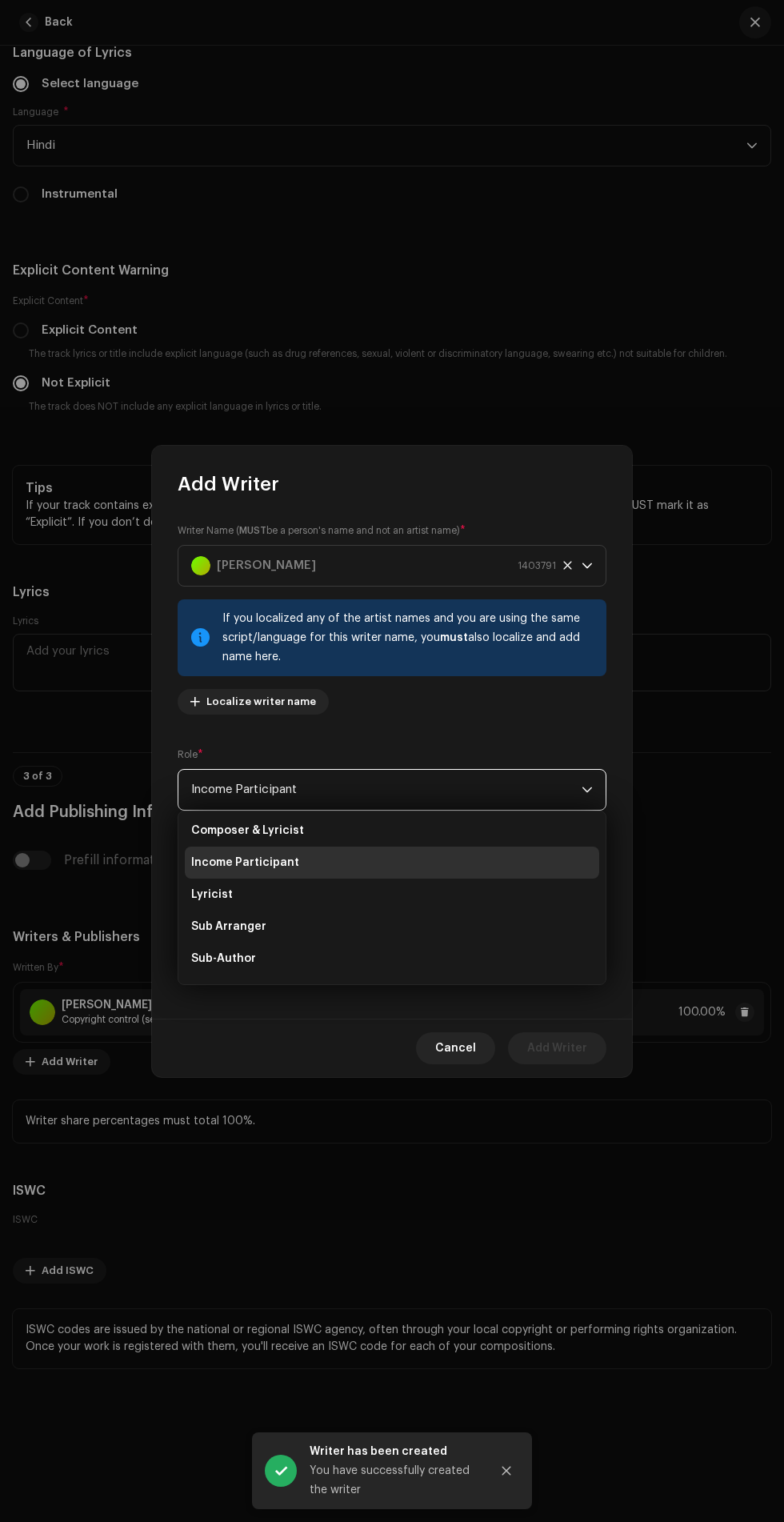
scroll to position [128, 0]
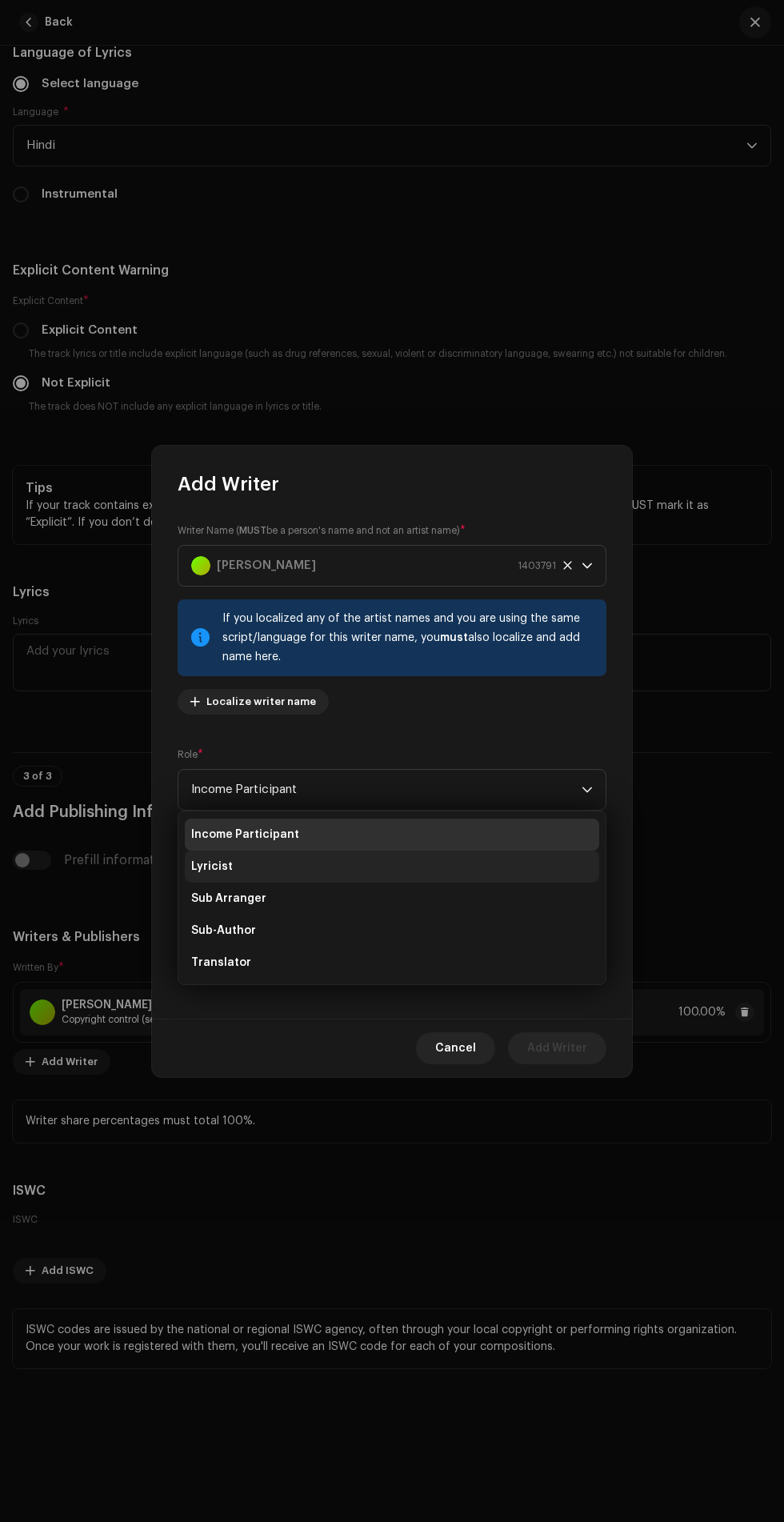
click at [264, 866] on li "Lyricist" at bounding box center [392, 866] width 415 height 32
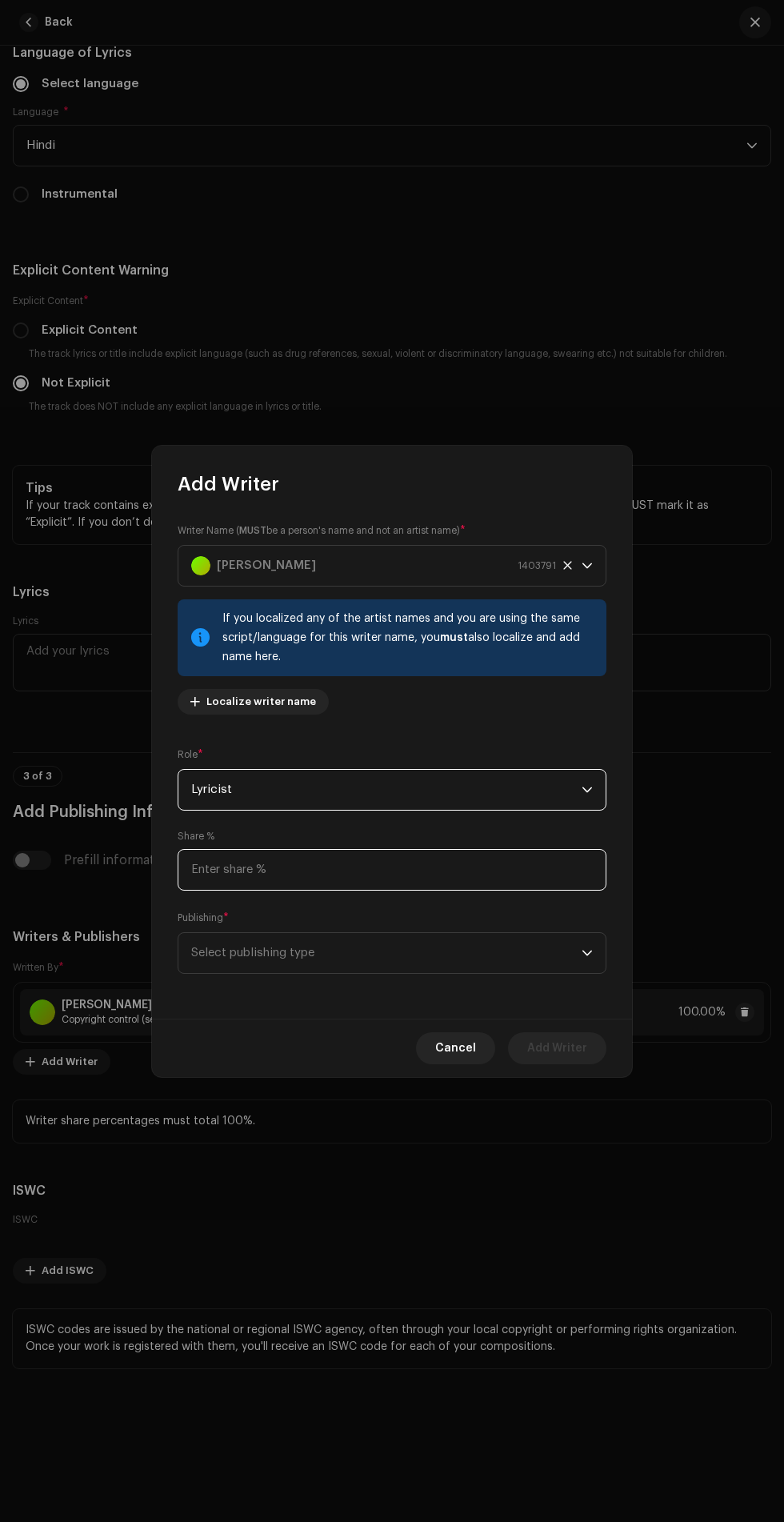
click at [383, 876] on input at bounding box center [392, 870] width 429 height 42
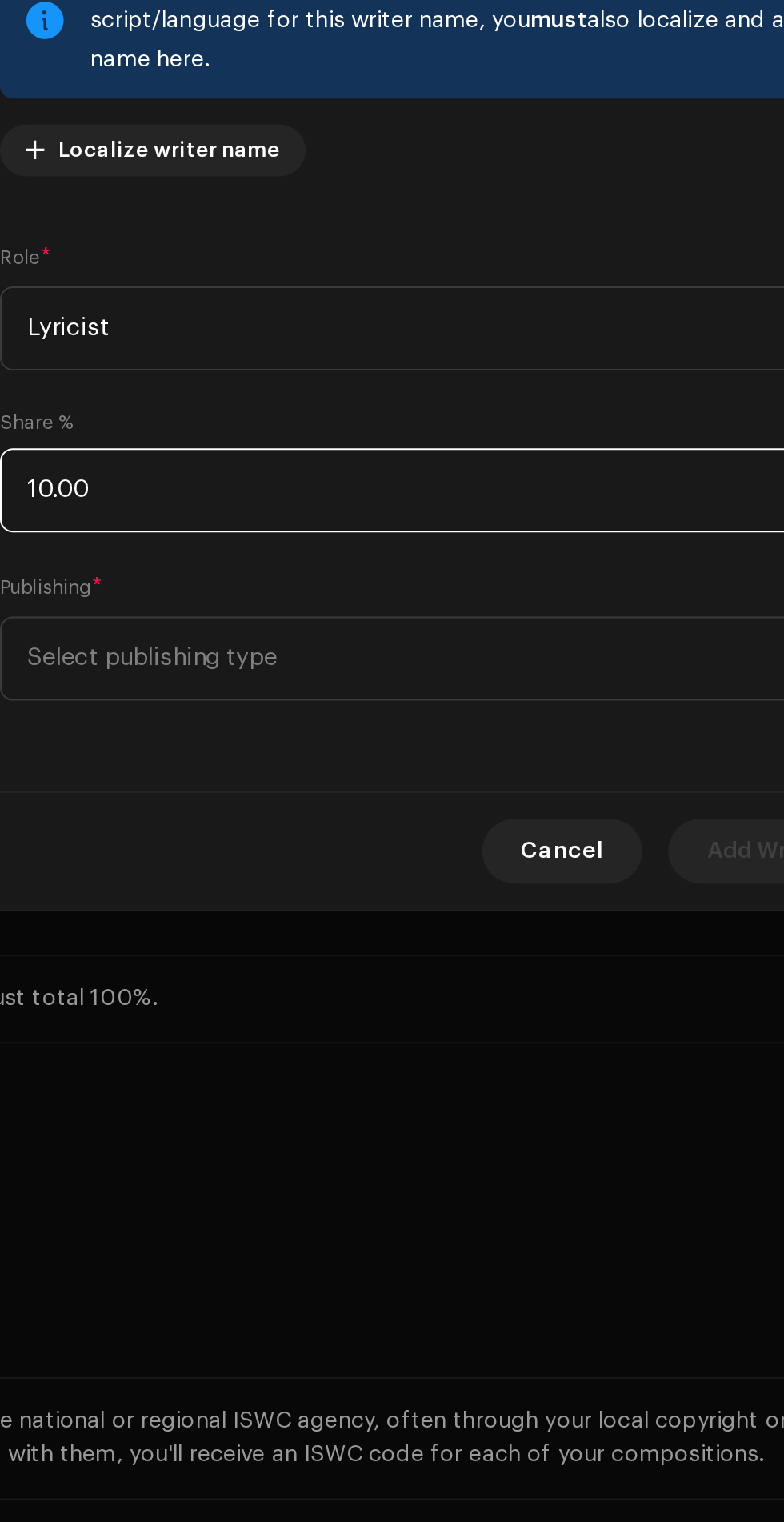
type input "100.00"
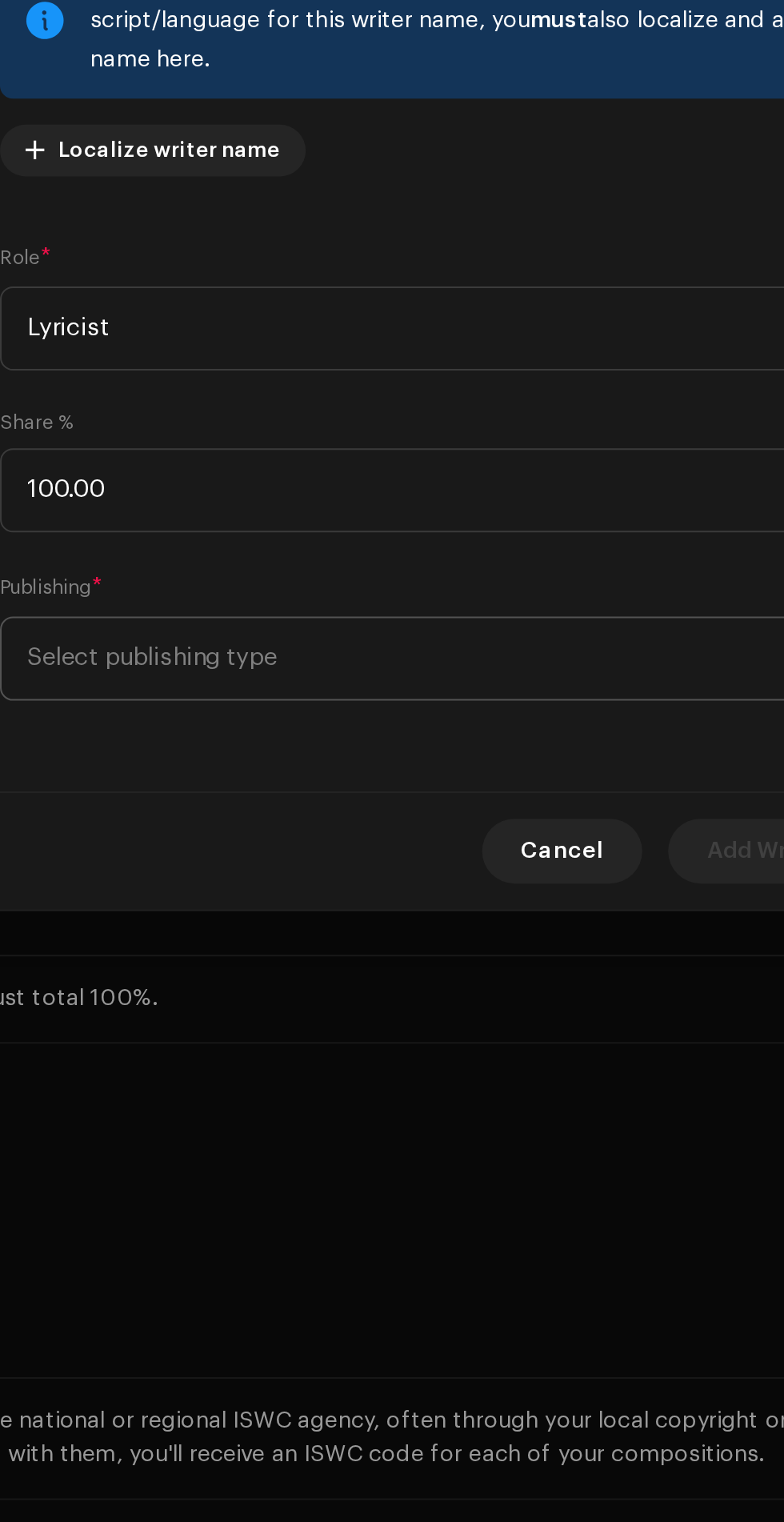
click at [458, 954] on span "Select publishing type" at bounding box center [386, 953] width 390 height 40
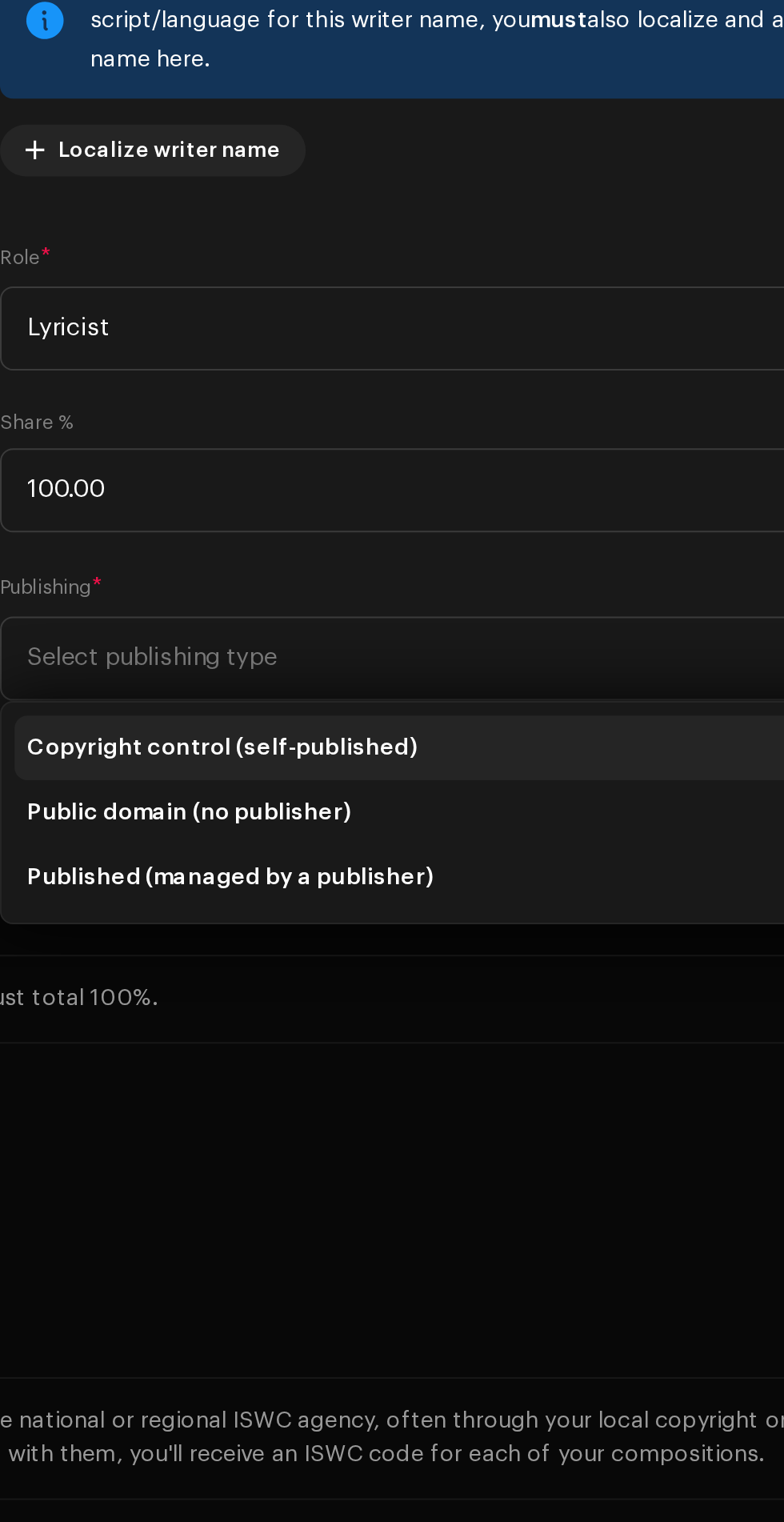
click at [345, 1000] on span "Copyright control (self-published)" at bounding box center [287, 998] width 192 height 16
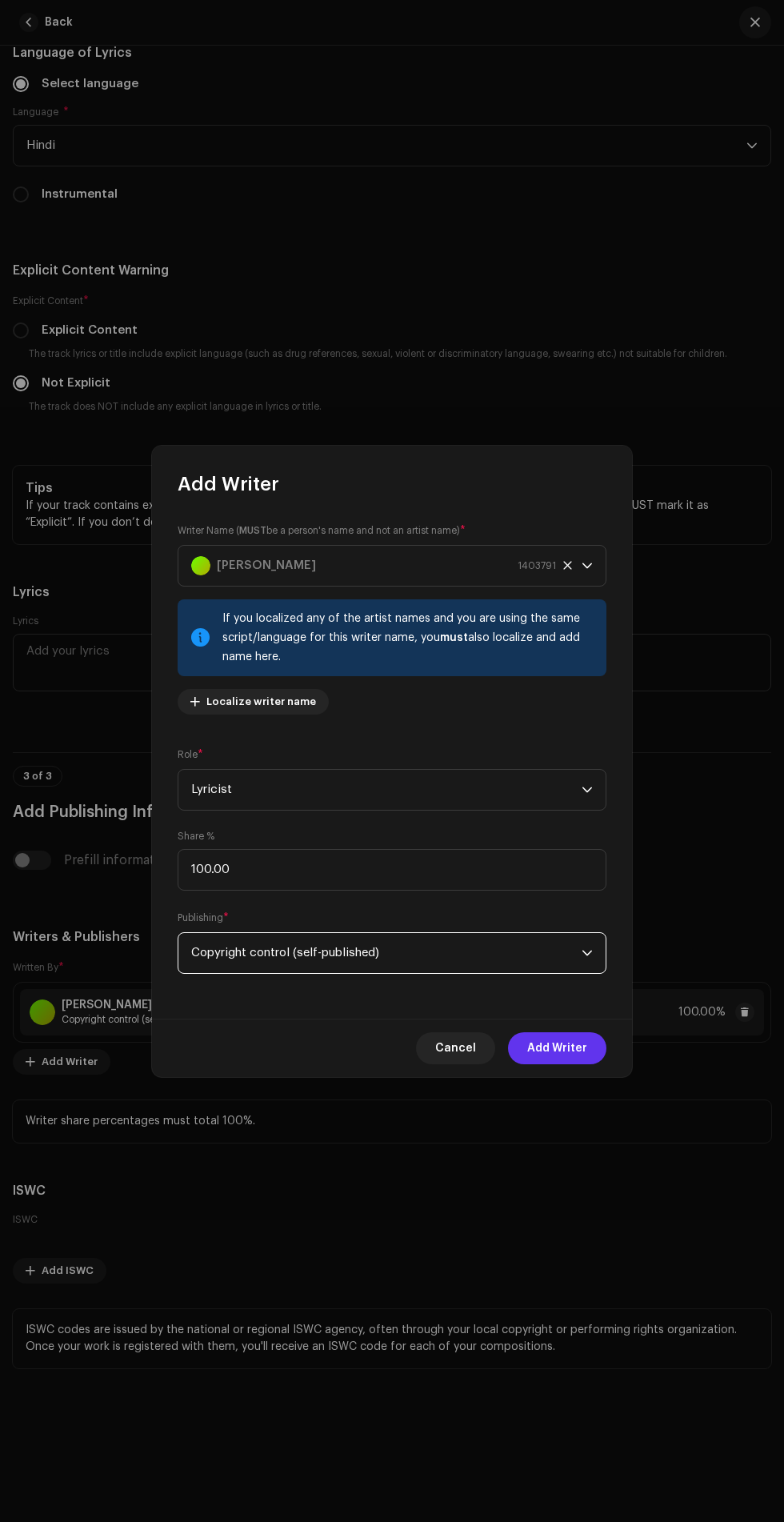
click at [574, 1043] on span "Add Writer" at bounding box center [558, 1048] width 60 height 32
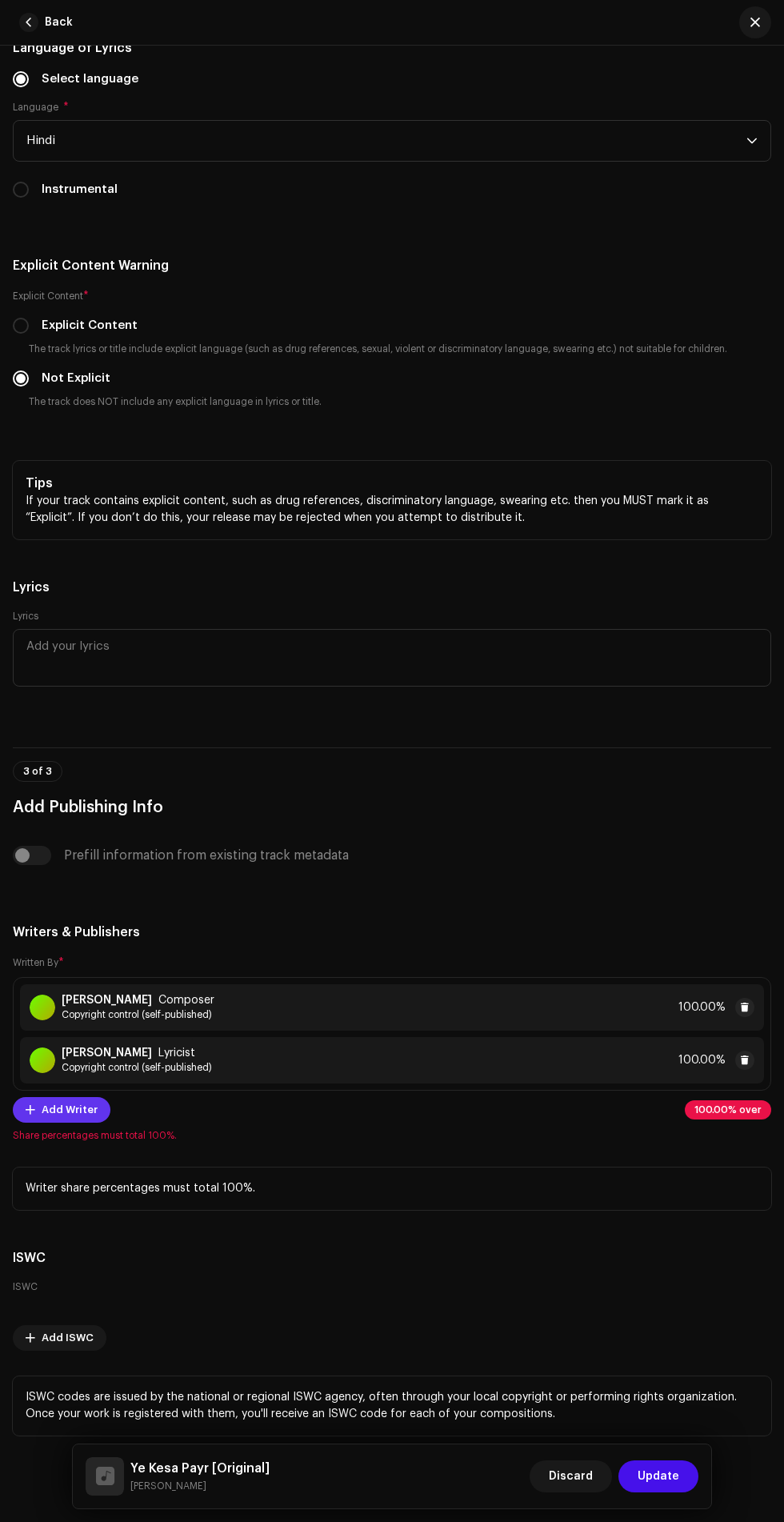
click at [58, 1115] on span "Add Writer" at bounding box center [70, 1109] width 56 height 32
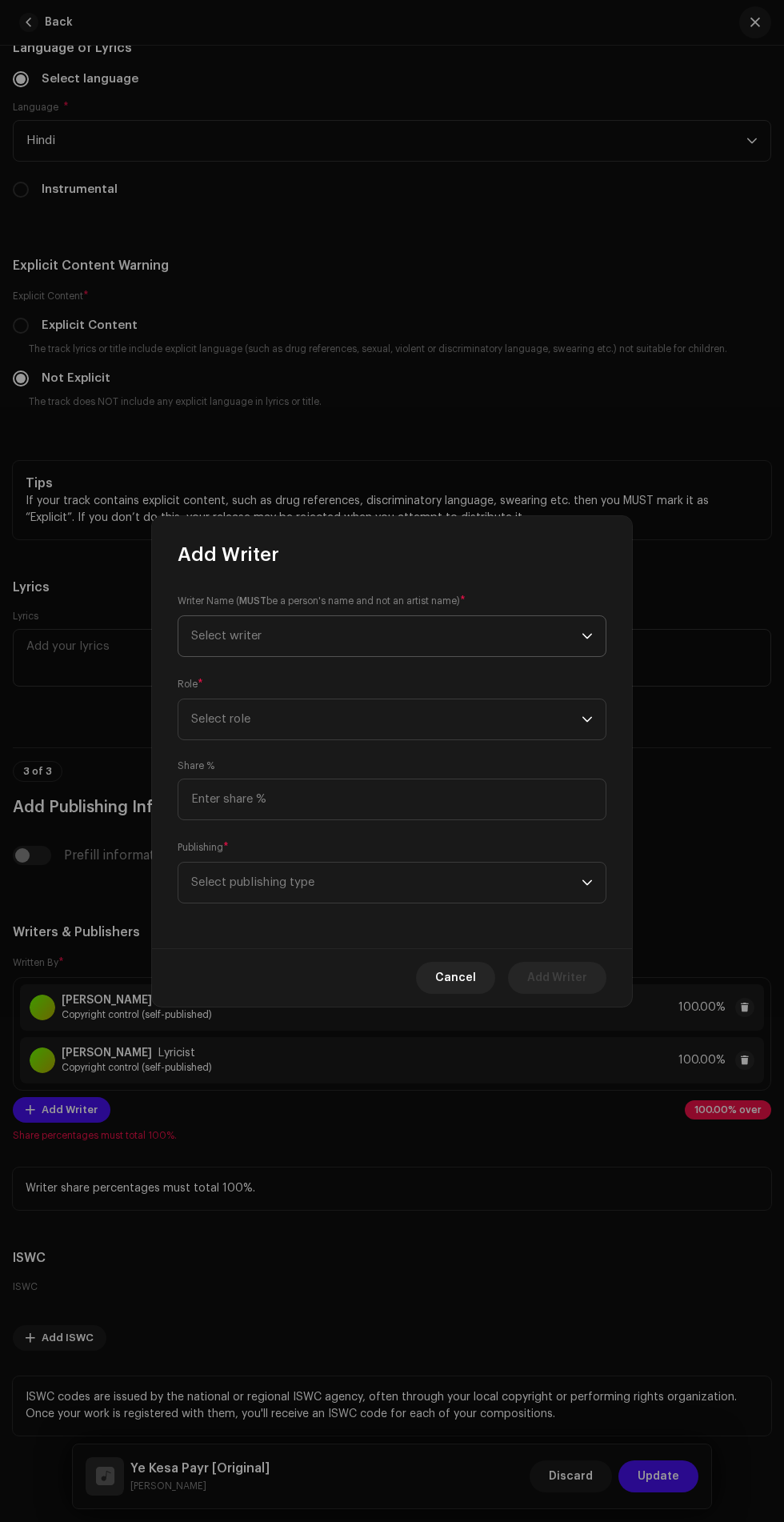
click at [508, 646] on span "Select writer" at bounding box center [386, 637] width 390 height 40
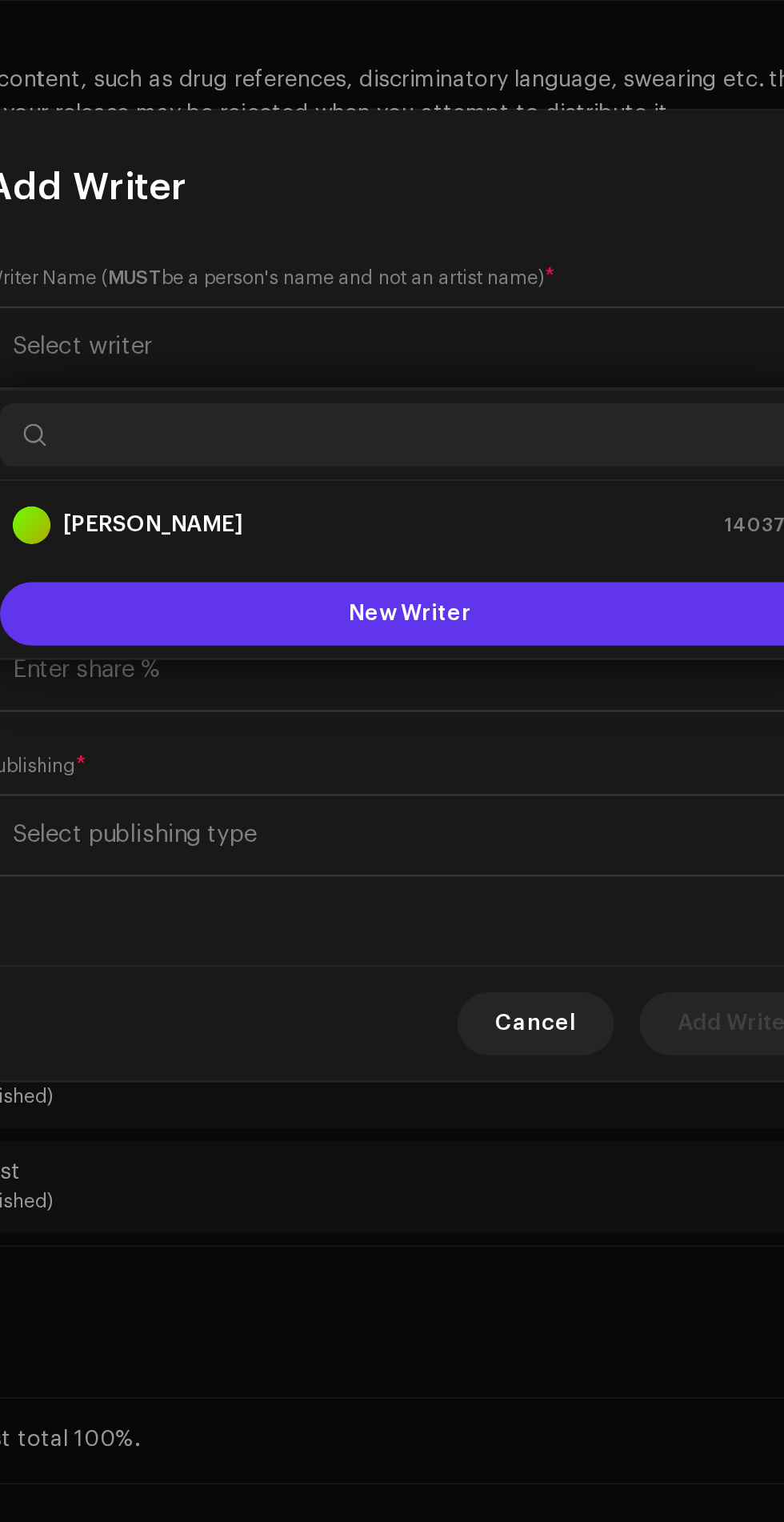
click at [473, 775] on button "New Writer" at bounding box center [392, 771] width 415 height 32
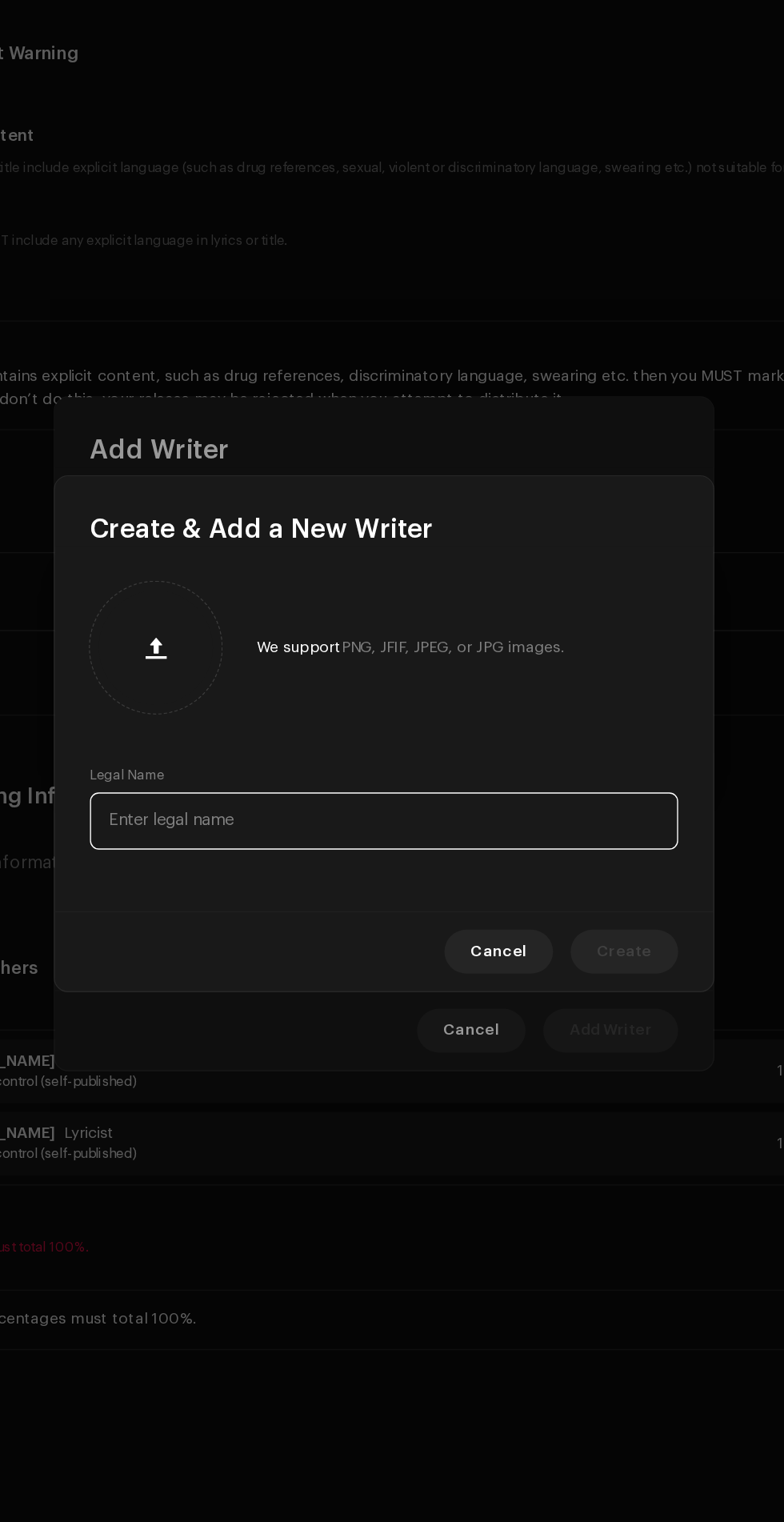
click at [487, 827] on input "text" at bounding box center [392, 825] width 429 height 42
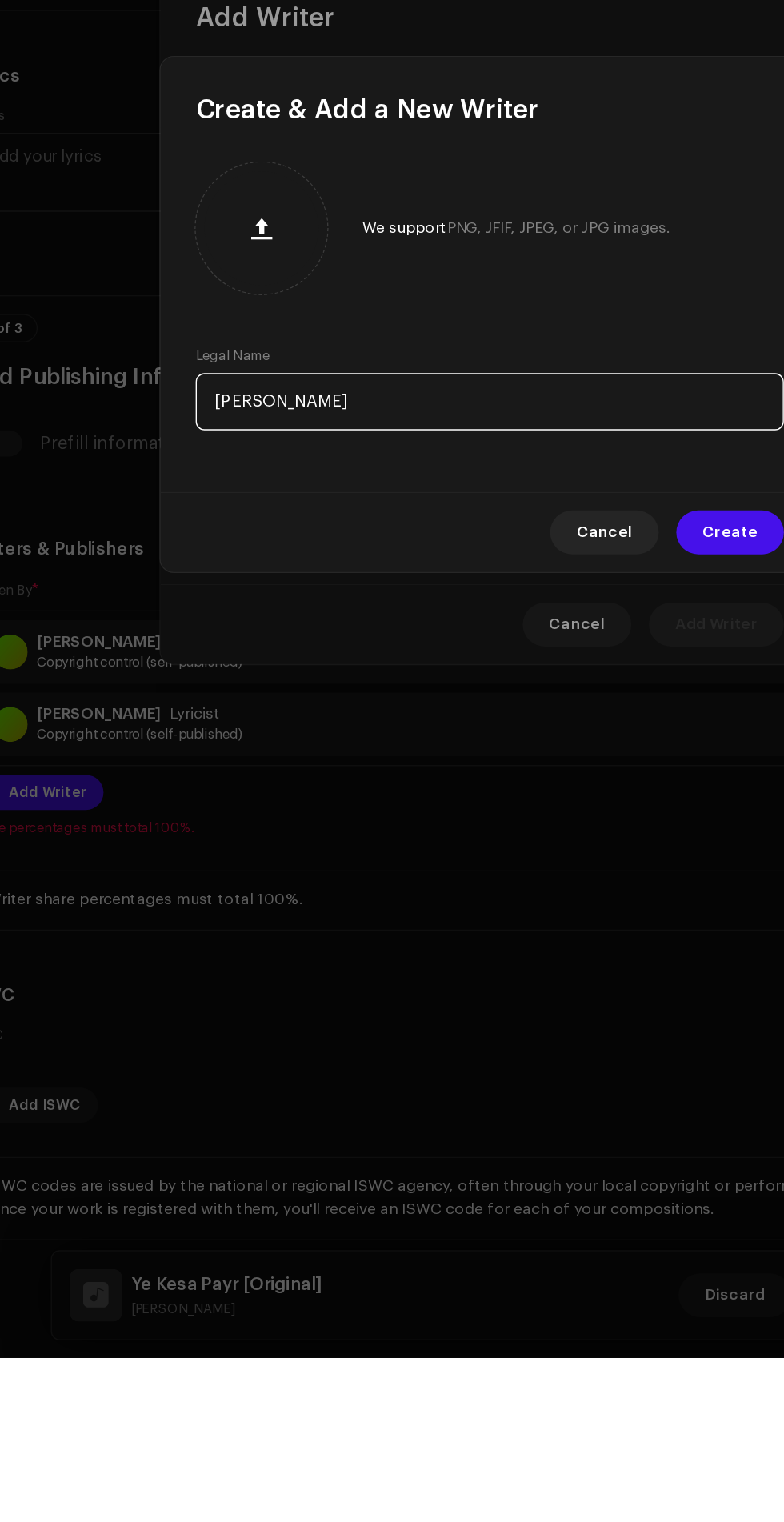
type input "Tahseem Noor"
click at [563, 930] on span "Create" at bounding box center [568, 920] width 40 height 32
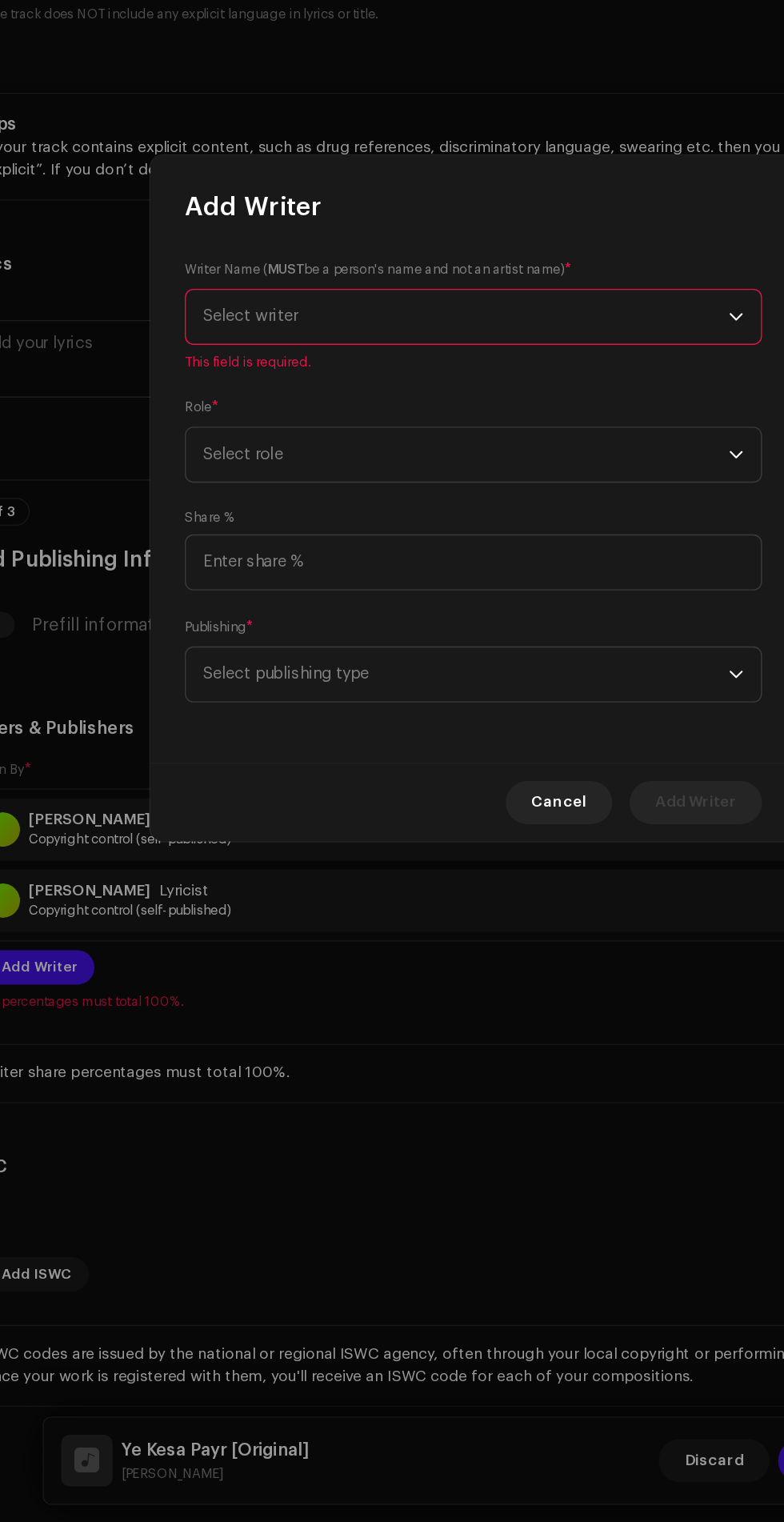
scroll to position [34, 0]
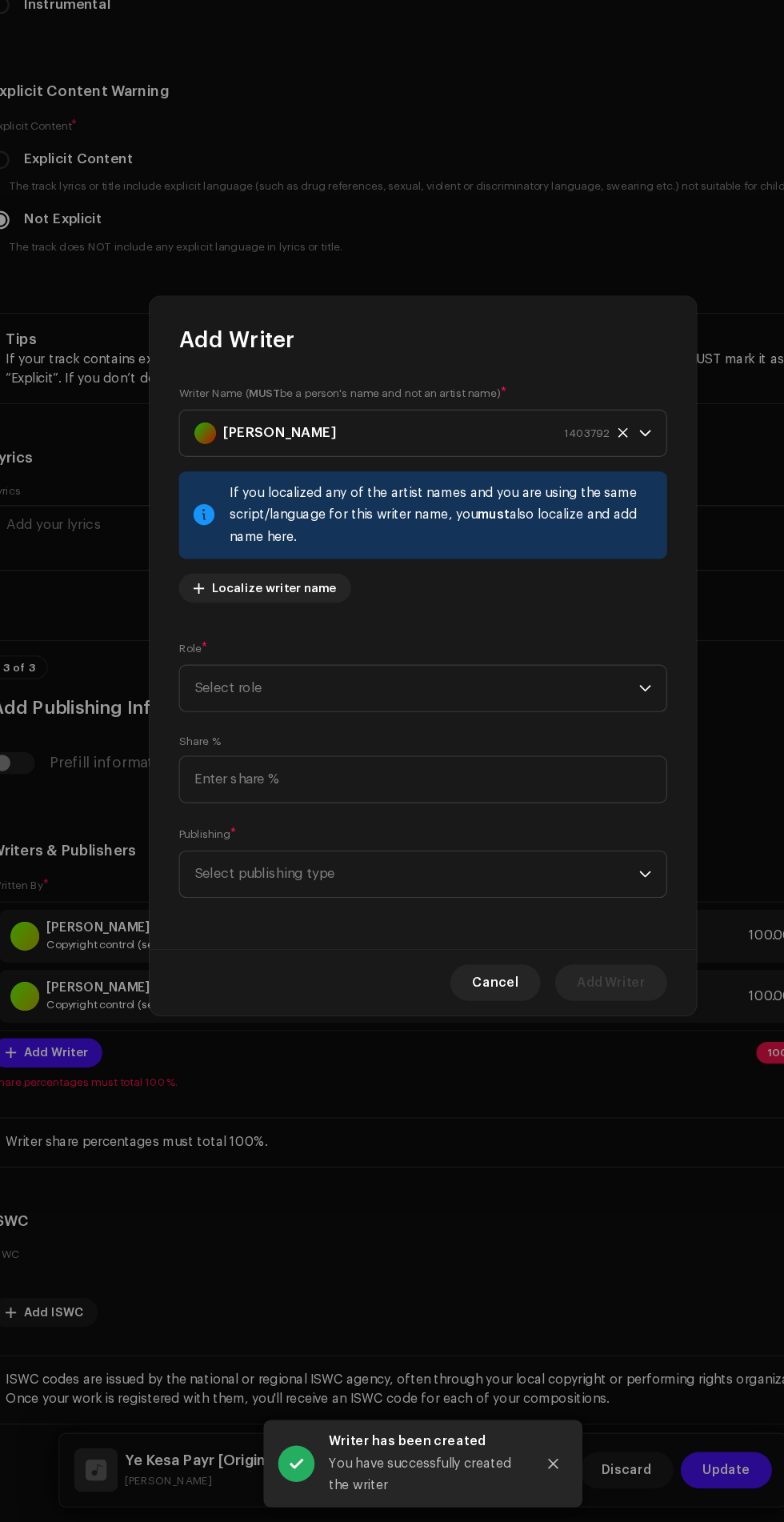
click at [569, 721] on div "Writer Name ( MUST be a person's name and not an artist name) * Tahseem Noor 14…" at bounding box center [392, 625] width 429 height 205
click at [569, 785] on span "Select role" at bounding box center [386, 790] width 390 height 40
click at [244, 897] on span "Composer" at bounding box center [220, 898] width 59 height 16
click at [452, 868] on input at bounding box center [392, 870] width 429 height 42
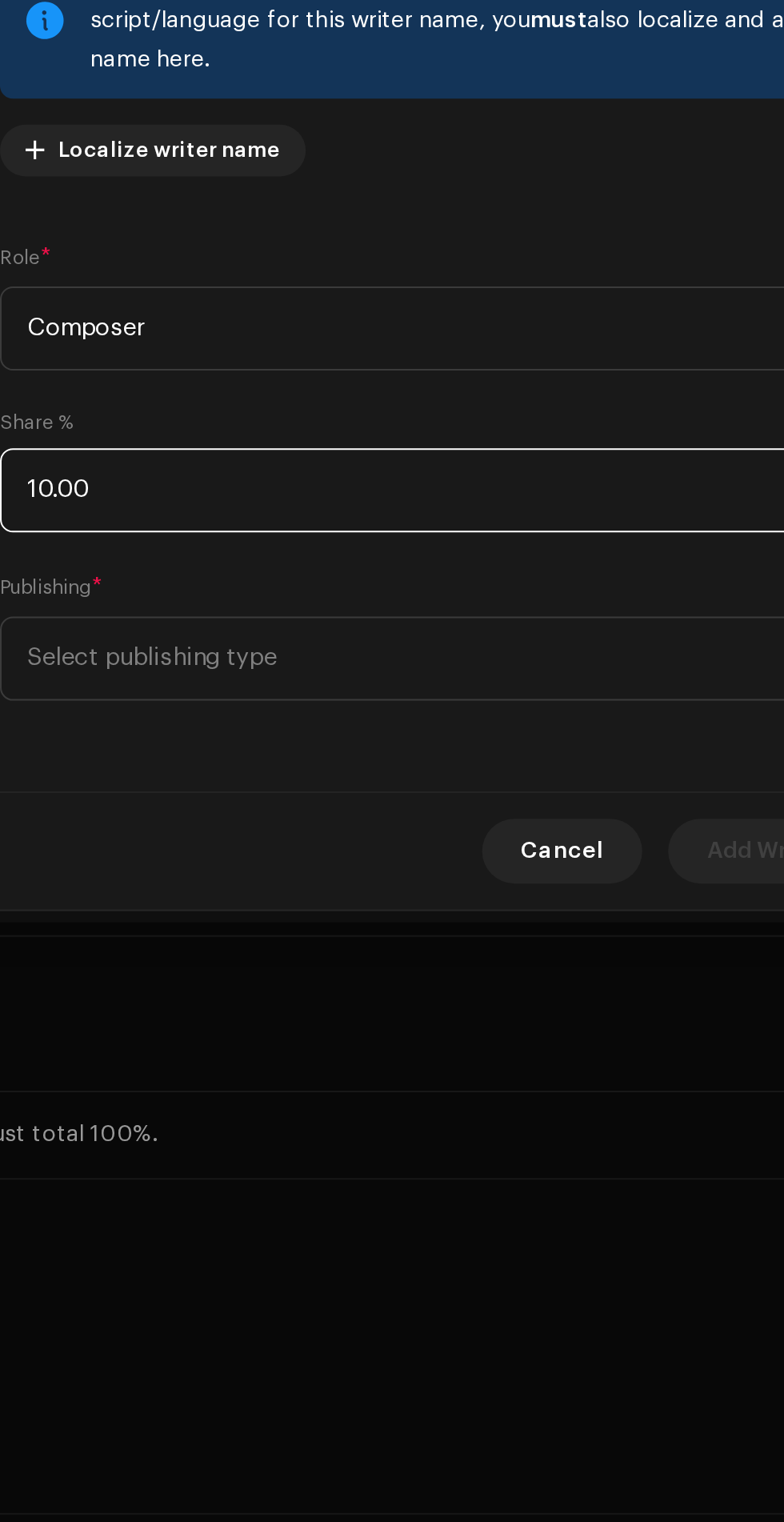
type input "100.00"
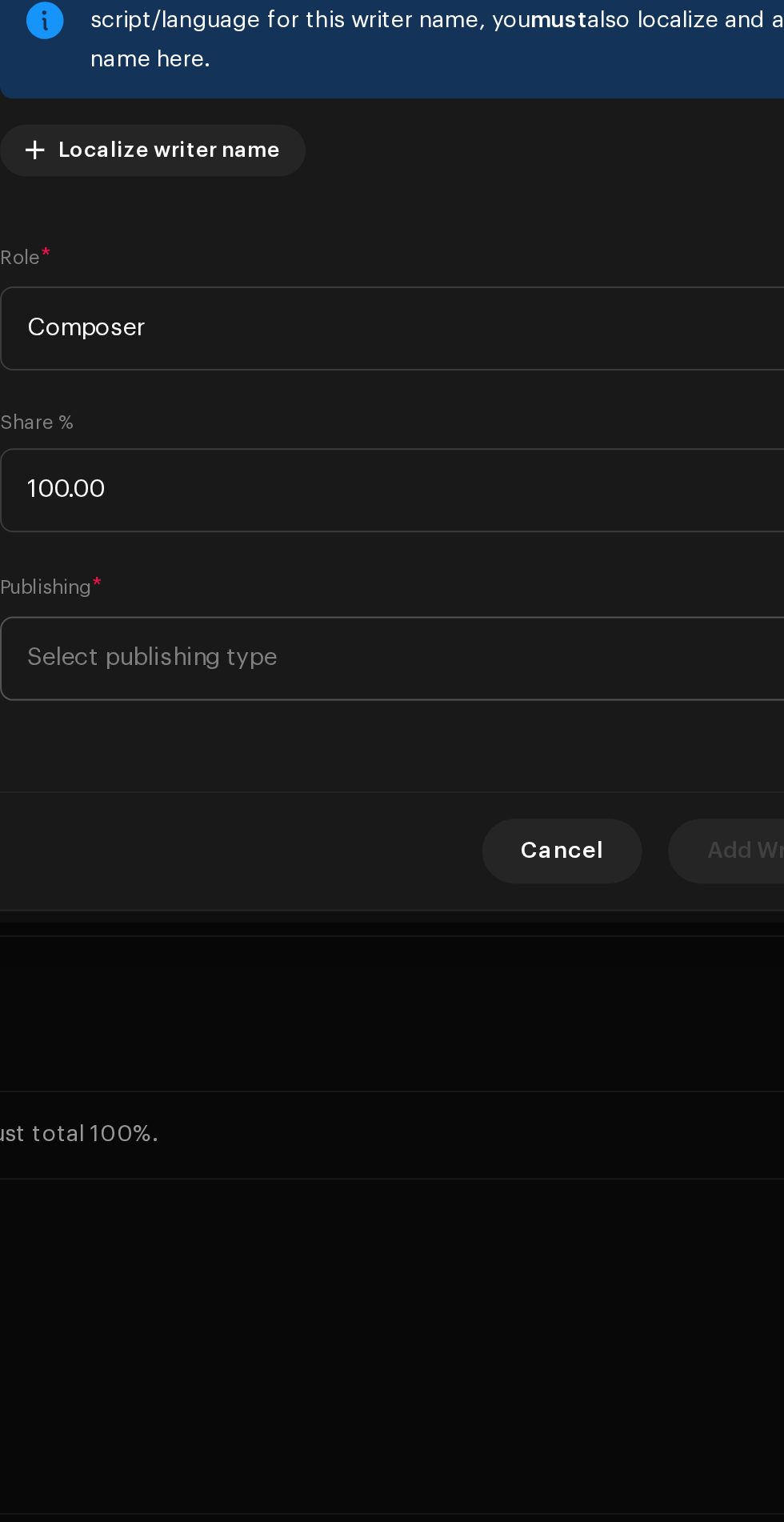
click at [466, 942] on span "Select publishing type" at bounding box center [386, 953] width 390 height 40
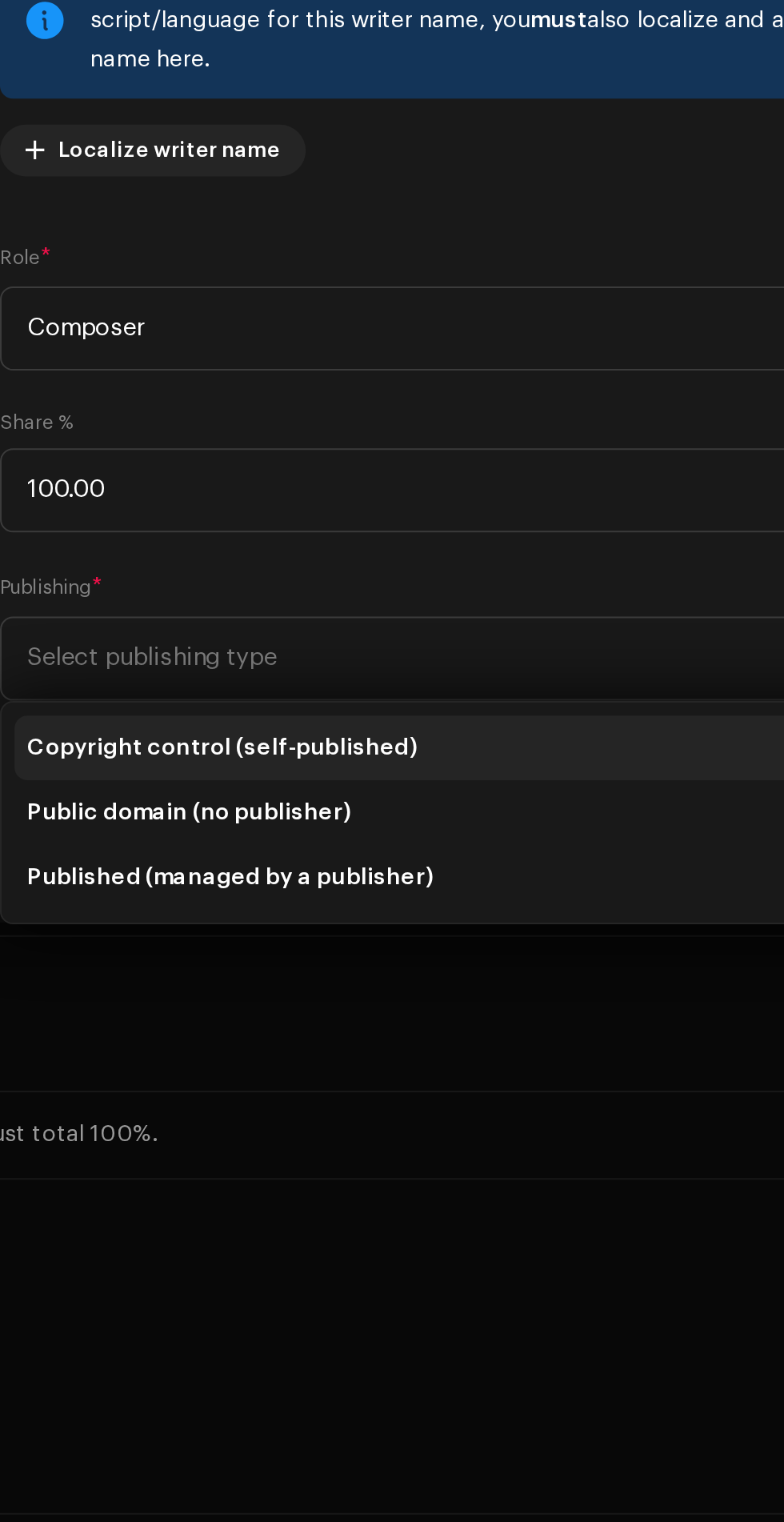
click at [370, 1000] on span "Copyright control (self-published)" at bounding box center [287, 998] width 192 height 16
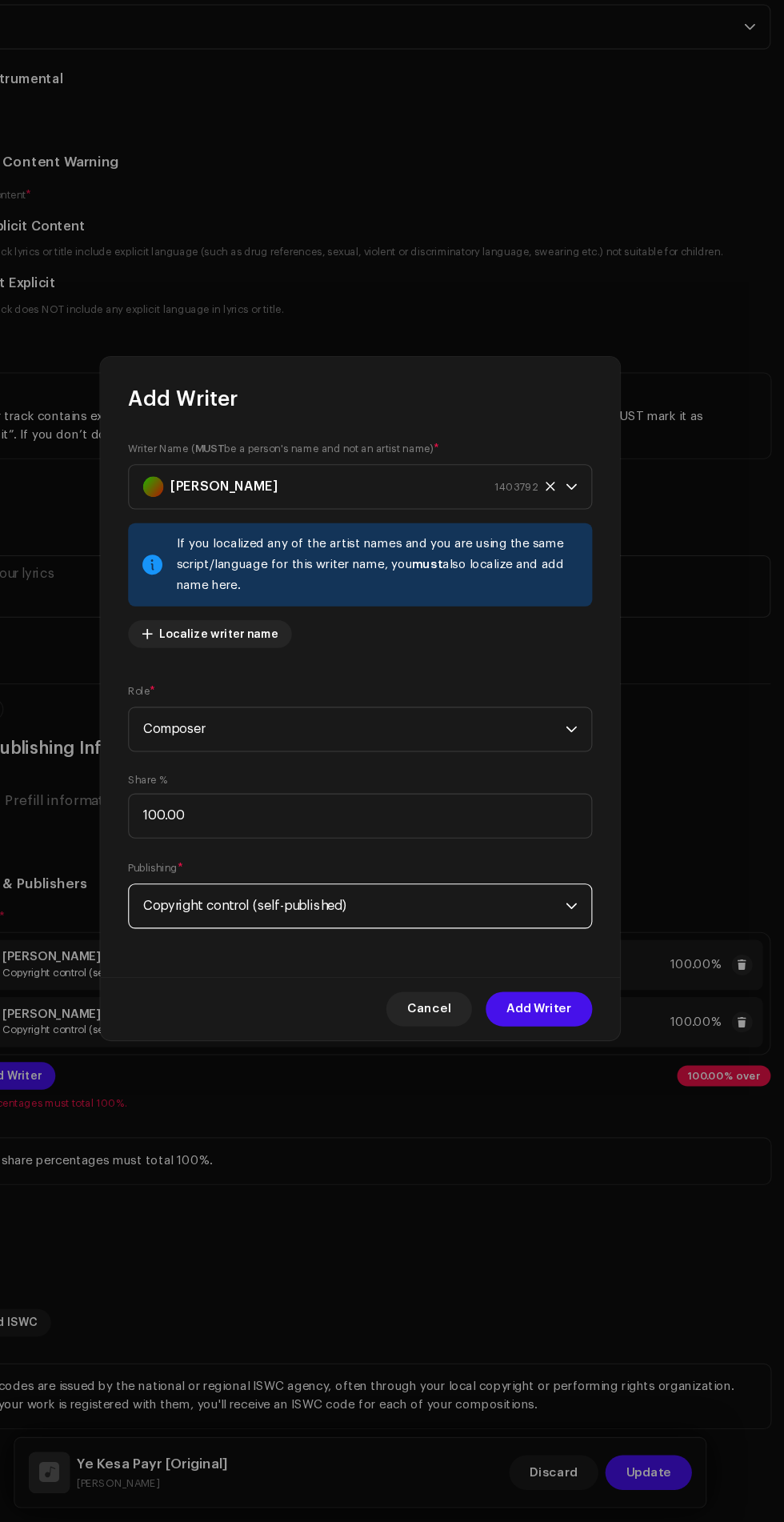
scroll to position [35, 0]
click at [579, 1048] on span "Add Writer" at bounding box center [558, 1048] width 60 height 32
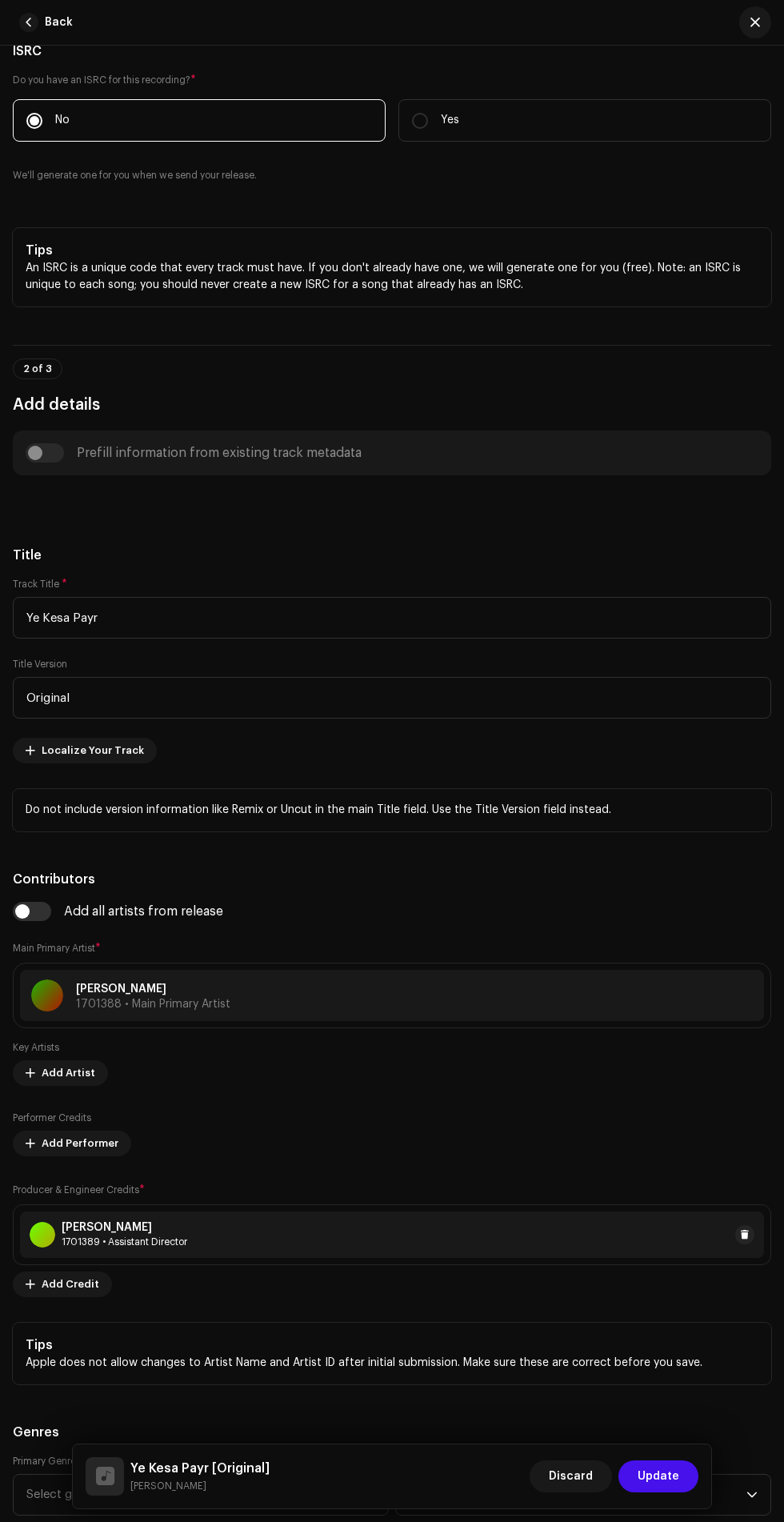
scroll to position [0, 0]
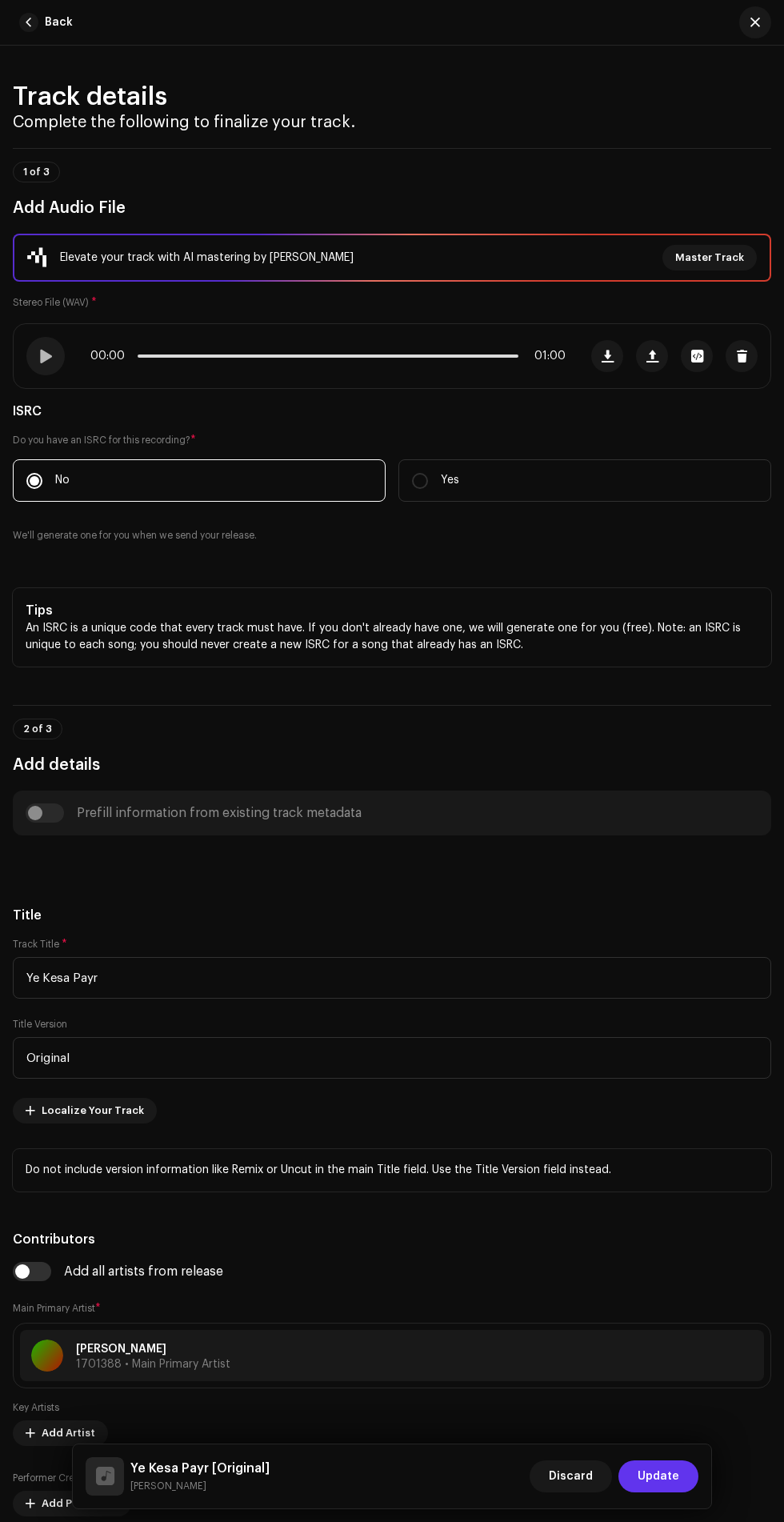
click at [658, 1469] on span "Update" at bounding box center [659, 1476] width 42 height 32
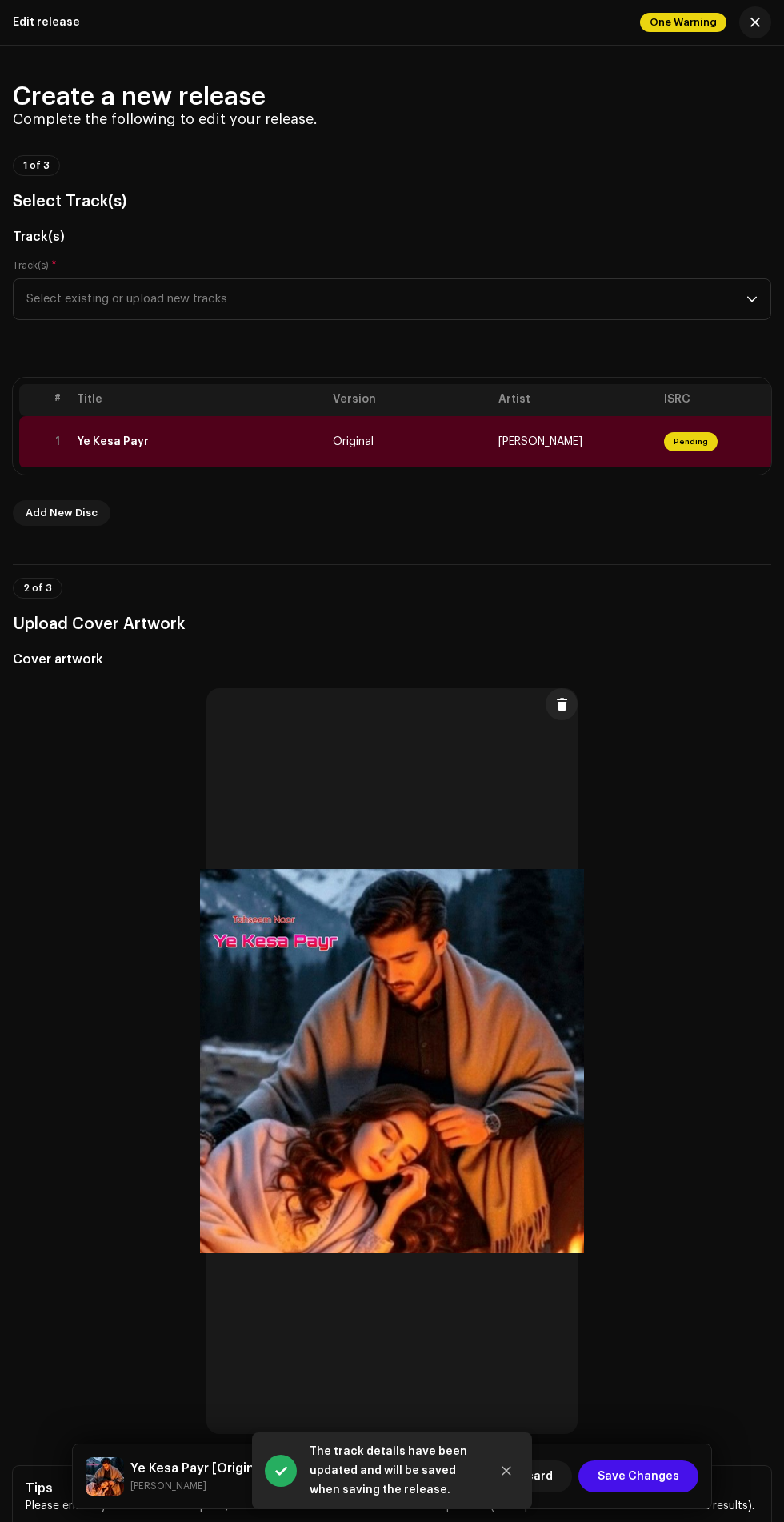
click at [696, 446] on span "Pending" at bounding box center [691, 441] width 53 height 19
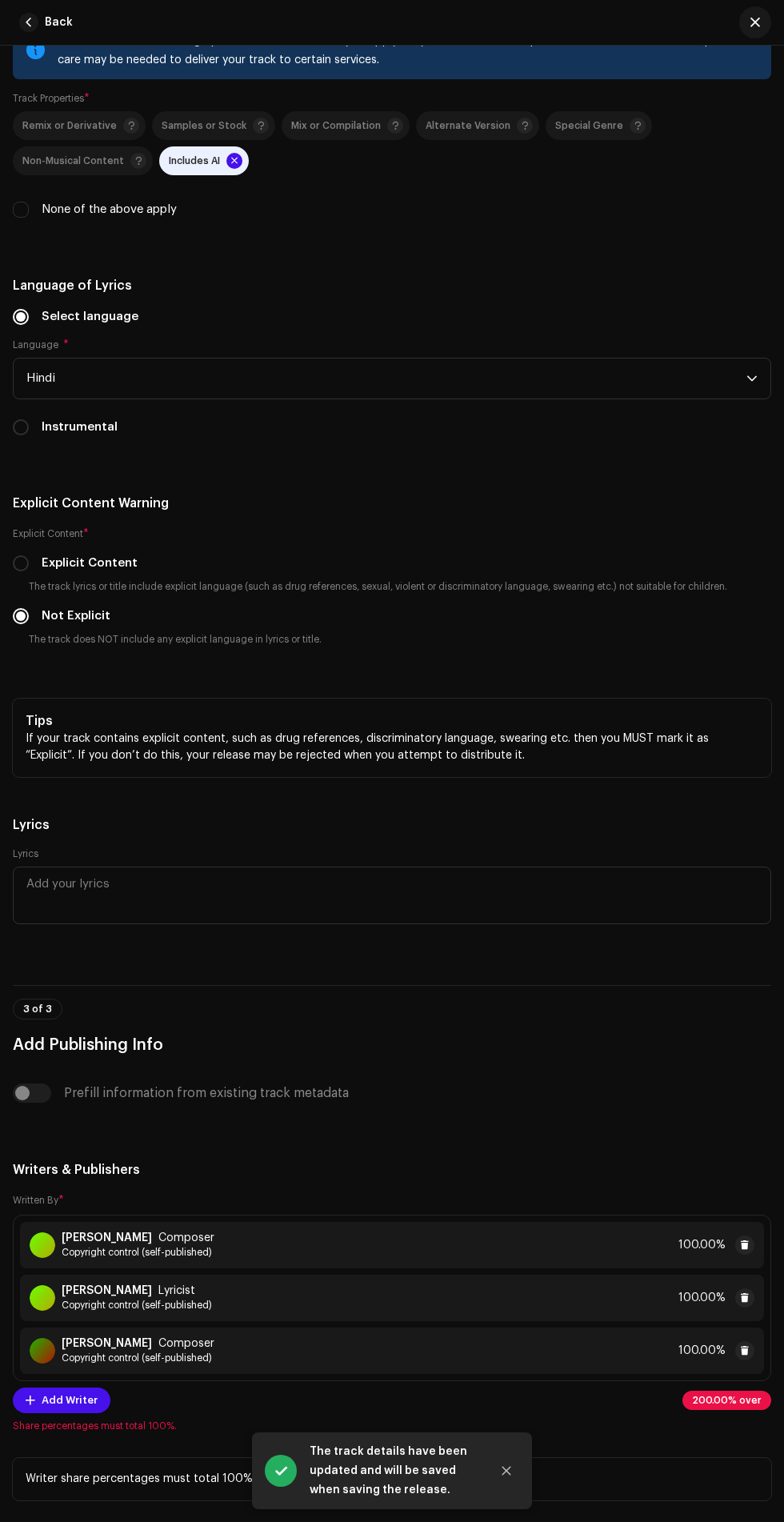
scroll to position [3509, 0]
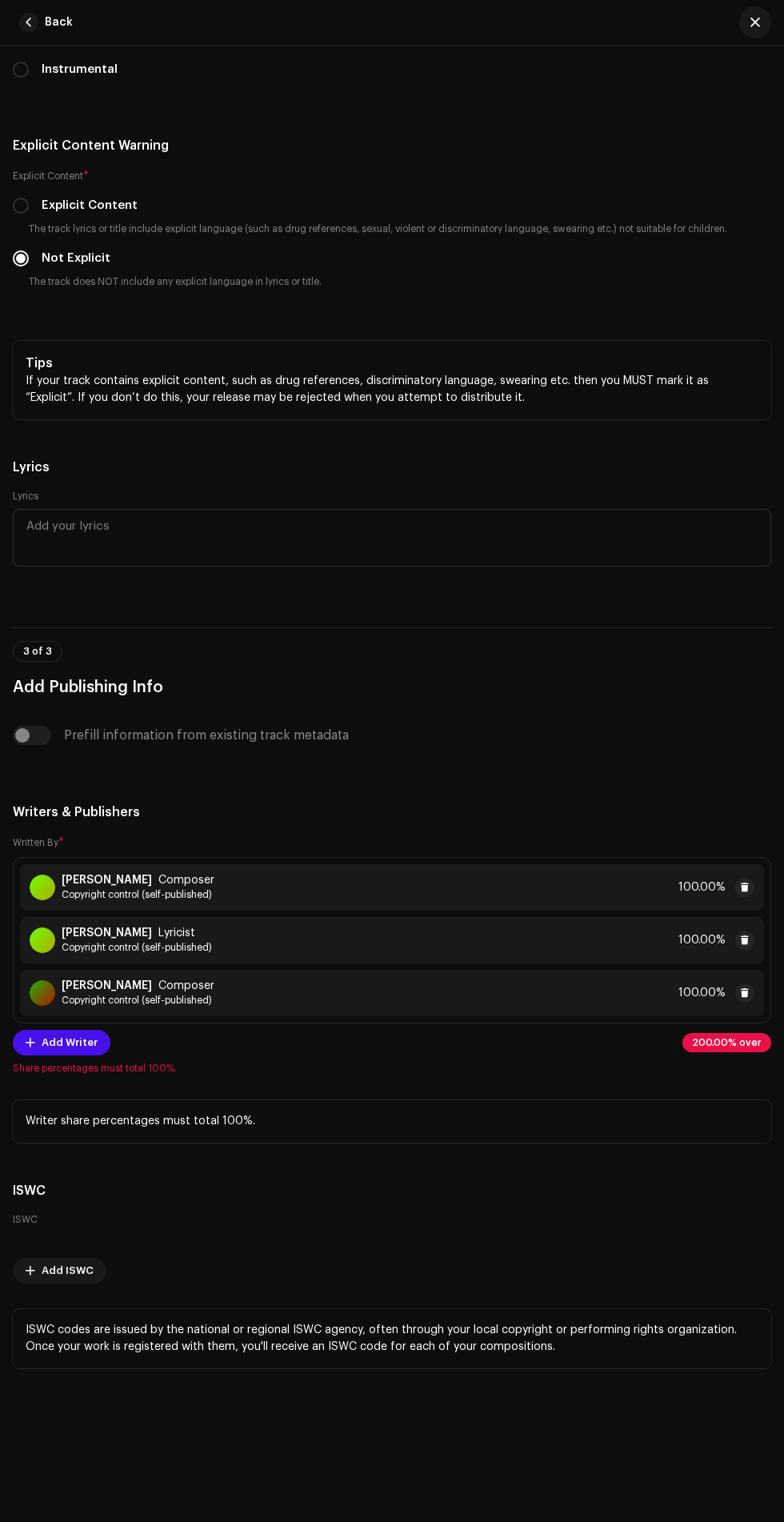
click at [720, 1043] on span "200.00% over" at bounding box center [727, 1043] width 70 height 10
click at [522, 988] on div "Tahseem Noor Composer Copyright control (self-published) 100.00%" at bounding box center [392, 992] width 744 height 46
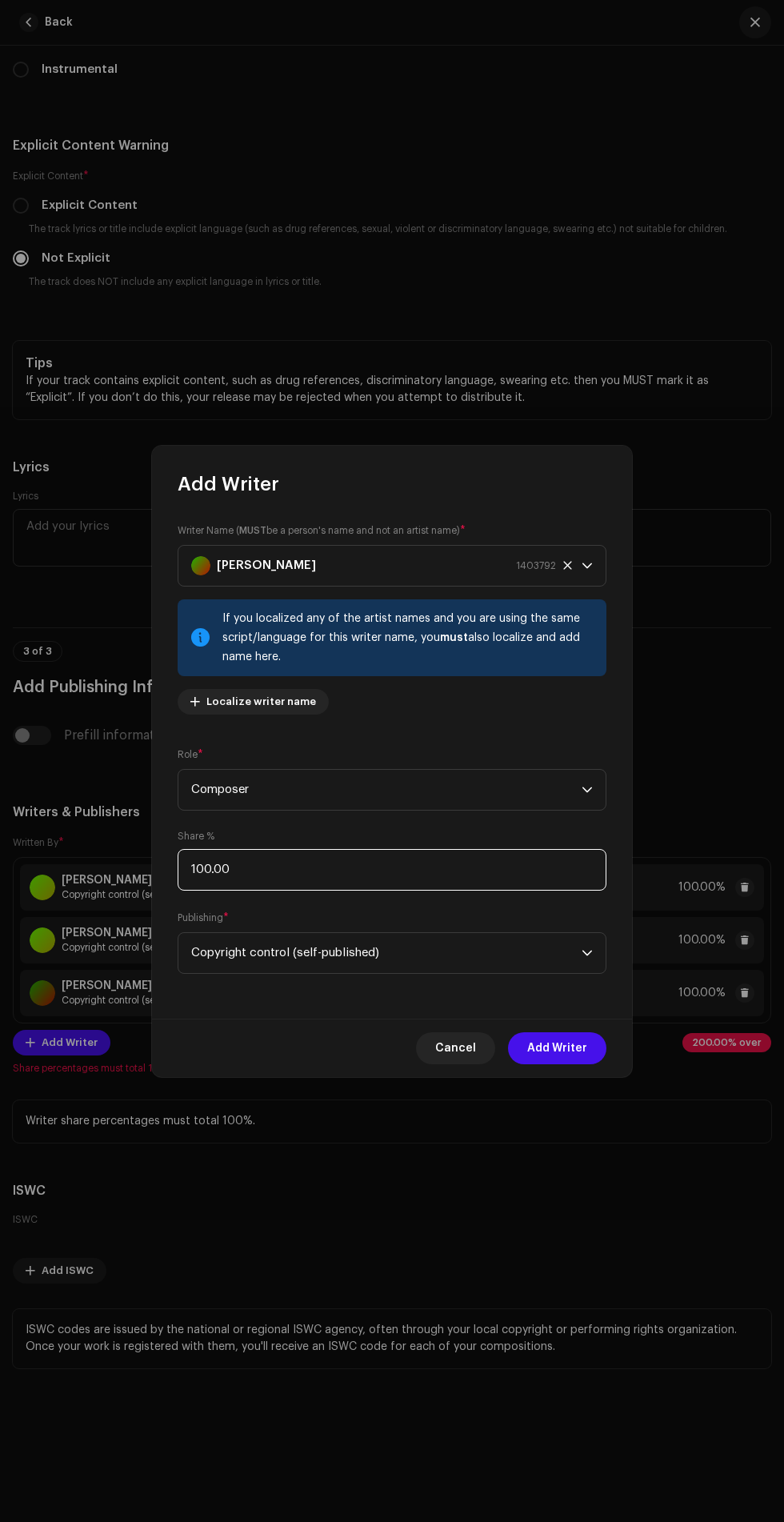
click at [513, 868] on input "100.00" at bounding box center [392, 870] width 429 height 42
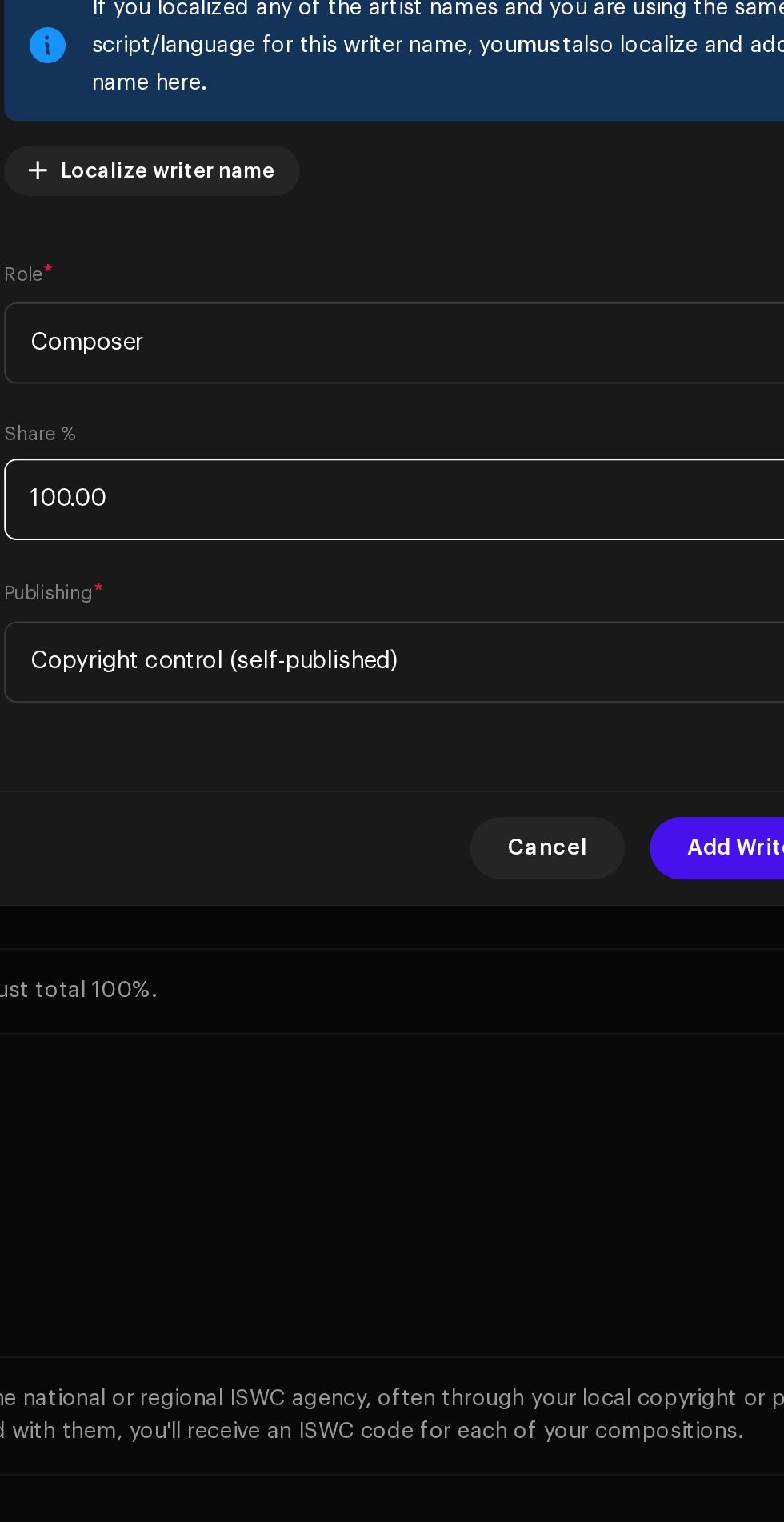
scroll to position [70, 0]
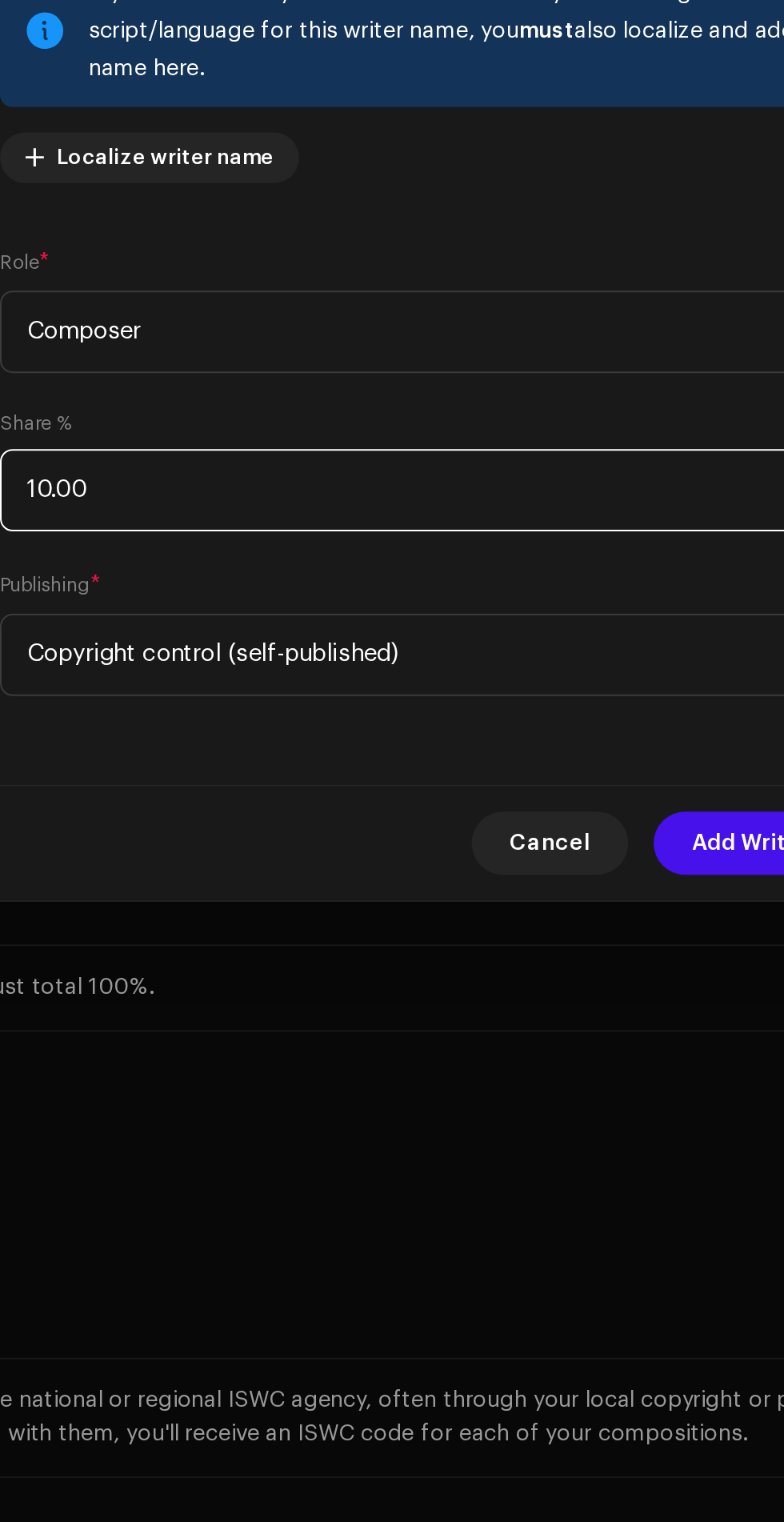
type input "1.00"
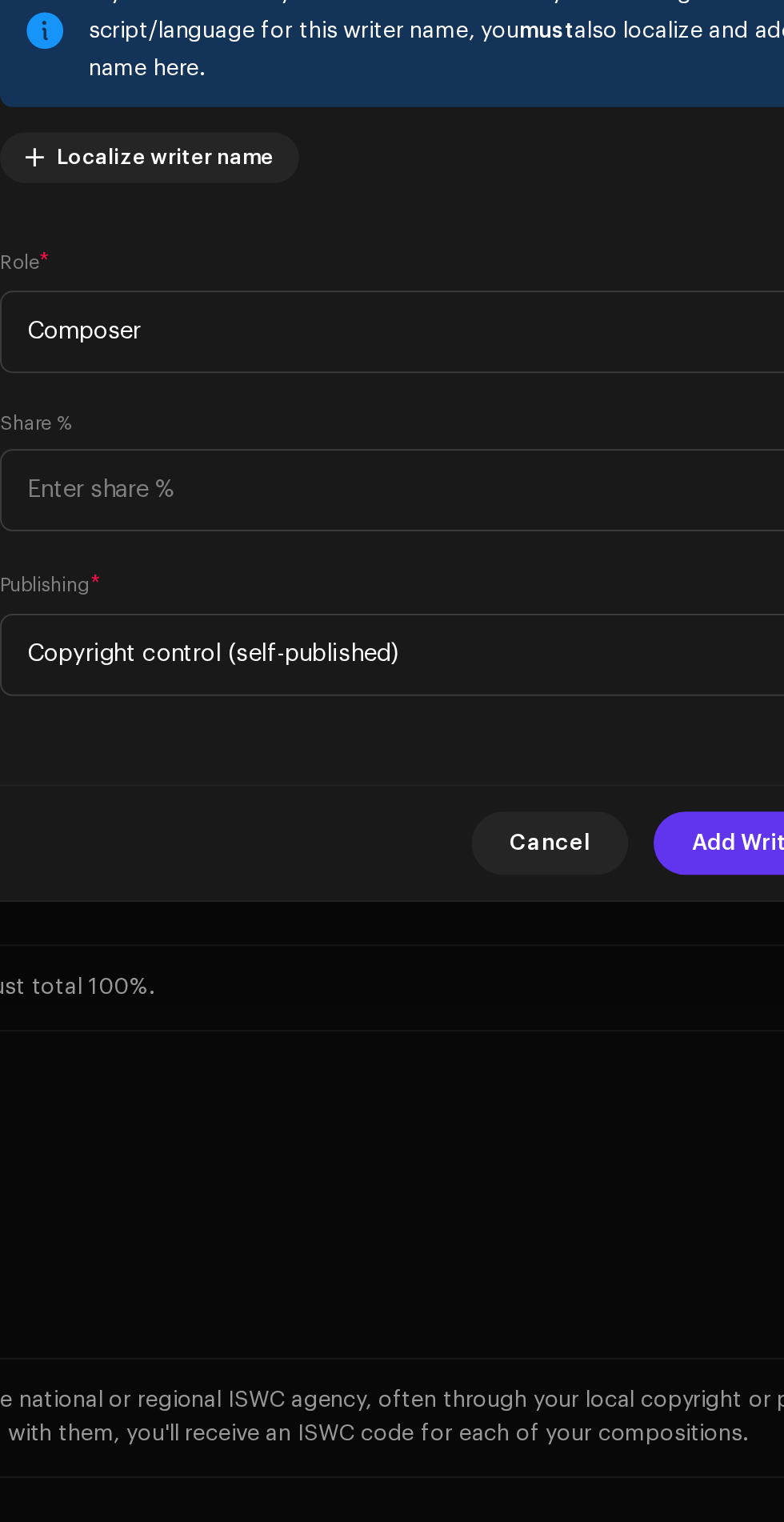
click at [534, 1046] on span "Add Writer" at bounding box center [558, 1048] width 60 height 32
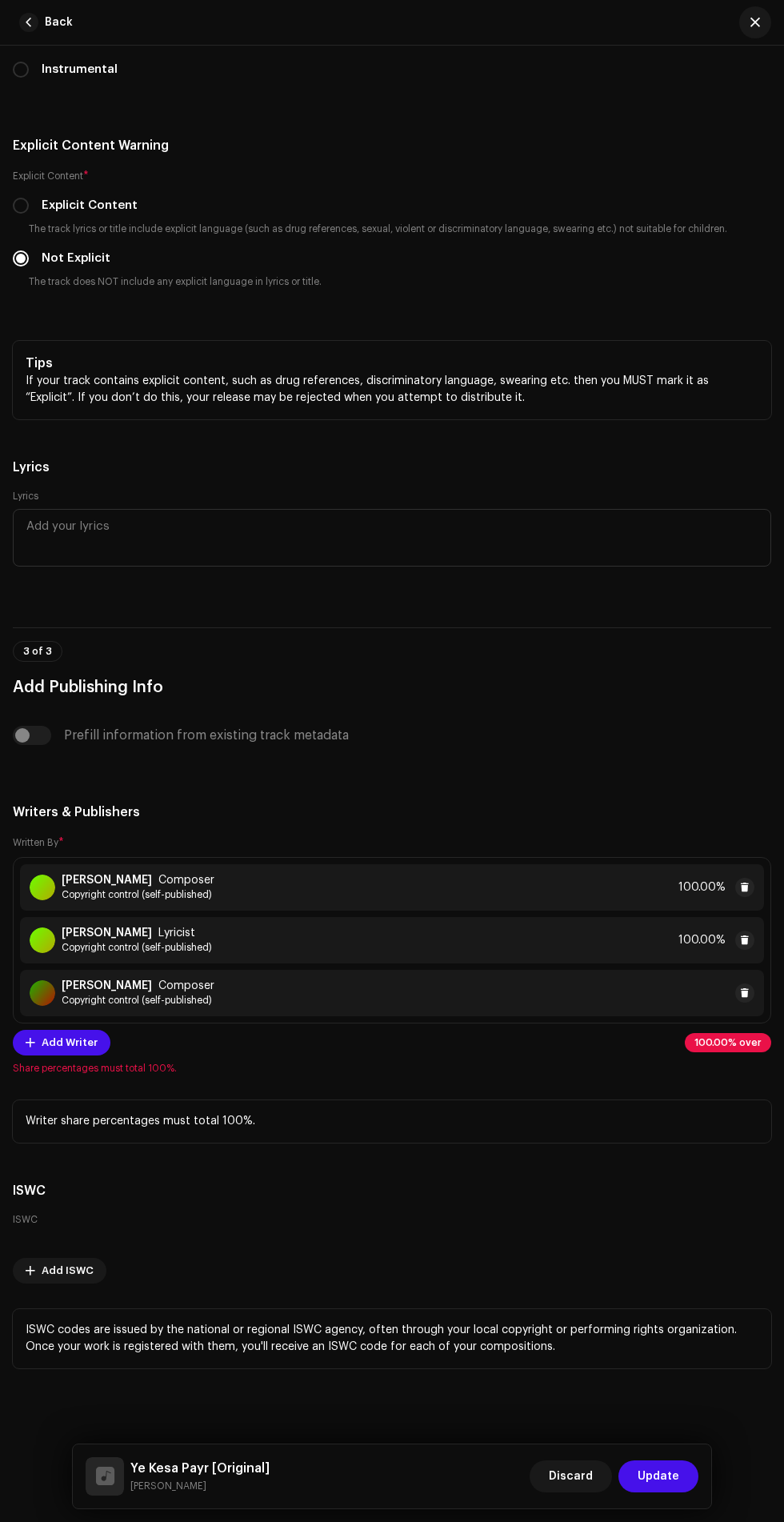
click at [491, 949] on div "Tahseem Dehangal Lyricist Copyright control (self-published) 100.00%" at bounding box center [392, 940] width 744 height 46
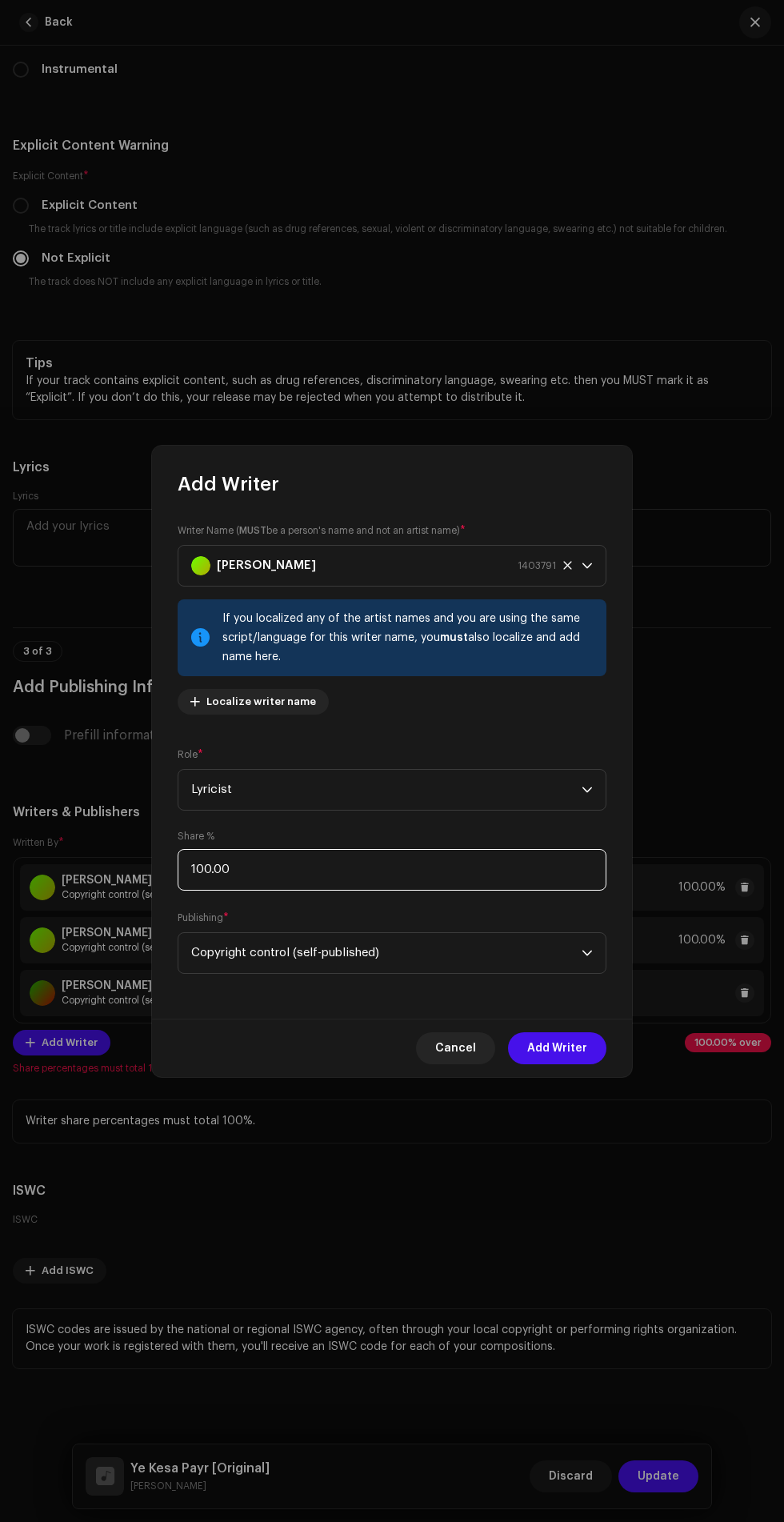
click at [460, 876] on input "100.00" at bounding box center [392, 870] width 429 height 42
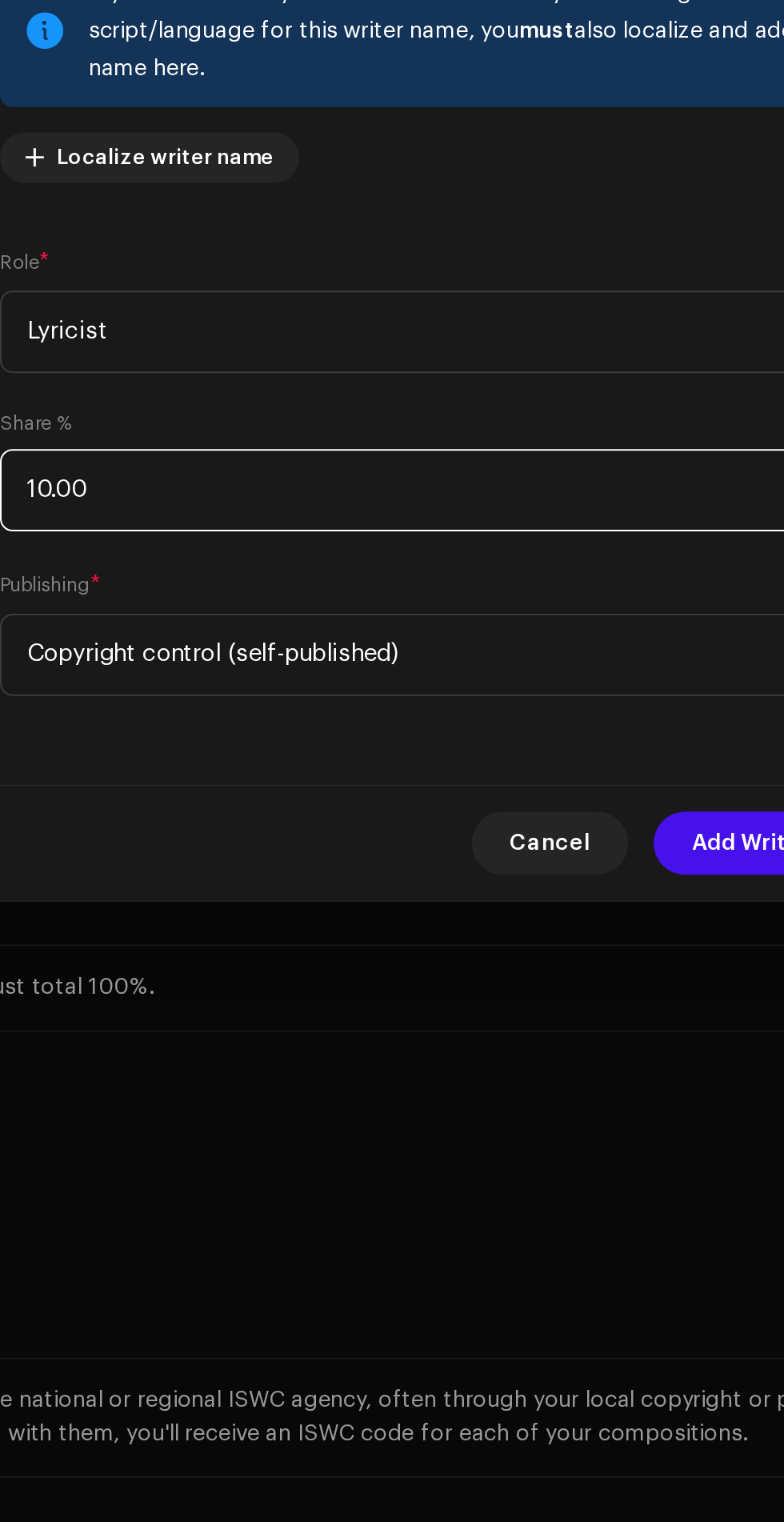
type input "1.00"
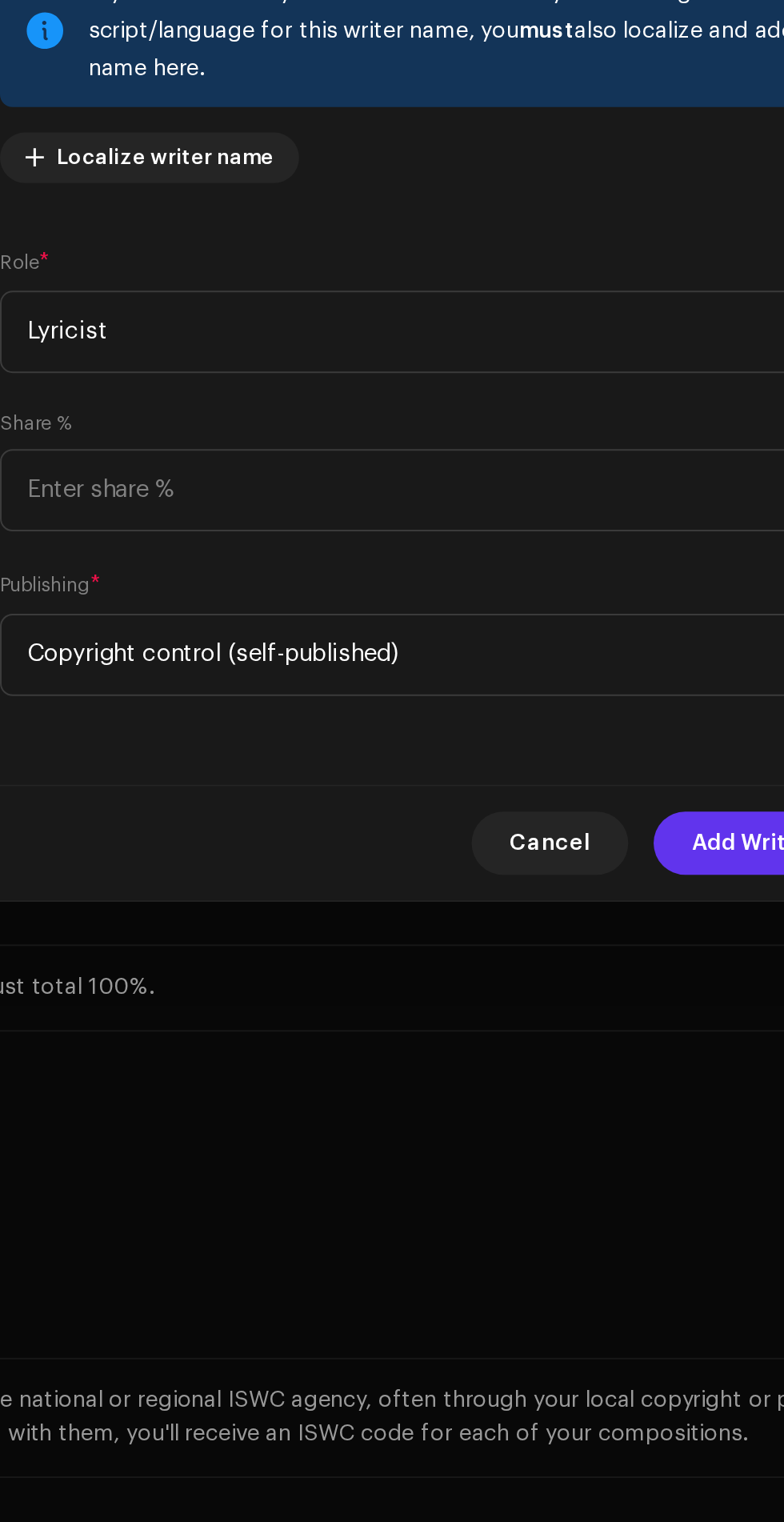
click at [541, 1033] on span "Add Writer" at bounding box center [558, 1048] width 60 height 32
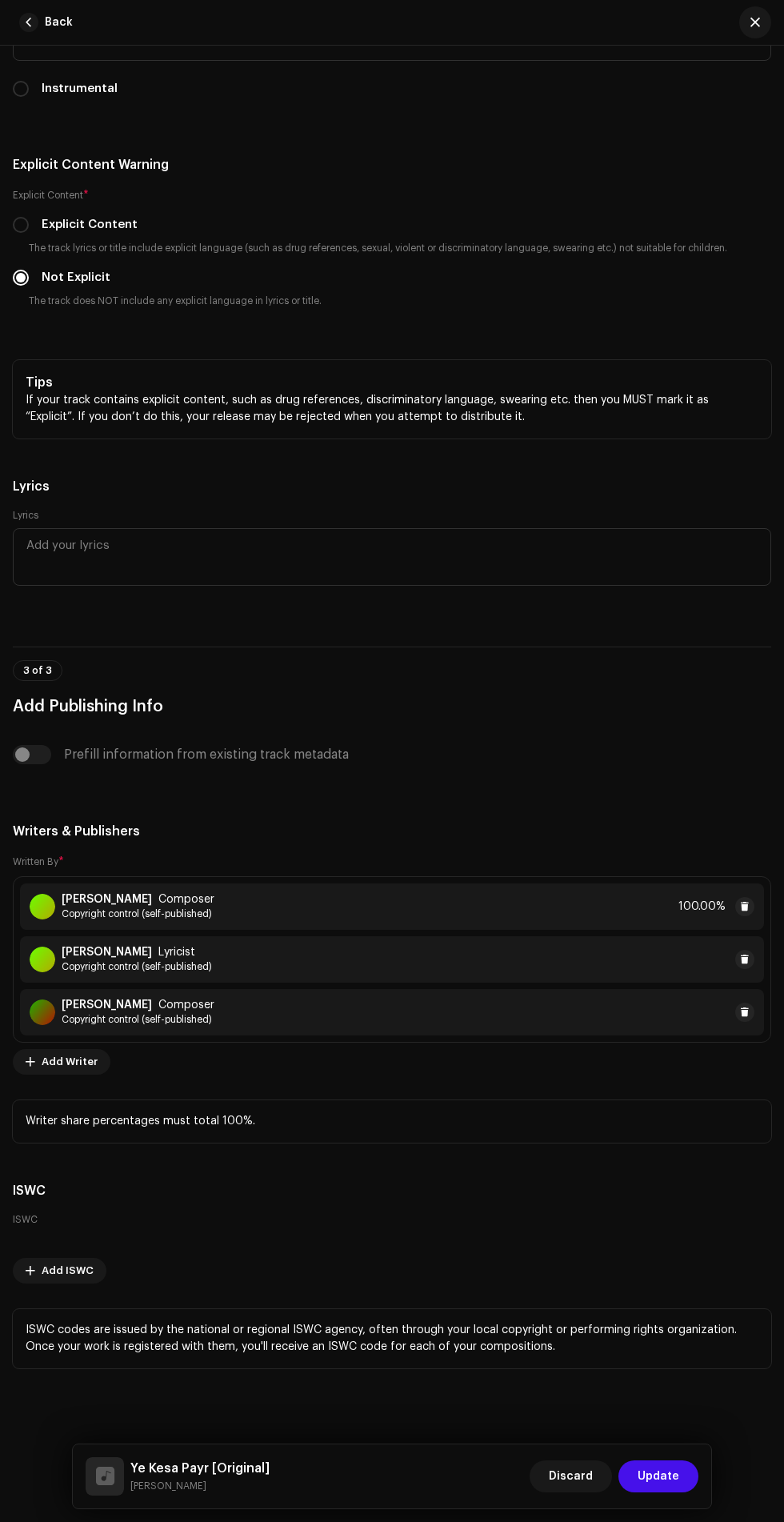
scroll to position [72, 0]
click at [675, 1468] on span "Update" at bounding box center [659, 1476] width 42 height 32
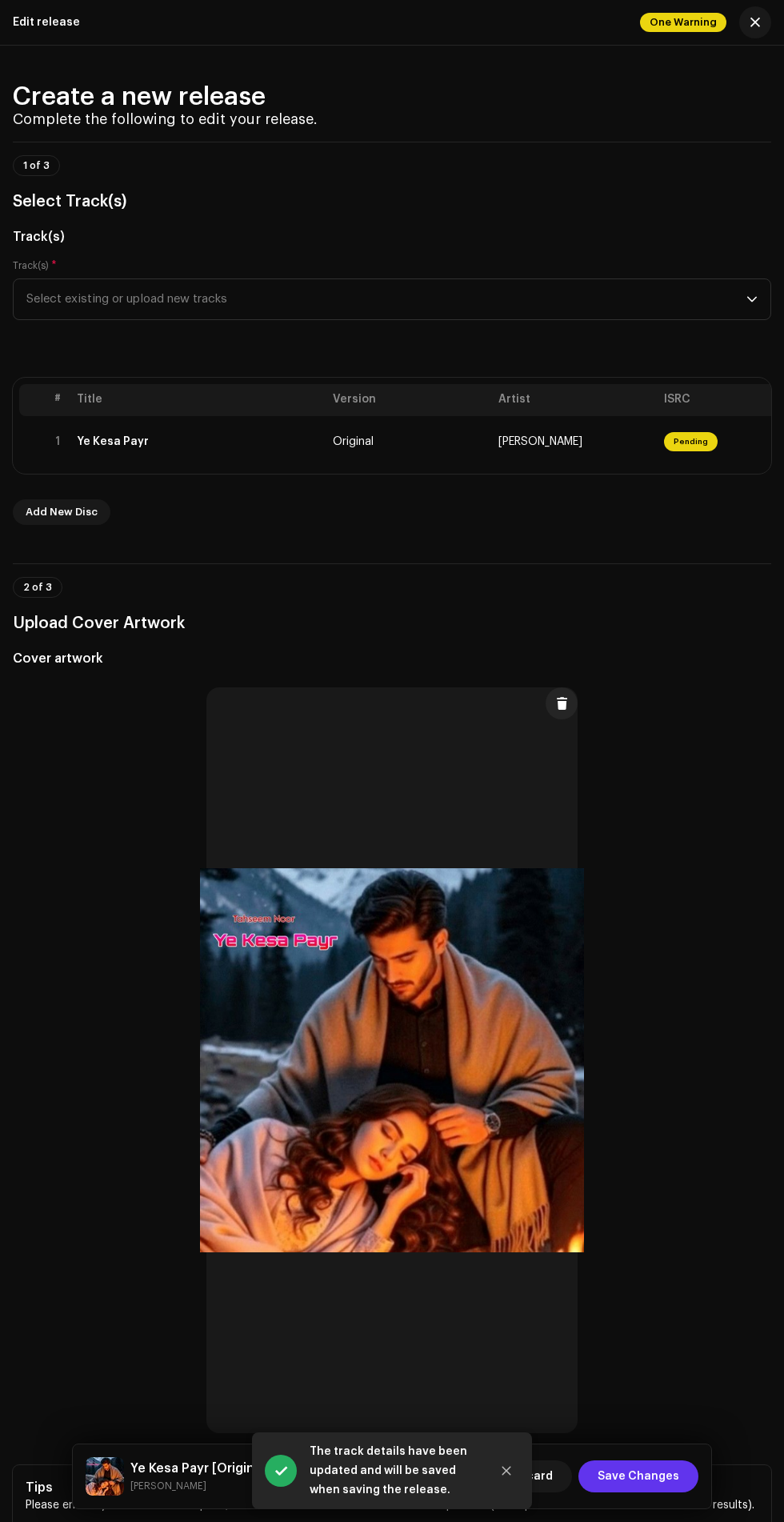
click at [661, 1468] on span "Save Changes" at bounding box center [638, 1476] width 81 height 32
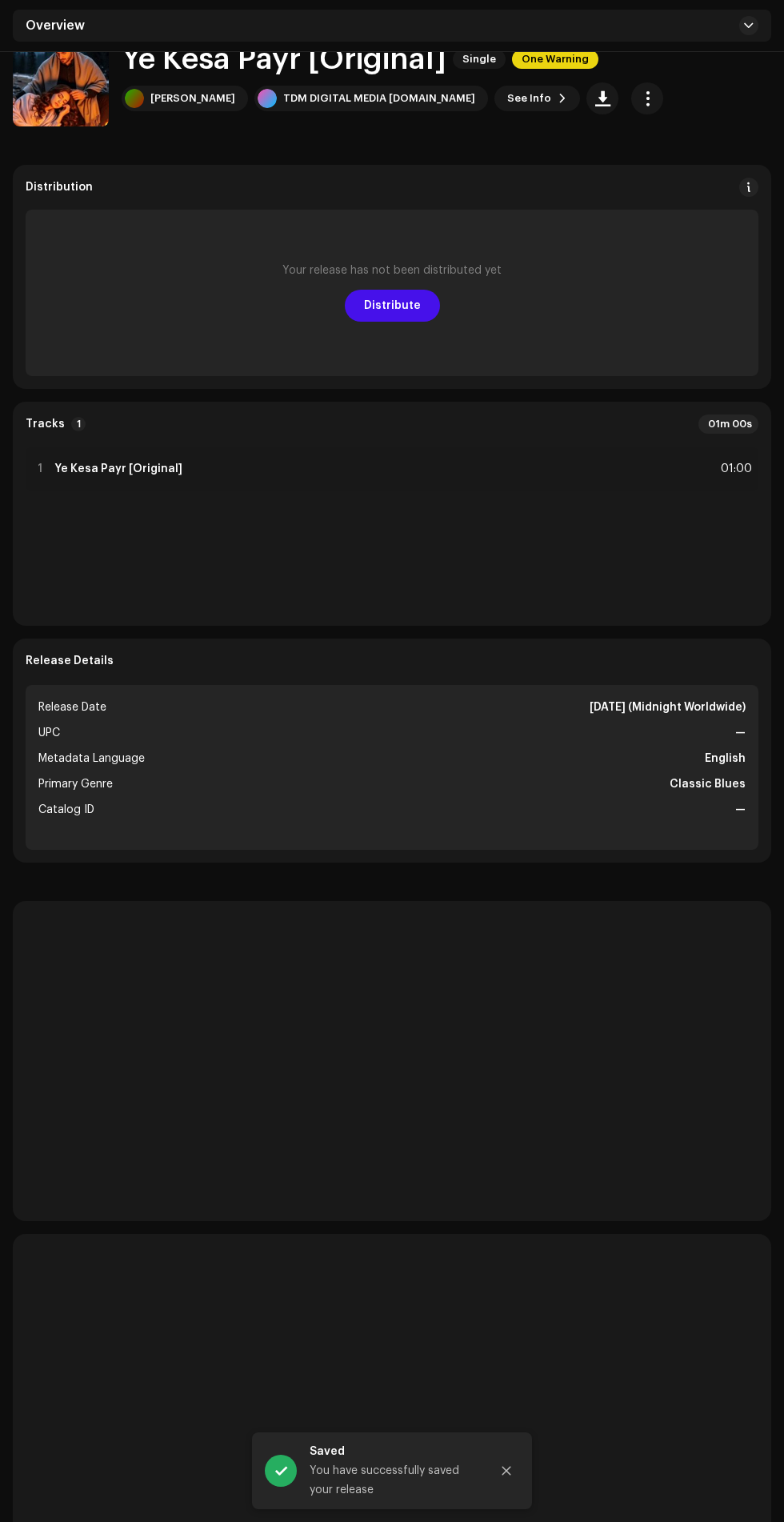
scroll to position [104, 0]
click at [411, 311] on span "Distribute" at bounding box center [392, 306] width 57 height 32
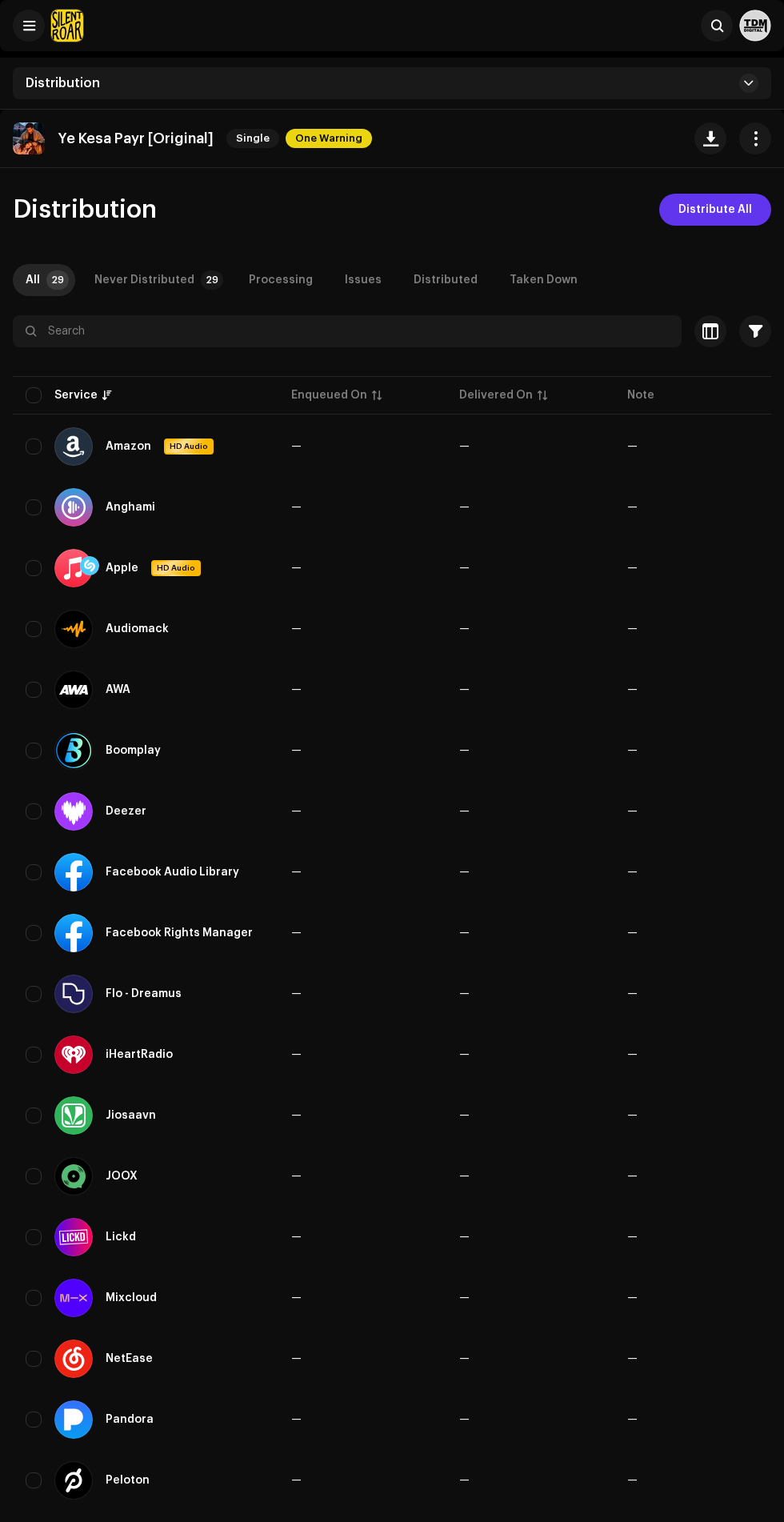
click at [734, 210] on span "Distribute All" at bounding box center [715, 209] width 73 height 32
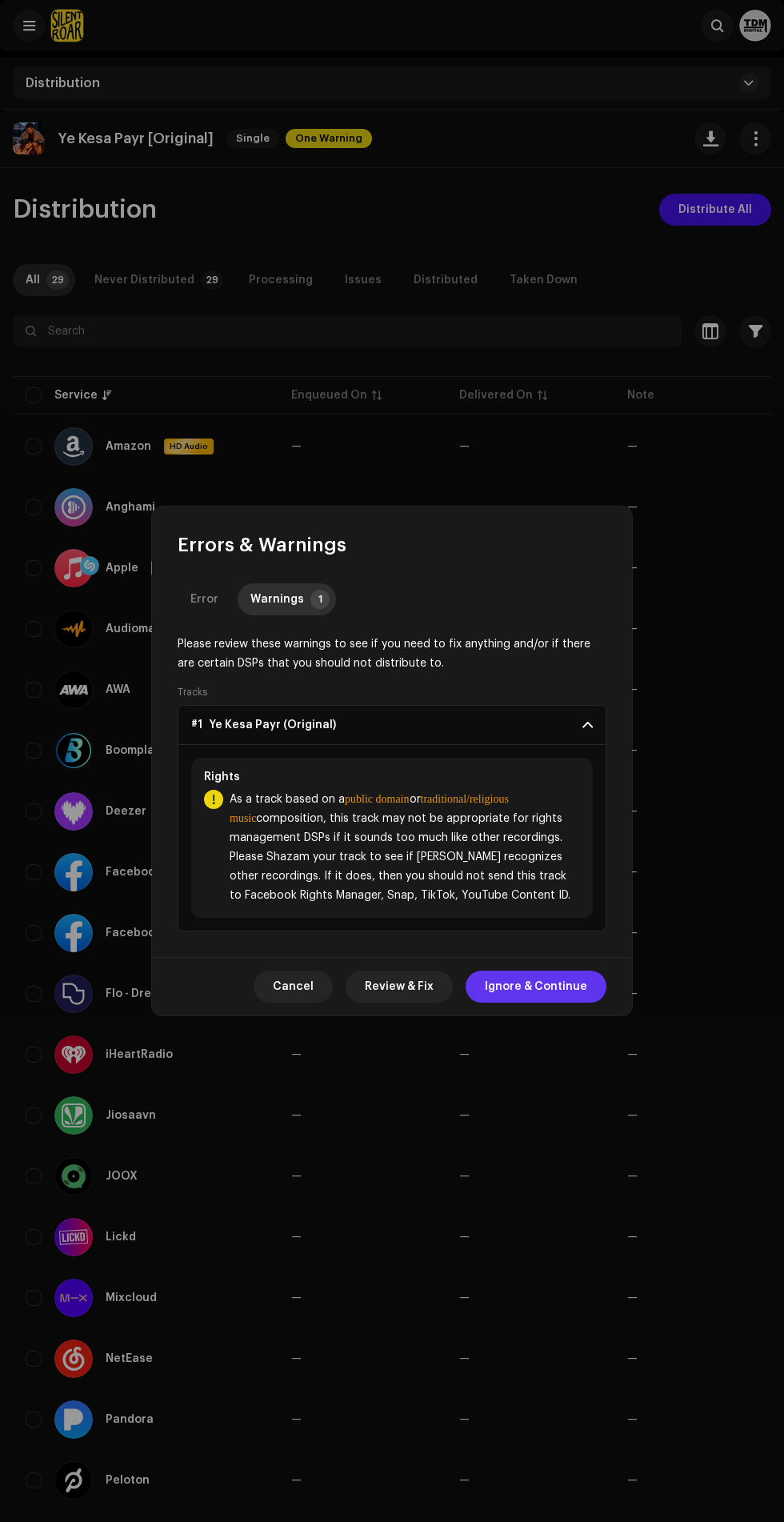
click at [535, 991] on span "Ignore & Continue" at bounding box center [536, 986] width 102 height 32
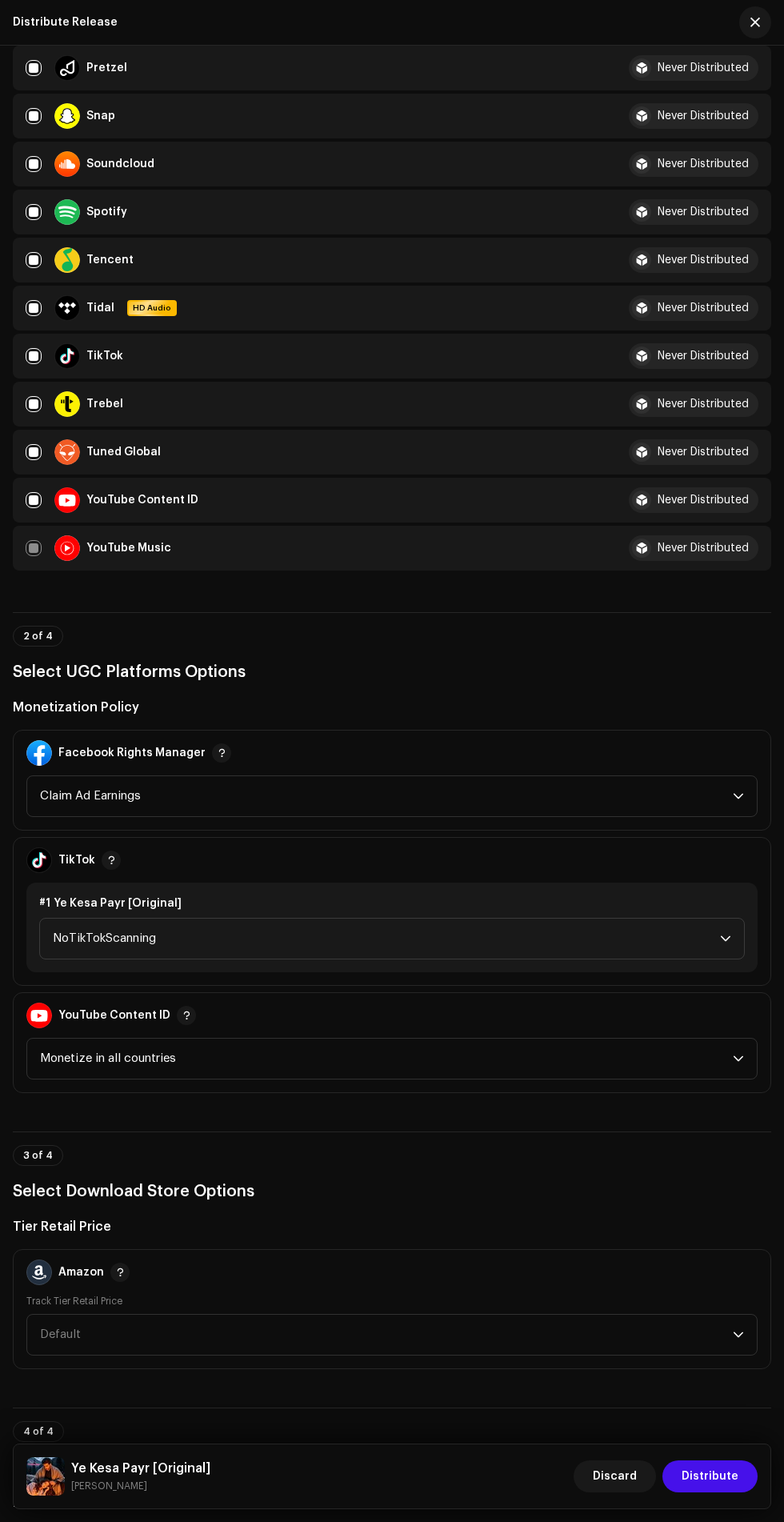
scroll to position [1068, 0]
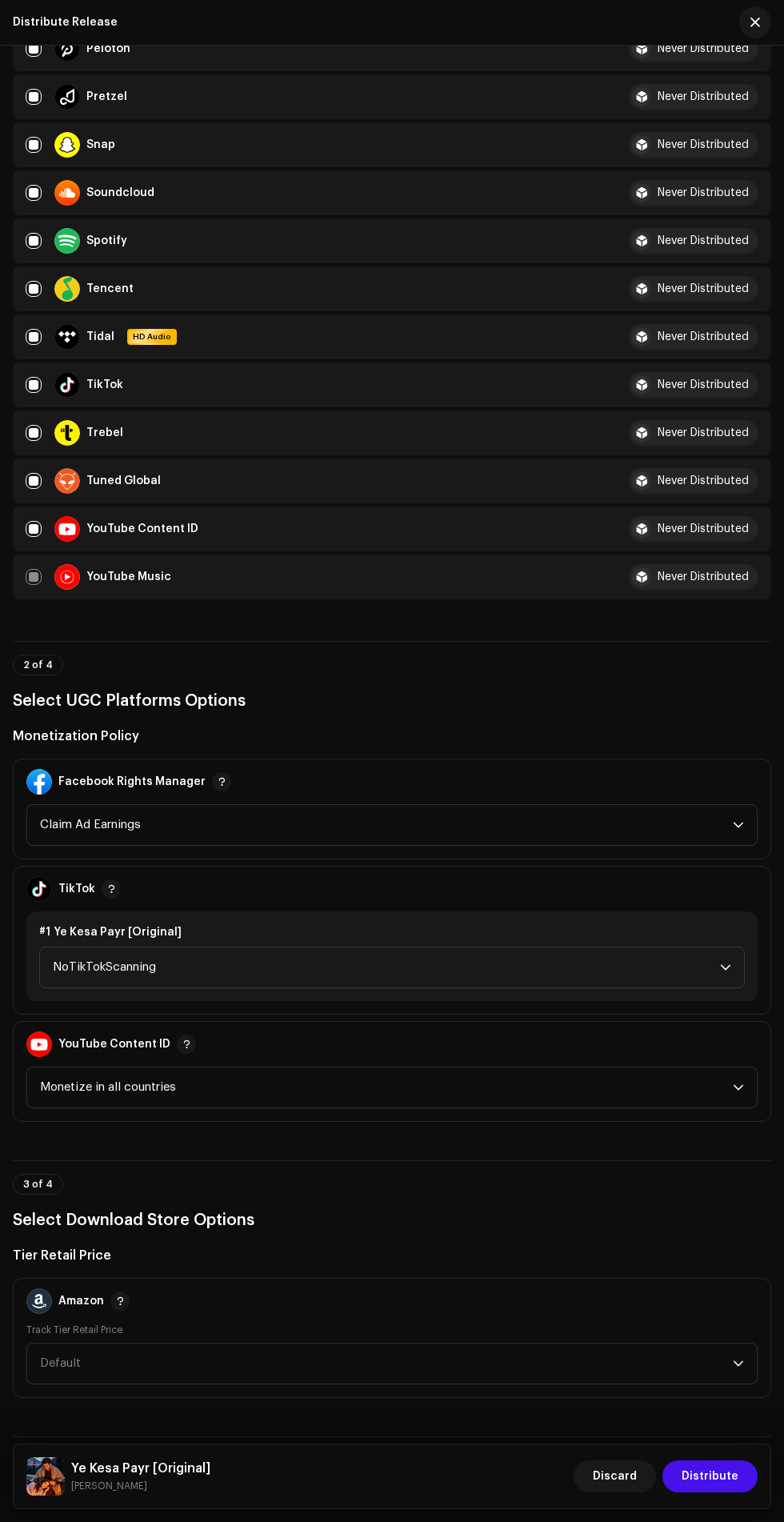
click at [33, 529] on input "checkbox" at bounding box center [33, 529] width 16 height 16
checkbox input "false"
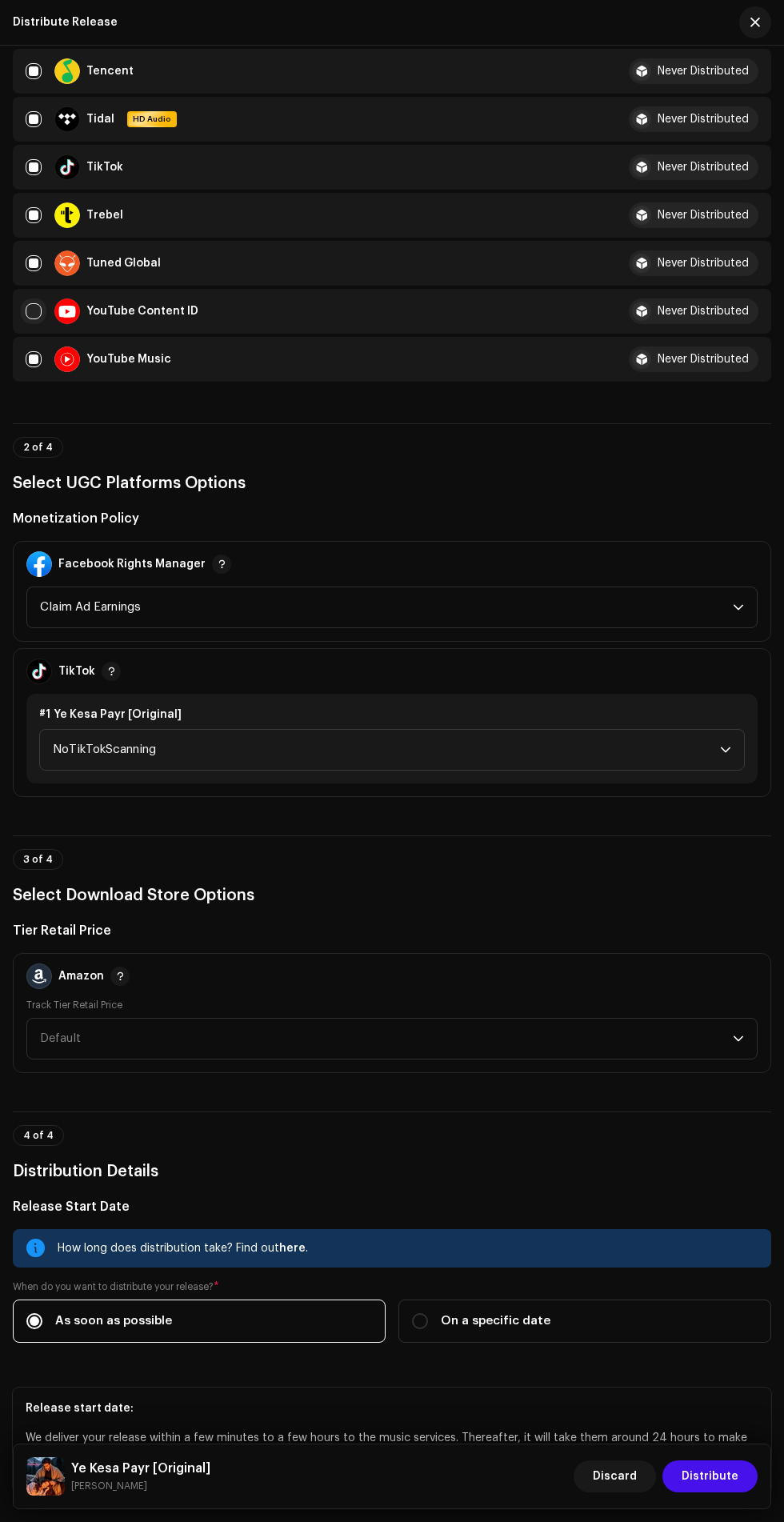
scroll to position [1278, 0]
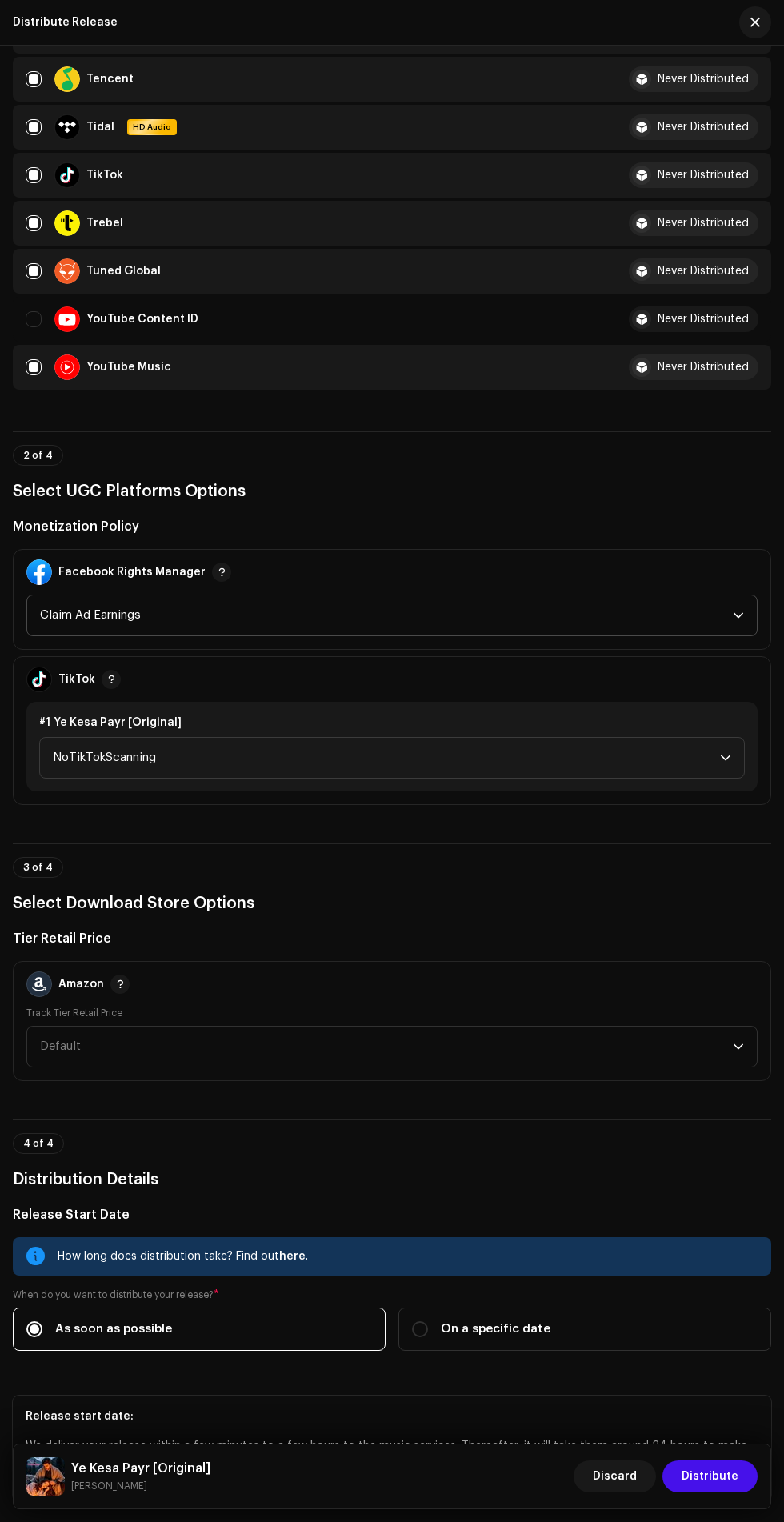
click at [594, 618] on span "Claim Ad Earnings" at bounding box center [387, 616] width 693 height 40
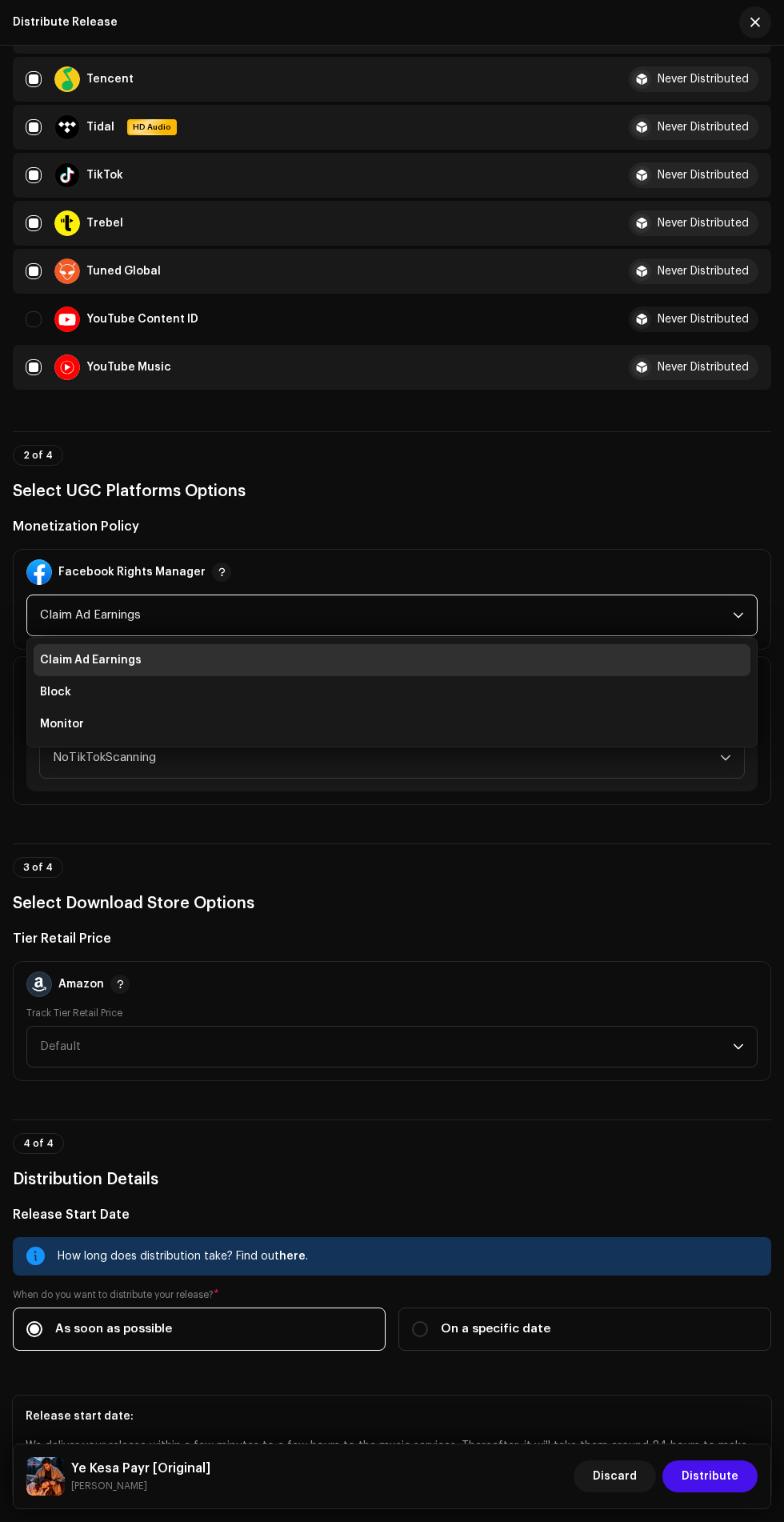
click at [544, 742] on ul "Claim Ad Earnings Block Monitor" at bounding box center [392, 693] width 730 height 109
click at [591, 721] on li "Monitor" at bounding box center [392, 723] width 717 height 32
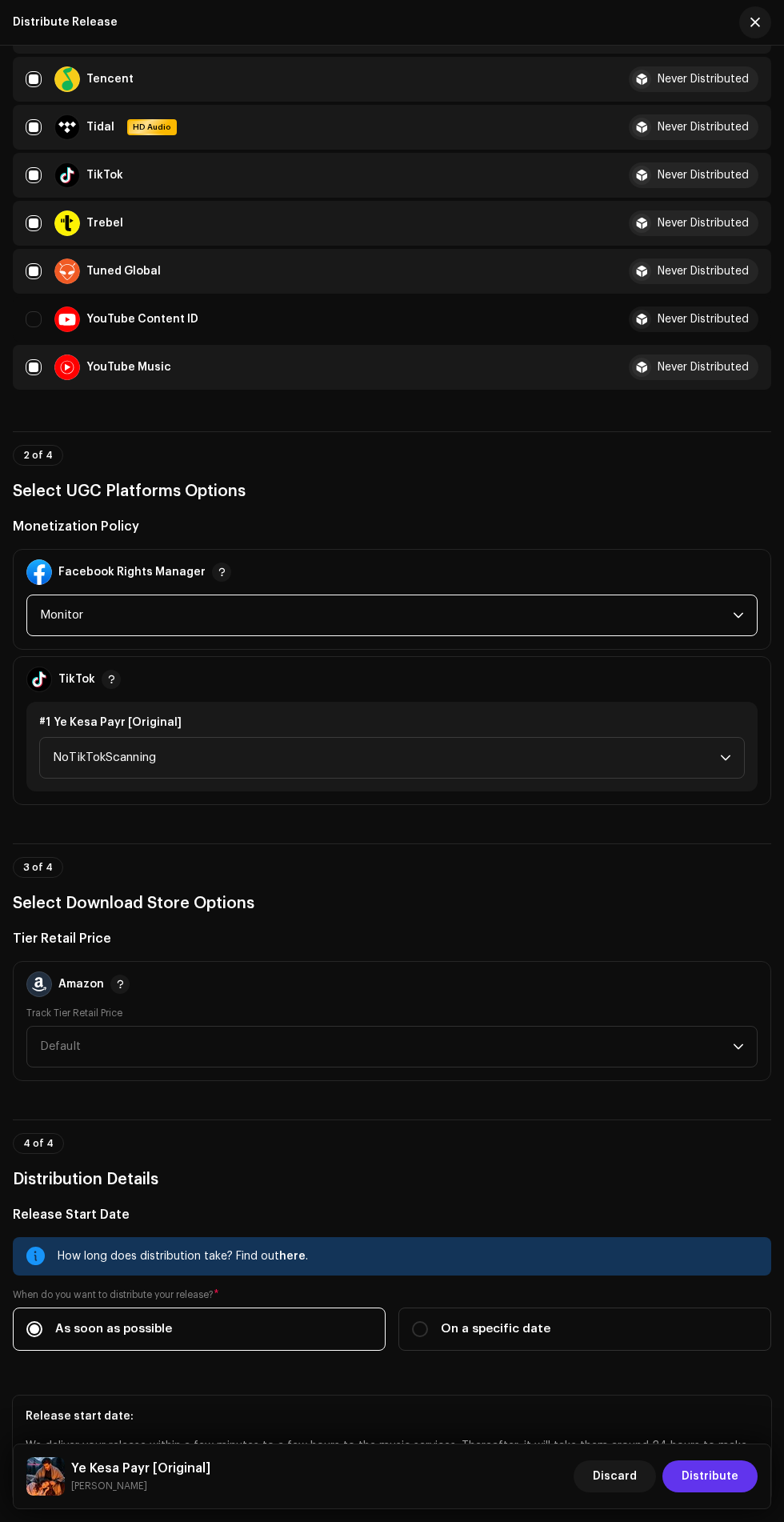
click at [719, 1461] on span "Distribute" at bounding box center [710, 1476] width 57 height 32
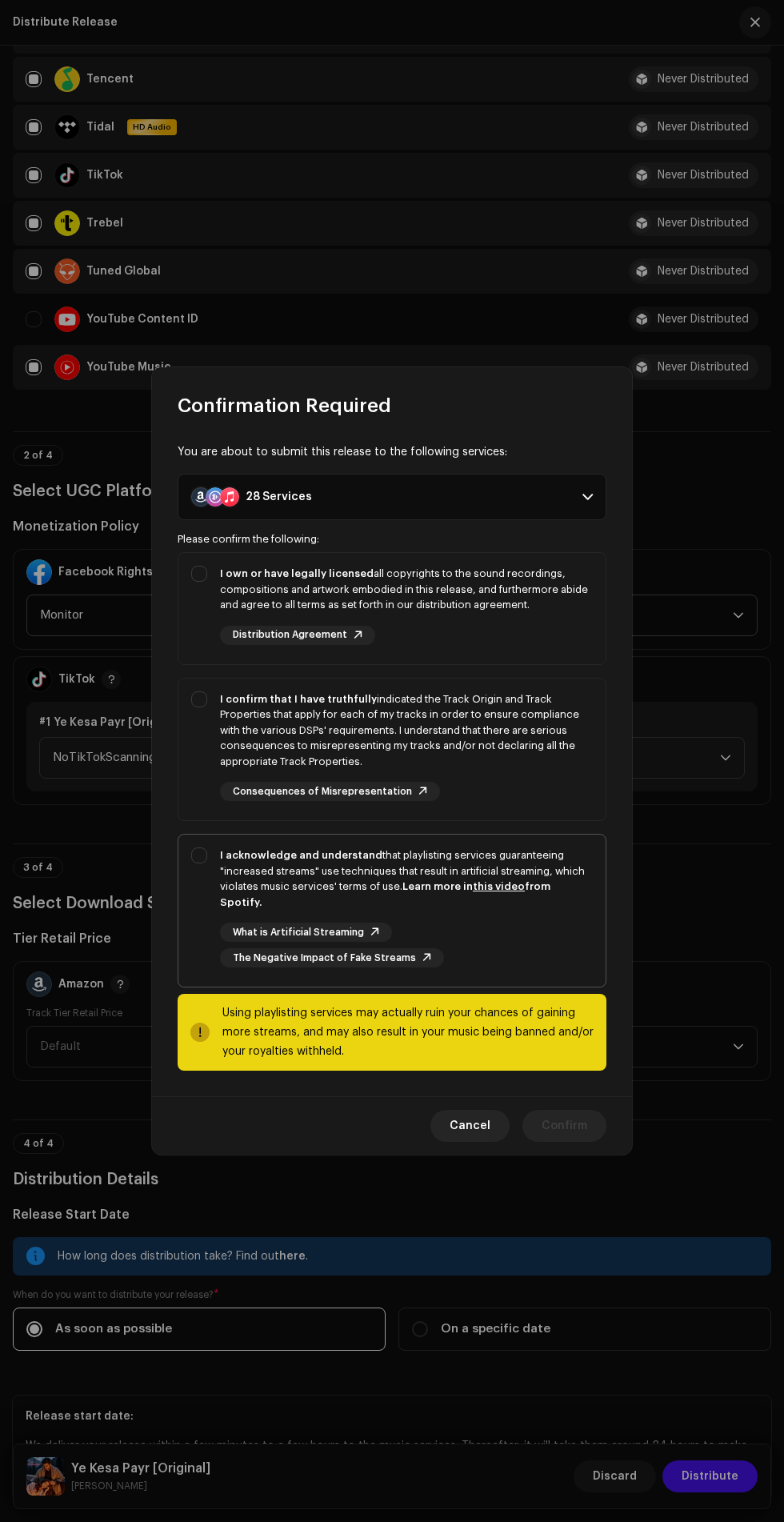
click at [220, 860] on strong "I acknowledge and understand" at bounding box center [301, 855] width 162 height 10
checkbox input "true"
click at [227, 704] on strong "I confirm that I have truthfully" at bounding box center [298, 698] width 157 height 10
checkbox input "true"
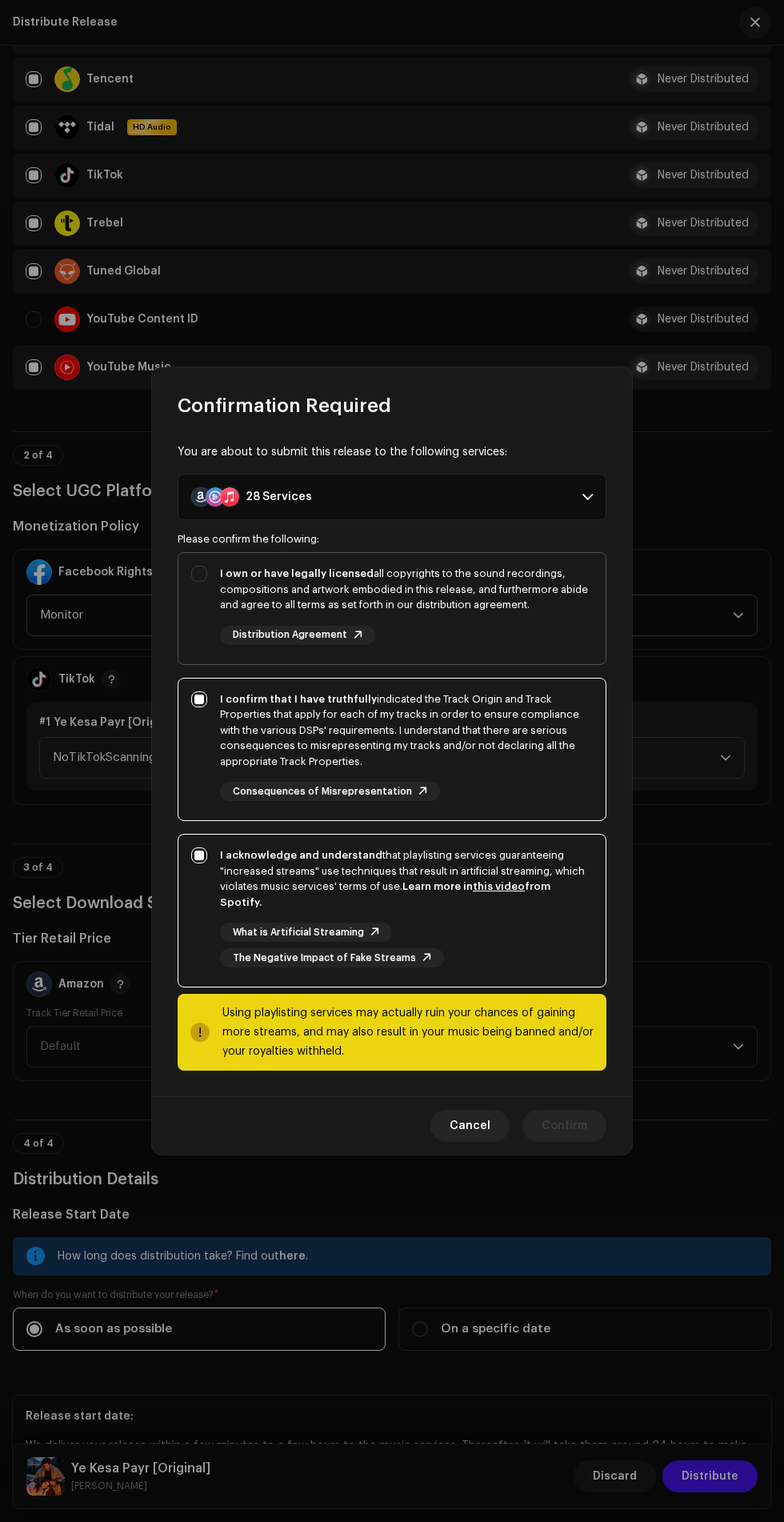
click at [221, 640] on div "Distribution Agreement" at bounding box center [297, 635] width 155 height 19
click at [192, 589] on div "I own or have legally licensed all copyrights to the sound recordings, composit…" at bounding box center [392, 606] width 427 height 105
checkbox input "true"
click at [576, 1083] on div "You are about to submit this release to the following services: 28 Services Ama…" at bounding box center [392, 757] width 480 height 678
click at [561, 1119] on span "Confirm" at bounding box center [564, 1125] width 45 height 32
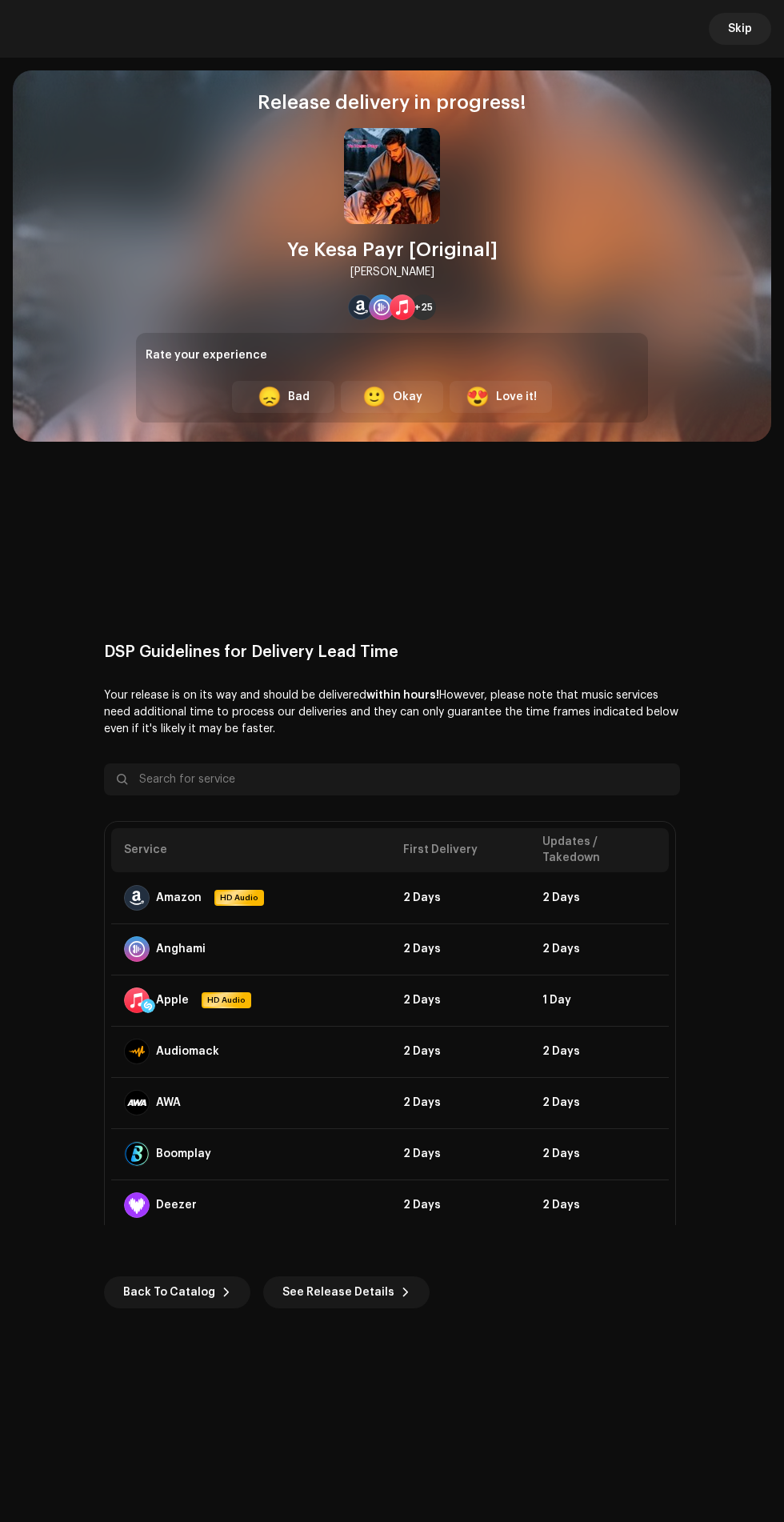
scroll to position [0, 0]
click at [741, 38] on span "Skip" at bounding box center [740, 28] width 24 height 32
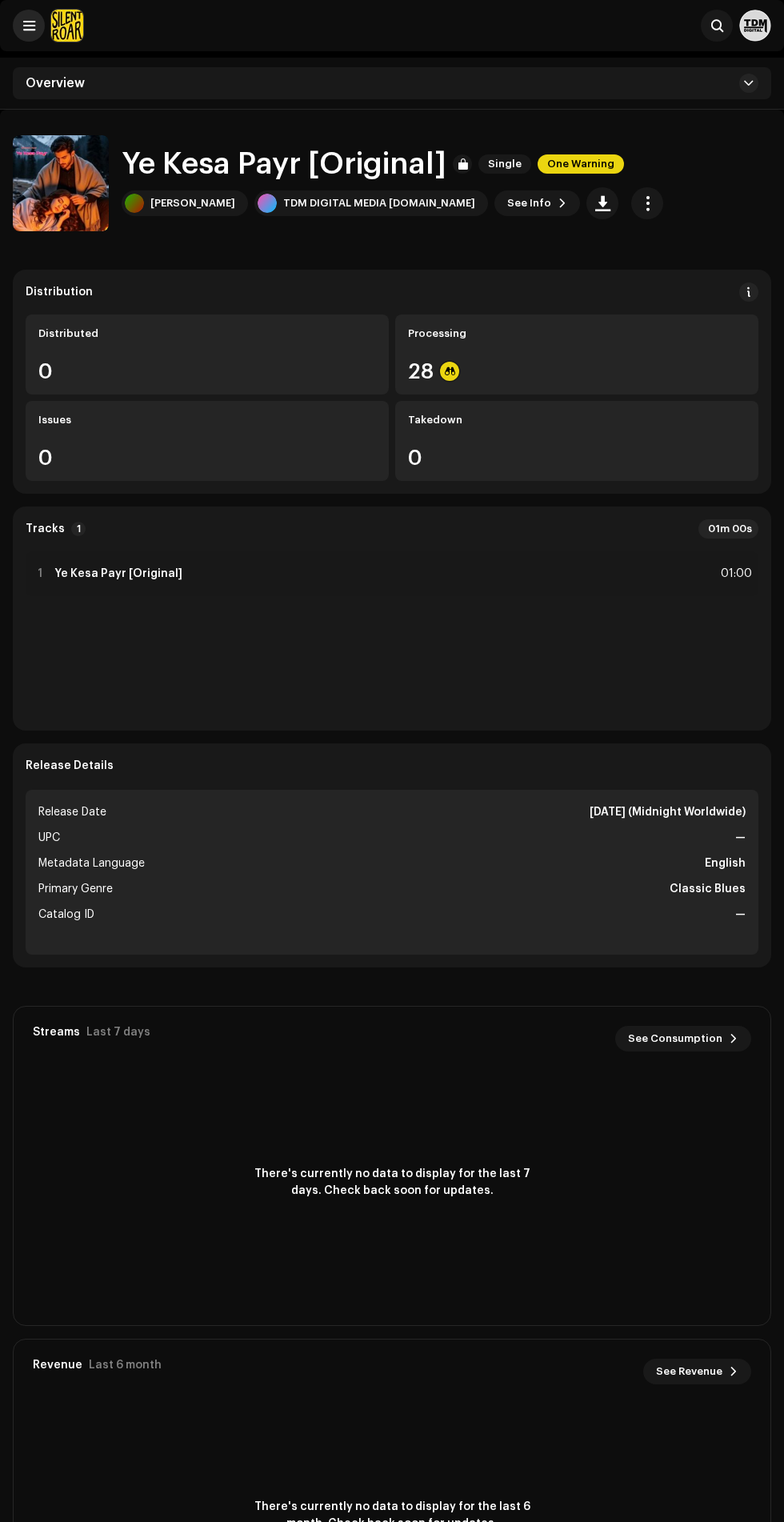
click at [24, 25] on span at bounding box center [29, 25] width 12 height 13
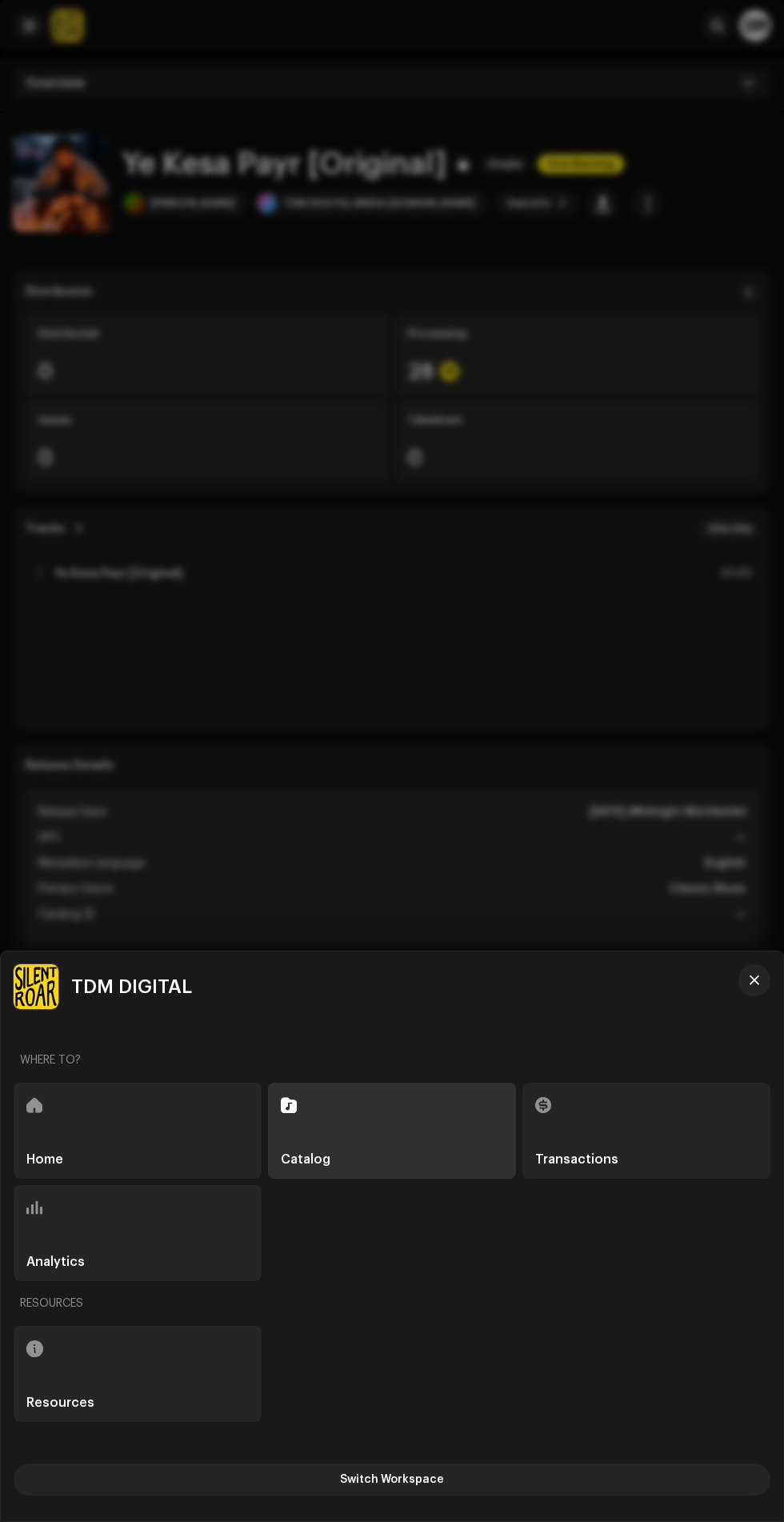
click at [117, 1125] on div "Home" at bounding box center [138, 1131] width 248 height 96
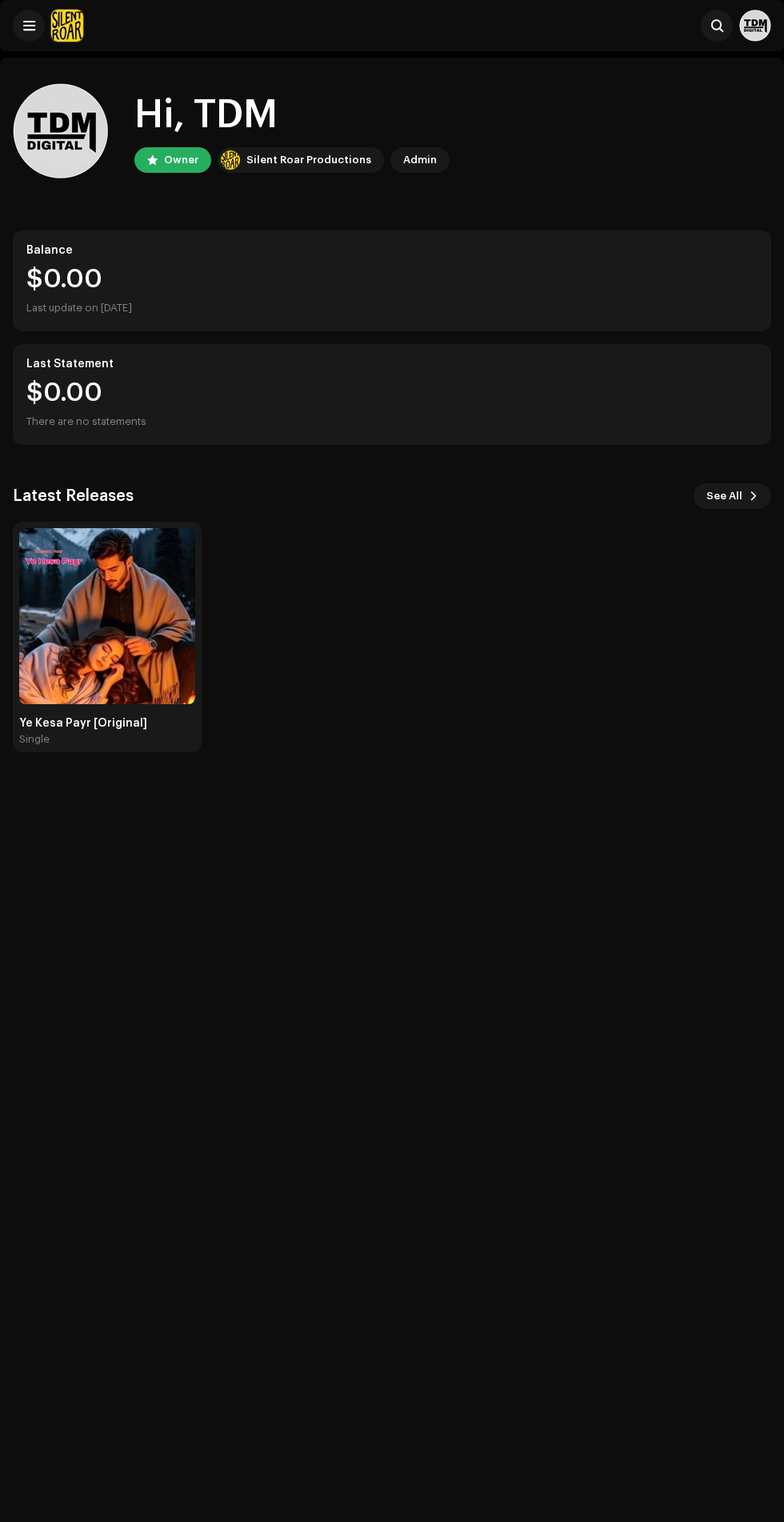
click at [738, 530] on div "Ye Kesa Payr [Original] Single" at bounding box center [386, 637] width 759 height 231
click at [754, 496] on span at bounding box center [753, 496] width 10 height 13
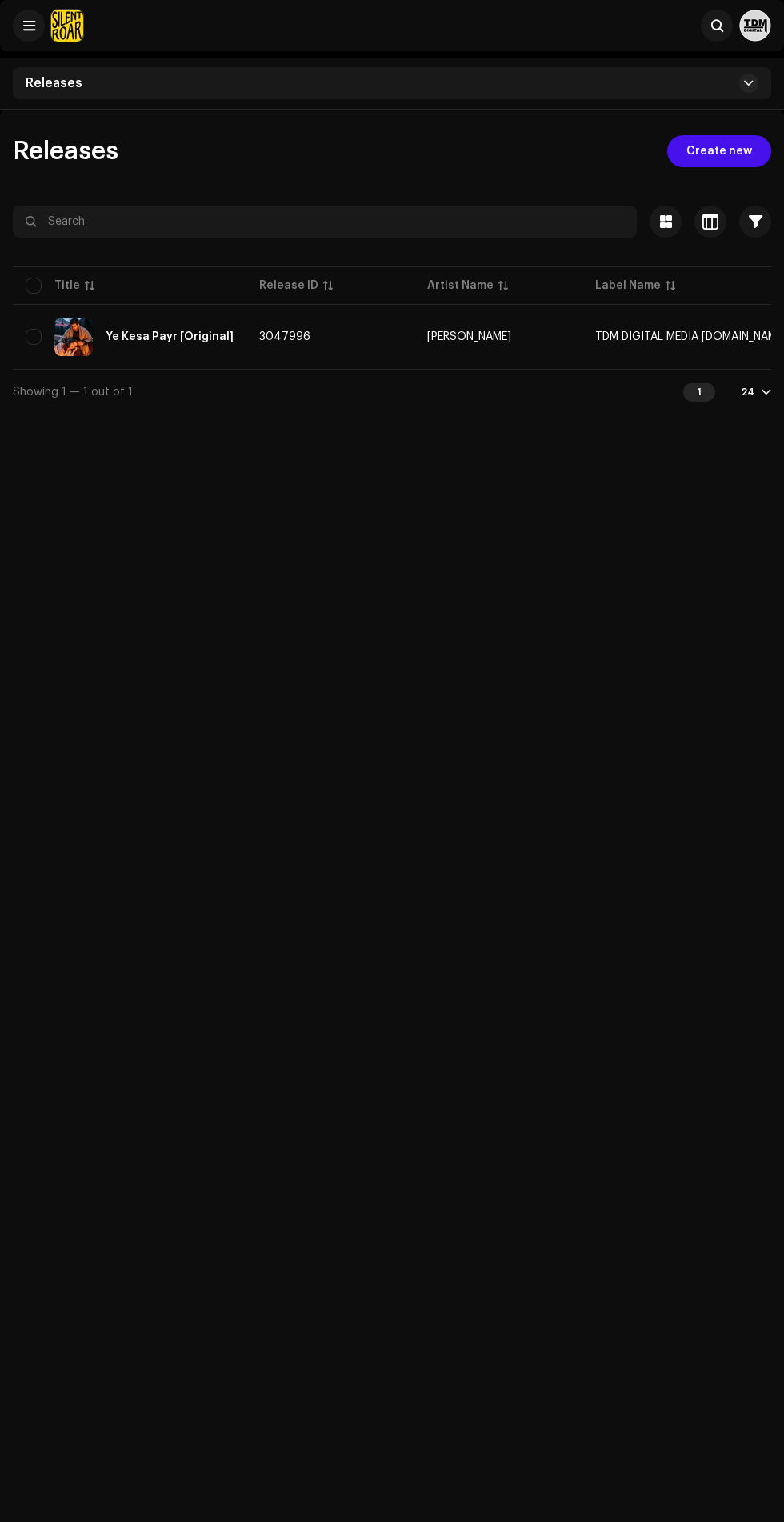
click at [725, 491] on div "Releases Create new Selected 0 Options Filters Distribution status Never Distri…" at bounding box center [392, 870] width 784 height 1522
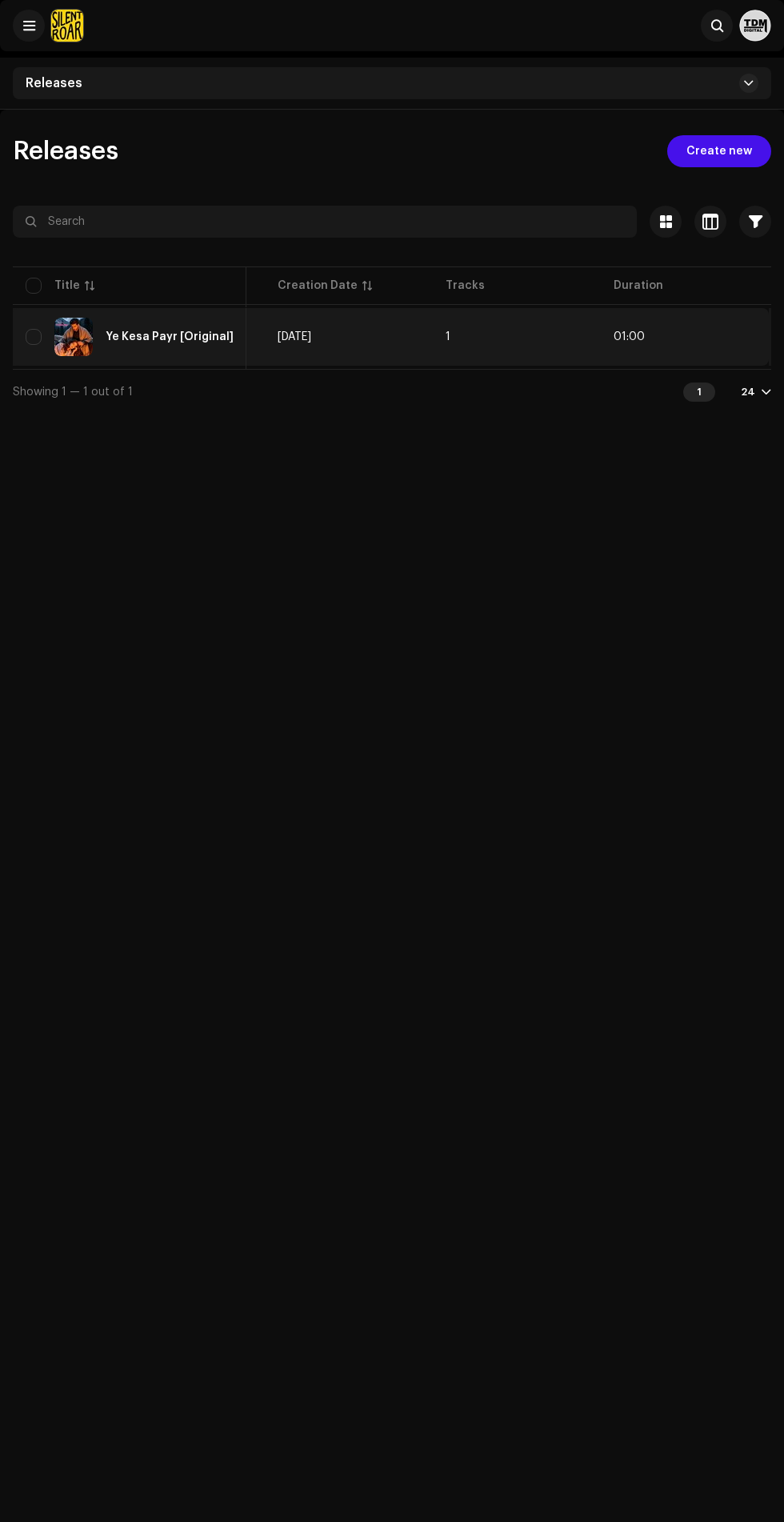
click at [783, 337] on span "button" at bounding box center [795, 337] width 12 height 13
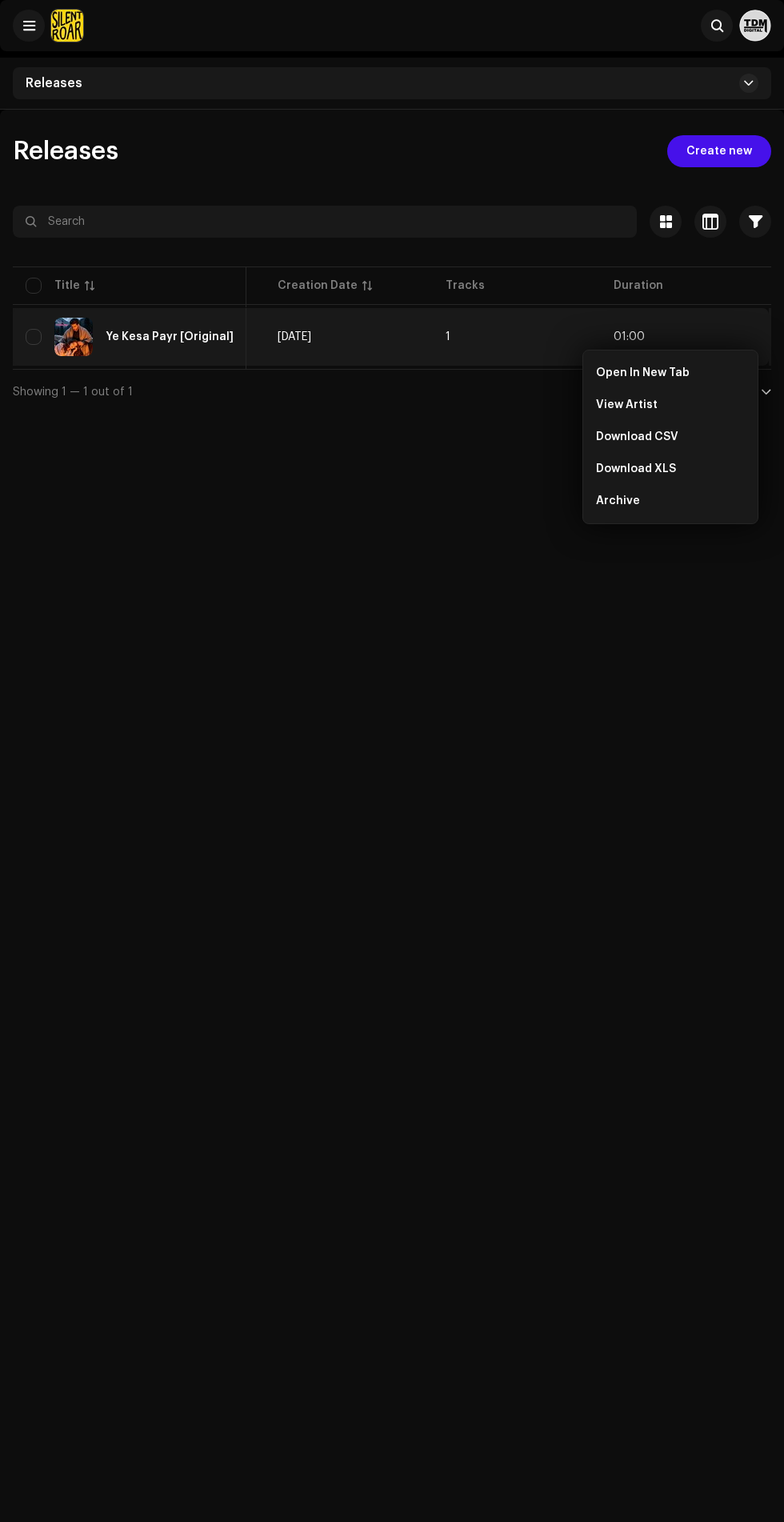
click at [162, 1171] on div "Releases Create new Selected 0 Options Filters Distribution status Never Distri…" at bounding box center [392, 870] width 784 height 1522
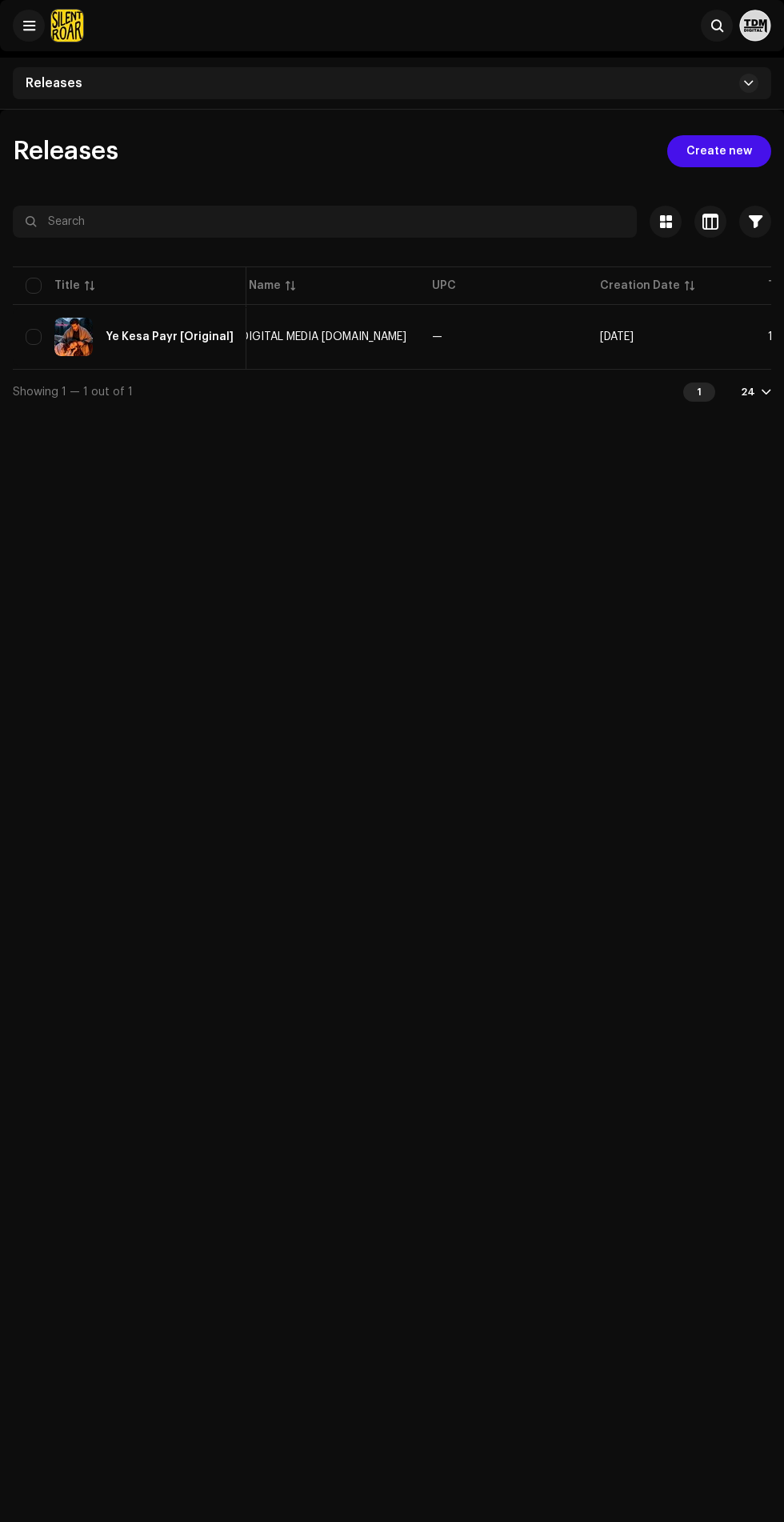
scroll to position [0, 0]
click at [749, 74] on button at bounding box center [749, 82] width 19 height 19
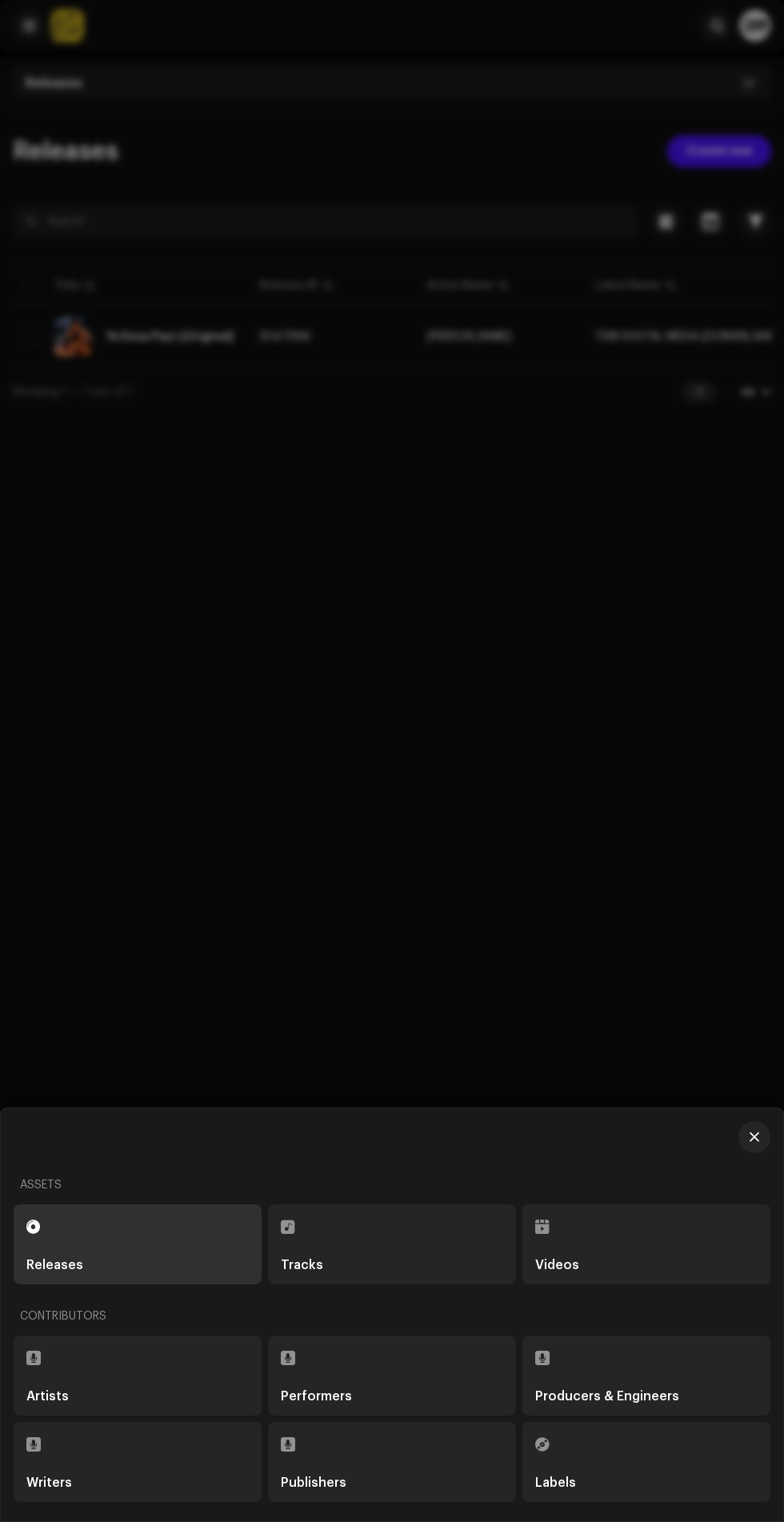
click at [638, 1266] on div "Videos" at bounding box center [646, 1266] width 223 height 13
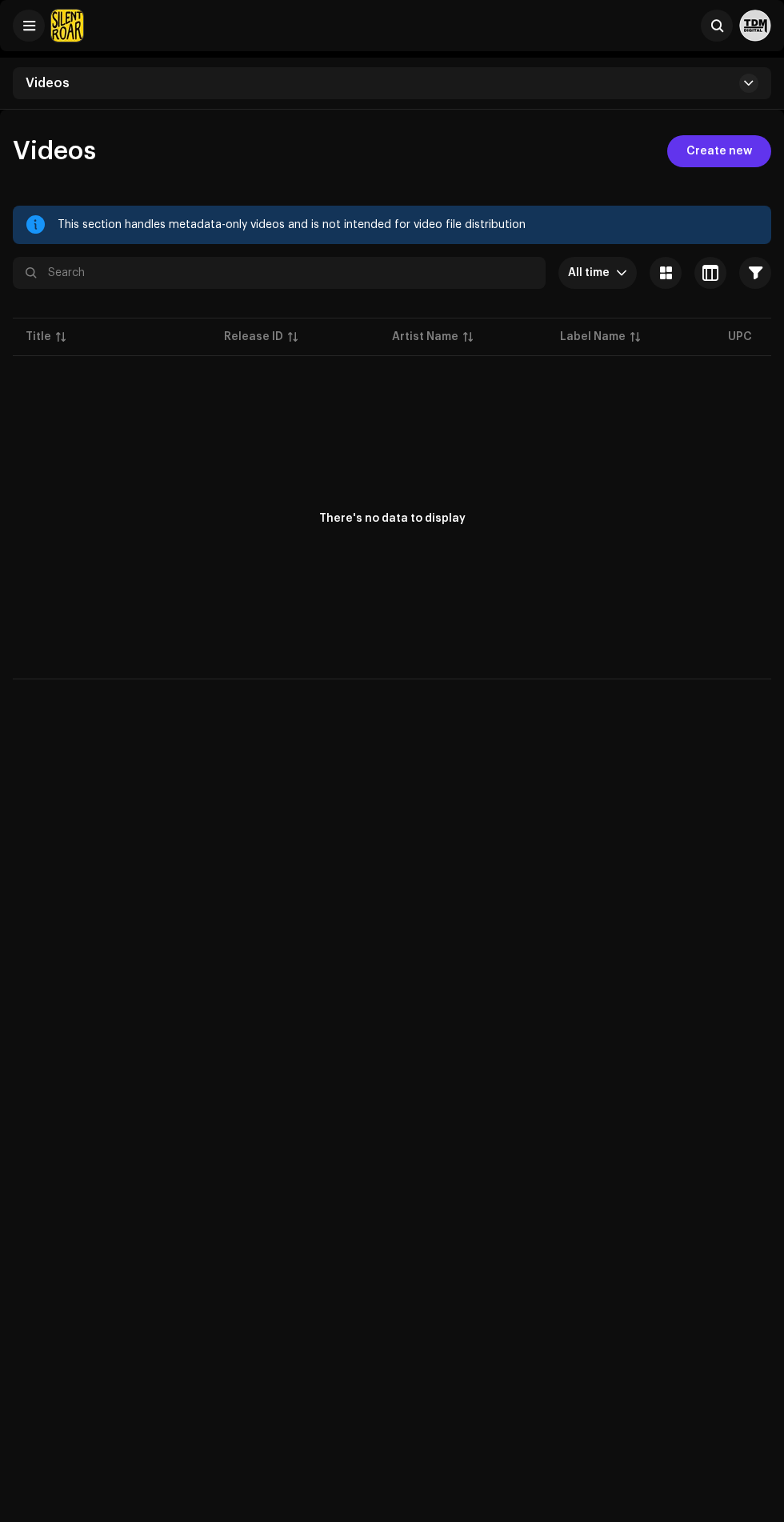
click at [716, 163] on span "Create new" at bounding box center [719, 150] width 65 height 32
click at [718, 151] on div "Videos Create new This section handles metadata-only videos and is not intended…" at bounding box center [392, 870] width 784 height 1522
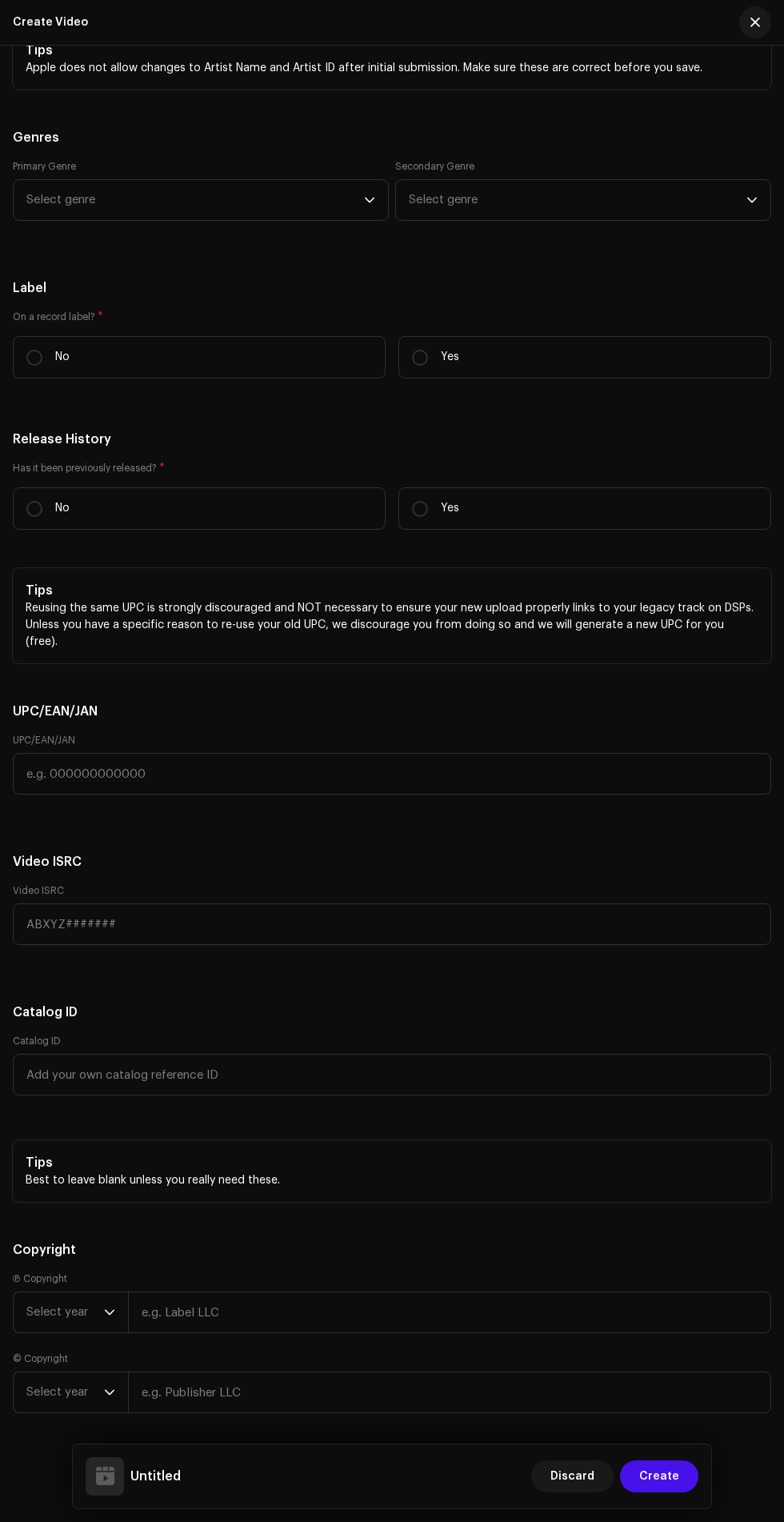
scroll to position [2896, 0]
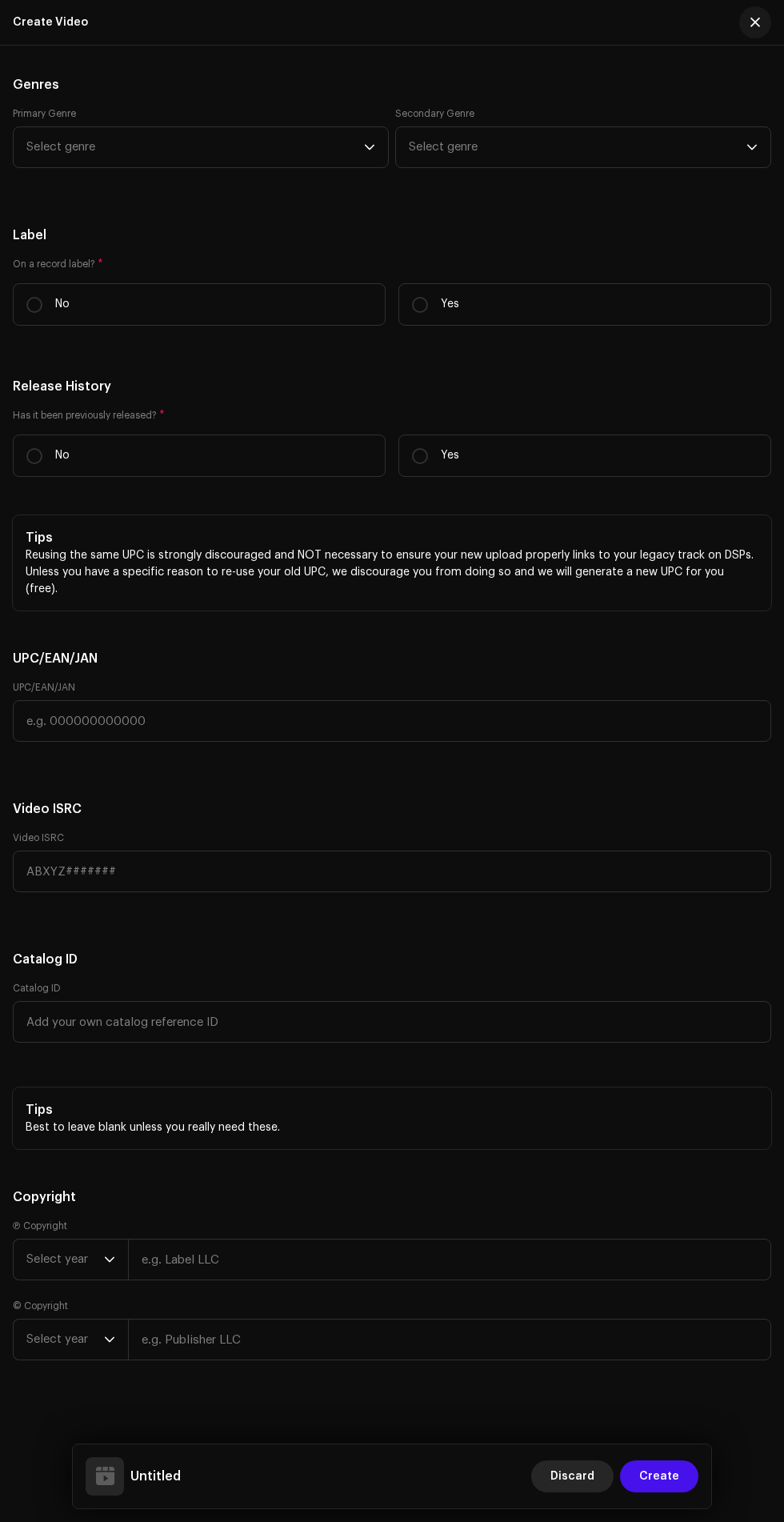
click at [558, 1473] on span "Discard" at bounding box center [572, 1476] width 44 height 32
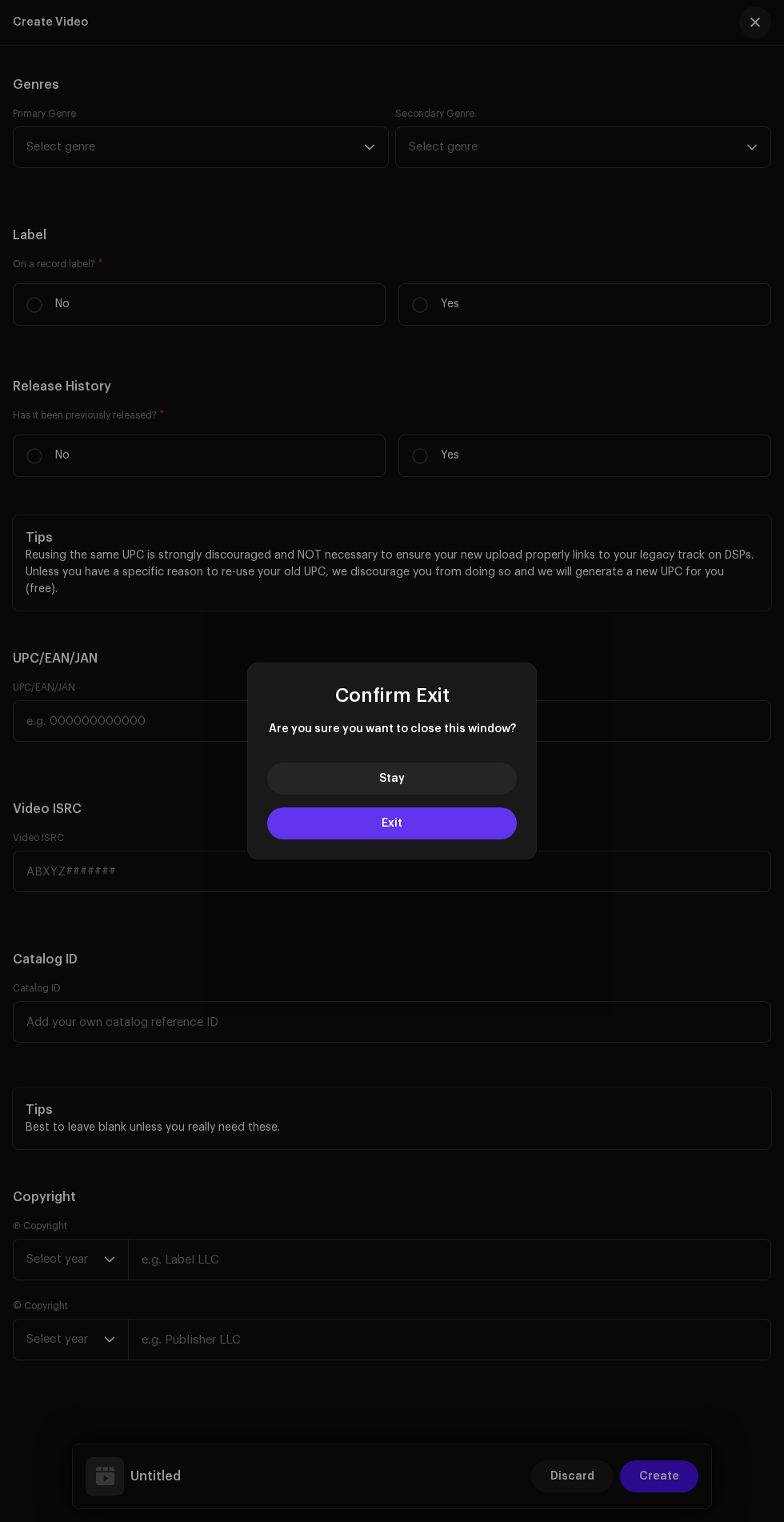
click at [478, 825] on button "Exit" at bounding box center [392, 823] width 250 height 32
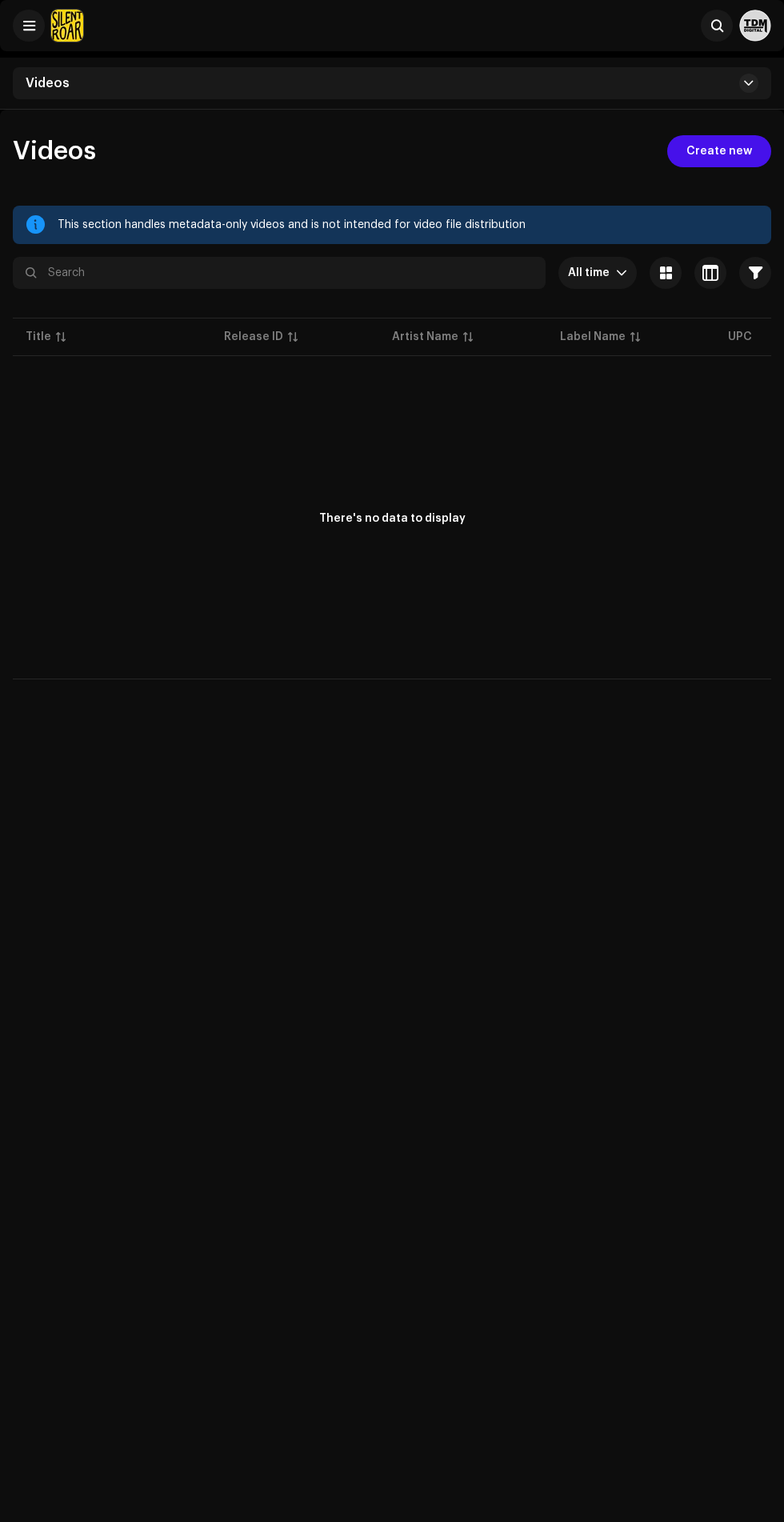
click at [751, 32] on img at bounding box center [755, 25] width 32 height 32
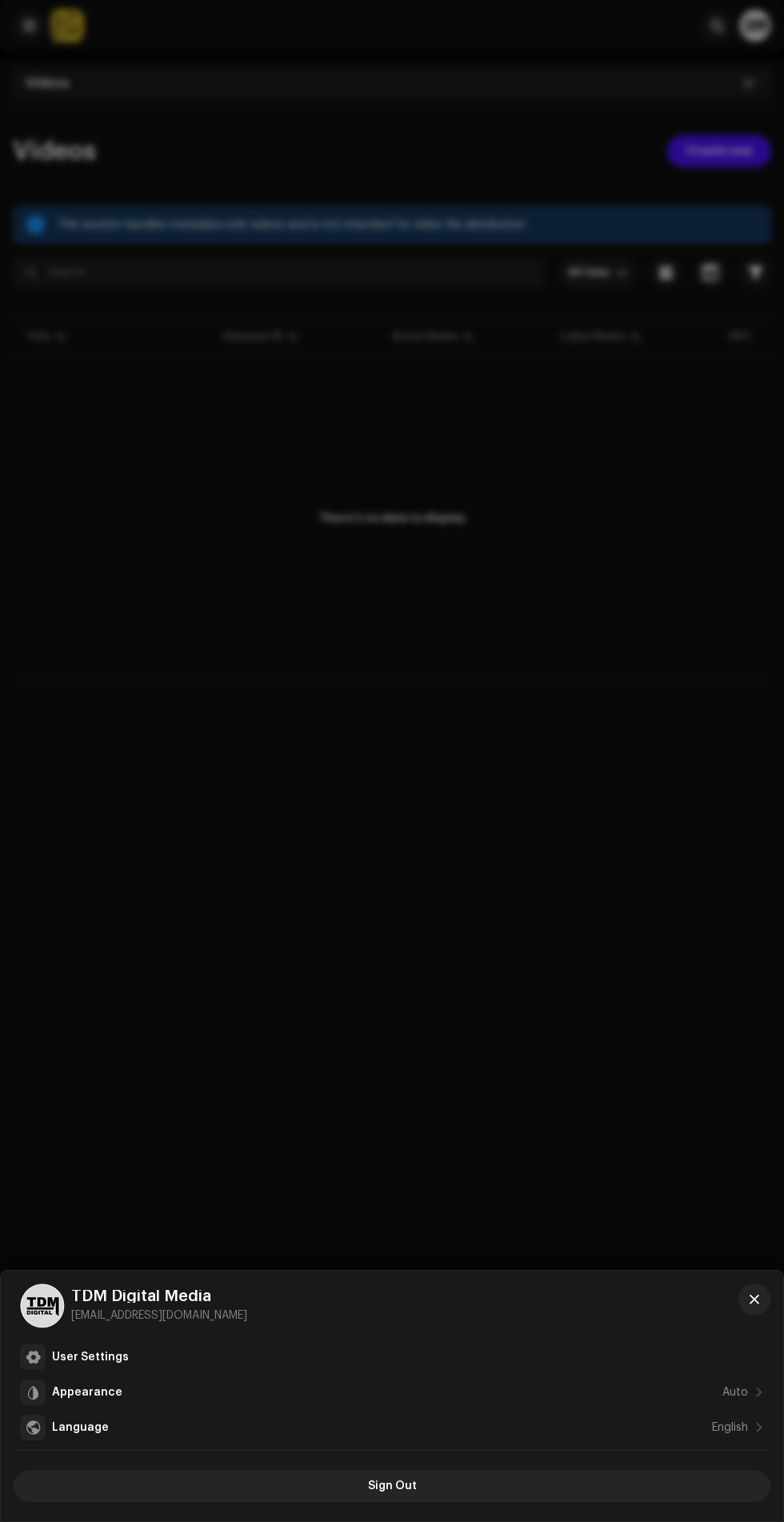
click at [757, 1283] on div "TDM Digital Media tsnangalj786@gmail.com User Settings Appearance Auto Language…" at bounding box center [392, 1396] width 783 height 251
click at [755, 1300] on span "button" at bounding box center [754, 1300] width 10 height 13
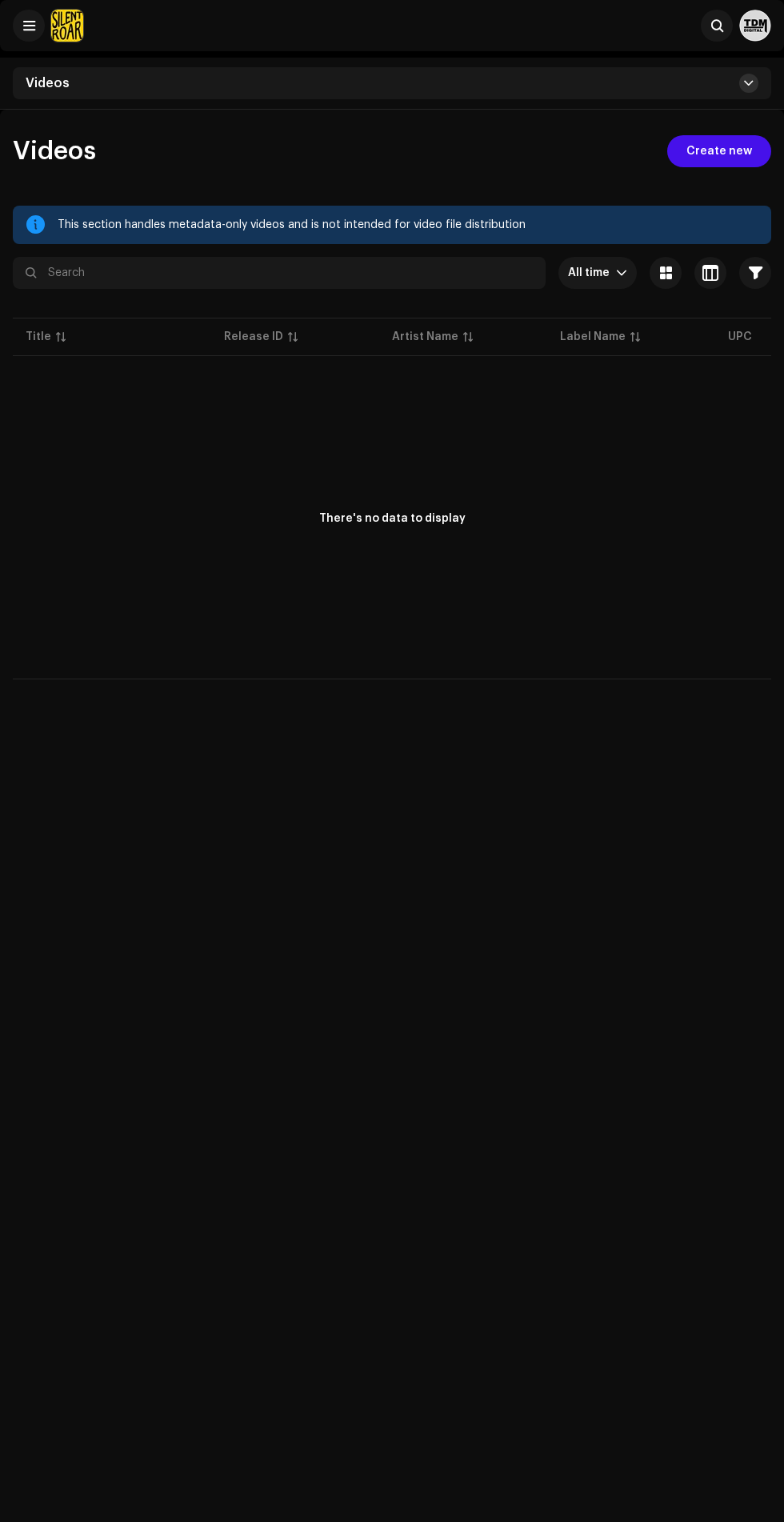
click at [749, 83] on span at bounding box center [749, 83] width 10 height 13
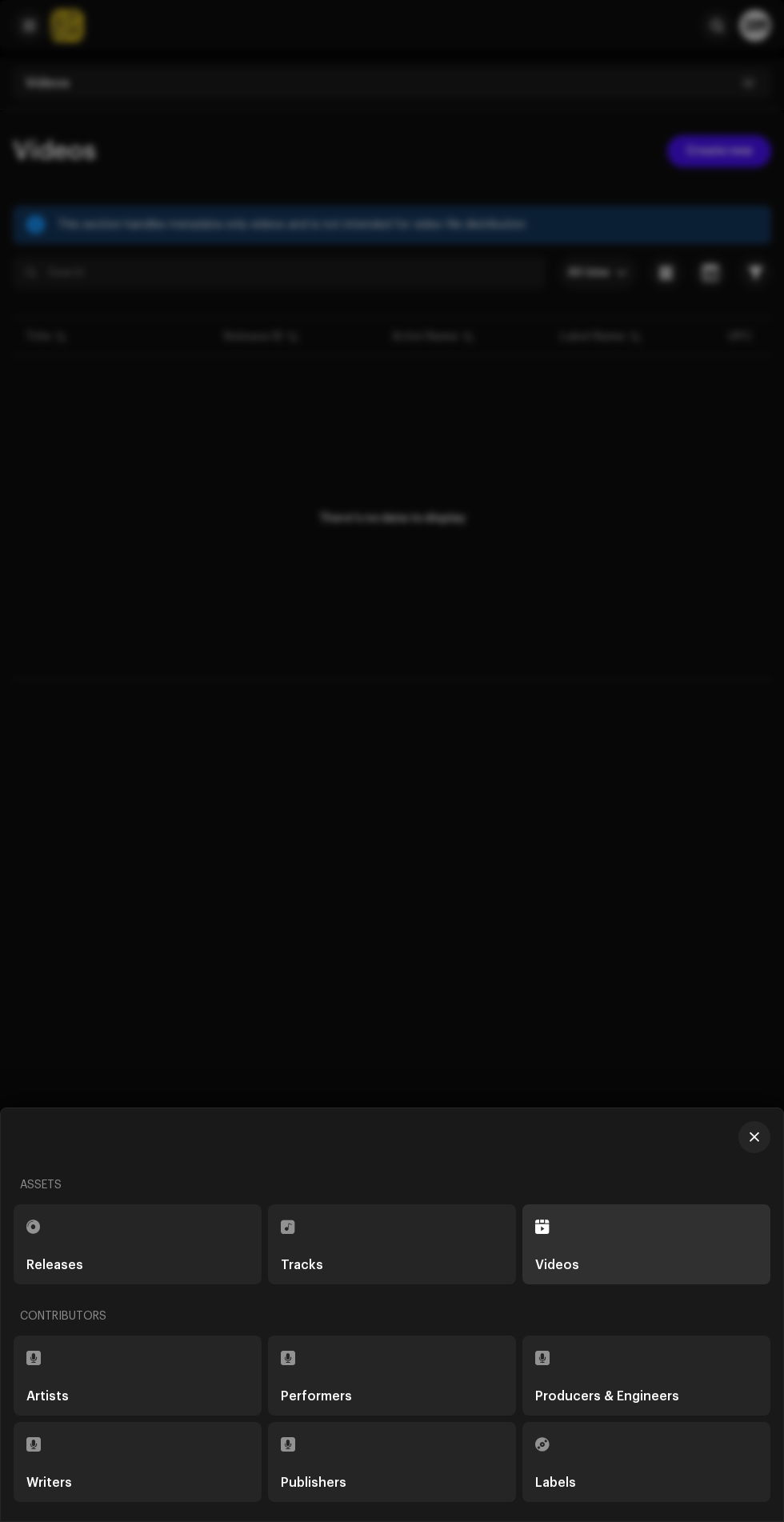
click at [548, 1483] on div "Labels" at bounding box center [555, 1483] width 41 height 13
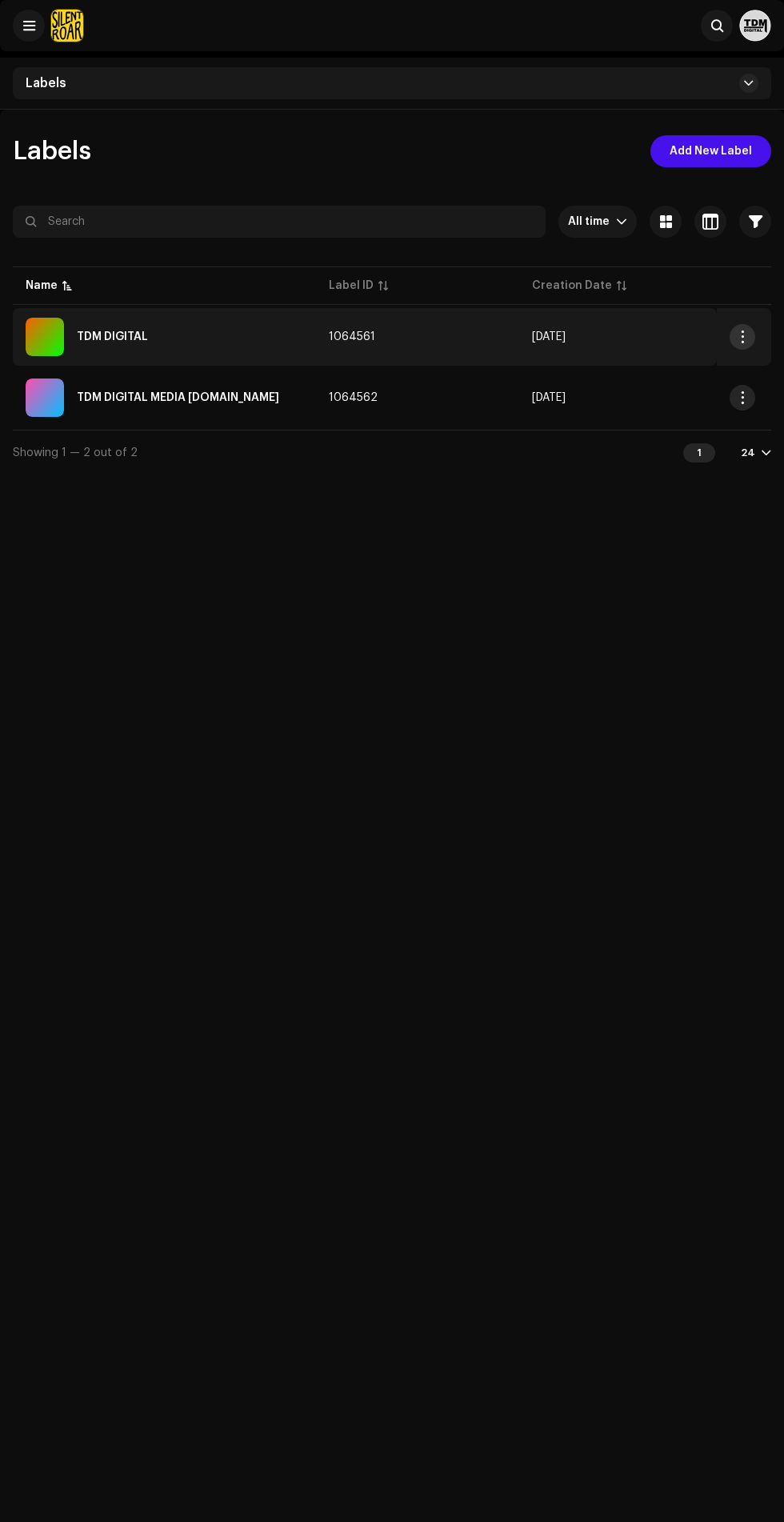
click at [741, 337] on span "button" at bounding box center [741, 337] width 12 height 13
click at [625, 576] on div "Labels Add New Label All time Selected 0 Select all Options Filters Archive sta…" at bounding box center [392, 870] width 784 height 1522
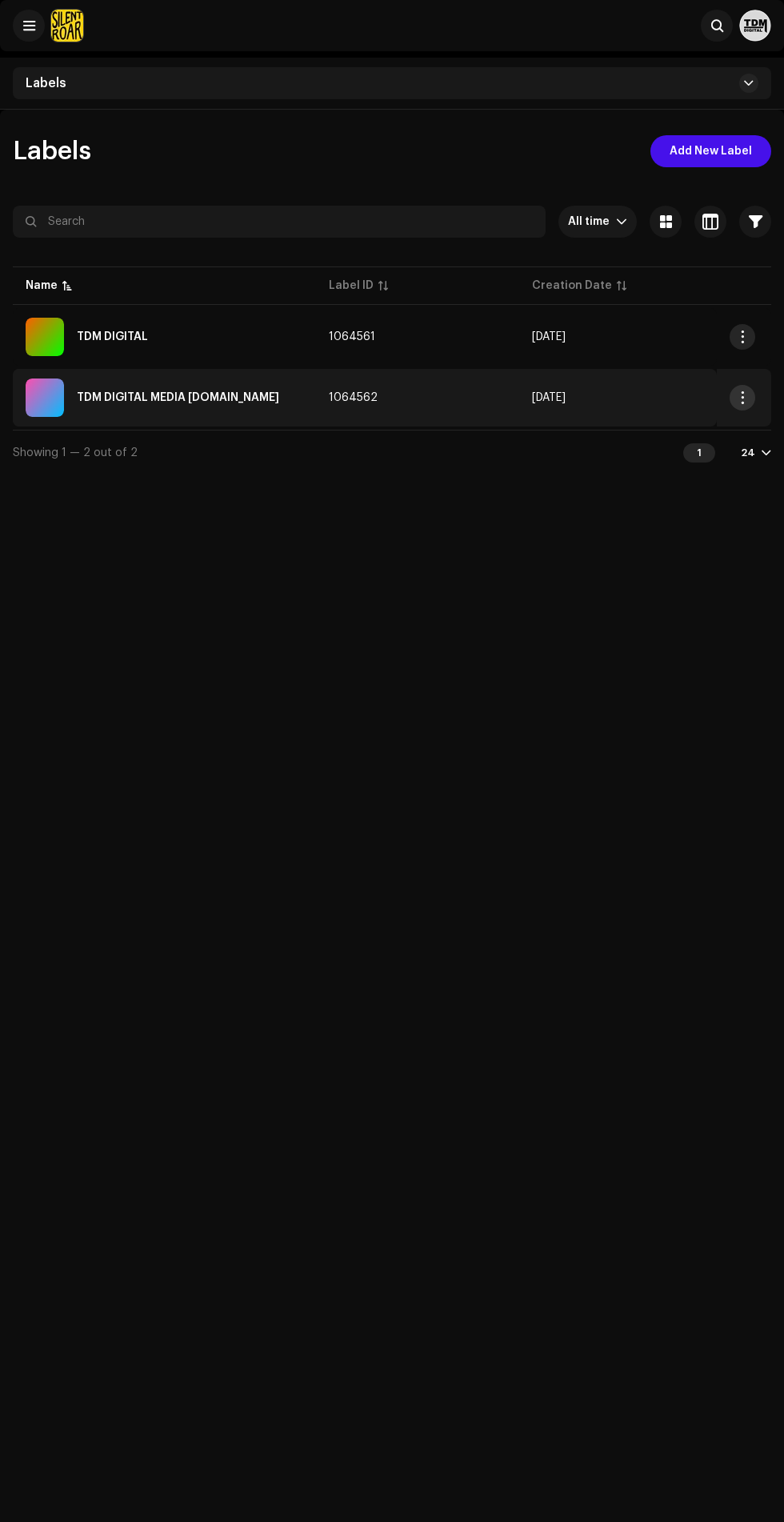
click at [741, 397] on span "button" at bounding box center [741, 397] width 12 height 13
click at [667, 465] on span "Manage Access" at bounding box center [638, 465] width 91 height 13
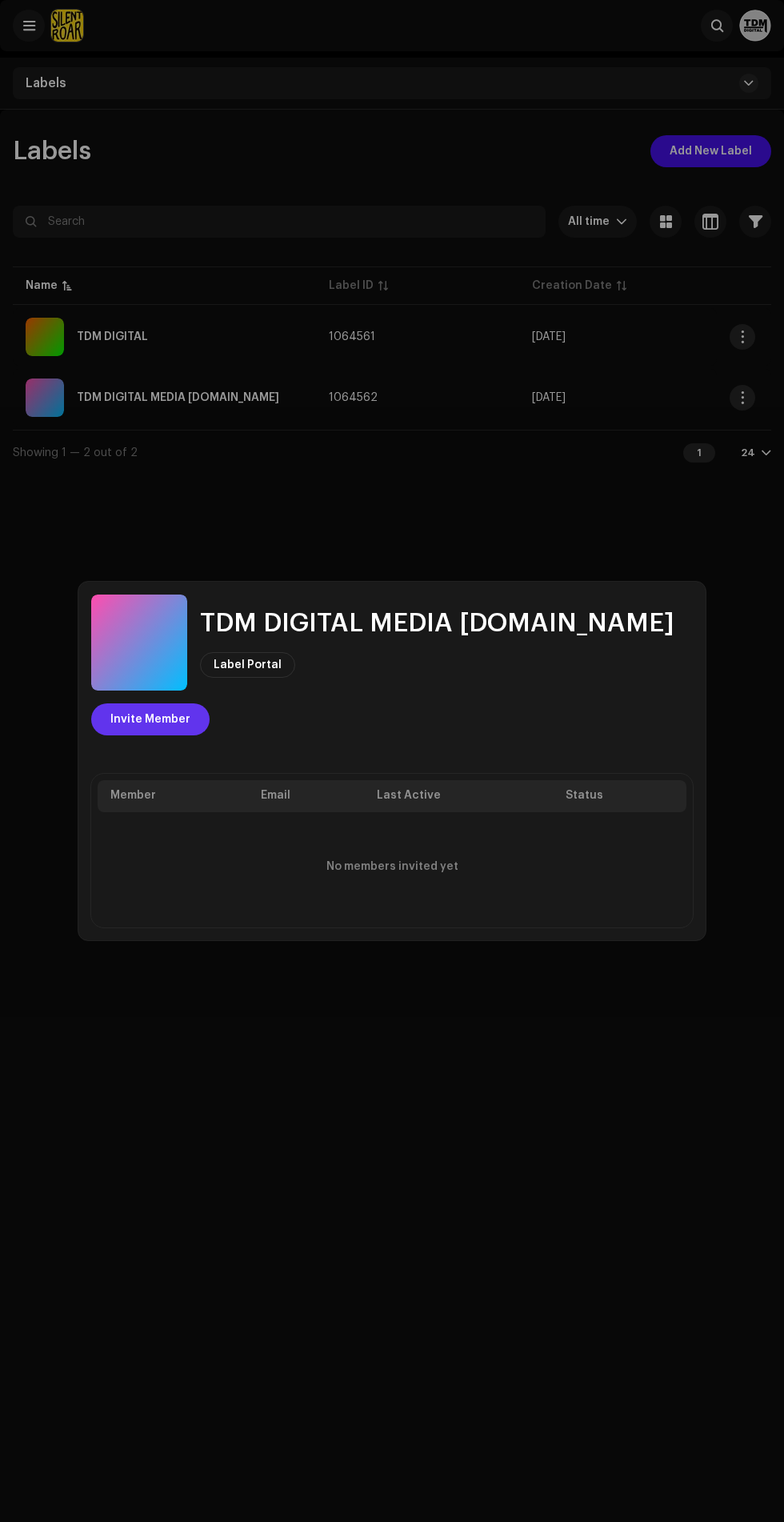
click at [190, 704] on span "Invite Member" at bounding box center [150, 719] width 80 height 32
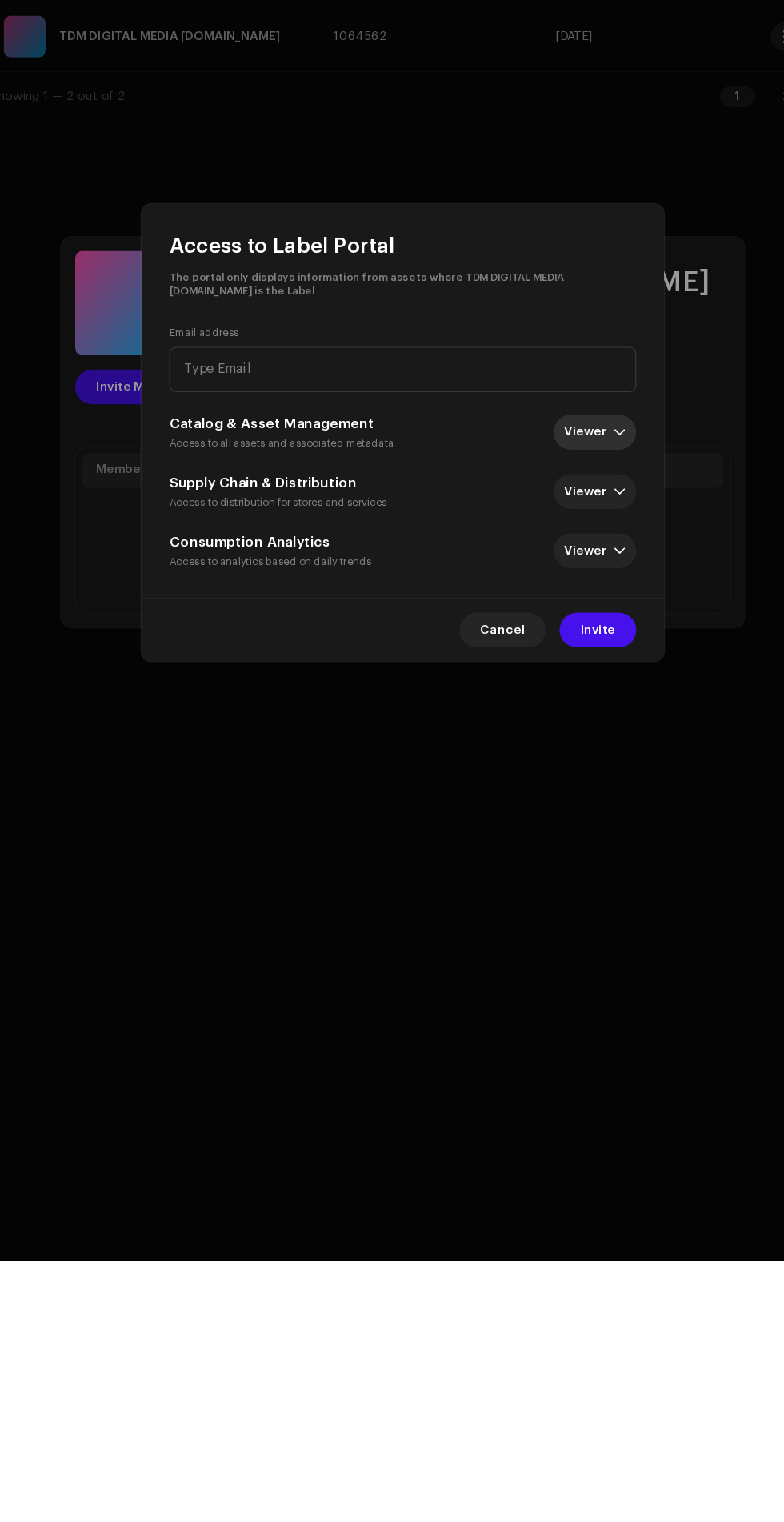
click at [591, 761] on div "dropdown trigger" at bounding box center [591, 761] width 11 height 32
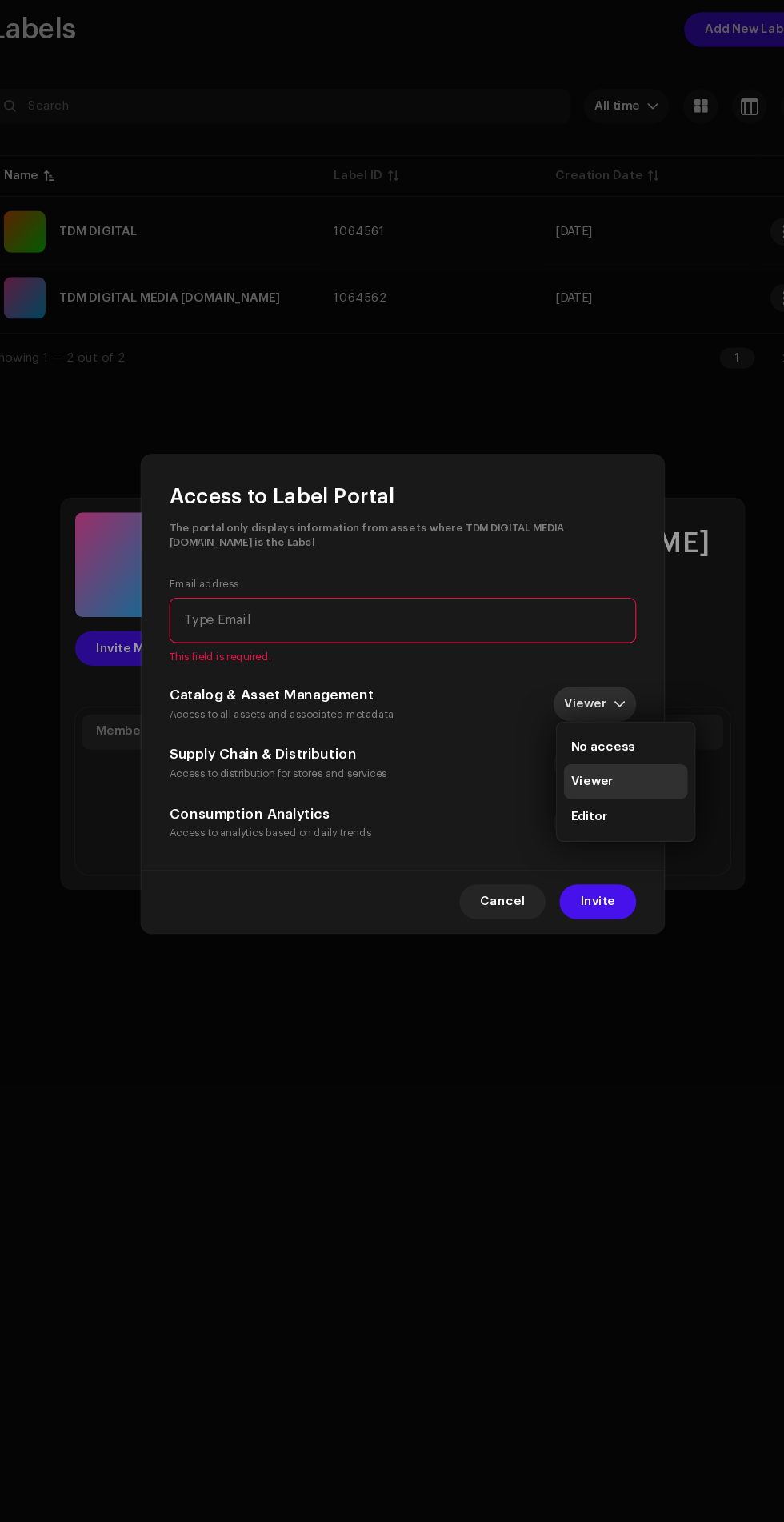
click at [235, 1267] on div "Access to Label Portal The portal only displays information from assets where T…" at bounding box center [392, 761] width 784 height 1522
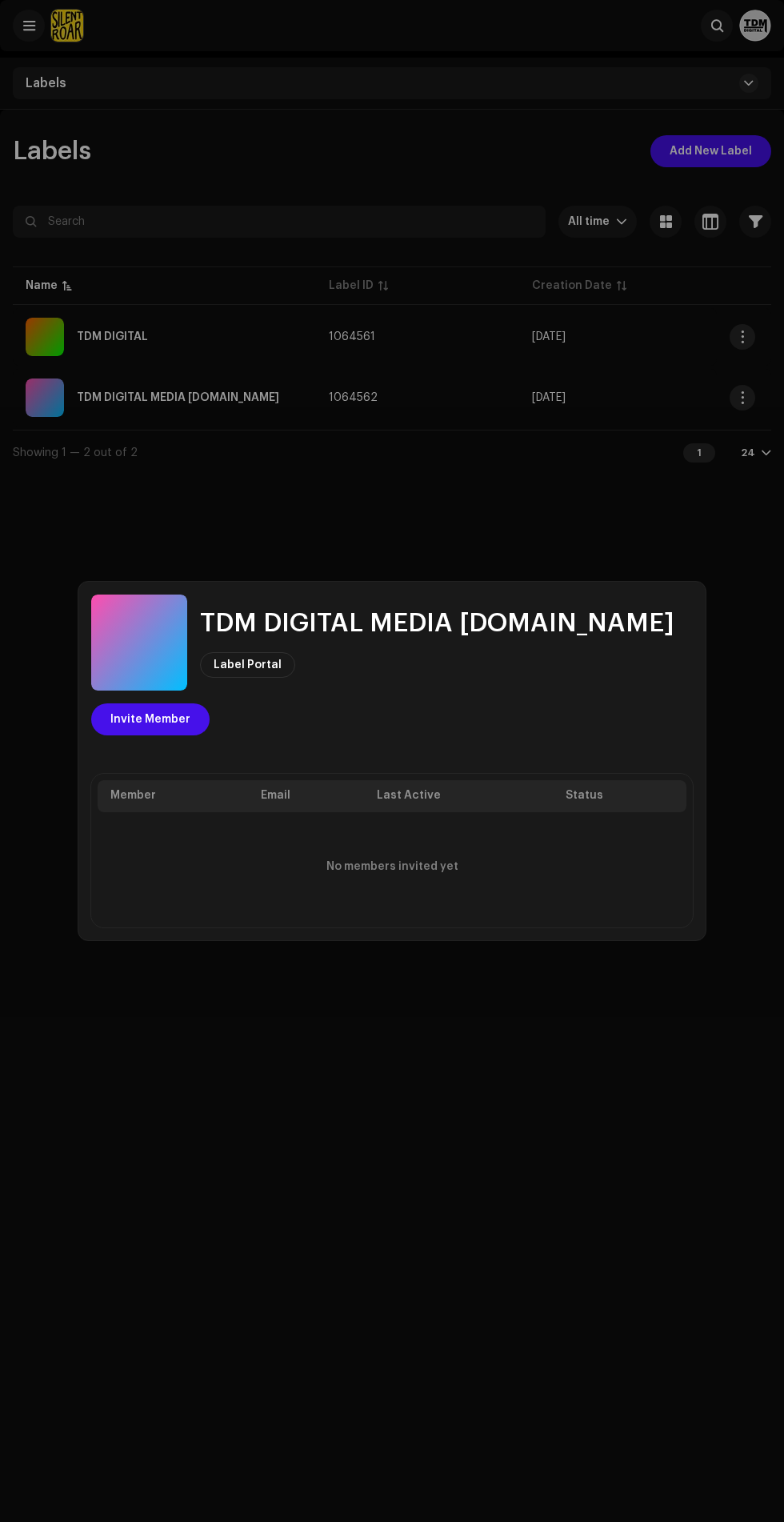
click at [609, 498] on div "TDM DIGITAL MEDIA PVT.LTD Label Portal Invite Member Member Email Last Active S…" at bounding box center [392, 761] width 784 height 1522
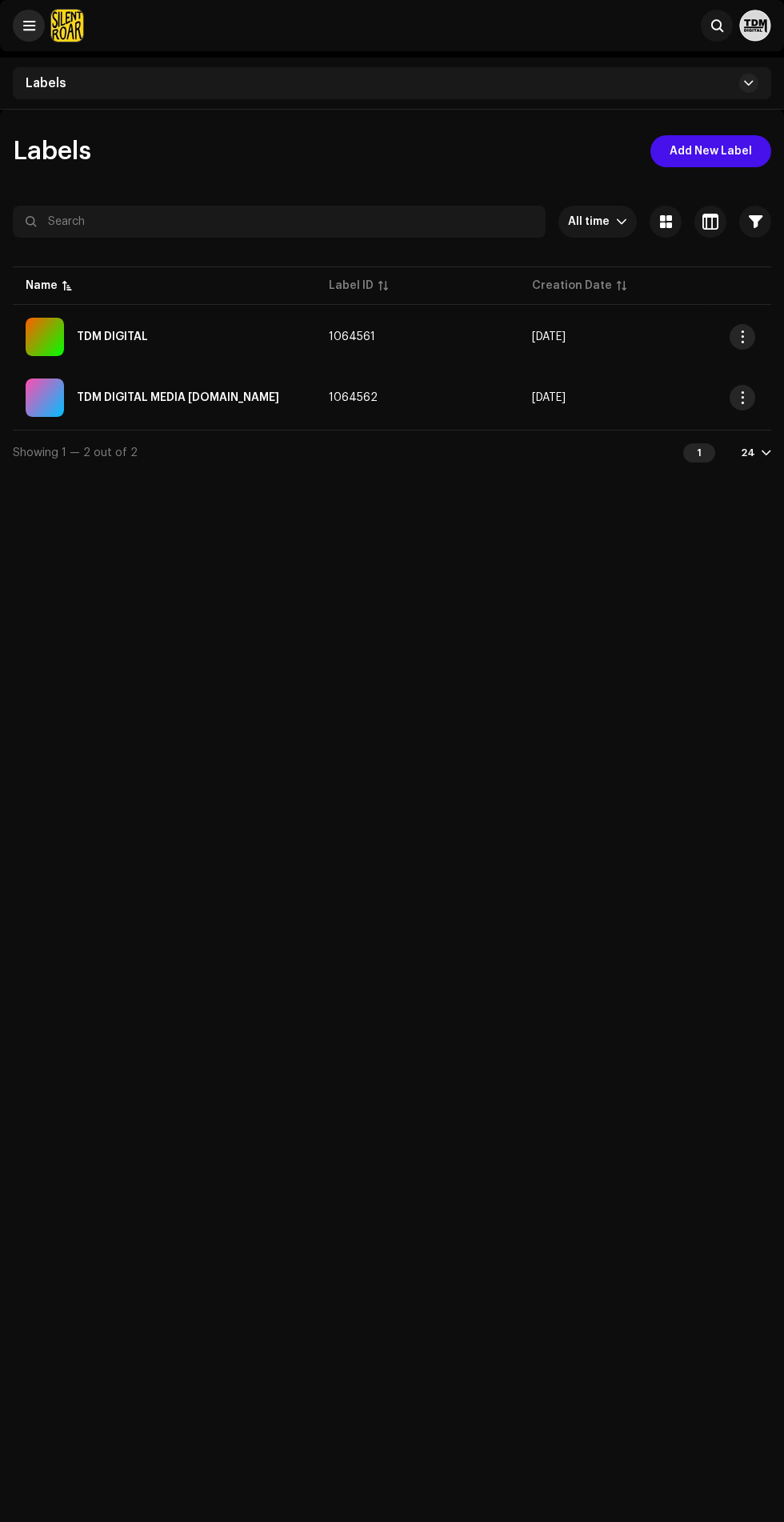
click at [29, 25] on span at bounding box center [29, 25] width 12 height 13
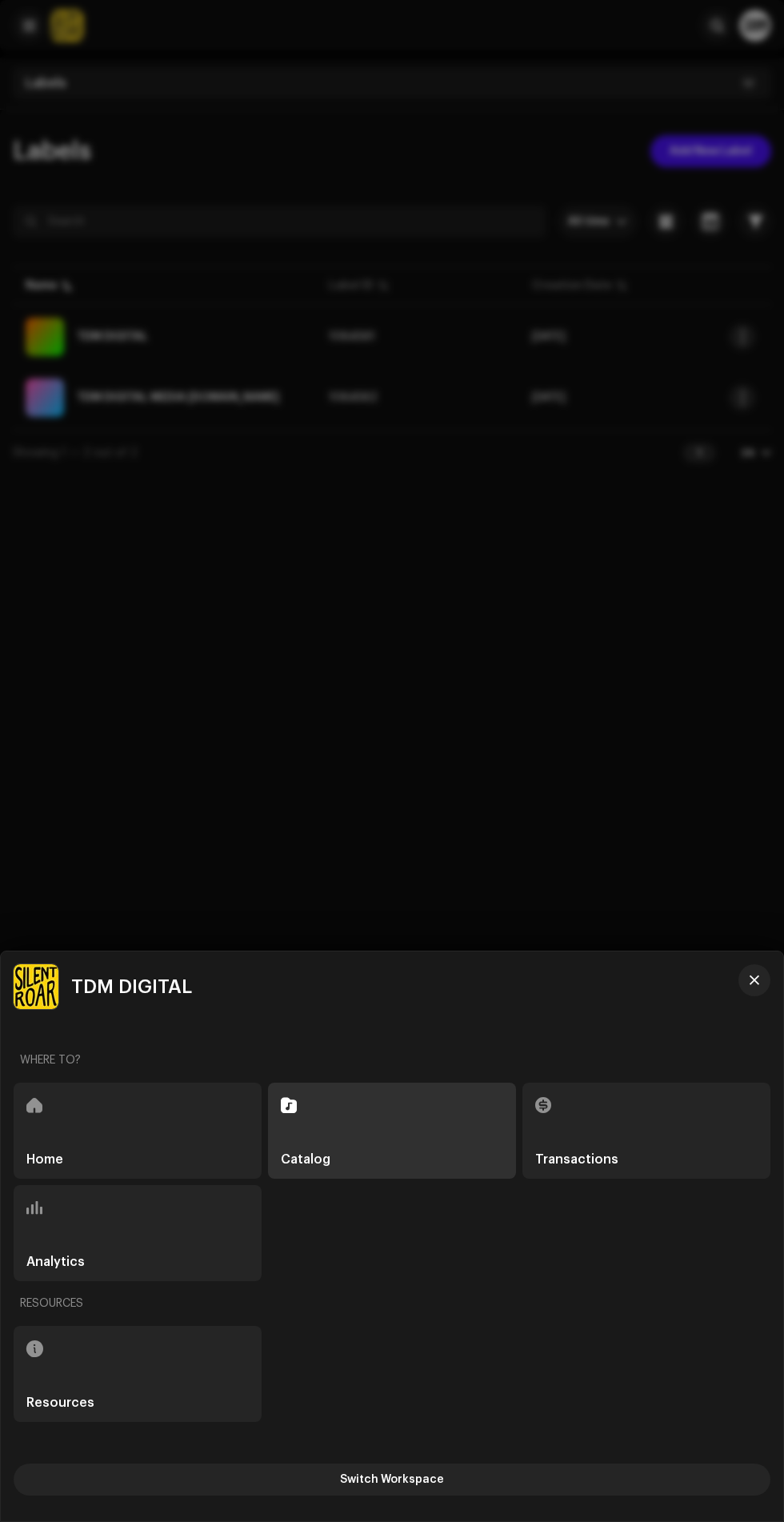
click at [149, 1144] on div "Home" at bounding box center [138, 1131] width 248 height 96
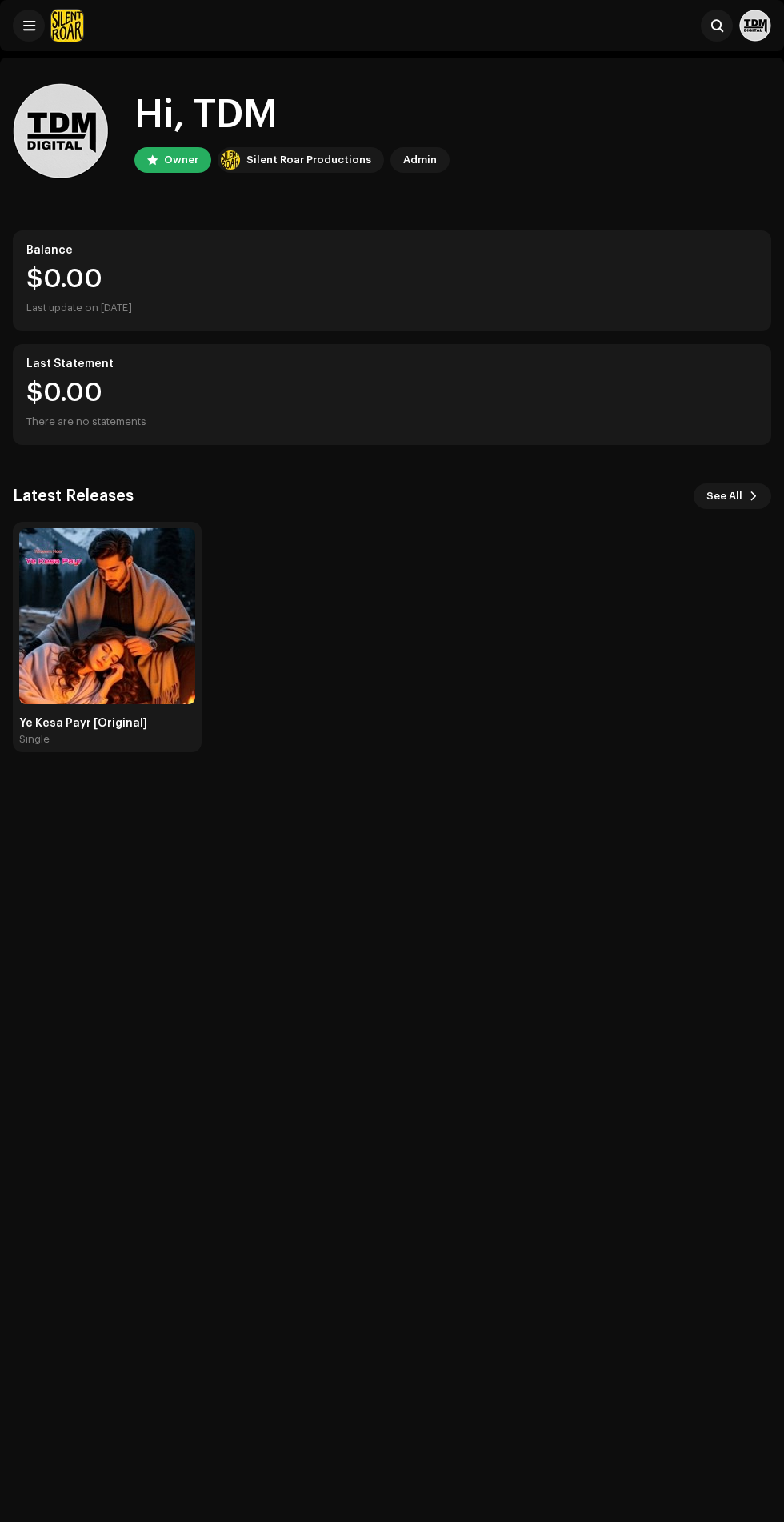
click at [341, 248] on div "Balance" at bounding box center [392, 251] width 731 height 13
click at [197, 131] on div "Hi, TDM" at bounding box center [292, 115] width 315 height 52
click at [194, 155] on div "Owner" at bounding box center [181, 159] width 34 height 19
click at [316, 162] on div "Silent Roar Productions" at bounding box center [309, 159] width 125 height 19
click at [423, 166] on div "Admin" at bounding box center [420, 159] width 33 height 19
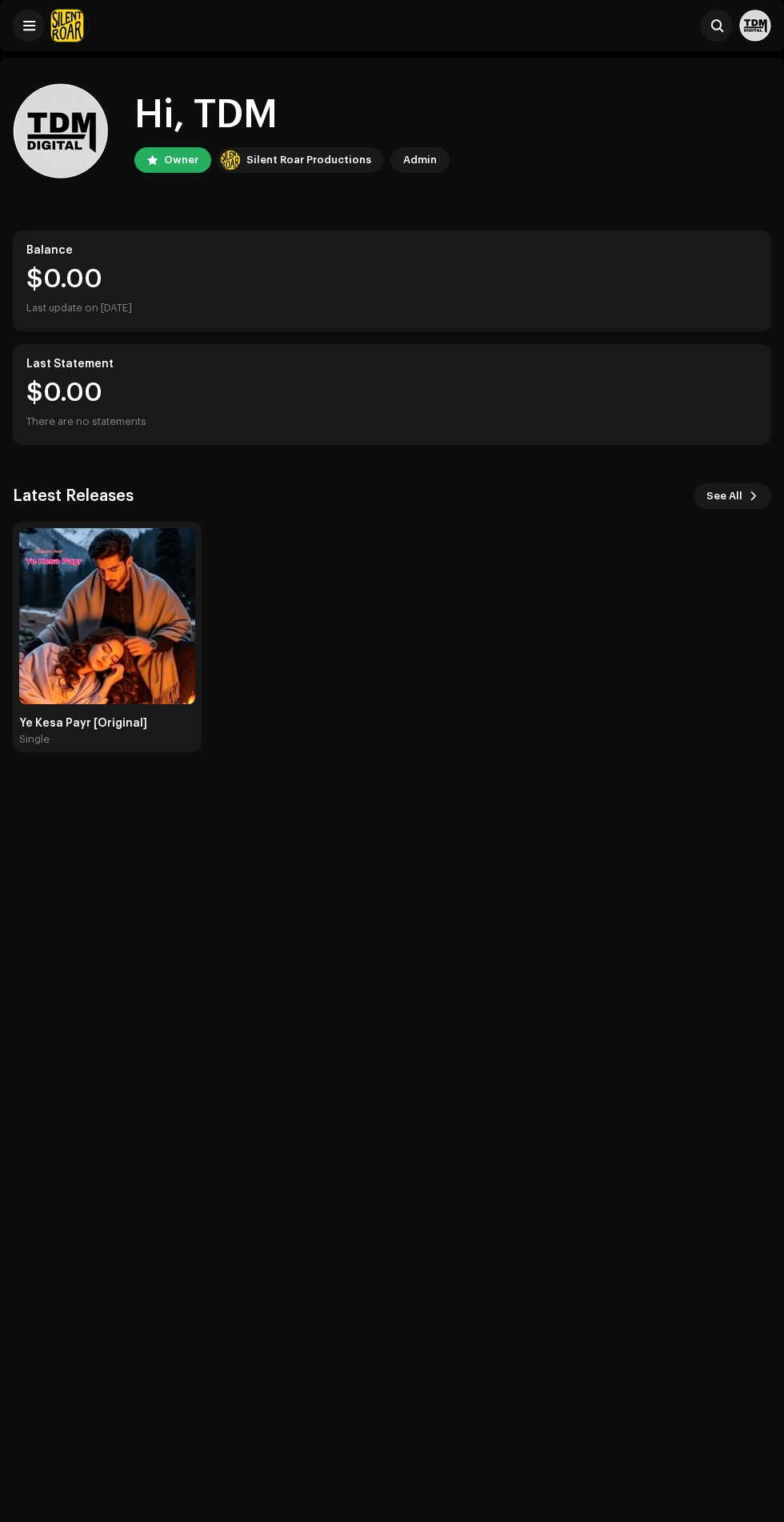
click at [41, 62] on div "Hi, TDM Owner Silent Roar Productions Admin Balance $0.00 Last update on Oct 9,…" at bounding box center [392, 418] width 759 height 721
click at [30, 26] on span at bounding box center [29, 25] width 12 height 13
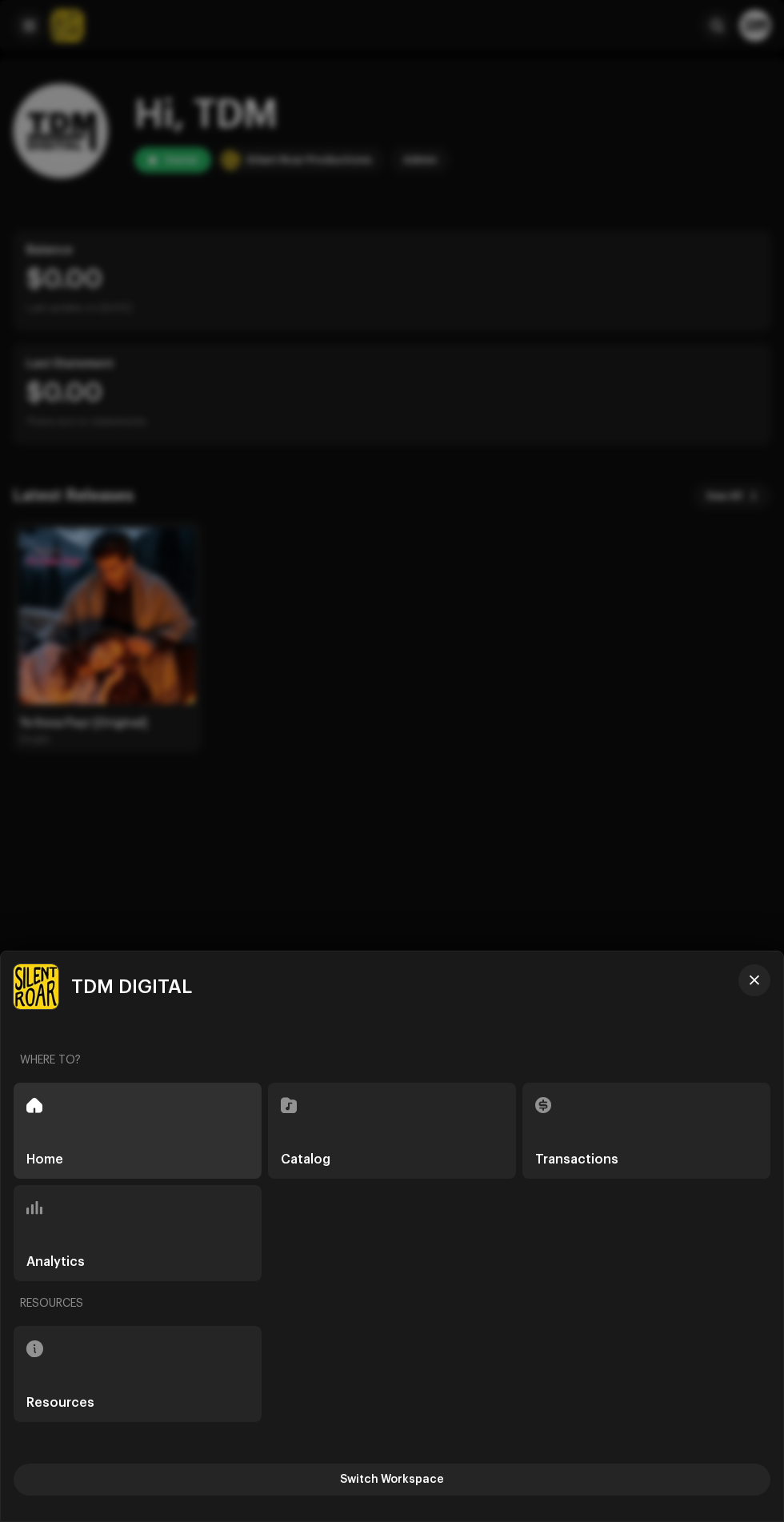
click at [735, 991] on div "TDM DIGITAL" at bounding box center [377, 987] width 727 height 45
click at [755, 981] on span "button" at bounding box center [754, 981] width 10 height 13
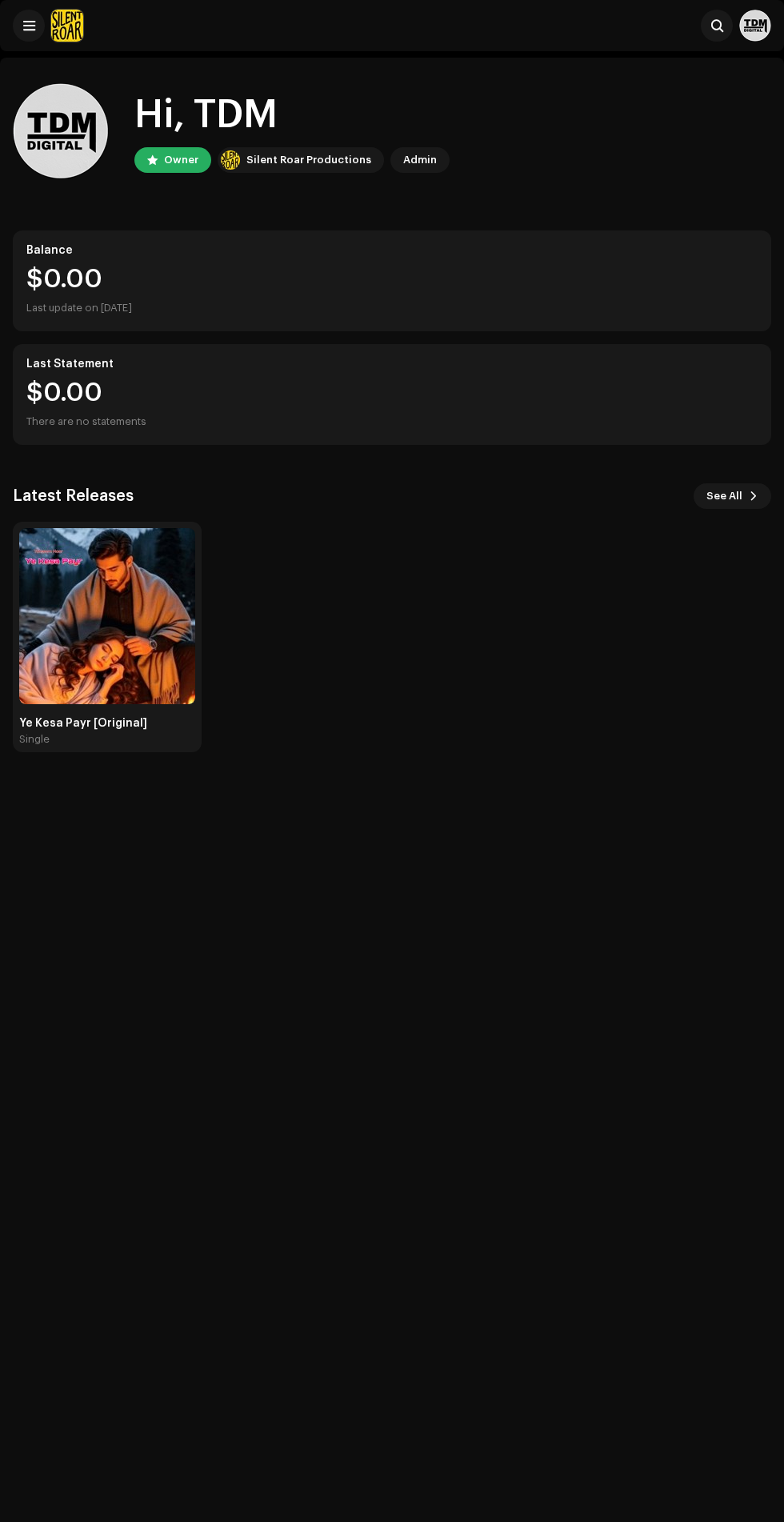
click at [757, 64] on div "Hi, TDM Owner Silent Roar Productions Admin Balance $0.00 Last update on Oct 9,…" at bounding box center [392, 418] width 759 height 721
click at [745, 21] on img at bounding box center [755, 25] width 32 height 32
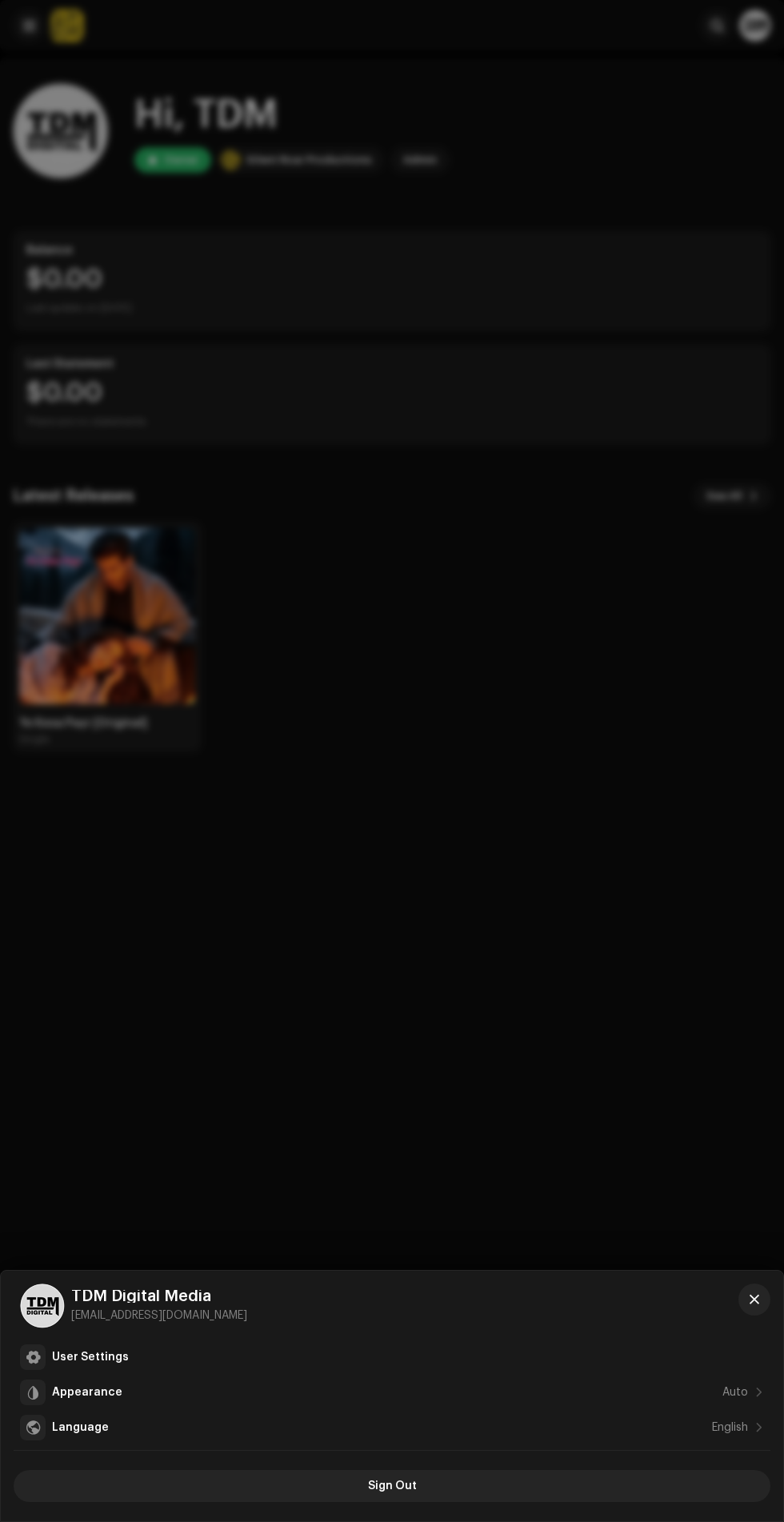
click at [712, 778] on div at bounding box center [392, 761] width 784 height 1522
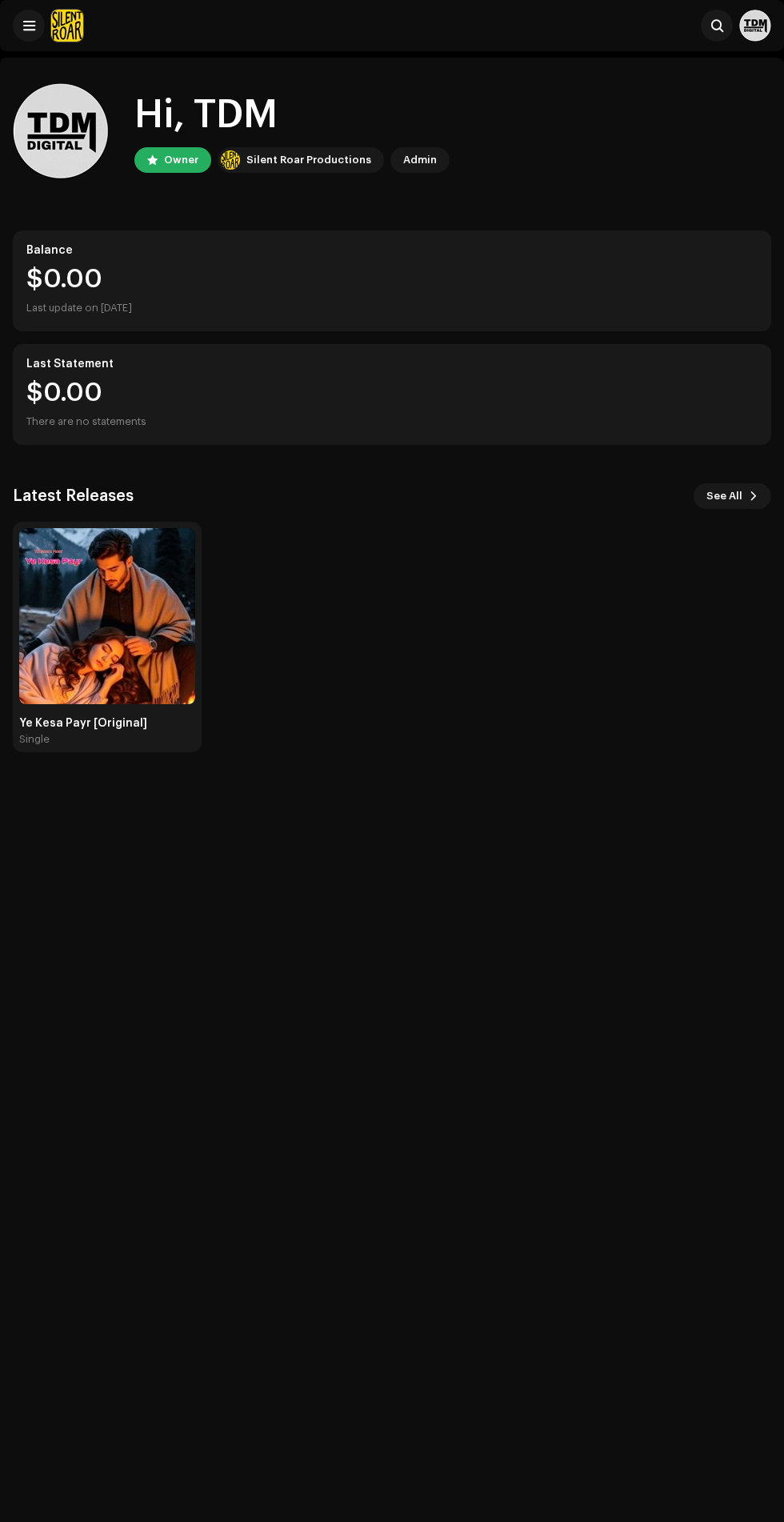
click at [740, 40] on re-a-cover at bounding box center [755, 25] width 32 height 32
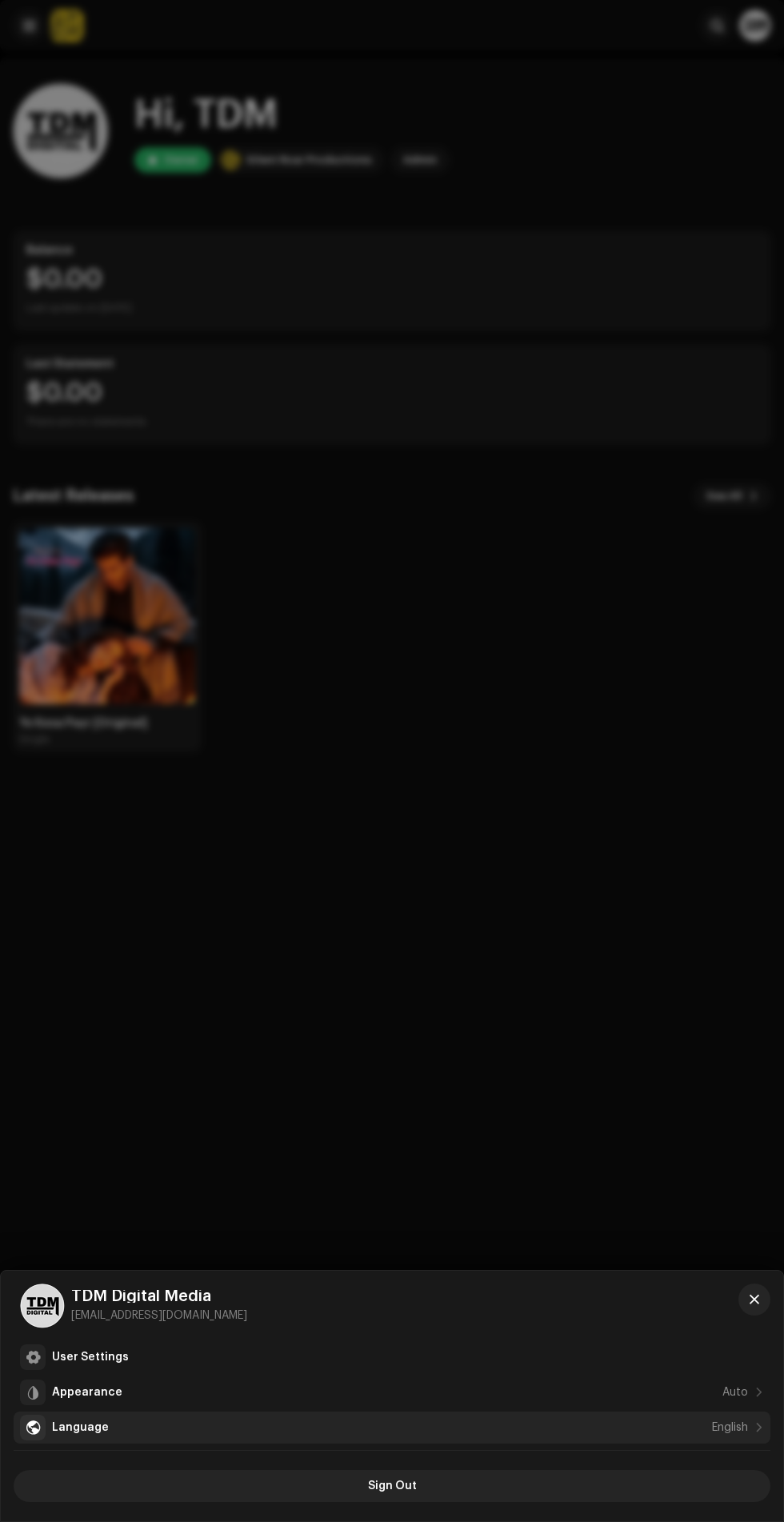
click at [528, 1428] on div "Language English" at bounding box center [399, 1428] width 696 height 13
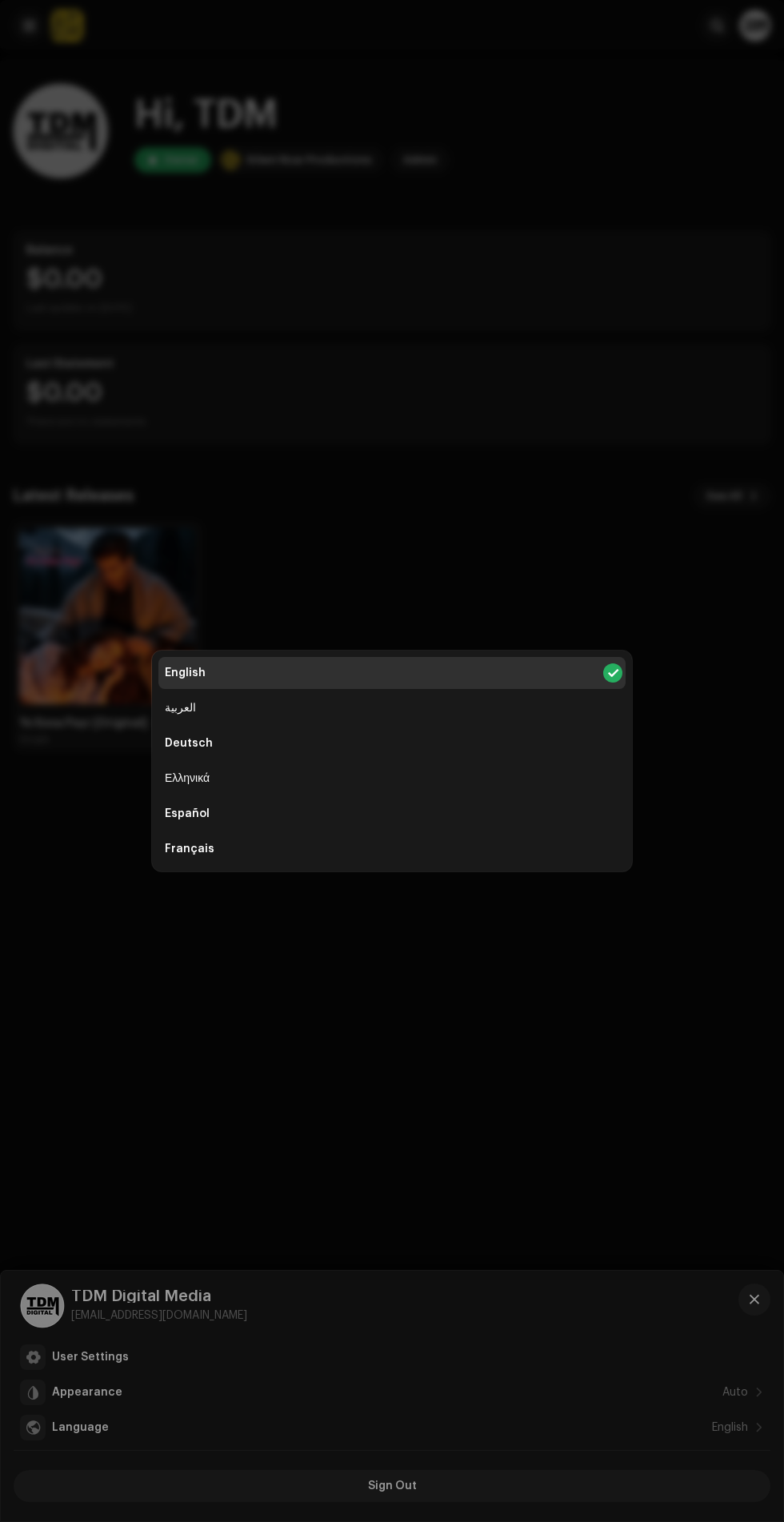
click at [451, 1170] on div "English العربية Deutsch Ελληνικά Español Français עברית Bahasa Indonesia Italia…" at bounding box center [392, 761] width 784 height 1522
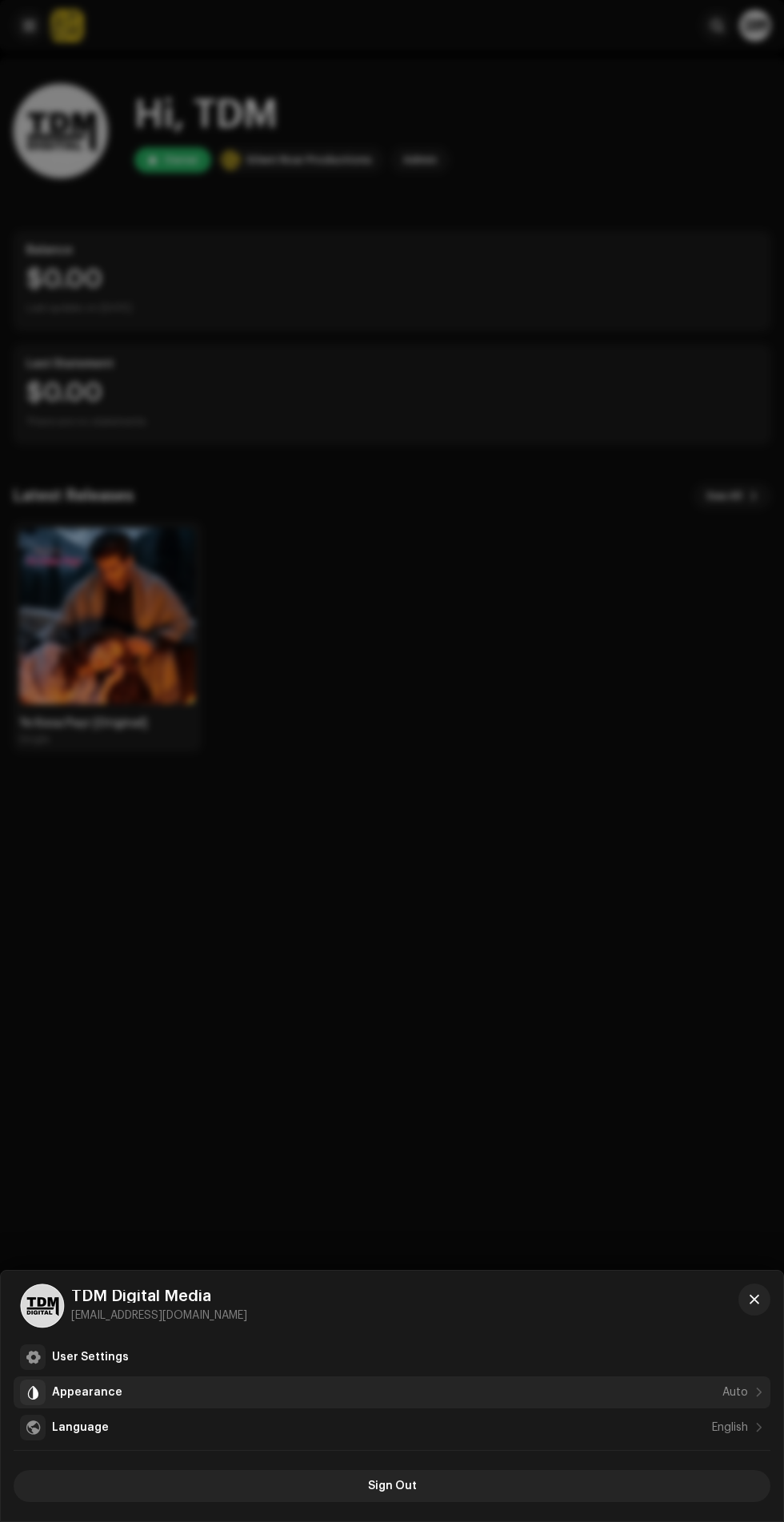
click at [363, 1395] on div "Appearance Auto" at bounding box center [399, 1393] width 696 height 13
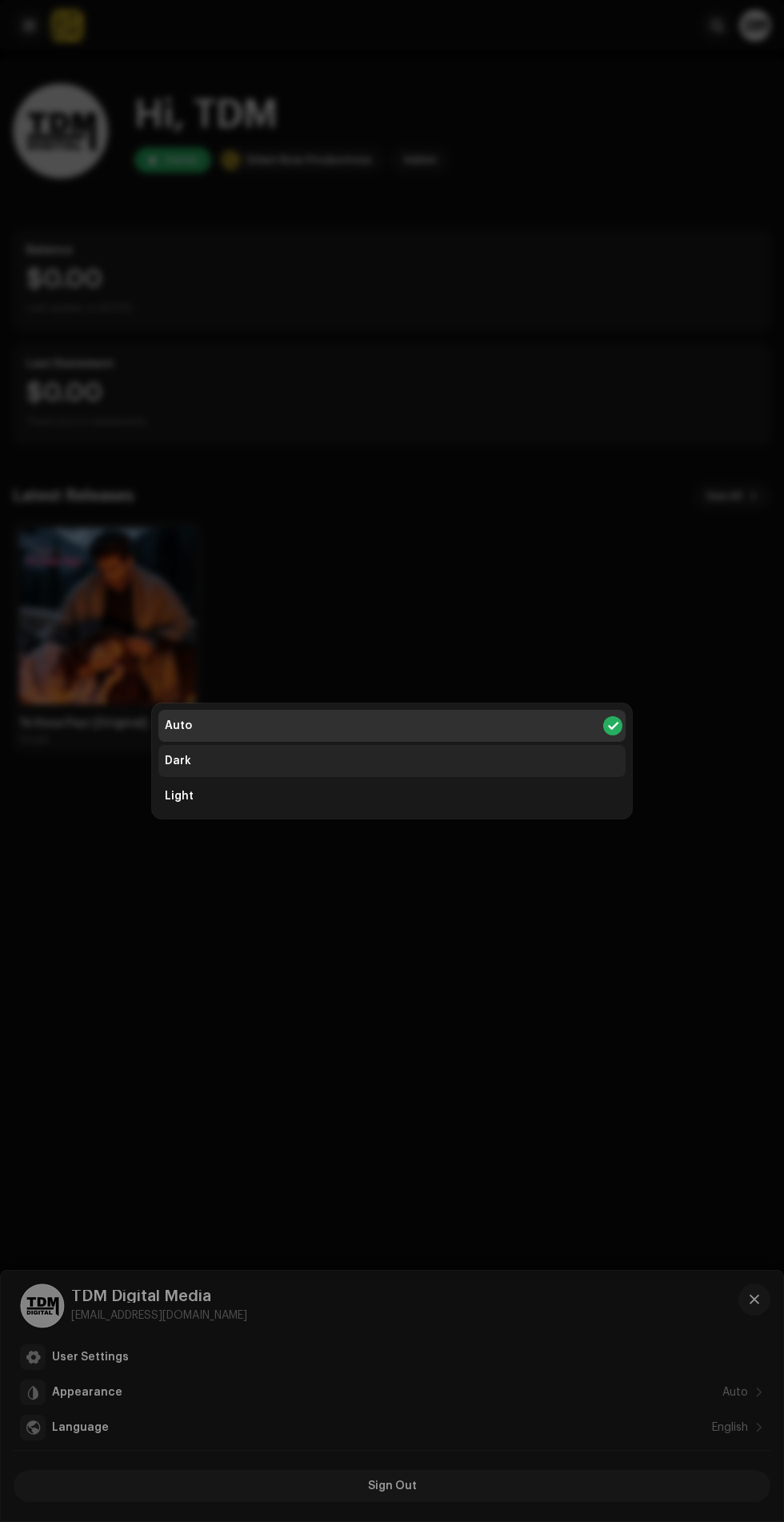
click at [468, 760] on div "Dark" at bounding box center [392, 761] width 467 height 32
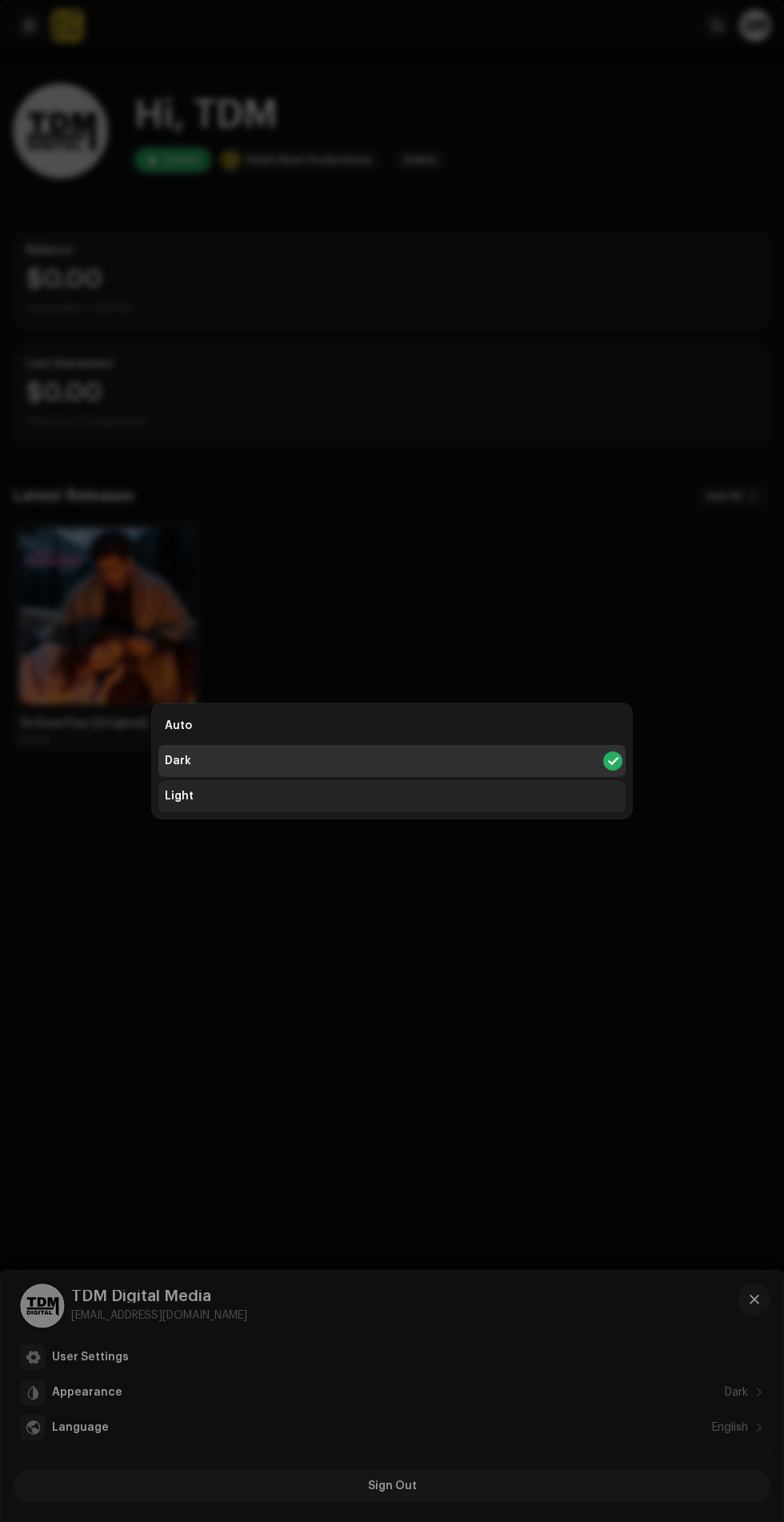
click at [459, 798] on div "Light" at bounding box center [392, 796] width 467 height 32
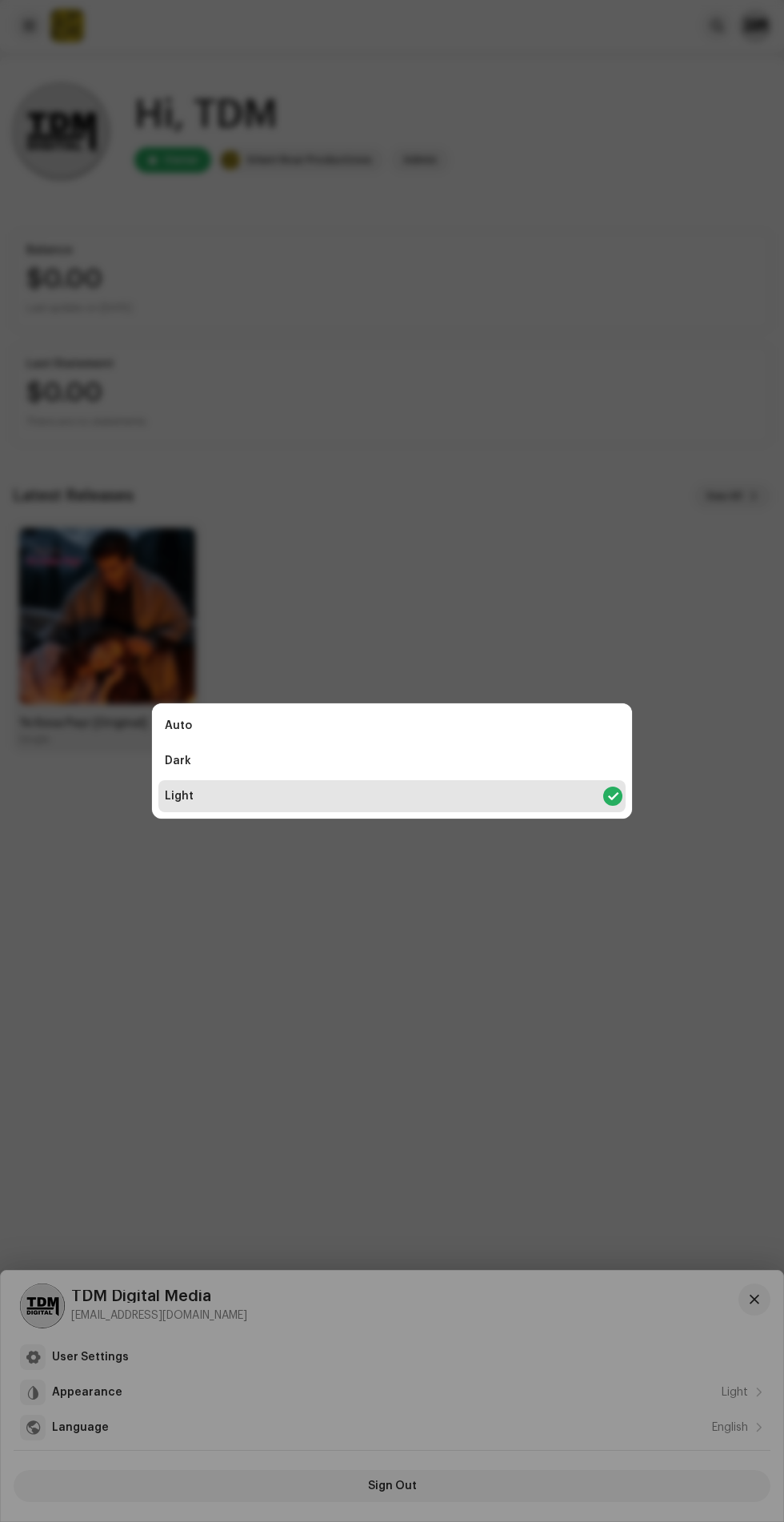
click at [383, 1094] on div "Auto Dark Light" at bounding box center [392, 761] width 784 height 1522
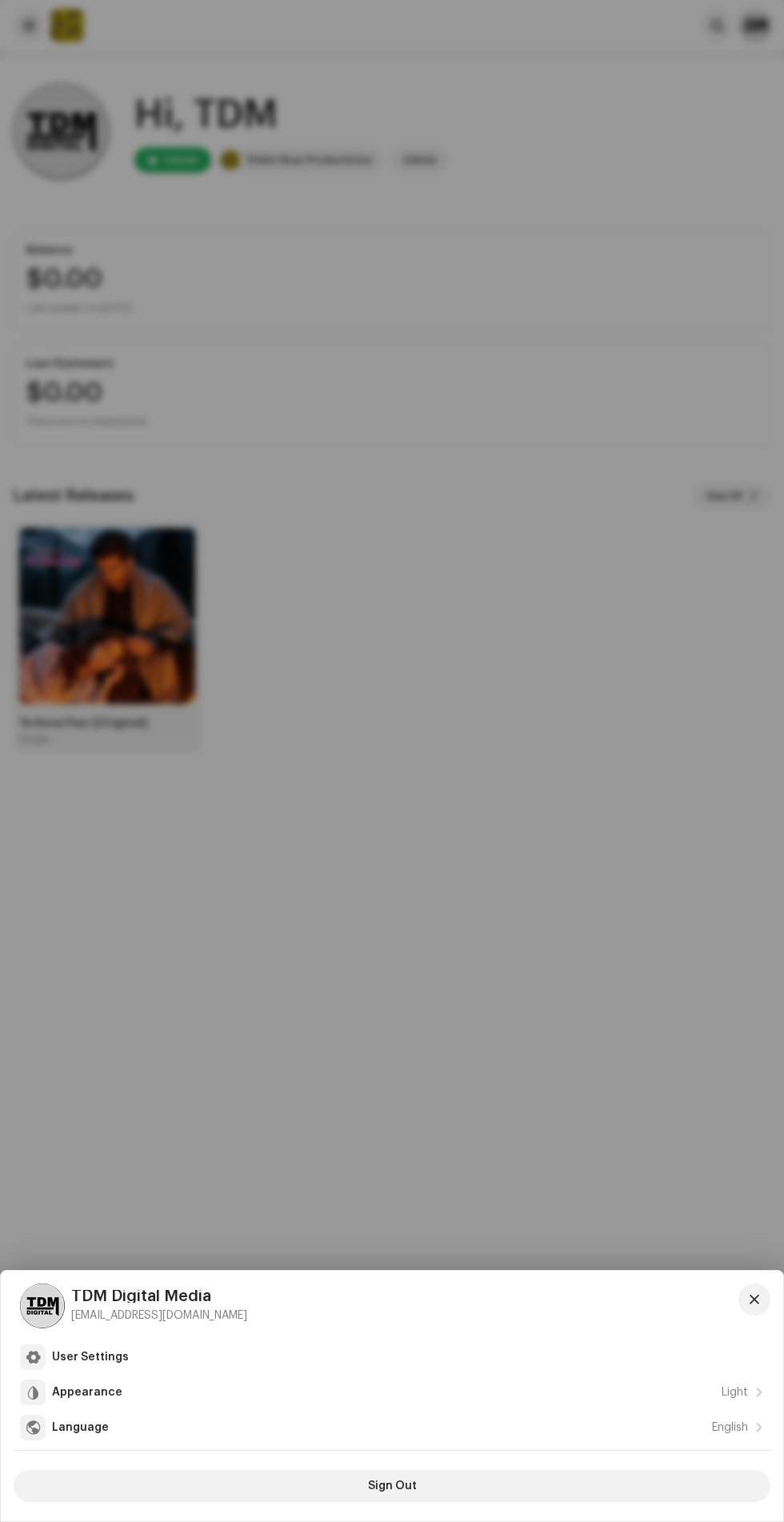
click at [550, 902] on div at bounding box center [392, 761] width 784 height 1522
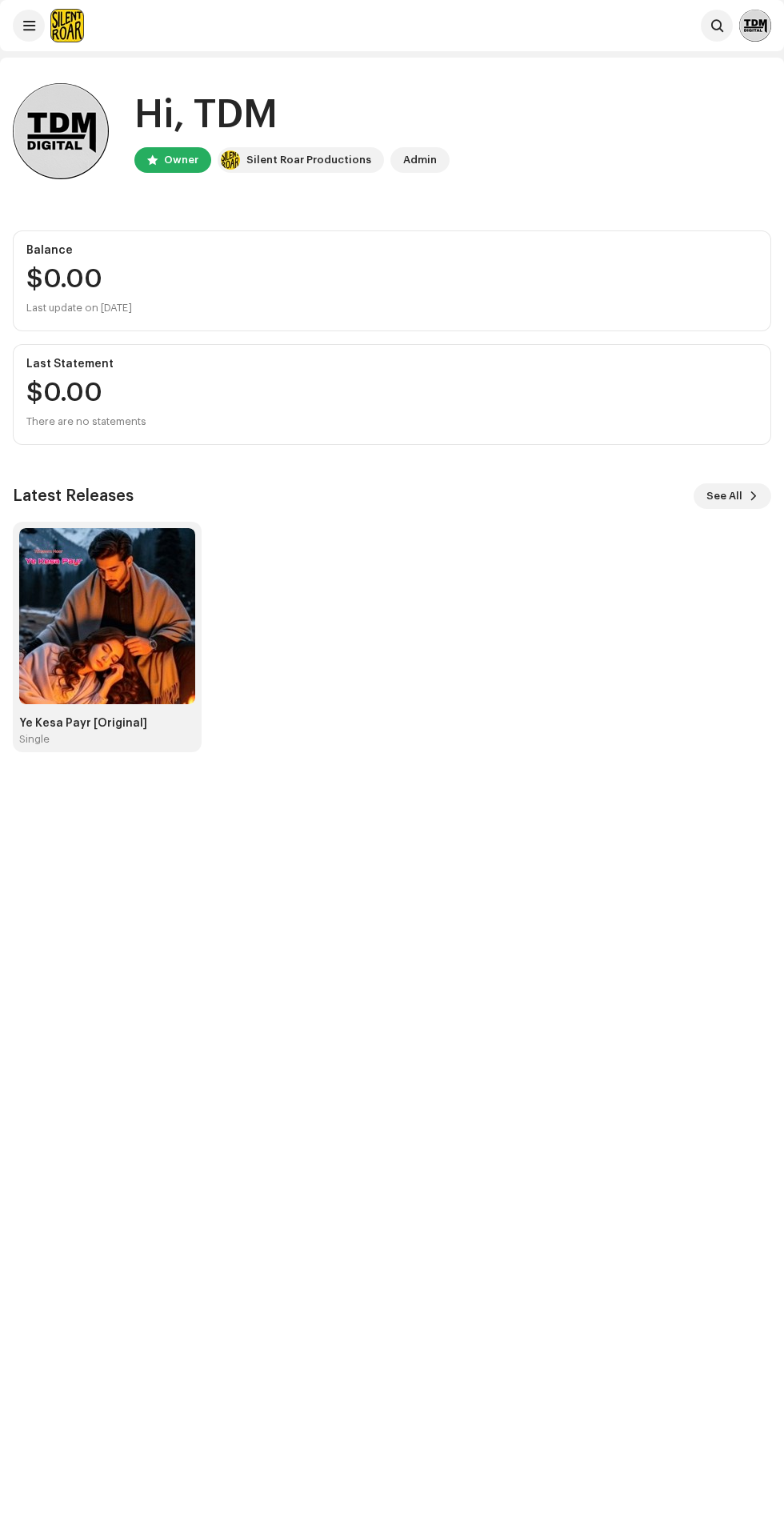
click at [650, 933] on div "Hi, TDM Owner Silent Roar Productions Admin Balance $0.00 Last update on Oct 9,…" at bounding box center [392, 818] width 784 height 1522
click at [167, 654] on img at bounding box center [107, 616] width 176 height 176
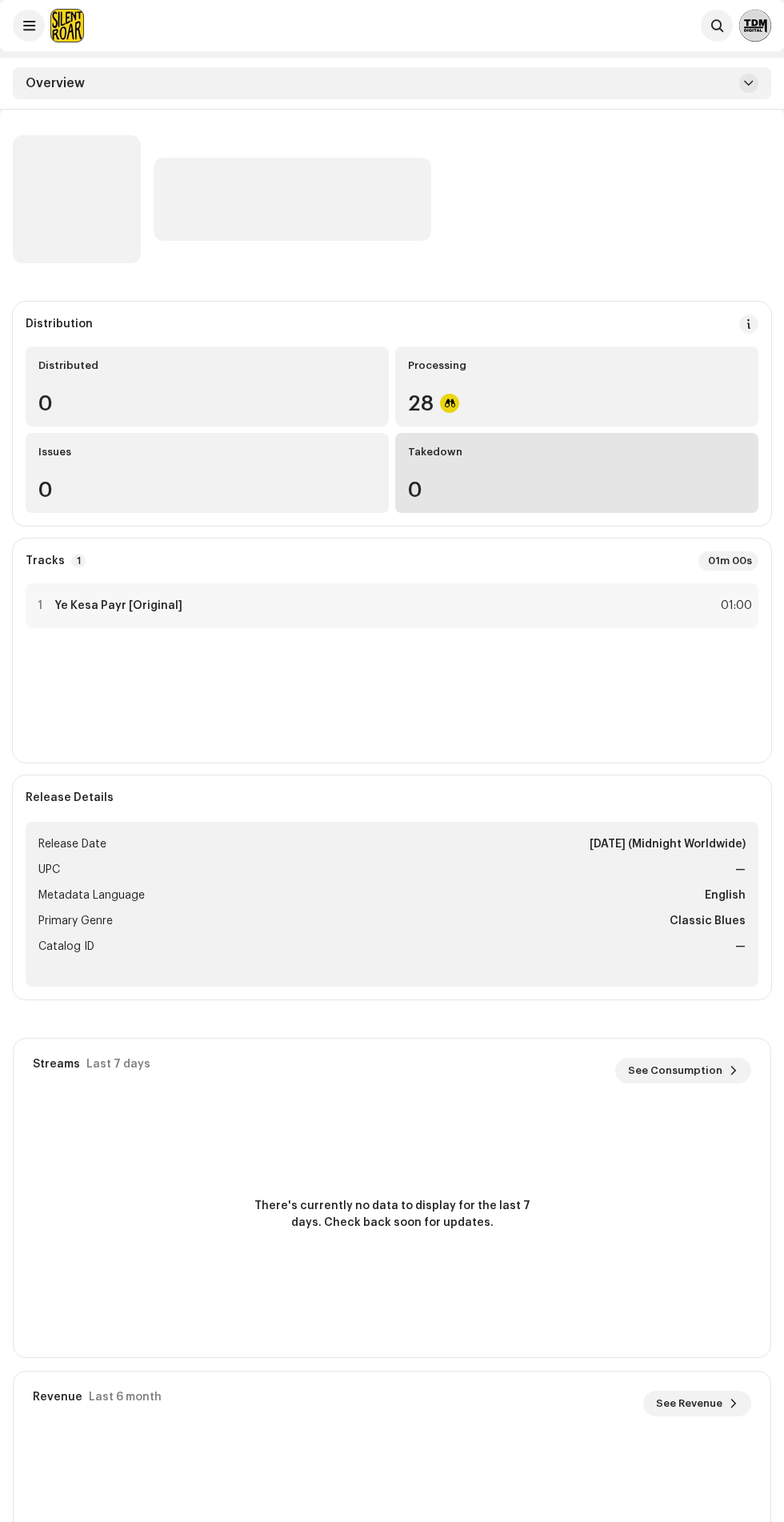
click at [464, 452] on div "Takedown" at bounding box center [577, 452] width 338 height 13
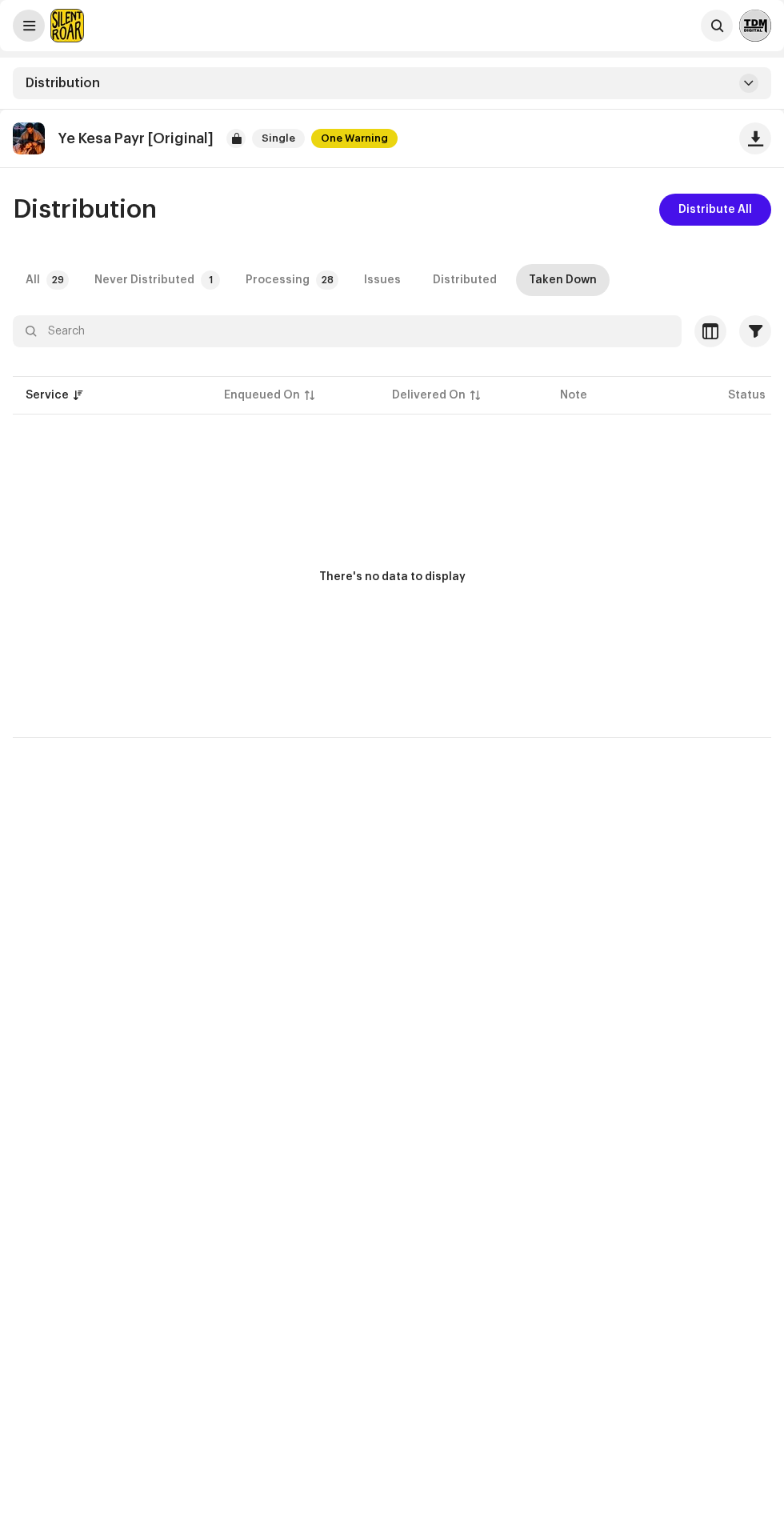
click at [30, 22] on span at bounding box center [29, 25] width 12 height 13
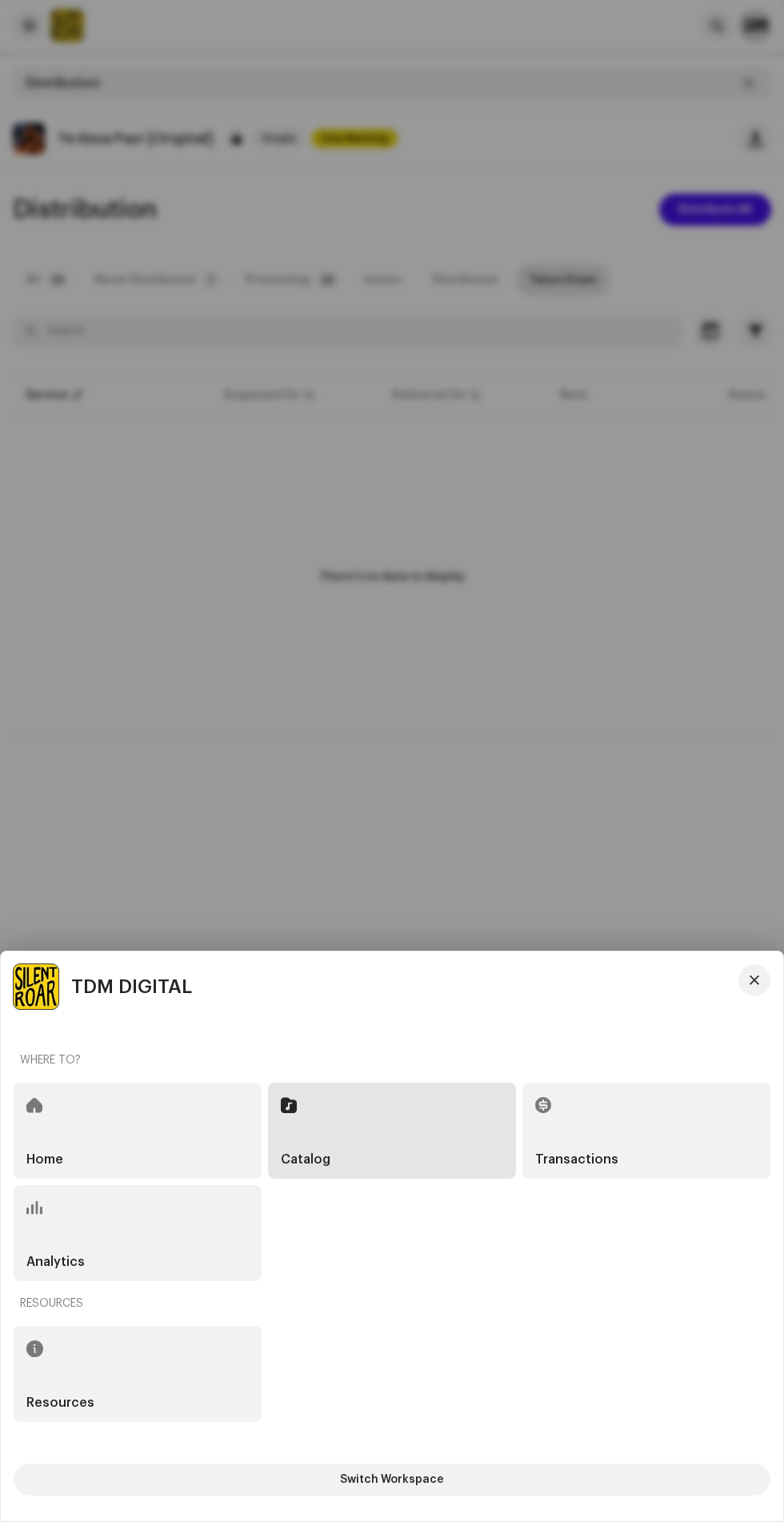
click at [119, 1090] on div "Home" at bounding box center [138, 1131] width 248 height 96
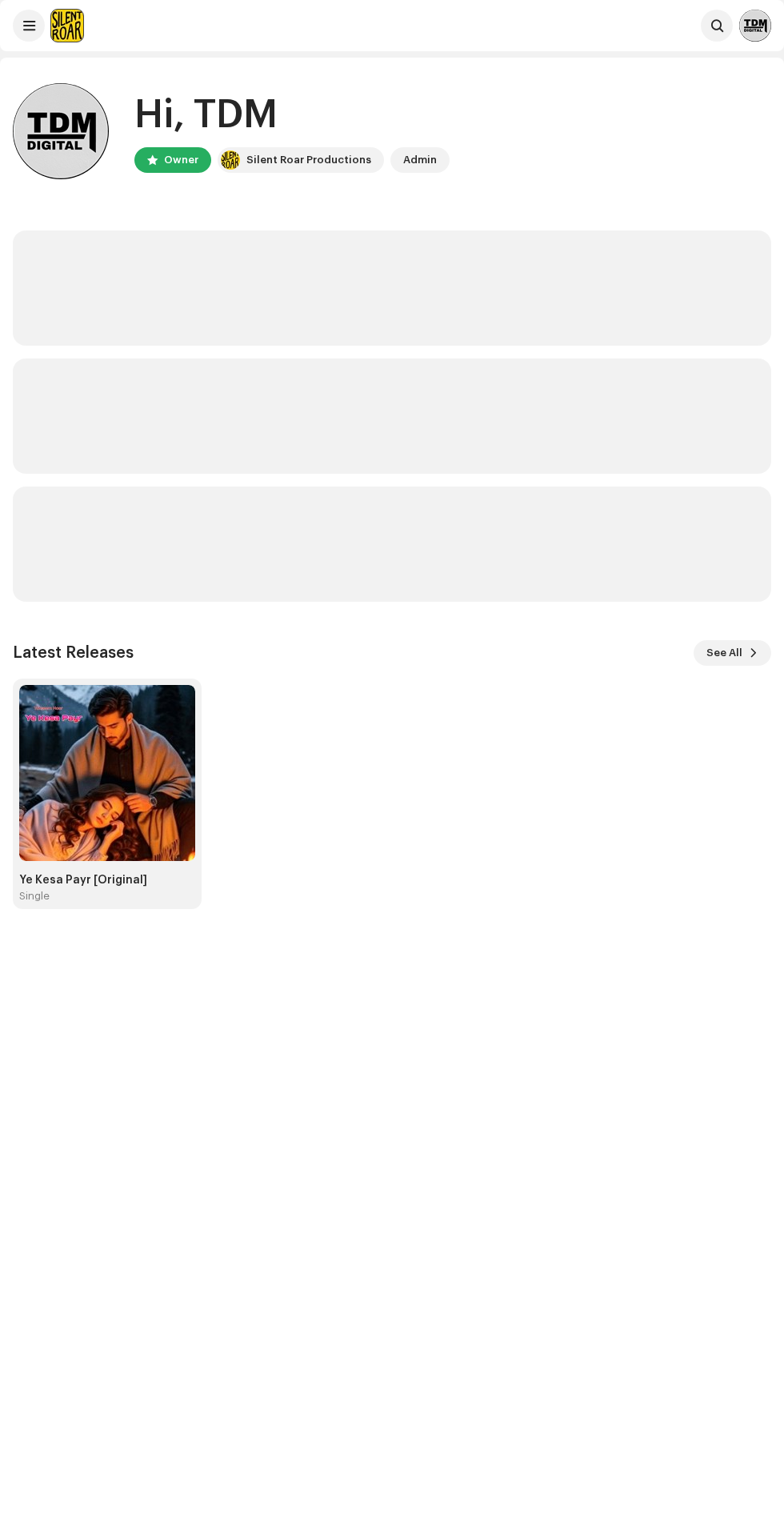
click at [756, 41] on img at bounding box center [755, 25] width 32 height 32
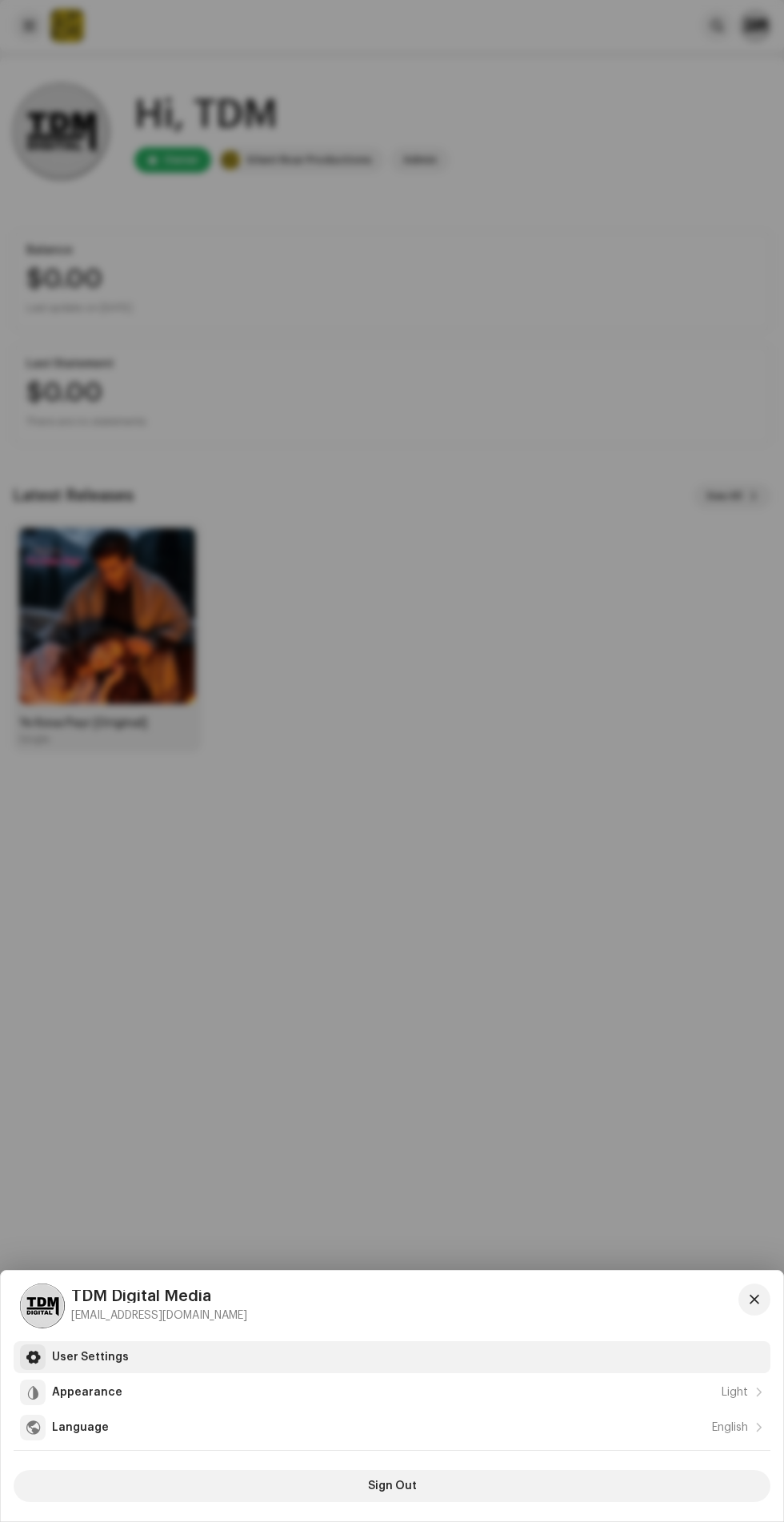
click at [359, 1354] on div "User Settings" at bounding box center [407, 1357] width 712 height 13
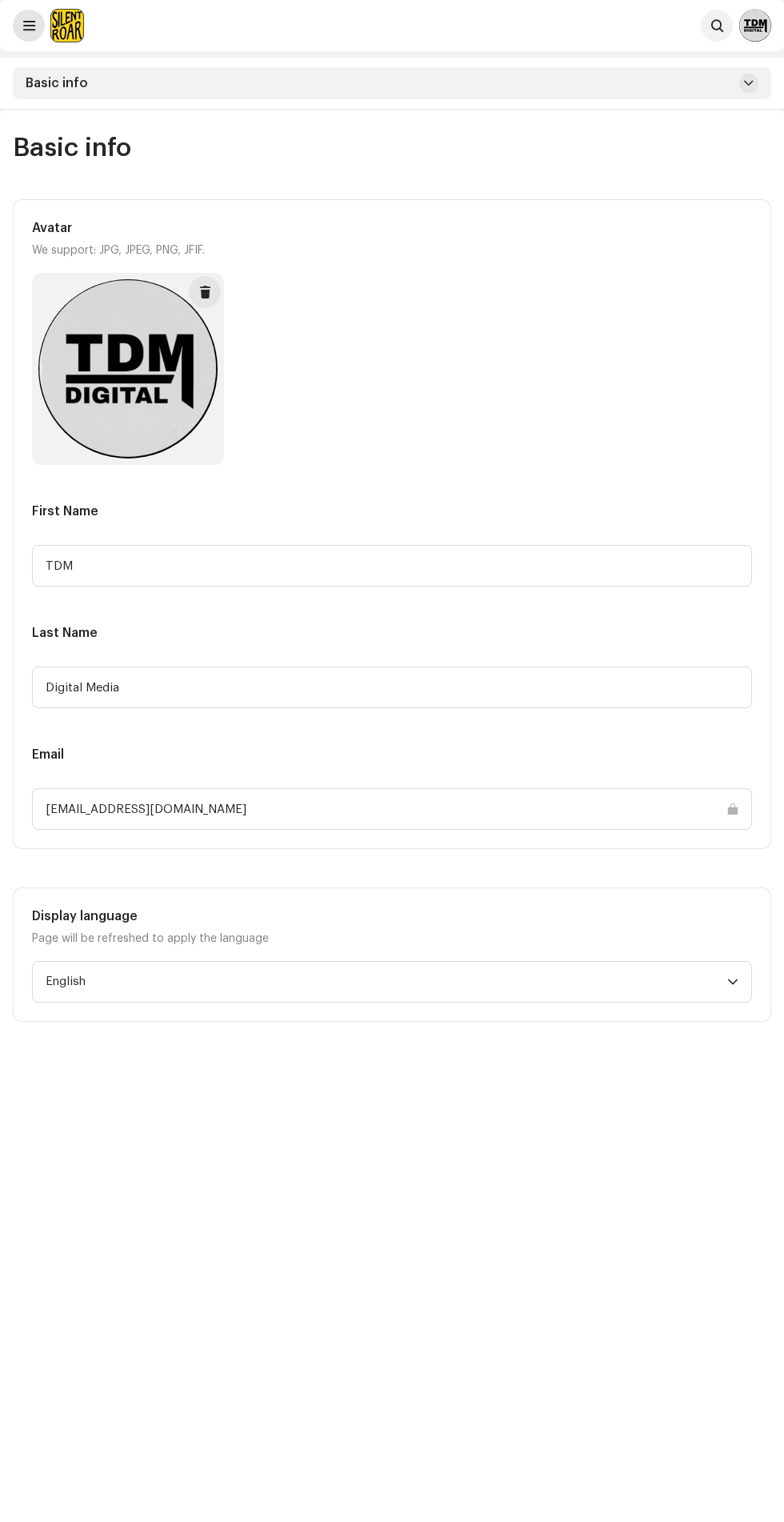
click at [29, 25] on span at bounding box center [29, 25] width 12 height 13
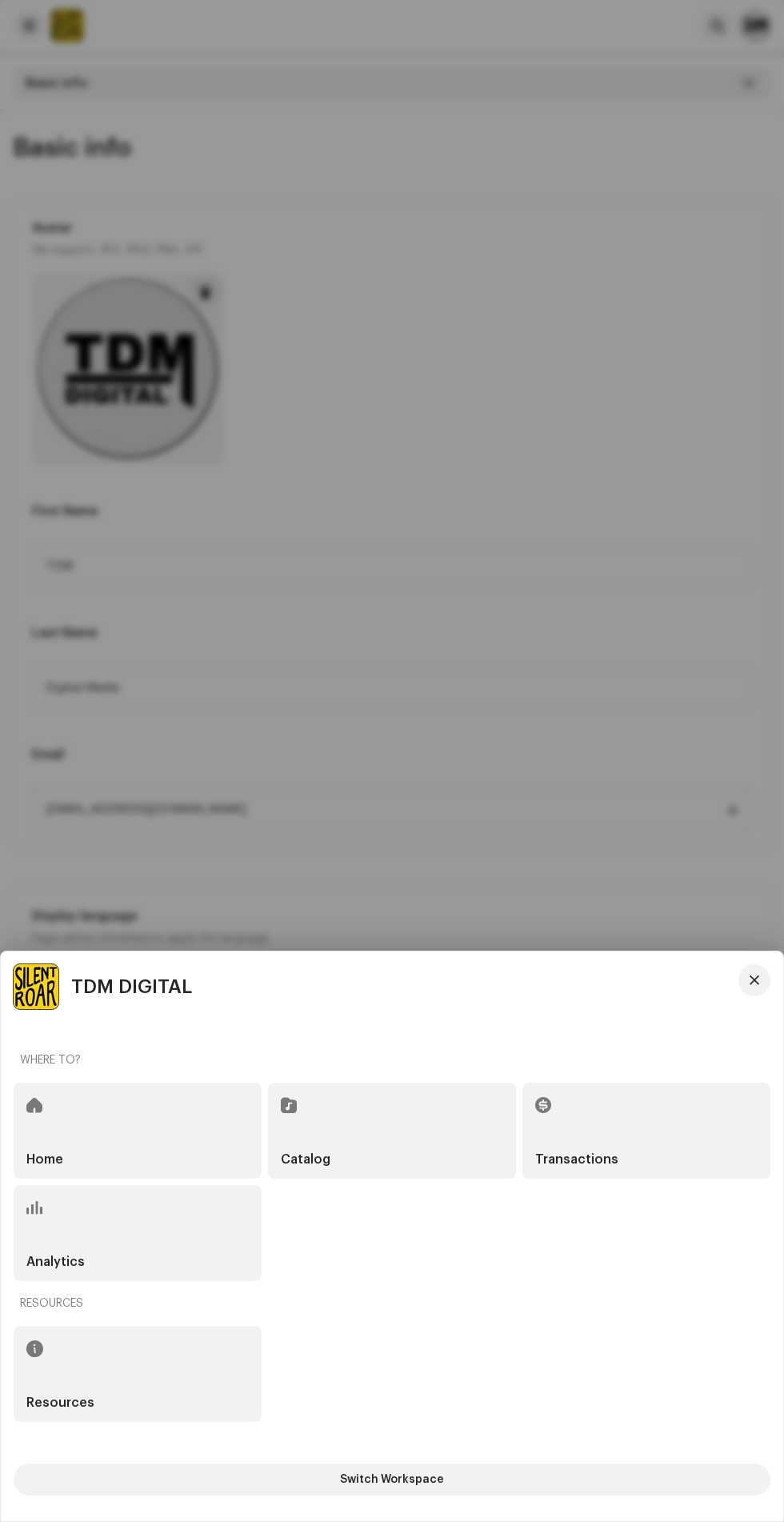
click at [124, 1112] on div "Home" at bounding box center [138, 1131] width 248 height 96
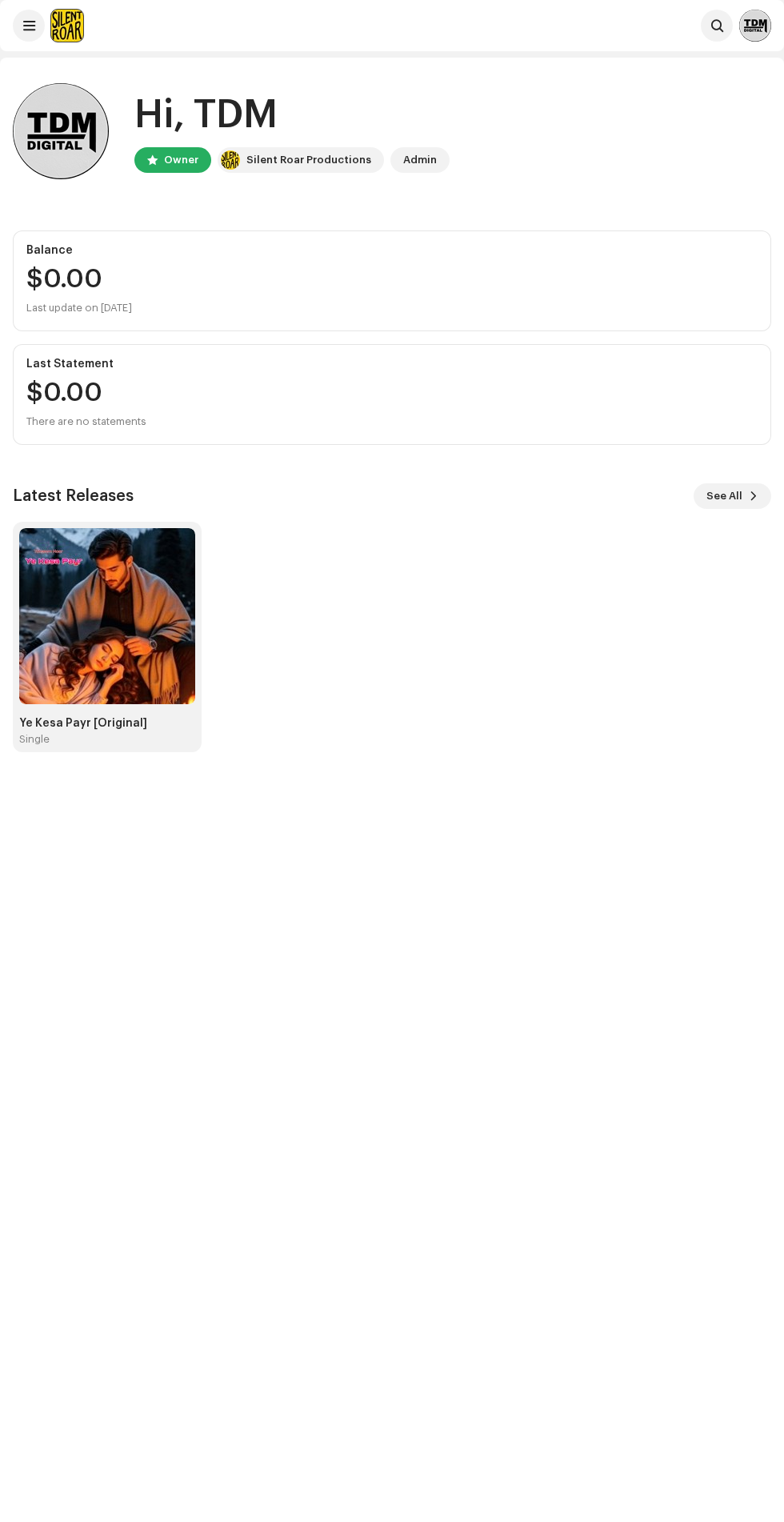
click at [749, 27] on img at bounding box center [755, 25] width 32 height 32
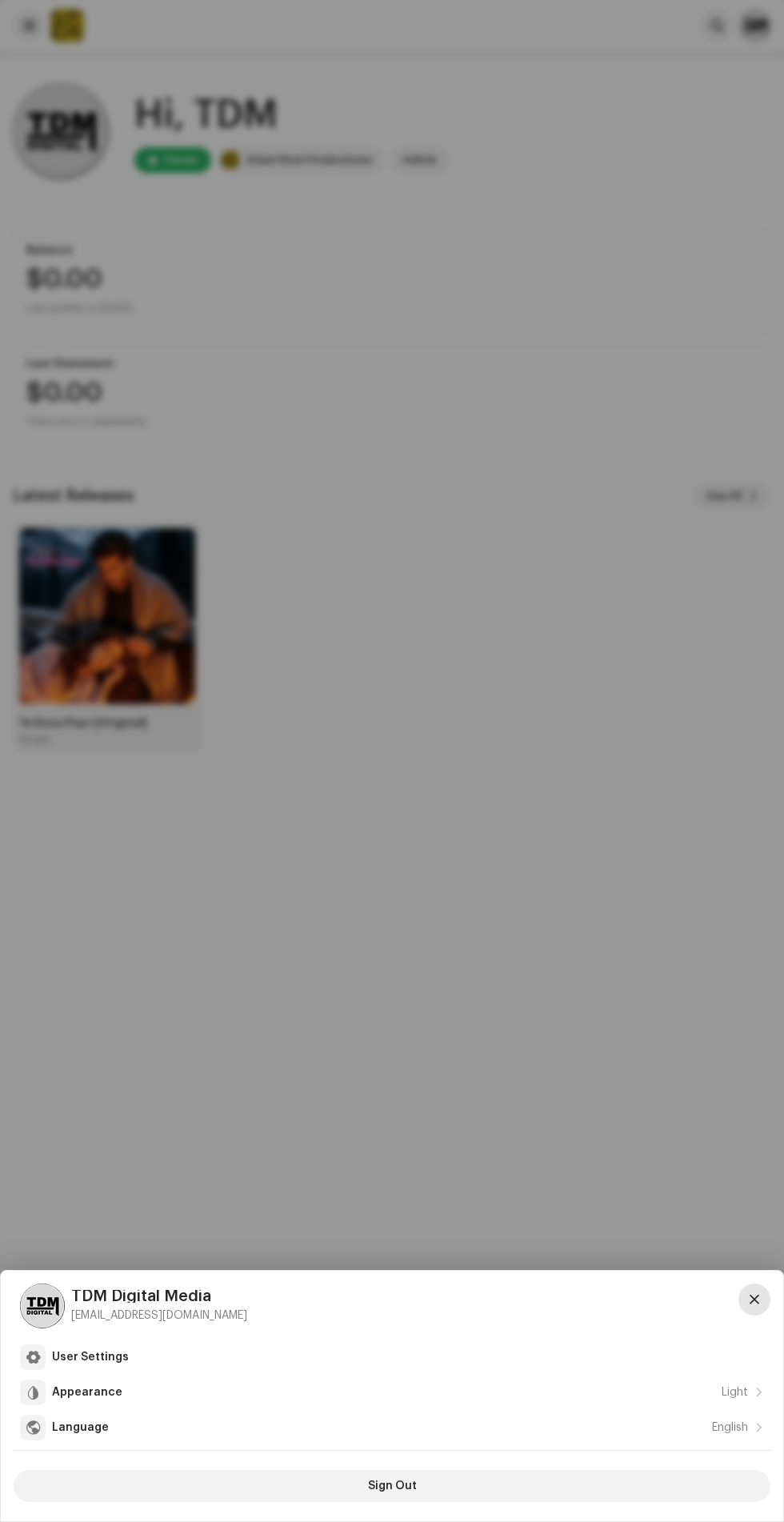
click at [755, 1300] on span "button" at bounding box center [754, 1300] width 10 height 13
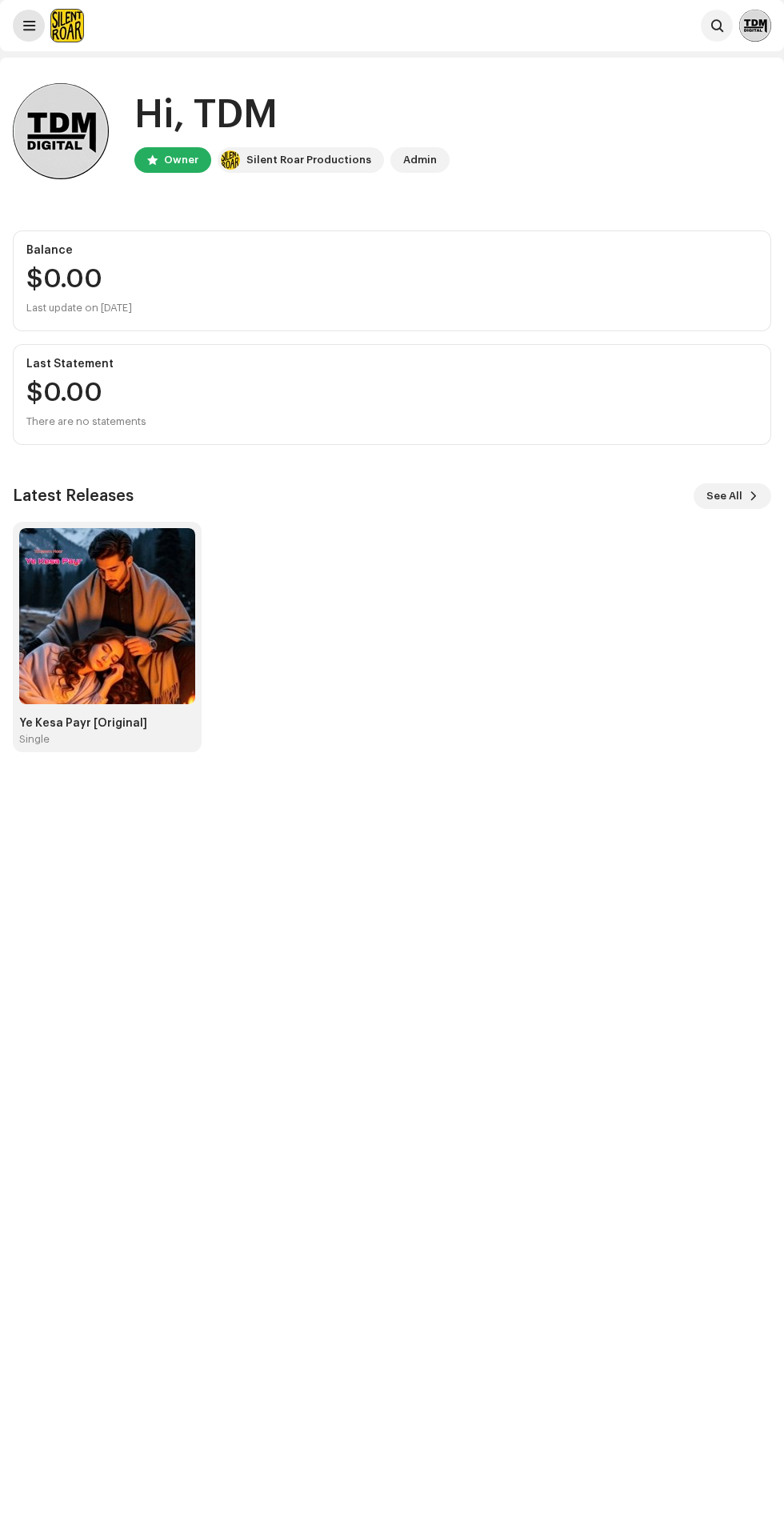
click at [29, 28] on span at bounding box center [29, 25] width 12 height 13
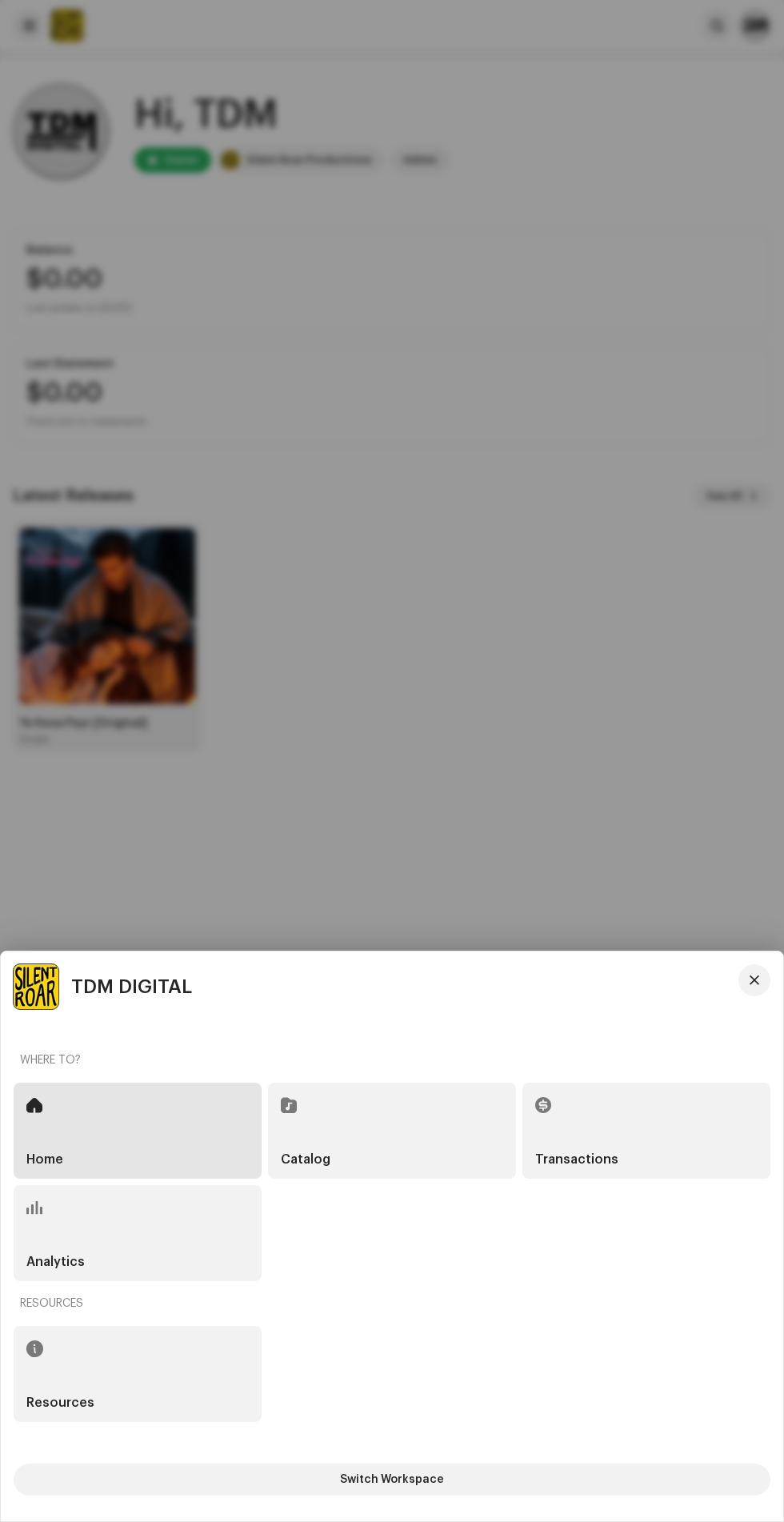
click at [639, 342] on div at bounding box center [392, 761] width 784 height 1522
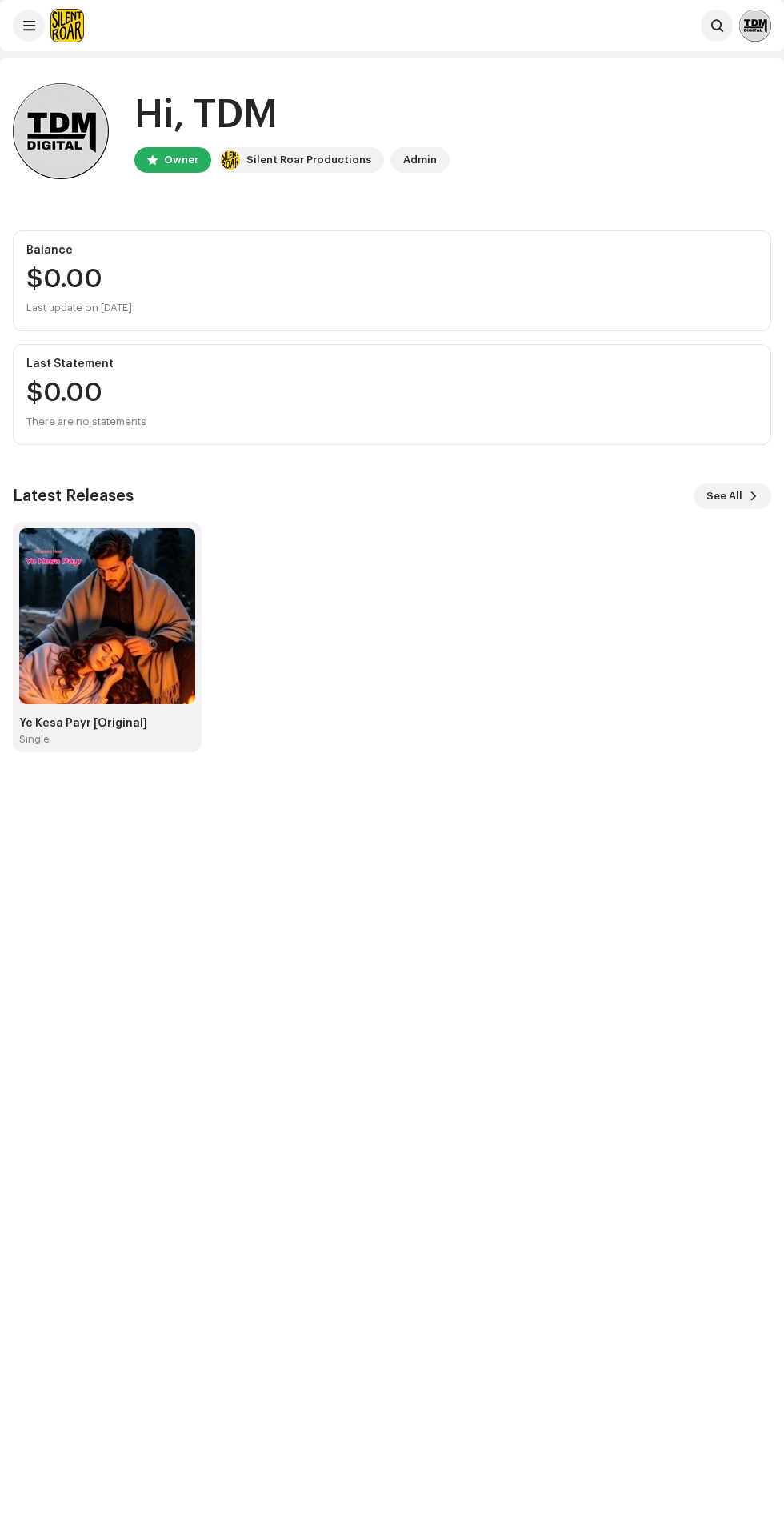
click at [761, 32] on img at bounding box center [755, 25] width 32 height 32
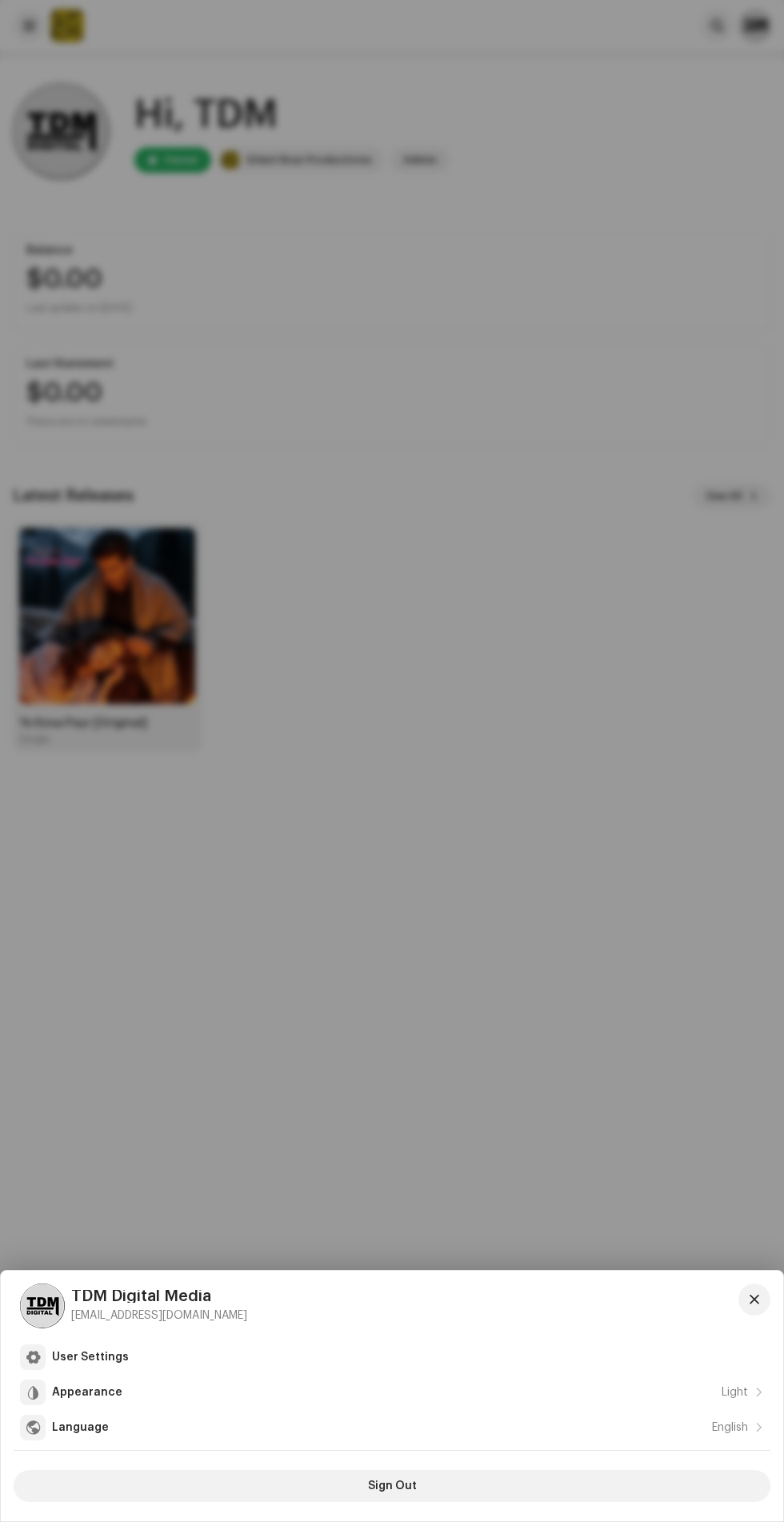
click at [296, 1451] on div at bounding box center [392, 1450] width 757 height 1
click at [765, 1288] on button "button" at bounding box center [754, 1299] width 32 height 32
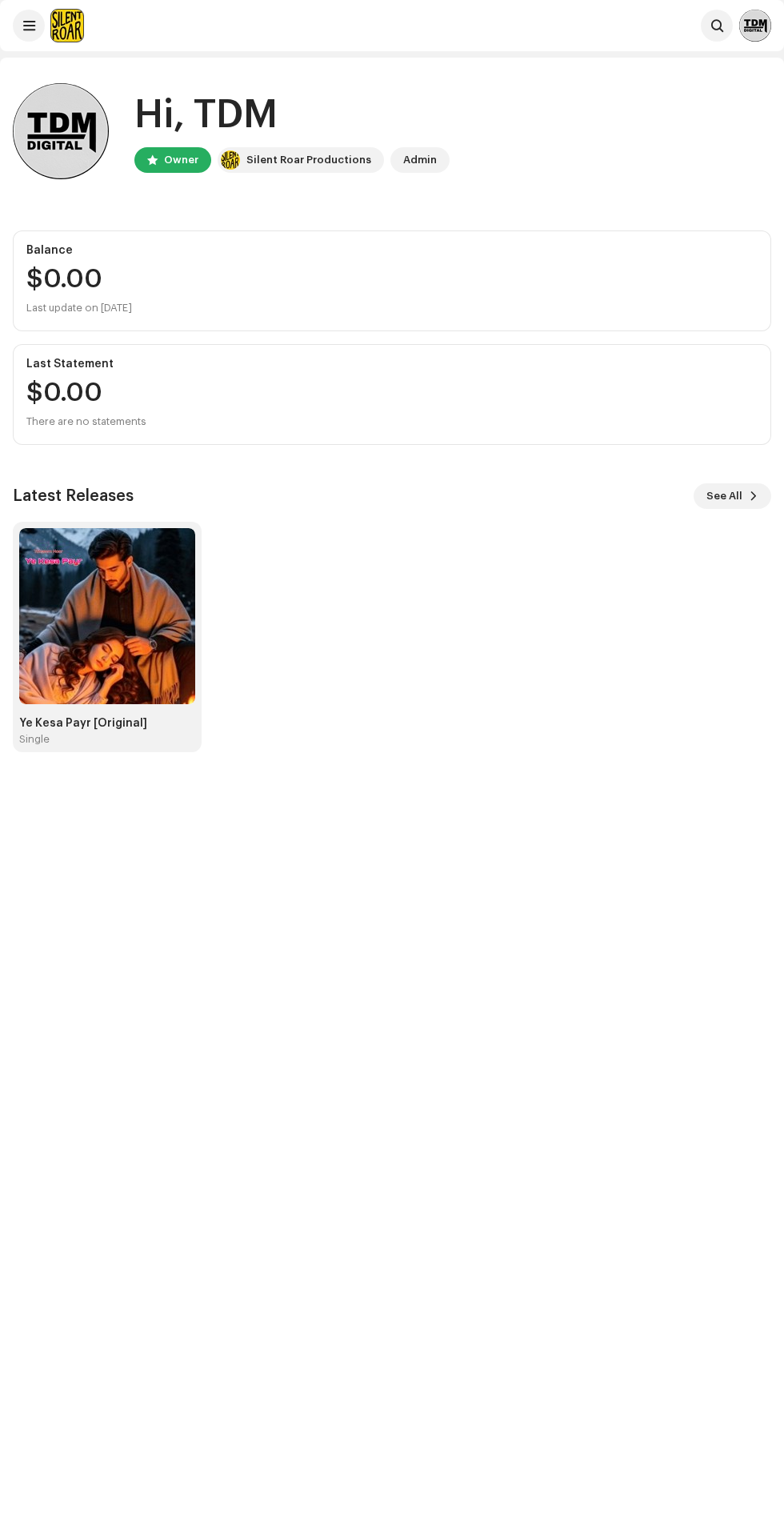
click at [770, 24] on img at bounding box center [755, 25] width 32 height 32
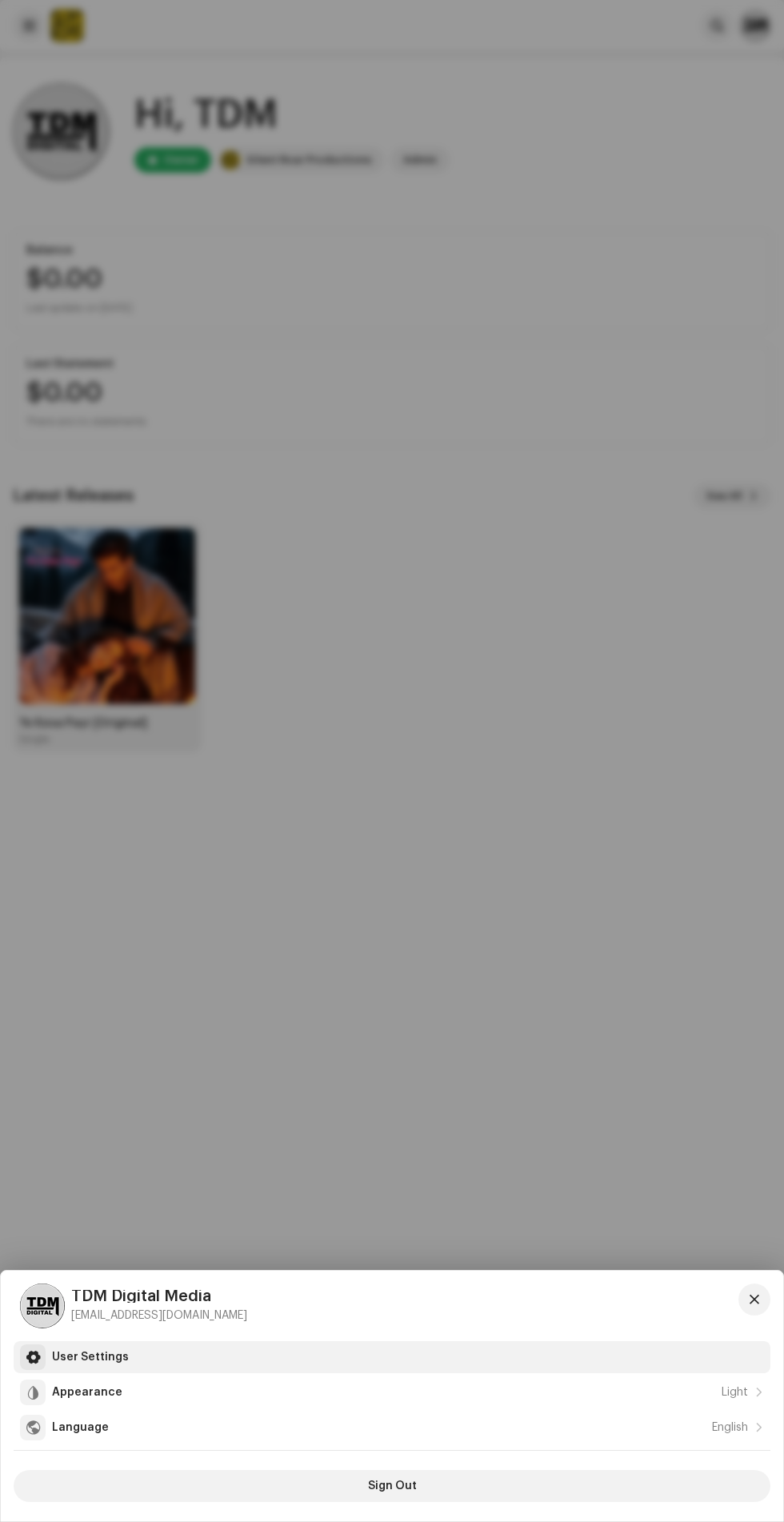
click at [576, 1357] on div "User Settings" at bounding box center [407, 1357] width 712 height 13
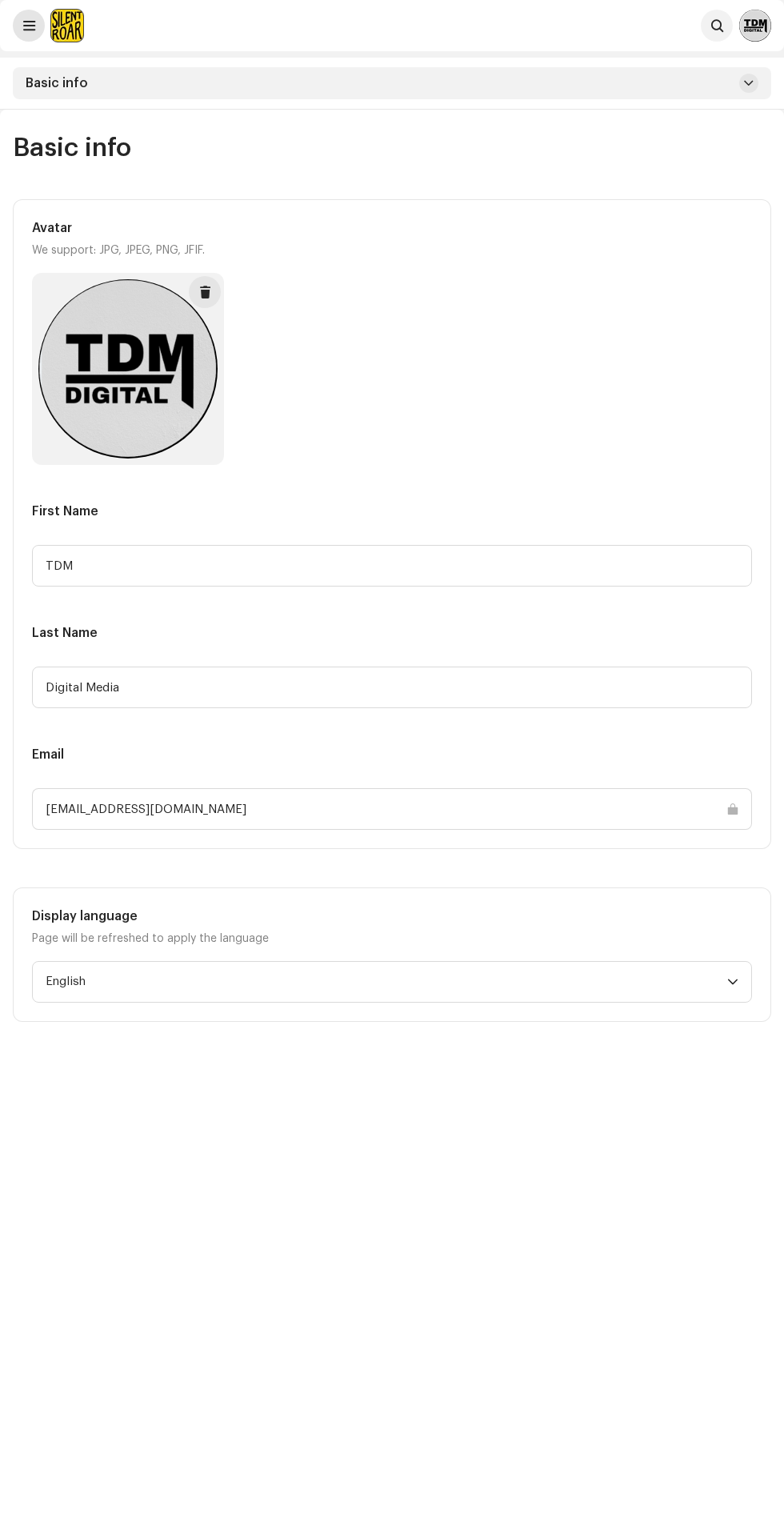
click at [29, 25] on span at bounding box center [29, 25] width 12 height 13
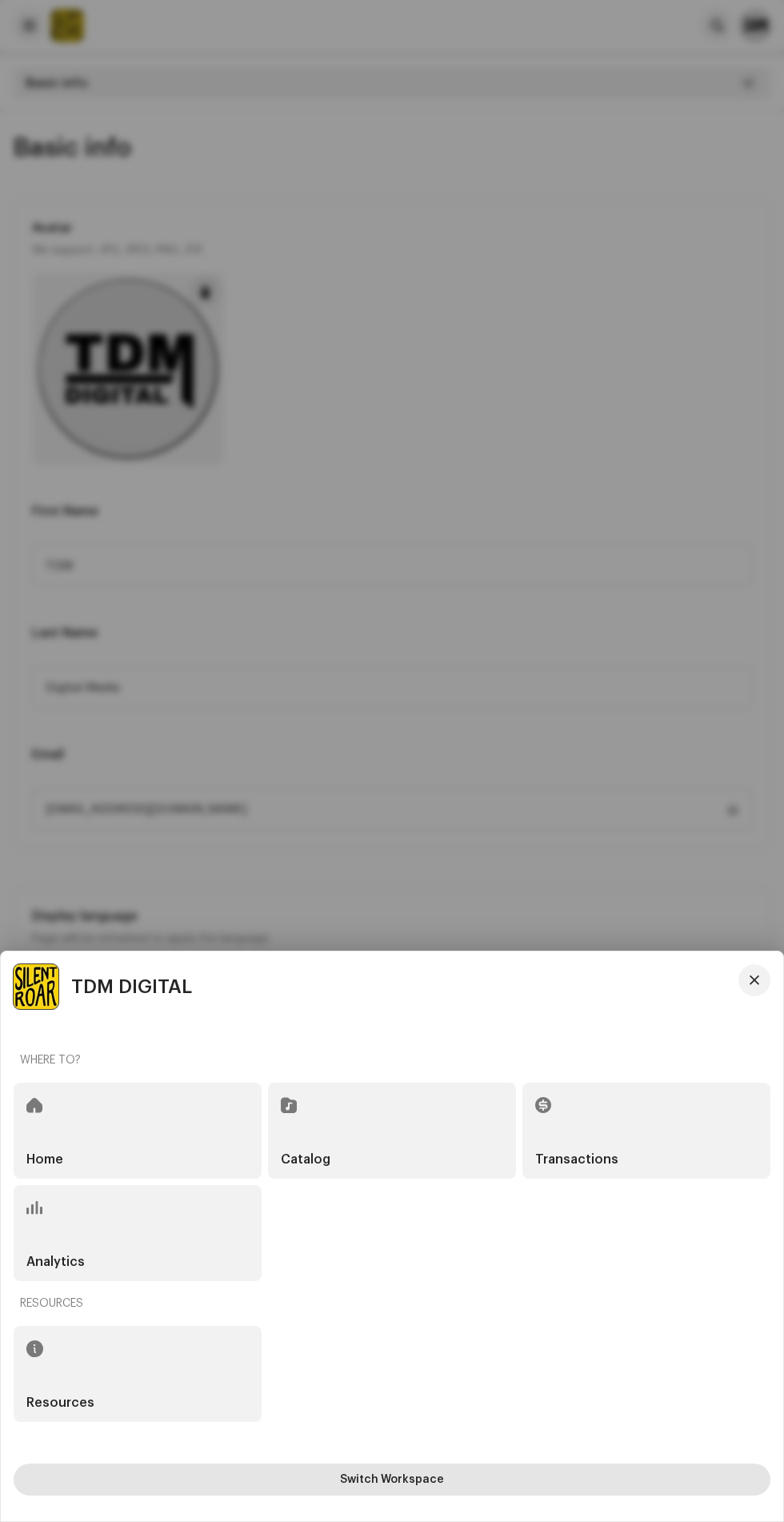
click at [262, 1474] on button "Switch Workspace" at bounding box center [392, 1479] width 757 height 32
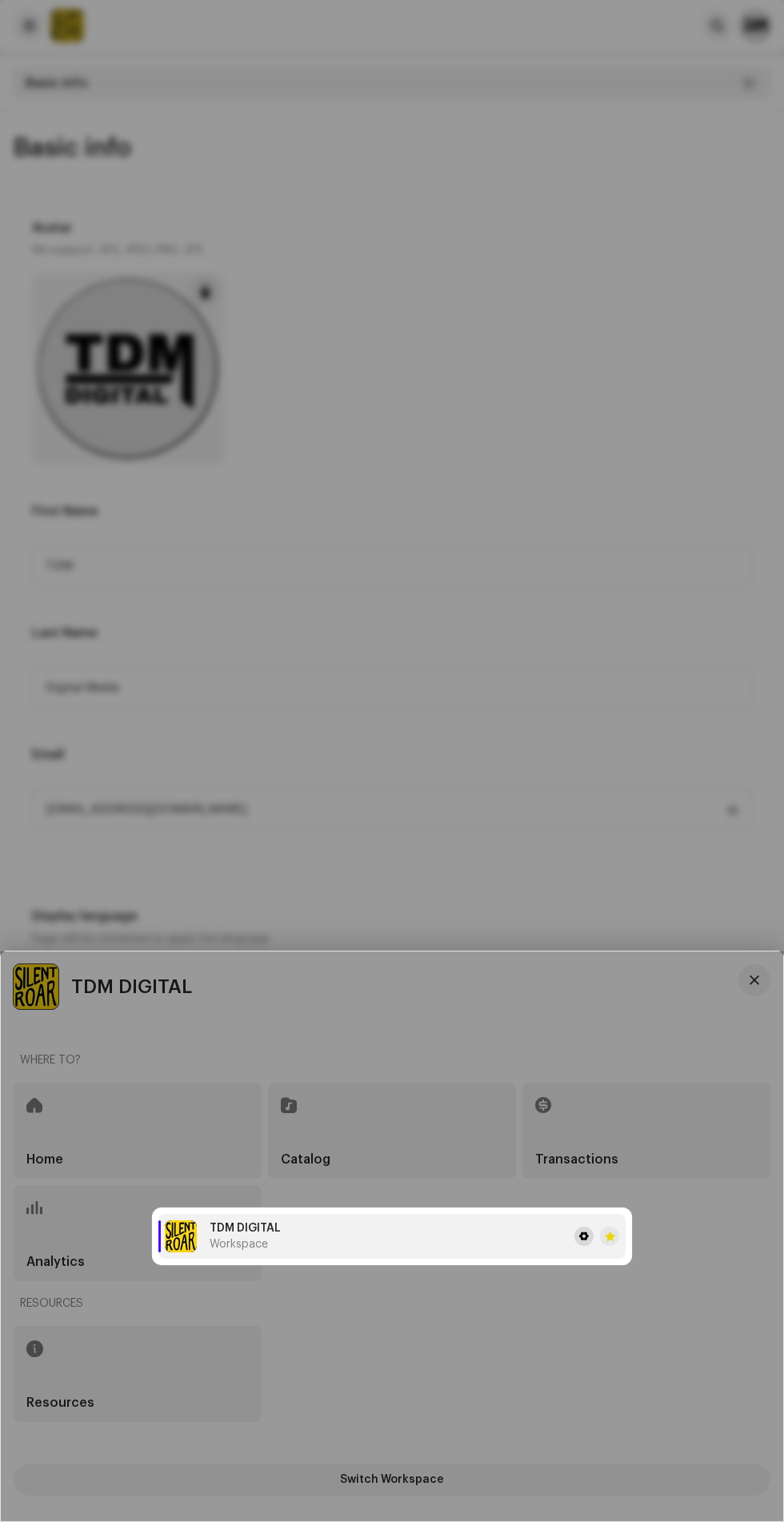
click at [584, 1237] on span at bounding box center [584, 1237] width 10 height 13
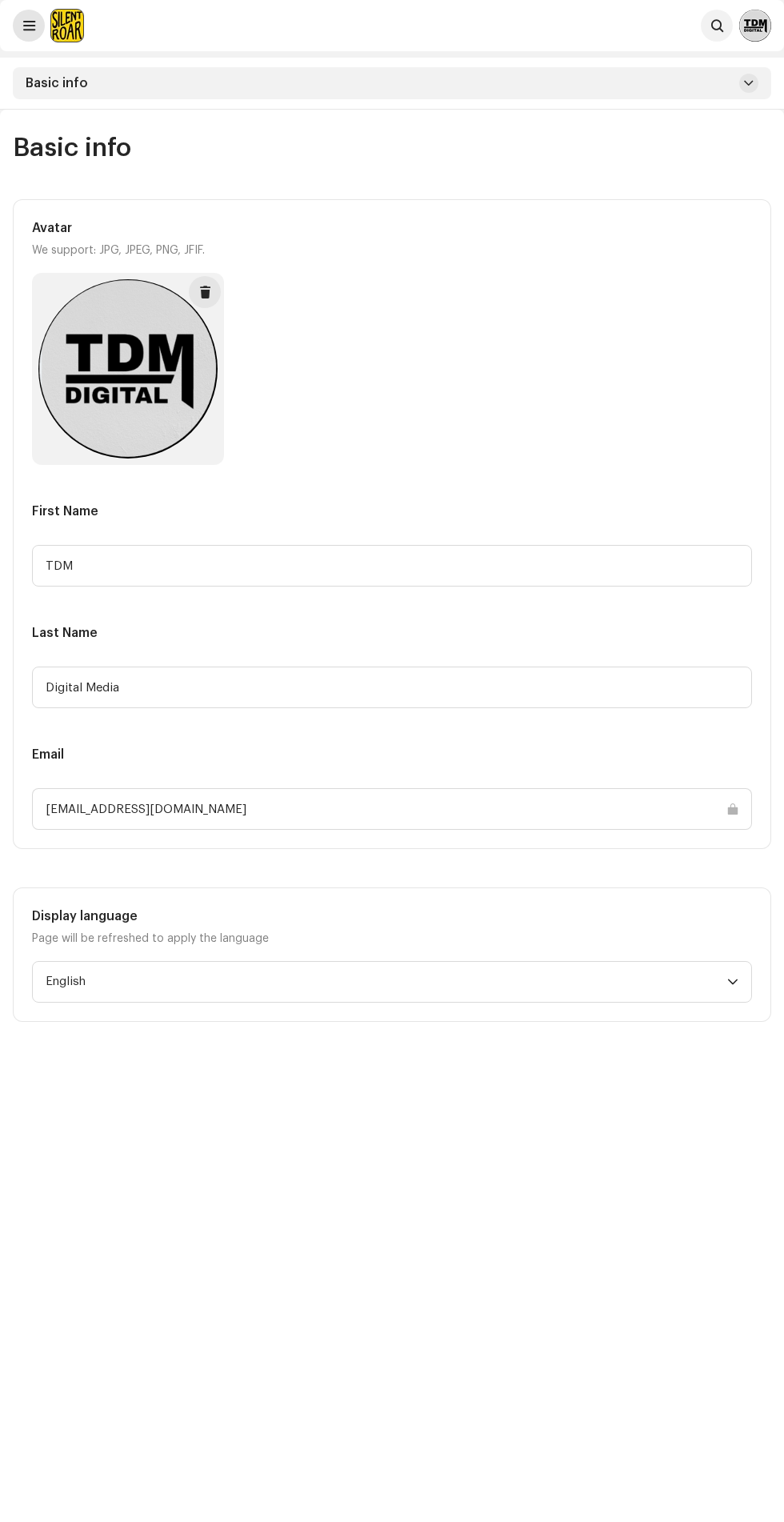
click at [29, 27] on span at bounding box center [29, 25] width 12 height 13
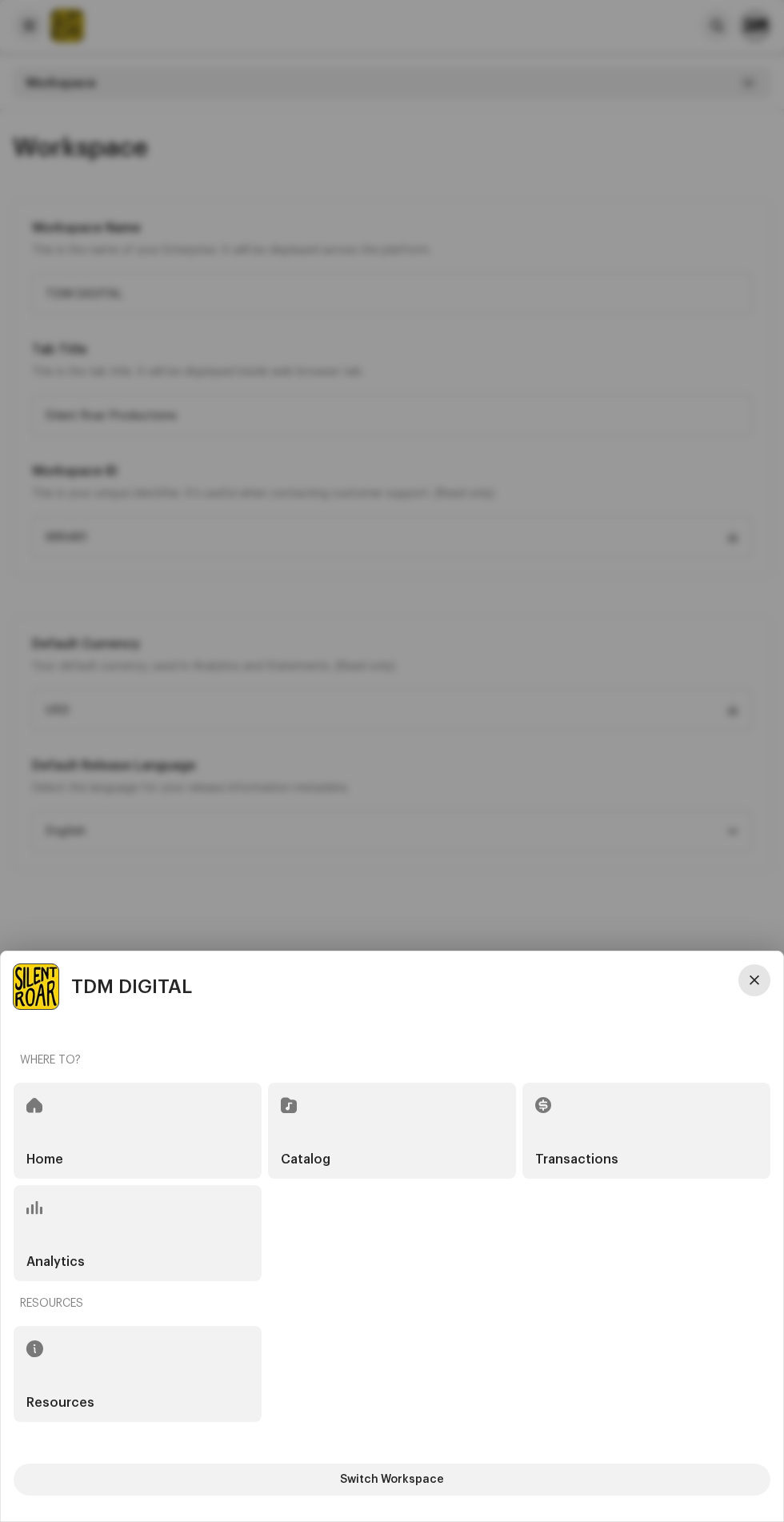
click at [755, 981] on span "button" at bounding box center [754, 981] width 10 height 13
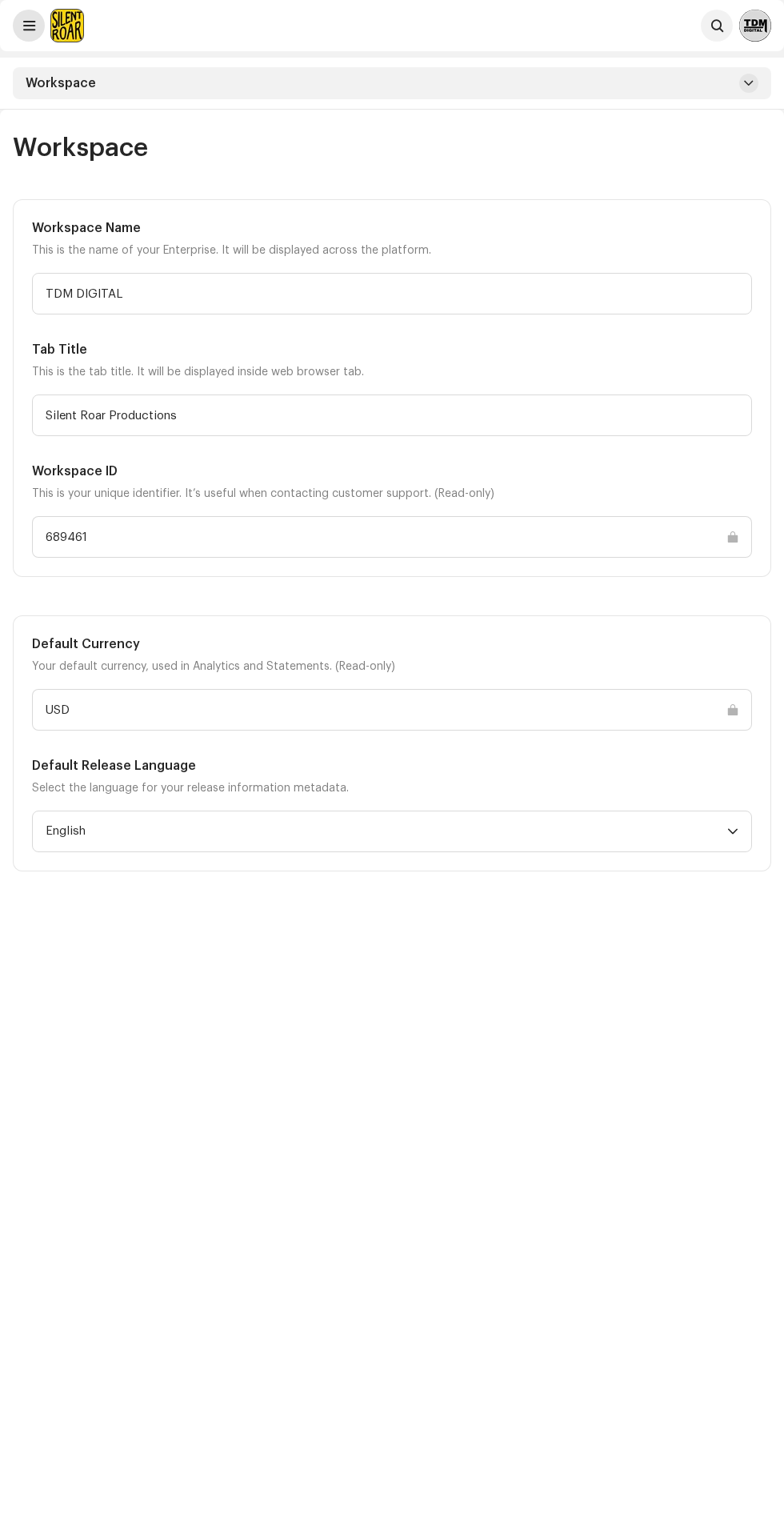
click at [29, 30] on span at bounding box center [29, 25] width 12 height 13
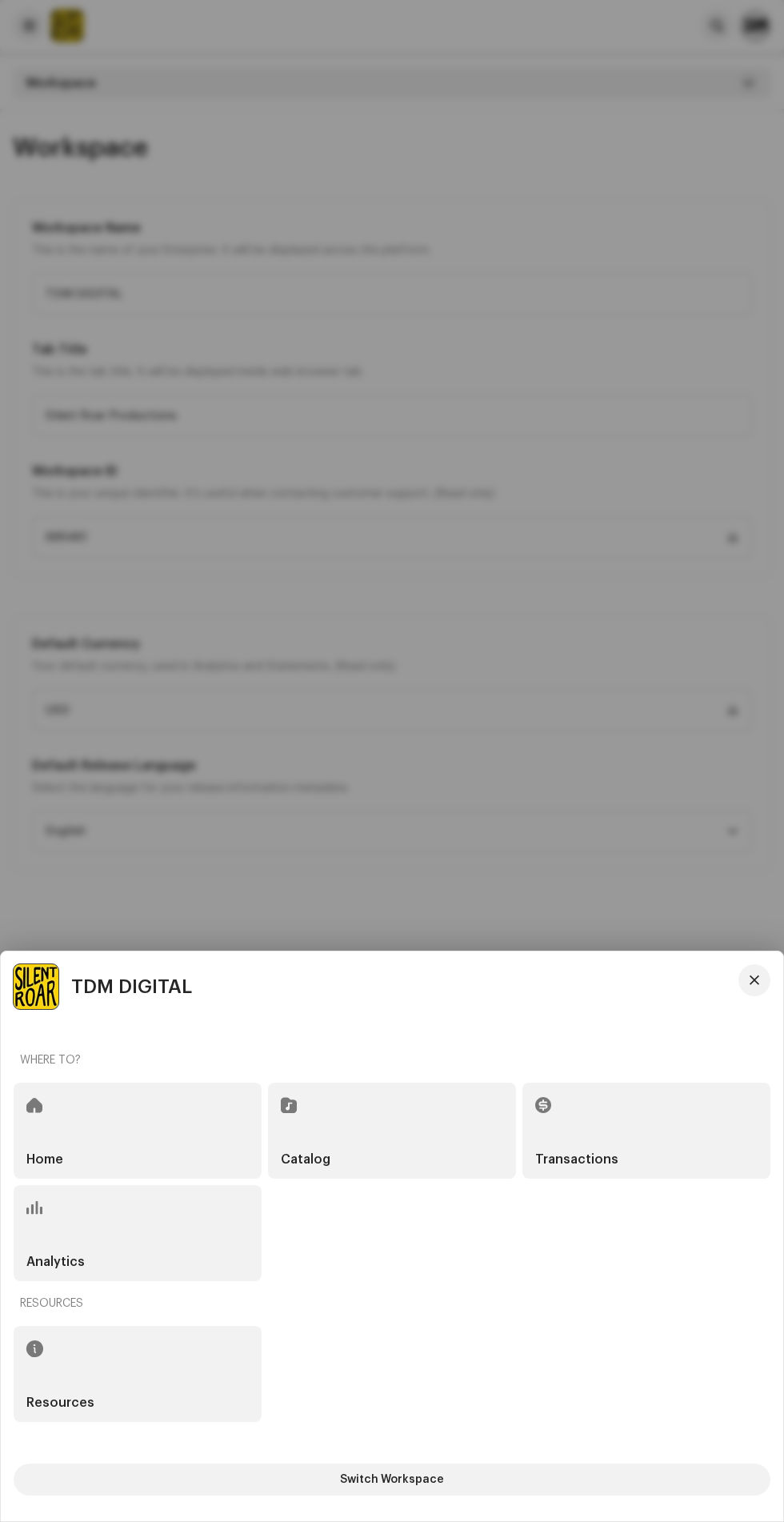
click at [132, 1110] on div "Home" at bounding box center [138, 1131] width 248 height 96
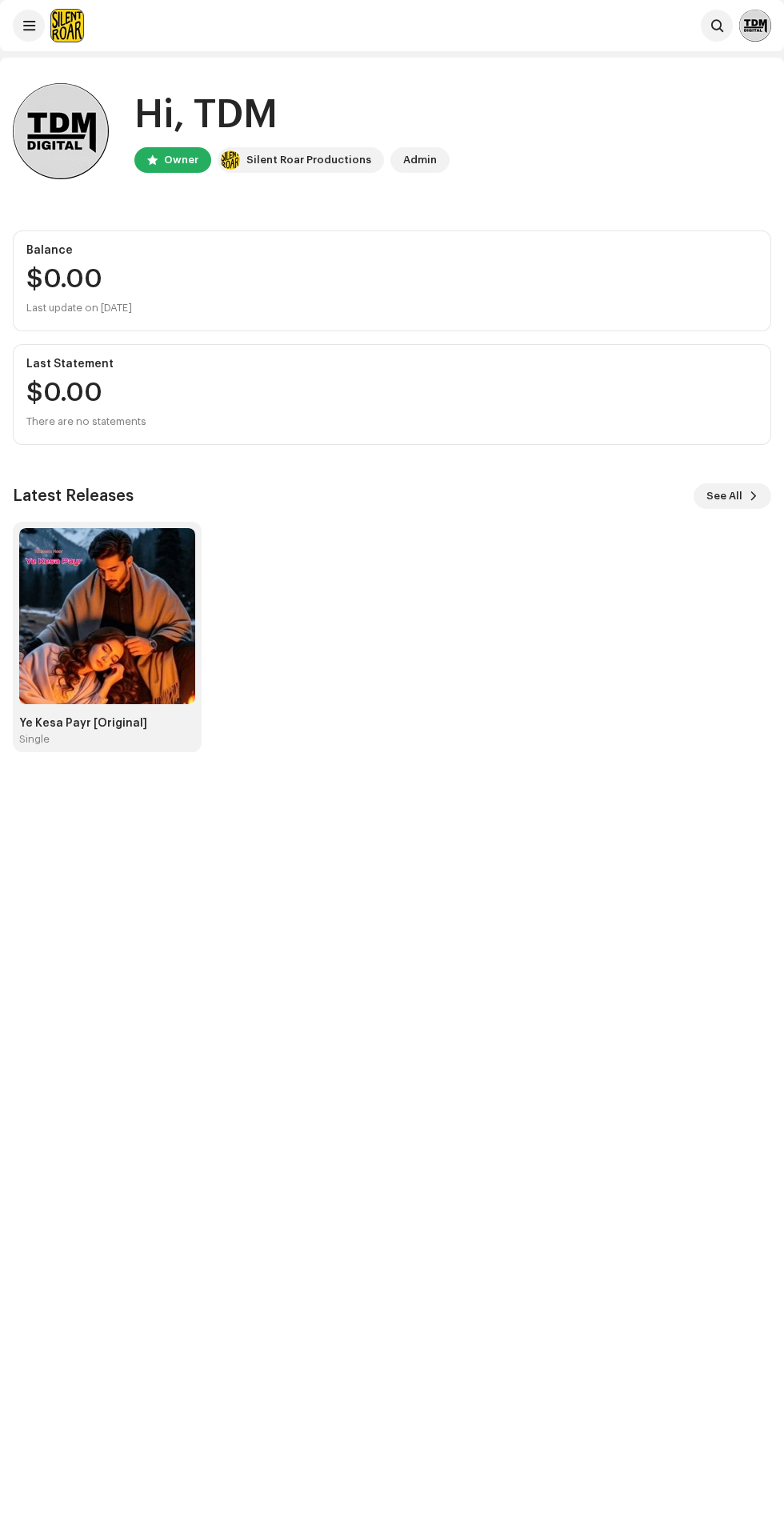
click at [760, 27] on img at bounding box center [755, 25] width 32 height 32
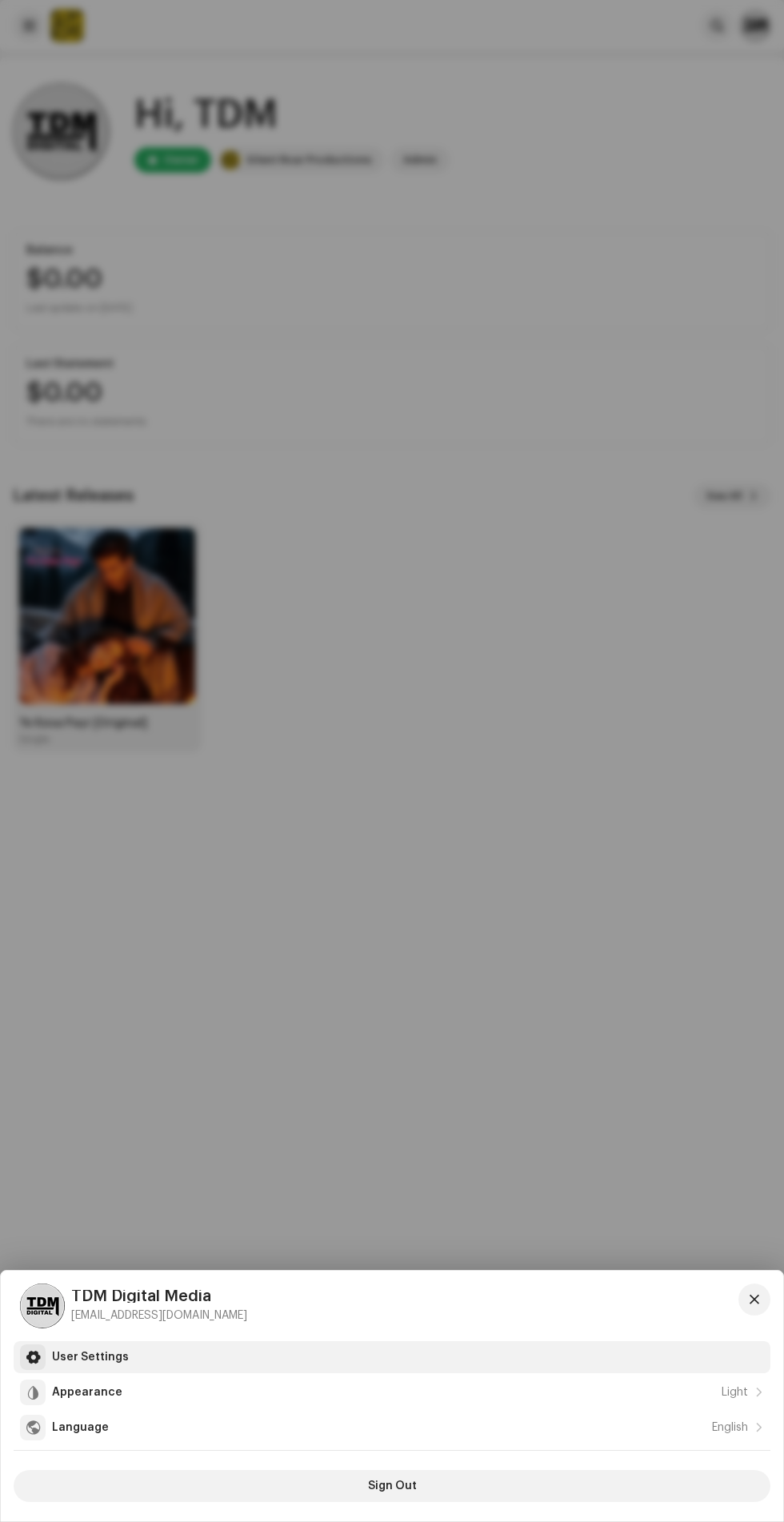
click at [147, 1357] on div "User Settings" at bounding box center [407, 1357] width 712 height 13
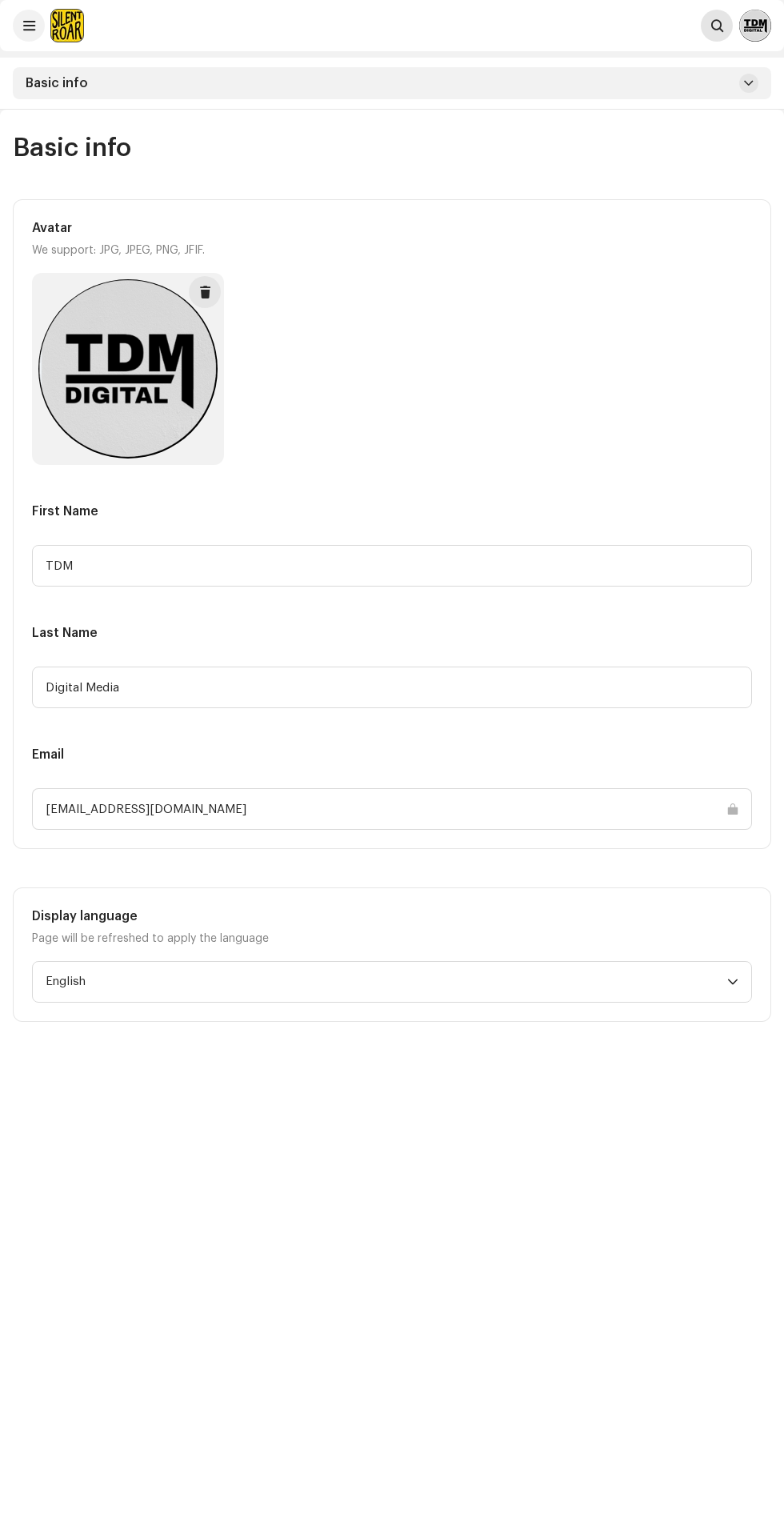
click at [724, 37] on button at bounding box center [716, 25] width 32 height 32
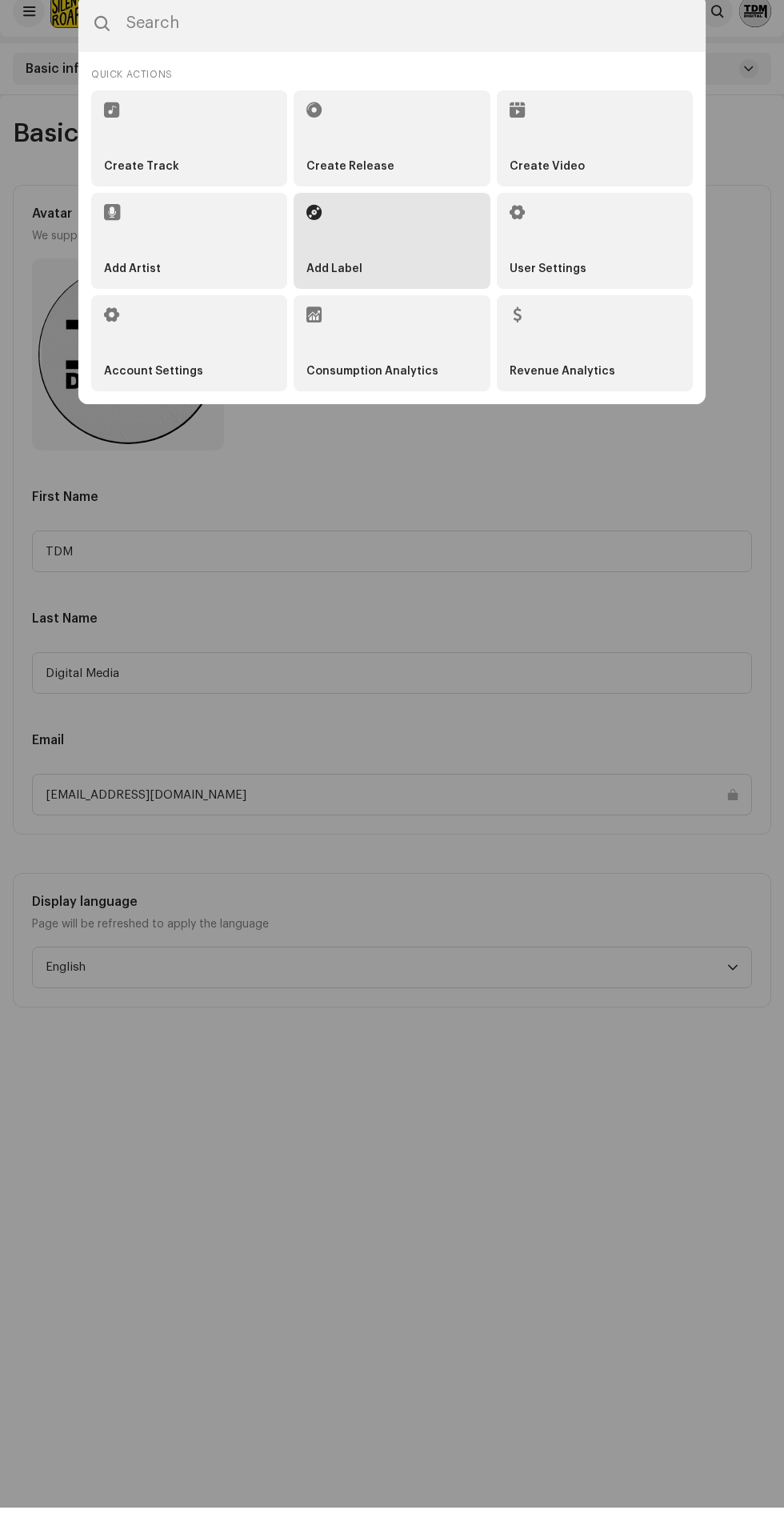
click at [421, 244] on li "Add Label" at bounding box center [391, 255] width 196 height 96
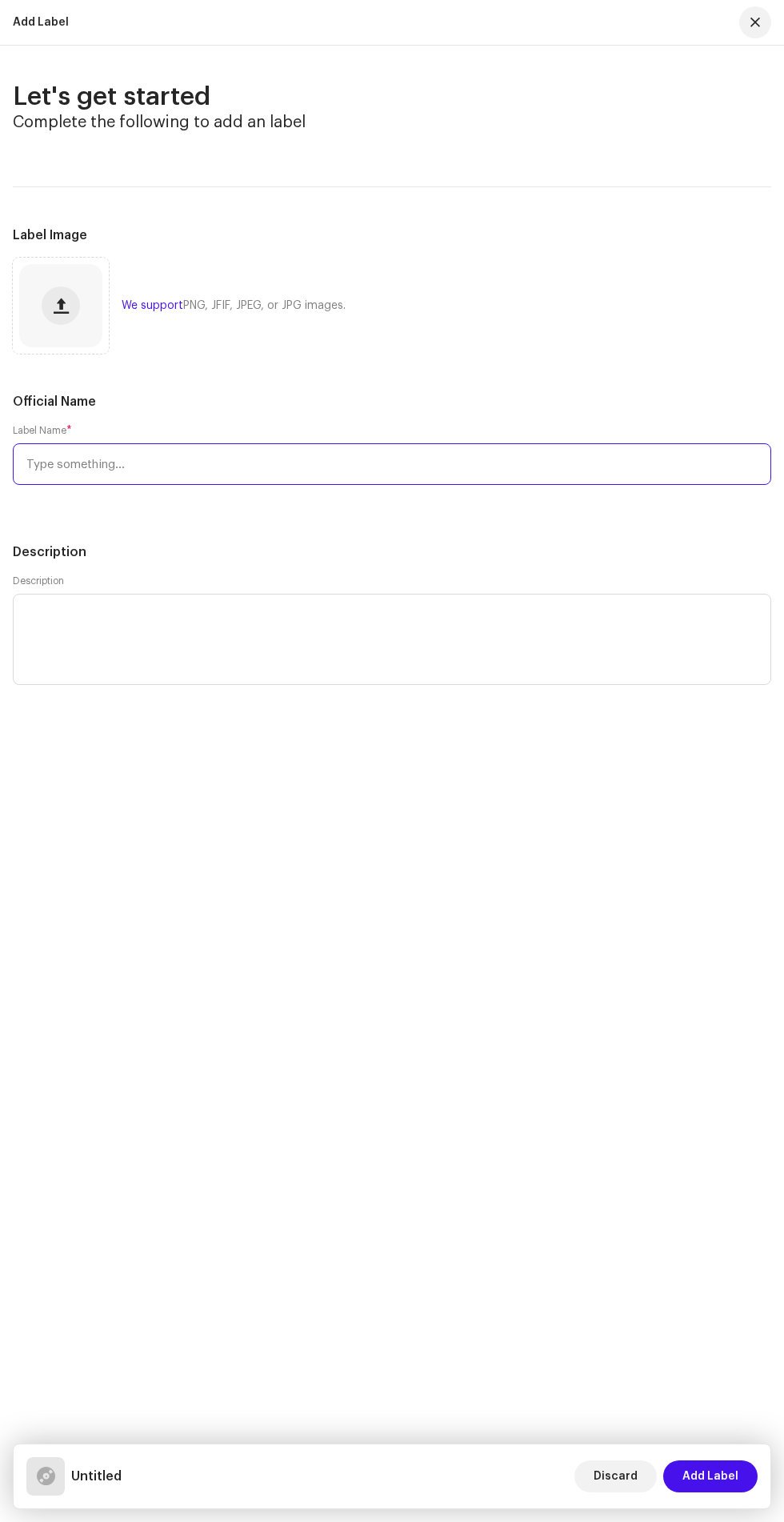
click at [249, 467] on input "text" at bounding box center [392, 464] width 759 height 42
type input "[DATE][PERSON_NAME]"
click at [723, 1477] on span "Add Label" at bounding box center [711, 1476] width 56 height 32
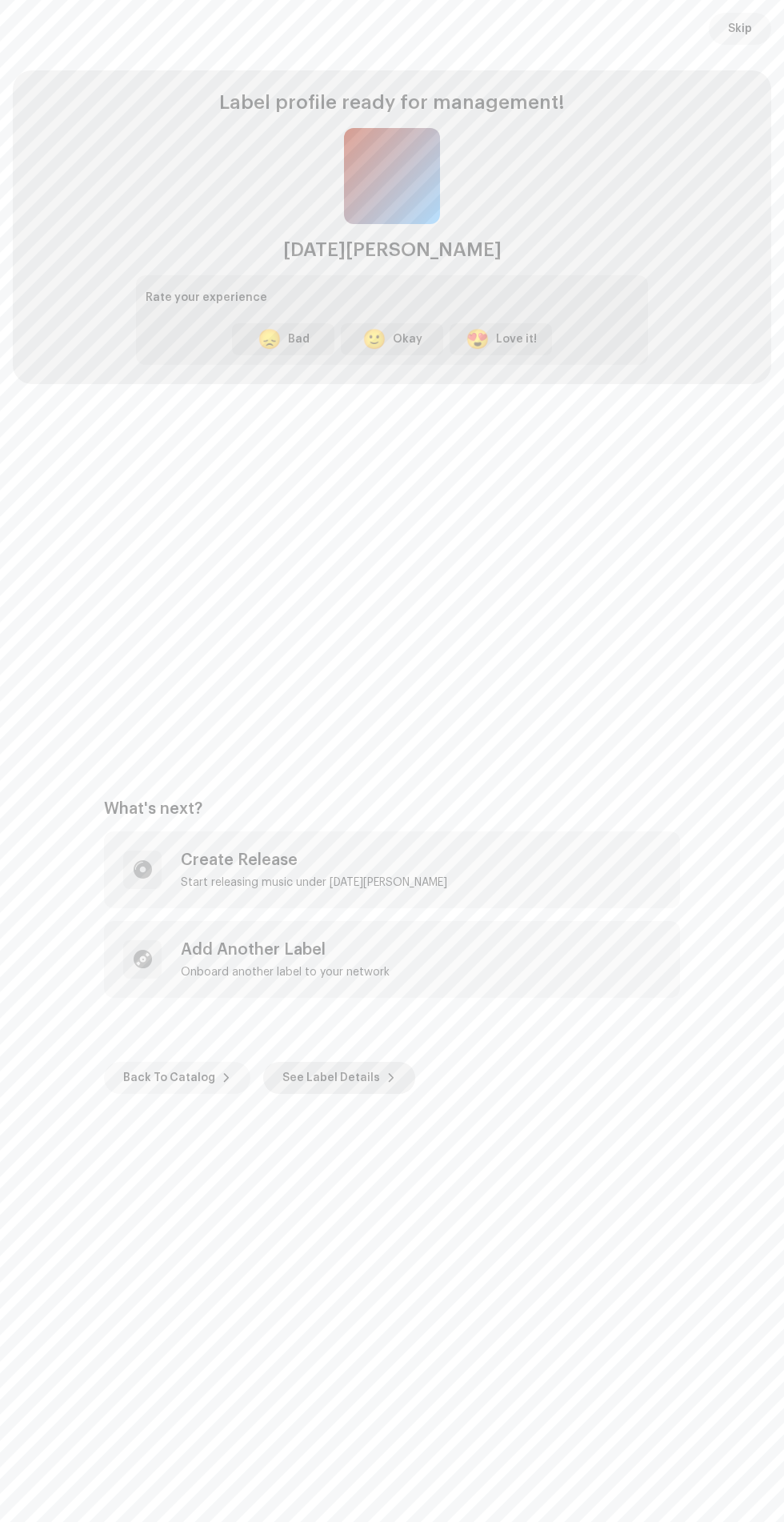
click at [387, 1078] on span at bounding box center [391, 1078] width 10 height 13
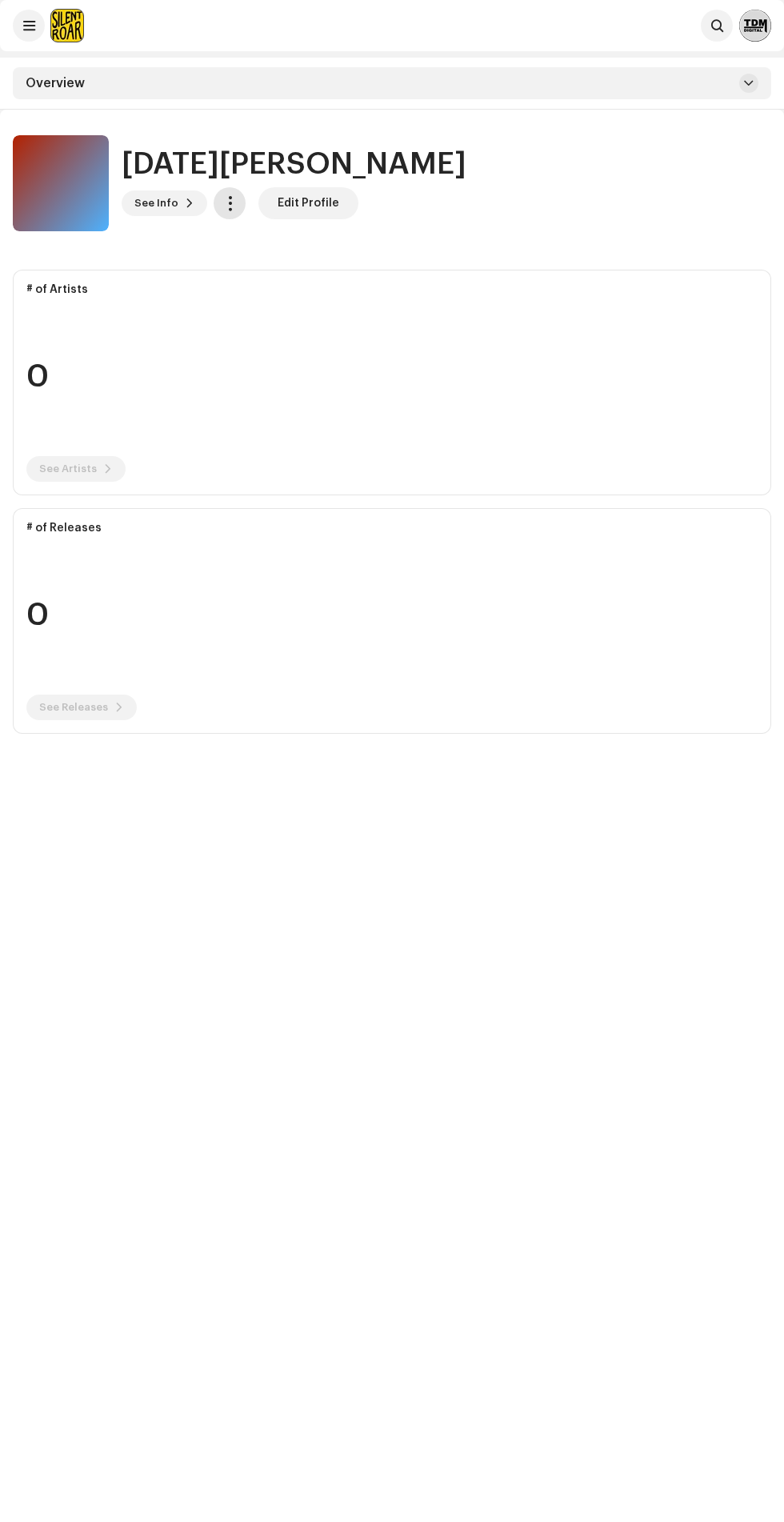
click at [229, 202] on span "button" at bounding box center [230, 203] width 15 height 13
click at [327, 244] on div "Manage Access" at bounding box center [298, 243] width 148 height 13
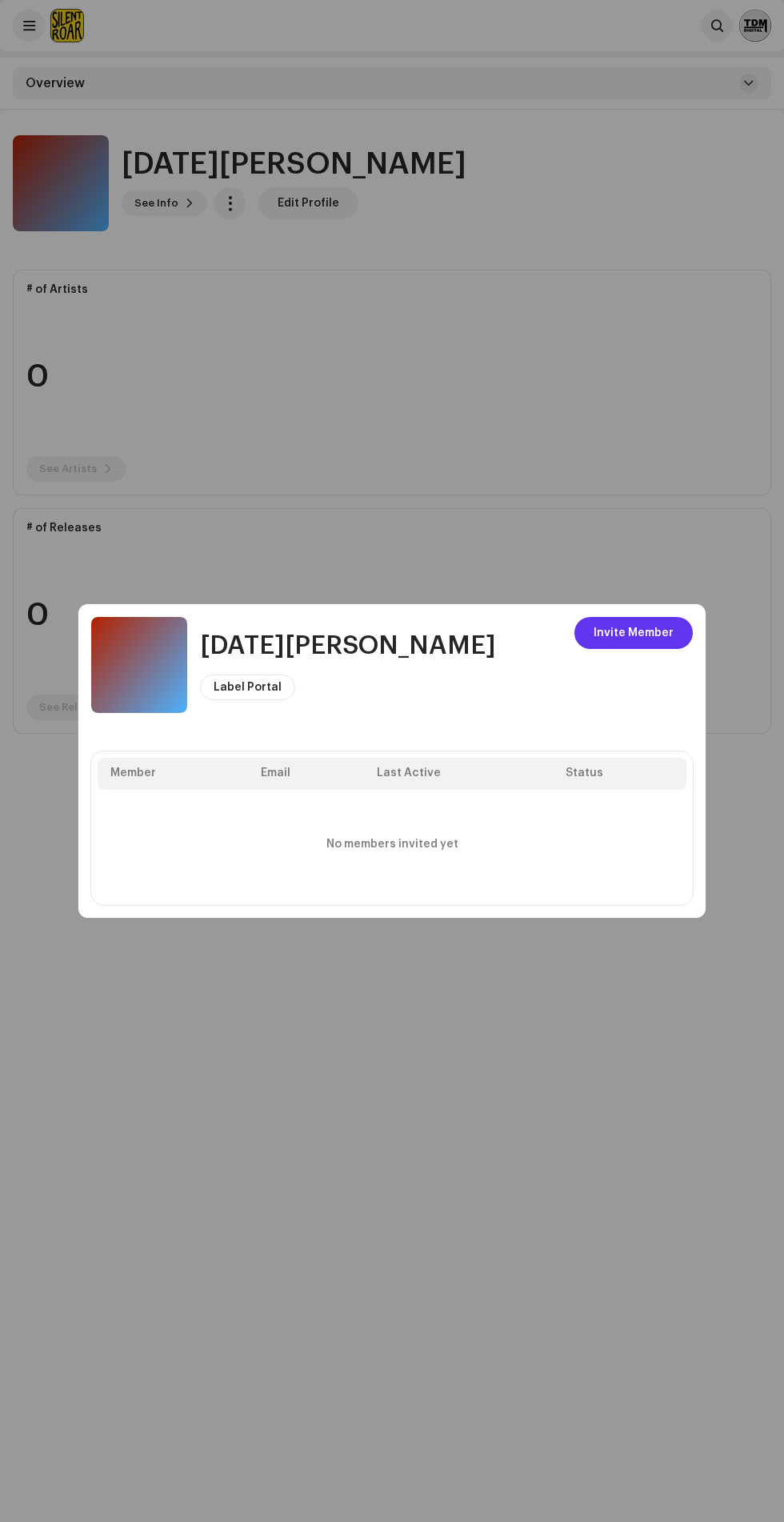
click at [640, 633] on span "Invite Member" at bounding box center [634, 633] width 80 height 32
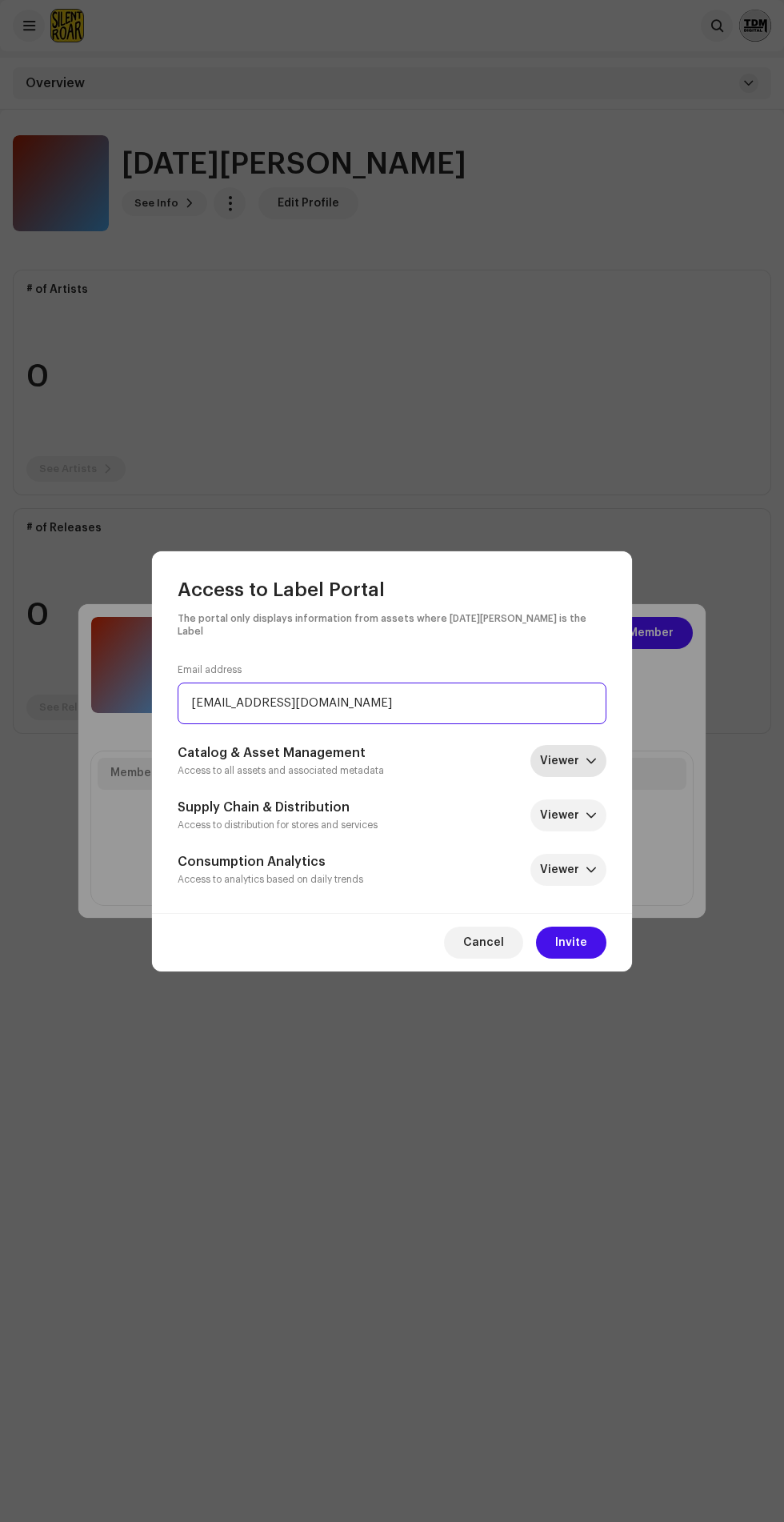
type input "[EMAIL_ADDRESS][DOMAIN_NAME]"
click at [591, 756] on icon "dropdown trigger" at bounding box center [591, 761] width 11 height 11
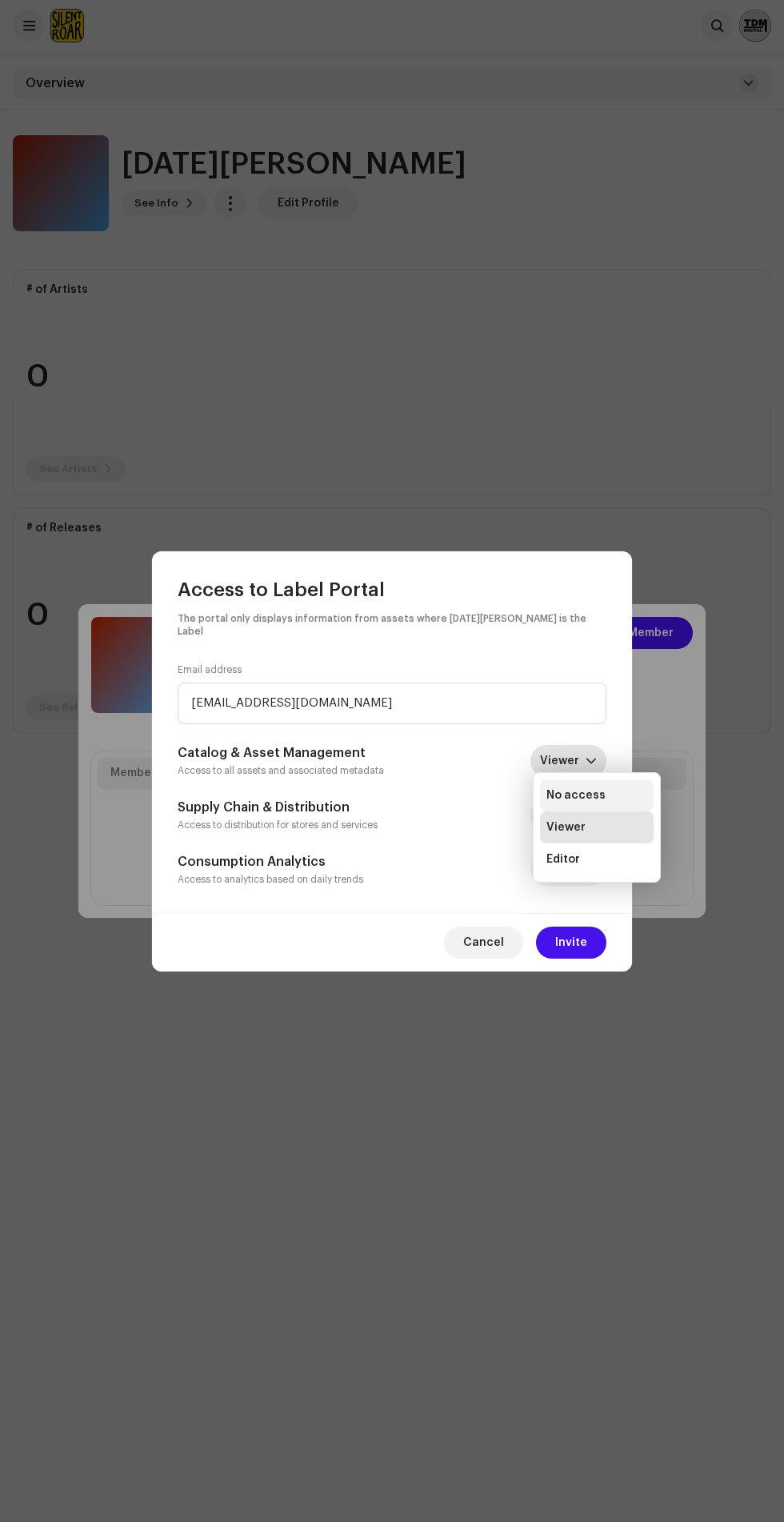
click at [630, 795] on li "No access" at bounding box center [598, 795] width 114 height 32
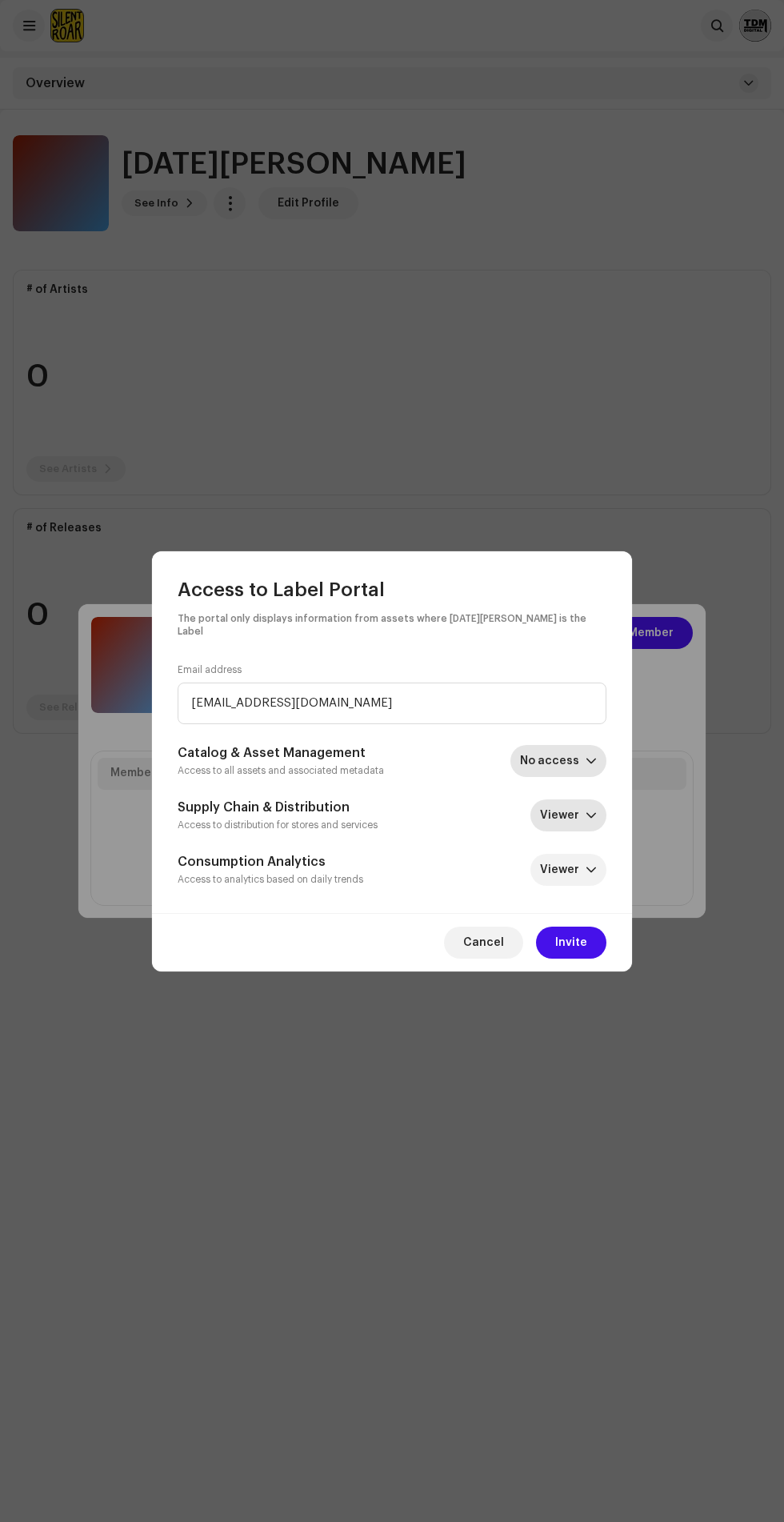
click at [572, 811] on span "Viewer" at bounding box center [563, 815] width 45 height 32
click at [631, 838] on li "Viewer" at bounding box center [598, 849] width 114 height 32
click at [591, 866] on icon "dropdown trigger" at bounding box center [591, 870] width 11 height 11
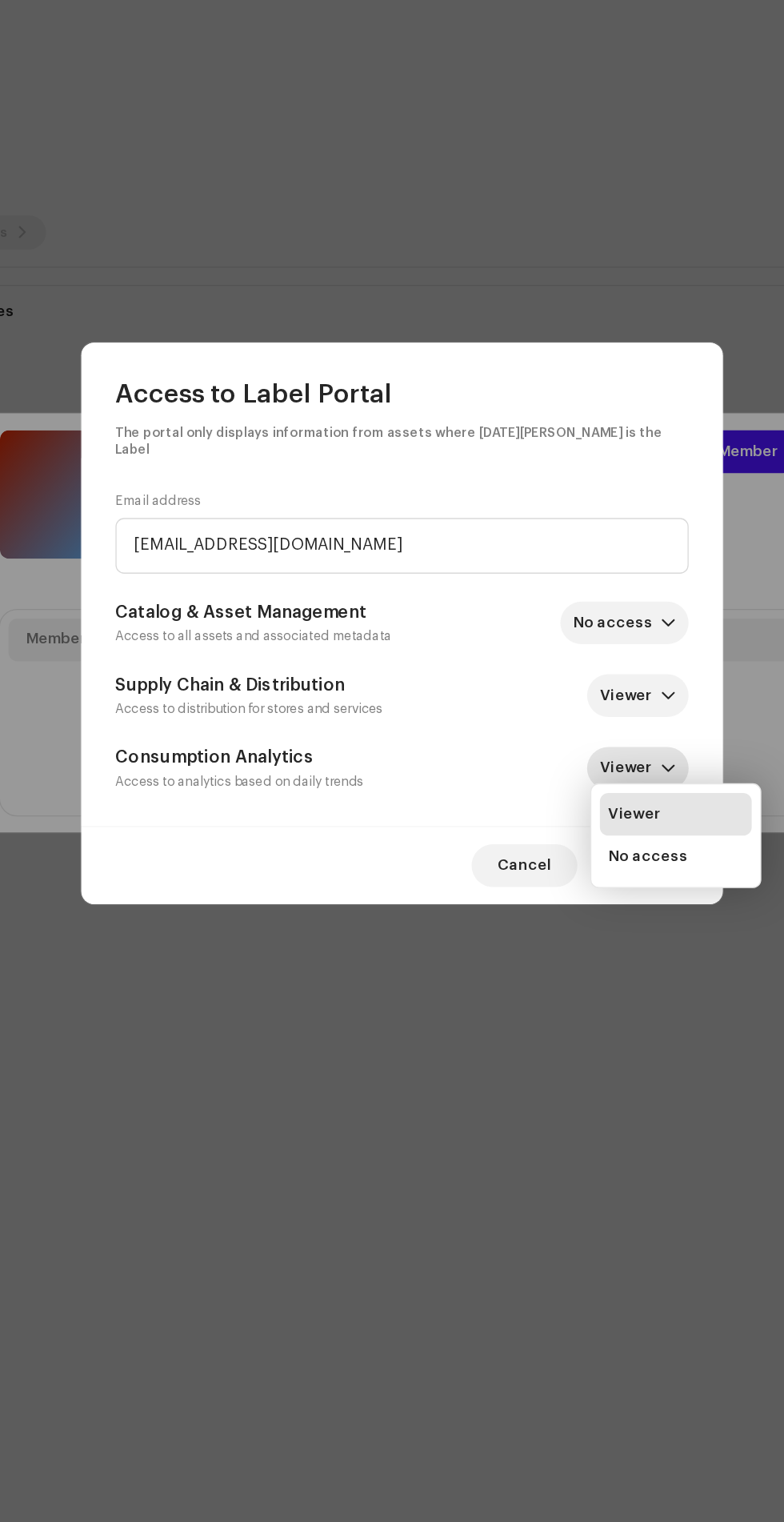
click at [611, 895] on li "Viewer" at bounding box center [598, 904] width 114 height 32
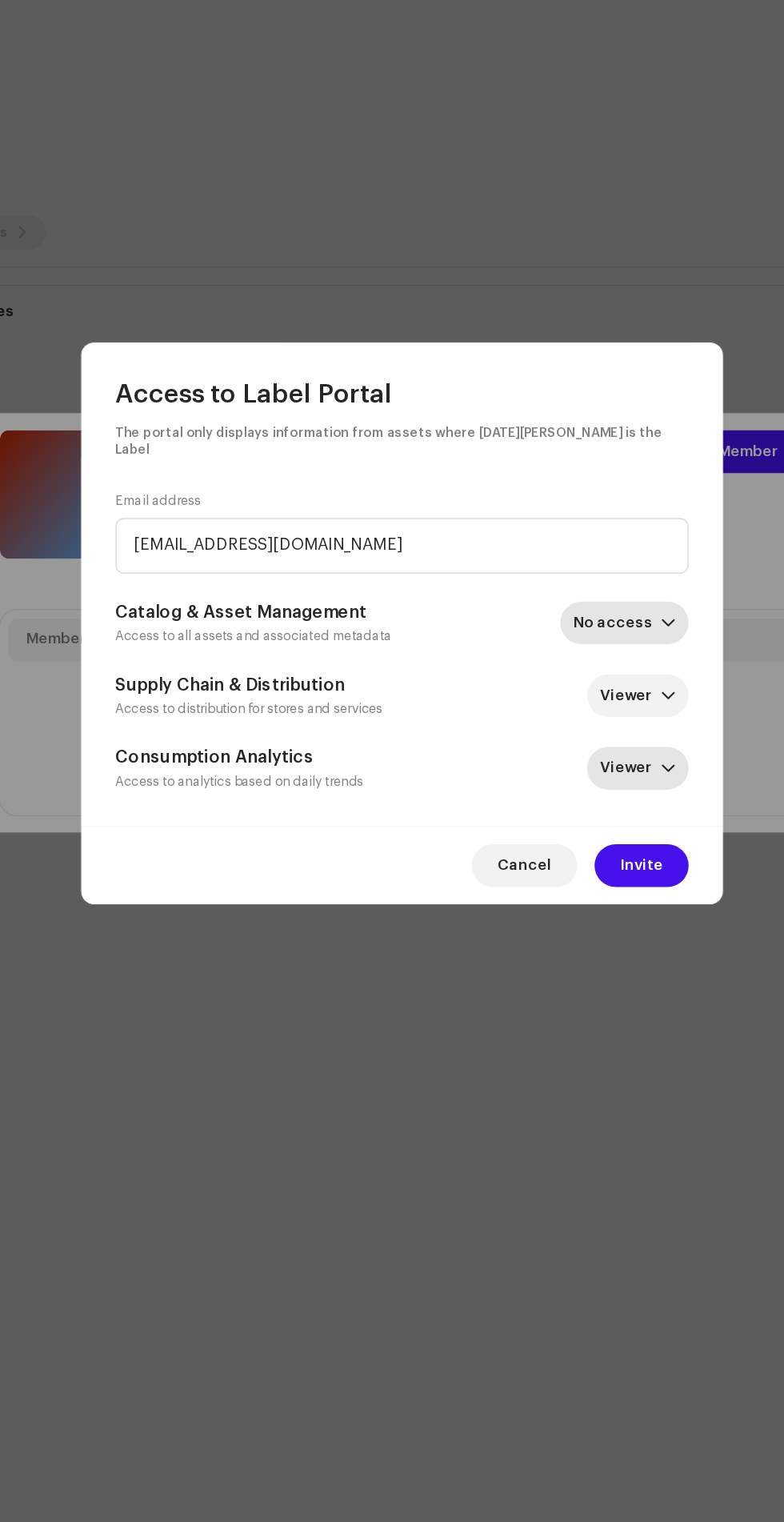
click at [579, 757] on span "No access" at bounding box center [553, 761] width 65 height 32
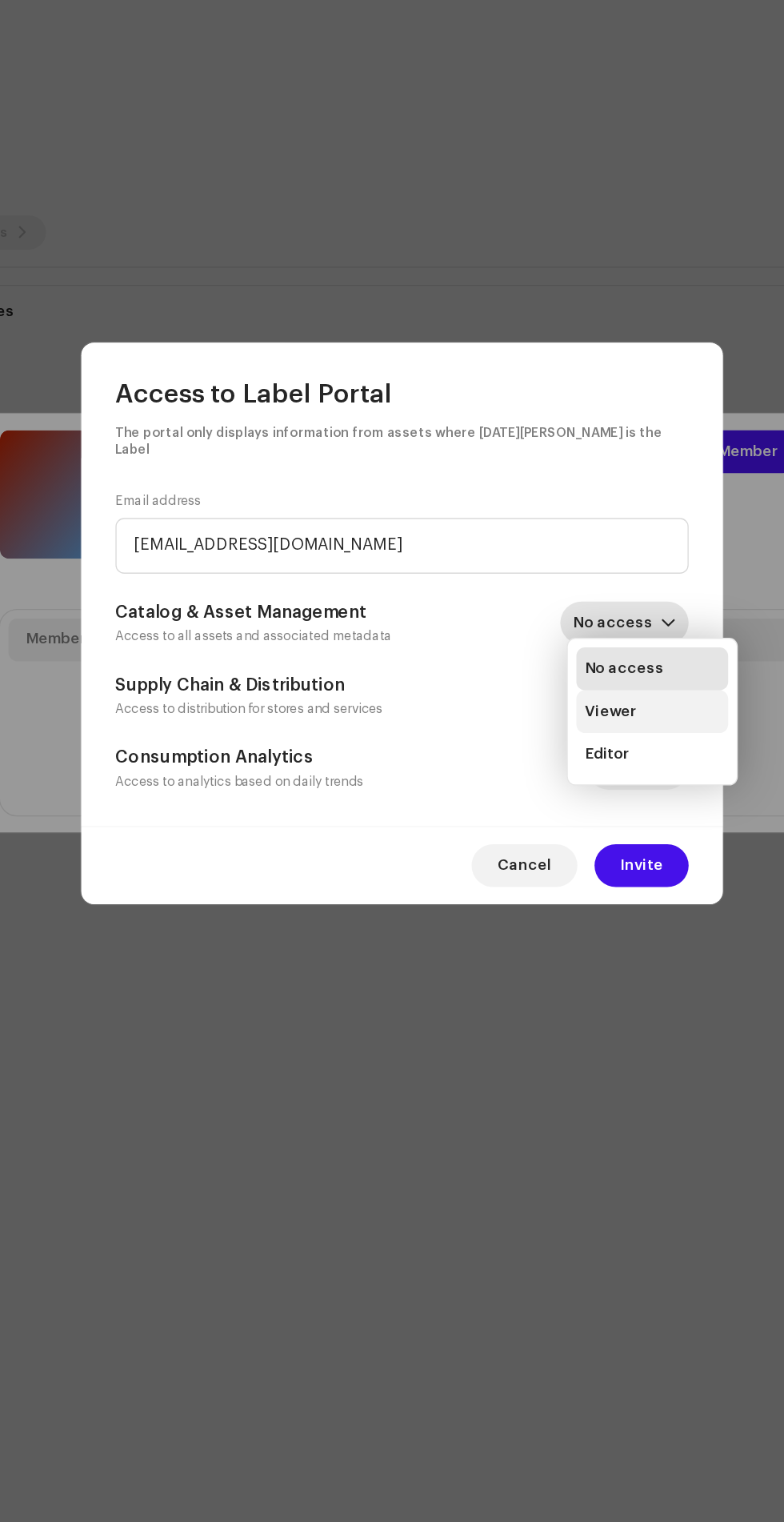
click at [602, 825] on li "Viewer" at bounding box center [579, 827] width 114 height 32
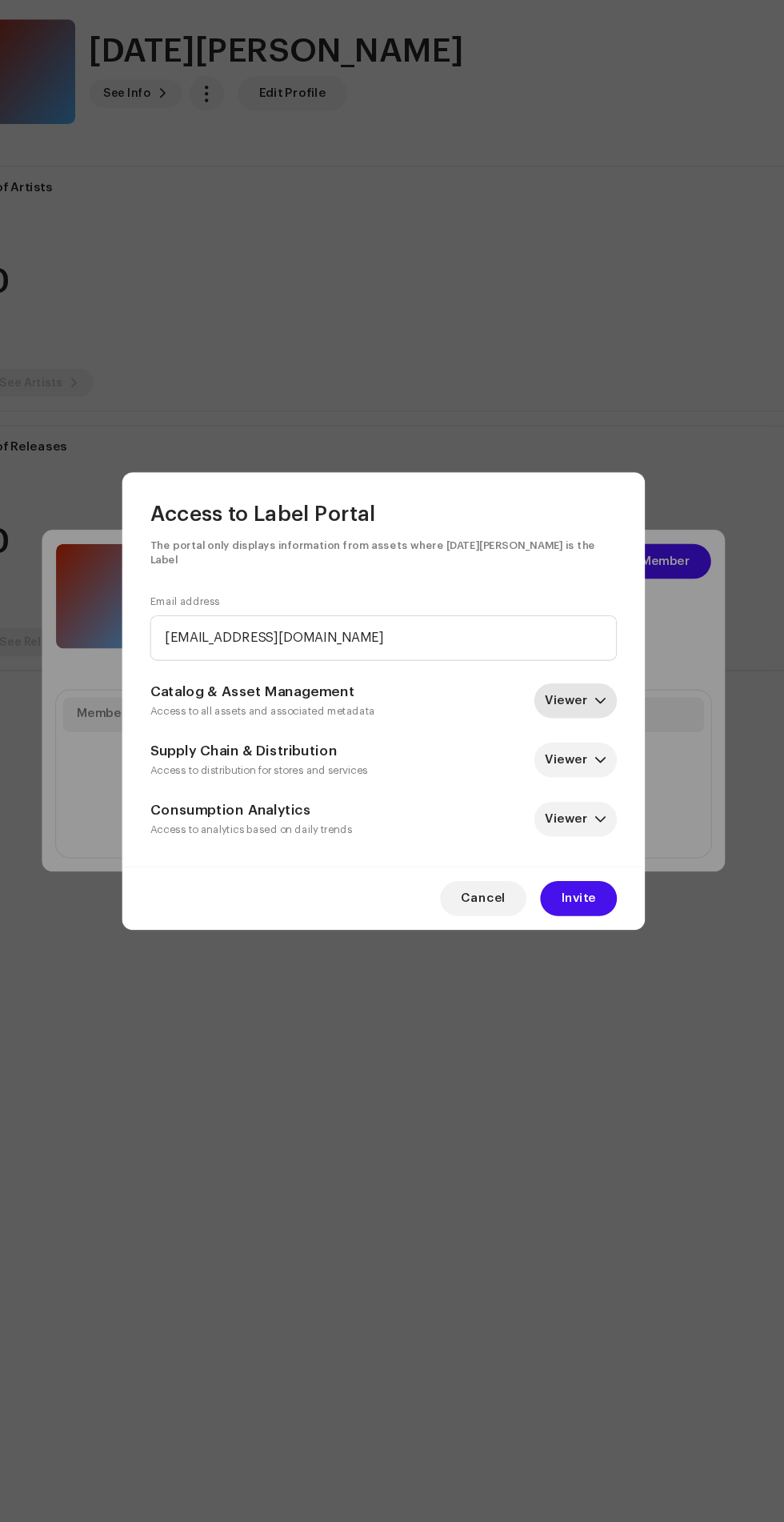
click at [591, 756] on icon "dropdown trigger" at bounding box center [591, 761] width 11 height 11
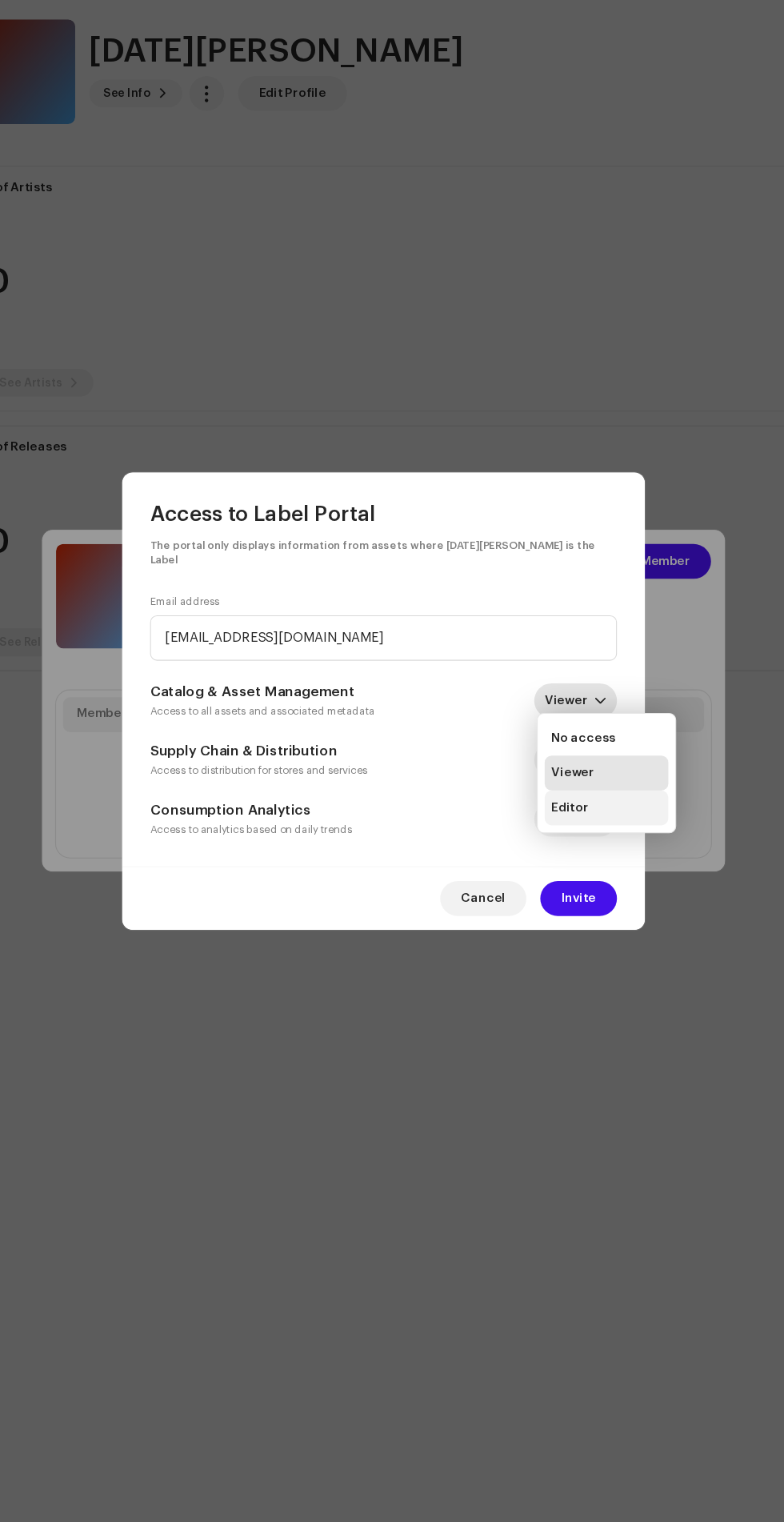
click at [624, 859] on li "Editor" at bounding box center [598, 859] width 114 height 32
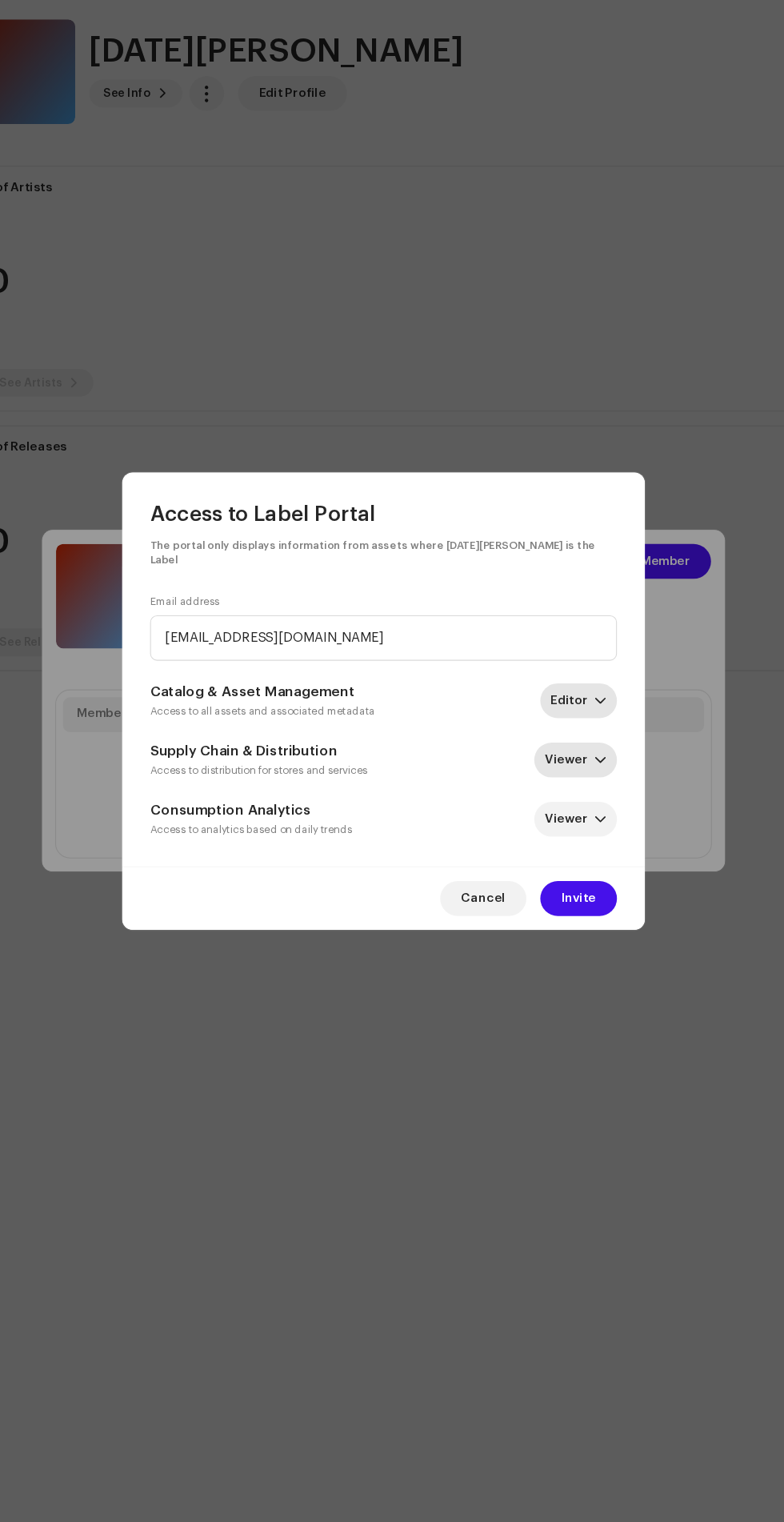
click at [591, 811] on icon "dropdown trigger" at bounding box center [591, 816] width 11 height 11
click at [630, 851] on li "Viewer" at bounding box center [598, 849] width 114 height 32
click at [572, 805] on span "Viewer" at bounding box center [563, 815] width 45 height 32
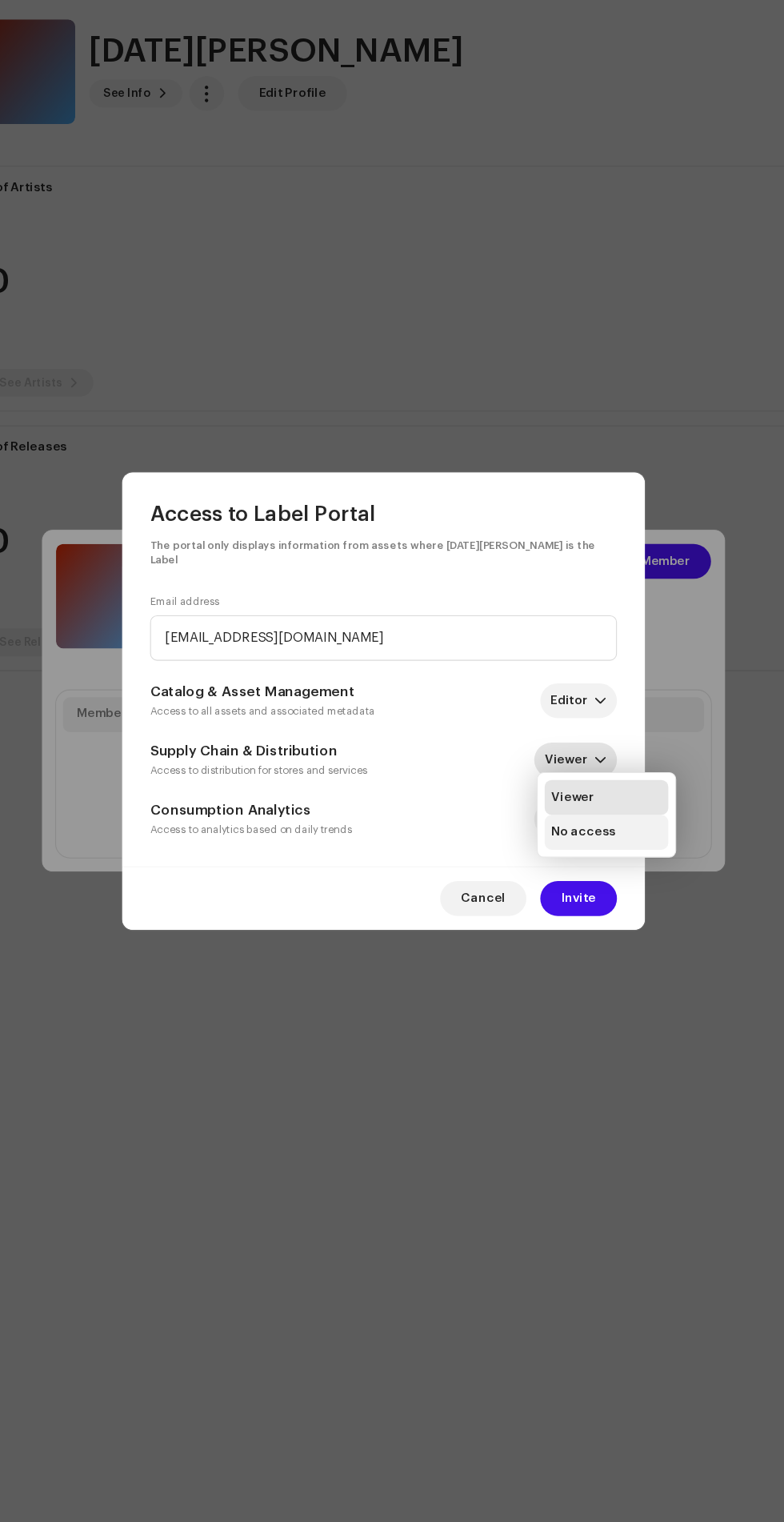
click at [595, 882] on span "No access" at bounding box center [576, 882] width 59 height 16
click at [594, 866] on icon "dropdown trigger" at bounding box center [591, 870] width 11 height 11
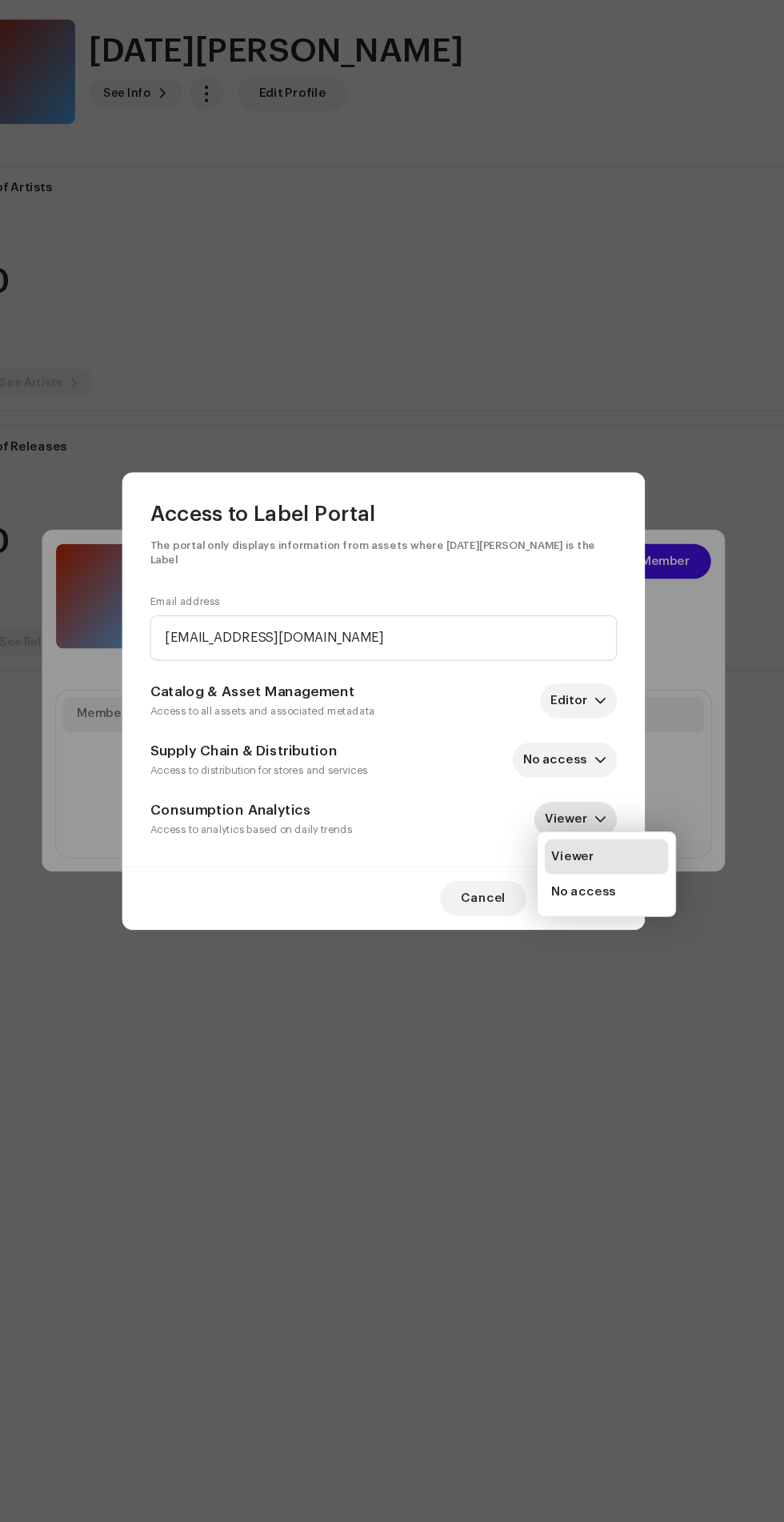
click at [616, 908] on li "Viewer" at bounding box center [598, 904] width 114 height 32
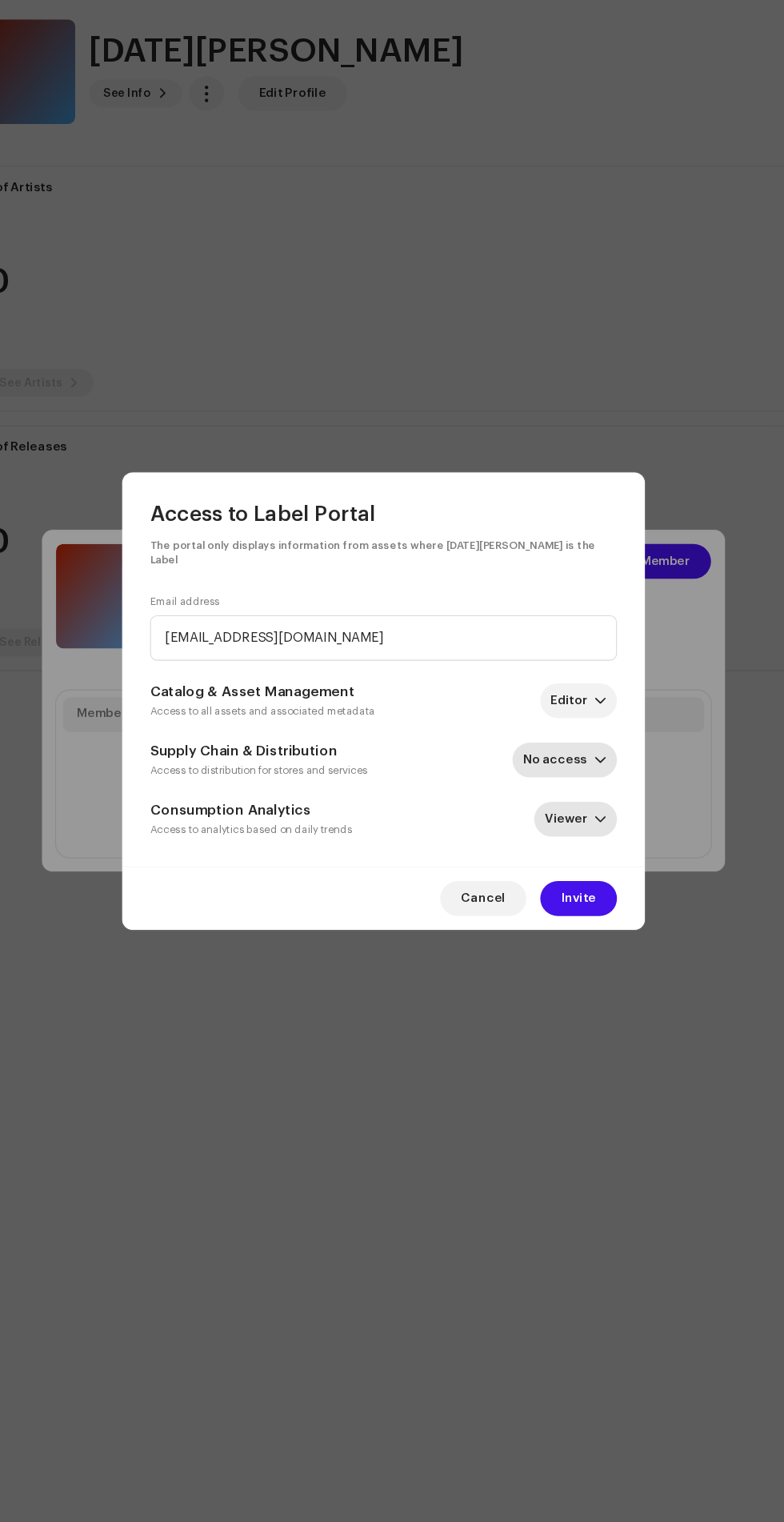
click at [591, 811] on icon "dropdown trigger" at bounding box center [591, 816] width 11 height 11
click at [604, 848] on li "Viewer" at bounding box center [579, 849] width 114 height 32
click at [592, 756] on icon "dropdown trigger" at bounding box center [591, 761] width 11 height 11
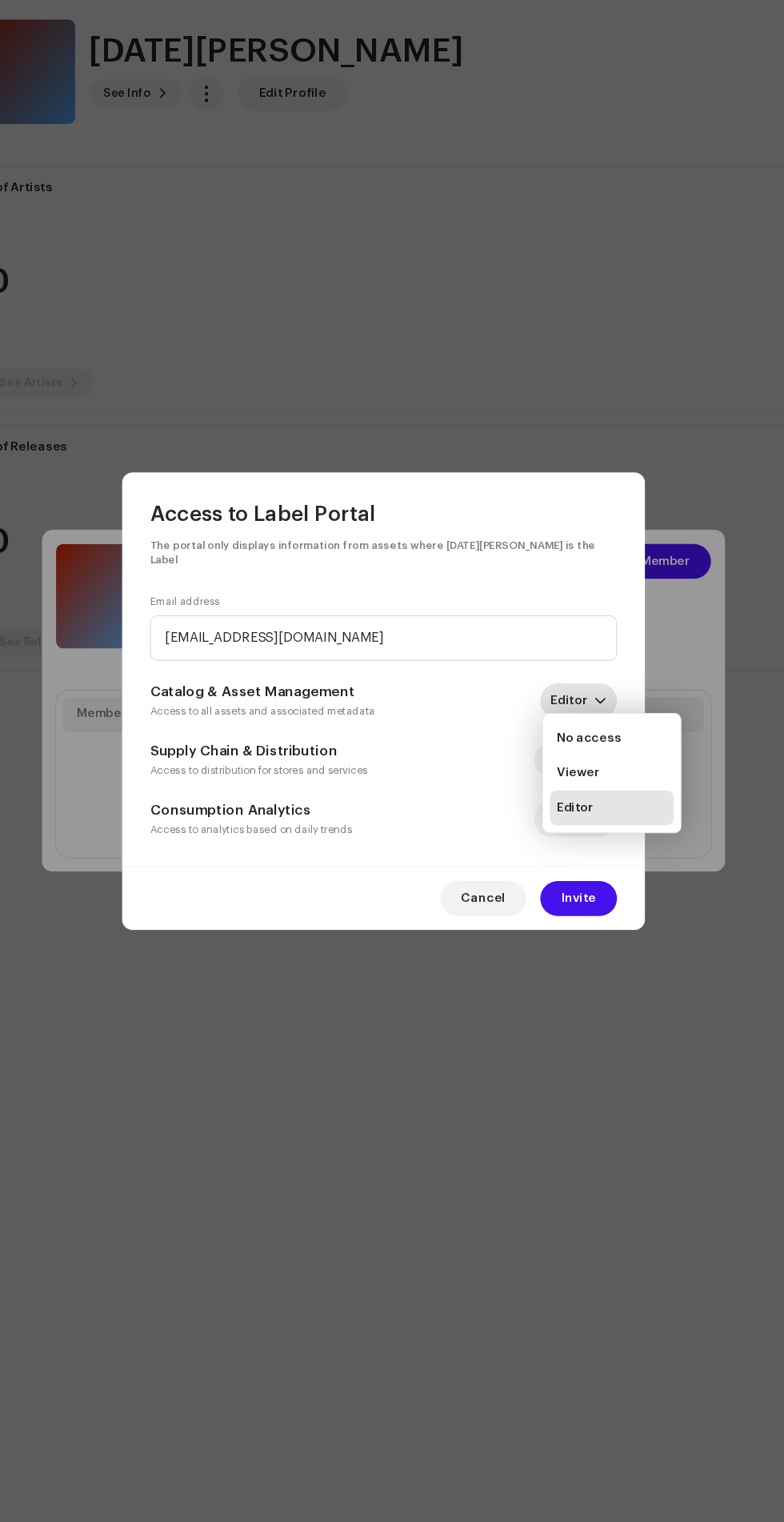
click at [617, 866] on li "Editor" at bounding box center [602, 859] width 114 height 32
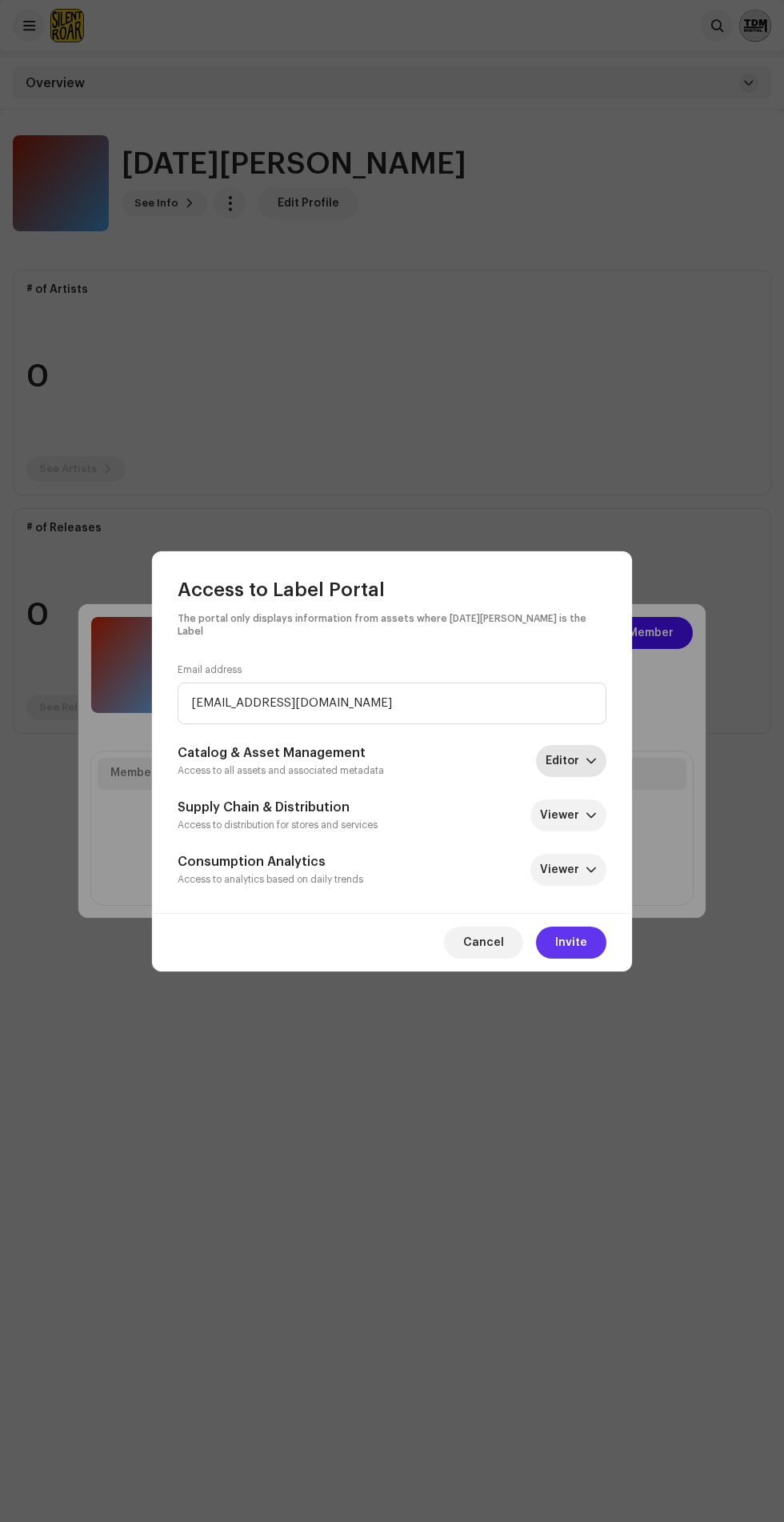
click at [583, 938] on span "Invite" at bounding box center [571, 943] width 32 height 32
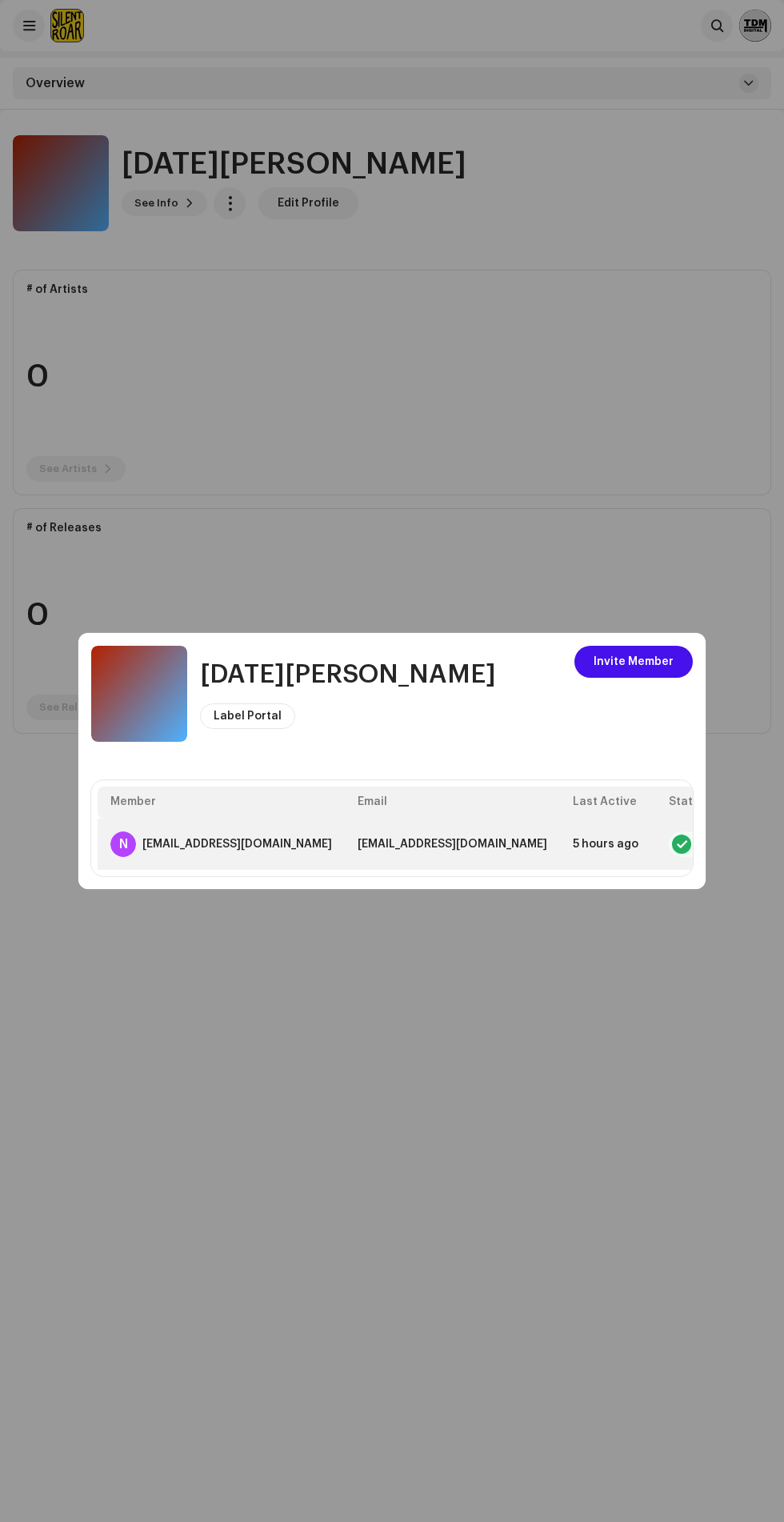
click at [768, 845] on span "button" at bounding box center [773, 845] width 12 height 13
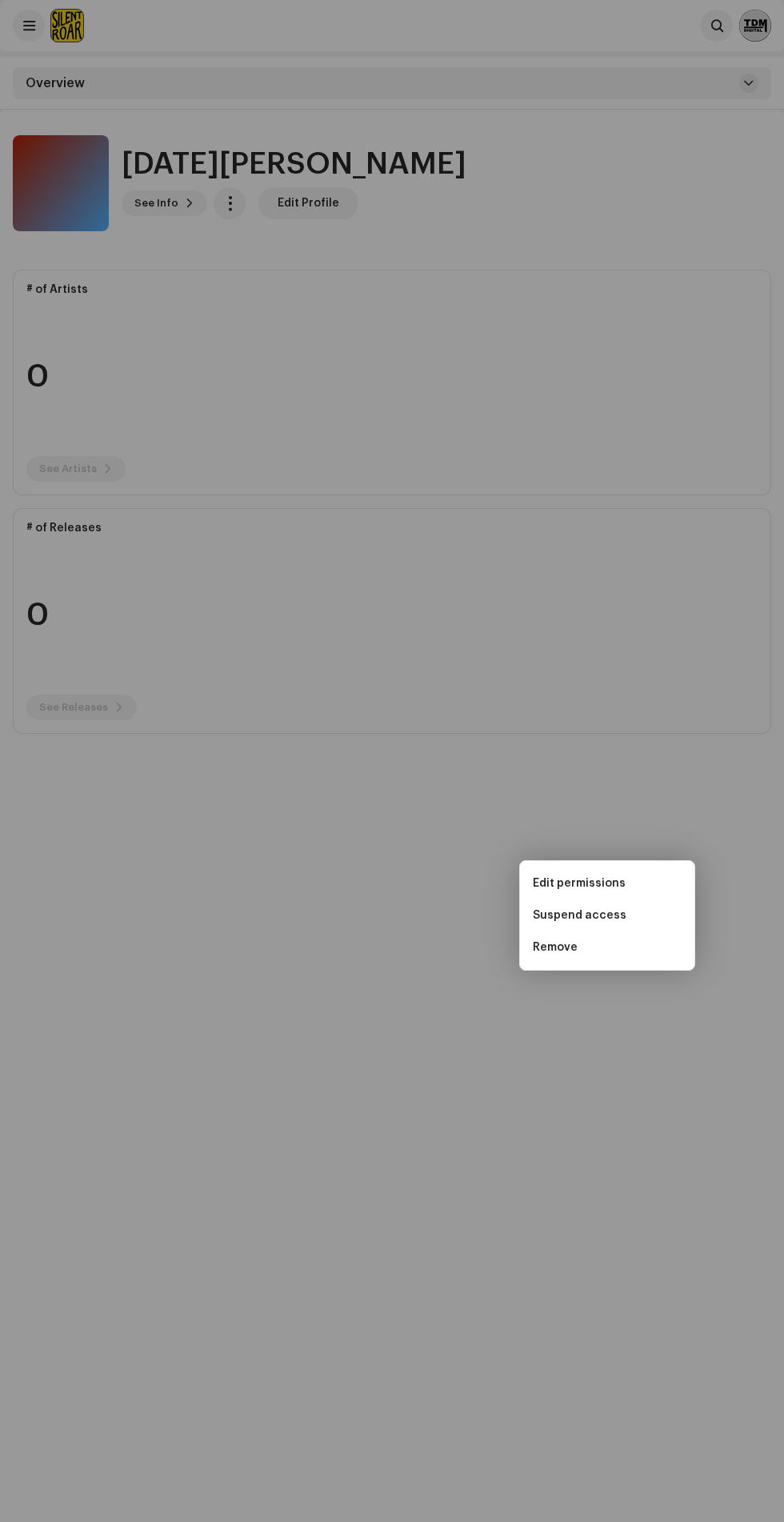
click at [249, 1187] on div "Raja Simran Label Portal Invite Member Member Email Last Active Status N nabisi…" at bounding box center [392, 761] width 784 height 1522
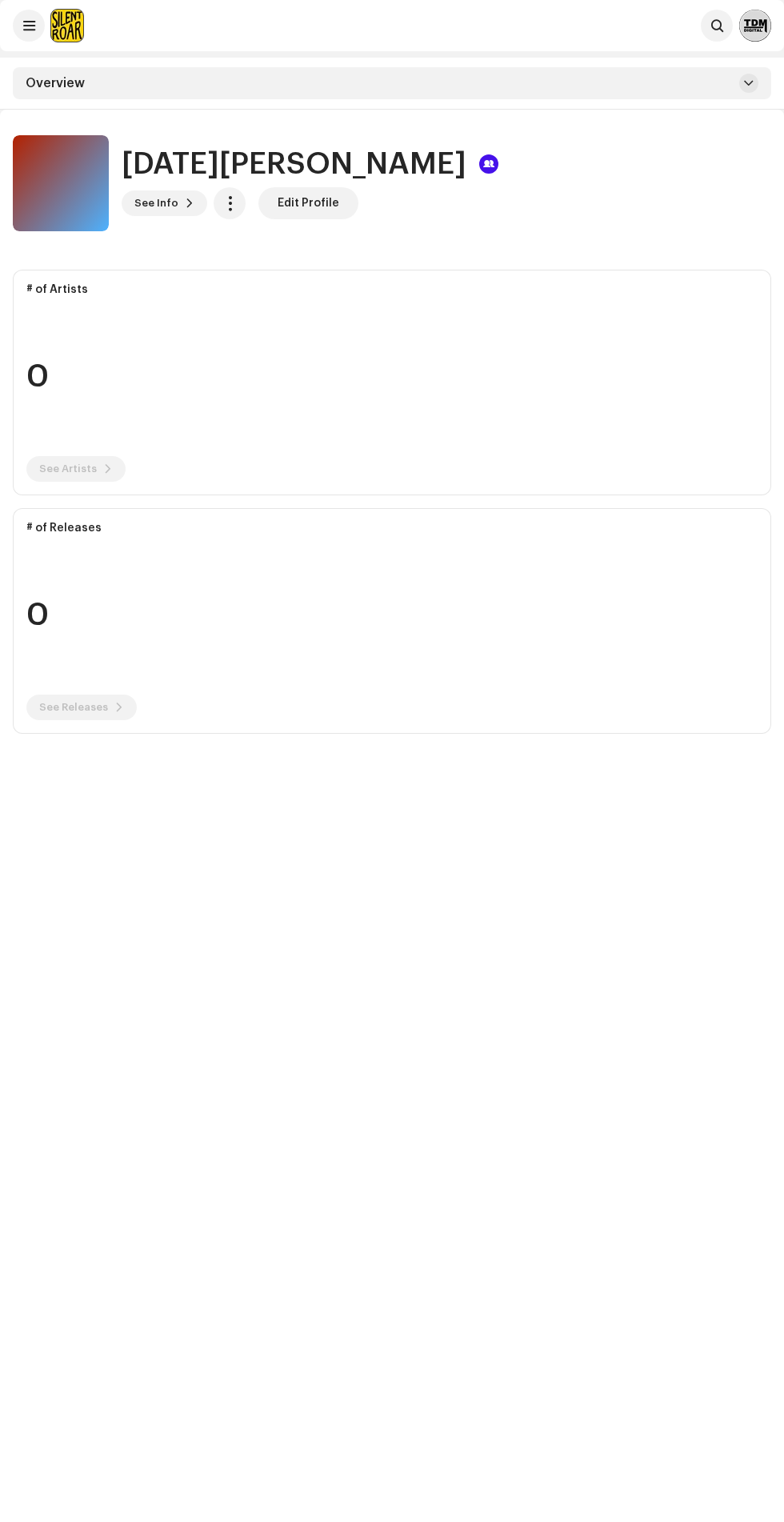
click at [480, 164] on div at bounding box center [489, 164] width 19 height 19
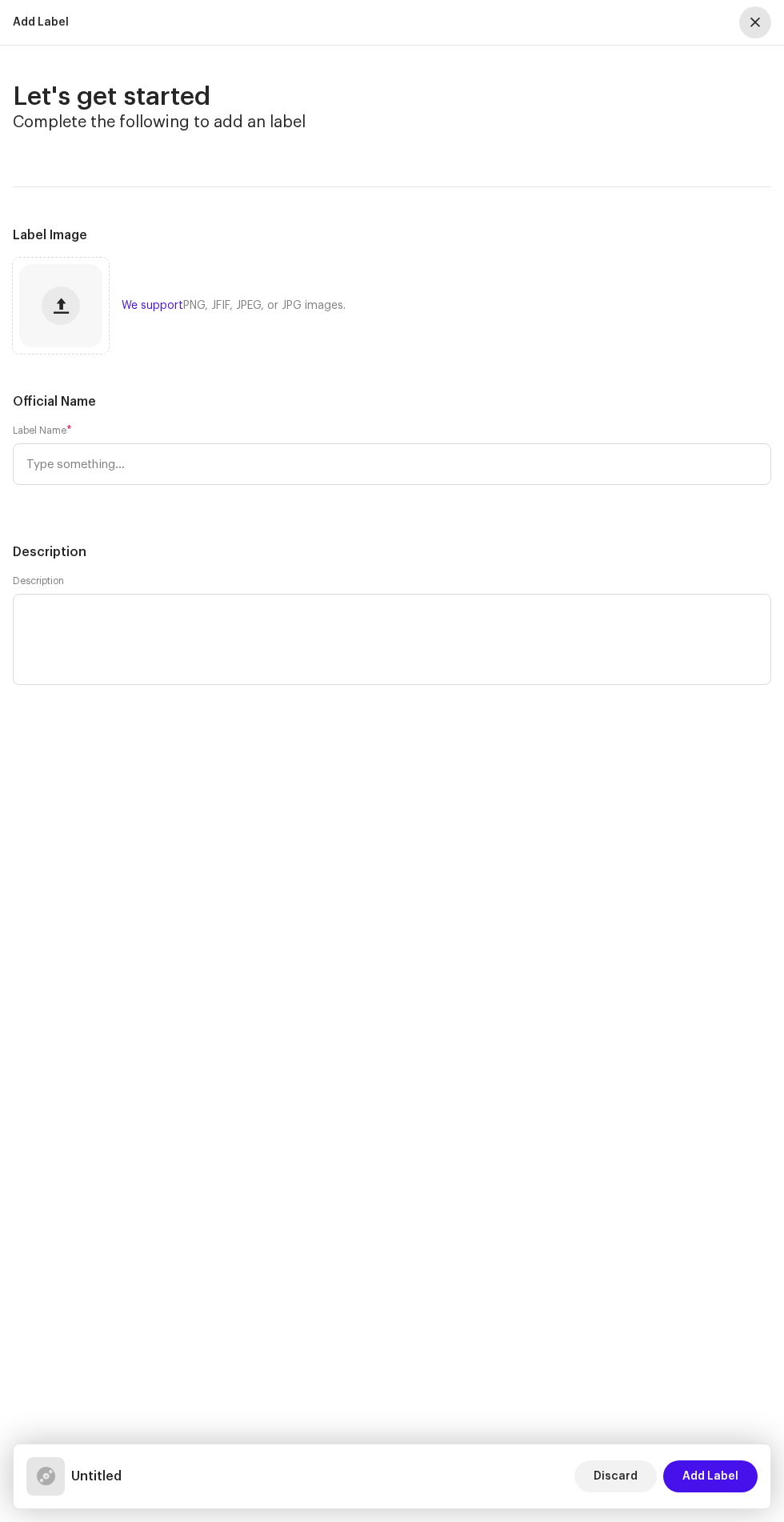
click at [756, 23] on span "button" at bounding box center [755, 23] width 10 height 13
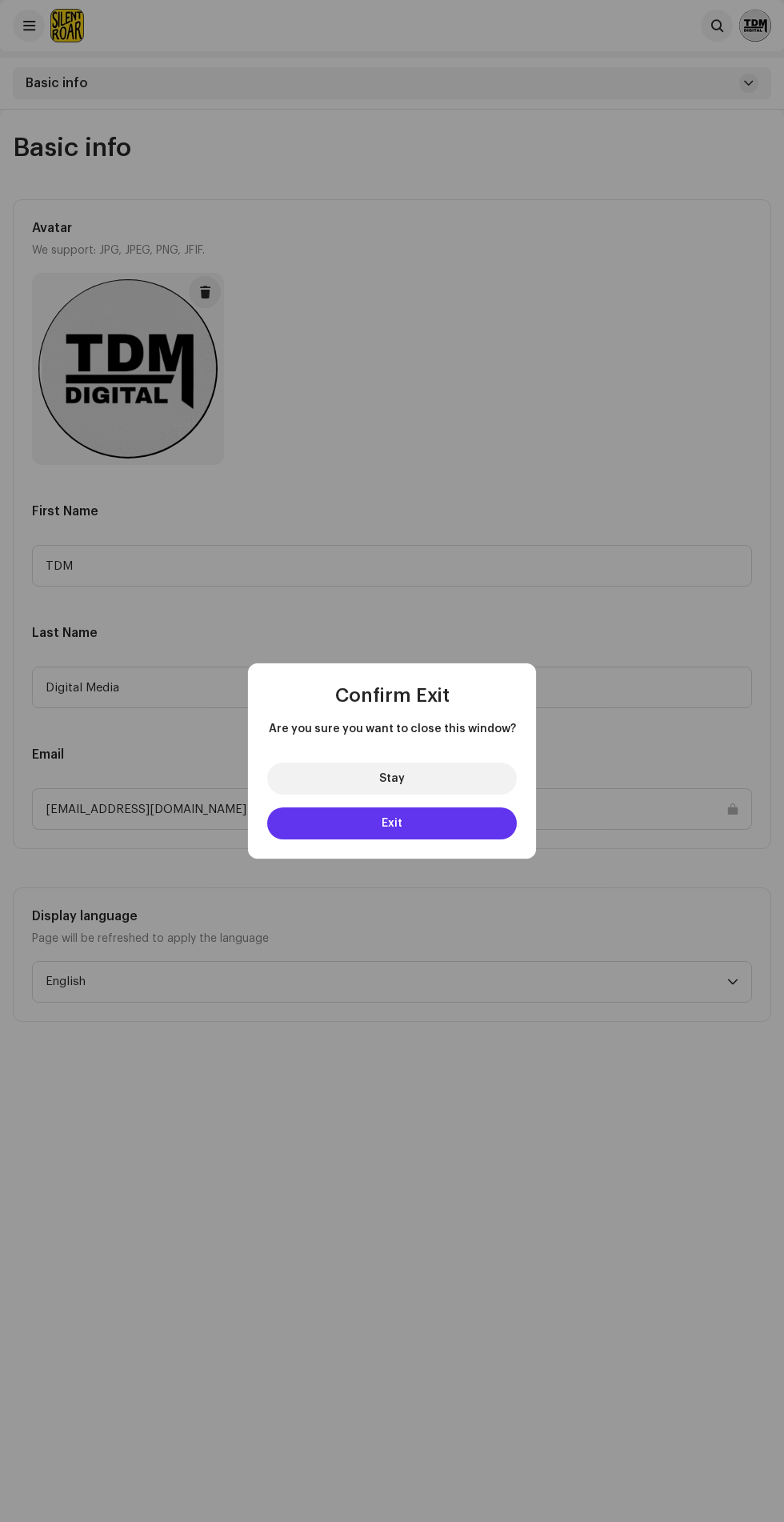
click at [471, 828] on button "Exit" at bounding box center [392, 823] width 250 height 32
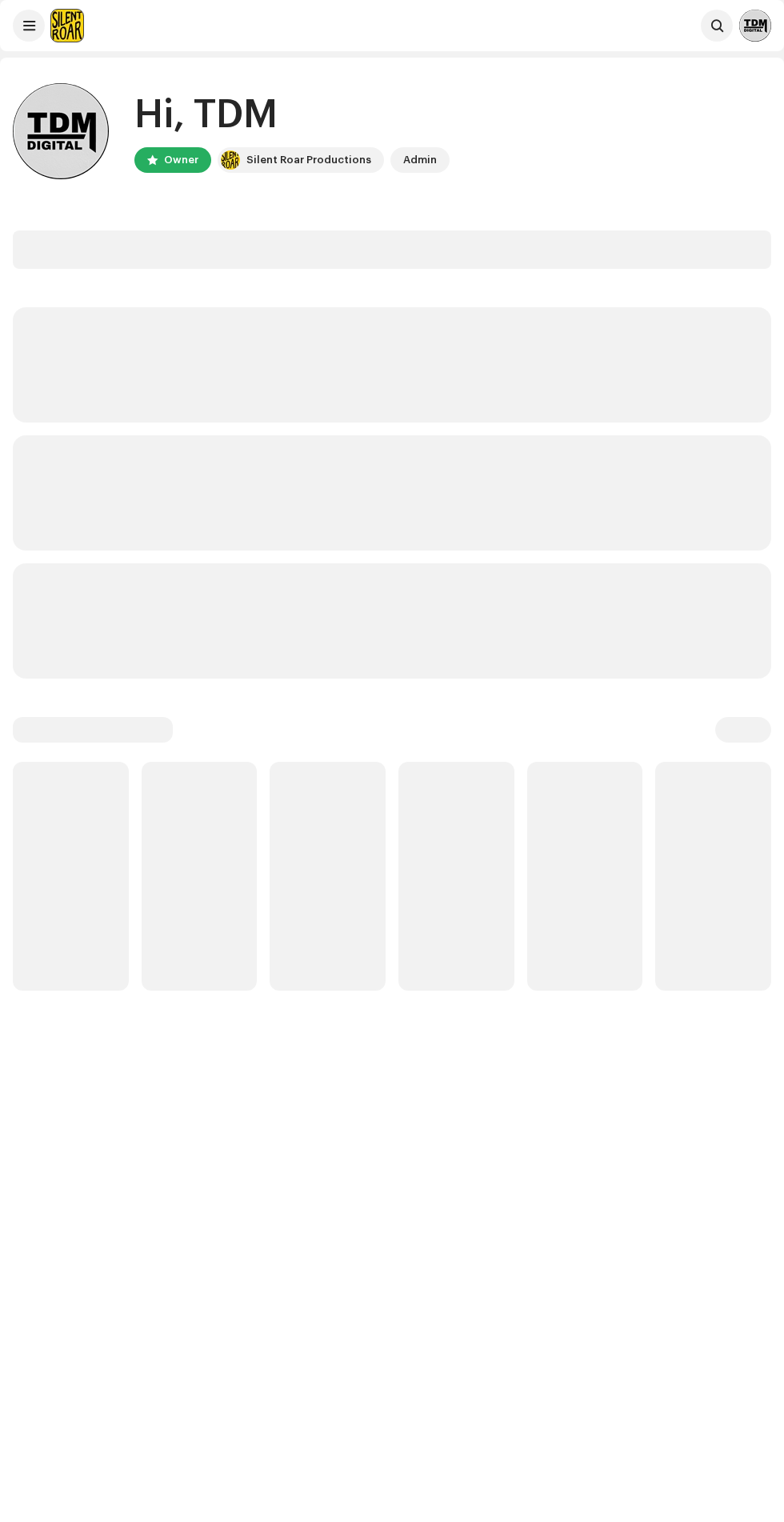
click at [765, 34] on img at bounding box center [755, 25] width 32 height 32
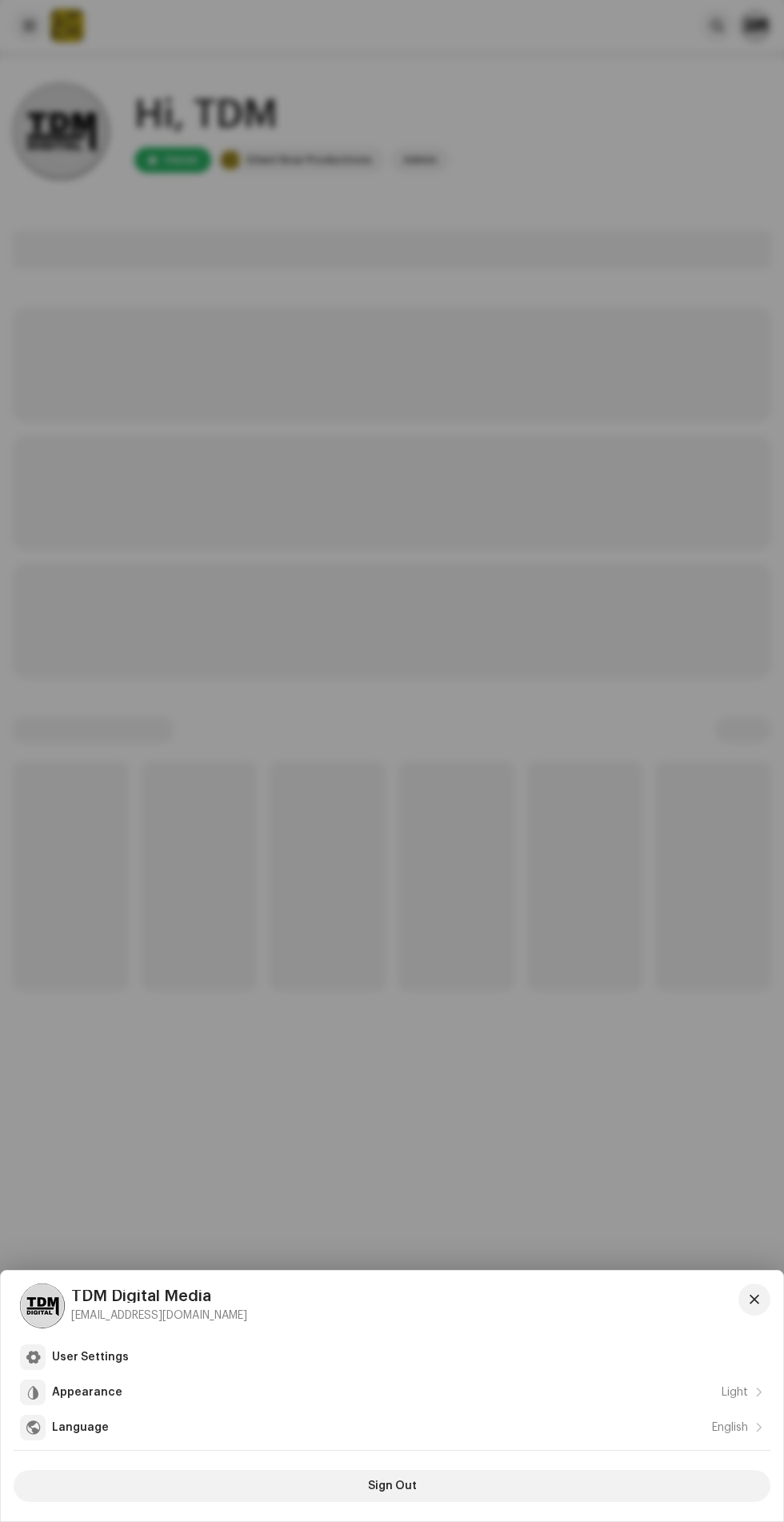
click at [611, 321] on div at bounding box center [392, 761] width 784 height 1522
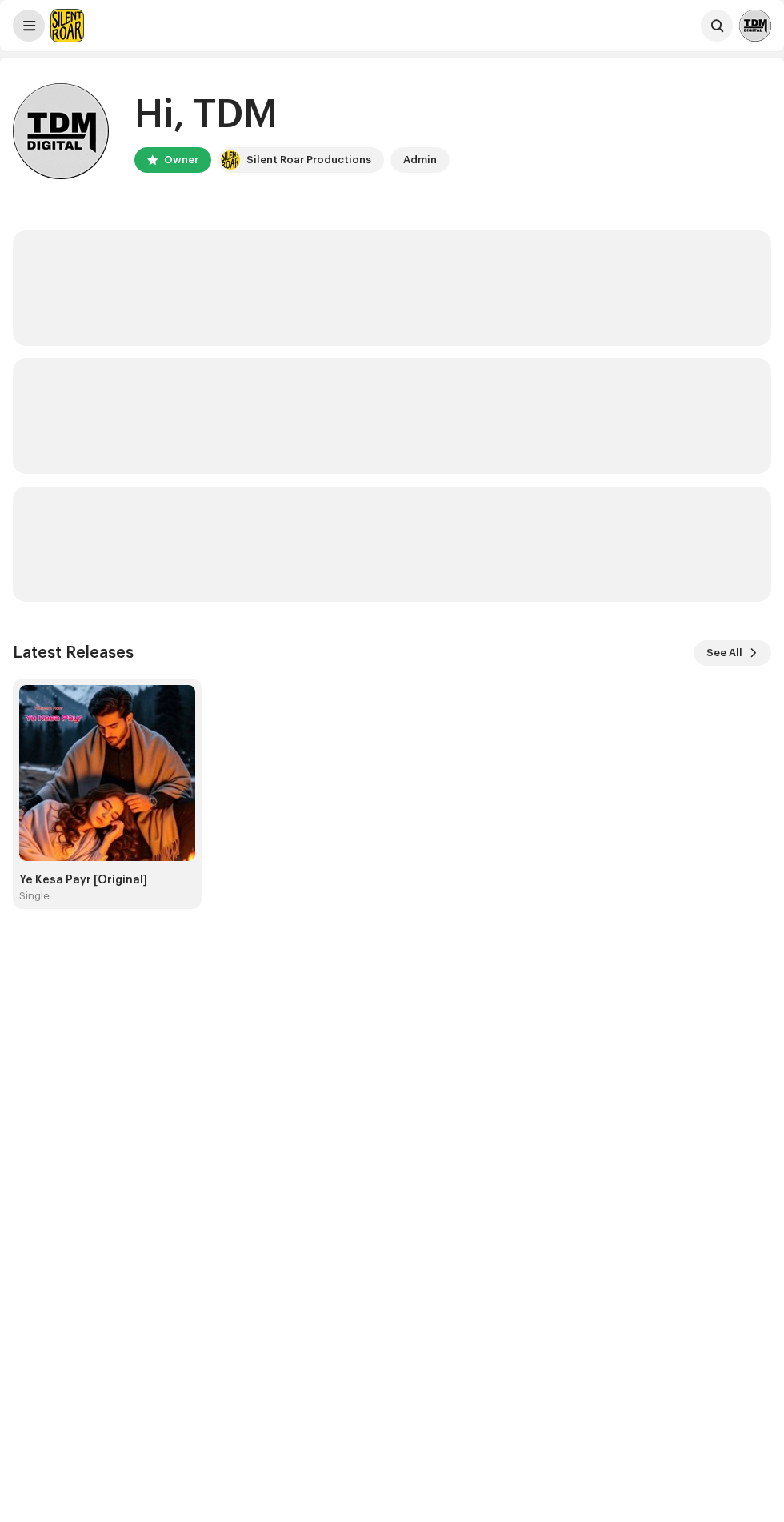
click at [30, 25] on span at bounding box center [29, 25] width 12 height 13
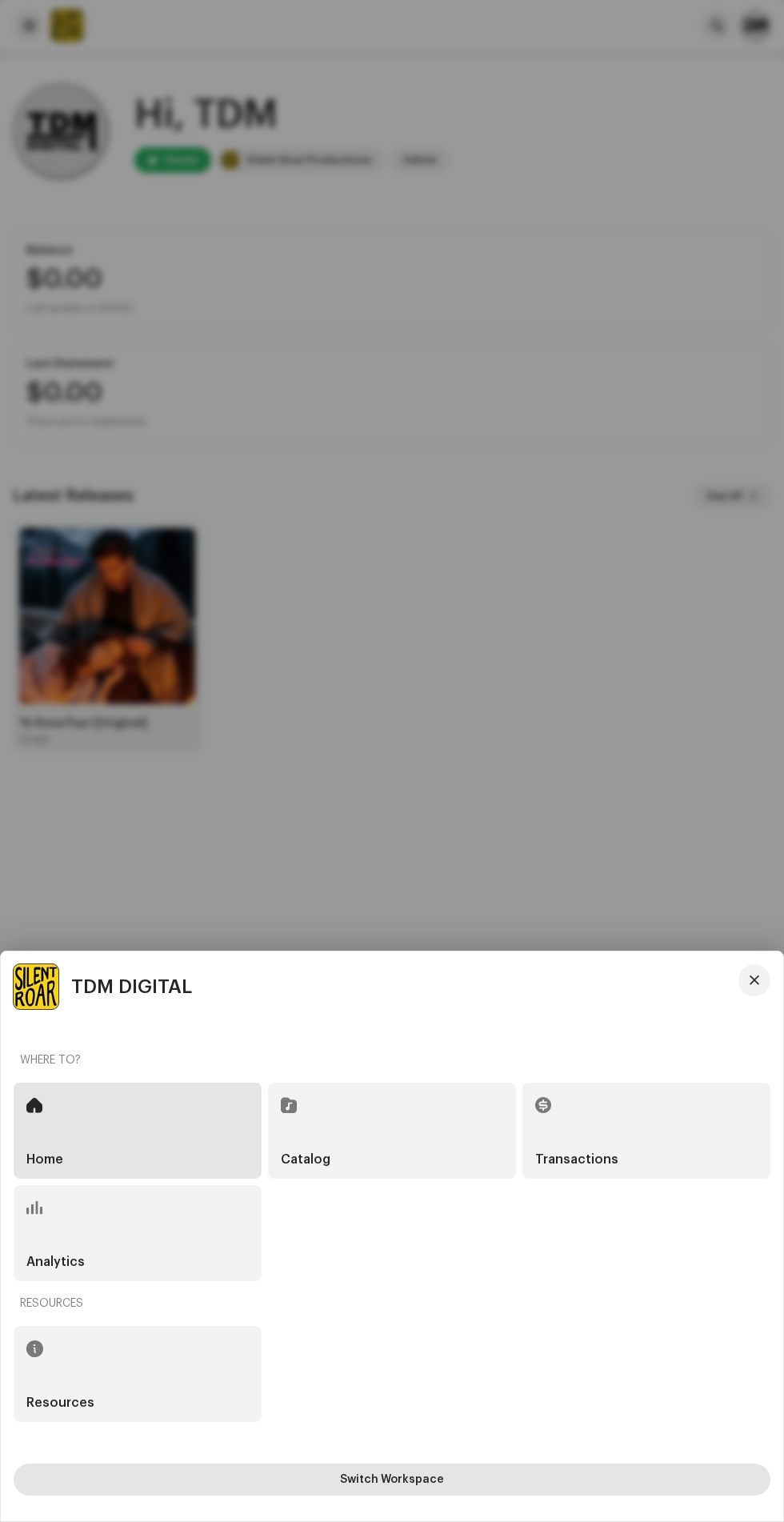
click at [305, 1465] on button "Switch Workspace" at bounding box center [392, 1479] width 757 height 32
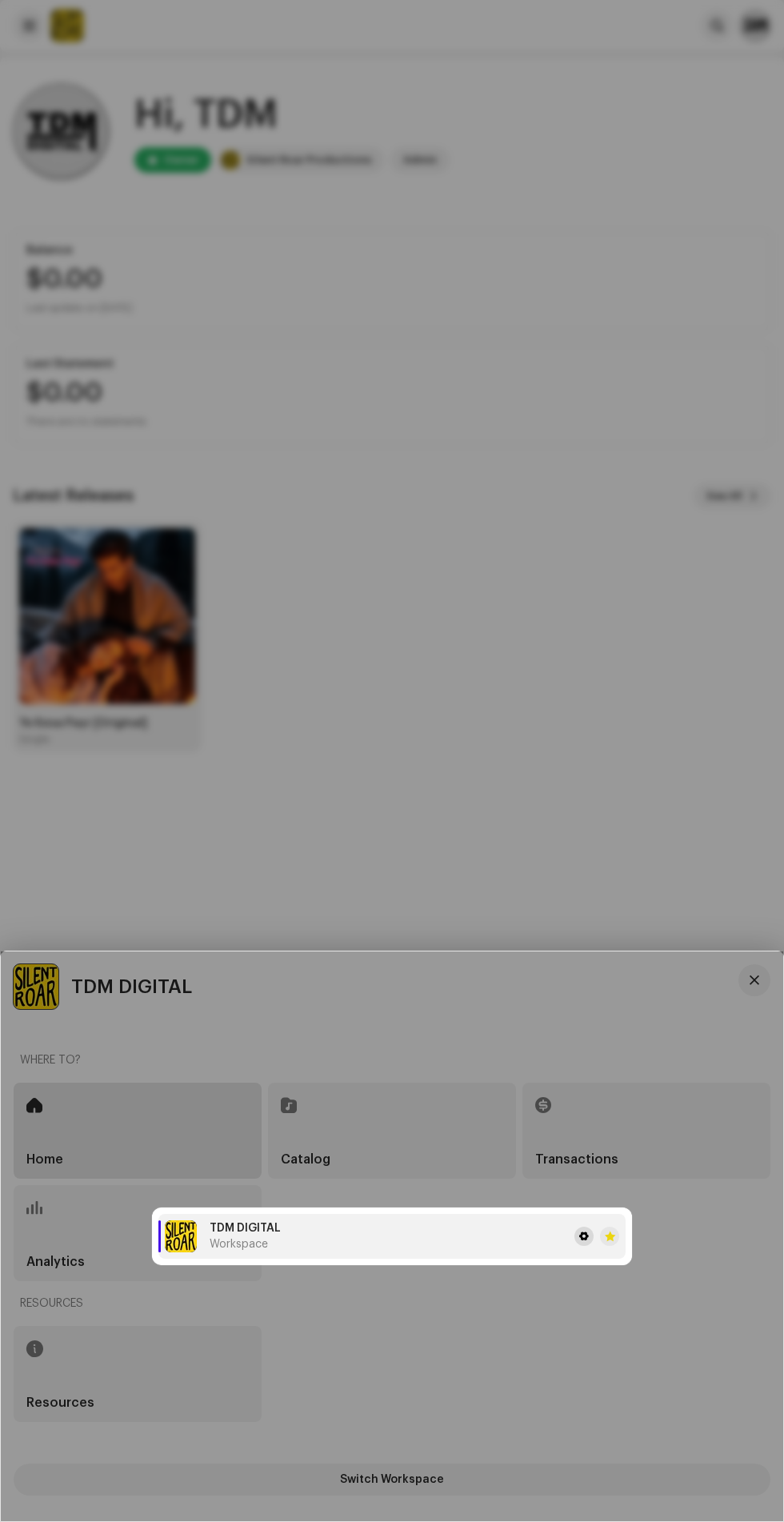
click at [584, 1240] on span at bounding box center [584, 1237] width 10 height 13
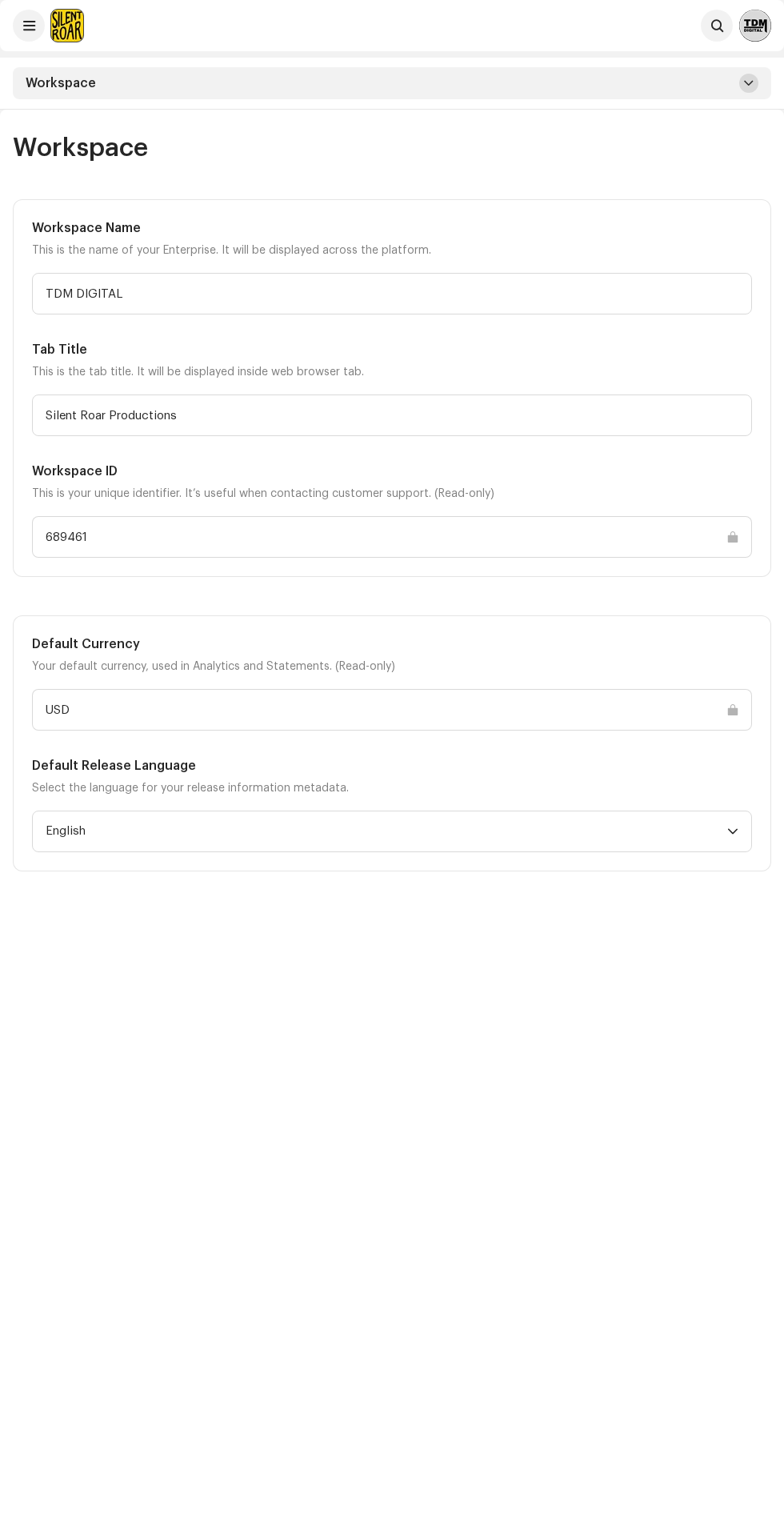
click at [749, 83] on span at bounding box center [749, 83] width 10 height 13
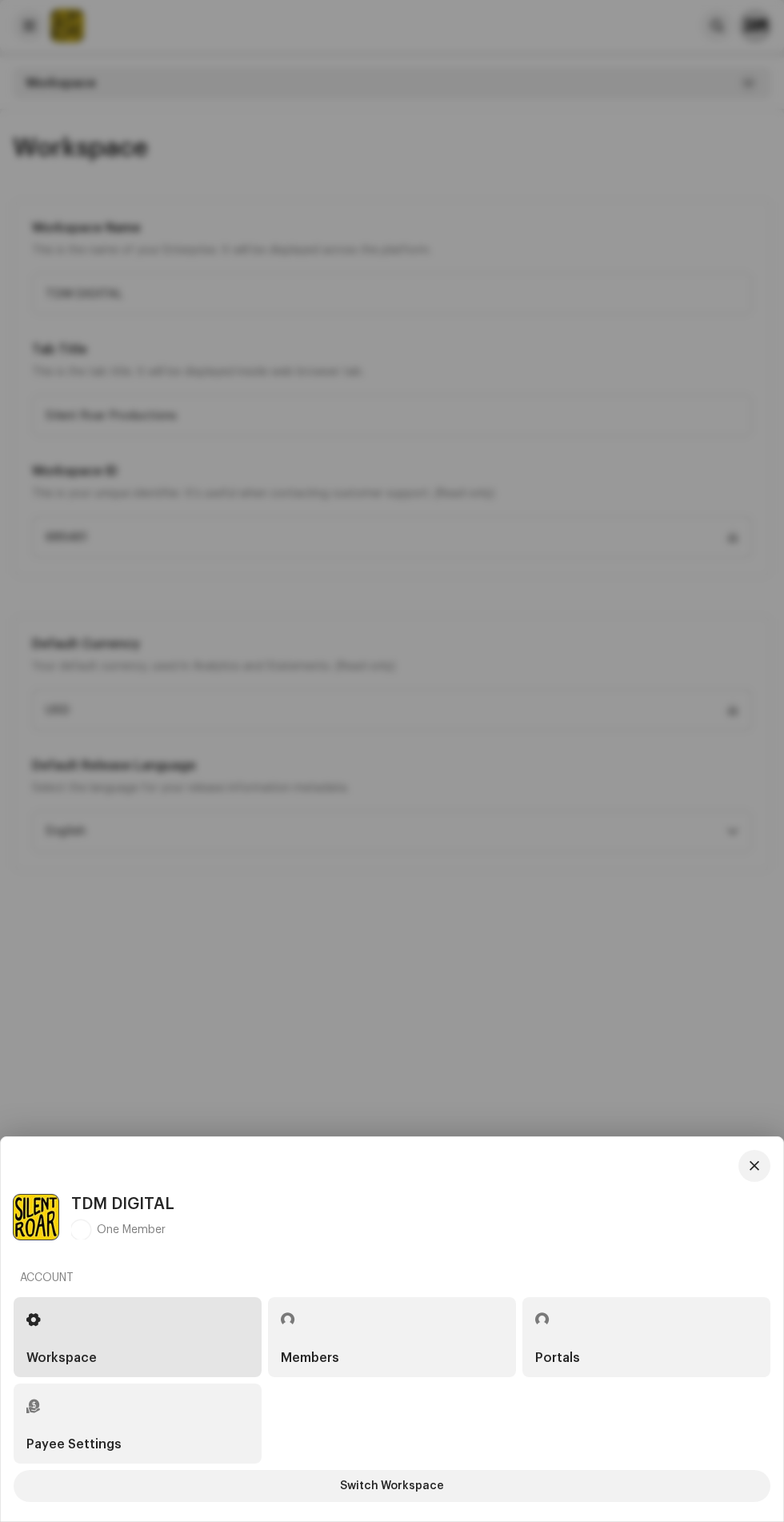
click at [351, 1327] on div "Members" at bounding box center [392, 1337] width 223 height 54
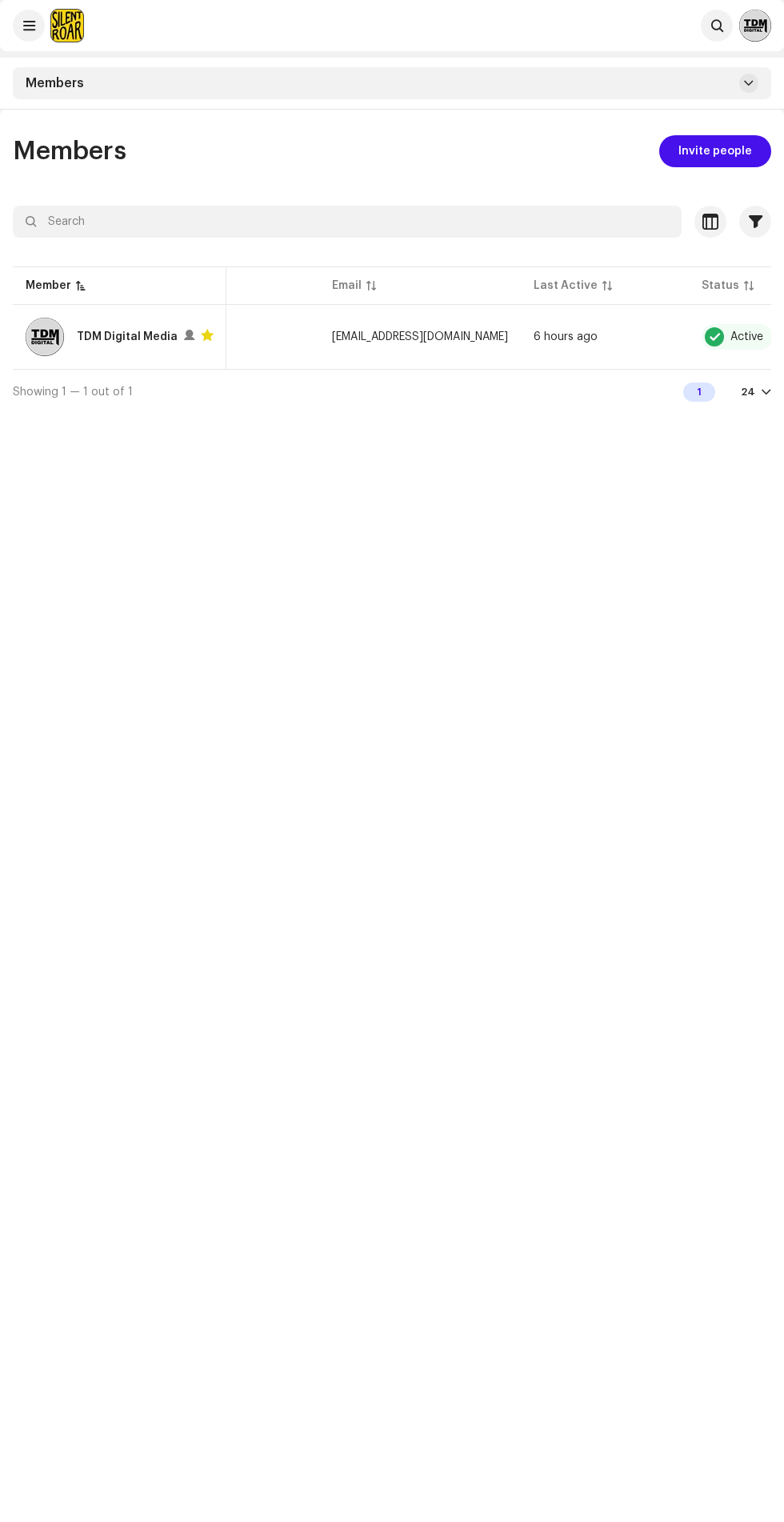
scroll to position [0, 76]
click at [749, 83] on span at bounding box center [749, 83] width 10 height 13
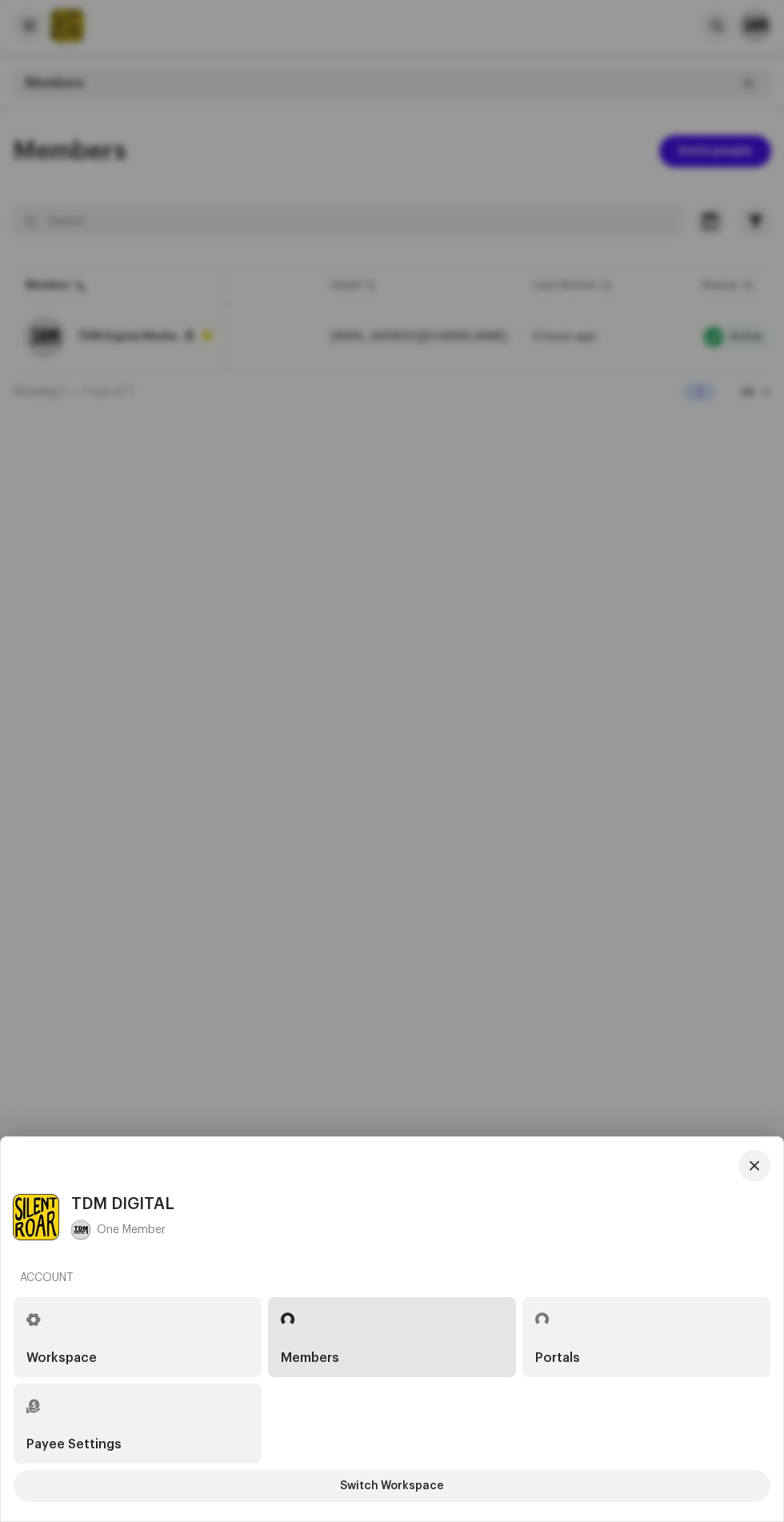
click at [558, 1356] on div "Portals" at bounding box center [558, 1358] width 45 height 13
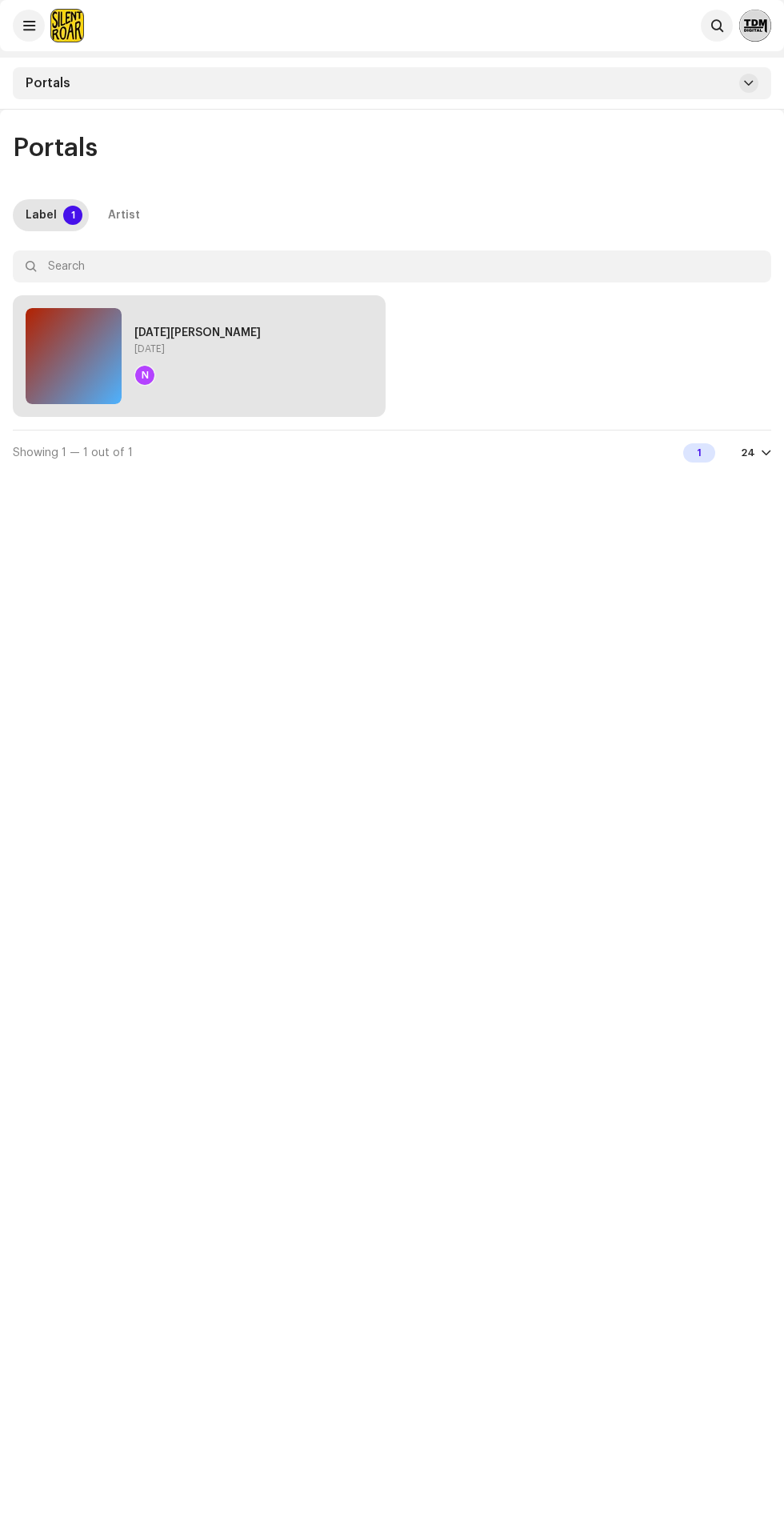
click at [307, 383] on div "[DATE][PERSON_NAME] [DATE] N" at bounding box center [199, 356] width 360 height 109
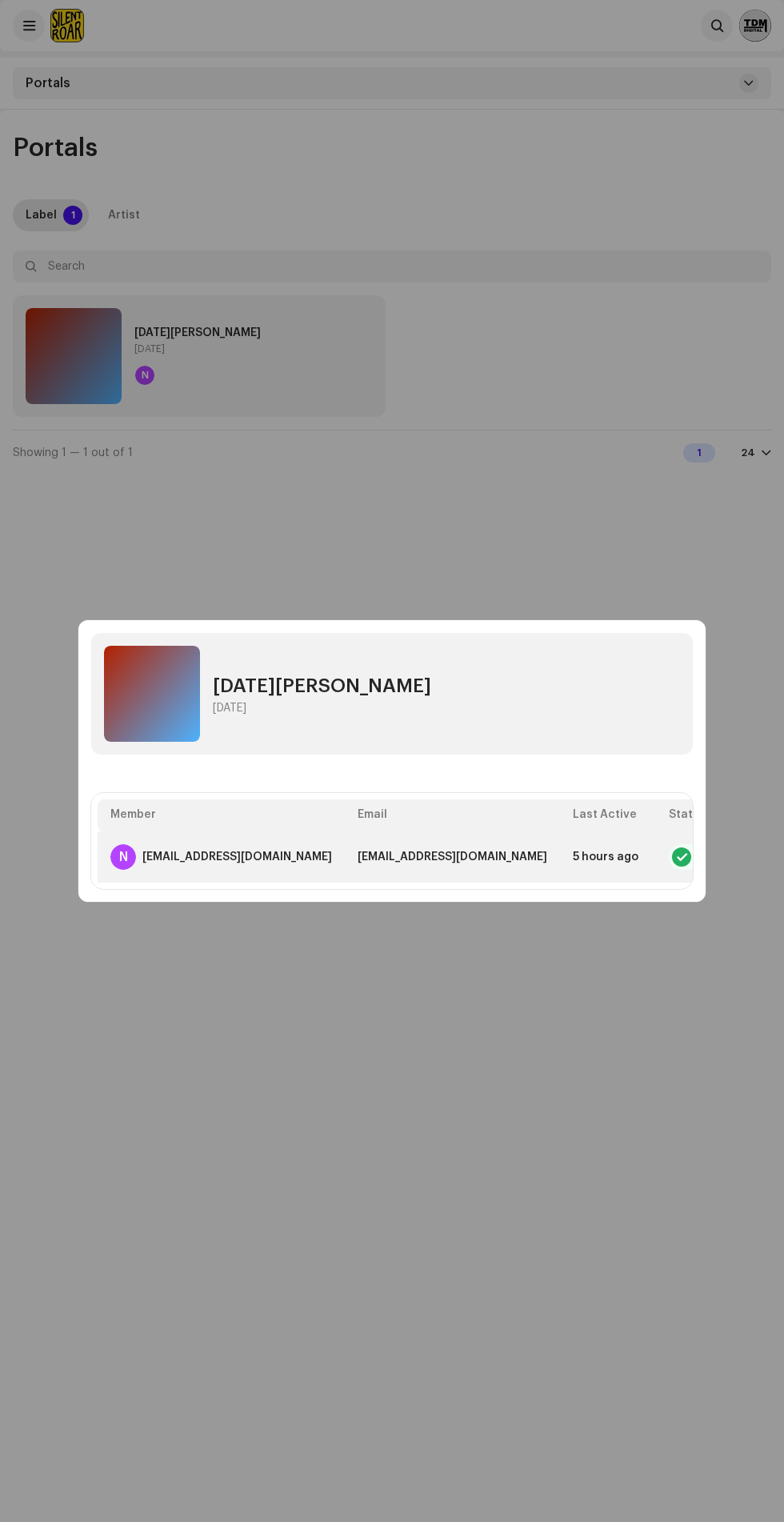
click at [768, 857] on span "button" at bounding box center [773, 857] width 12 height 13
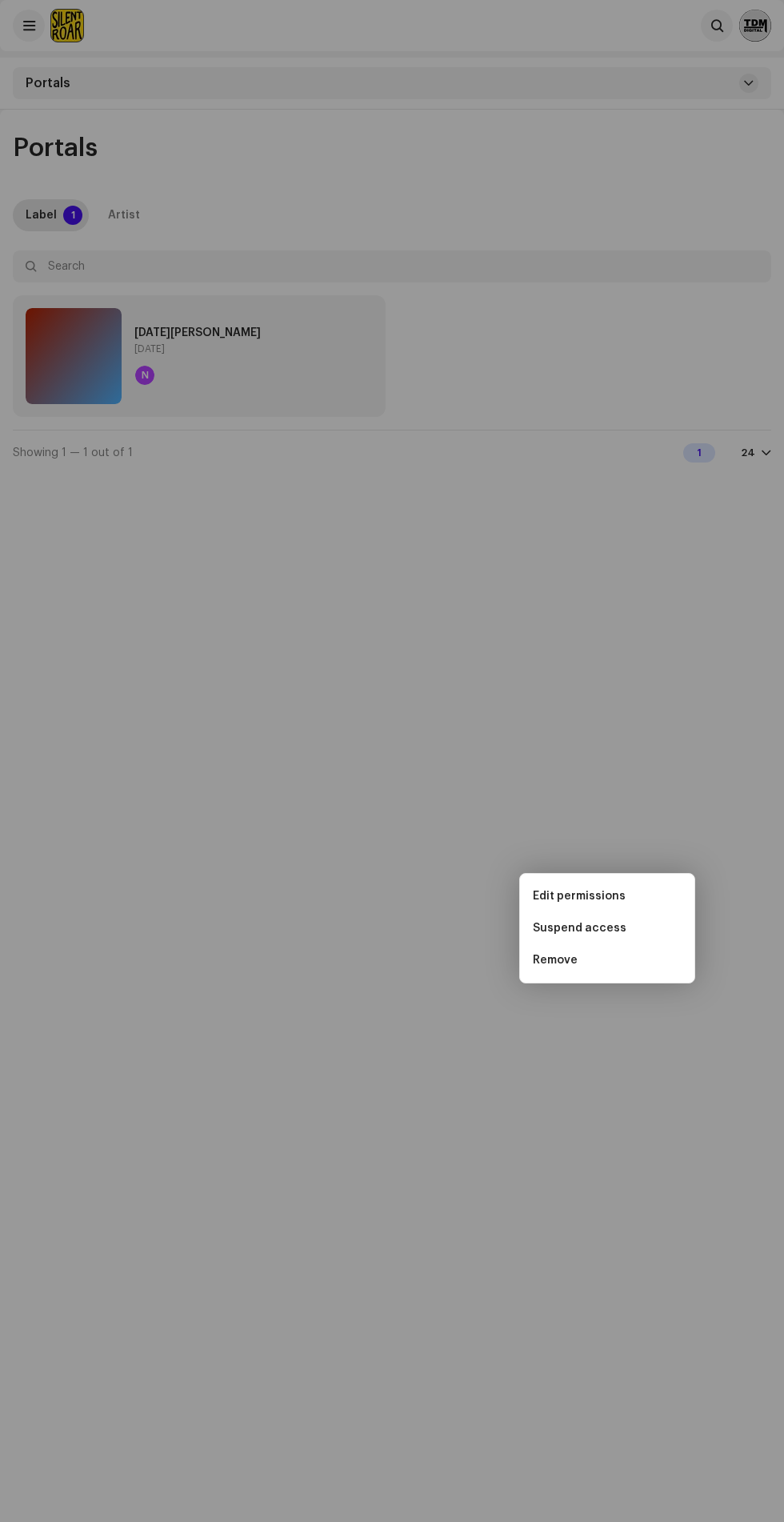
click at [263, 1090] on div "[DATE][PERSON_NAME] [DATE] Member Email Last Active Status N [EMAIL_ADDRESS][DO…" at bounding box center [392, 761] width 784 height 1522
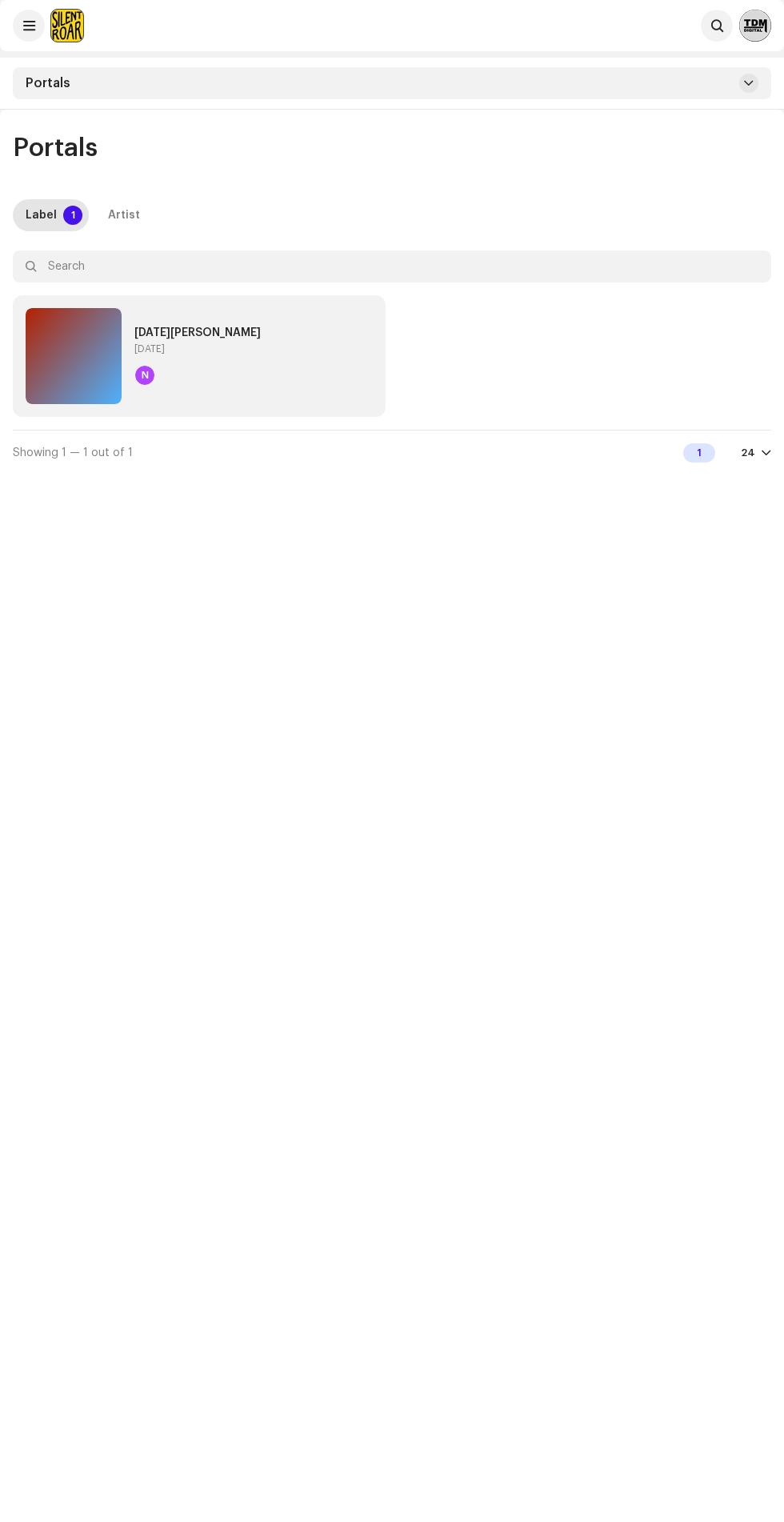
click at [749, 452] on div "24" at bounding box center [749, 453] width 14 height 13
click at [735, 467] on div "24 48 72" at bounding box center [731, 514] width 65 height 96
click at [29, 27] on span at bounding box center [29, 25] width 12 height 13
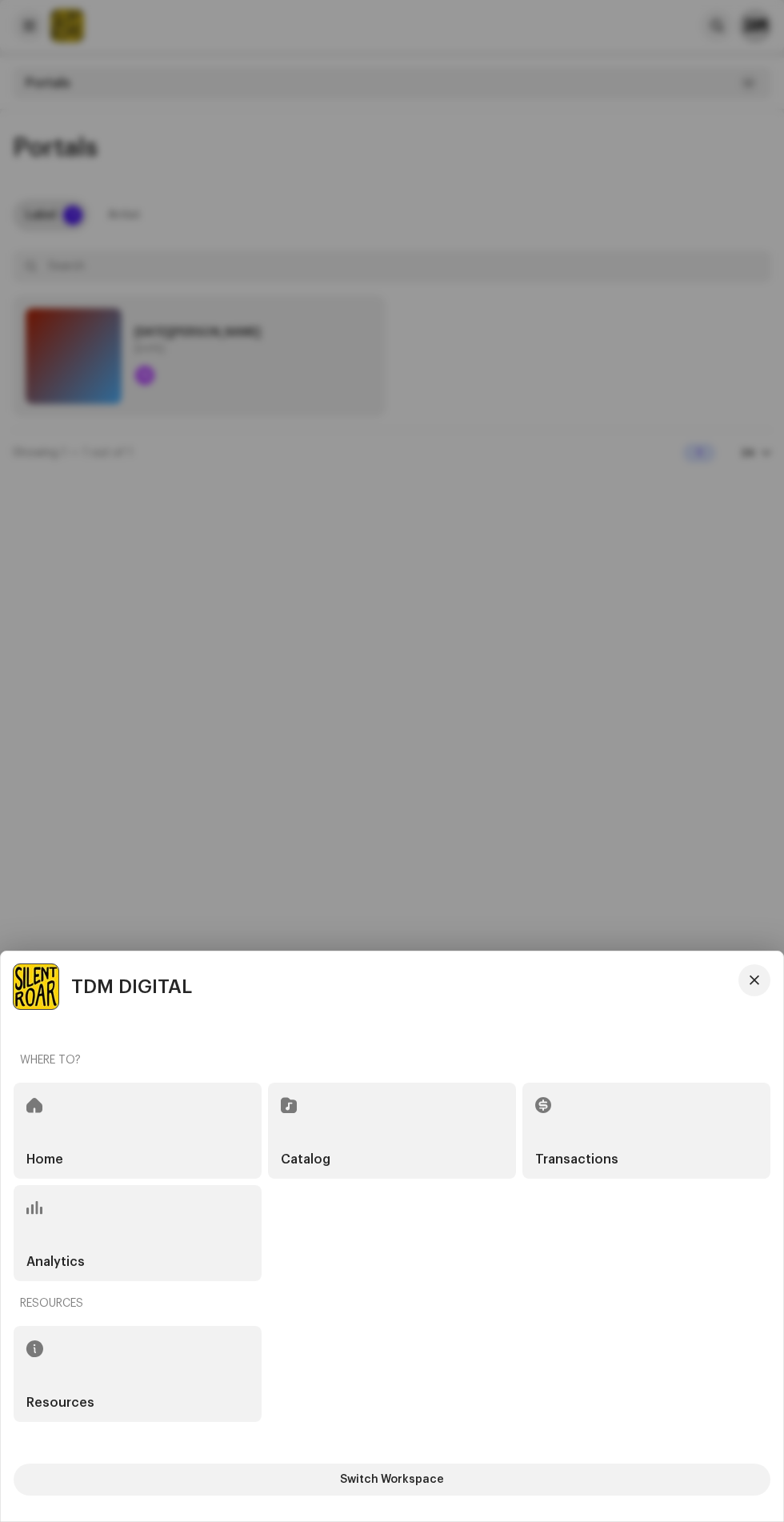
click at [93, 1134] on div "Home" at bounding box center [138, 1131] width 248 height 96
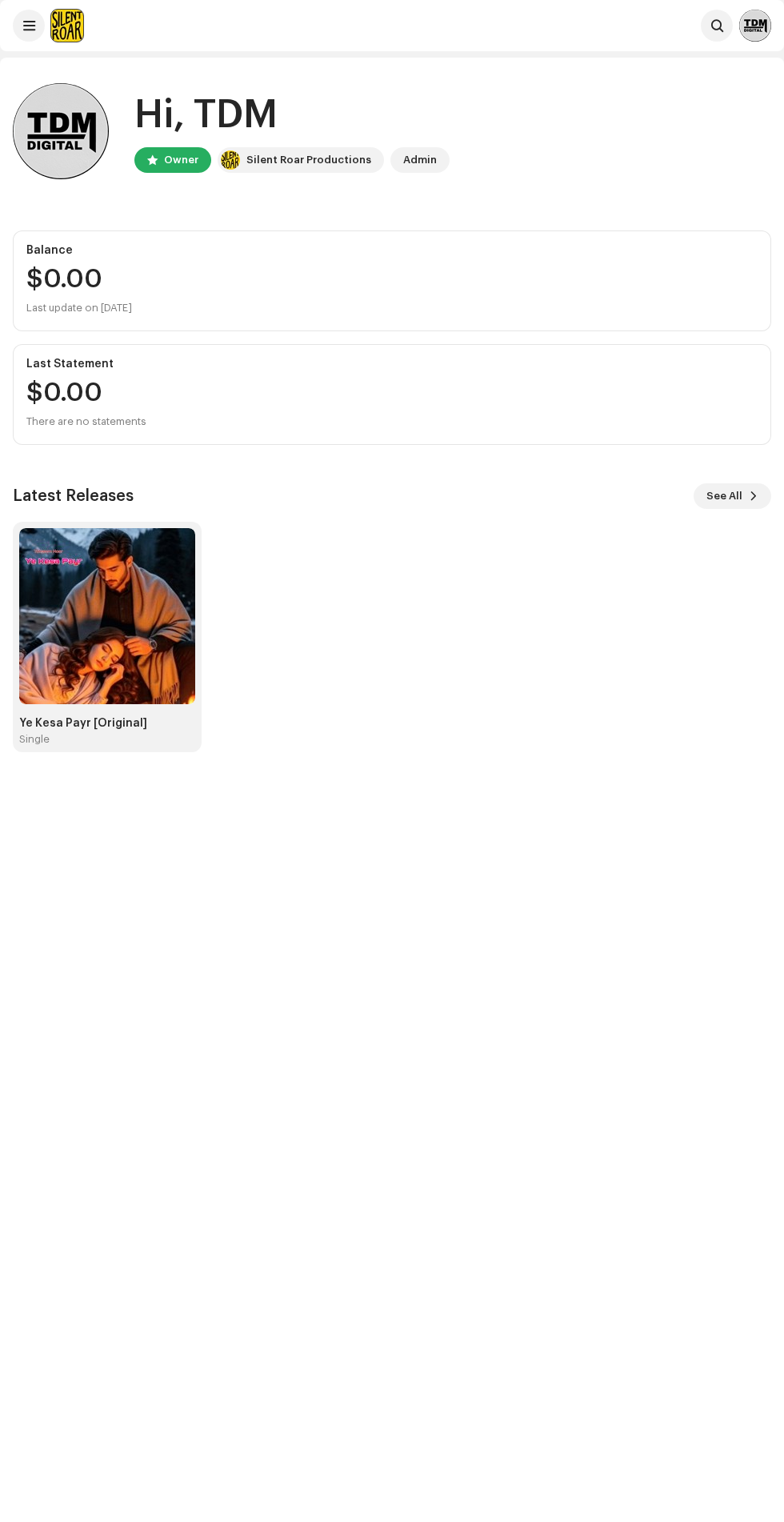
click at [759, 18] on img at bounding box center [755, 25] width 32 height 32
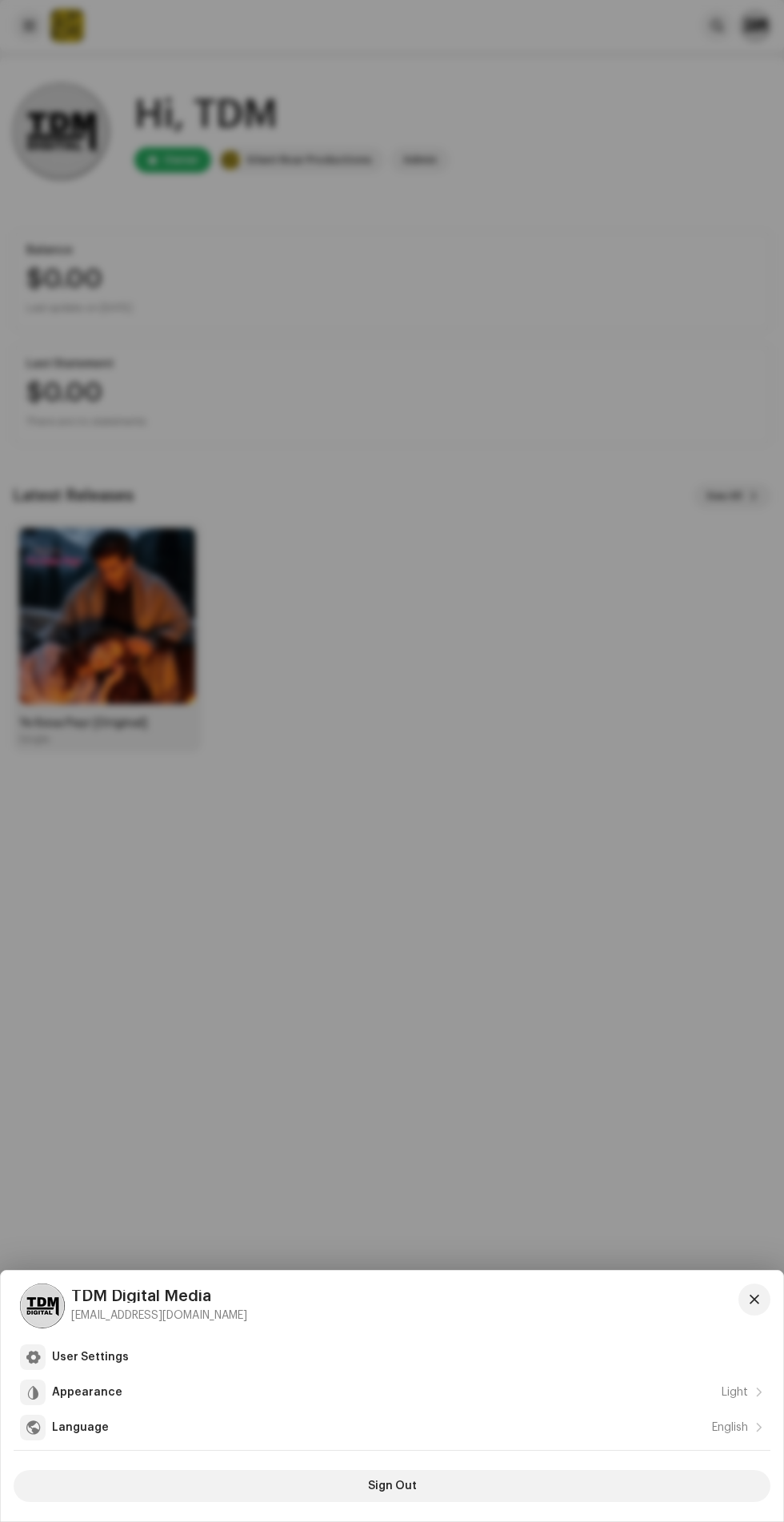
click at [275, 1150] on div at bounding box center [392, 761] width 784 height 1522
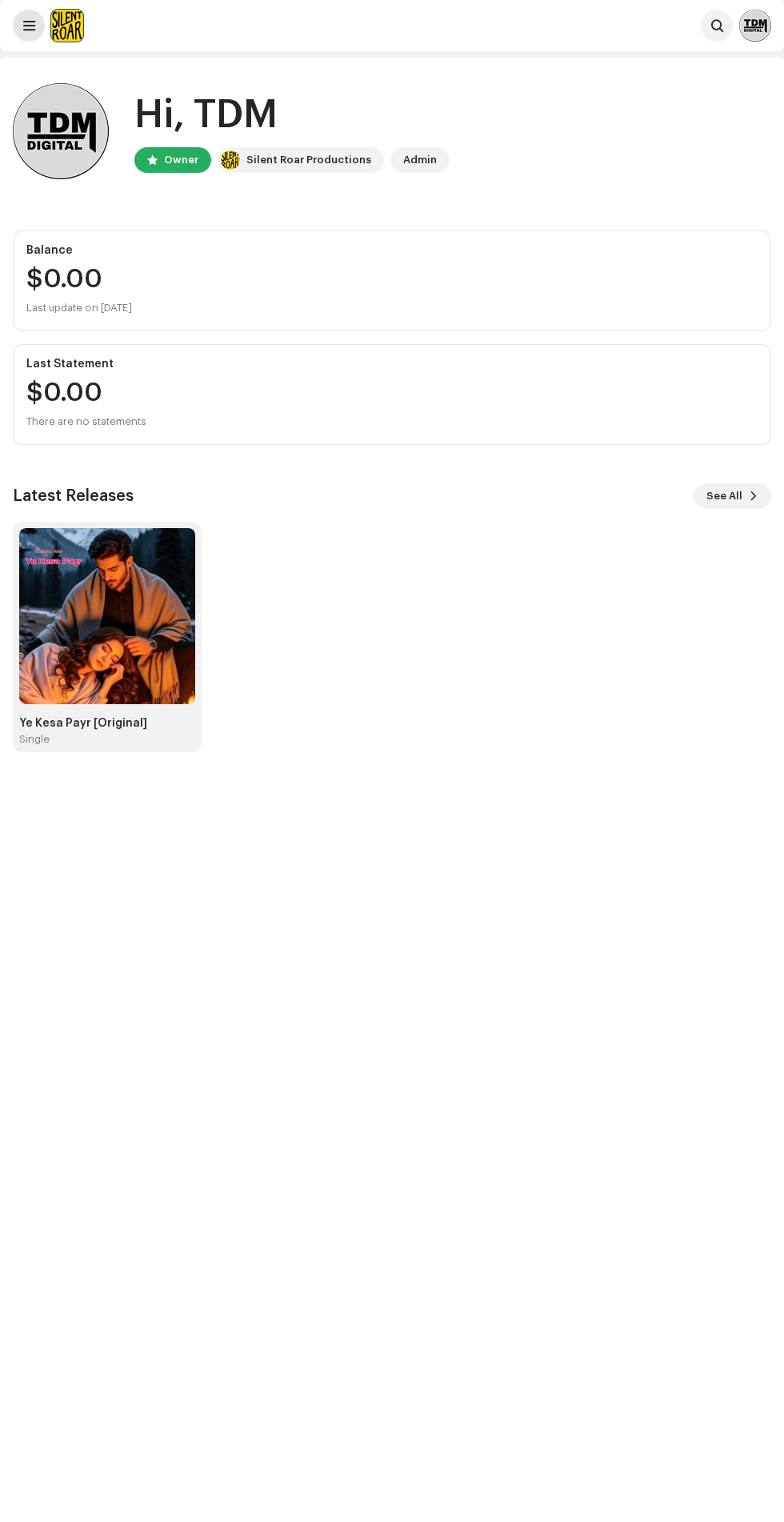
click at [25, 23] on span at bounding box center [29, 25] width 12 height 13
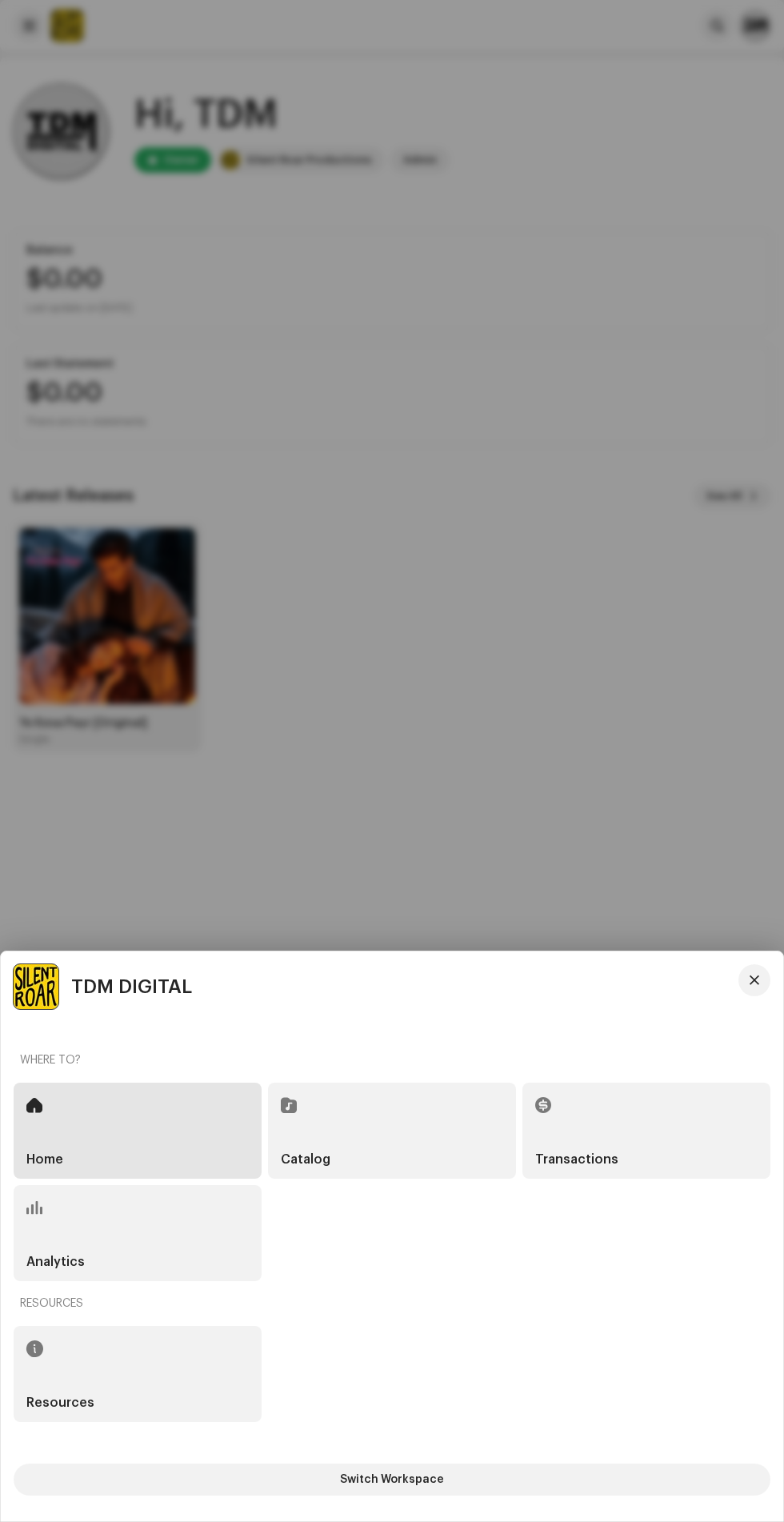
click at [88, 1355] on div "Resources" at bounding box center [138, 1374] width 248 height 96
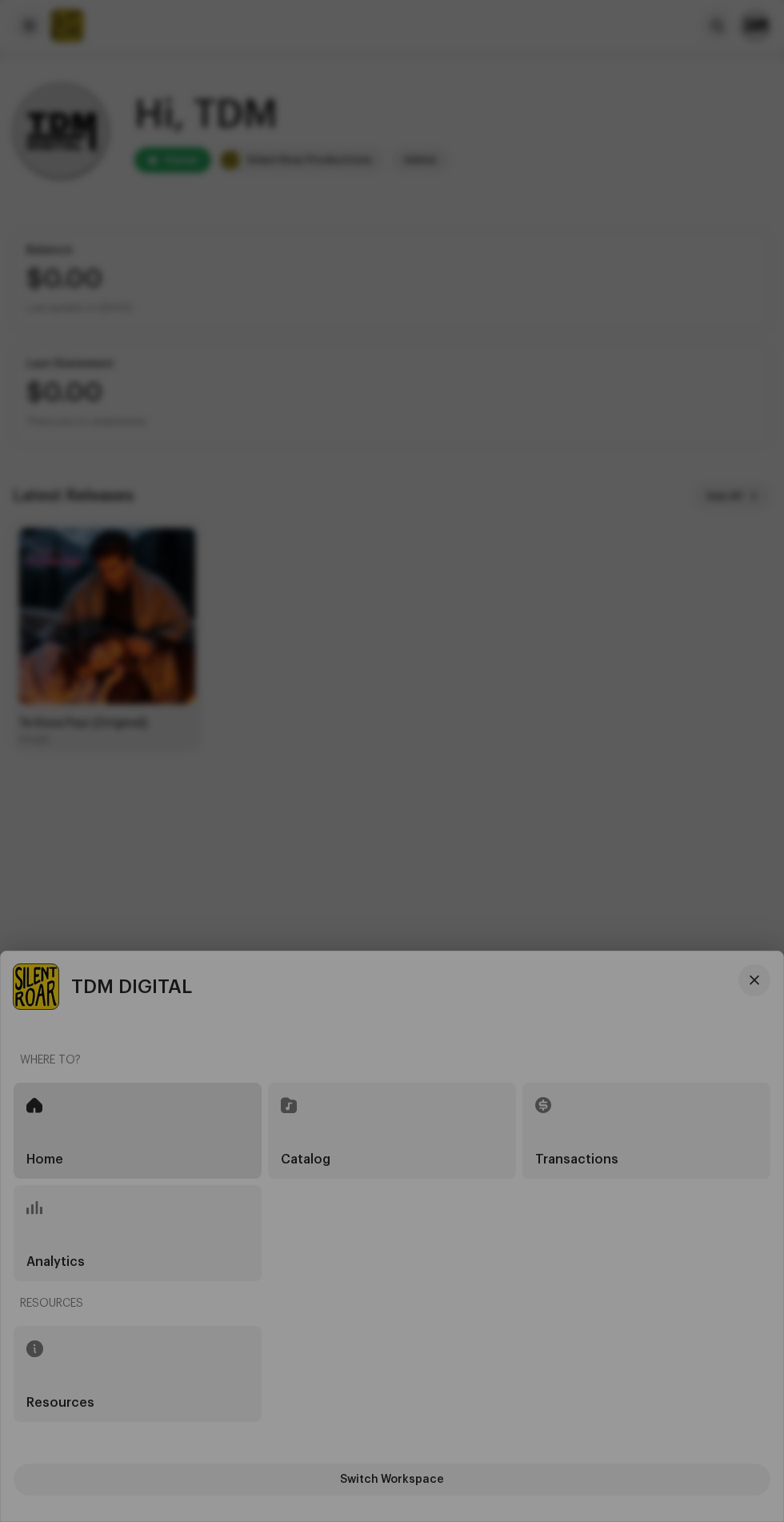
click at [643, 939] on div "Help Center Delivery Lead Time" at bounding box center [392, 761] width 784 height 1522
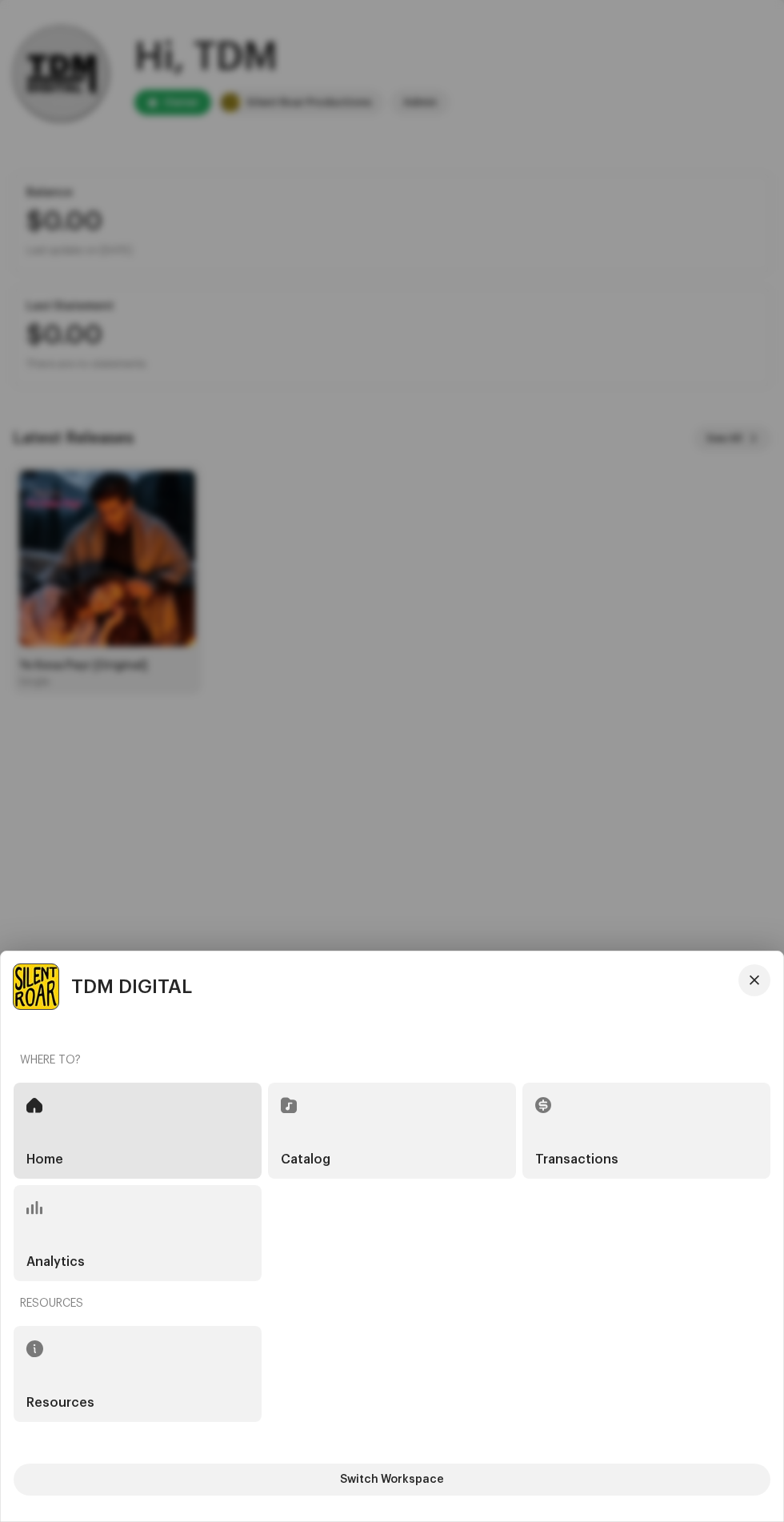
scroll to position [206, 0]
click at [363, 559] on div at bounding box center [392, 761] width 784 height 1522
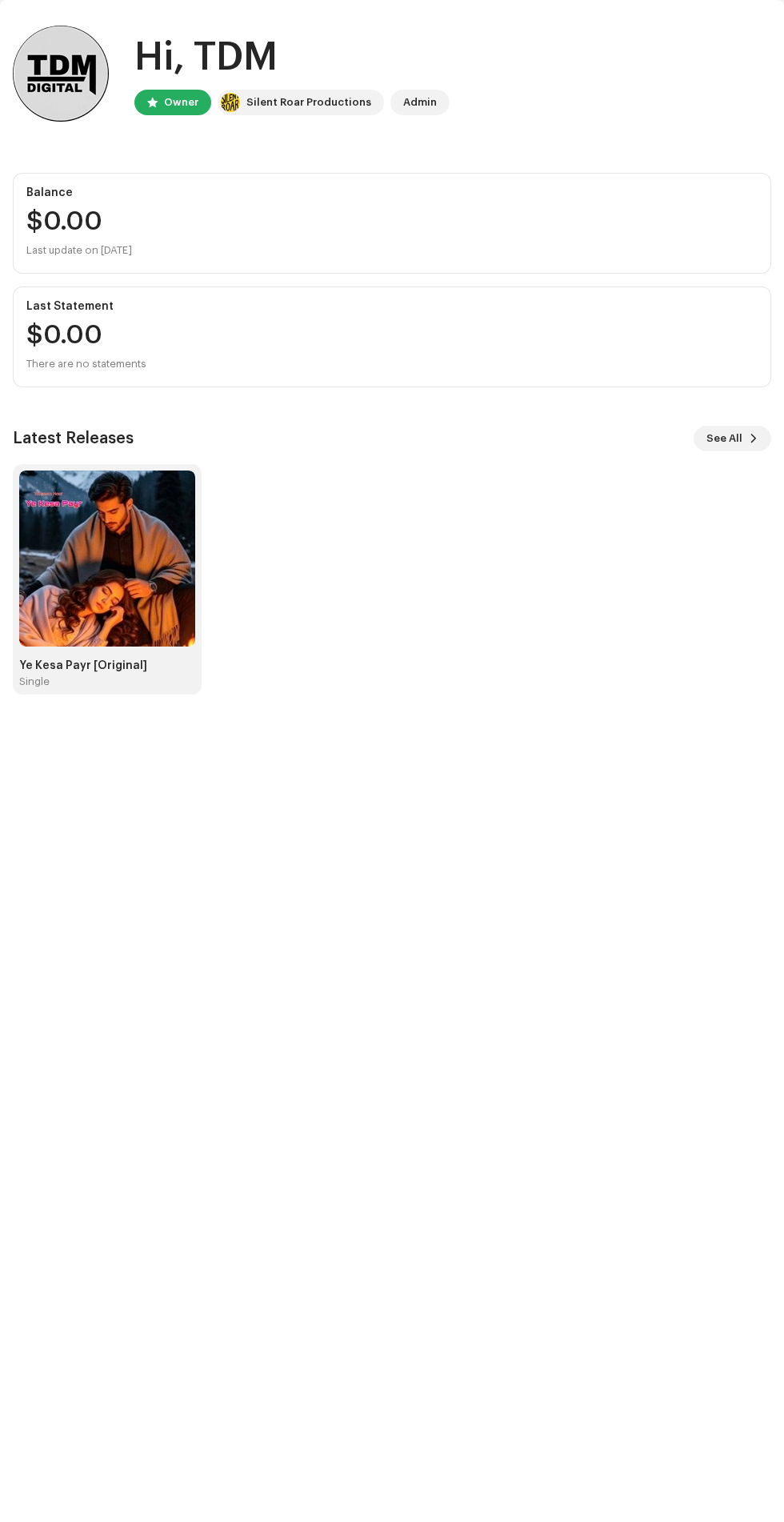
scroll to position [0, 0]
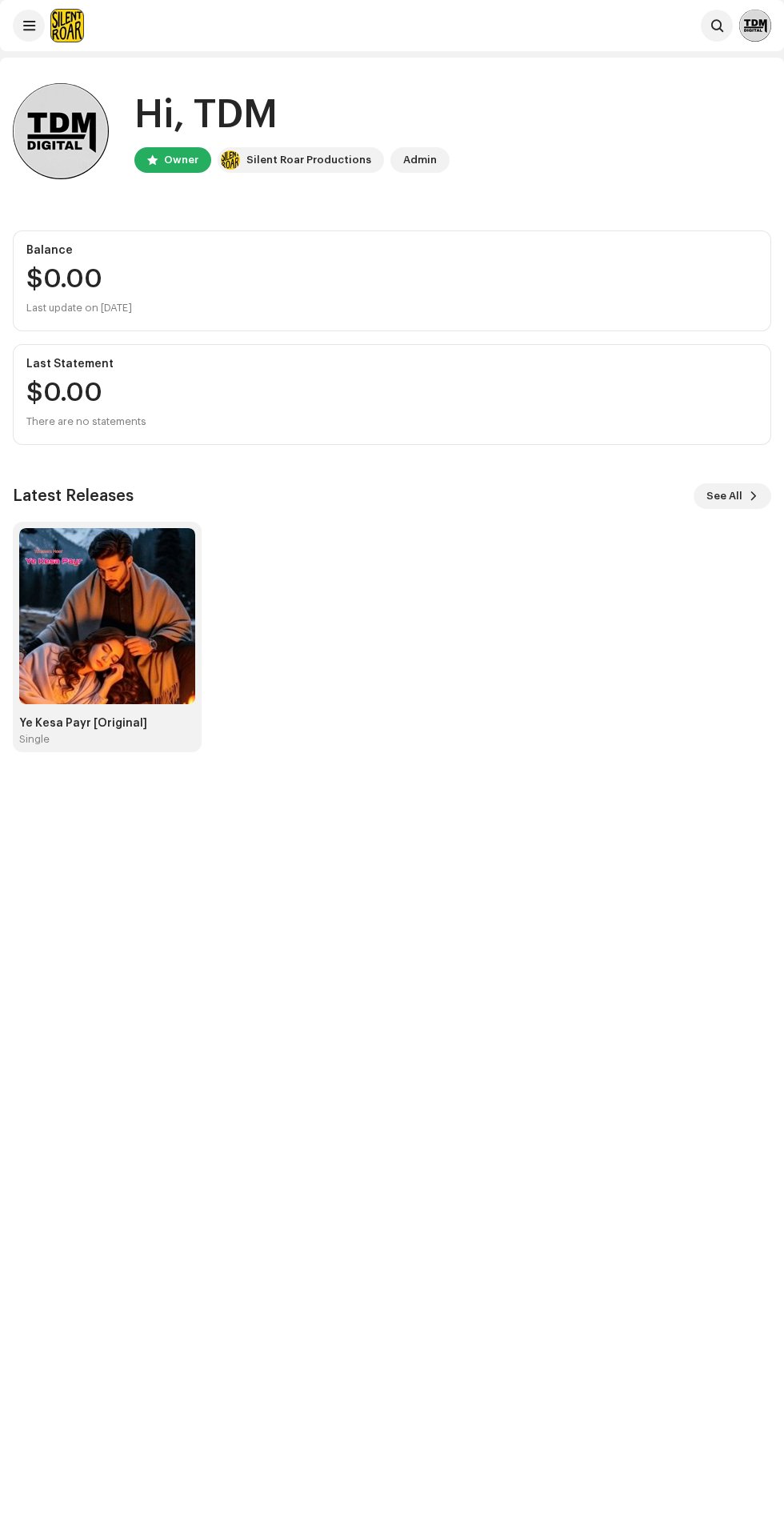
click at [748, 37] on img at bounding box center [755, 25] width 32 height 32
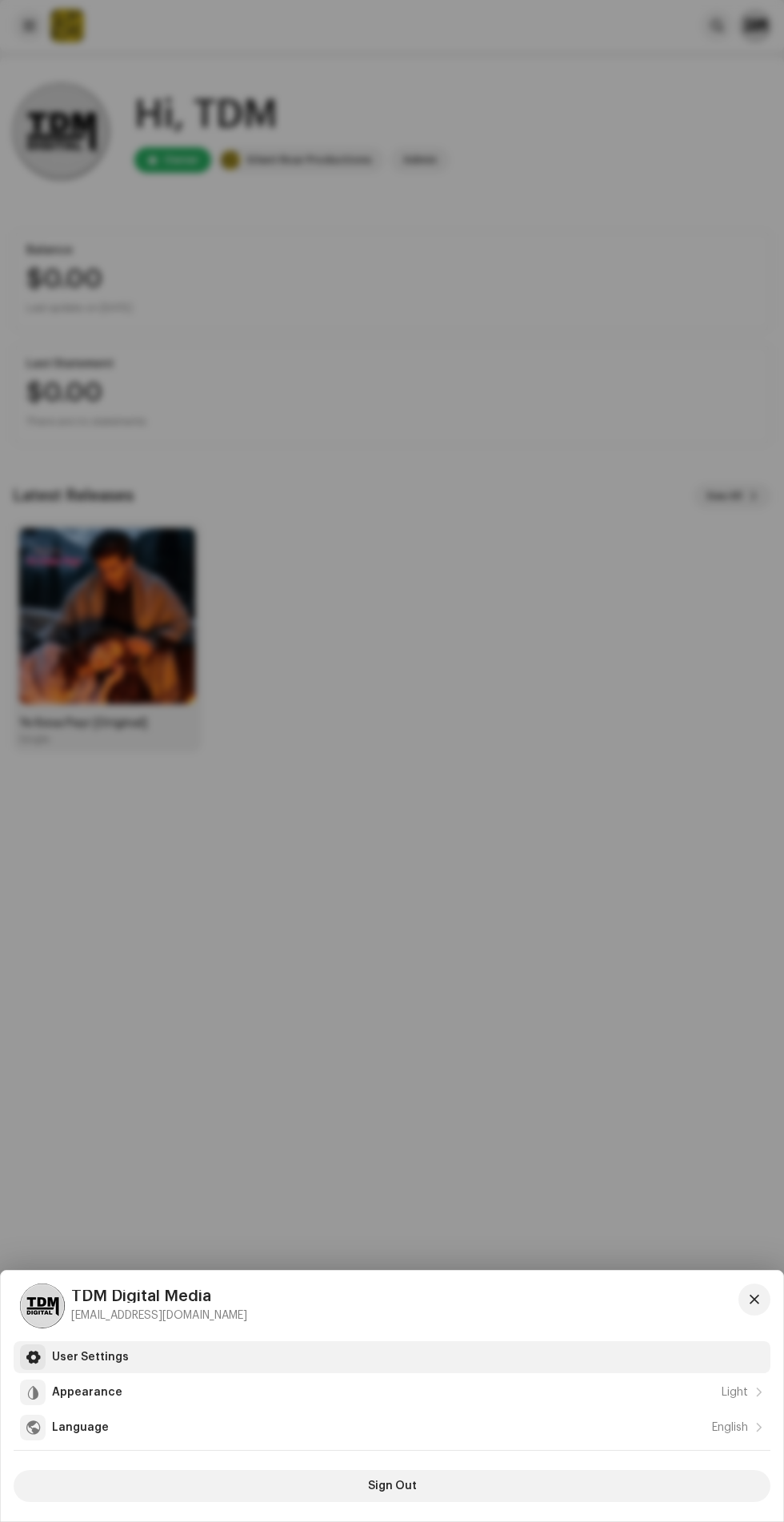
click at [437, 1359] on div "User Settings" at bounding box center [407, 1357] width 712 height 13
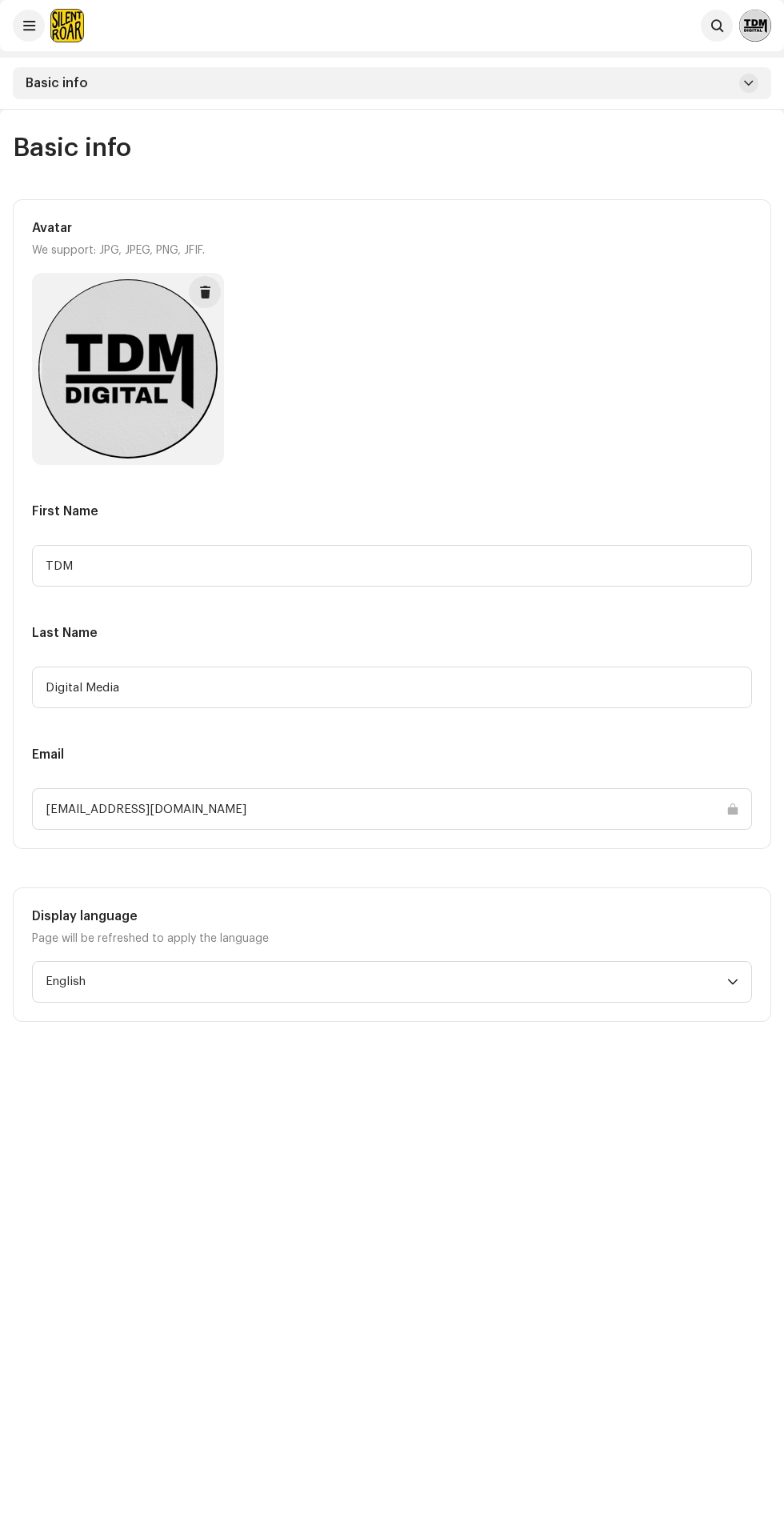
click at [22, 62] on div "Basic info" at bounding box center [392, 83] width 784 height 52
click at [29, 27] on span at bounding box center [29, 25] width 12 height 13
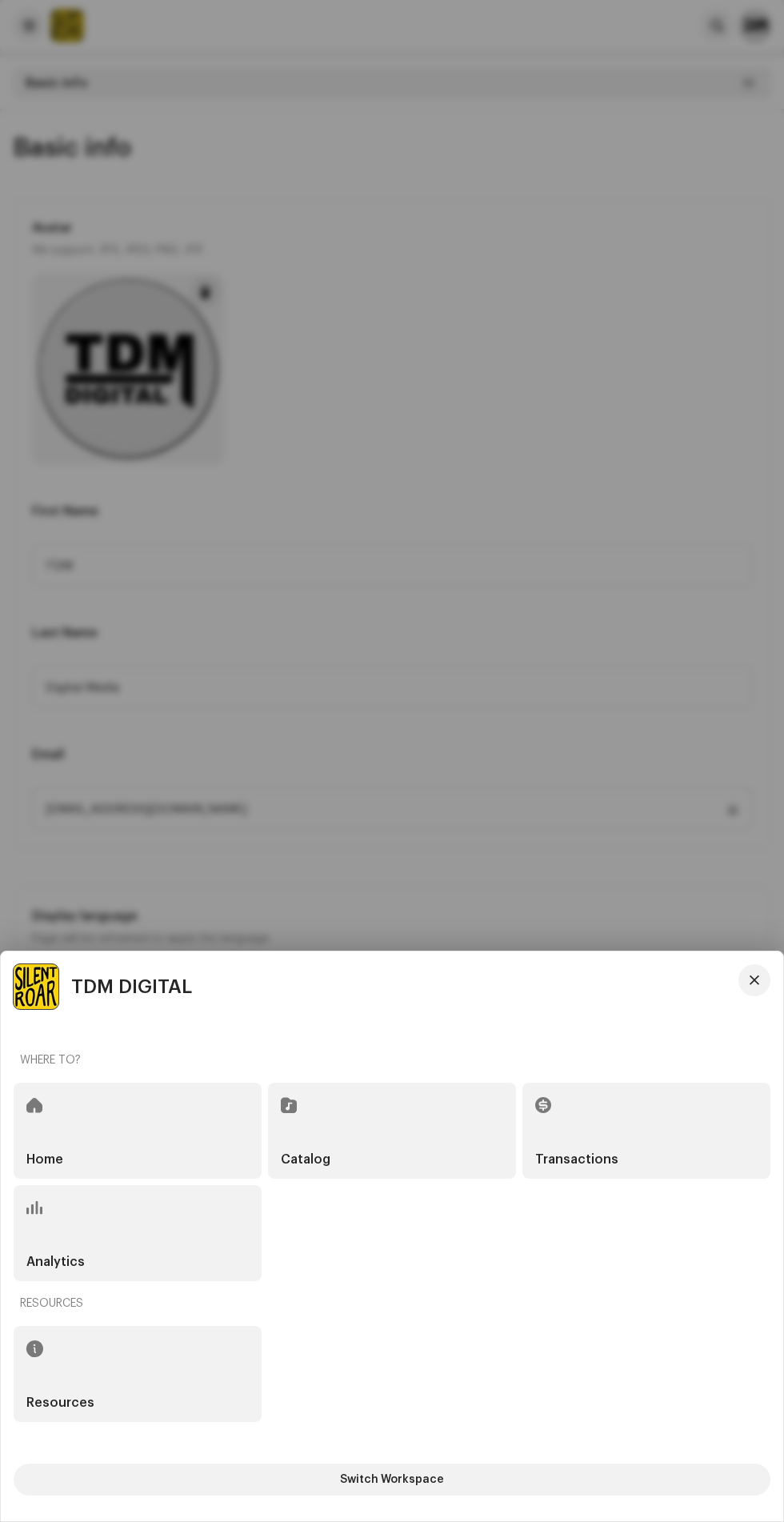
click at [277, 762] on div at bounding box center [392, 761] width 784 height 1522
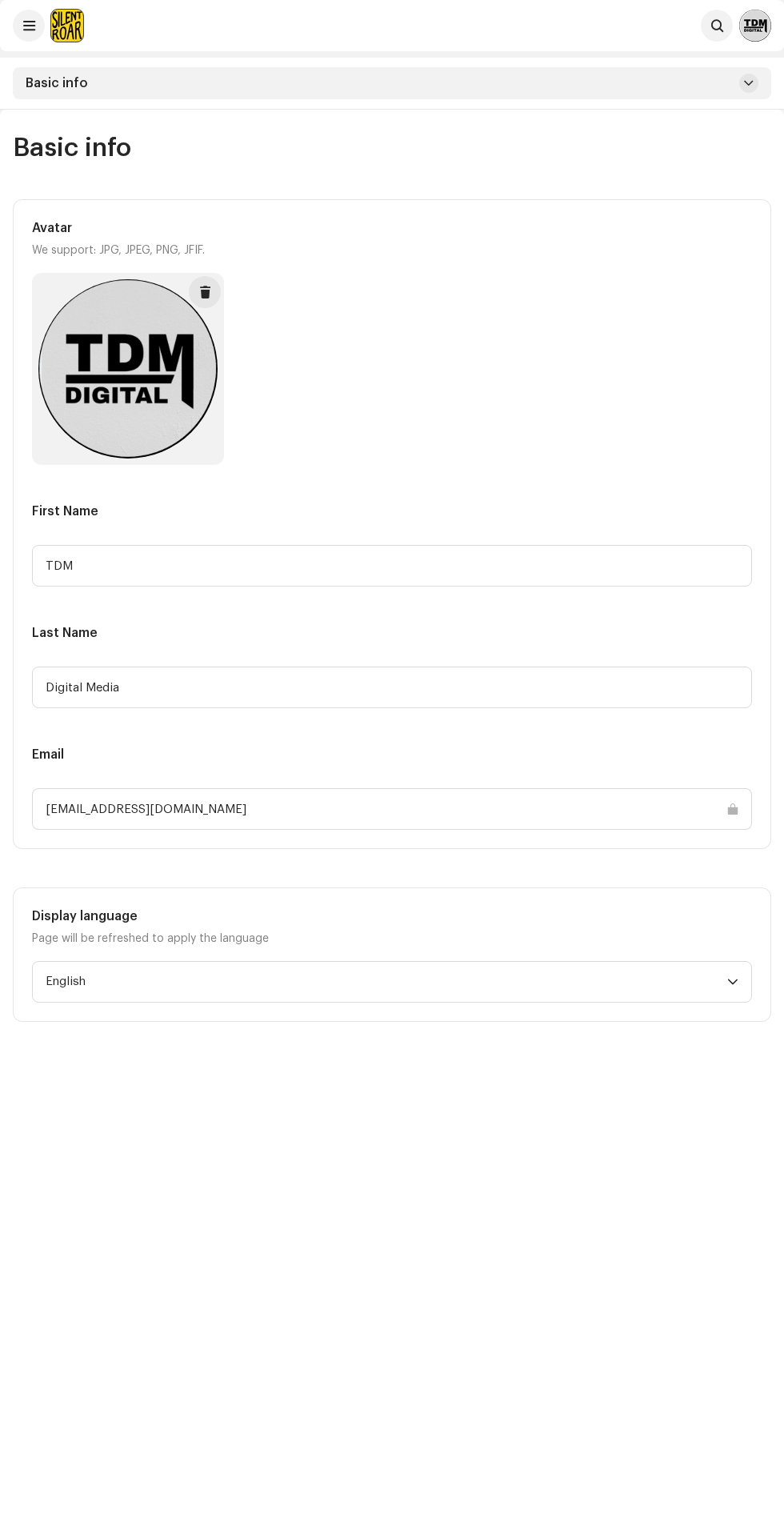
click at [760, 29] on img at bounding box center [755, 25] width 32 height 32
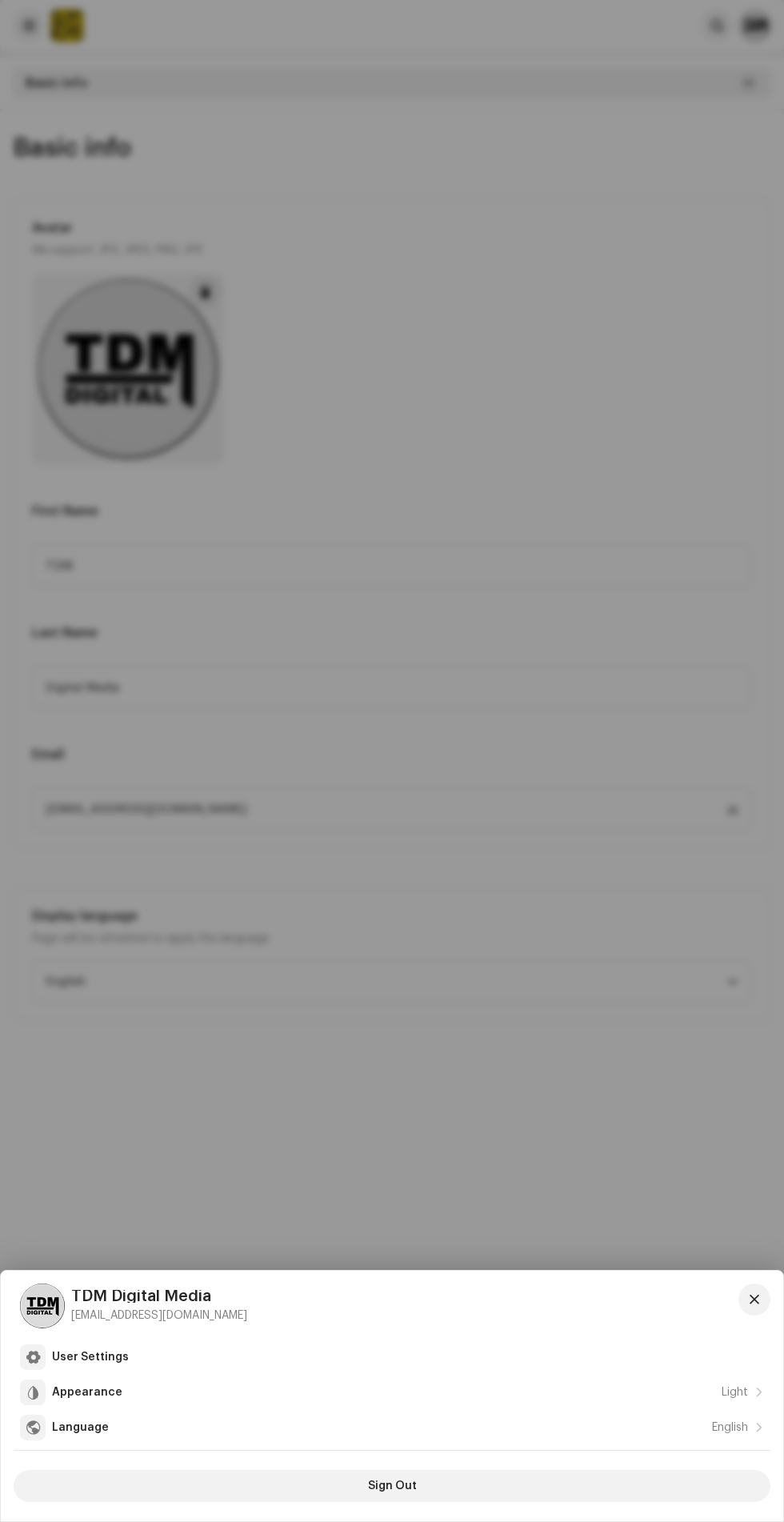
click at [650, 278] on div at bounding box center [392, 761] width 784 height 1522
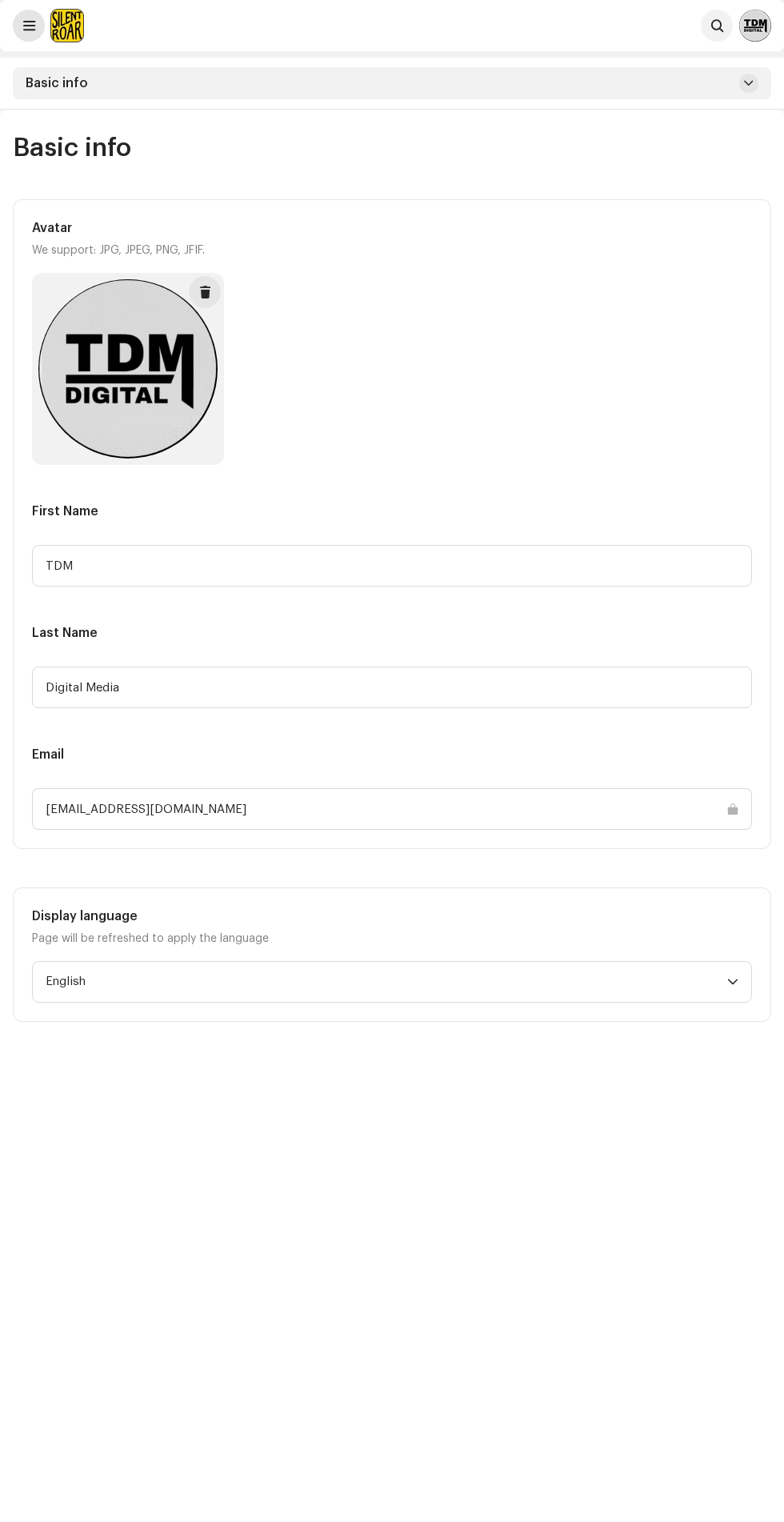
click at [30, 25] on span at bounding box center [29, 25] width 12 height 13
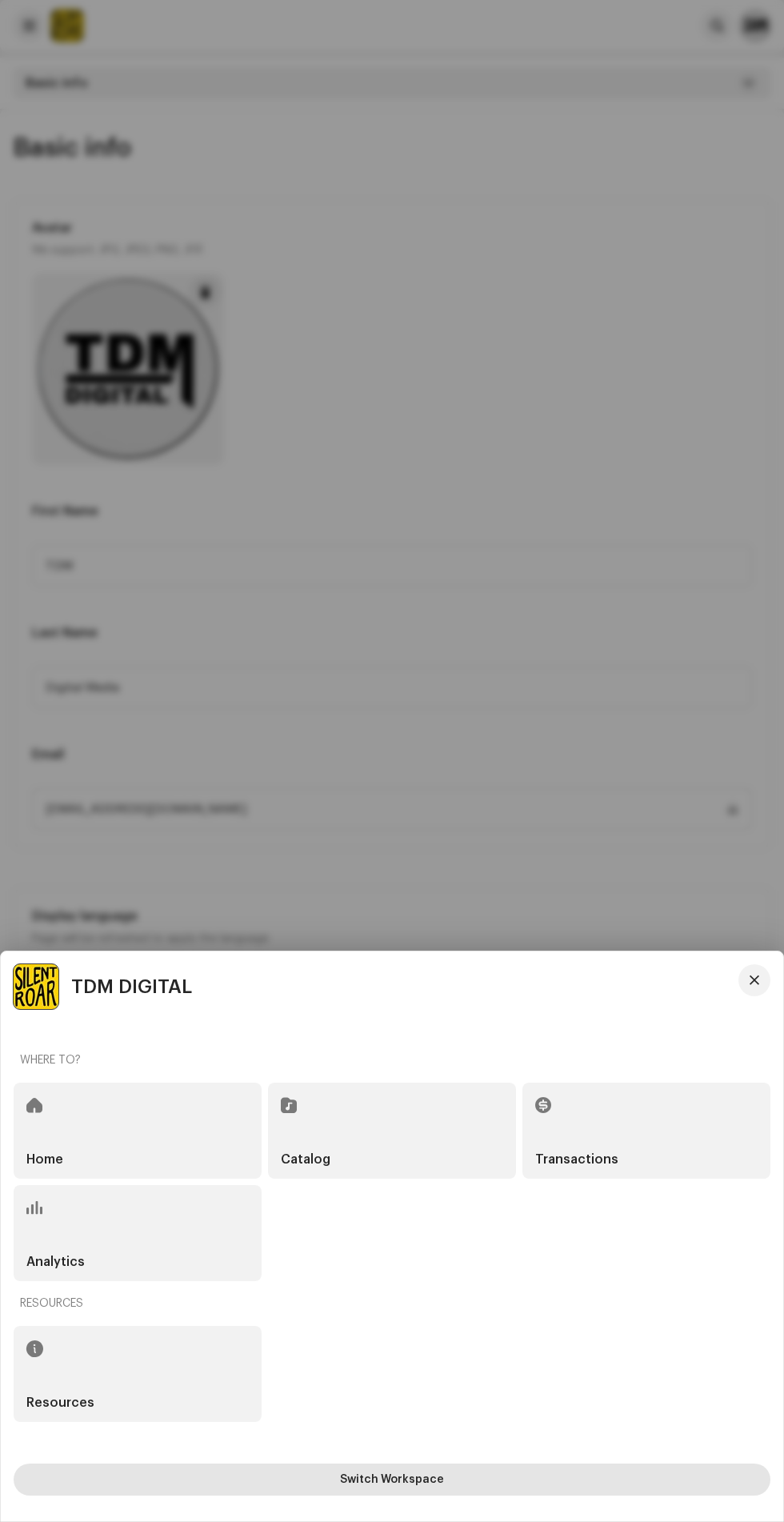
click at [264, 1483] on button "Switch Workspace" at bounding box center [392, 1479] width 757 height 32
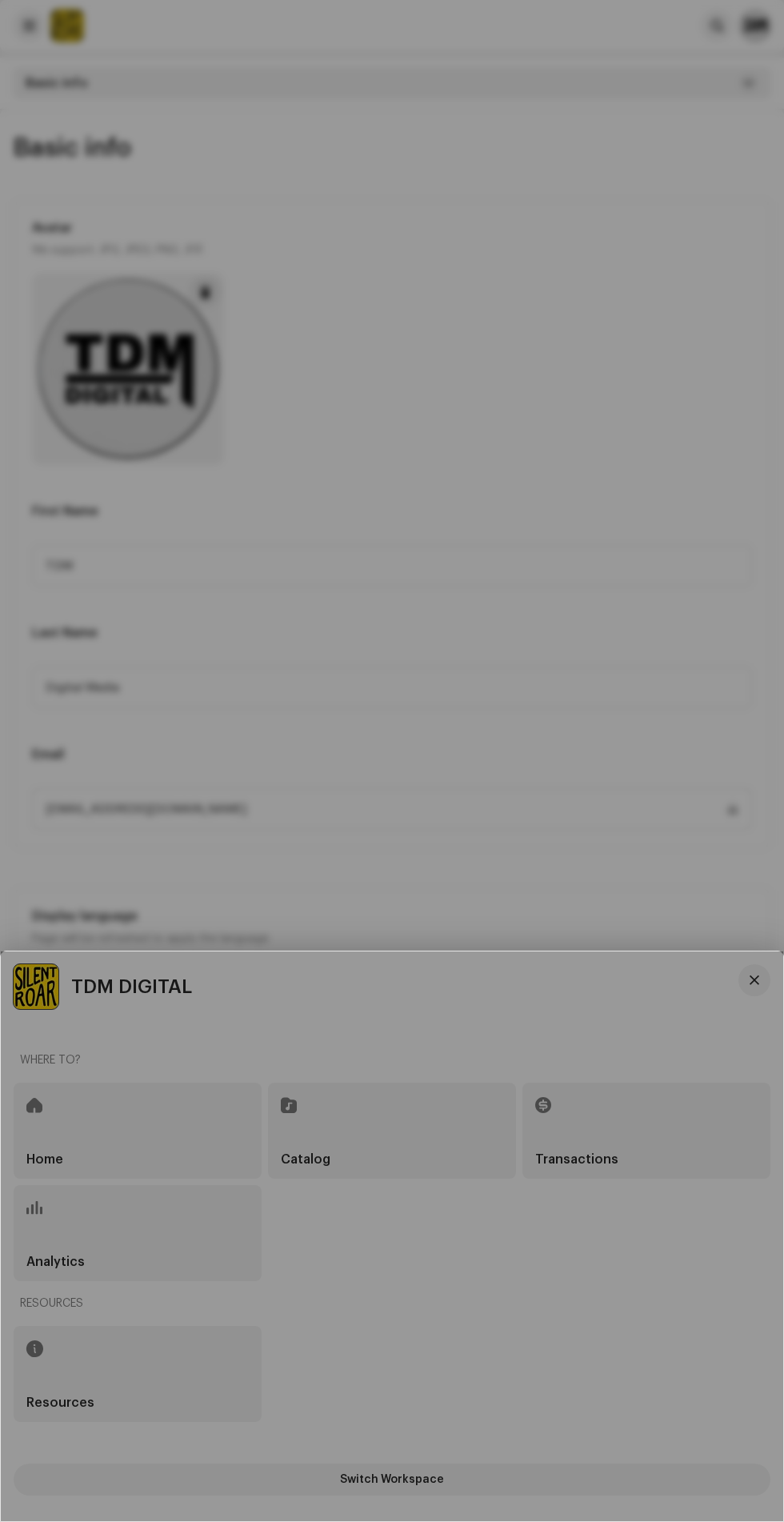
click at [291, 1478] on div "TDM DIGITAL Workspace" at bounding box center [392, 1236] width 783 height 570
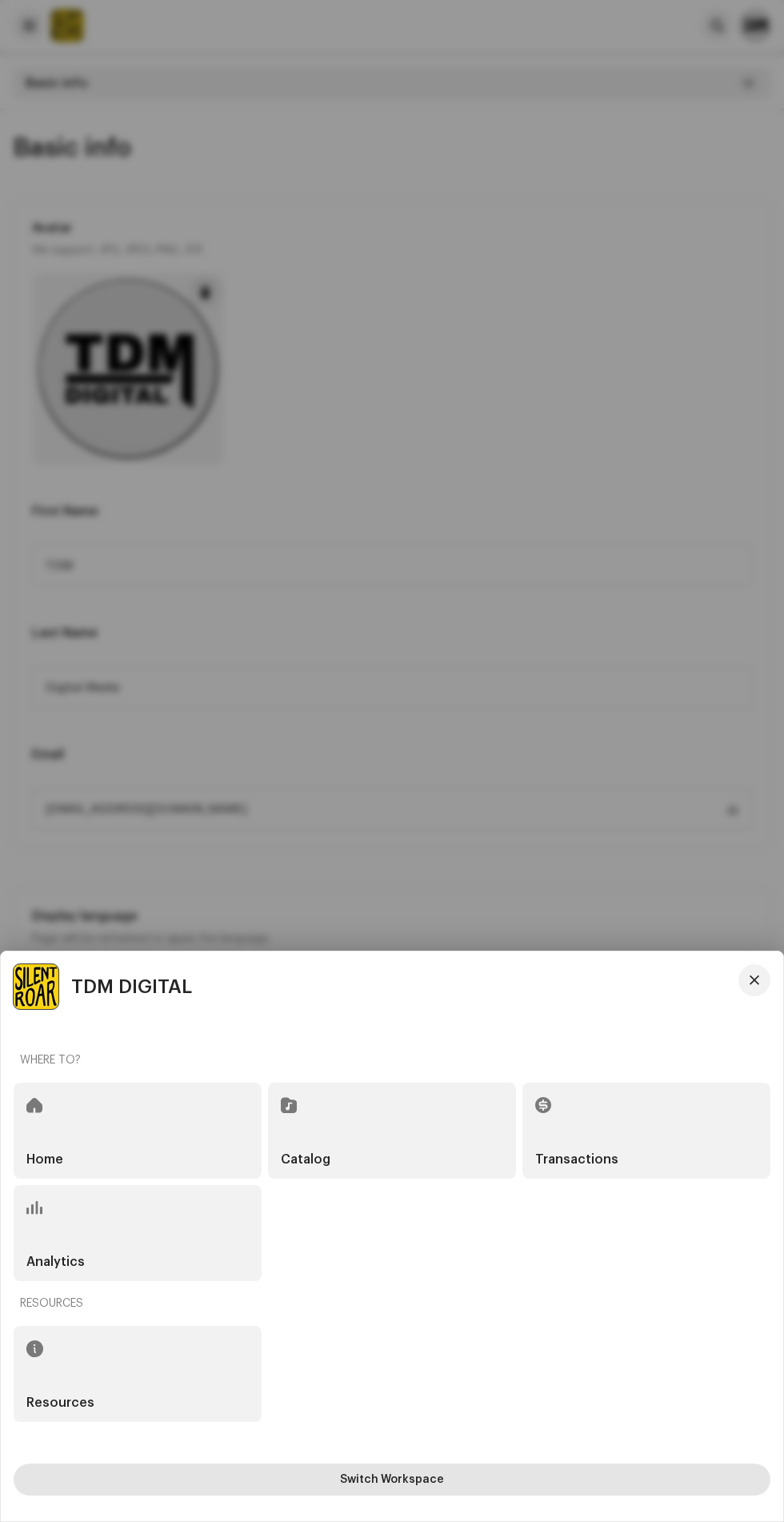
click at [305, 1495] on button "Switch Workspace" at bounding box center [392, 1479] width 757 height 32
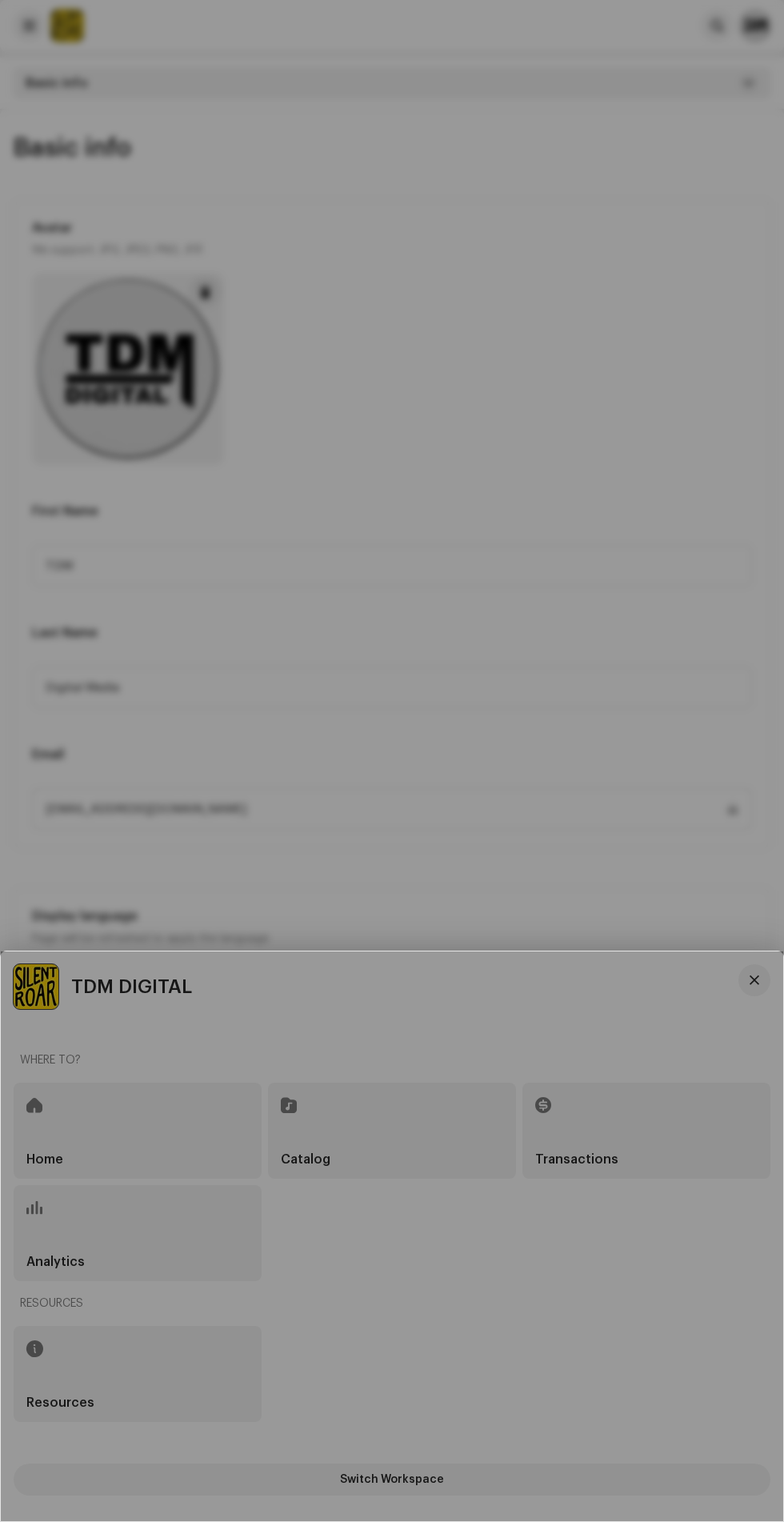
click at [307, 1499] on div "TDM DIGITAL Workspace" at bounding box center [392, 1236] width 783 height 570
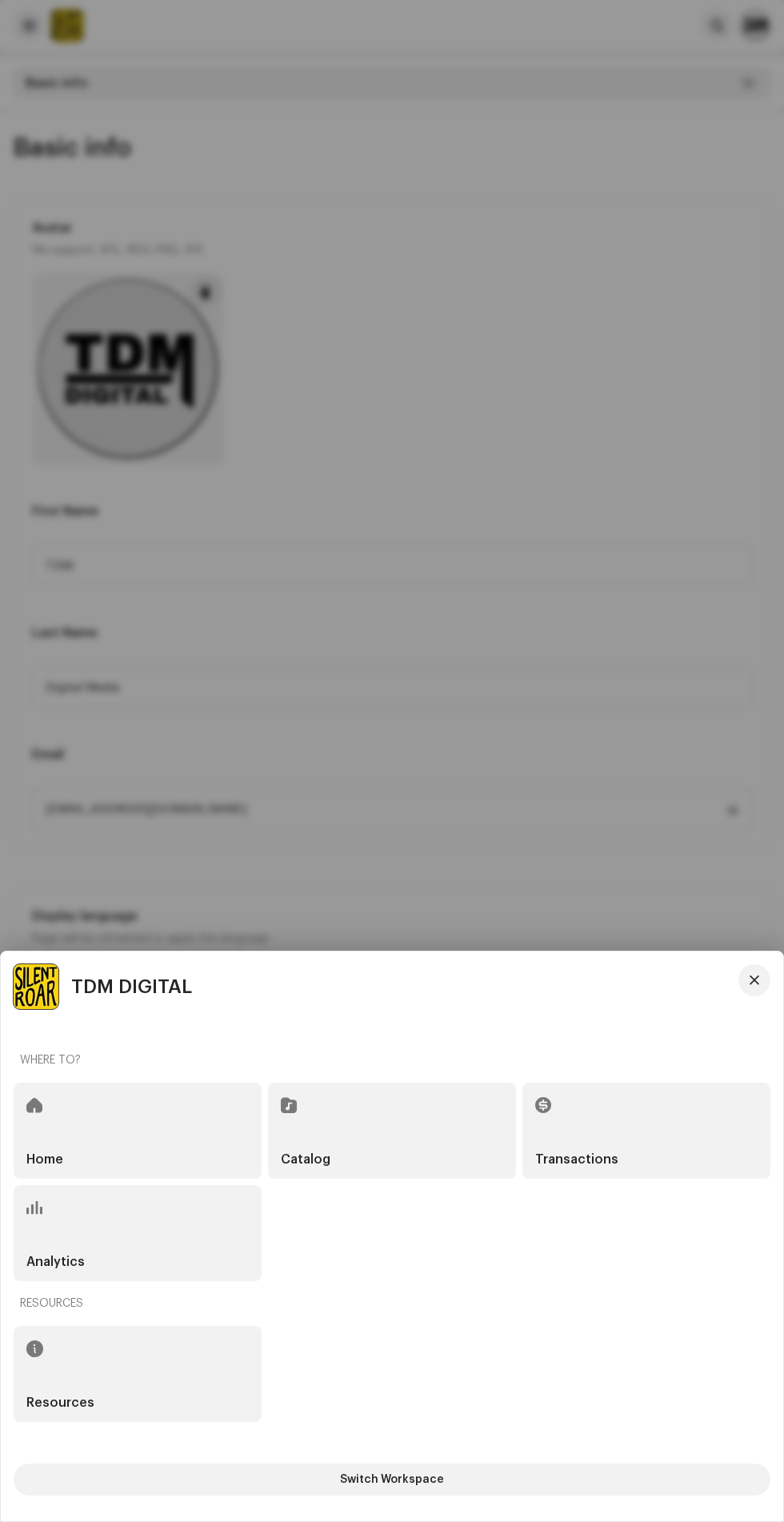
click at [100, 1338] on div "Resources" at bounding box center [138, 1374] width 248 height 96
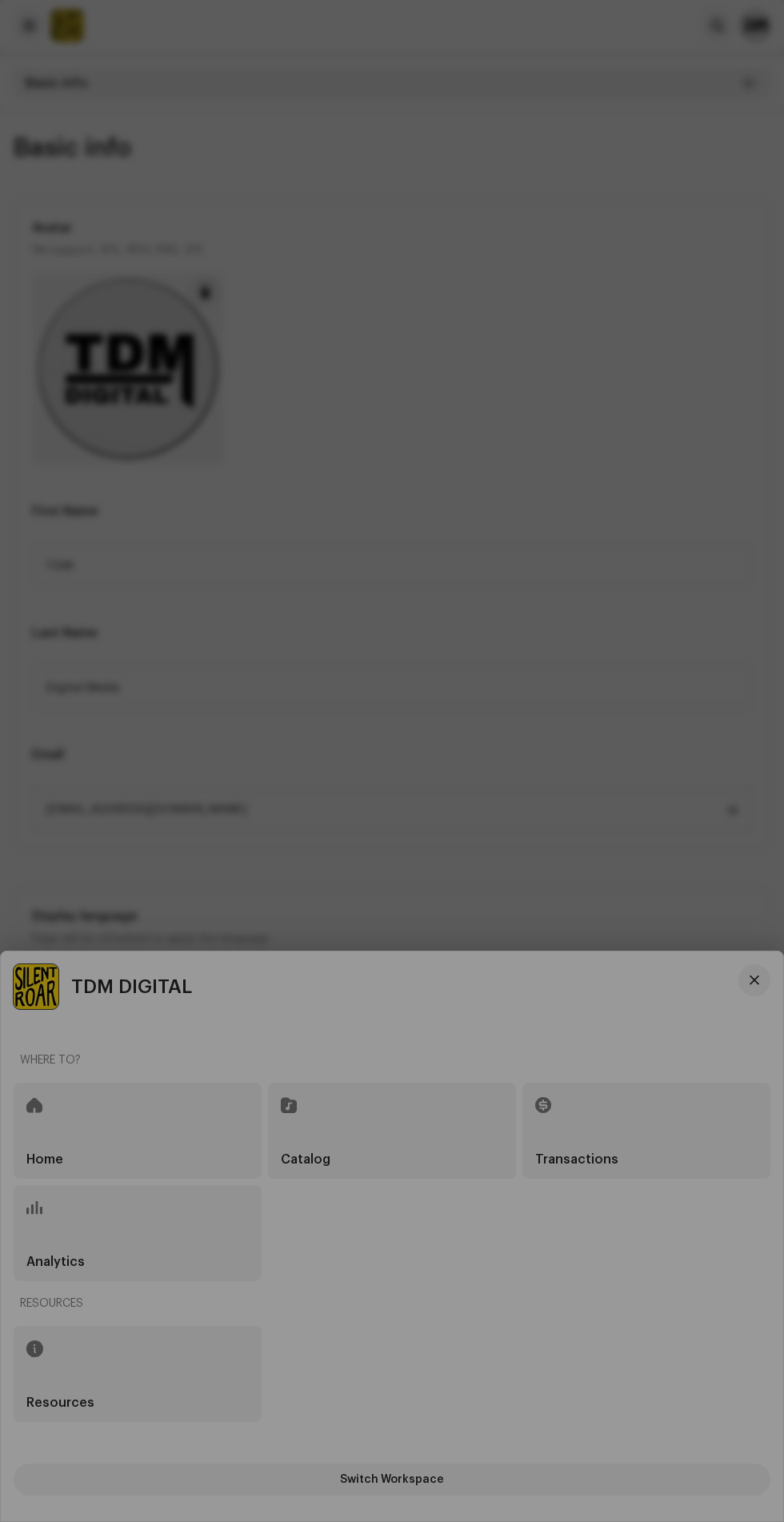
click at [605, 465] on div "Help Center Delivery Lead Time" at bounding box center [392, 761] width 784 height 1522
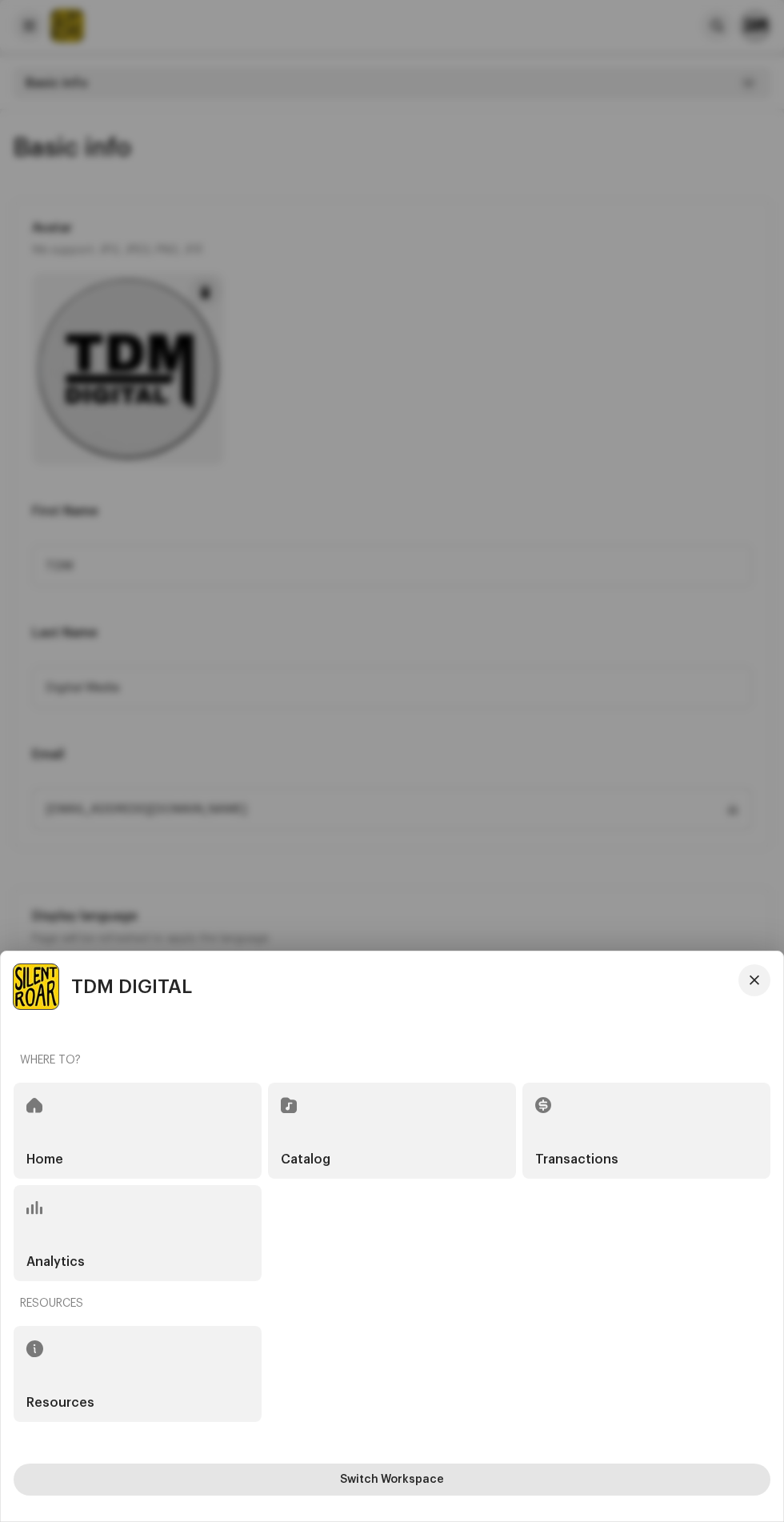
click at [274, 1493] on button "Switch Workspace" at bounding box center [392, 1479] width 757 height 32
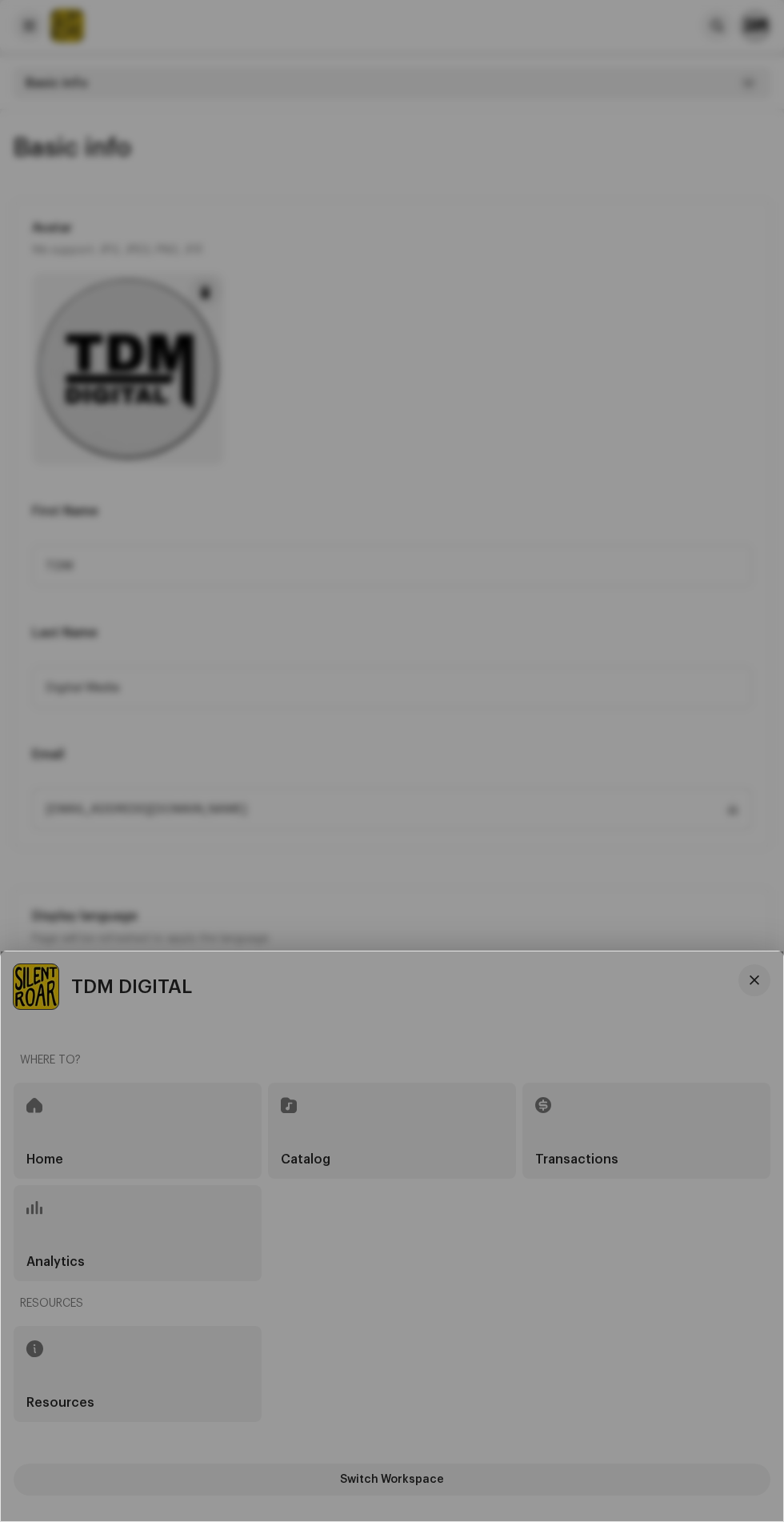
click at [662, 1142] on div "TDM DIGITAL Workspace" at bounding box center [392, 1236] width 783 height 570
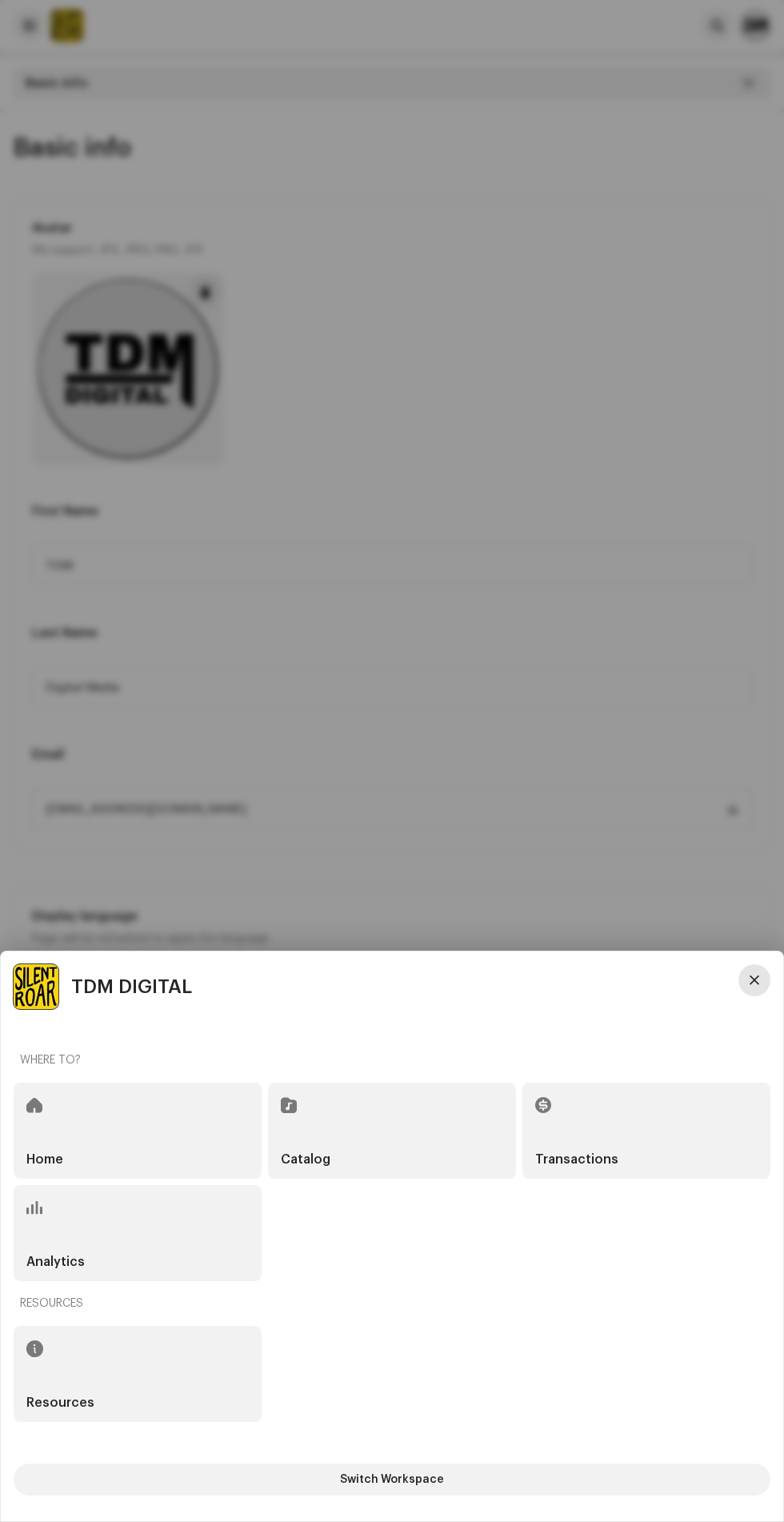
click at [755, 981] on span "button" at bounding box center [754, 981] width 10 height 13
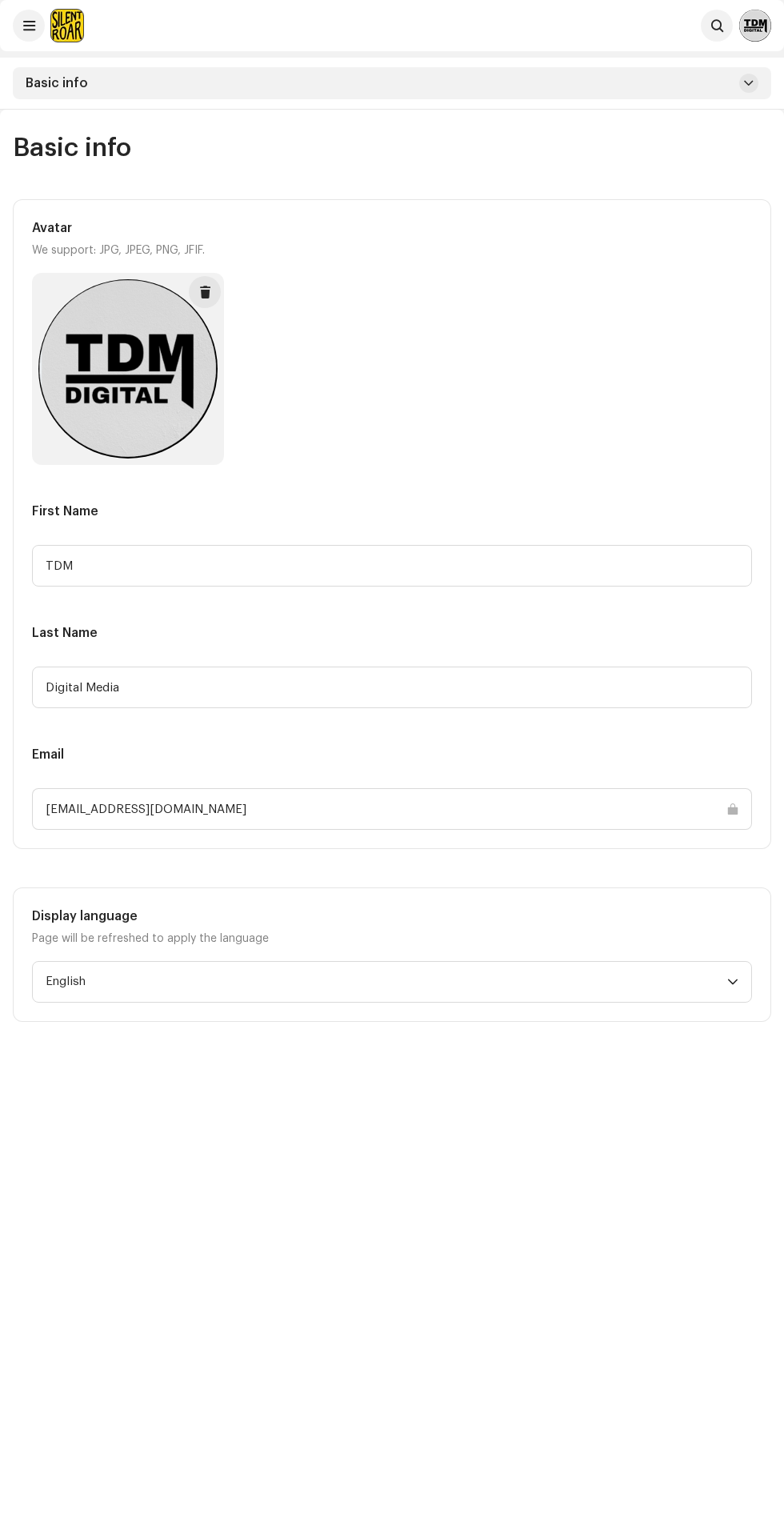
click at [766, 34] on img at bounding box center [755, 25] width 32 height 32
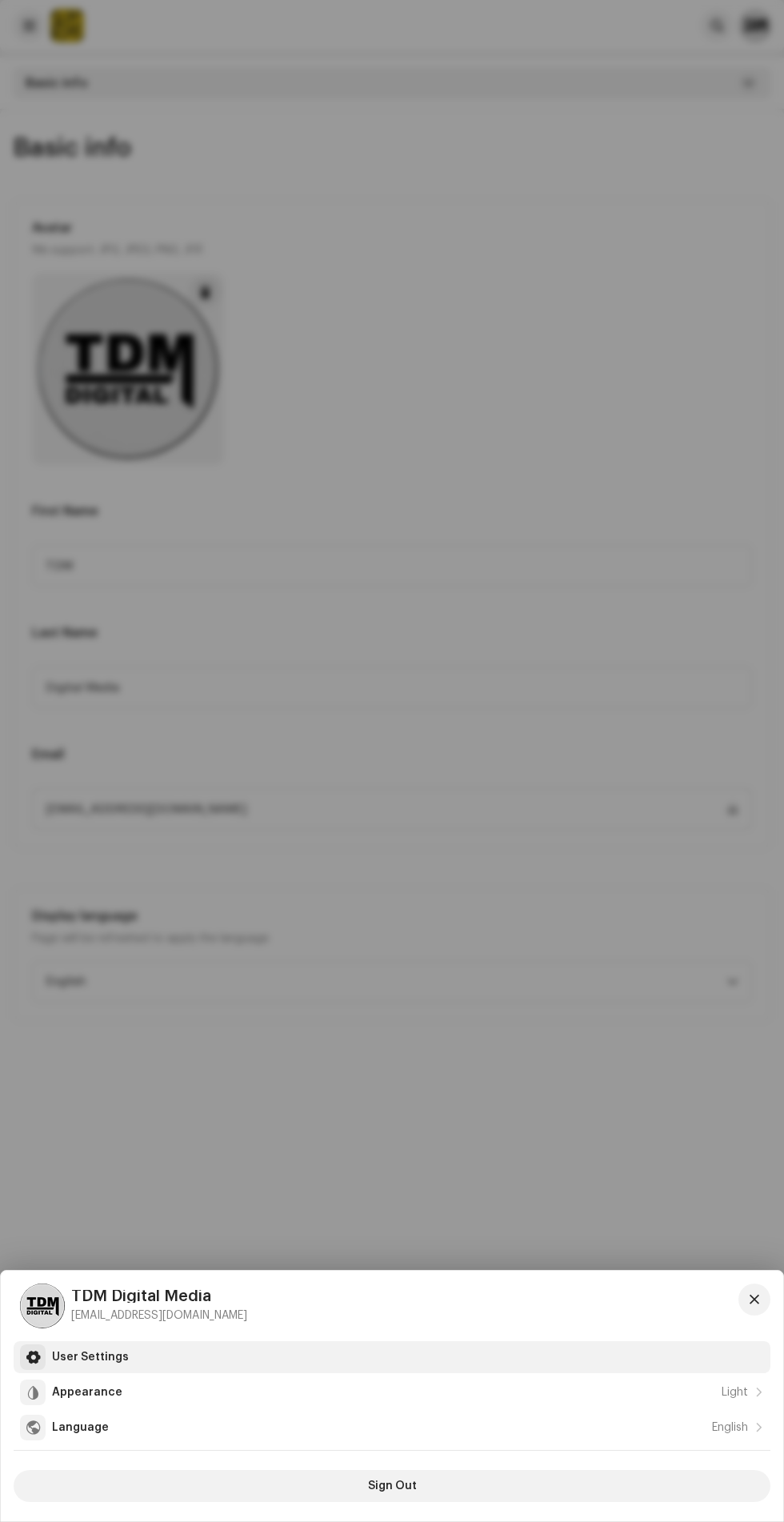
click at [120, 1354] on div "User Settings" at bounding box center [90, 1357] width 77 height 13
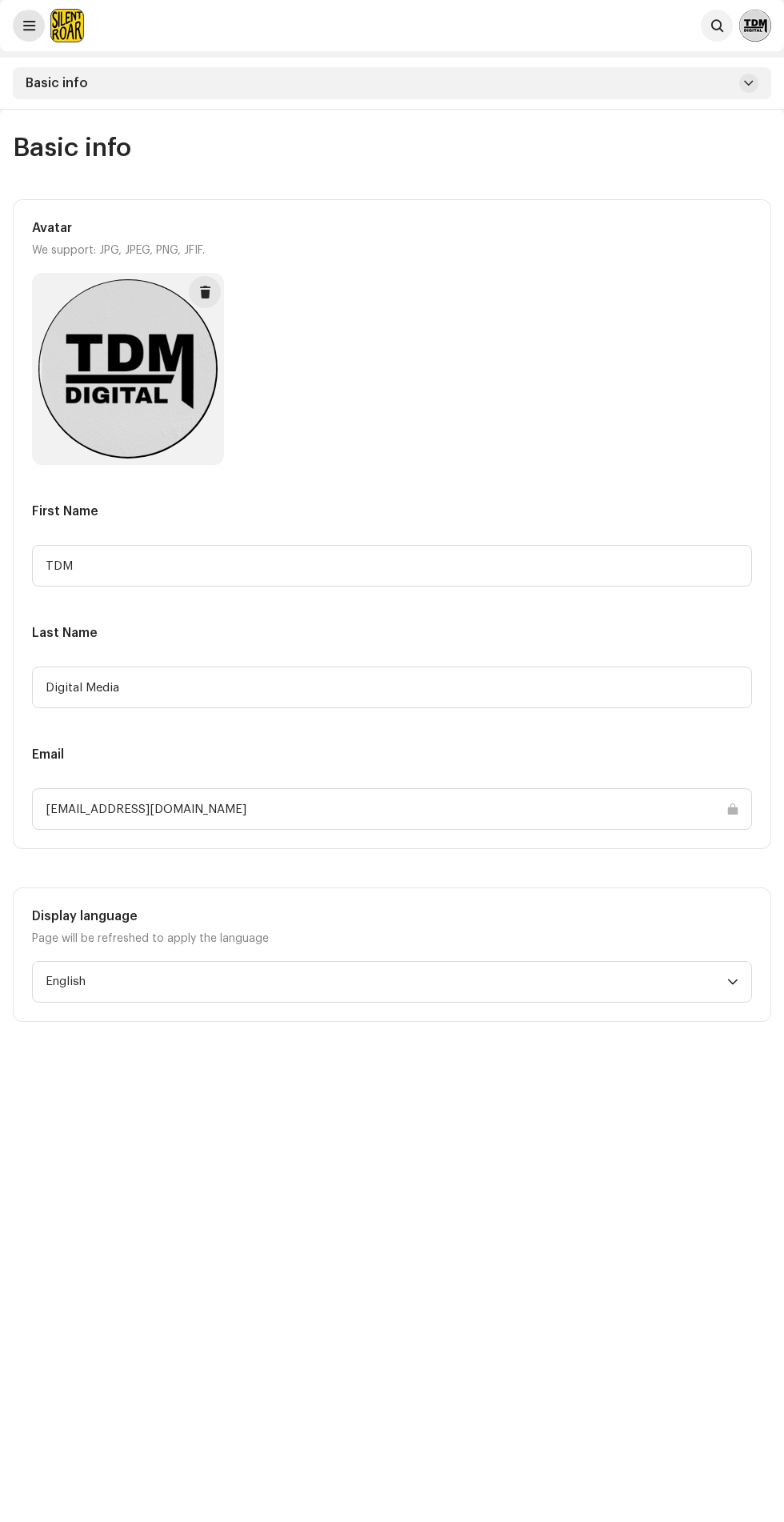
click at [29, 25] on span at bounding box center [29, 25] width 12 height 13
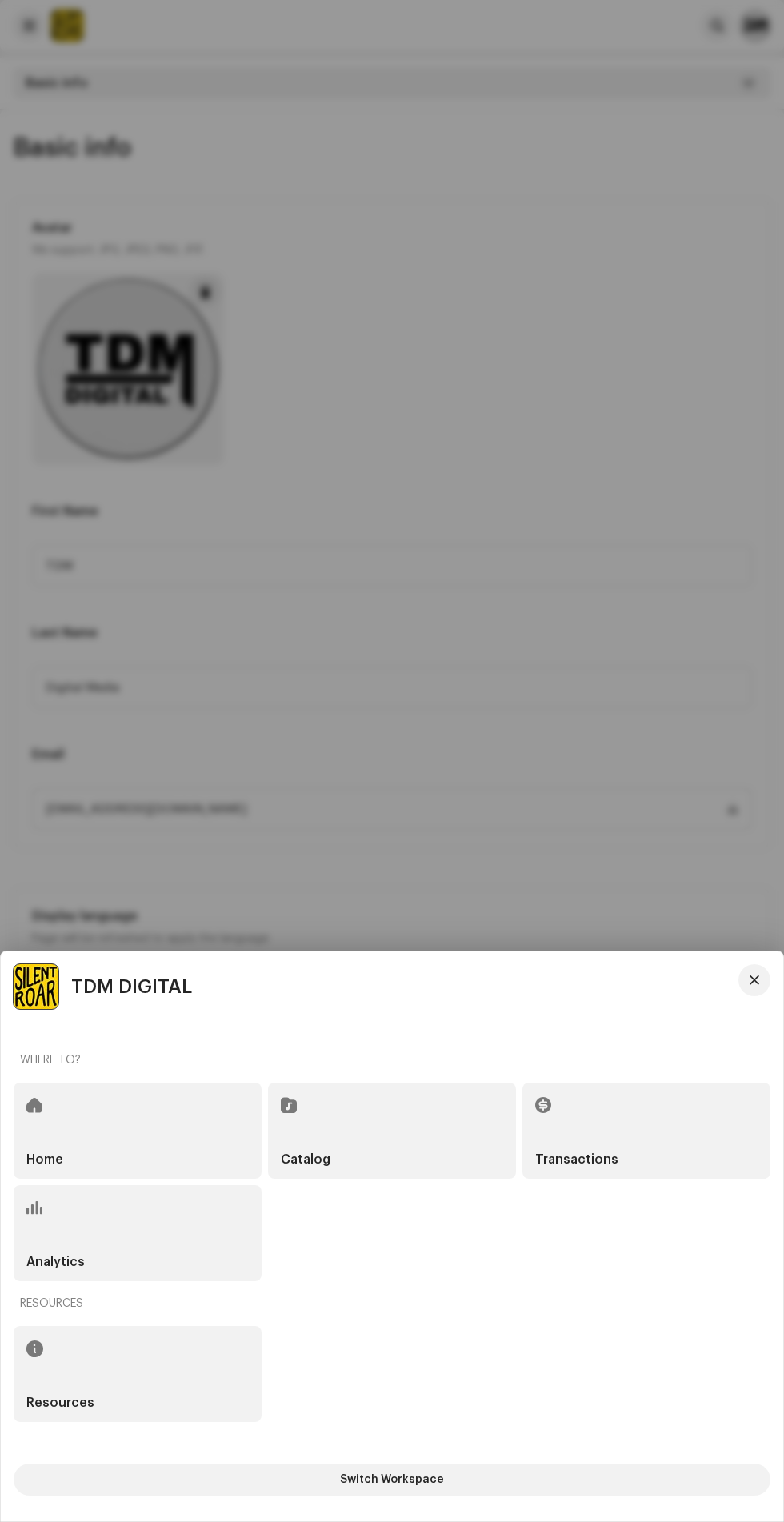
click at [35, 1106] on span at bounding box center [34, 1106] width 16 height 13
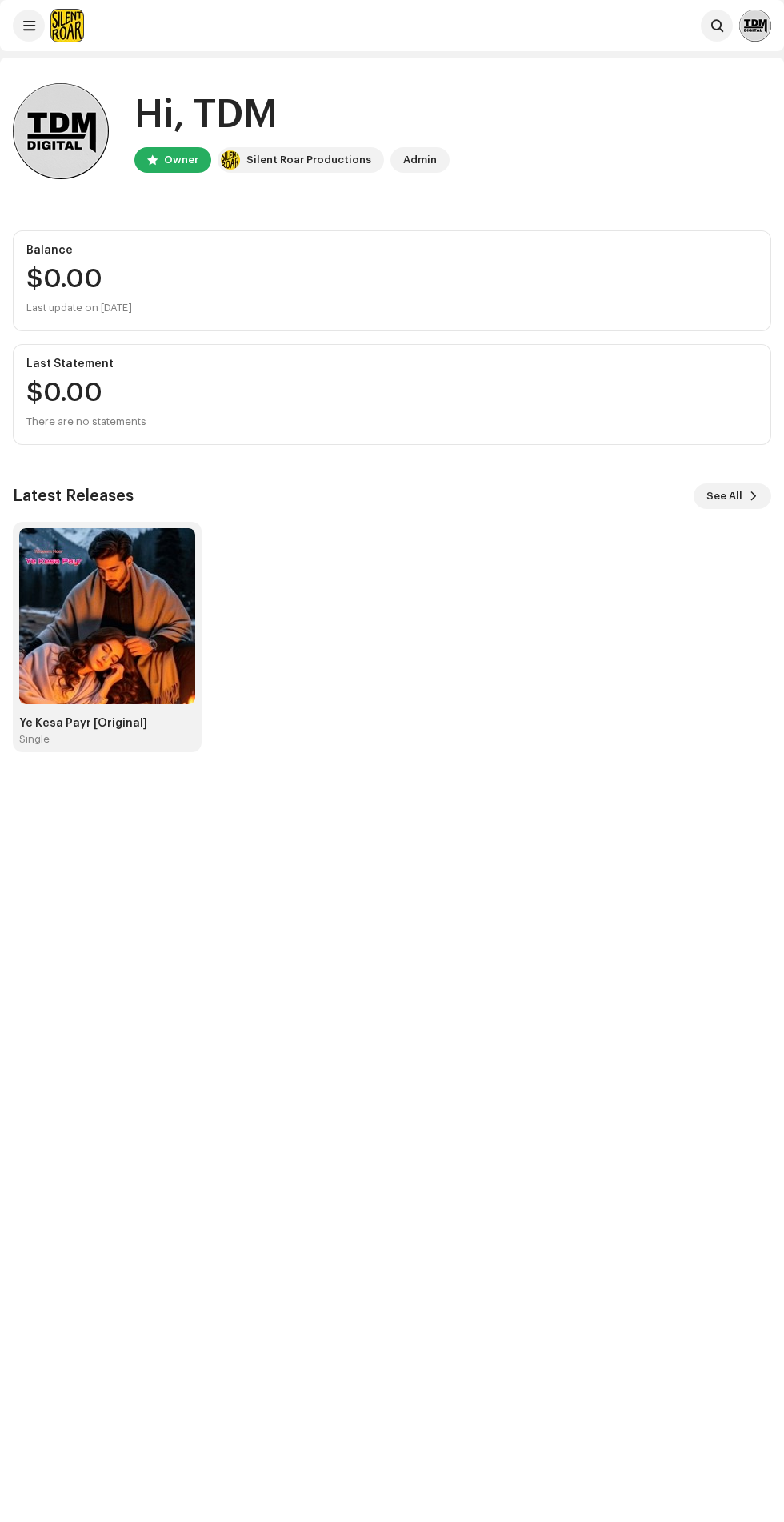
click at [312, 151] on div "Silent Roar Productions" at bounding box center [309, 159] width 125 height 19
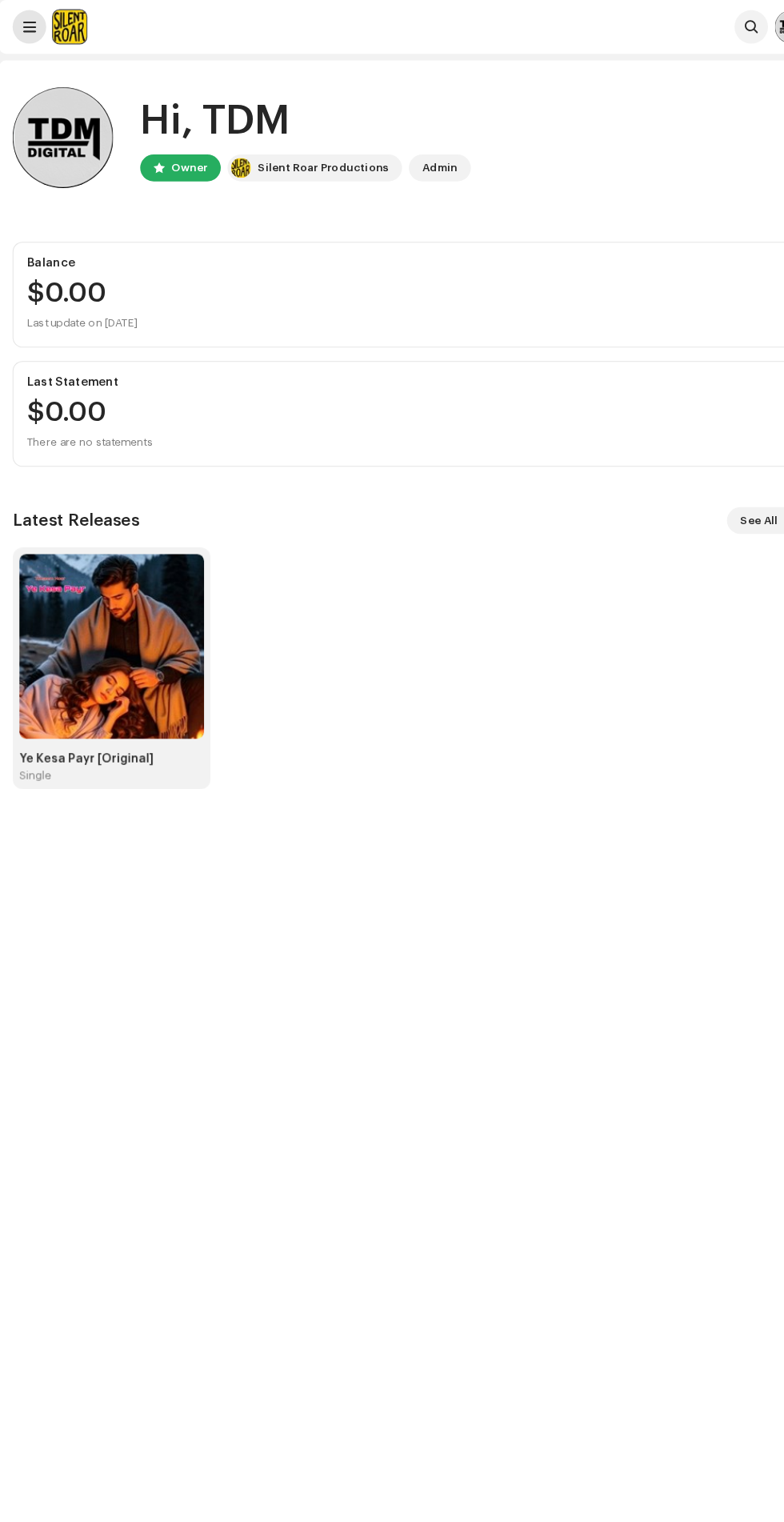
click at [29, 28] on span at bounding box center [29, 25] width 12 height 13
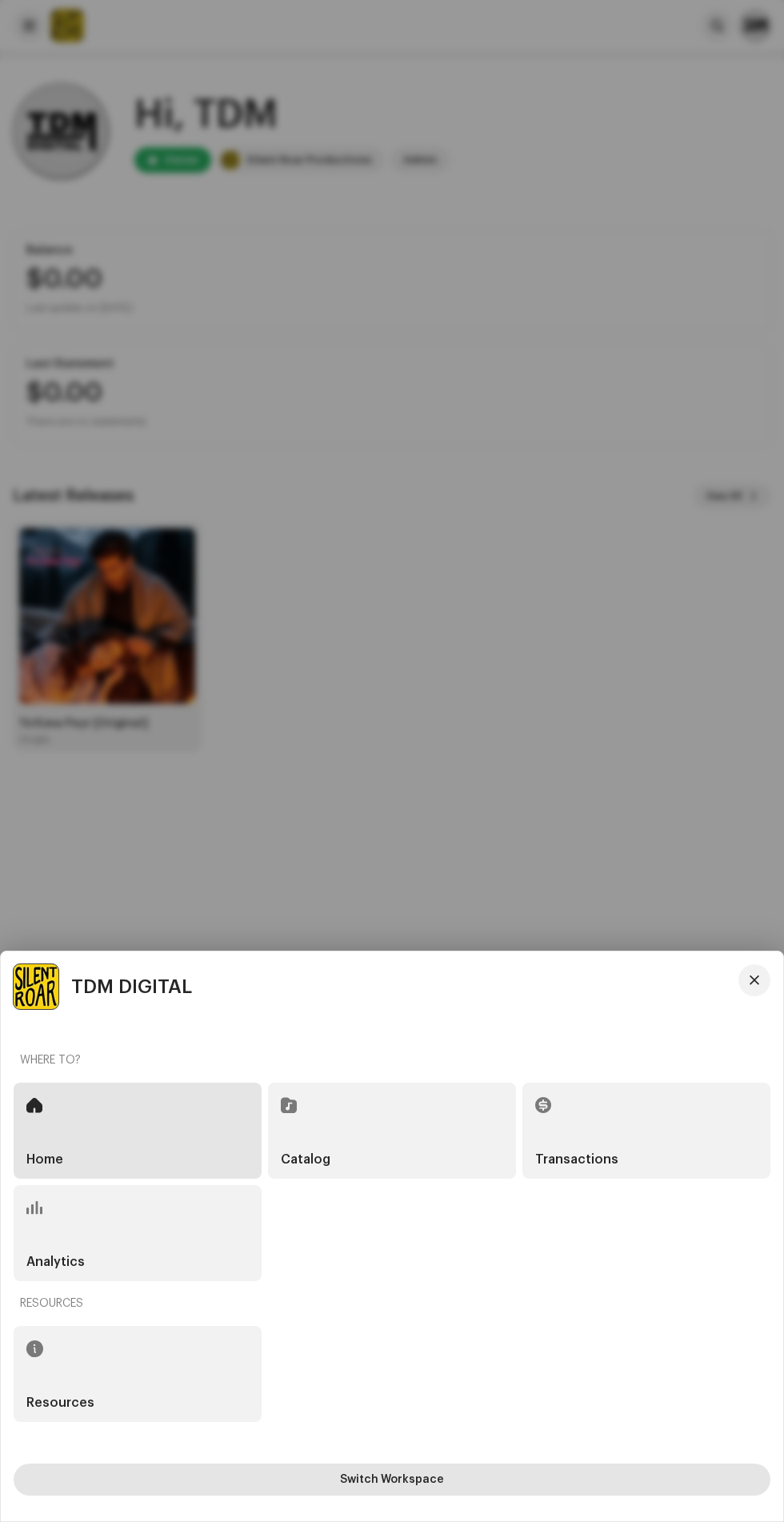
click at [613, 1496] on button "Switch Workspace" at bounding box center [392, 1479] width 757 height 32
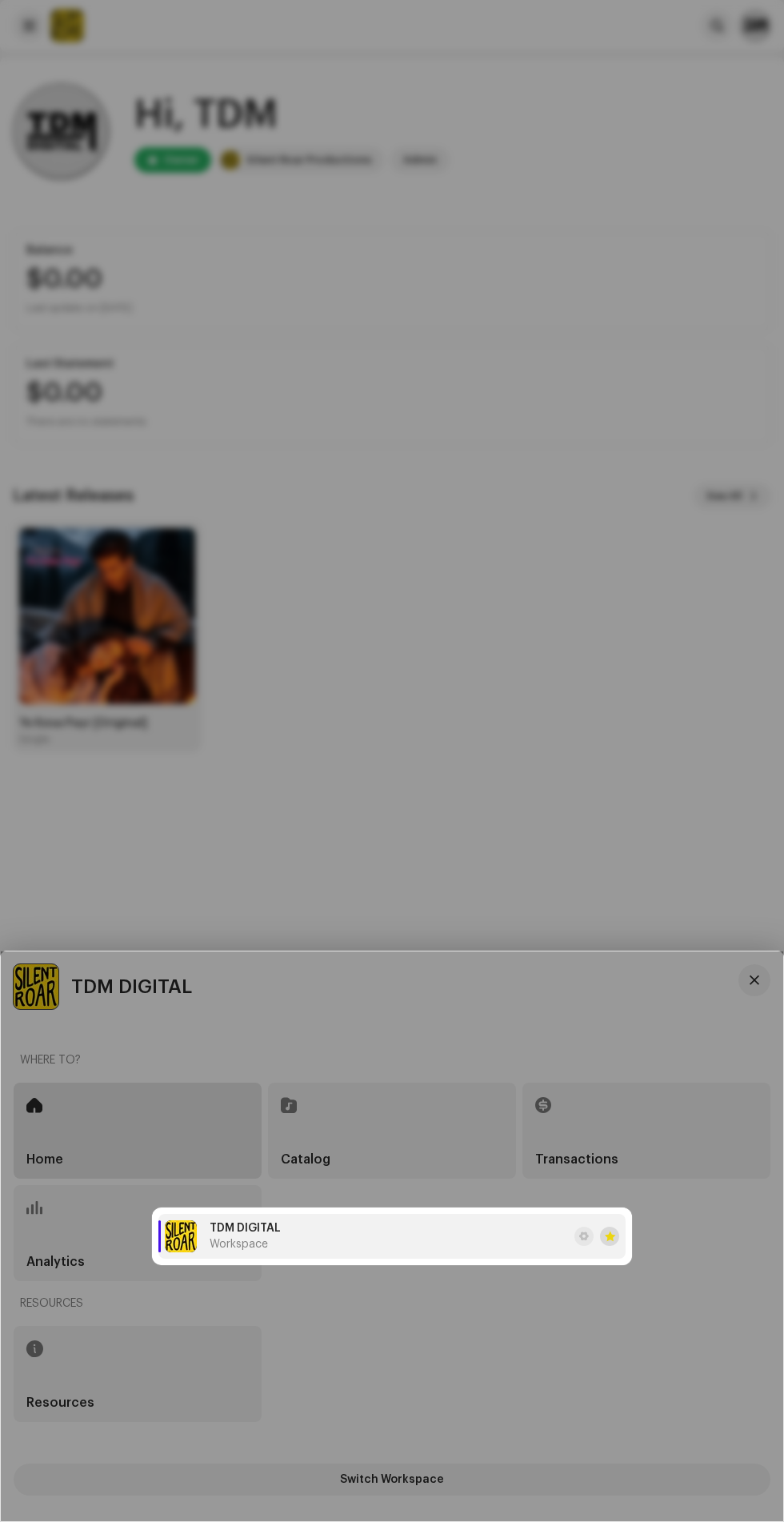
click at [605, 1243] on span at bounding box center [609, 1237] width 10 height 13
click at [580, 1243] on span at bounding box center [584, 1237] width 10 height 13
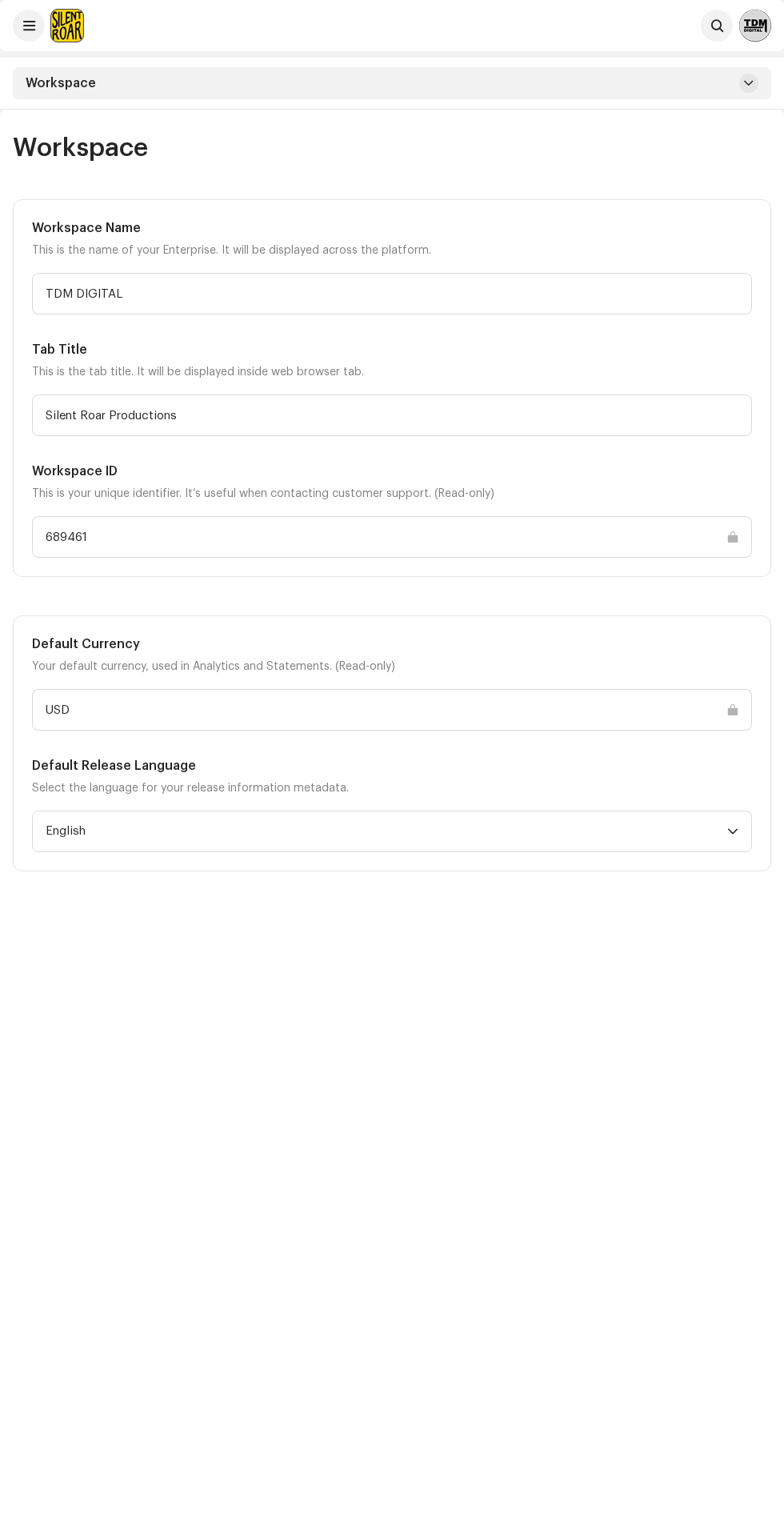
click at [746, 116] on div "Workspace Workspace Name This is the name of your Enterprise. It will be displa…" at bounding box center [392, 870] width 784 height 1522
click at [747, 83] on span at bounding box center [749, 83] width 10 height 13
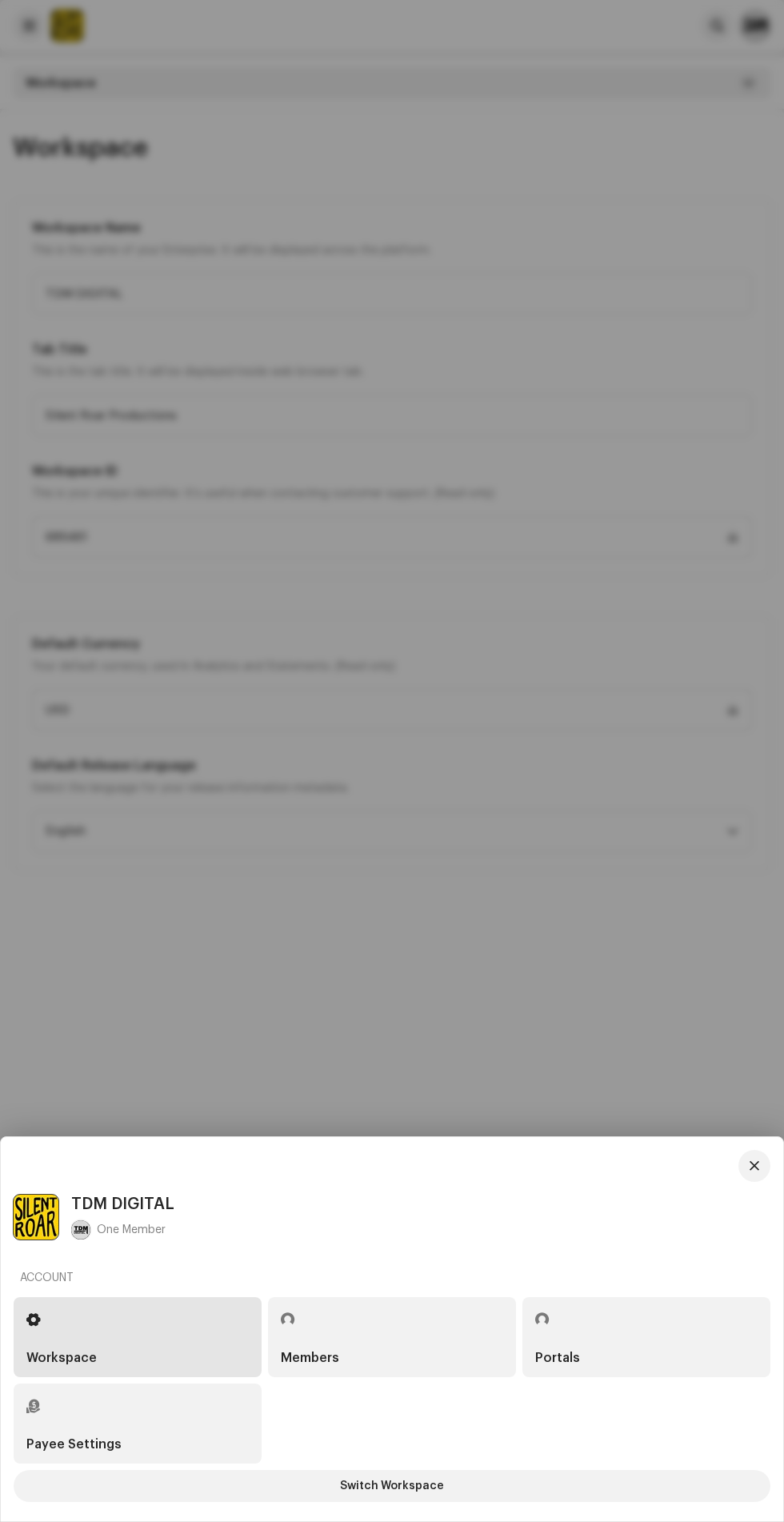
click at [100, 1211] on span "TDM DIGITAL" at bounding box center [123, 1204] width 103 height 19
click at [84, 1445] on div "Payee Settings" at bounding box center [73, 1445] width 95 height 13
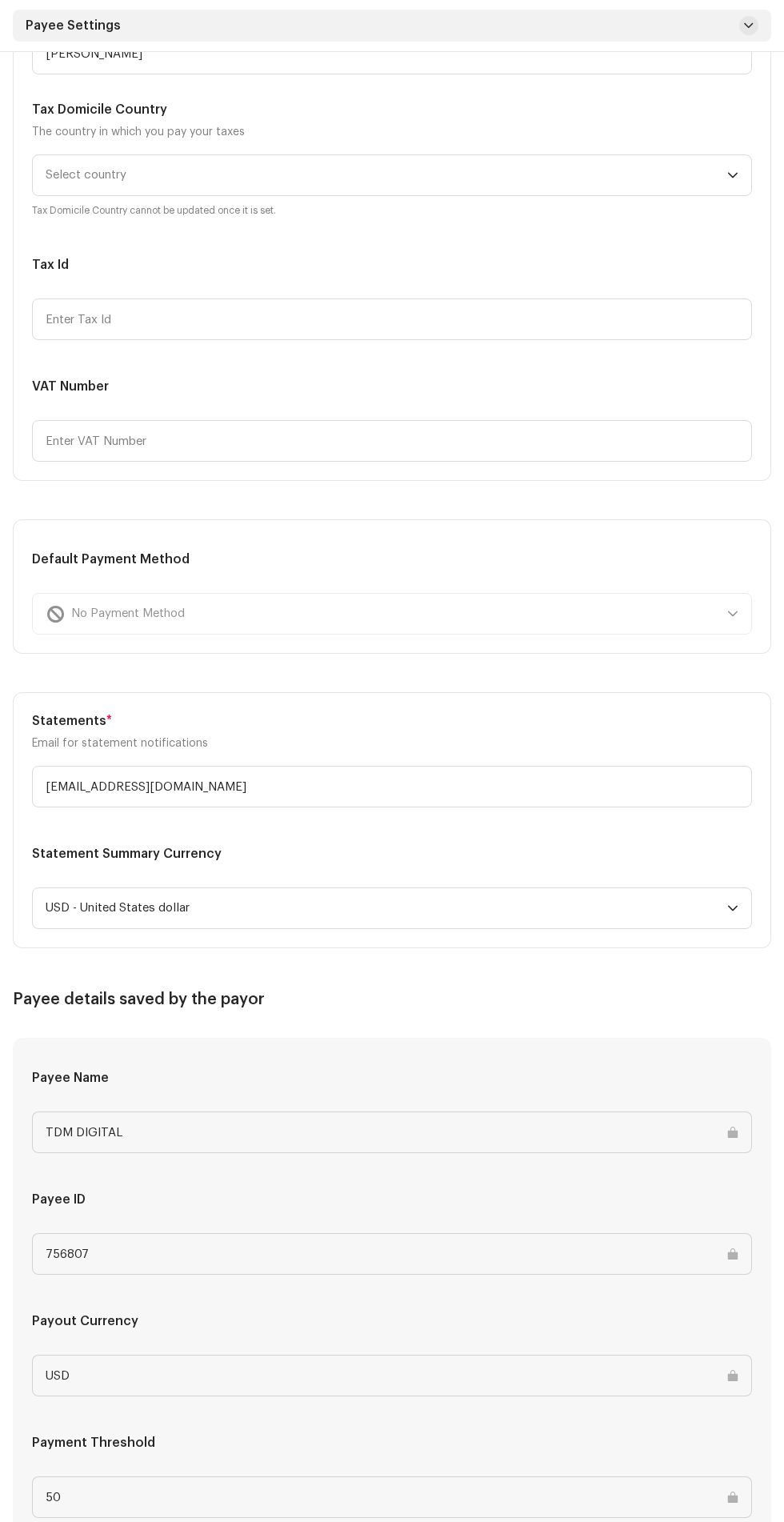
scroll to position [411, 0]
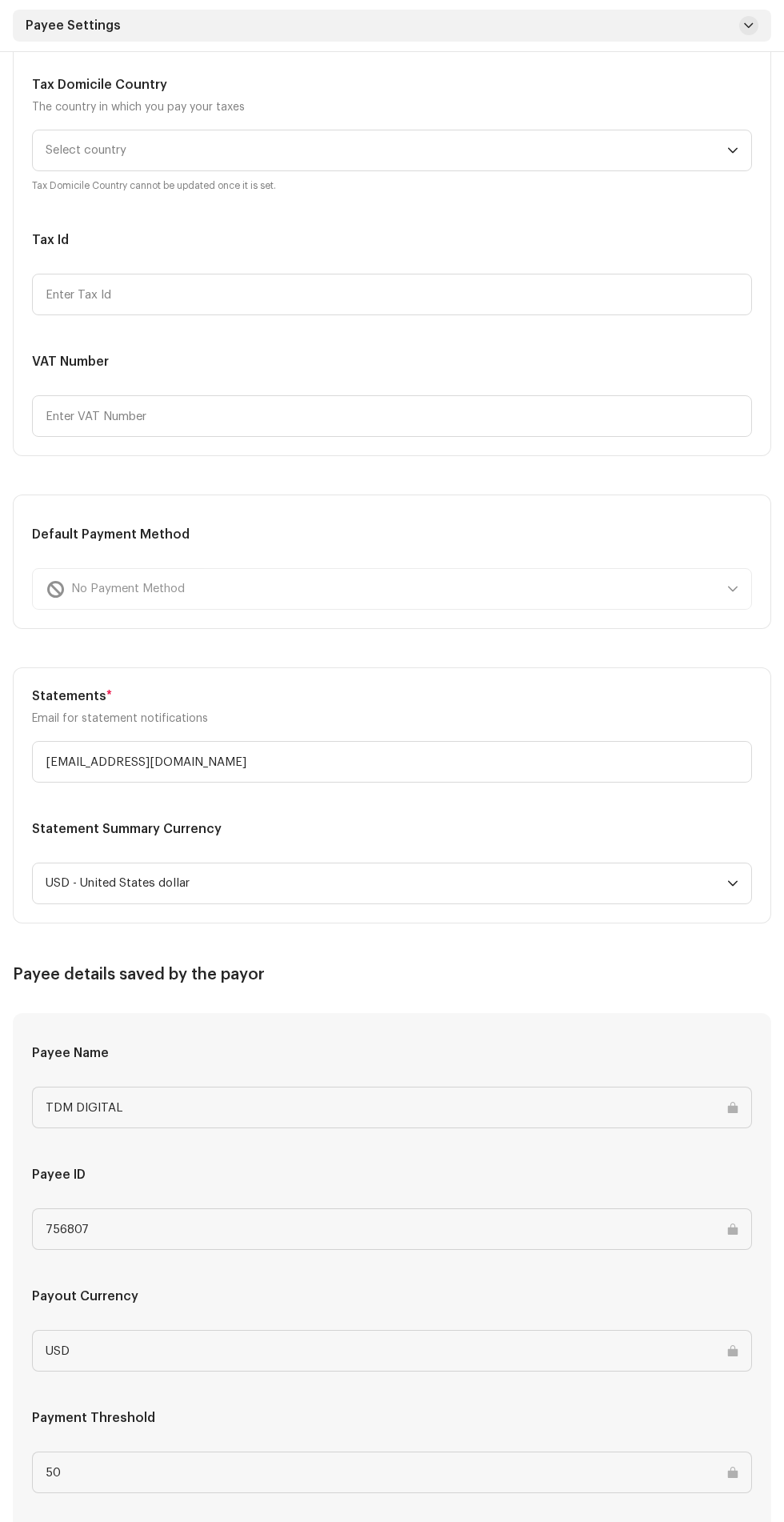
click at [327, 1107] on input "TDM DIGITAL" at bounding box center [392, 1107] width 721 height 42
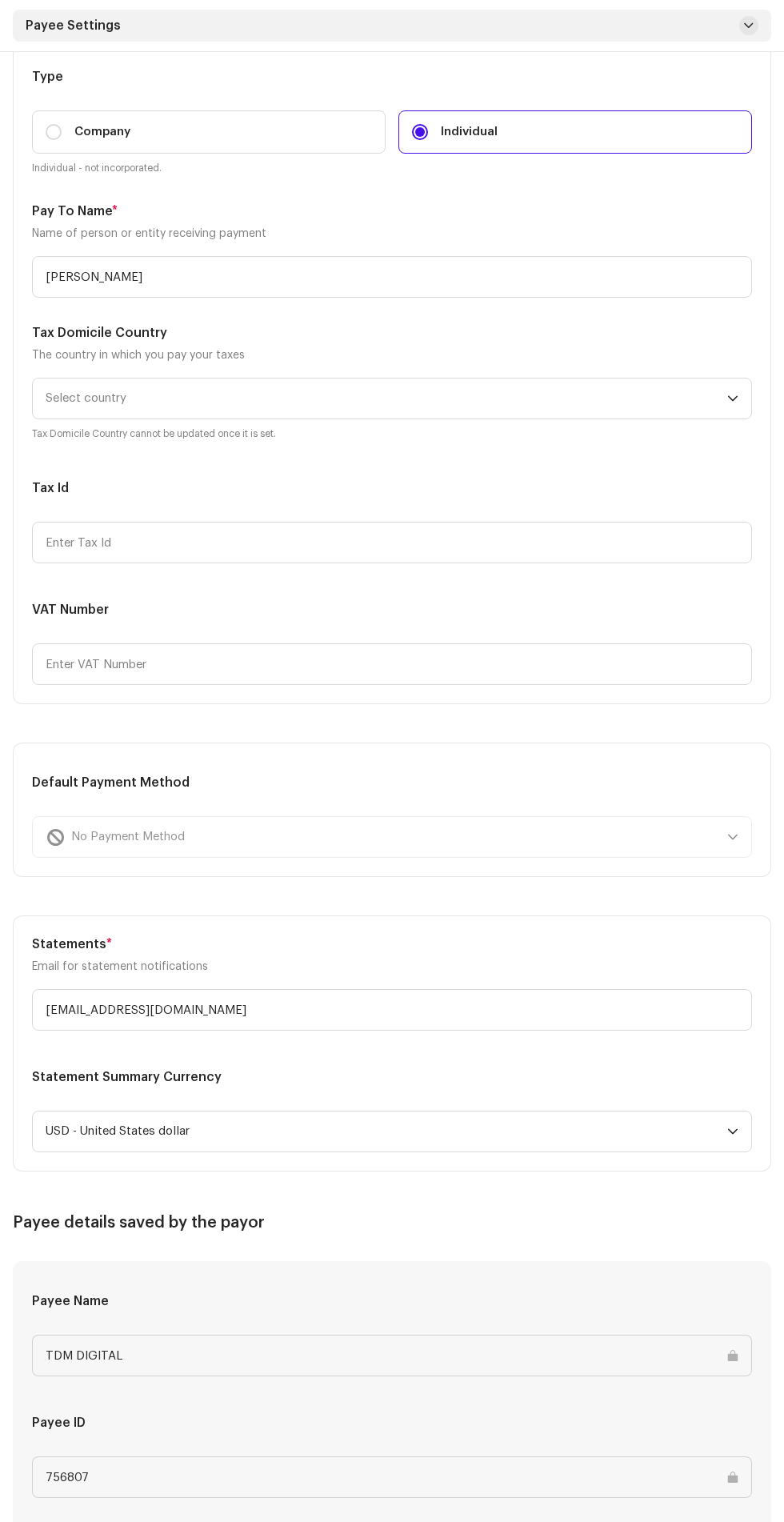
scroll to position [0, 0]
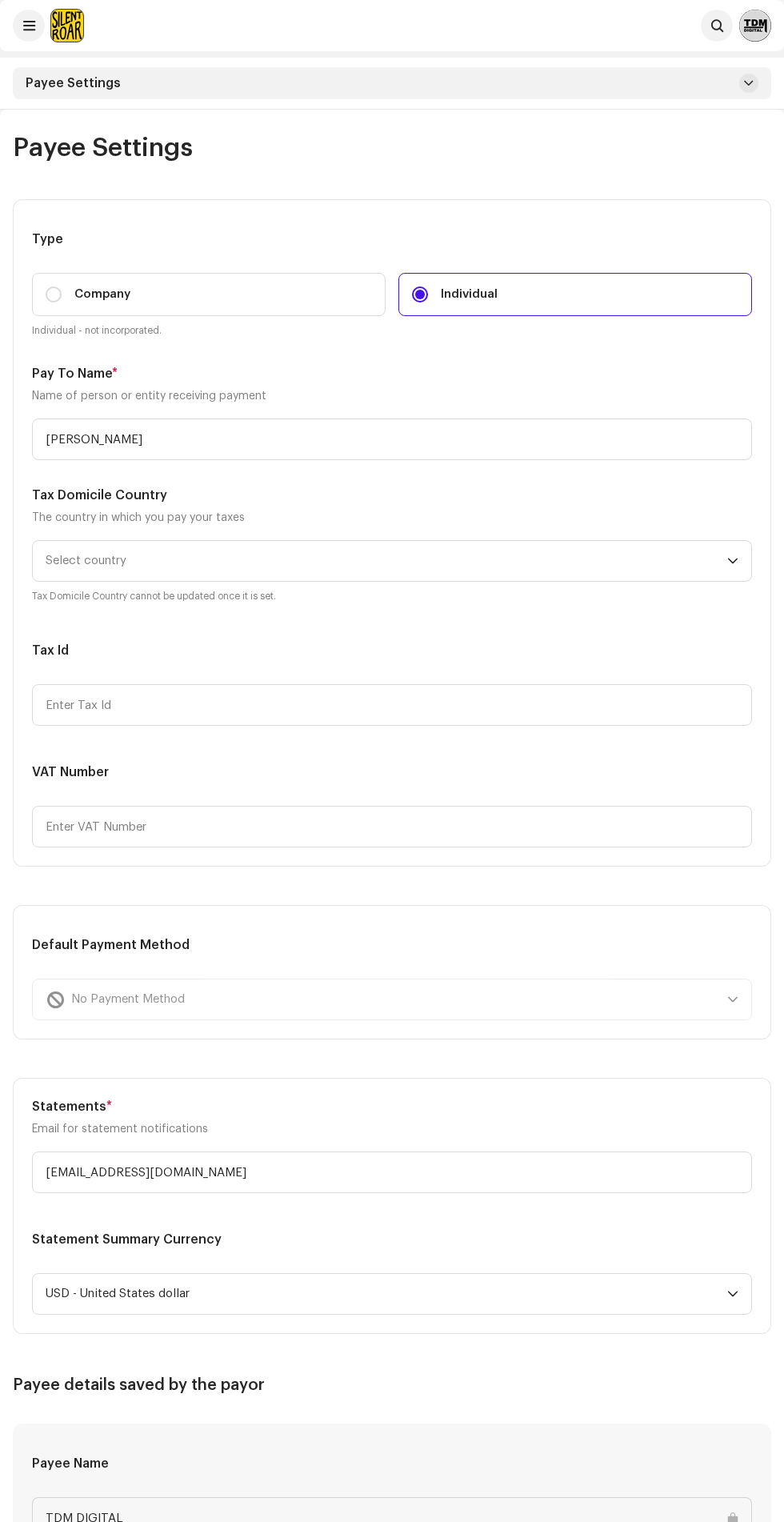
click at [743, 24] on img at bounding box center [755, 25] width 32 height 32
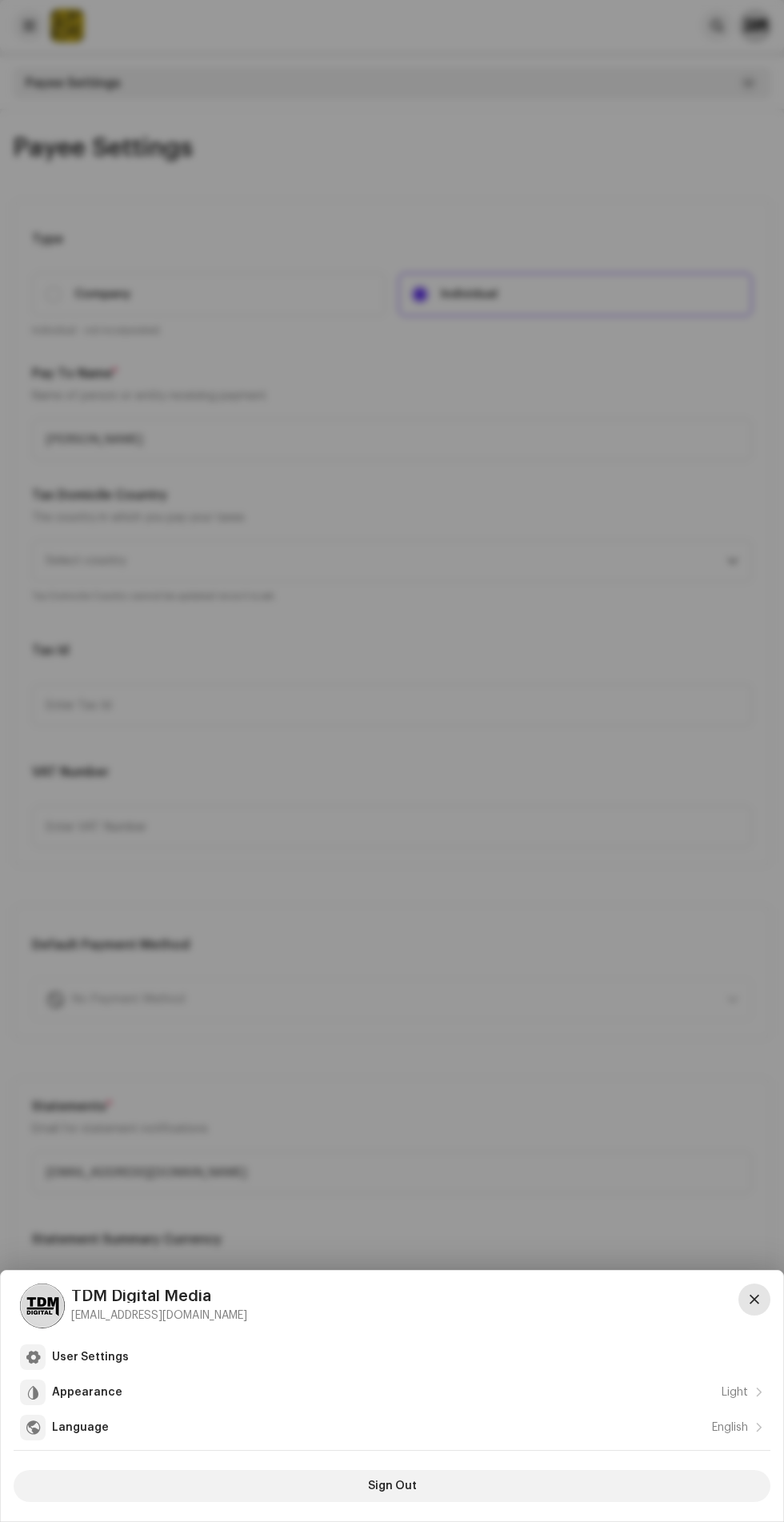
click at [769, 1307] on button "button" at bounding box center [754, 1299] width 32 height 32
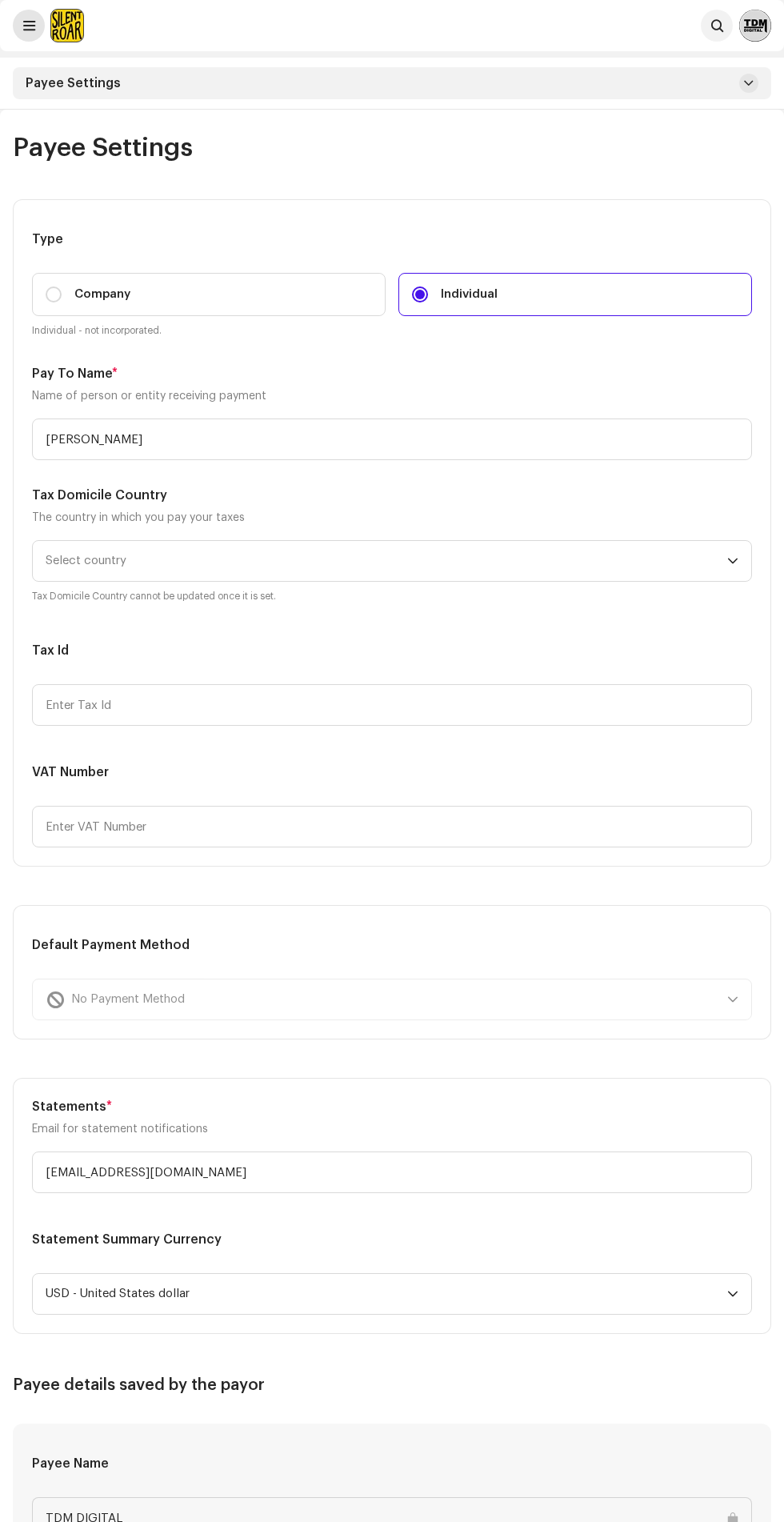
click at [29, 28] on span at bounding box center [29, 25] width 12 height 13
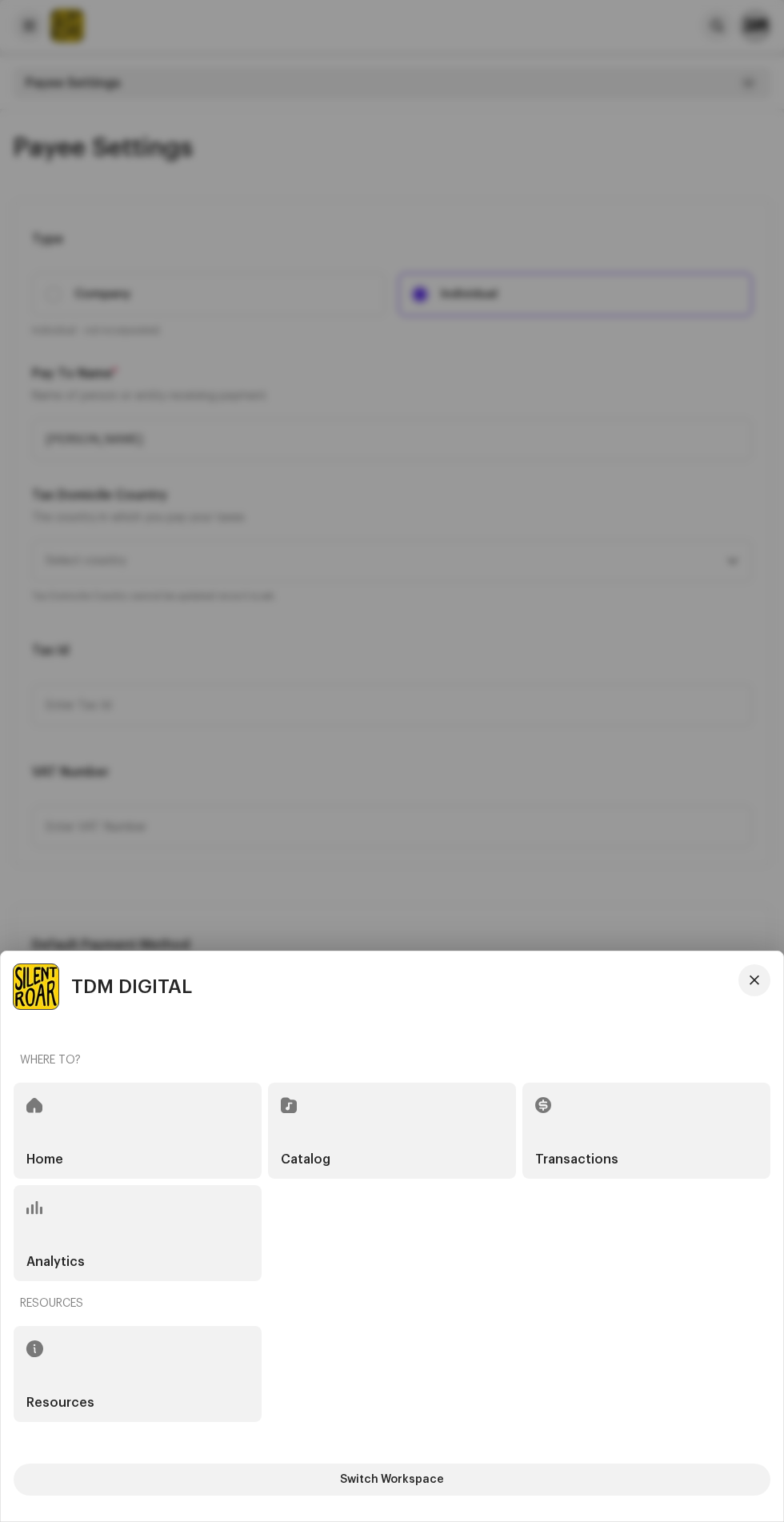
click at [73, 1123] on div "Home" at bounding box center [138, 1131] width 248 height 96
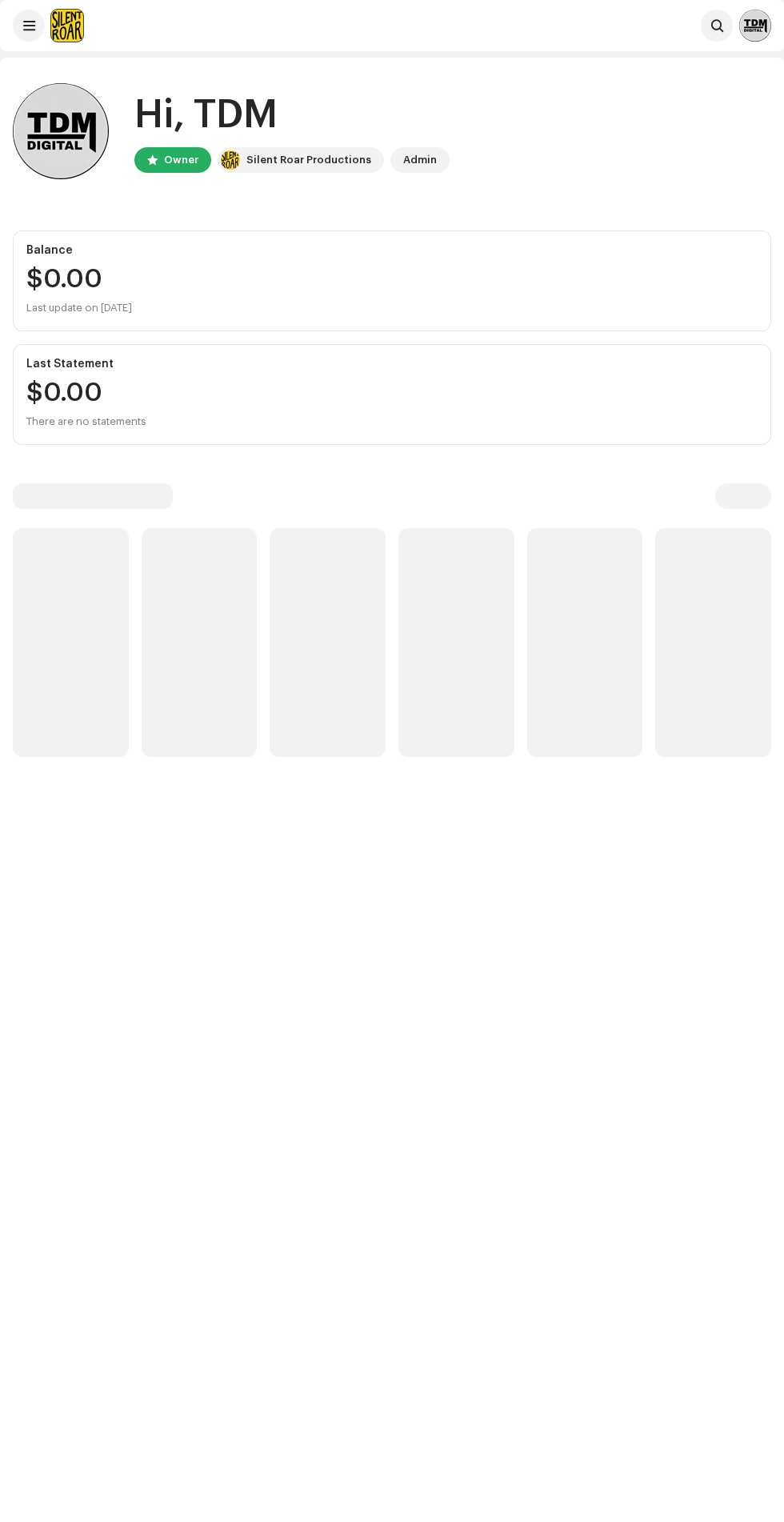
scroll to position [57, 0]
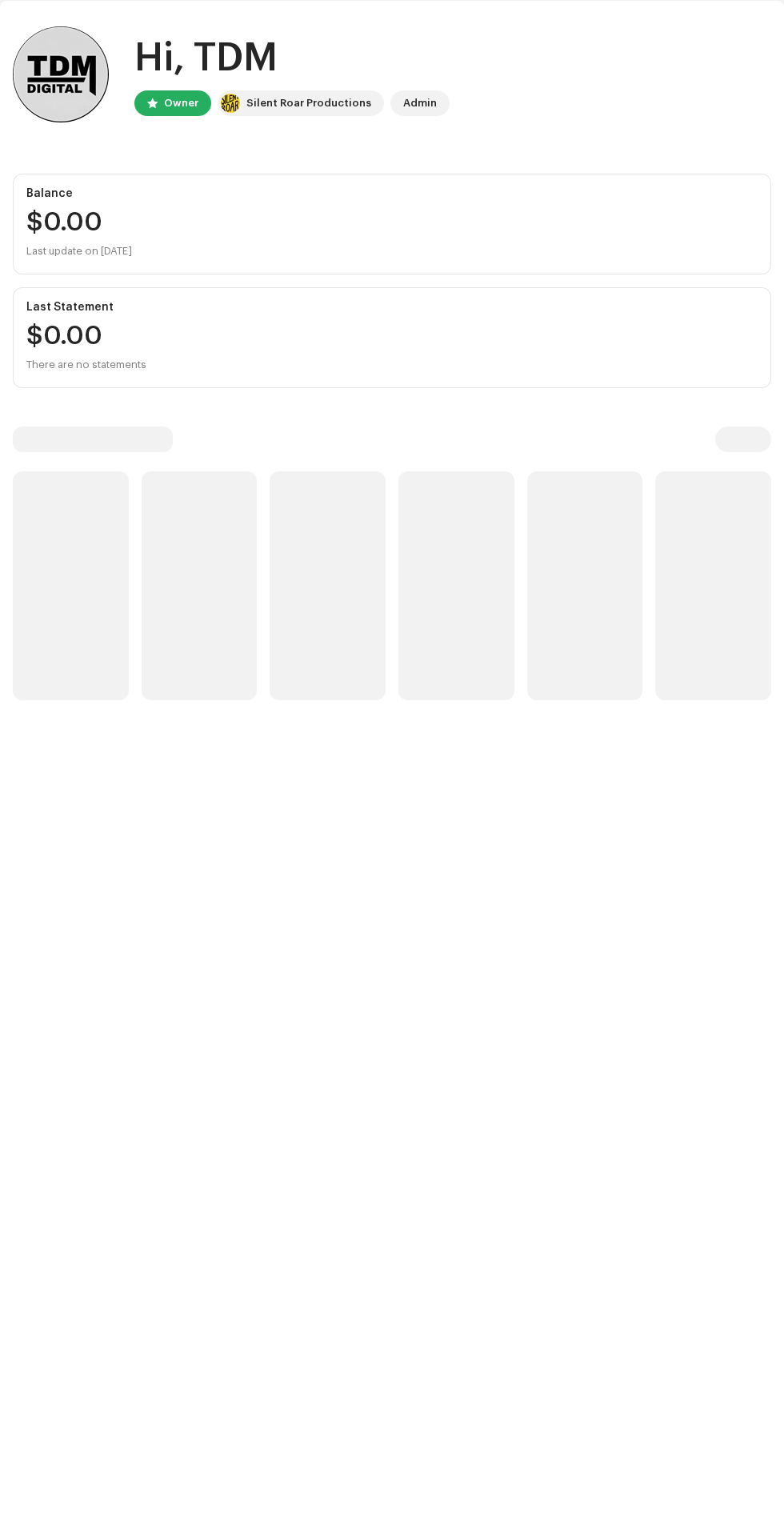
click at [628, 66] on div "Hi, TDM Owner Silent Roar Productions Admin" at bounding box center [392, 74] width 759 height 96
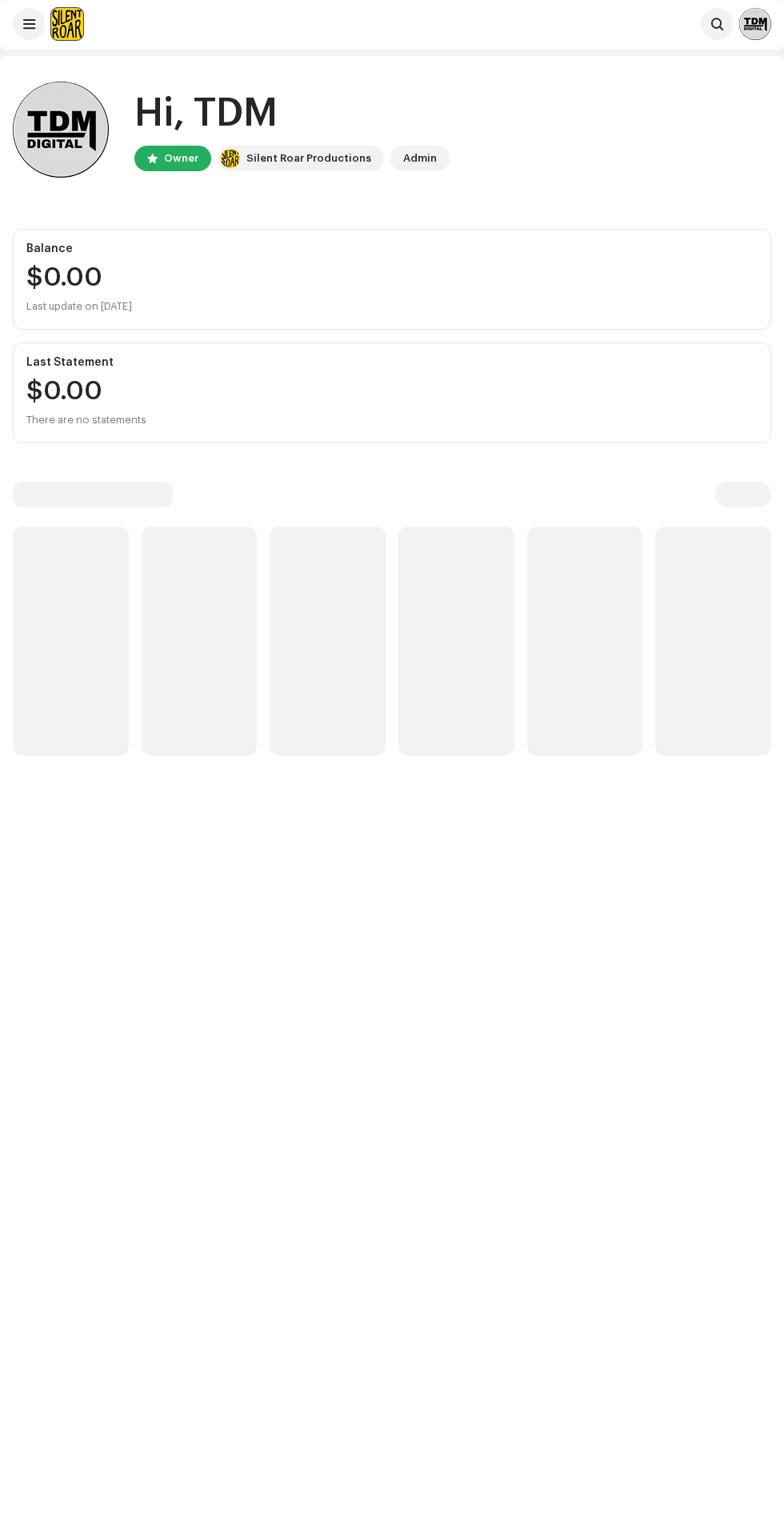
scroll to position [0, 0]
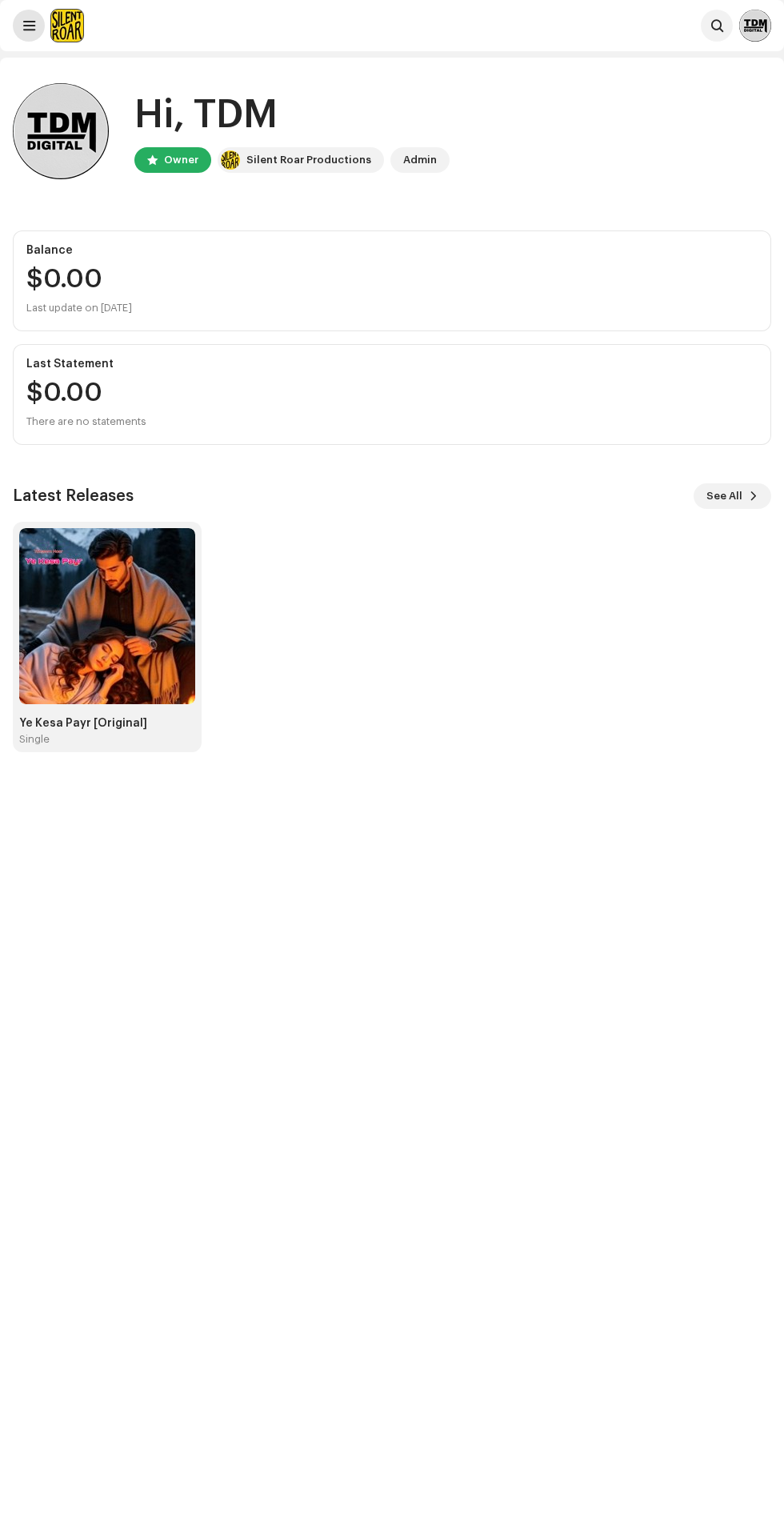
click at [24, 25] on span at bounding box center [29, 25] width 12 height 13
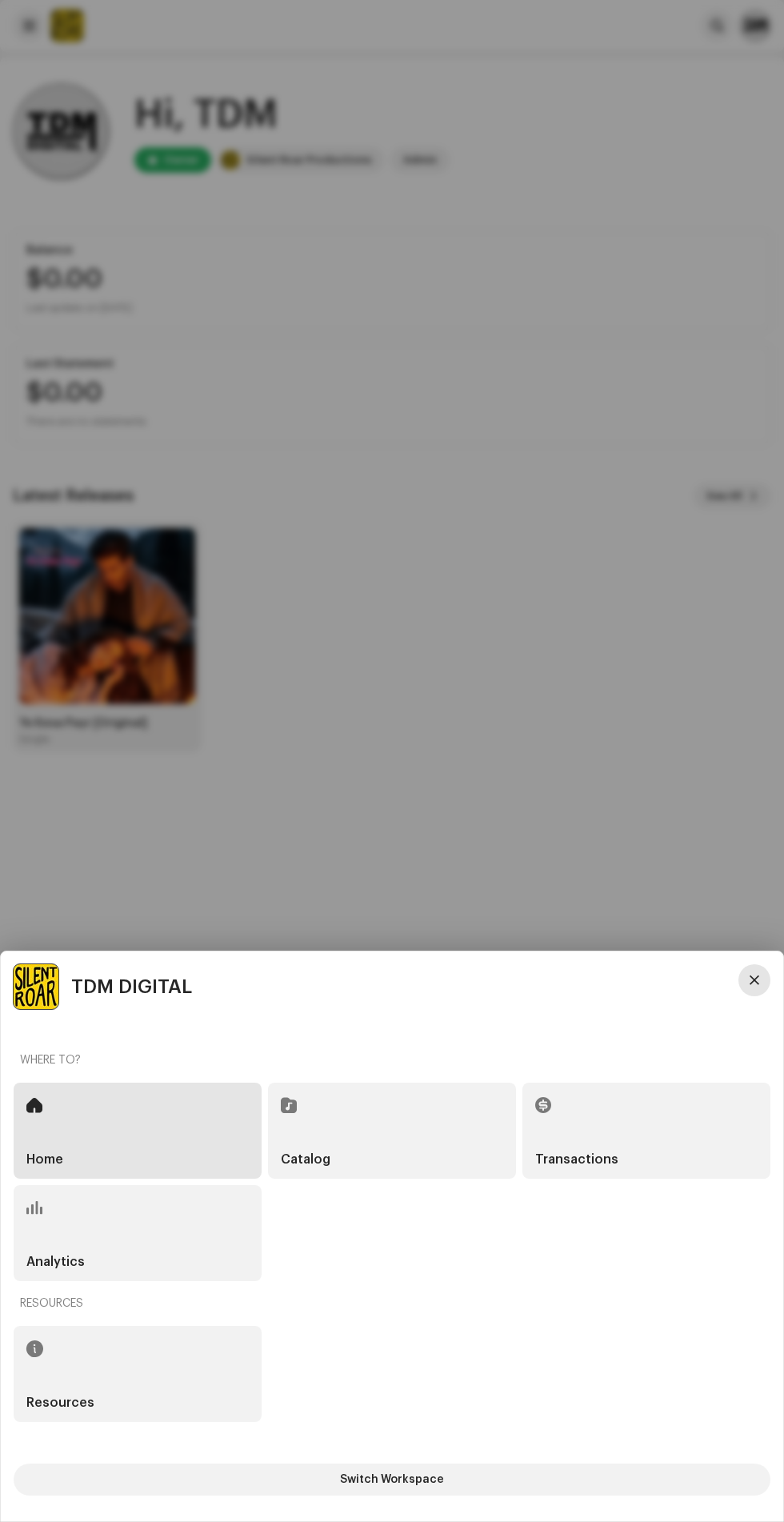
click at [752, 976] on span "button" at bounding box center [754, 981] width 10 height 13
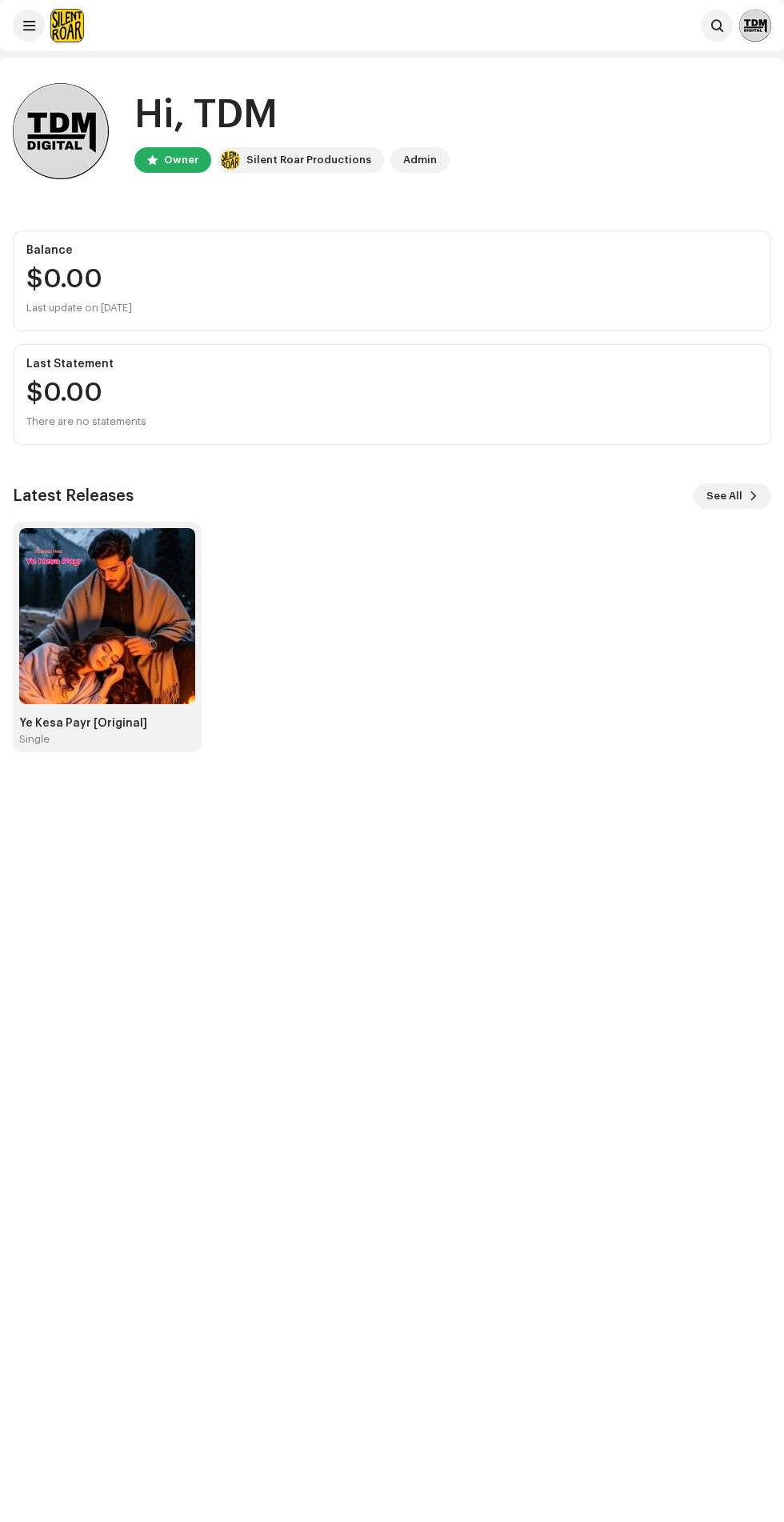
click at [751, 25] on img at bounding box center [755, 25] width 32 height 32
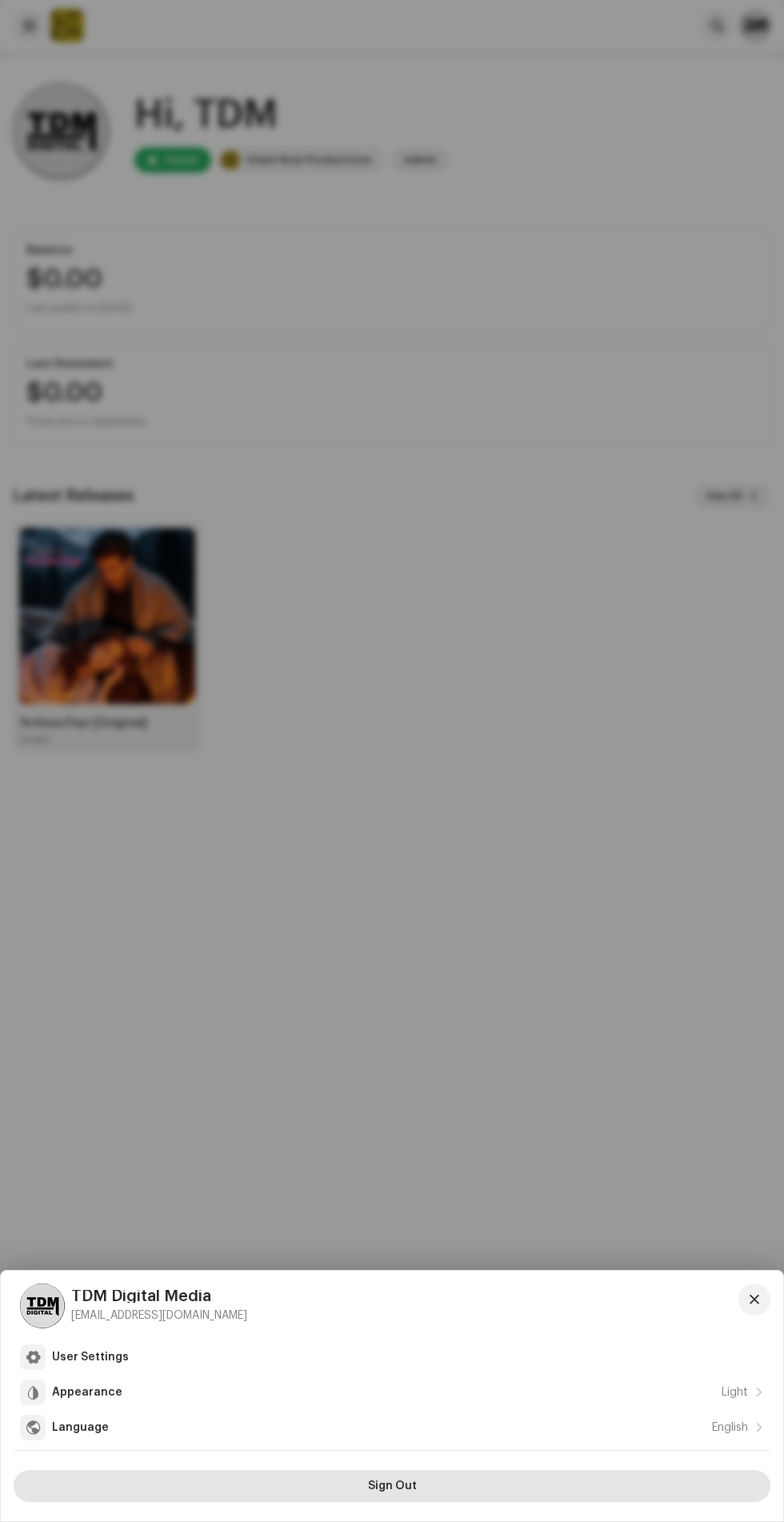
click at [445, 1490] on button "Sign Out" at bounding box center [392, 1486] width 757 height 32
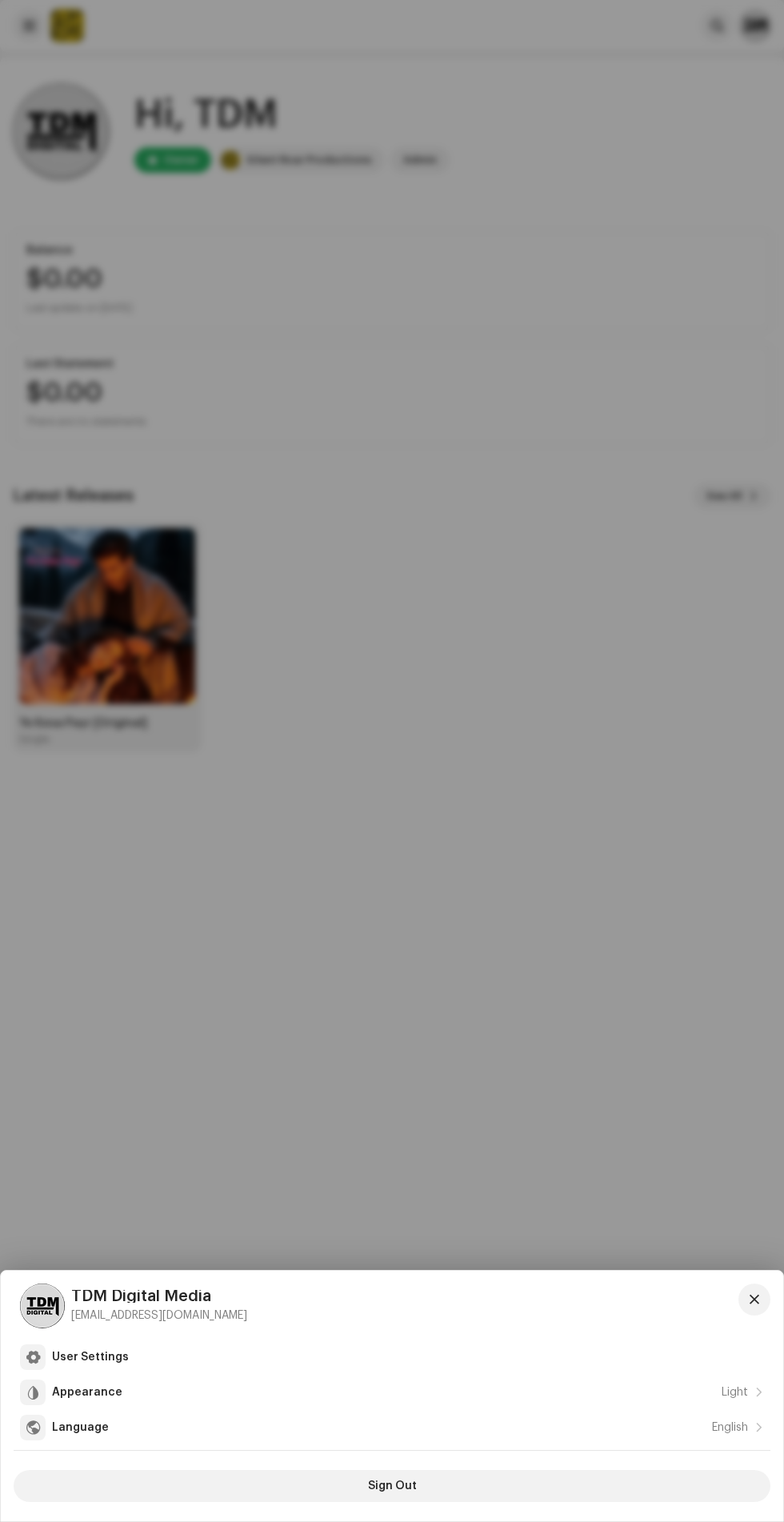
click at [514, 1451] on div at bounding box center [392, 1450] width 757 height 1
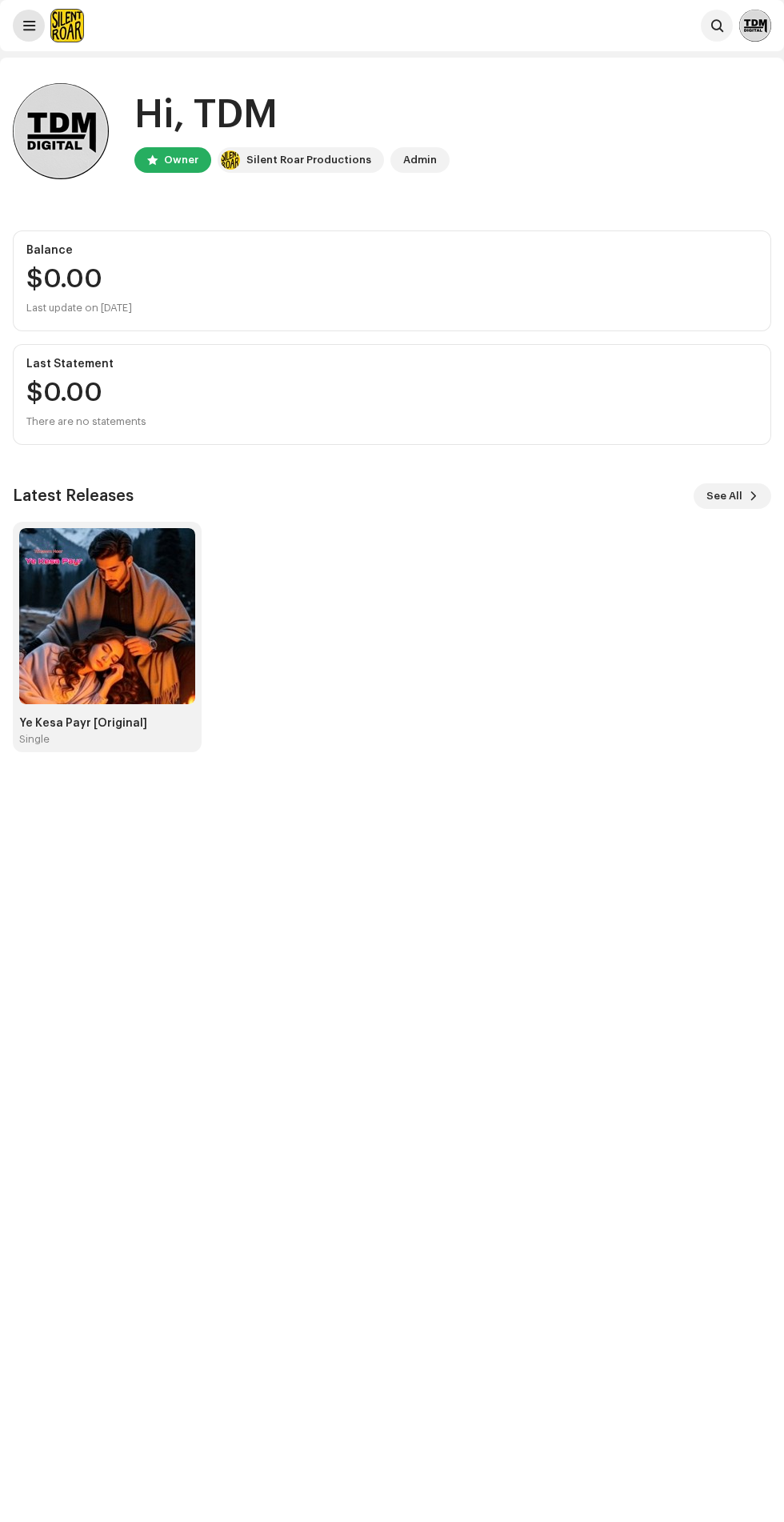
click at [33, 29] on span at bounding box center [29, 25] width 12 height 13
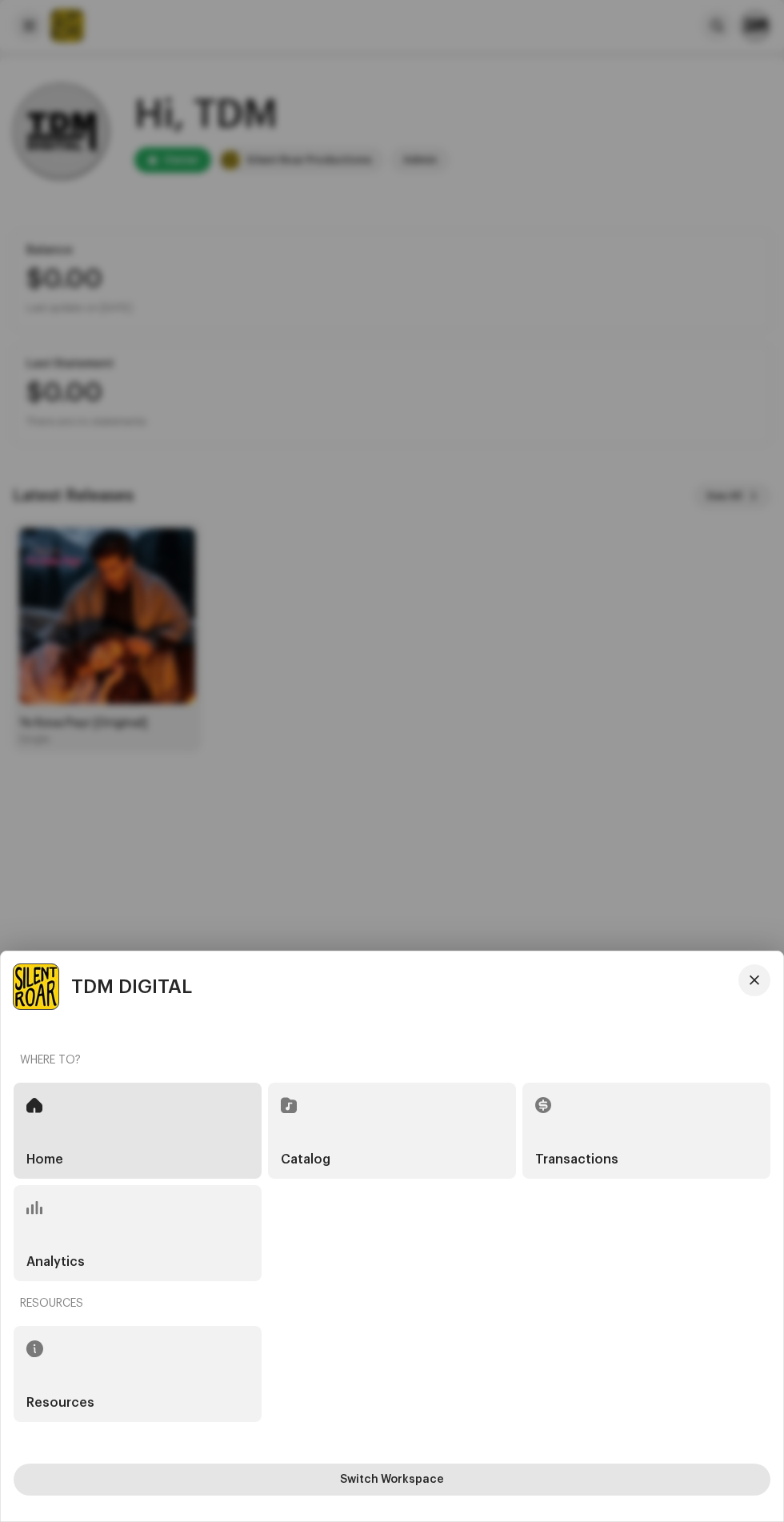
click at [572, 1472] on button "Switch Workspace" at bounding box center [392, 1479] width 757 height 32
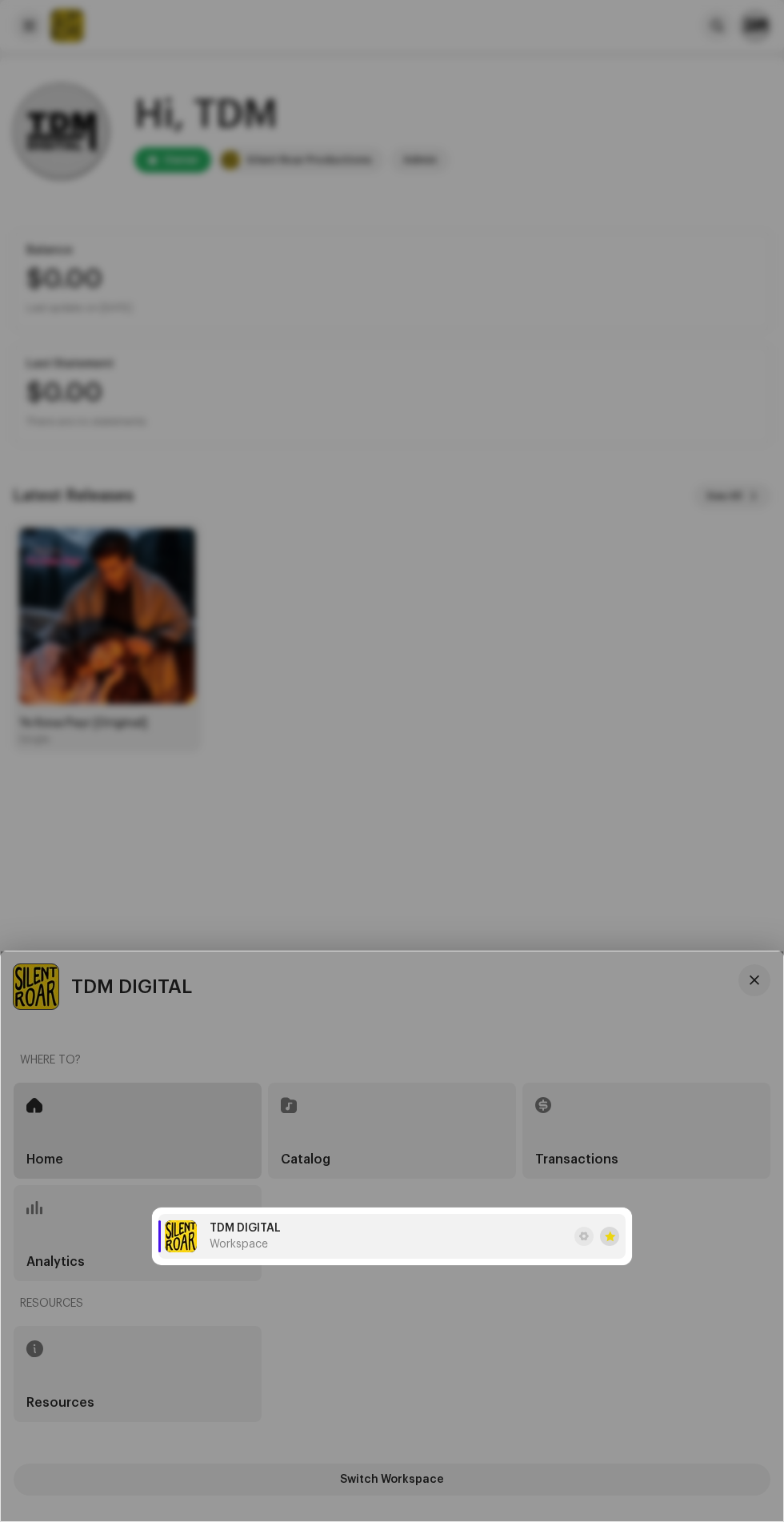
click at [610, 1234] on span at bounding box center [609, 1237] width 10 height 13
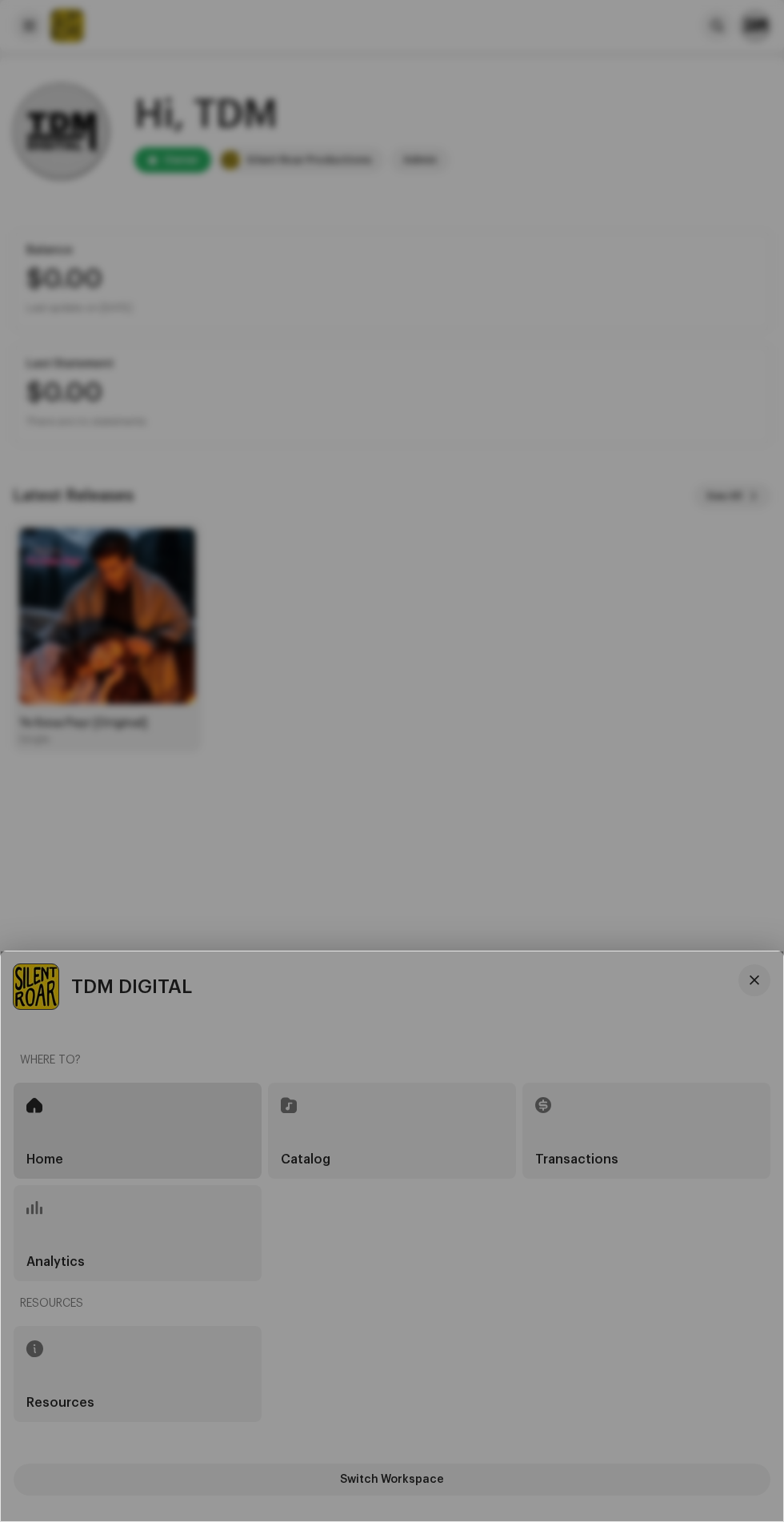
click at [701, 1113] on div "TDM DIGITAL Workspace" at bounding box center [392, 1236] width 783 height 570
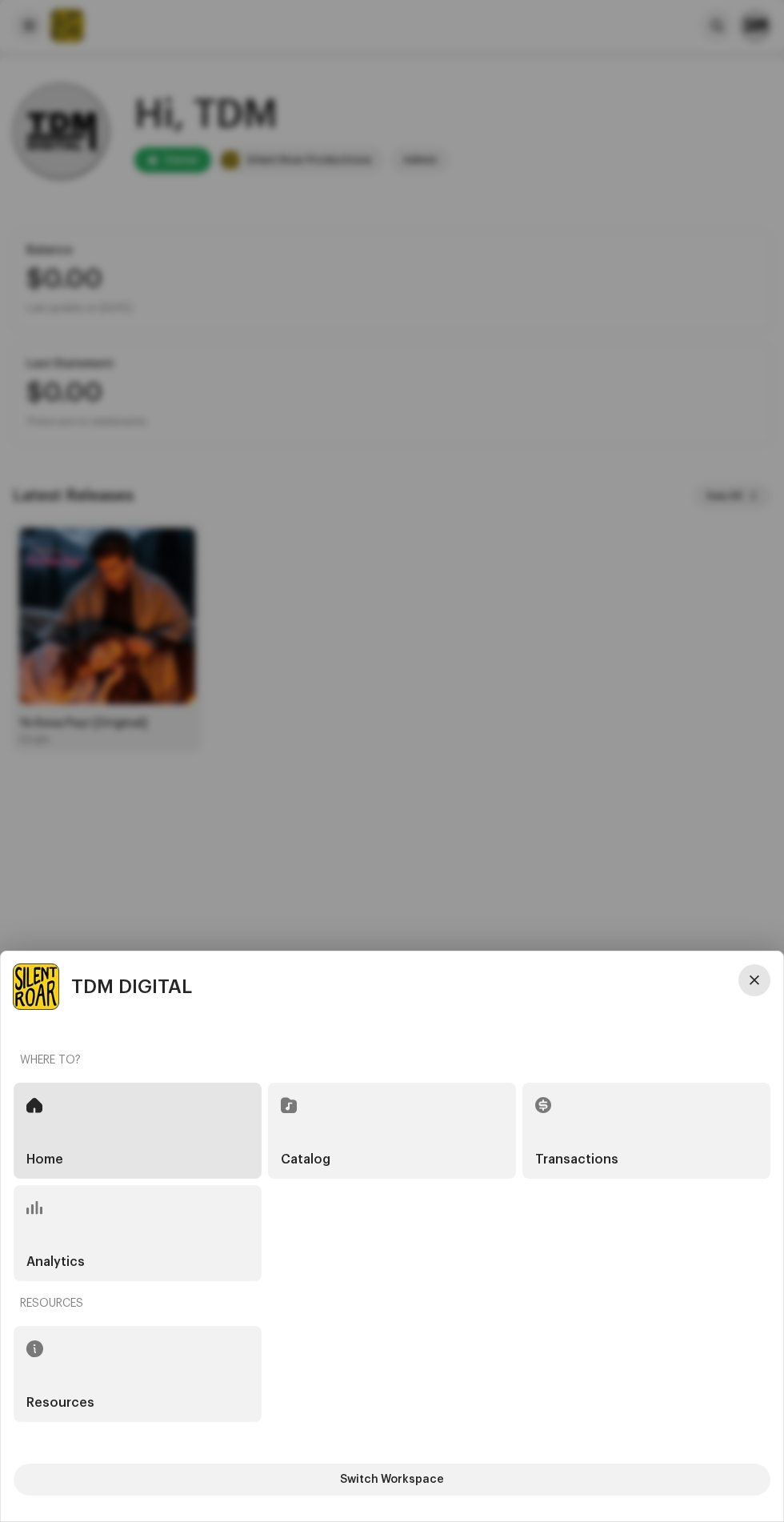
click at [755, 981] on span "button" at bounding box center [754, 981] width 10 height 13
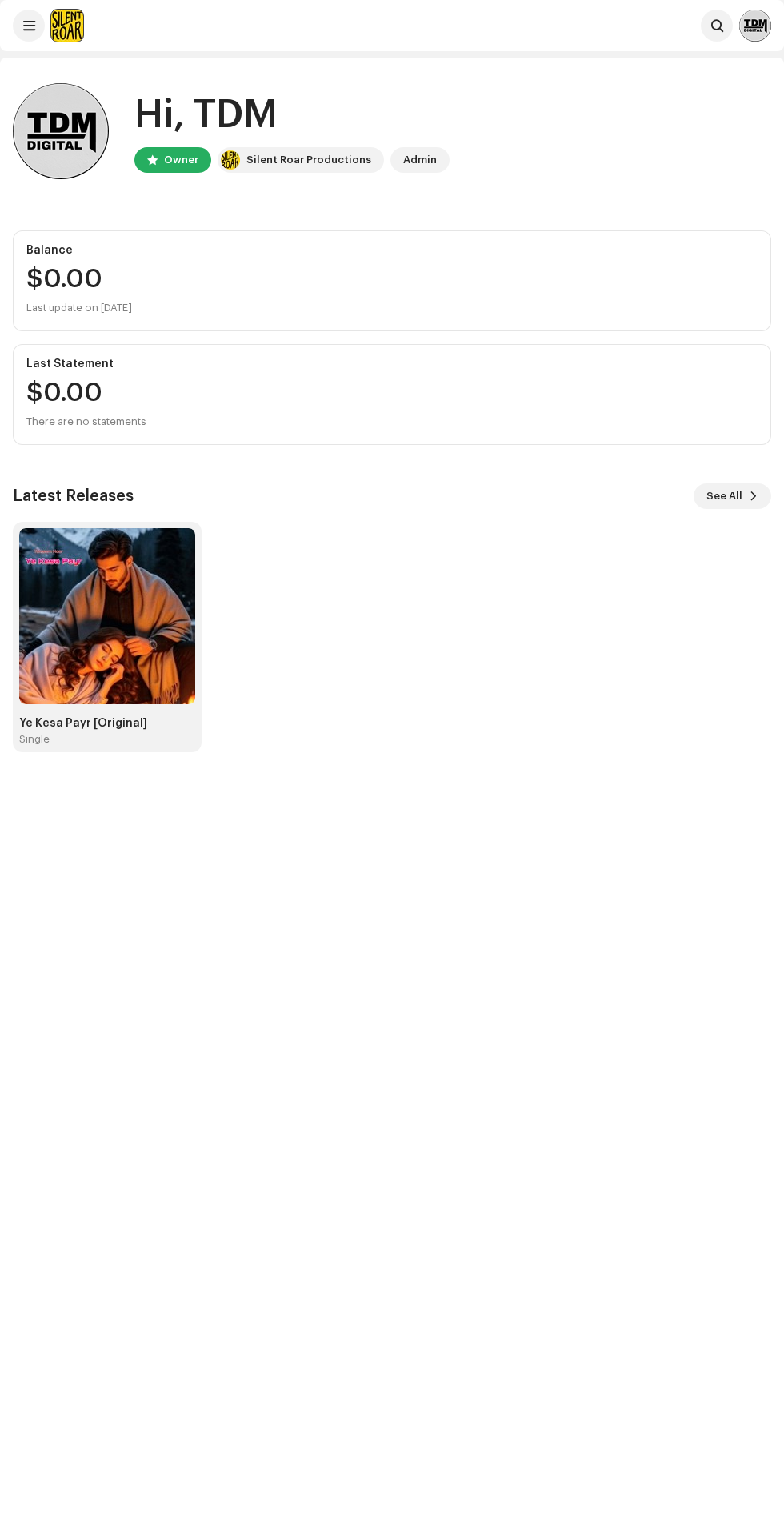
click at [753, 14] on img at bounding box center [755, 25] width 32 height 32
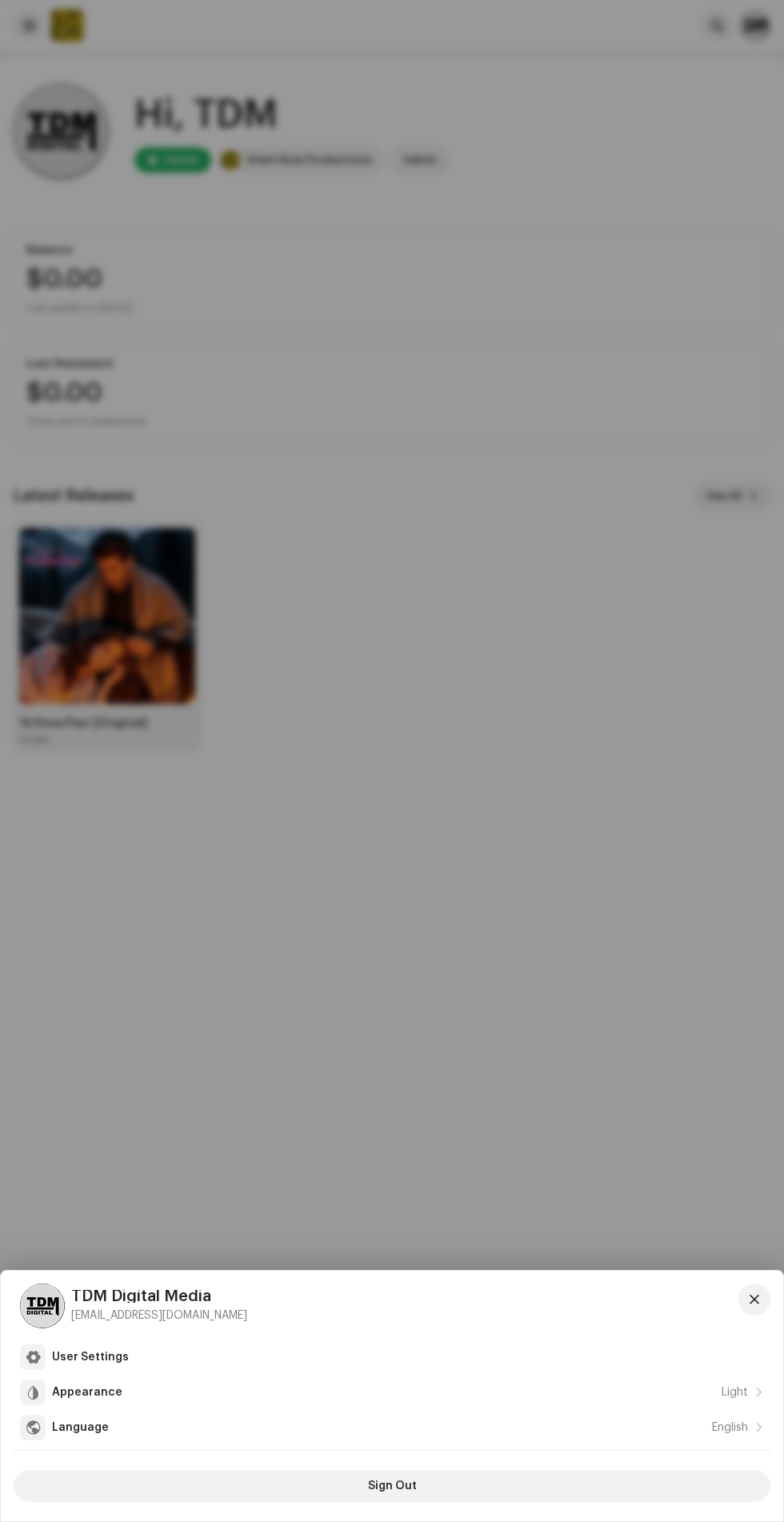
click at [514, 1297] on div "TDM Digital Media tsnangalj786@gmail.com" at bounding box center [392, 1307] width 757 height 45
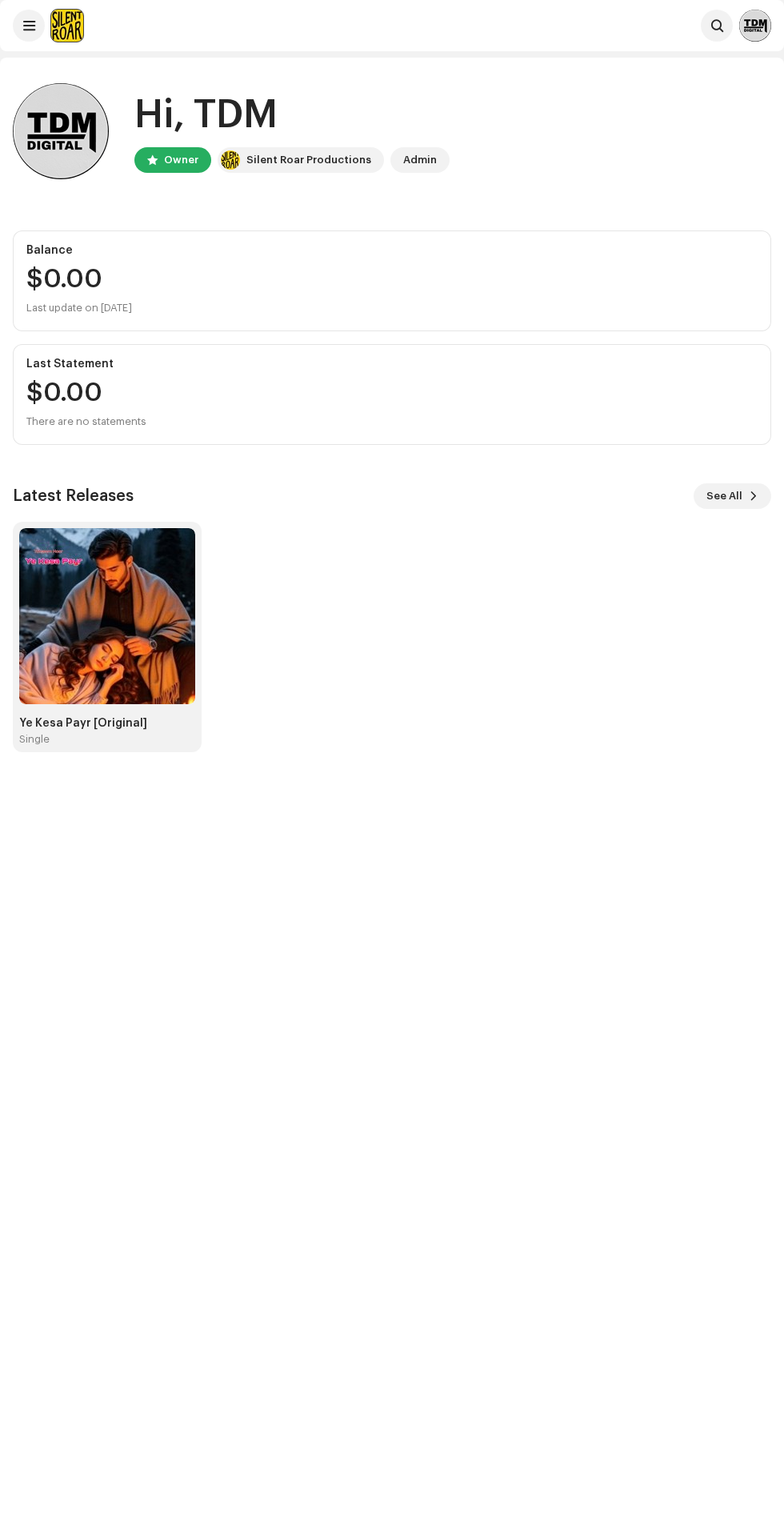
click at [742, 27] on img at bounding box center [755, 25] width 32 height 32
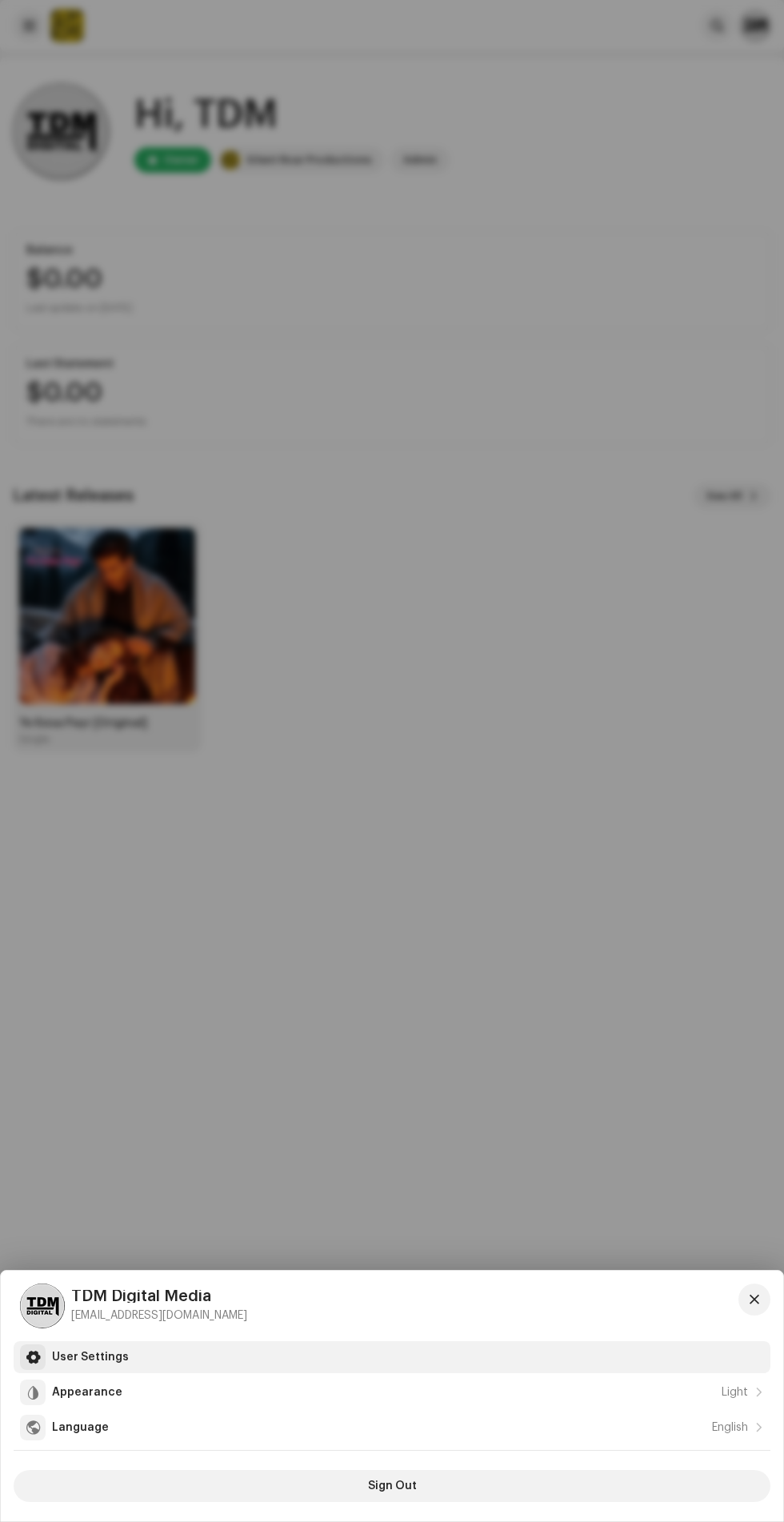
click at [402, 1356] on div "User Settings" at bounding box center [407, 1357] width 712 height 13
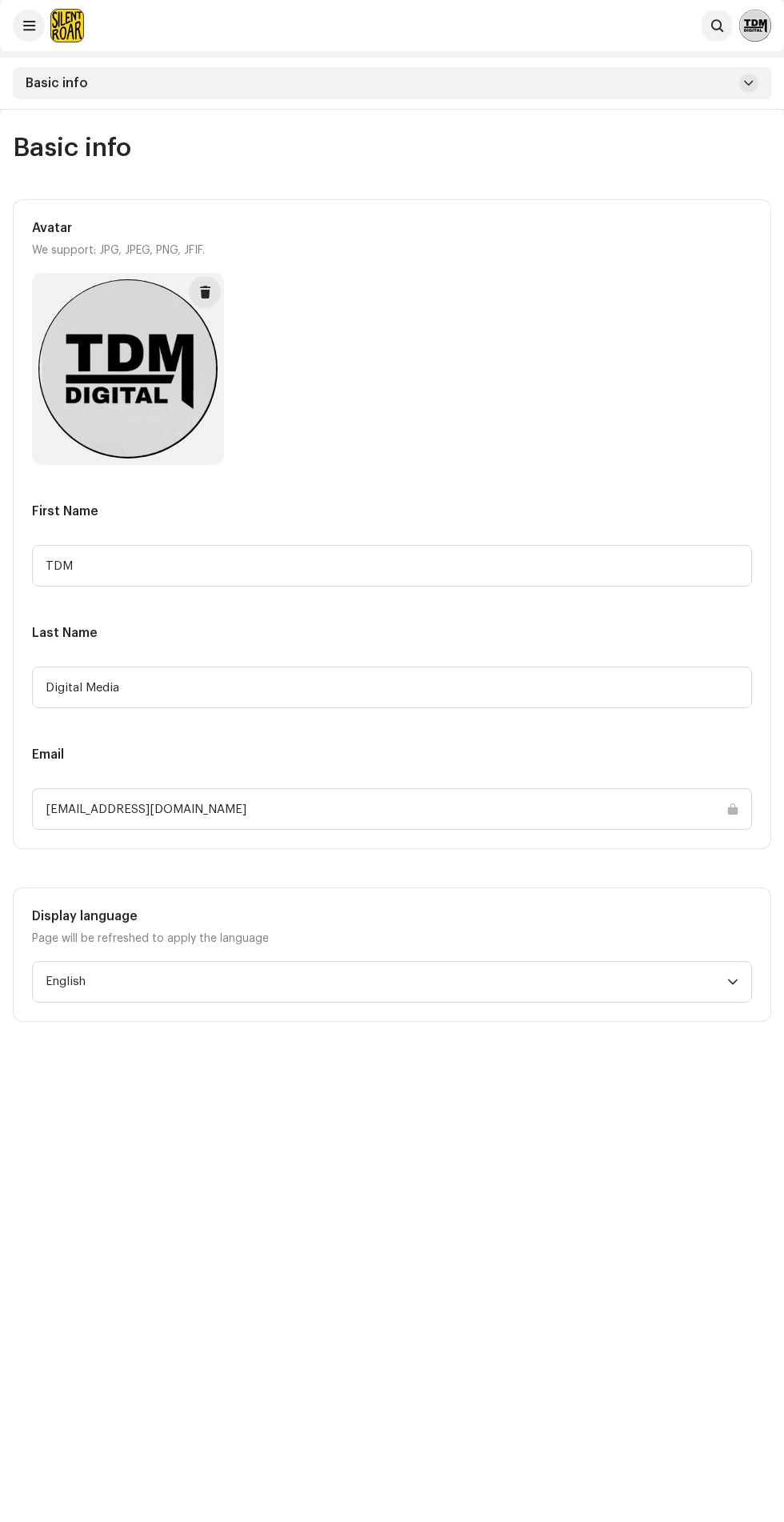
click at [701, 68] on div "Basic info" at bounding box center [392, 82] width 759 height 32
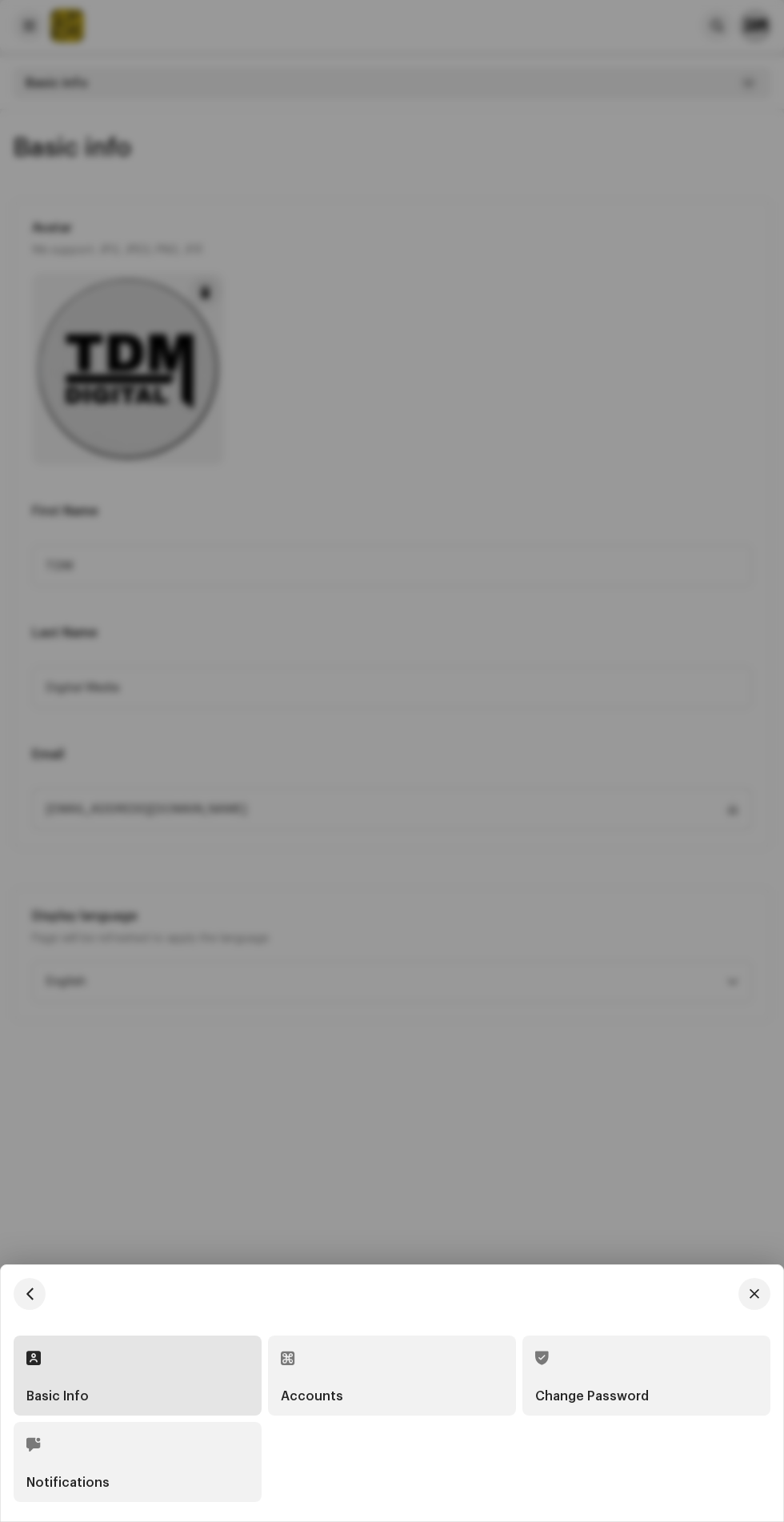
click at [462, 1339] on div "Accounts" at bounding box center [392, 1375] width 248 height 80
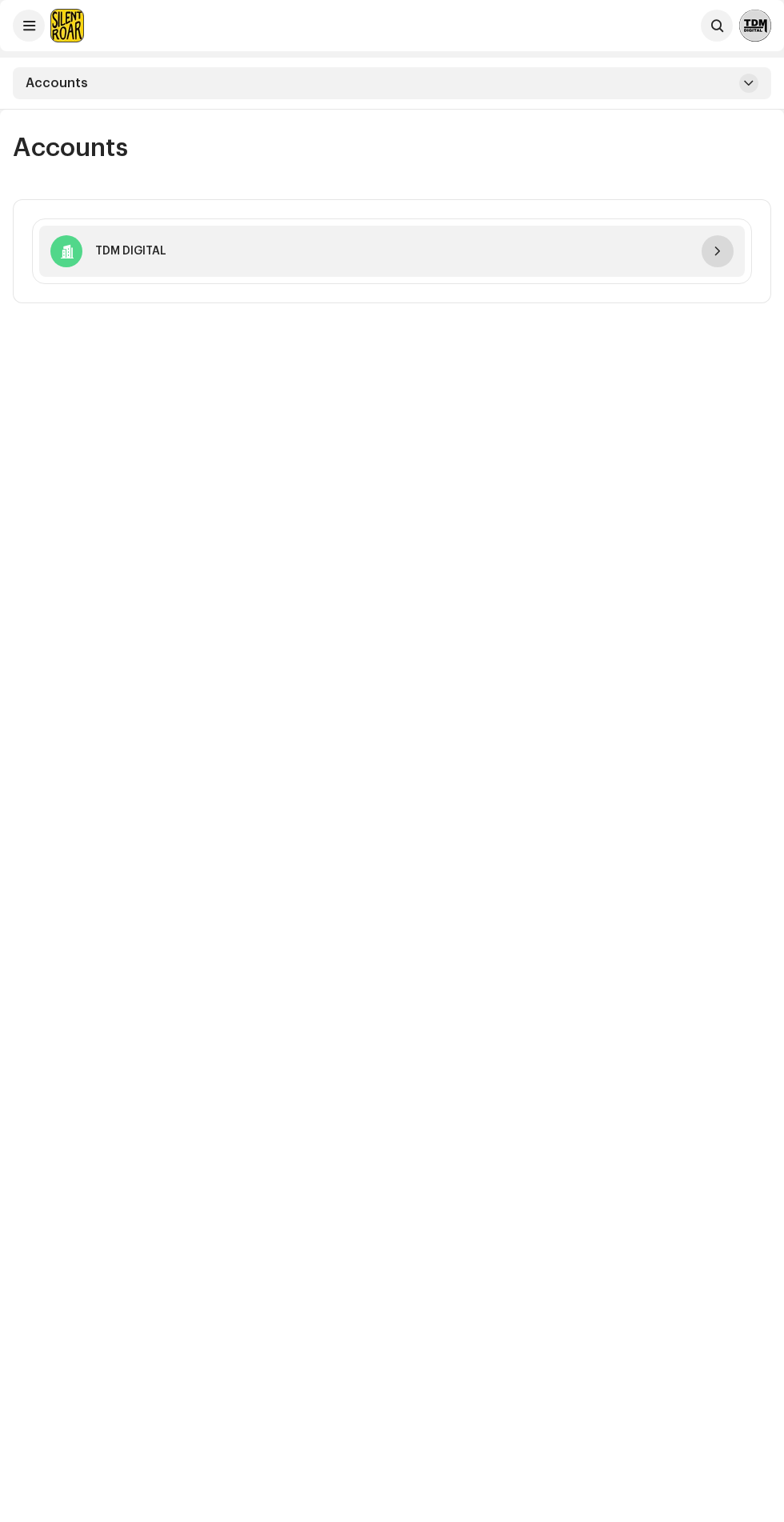
click at [718, 252] on span "button" at bounding box center [718, 252] width 10 height 13
click at [725, 273] on div "TDM DIGITAL" at bounding box center [392, 251] width 706 height 52
click at [751, 83] on span at bounding box center [749, 83] width 10 height 13
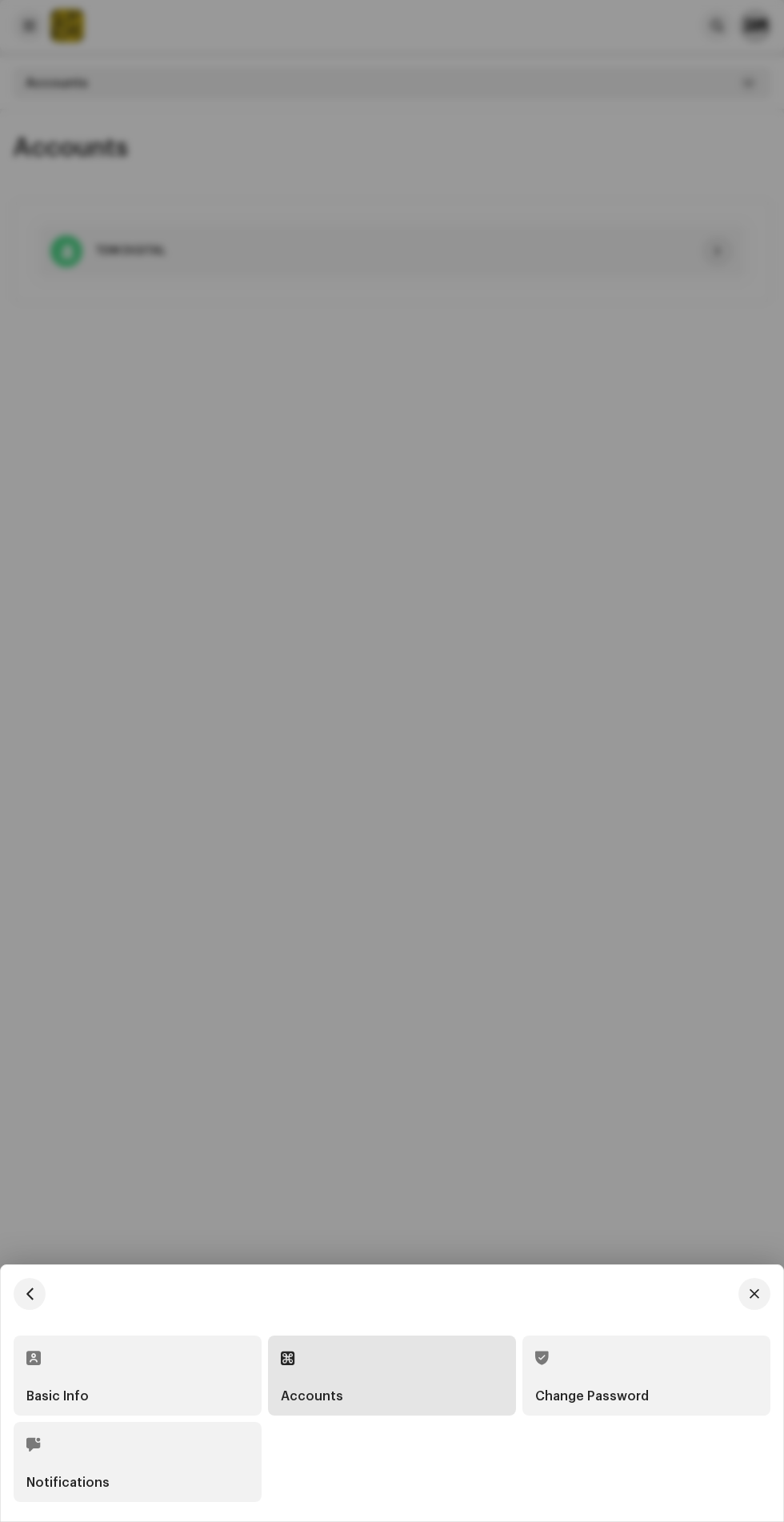
click at [160, 1370] on div "Basic Info" at bounding box center [138, 1376] width 223 height 54
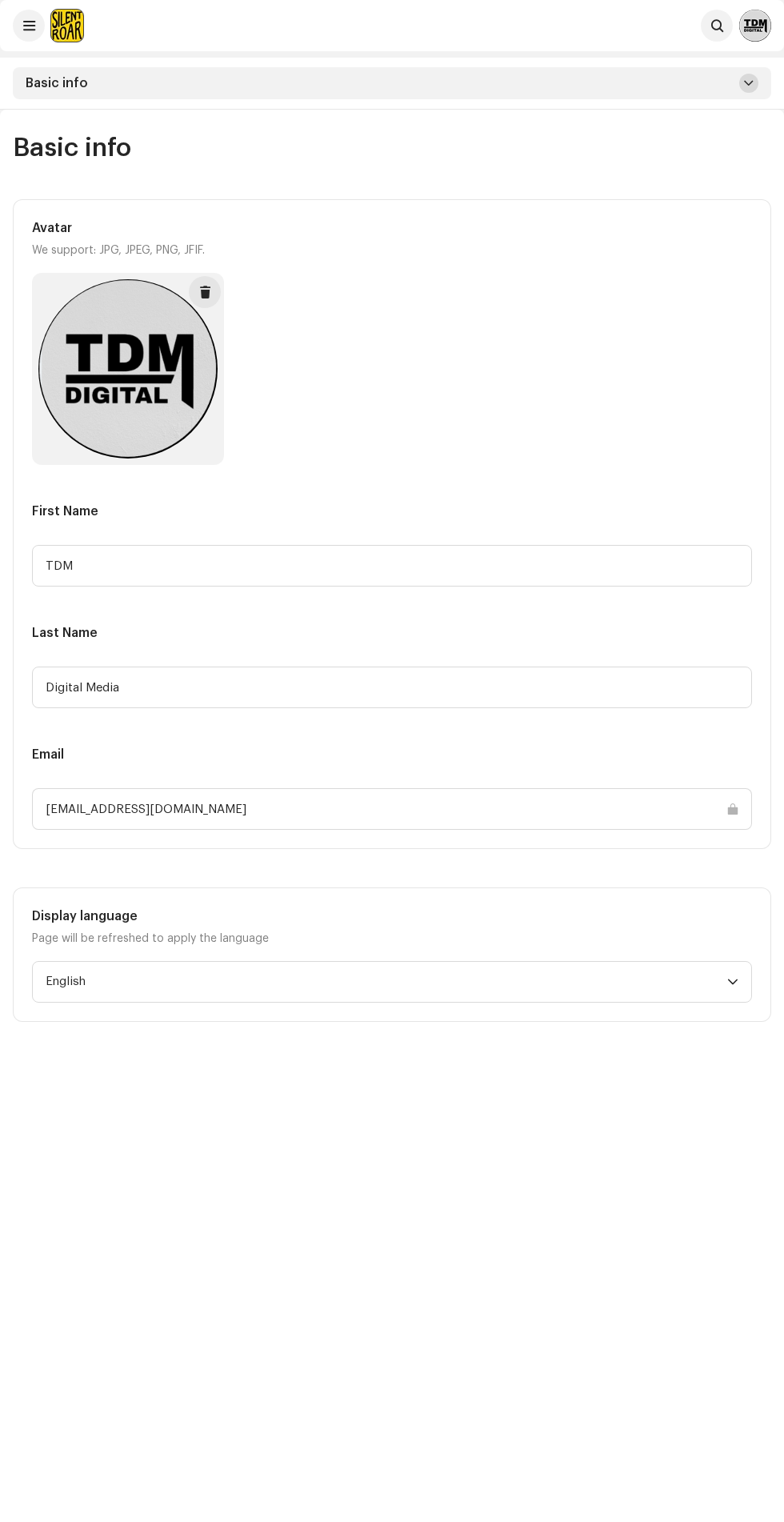
click at [749, 83] on span at bounding box center [749, 83] width 10 height 13
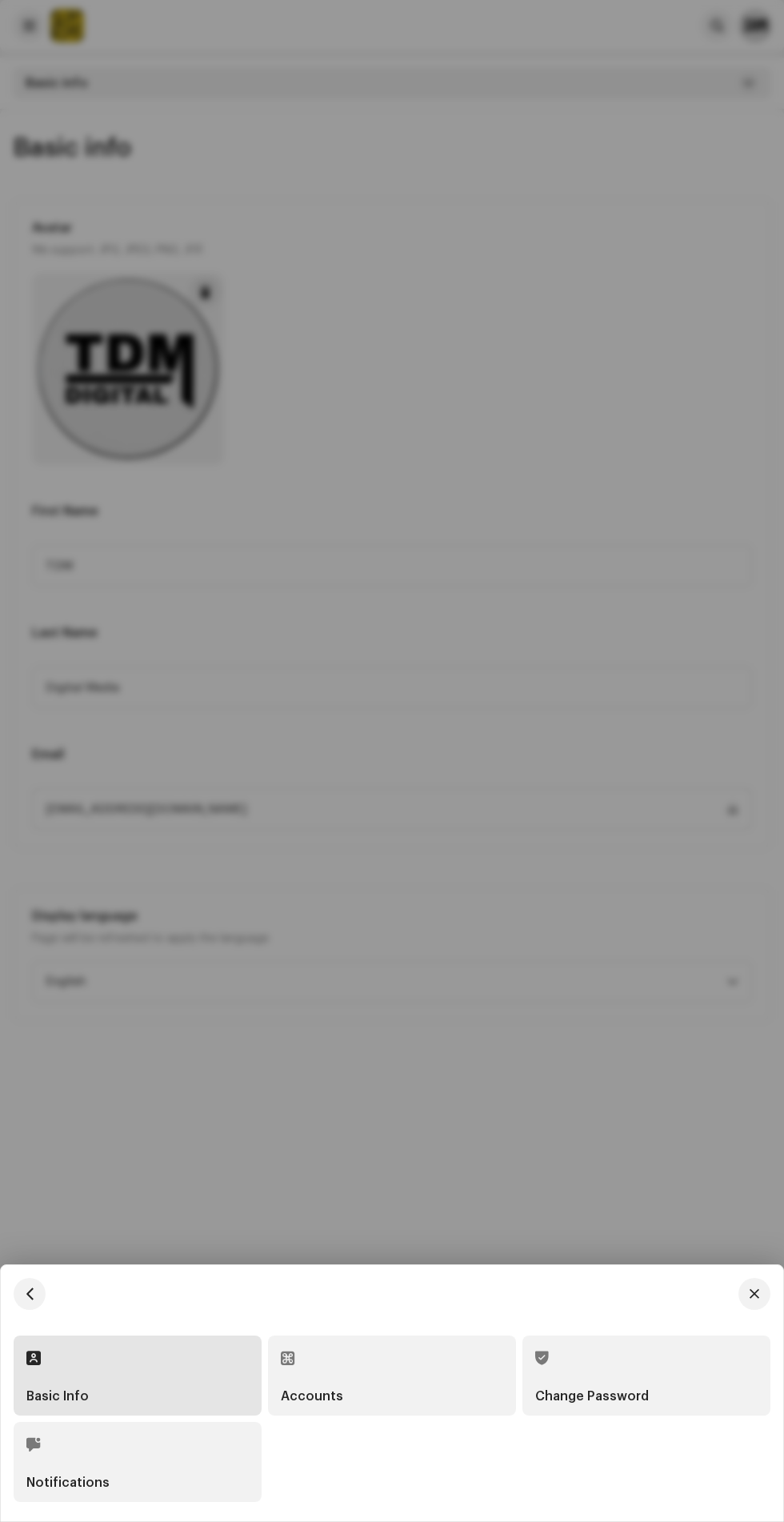
click at [767, 1268] on div "Basic Info Accounts Change Password Notifications" at bounding box center [392, 1393] width 783 height 256
click at [57, 61] on div at bounding box center [392, 761] width 784 height 1522
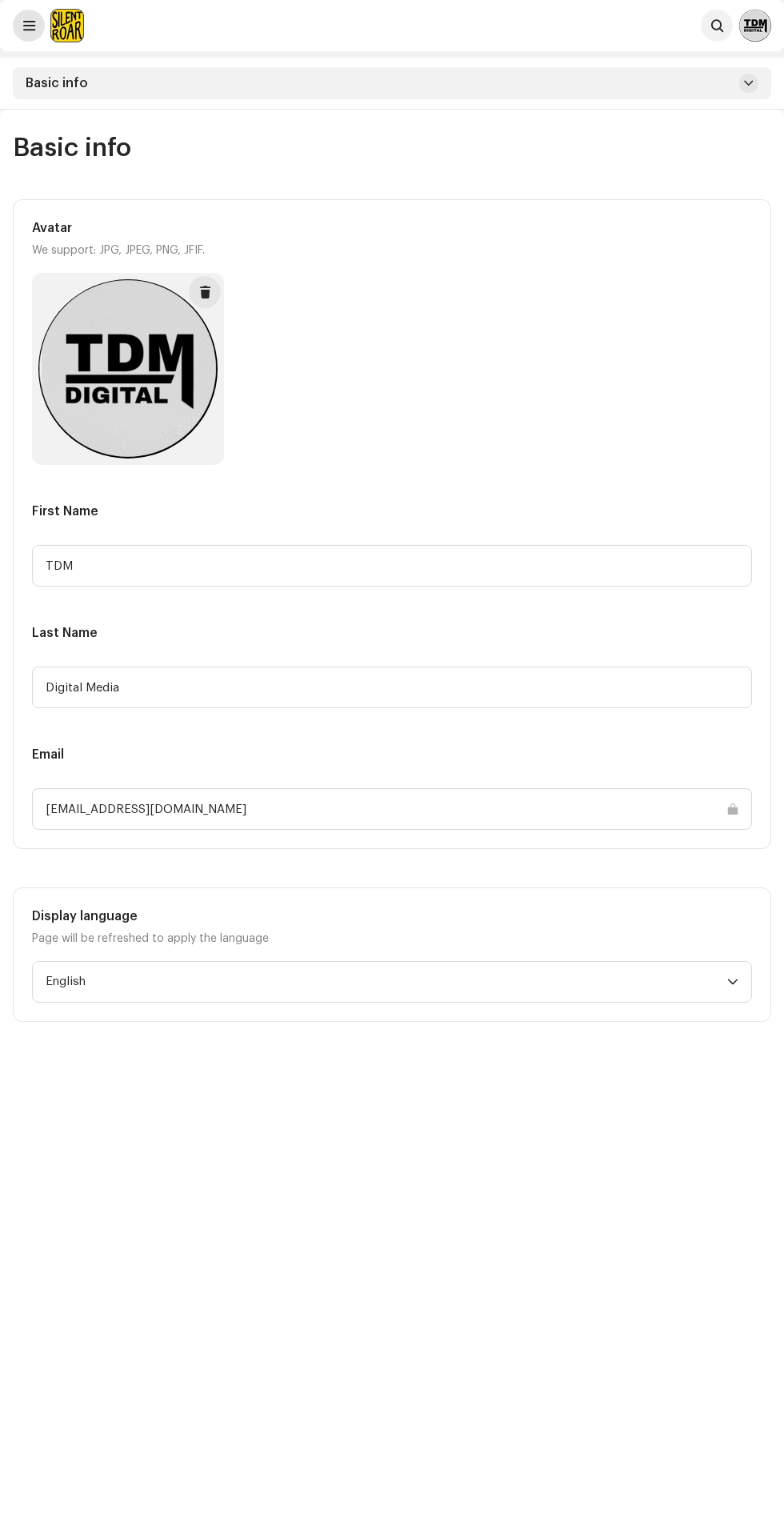
click at [29, 27] on span at bounding box center [29, 25] width 12 height 13
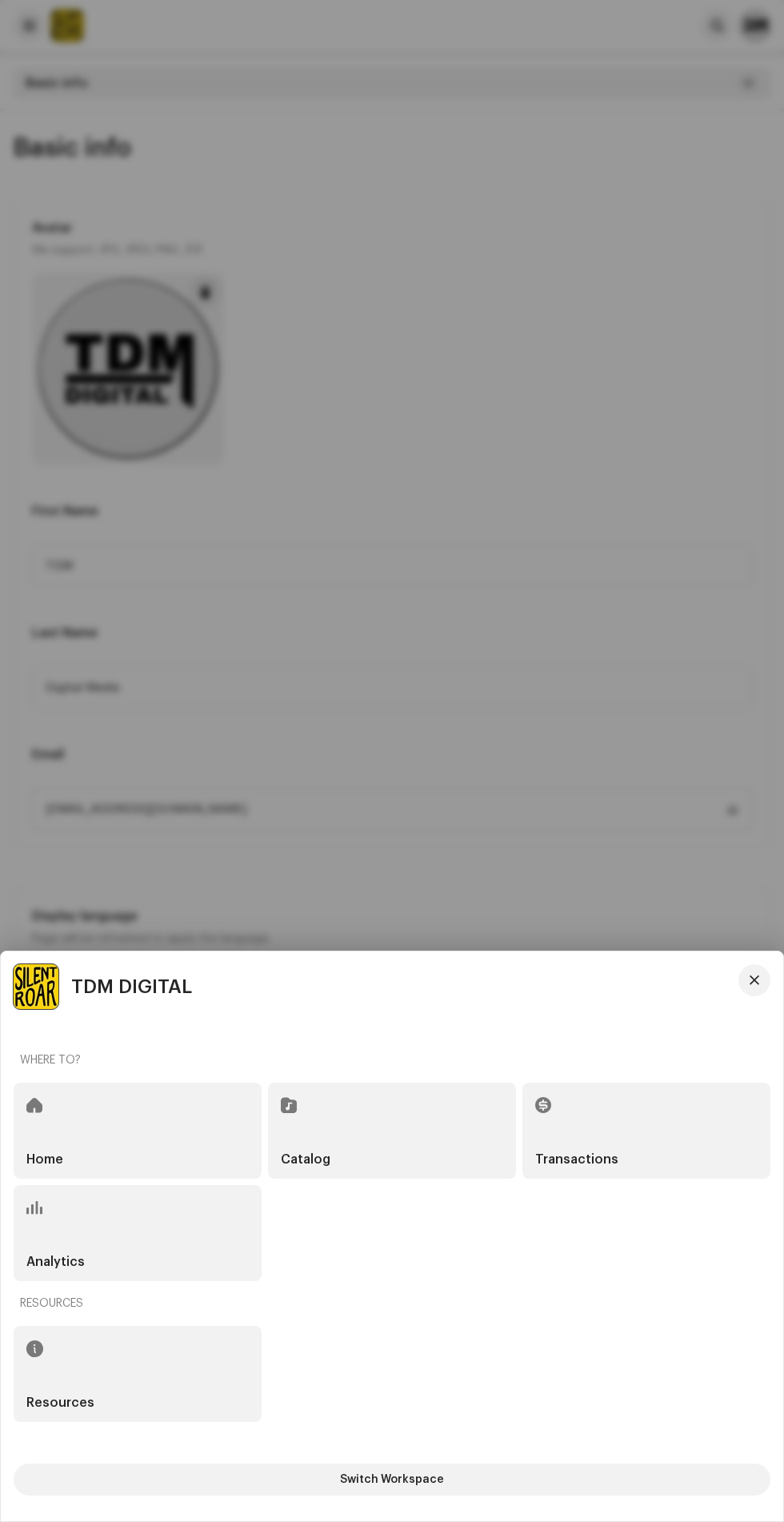
click at [176, 1125] on div "Home" at bounding box center [138, 1131] width 248 height 96
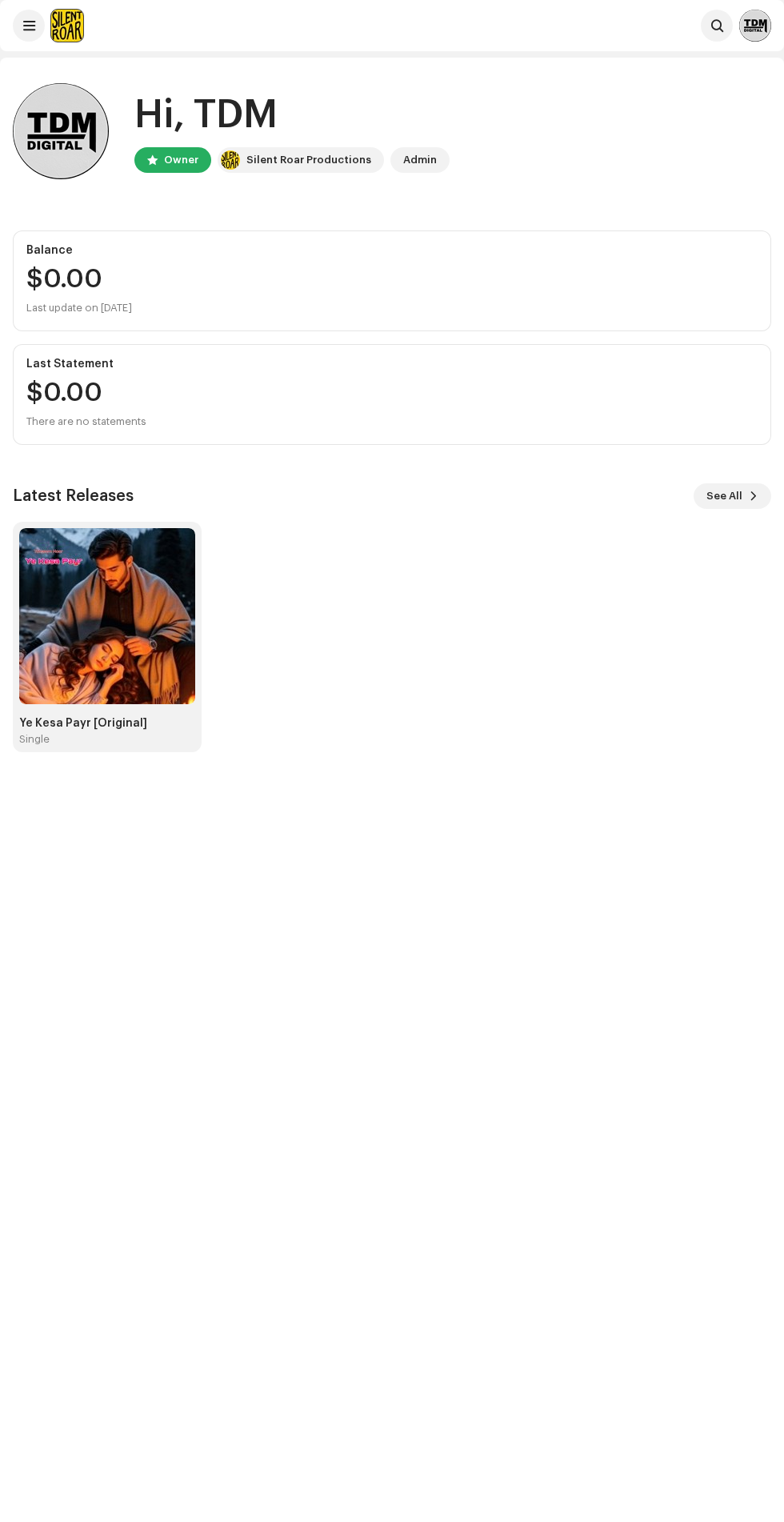
click at [37, 62] on div "Hi, TDM Owner Silent Roar Productions Admin Balance $0.00 Last update on Oct 9,…" at bounding box center [392, 418] width 759 height 721
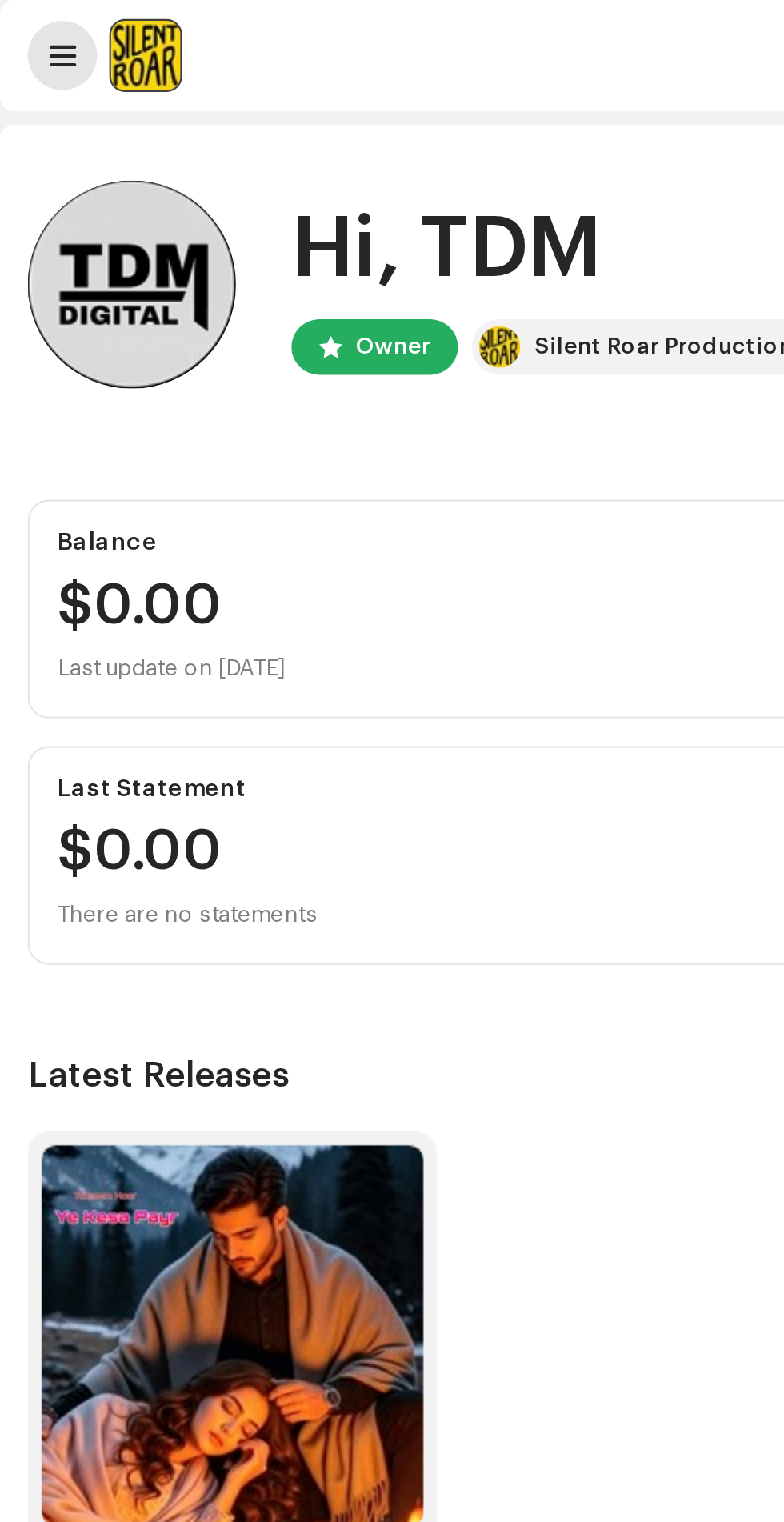
click at [24, 24] on span at bounding box center [29, 25] width 12 height 13
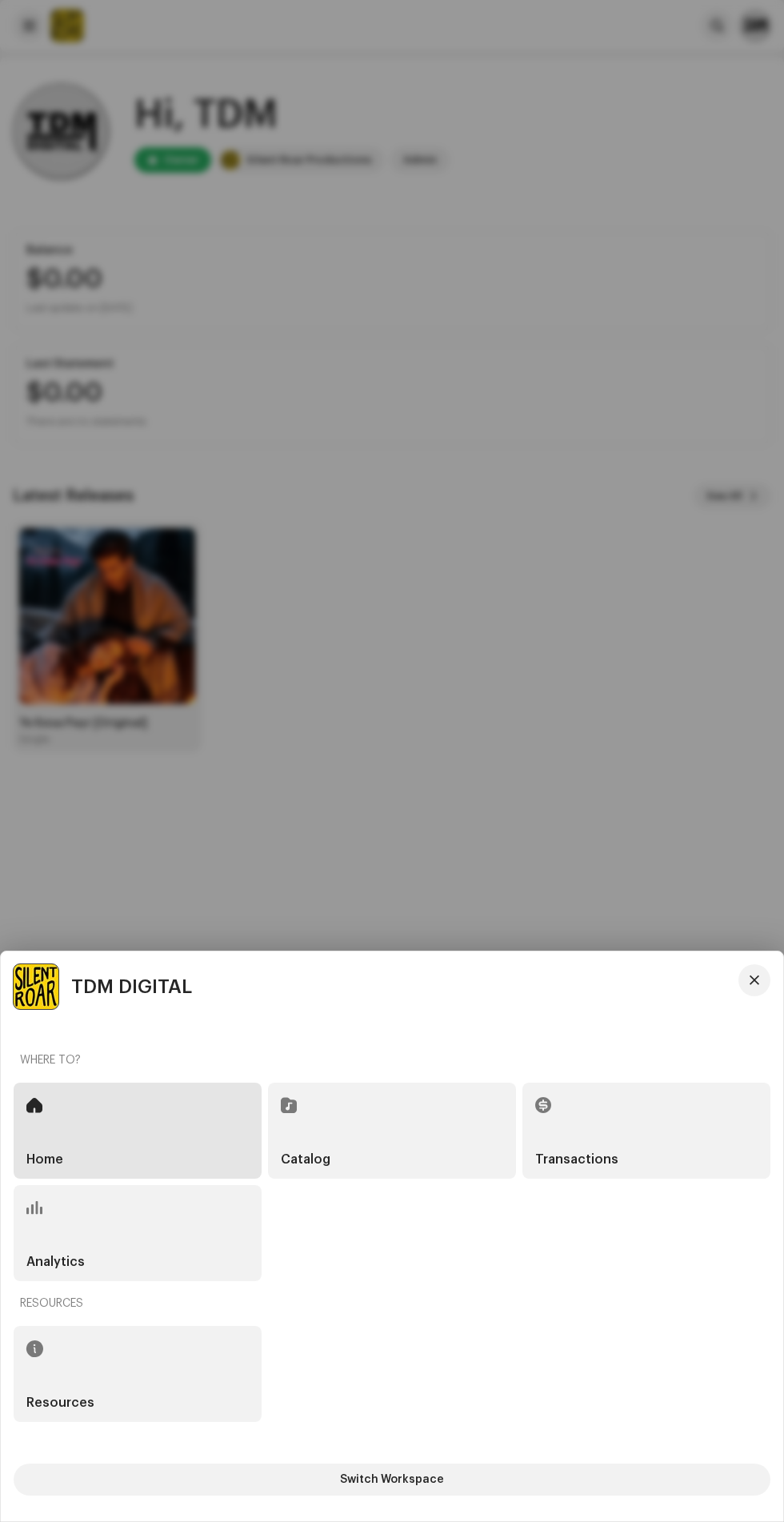
click at [774, 972] on navigation-account-switch "TDM DIGITAL" at bounding box center [392, 987] width 770 height 45
click at [759, 962] on div "TDM DIGITAL Where to? Home Catalog Transactions Analytics Resources Resources S…" at bounding box center [392, 1236] width 783 height 570
click at [754, 977] on span "button" at bounding box center [754, 981] width 10 height 13
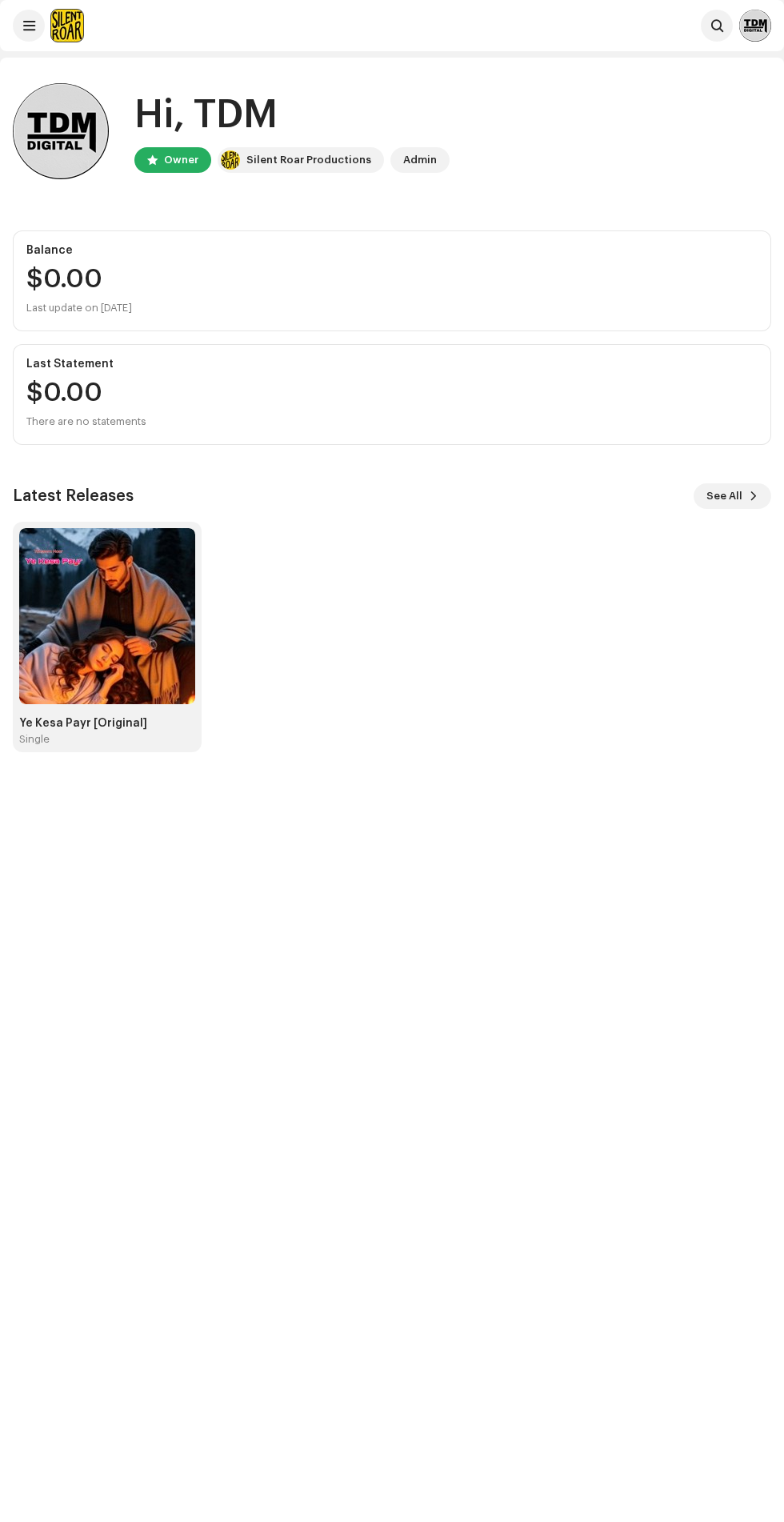
click at [24, 65] on div "Hi, TDM Owner Silent Roar Productions Admin Balance $0.00 Last update on Oct 9,…" at bounding box center [392, 418] width 759 height 721
click at [27, 30] on span at bounding box center [29, 25] width 12 height 13
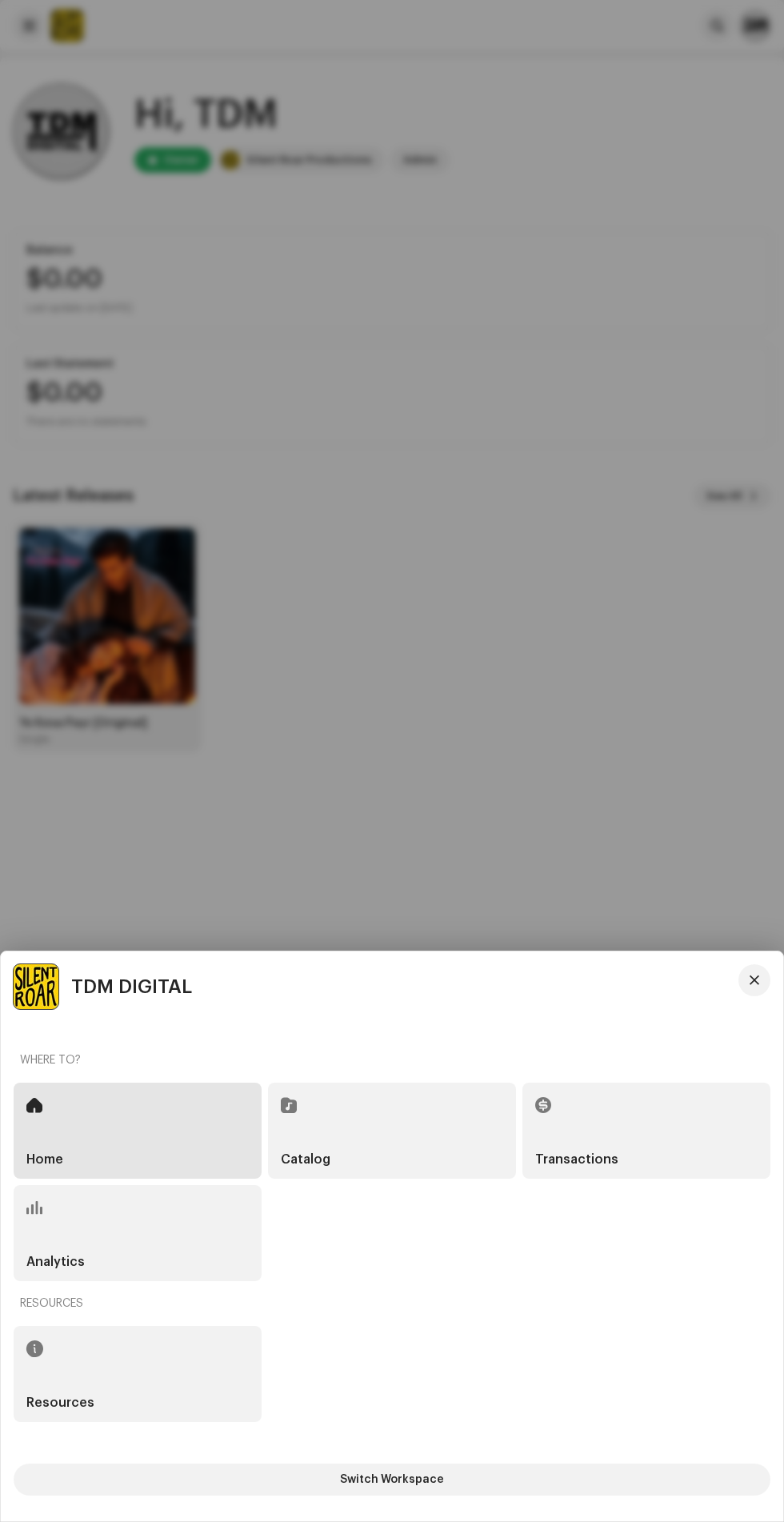
click at [466, 1100] on div "Catalog" at bounding box center [392, 1131] width 248 height 96
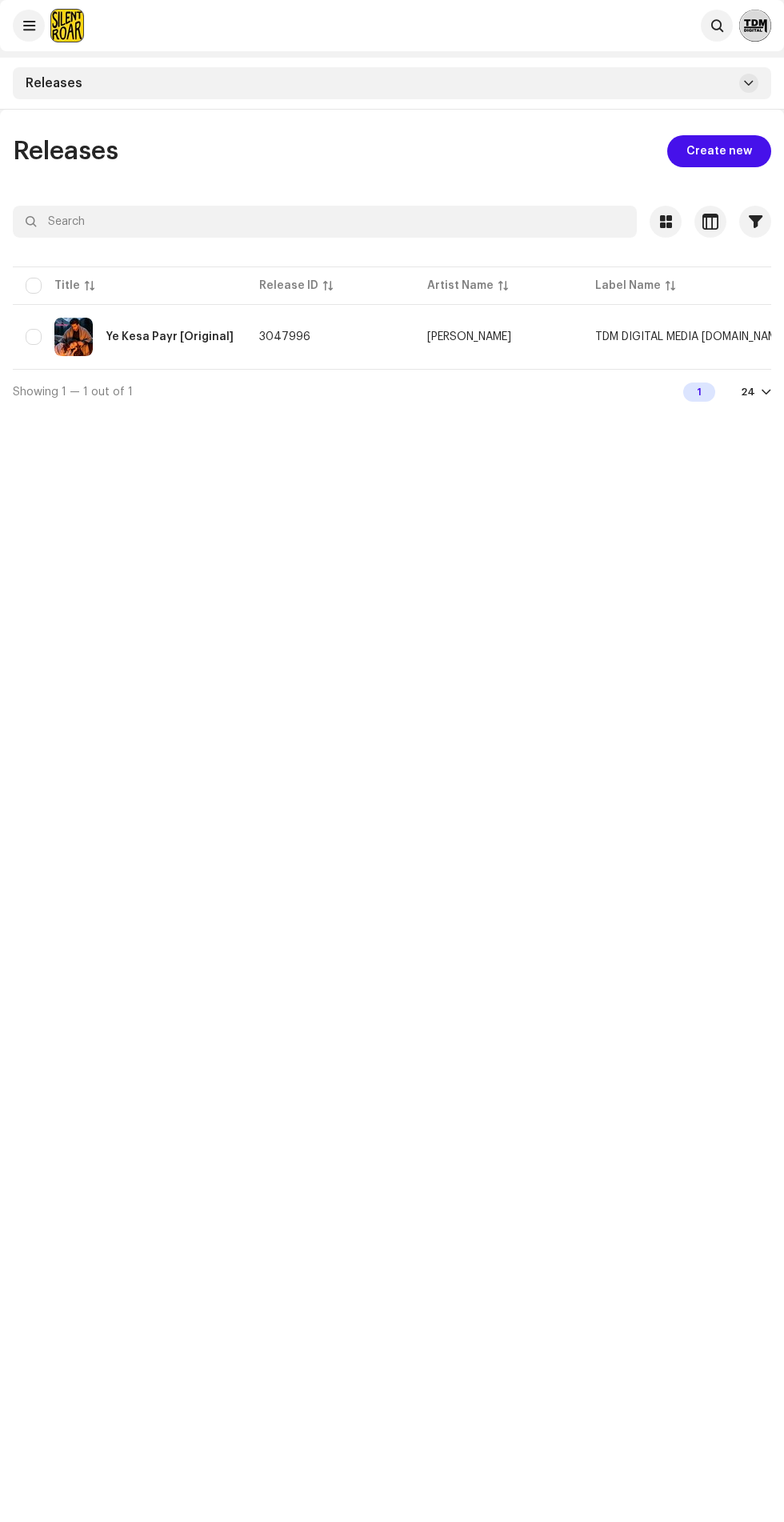
click at [721, 113] on div "Releases Create new Selected 0 Options Filters Distribution status Never Distri…" at bounding box center [392, 870] width 784 height 1522
click at [748, 83] on span at bounding box center [749, 83] width 10 height 13
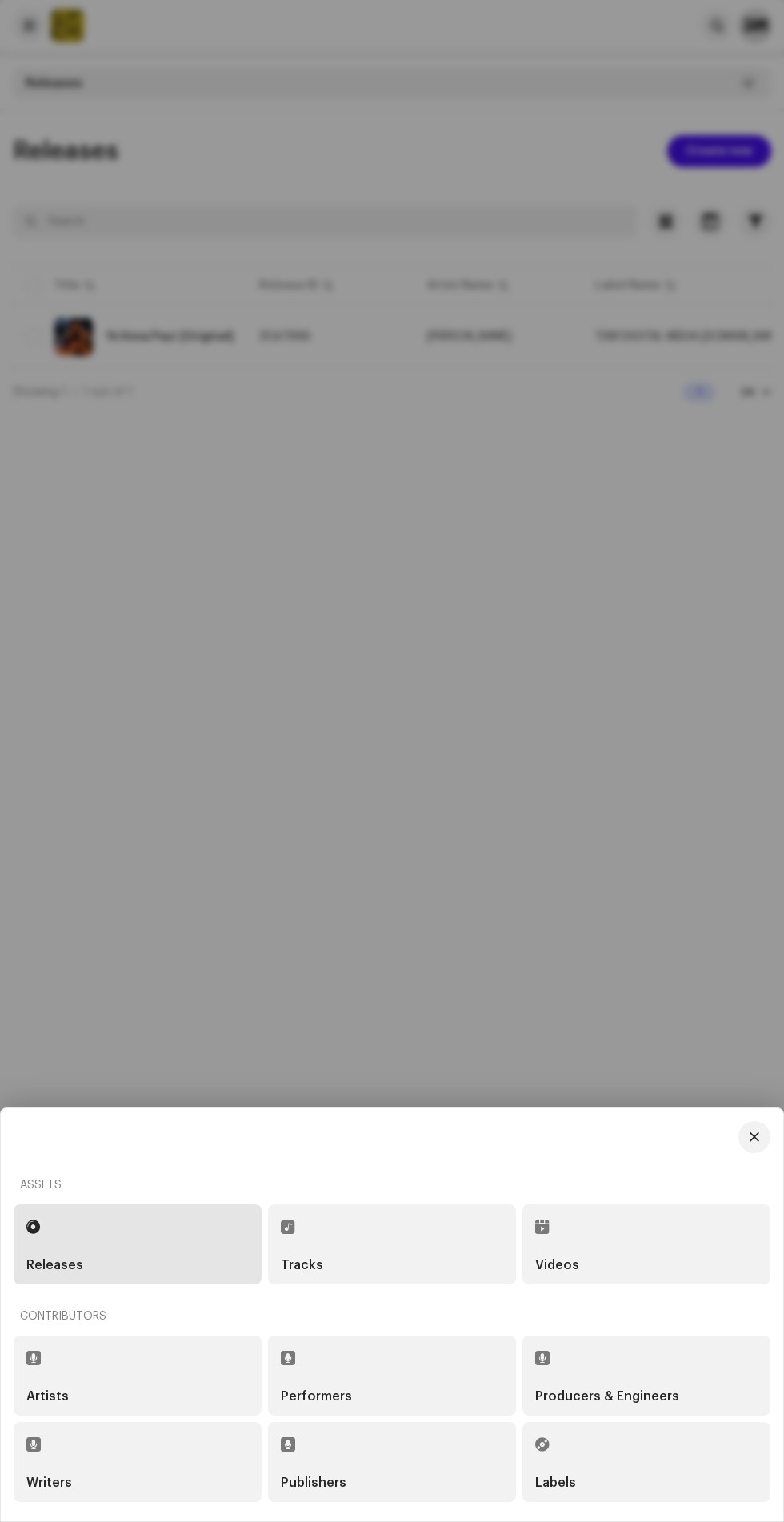
click at [631, 1443] on div "Labels" at bounding box center [646, 1462] width 223 height 54
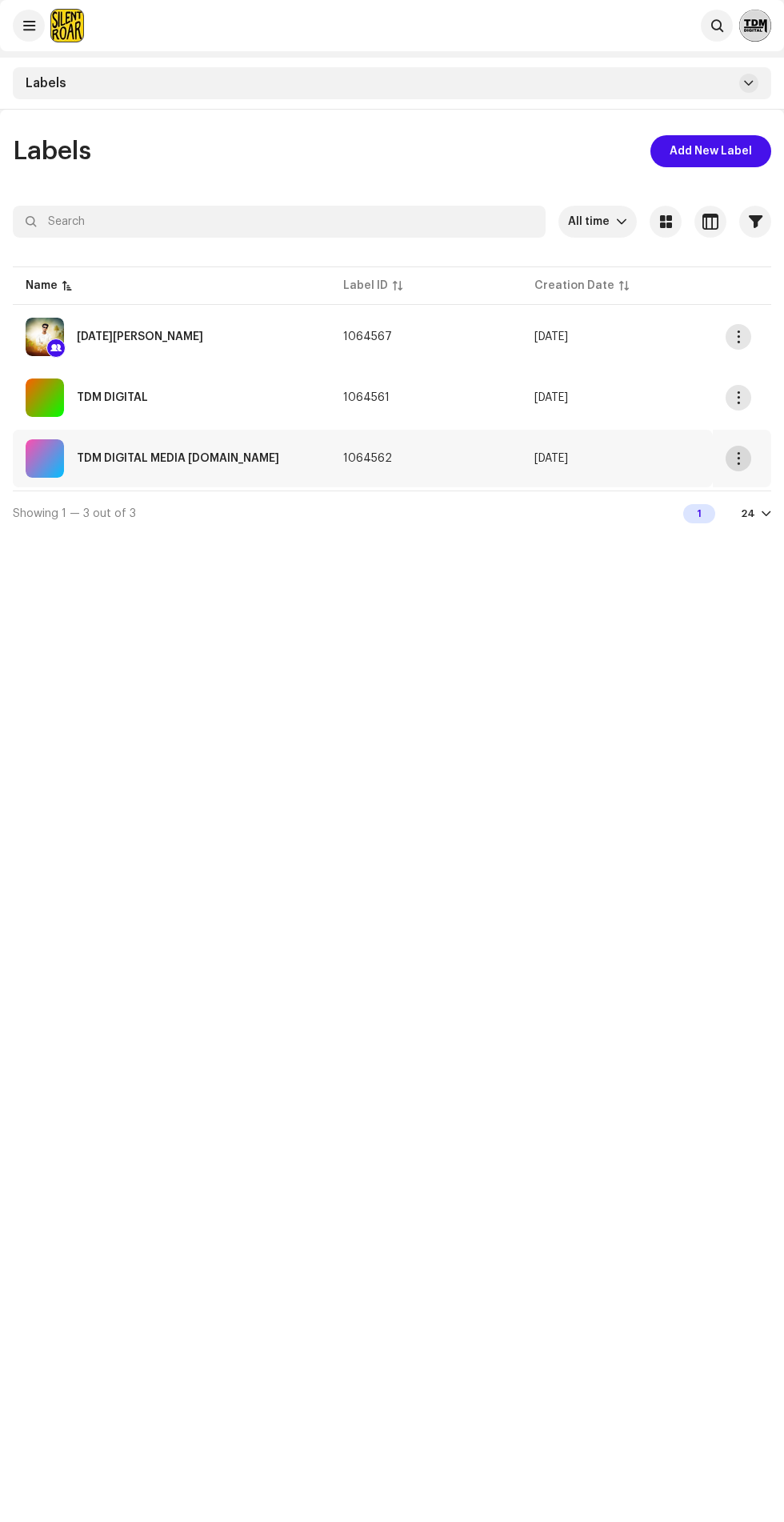
click at [734, 459] on span "button" at bounding box center [739, 458] width 12 height 13
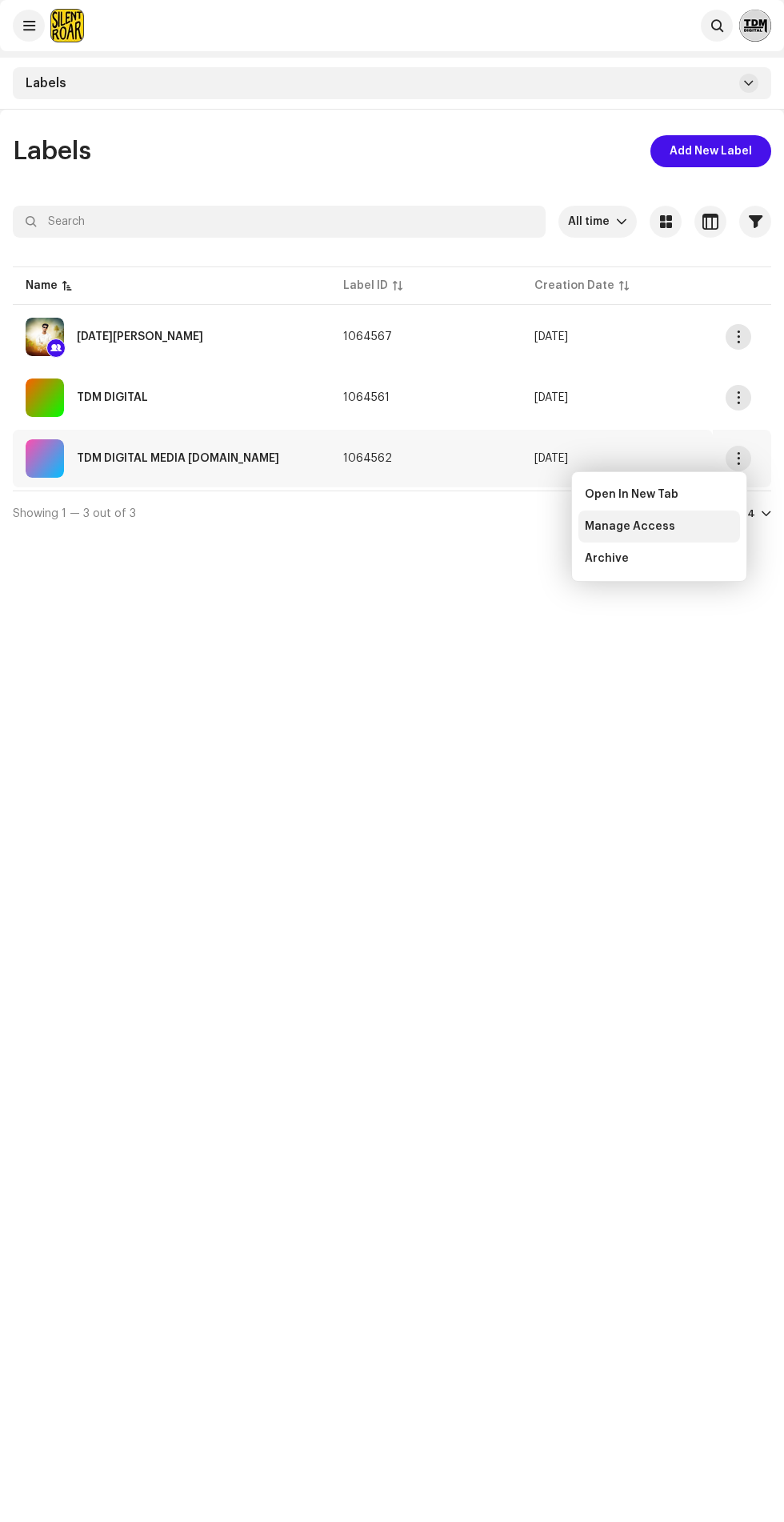
click at [659, 527] on span "Manage Access" at bounding box center [630, 527] width 91 height 13
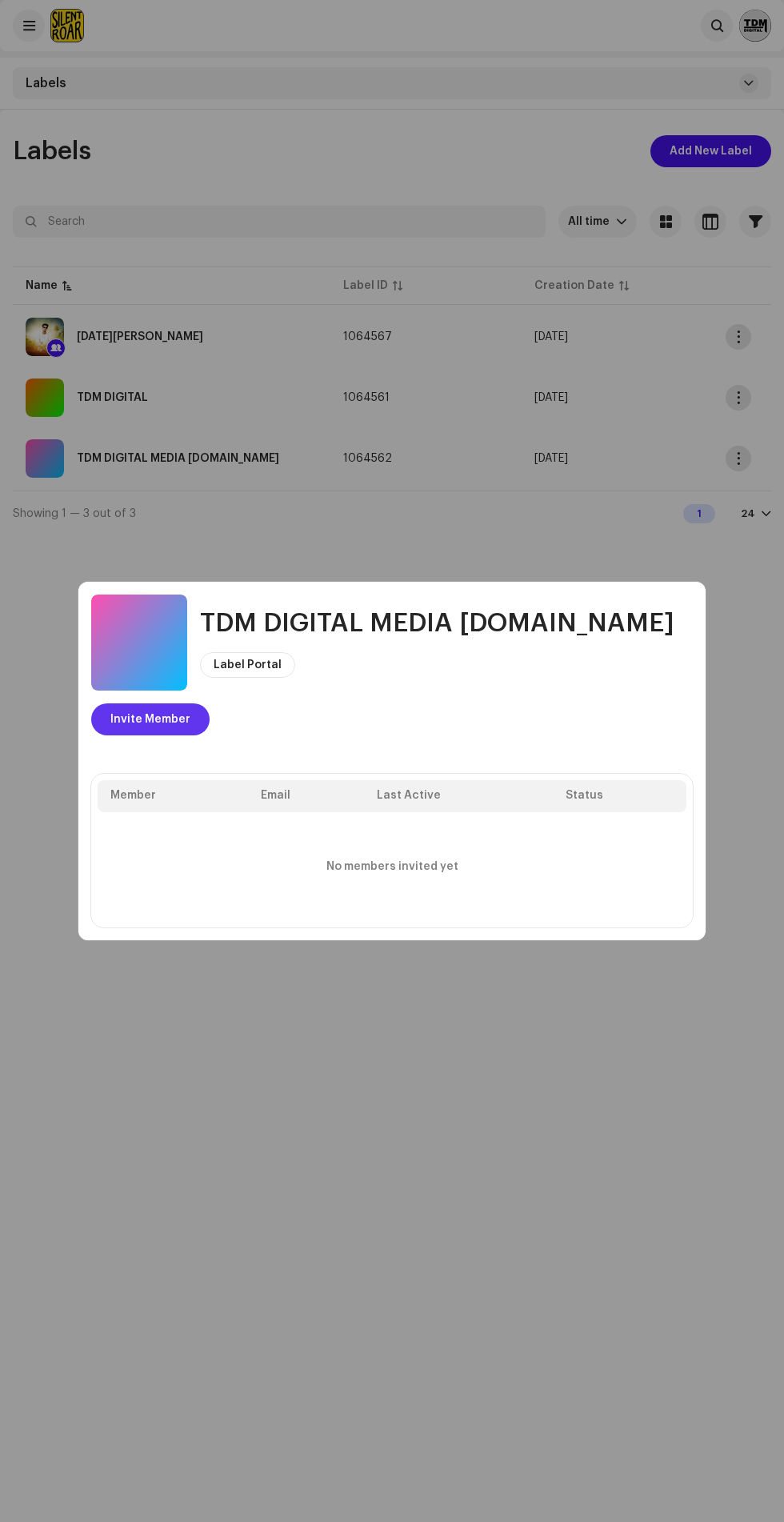
click at [190, 704] on span "Invite Member" at bounding box center [150, 719] width 80 height 32
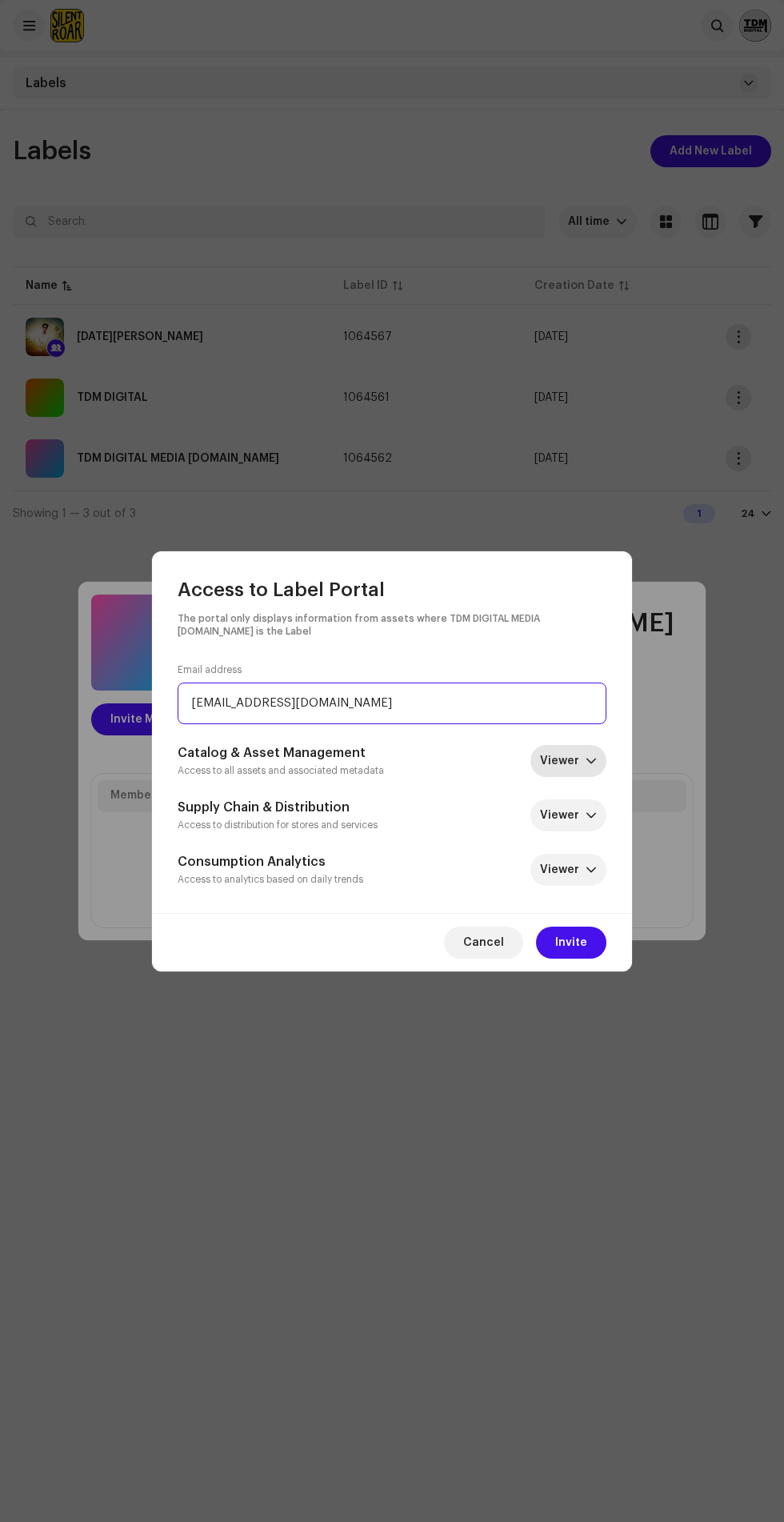
type input "ultramusiczone84@gmail.com"
click at [591, 761] on icon "dropdown trigger" at bounding box center [591, 761] width 11 height 11
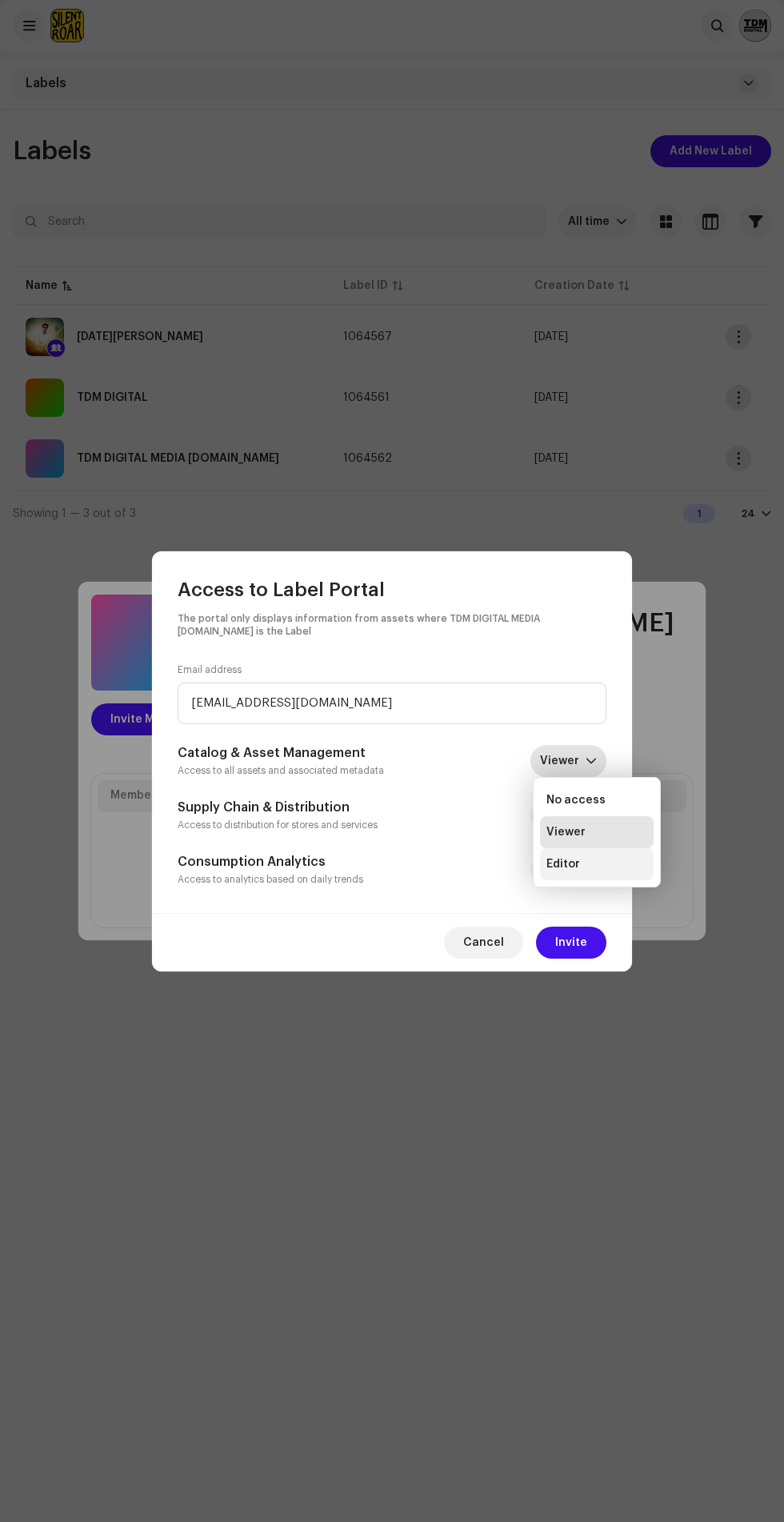
click at [617, 872] on li "Editor" at bounding box center [598, 864] width 114 height 32
click at [591, 816] on icon "dropdown trigger" at bounding box center [591, 816] width 11 height 11
click at [610, 843] on li "Viewer" at bounding box center [598, 854] width 114 height 32
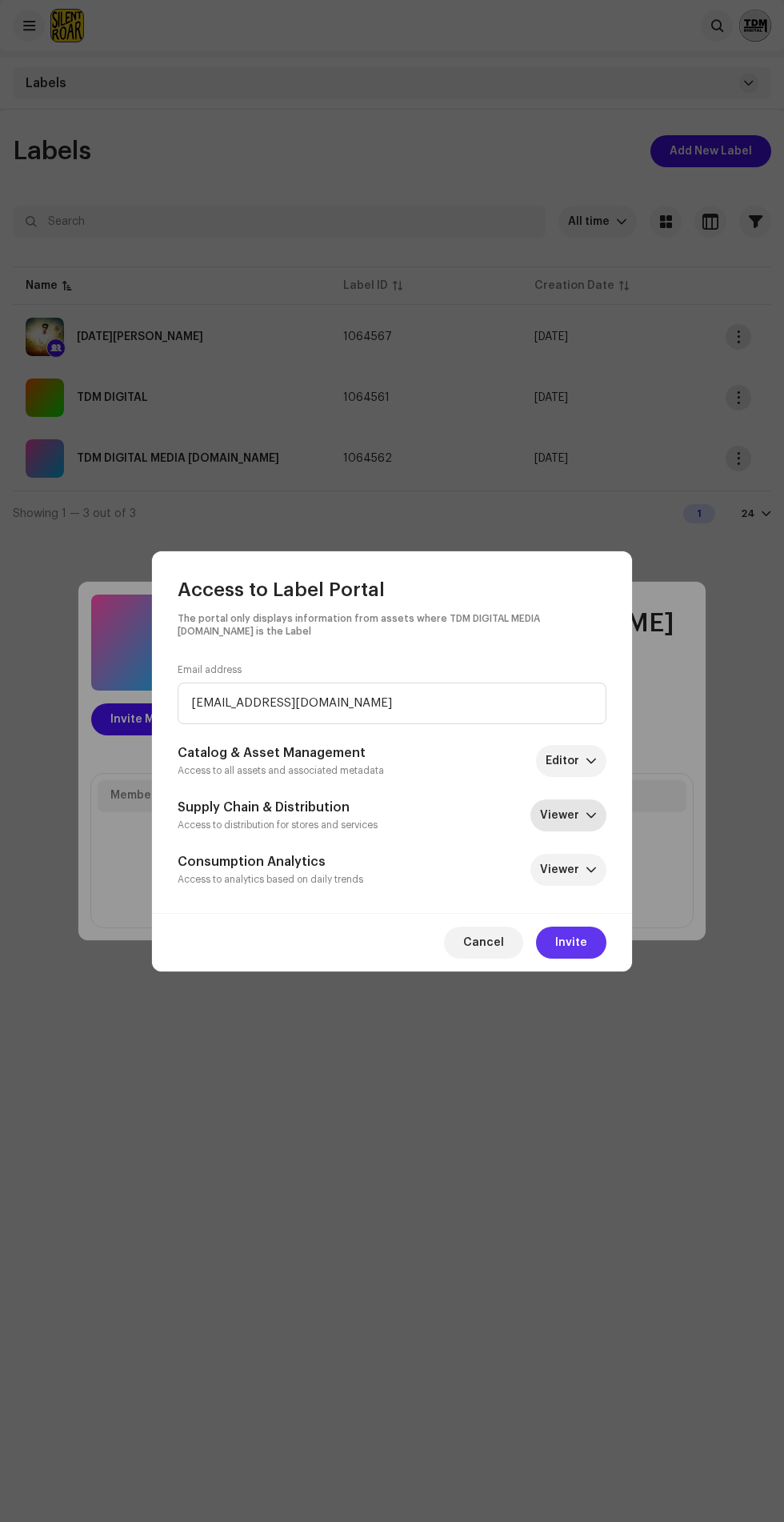
click at [581, 946] on span "Invite" at bounding box center [571, 943] width 32 height 32
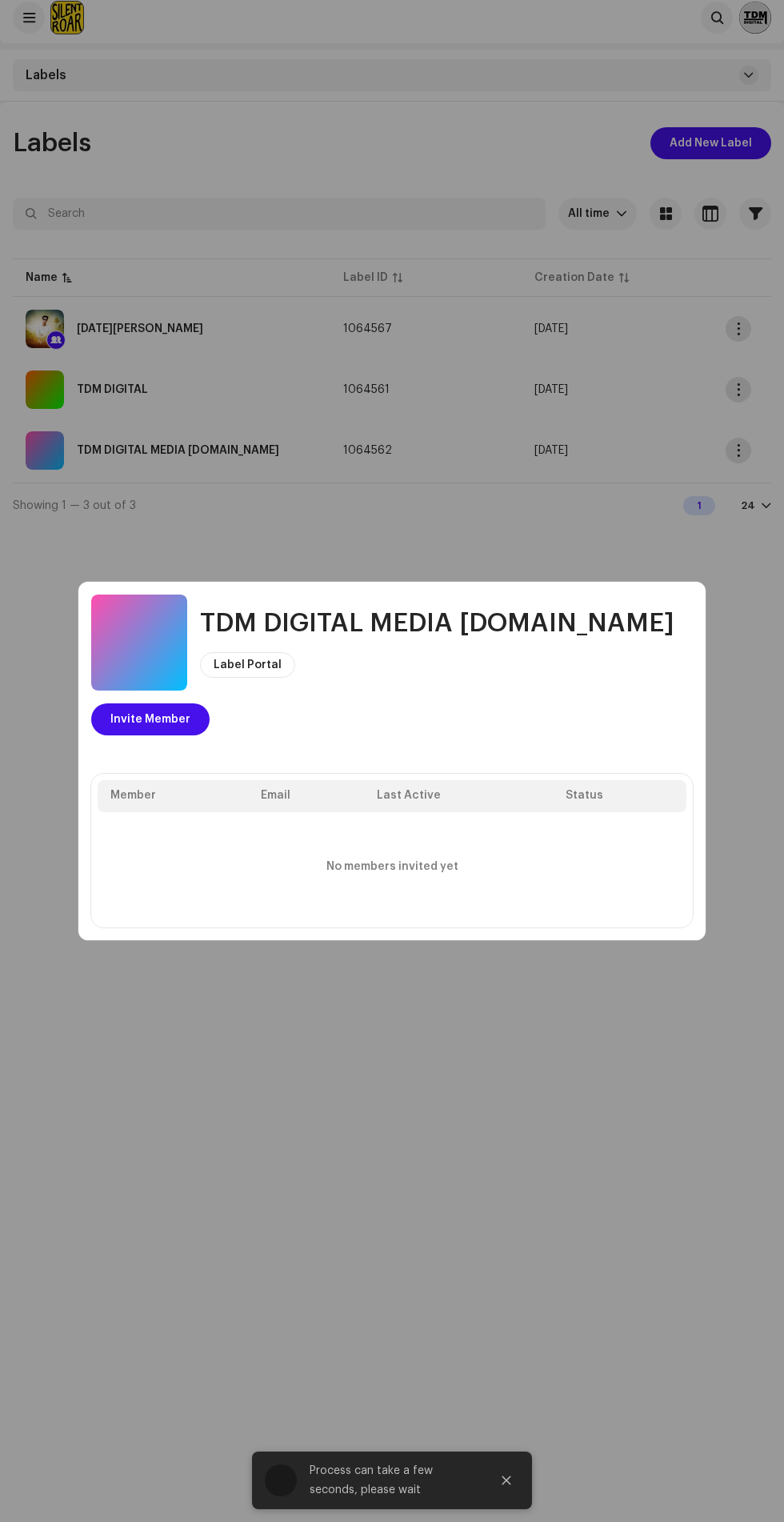
scroll to position [7, 0]
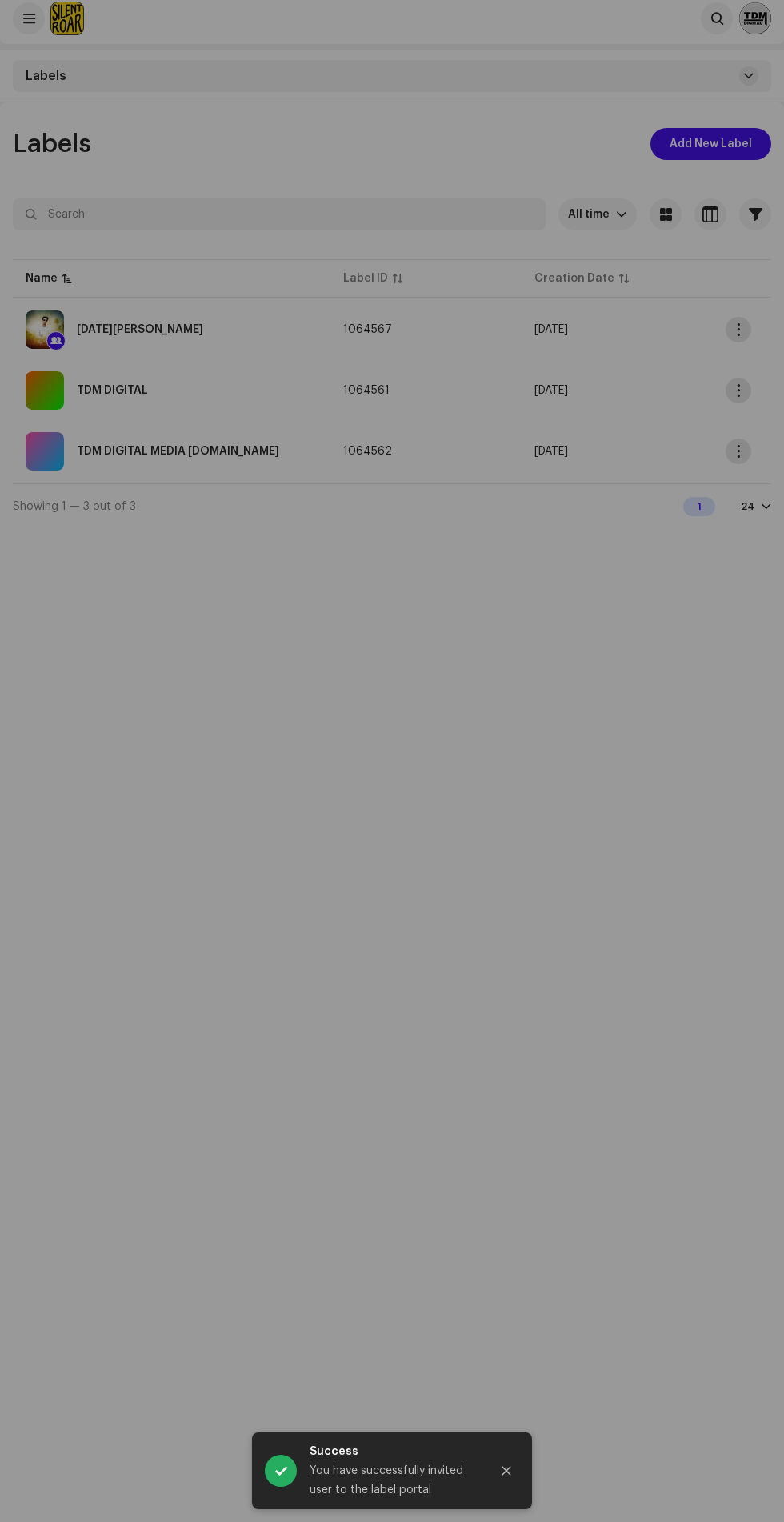
click at [706, 425] on div "TDM DIGITAL MEDIA PVT.LTD Label Portal Invite Member Member Email Last Active S…" at bounding box center [392, 761] width 784 height 1522
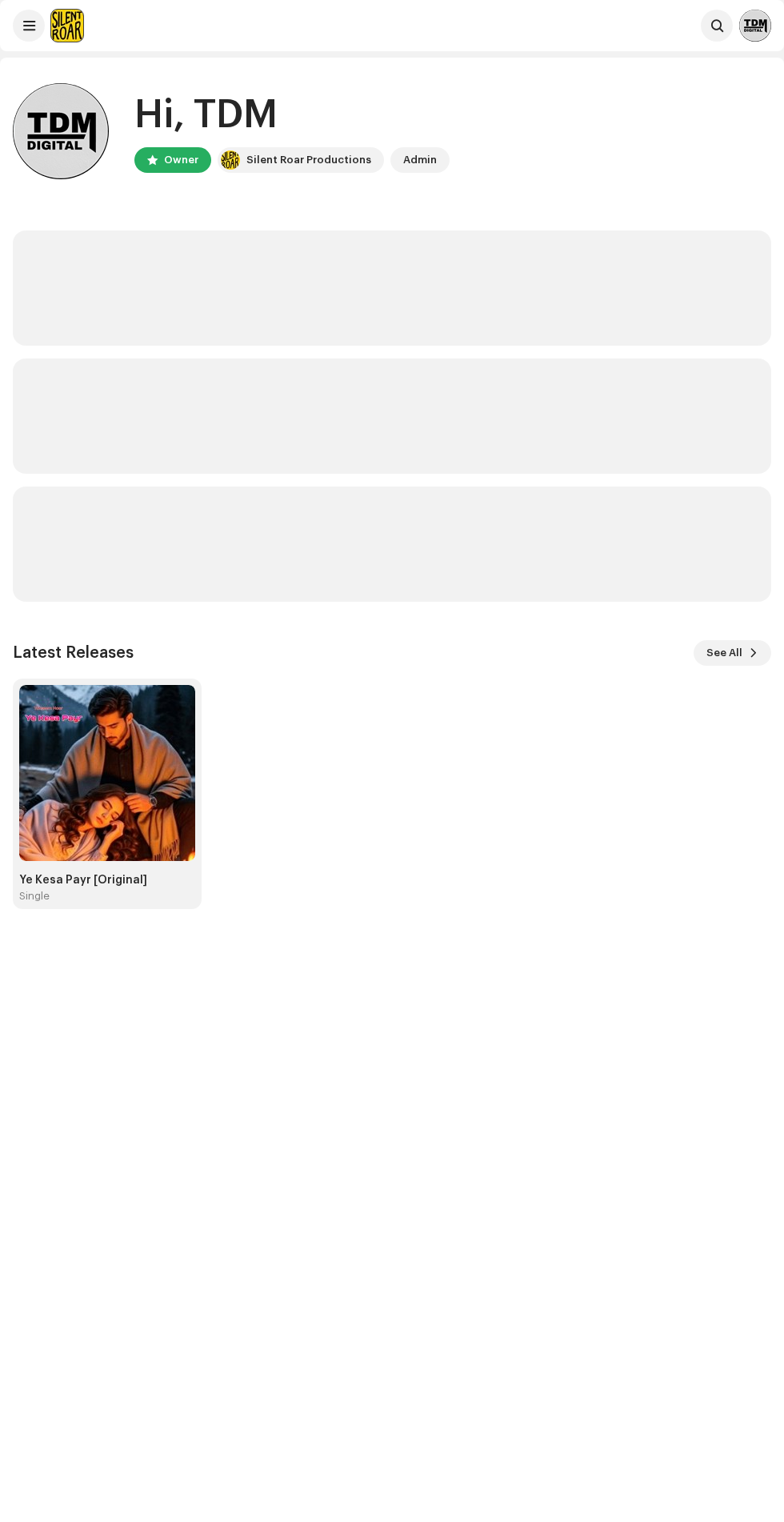
click at [748, 34] on img at bounding box center [755, 25] width 32 height 32
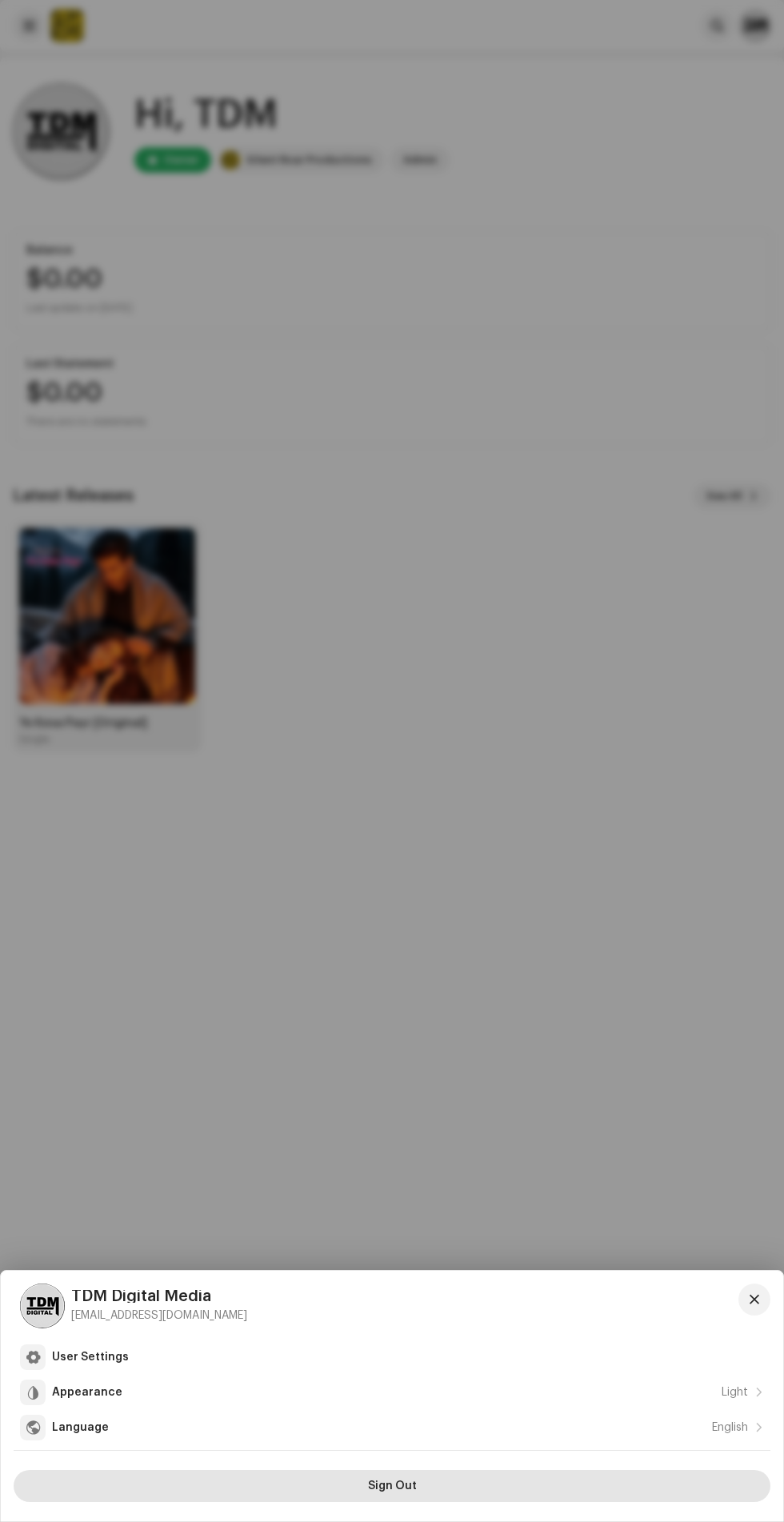
click at [462, 1479] on button "Sign Out" at bounding box center [392, 1486] width 757 height 32
